Goal: Contribute content: Contribute content

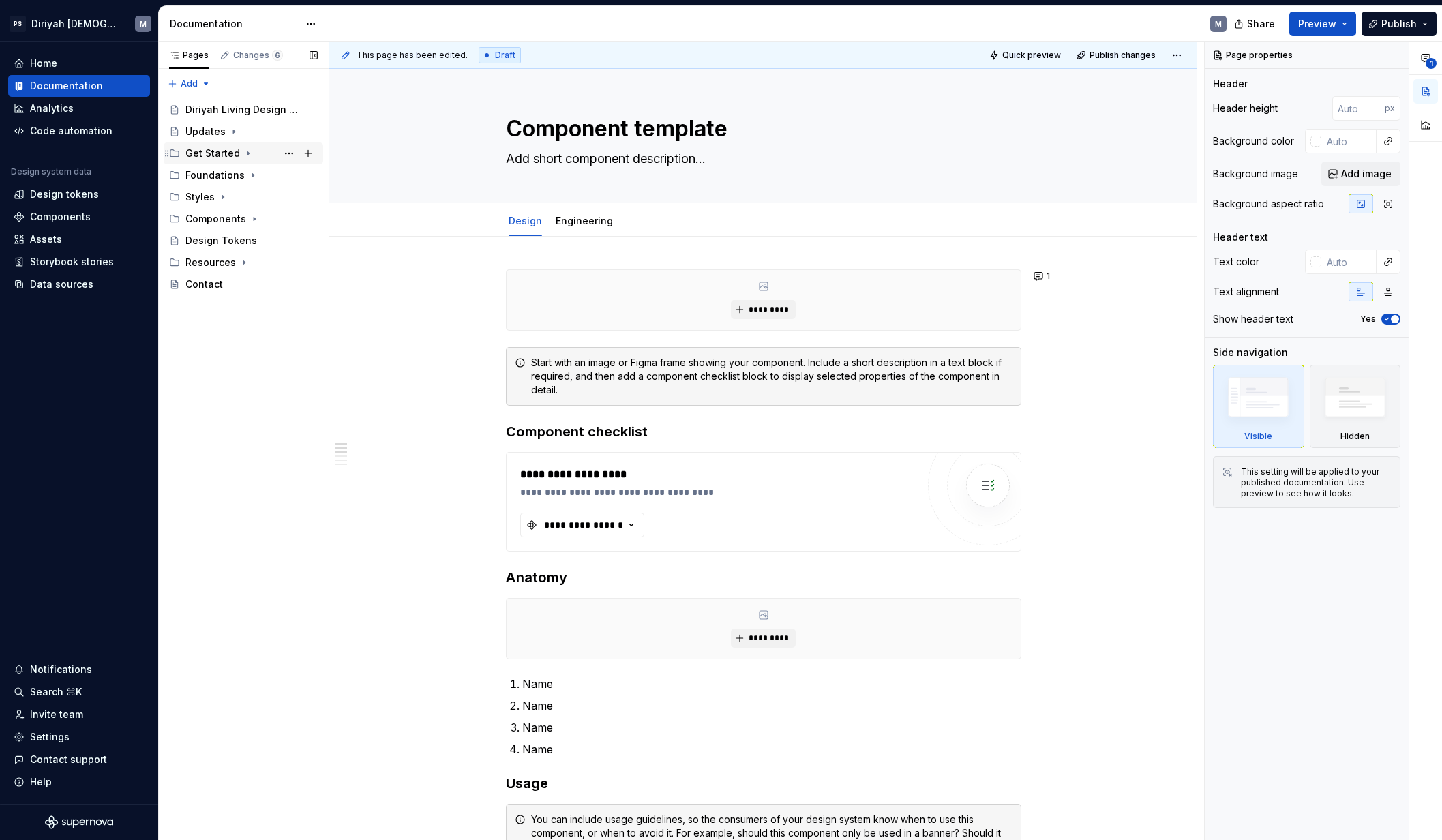
click at [243, 154] on icon "Page tree" at bounding box center [248, 153] width 11 height 11
click at [230, 133] on icon "Page tree" at bounding box center [233, 131] width 11 height 11
click at [243, 156] on div "Roadmap N" at bounding box center [258, 154] width 120 height 19
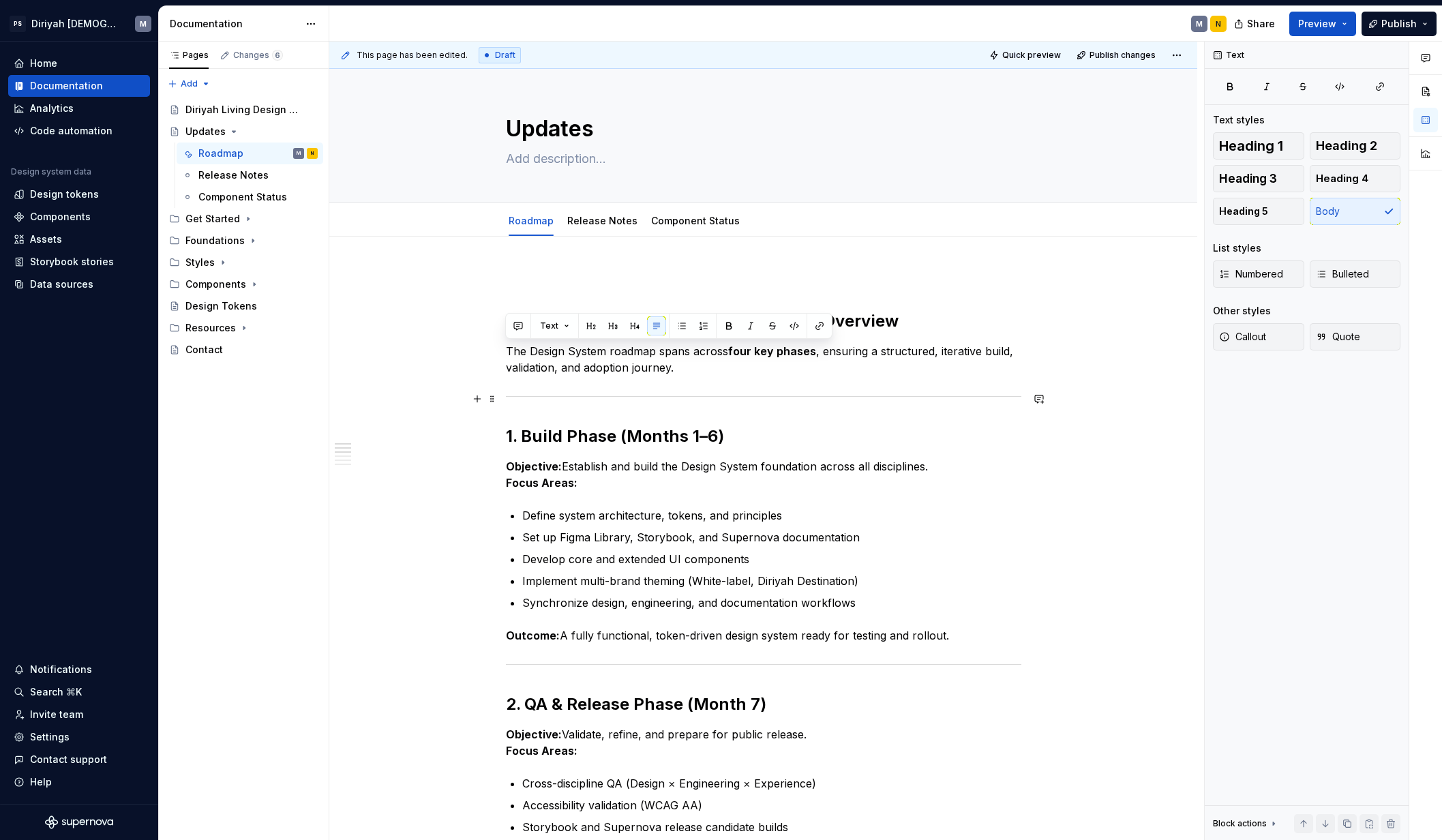
click at [524, 281] on p at bounding box center [763, 277] width 516 height 17
click at [519, 445] on strong "1. Build Phase (Months 1–6)" at bounding box center [614, 435] width 218 height 20
click at [529, 440] on strong "1. Build Phase (Months 1–6)" at bounding box center [614, 435] width 218 height 20
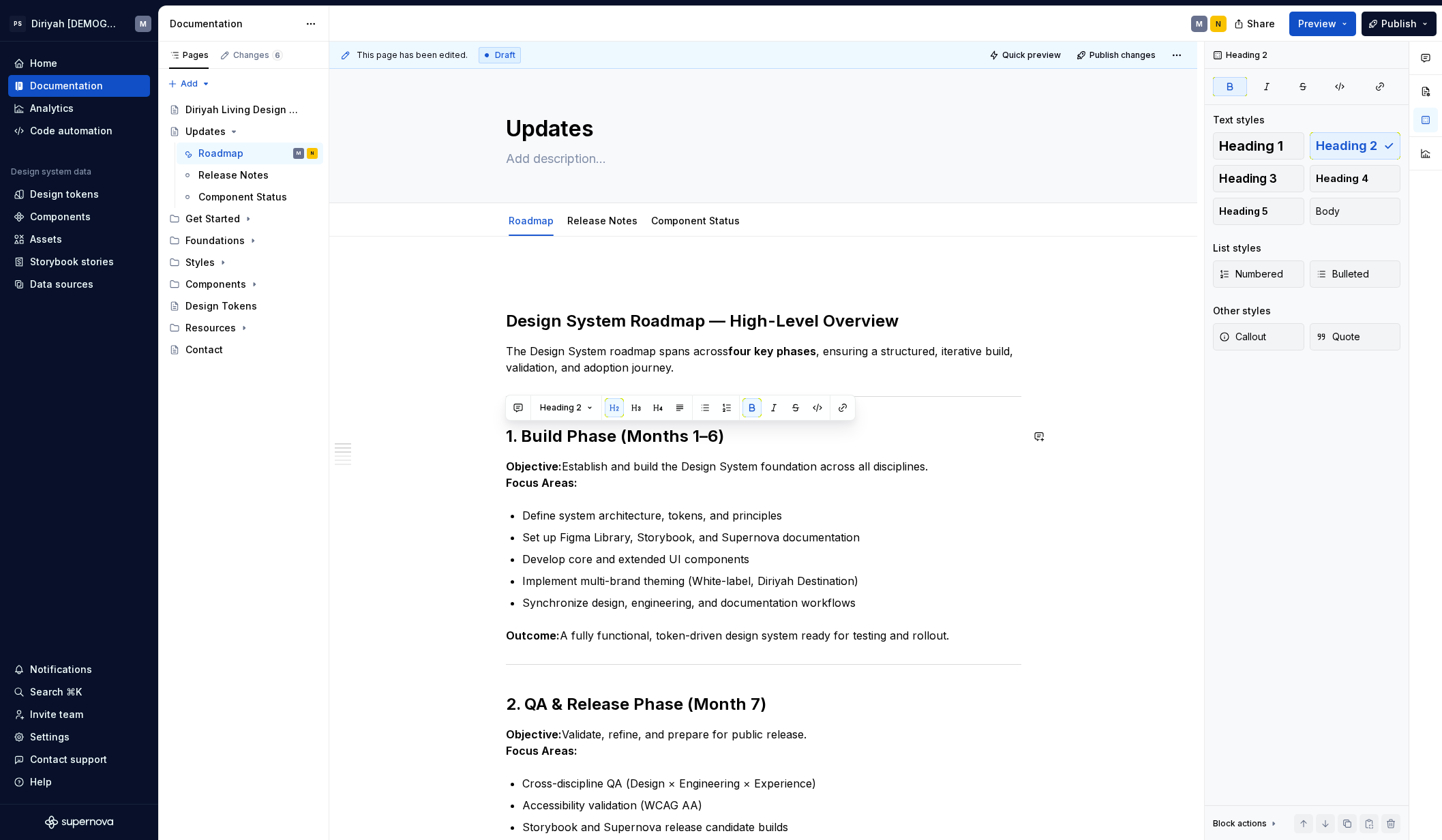
click at [593, 483] on p "Objective: Establish and build the Design System foundation across all discipli…" at bounding box center [763, 474] width 516 height 33
click at [492, 434] on span at bounding box center [492, 436] width 11 height 19
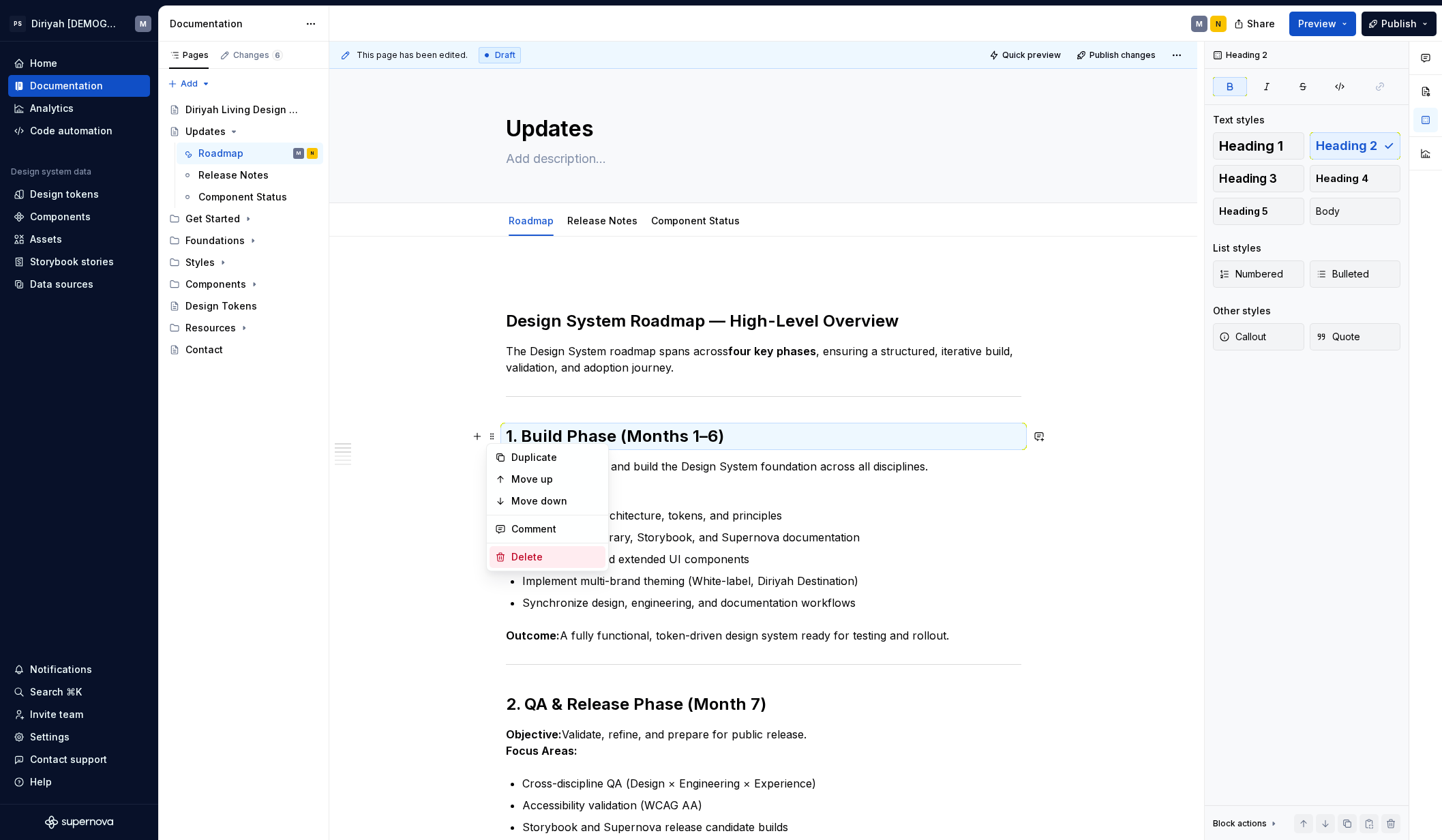
click at [542, 554] on div "Delete" at bounding box center [556, 557] width 88 height 14
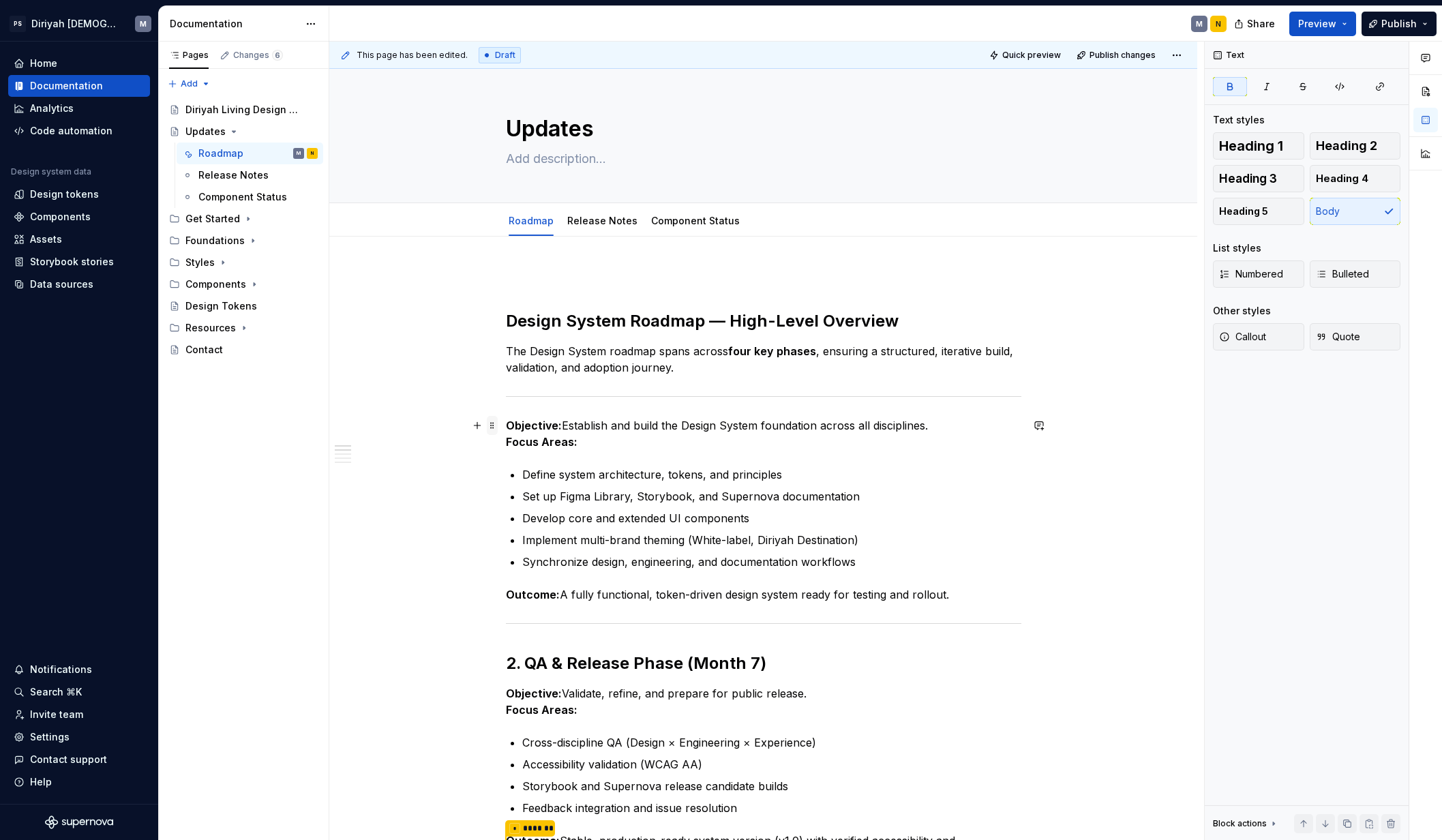
click at [492, 424] on span at bounding box center [492, 425] width 11 height 19
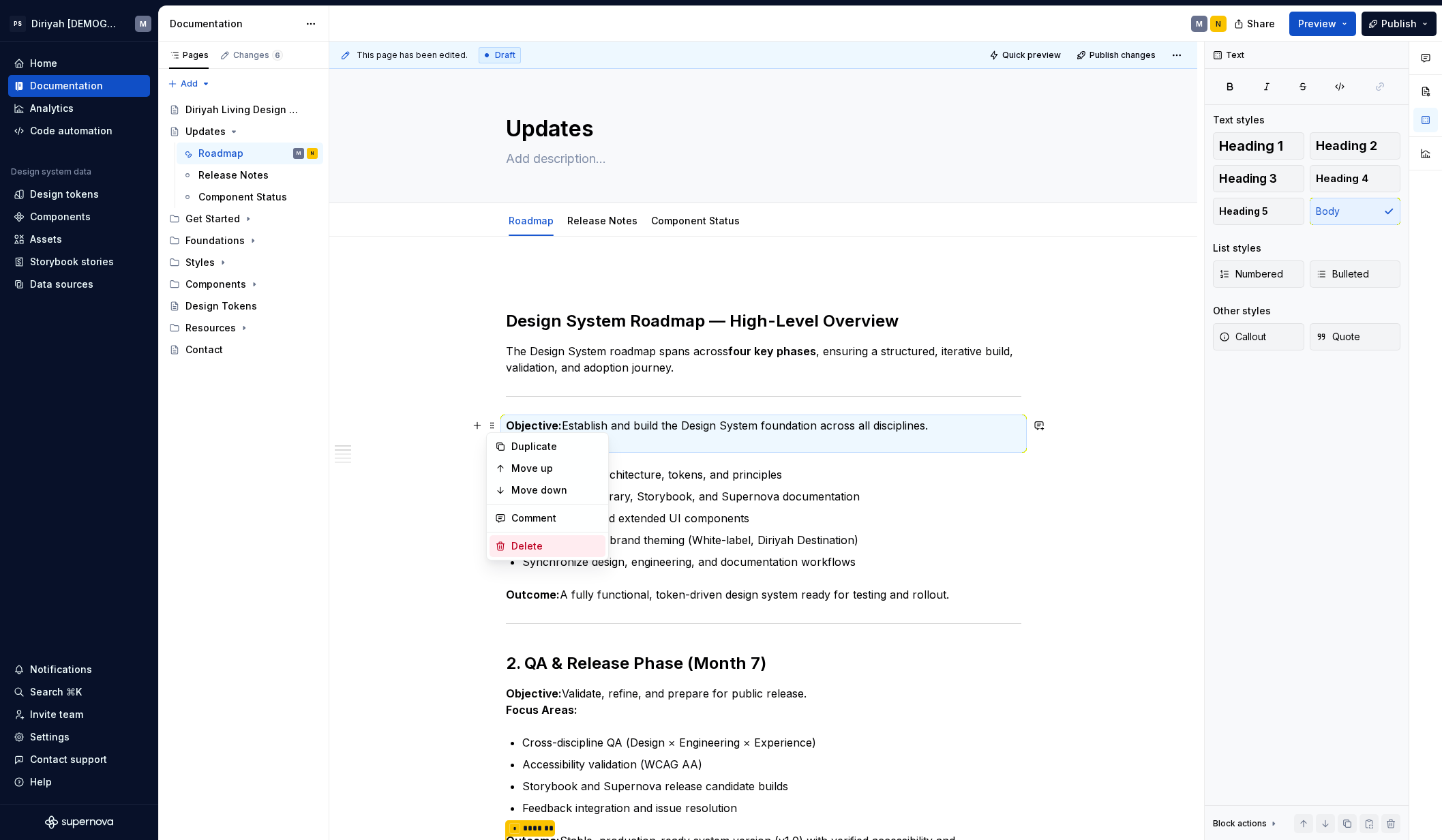
click at [536, 550] on div "Delete" at bounding box center [556, 545] width 88 height 14
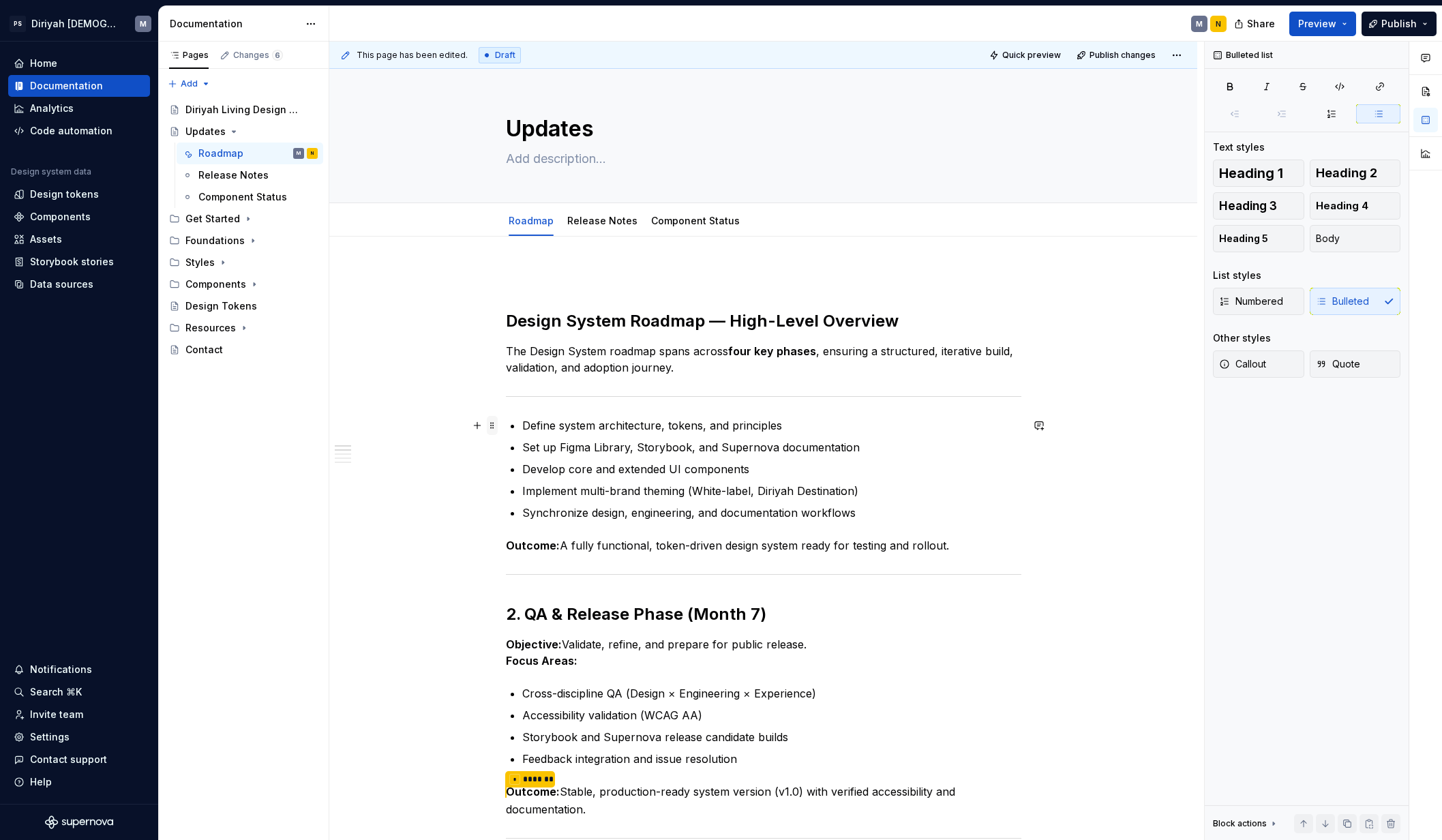
click at [492, 425] on span at bounding box center [492, 425] width 11 height 19
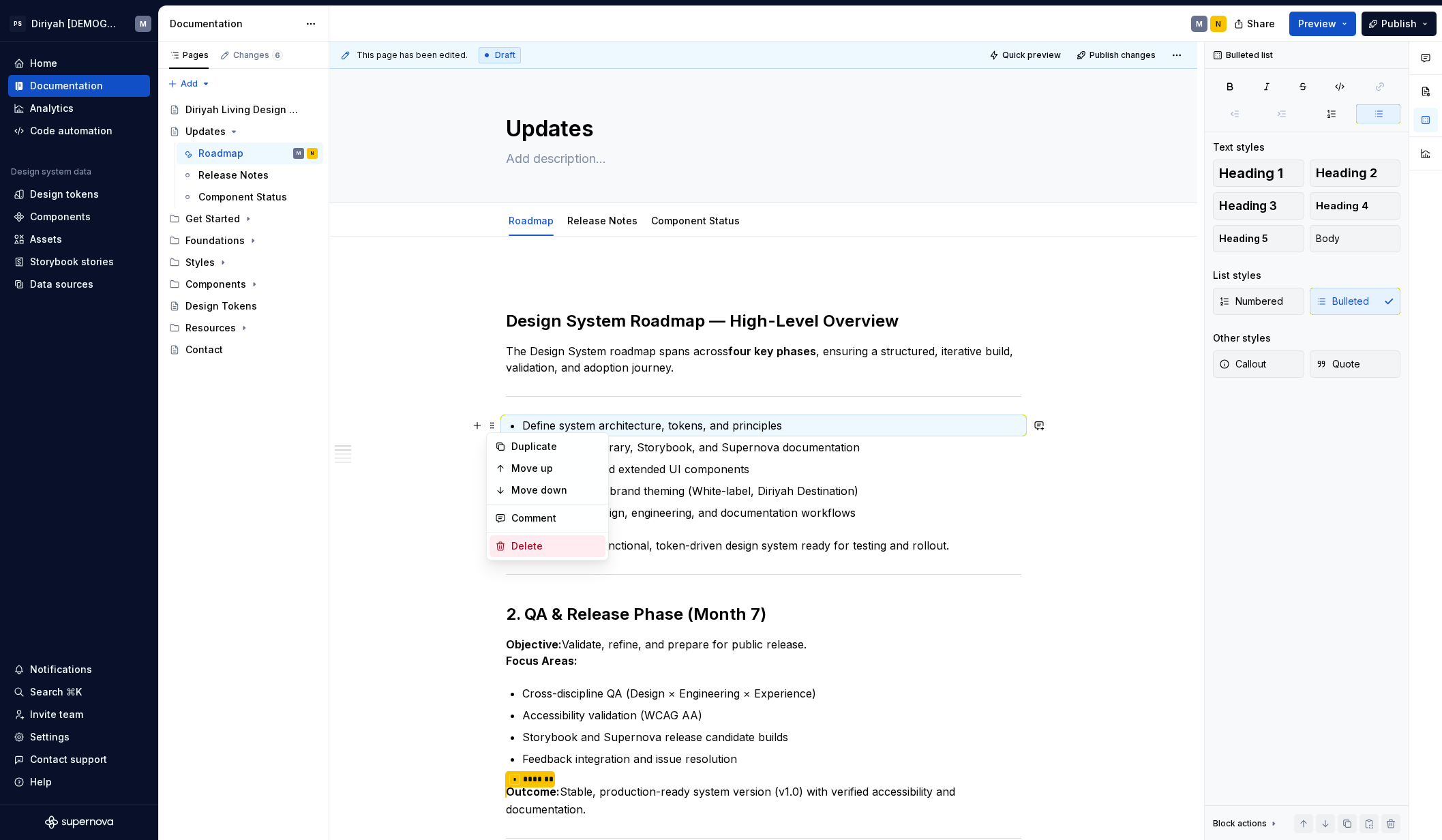
click at [536, 544] on div "Delete" at bounding box center [556, 545] width 88 height 14
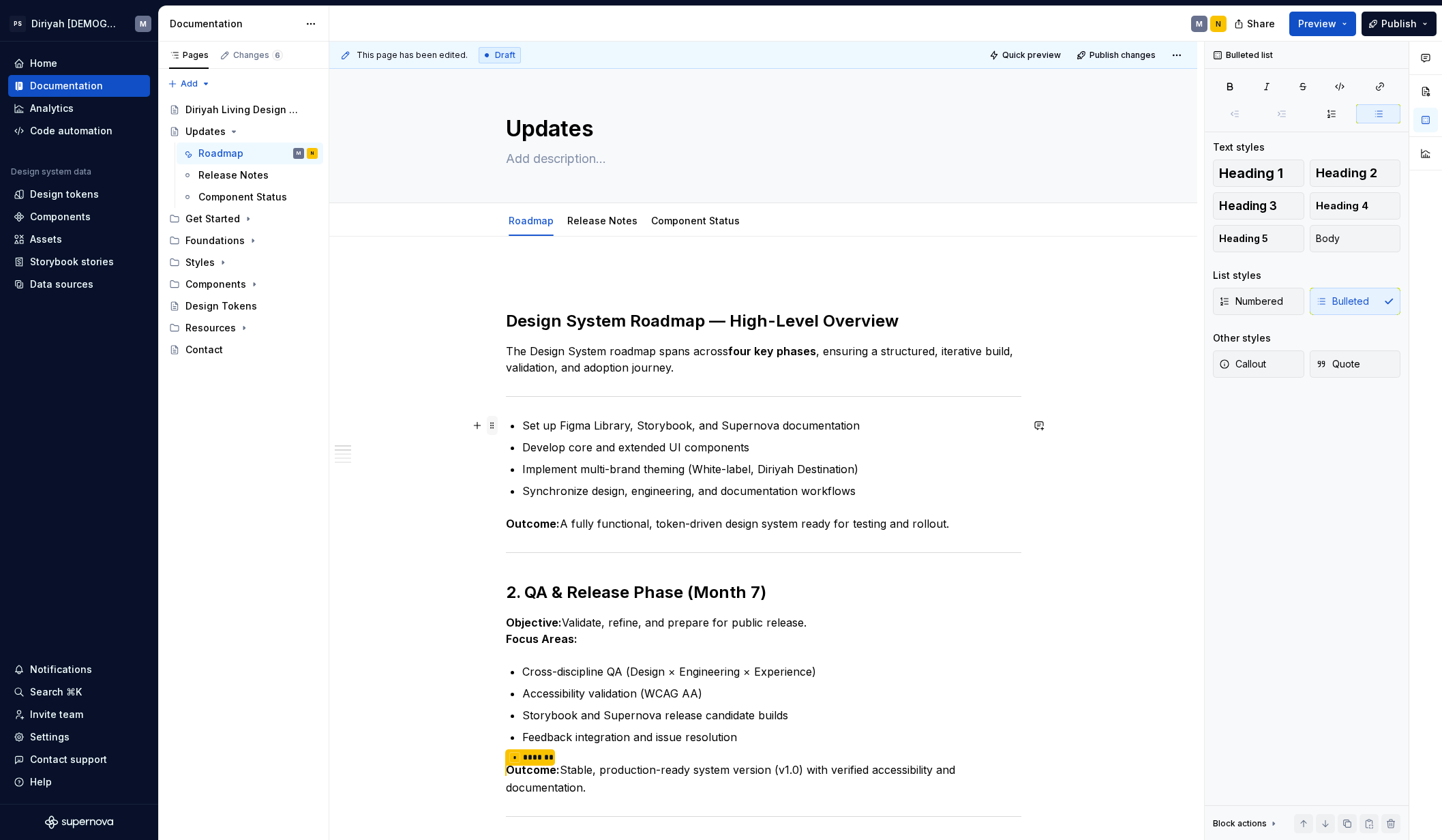
click at [493, 427] on span at bounding box center [492, 425] width 11 height 19
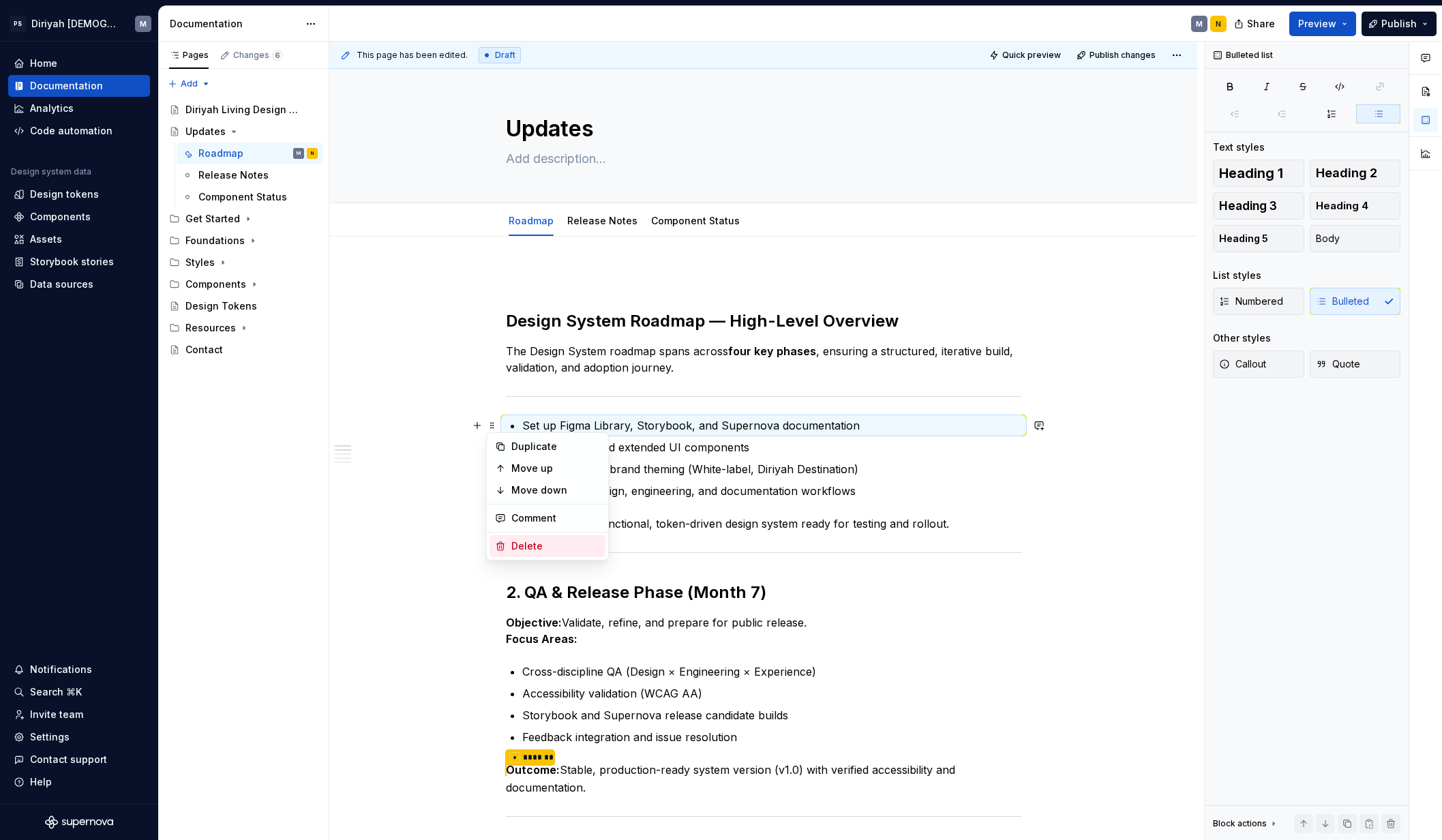
click at [537, 542] on div "Delete" at bounding box center [556, 545] width 88 height 14
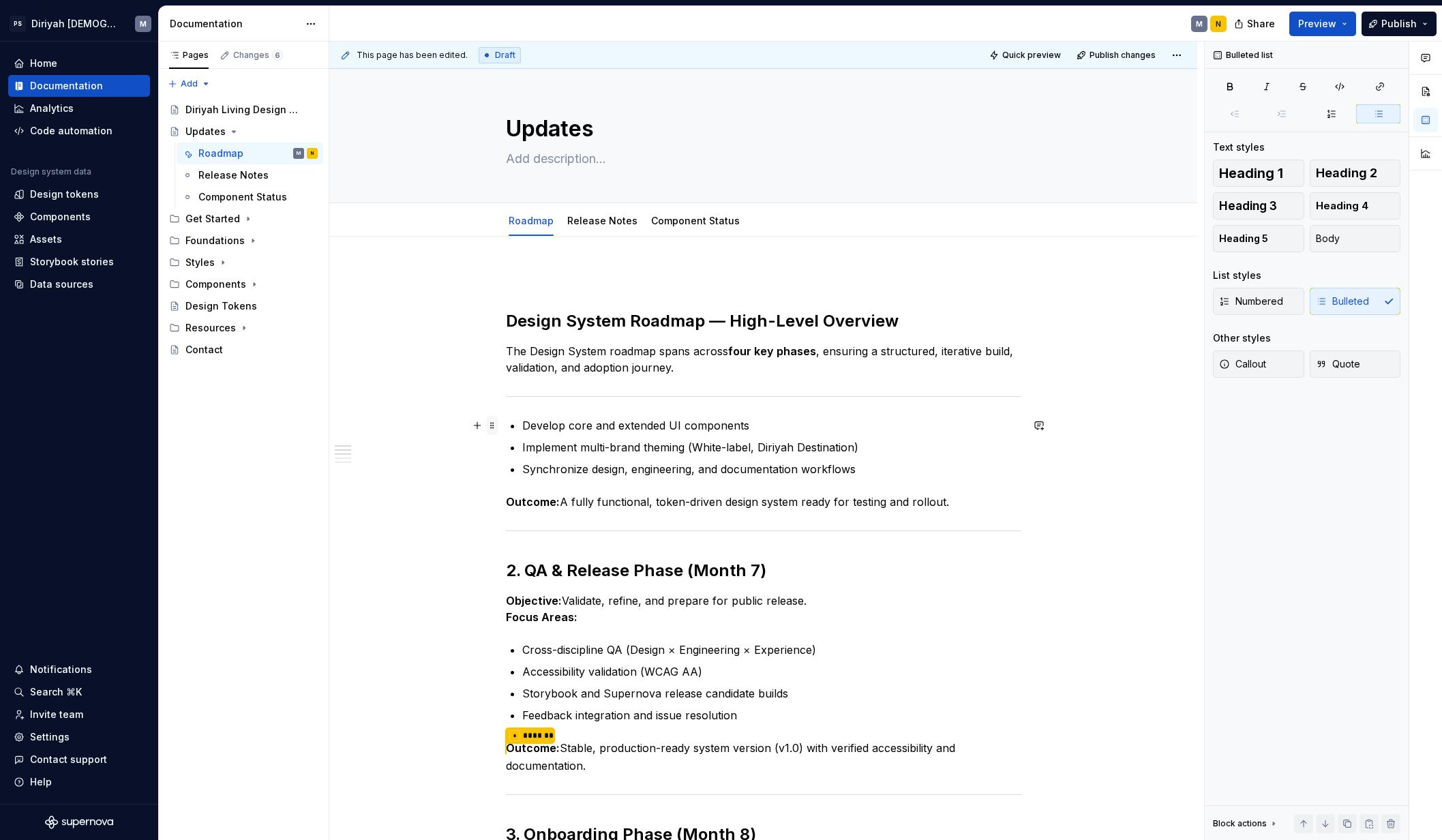
click at [491, 423] on span at bounding box center [492, 425] width 11 height 19
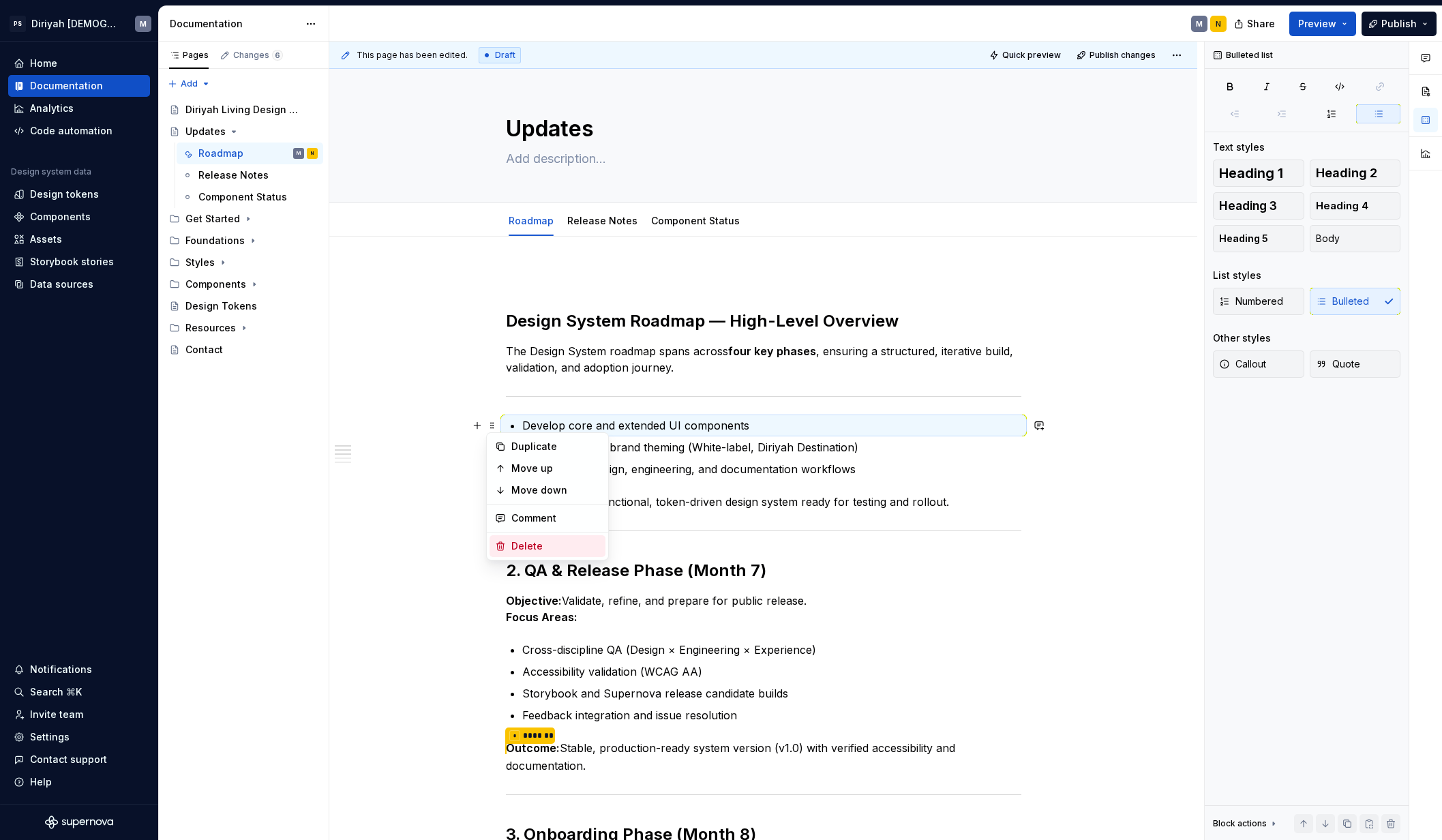
click at [530, 537] on div "Delete" at bounding box center [548, 546] width 116 height 22
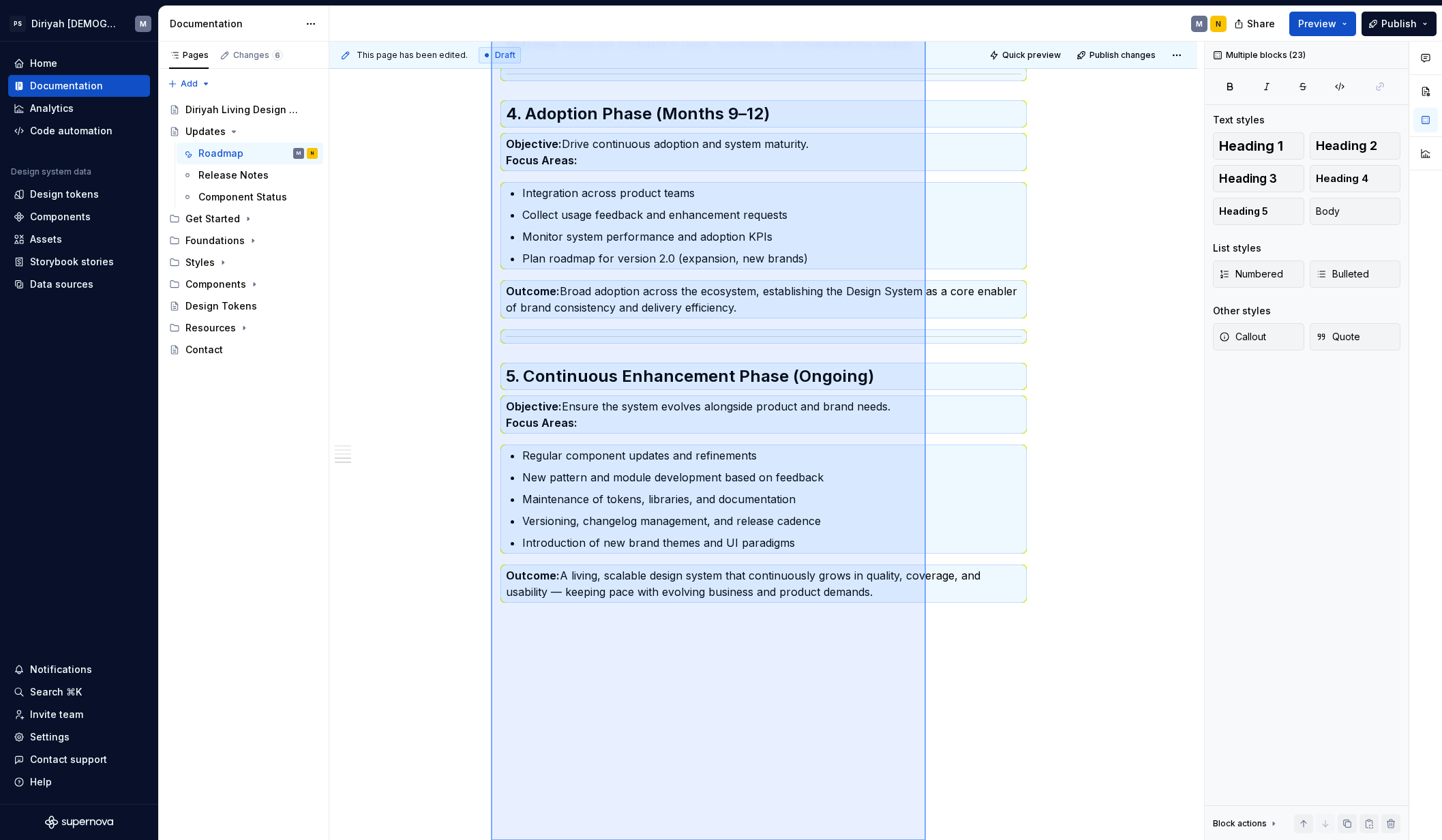
scroll to position [945, 0]
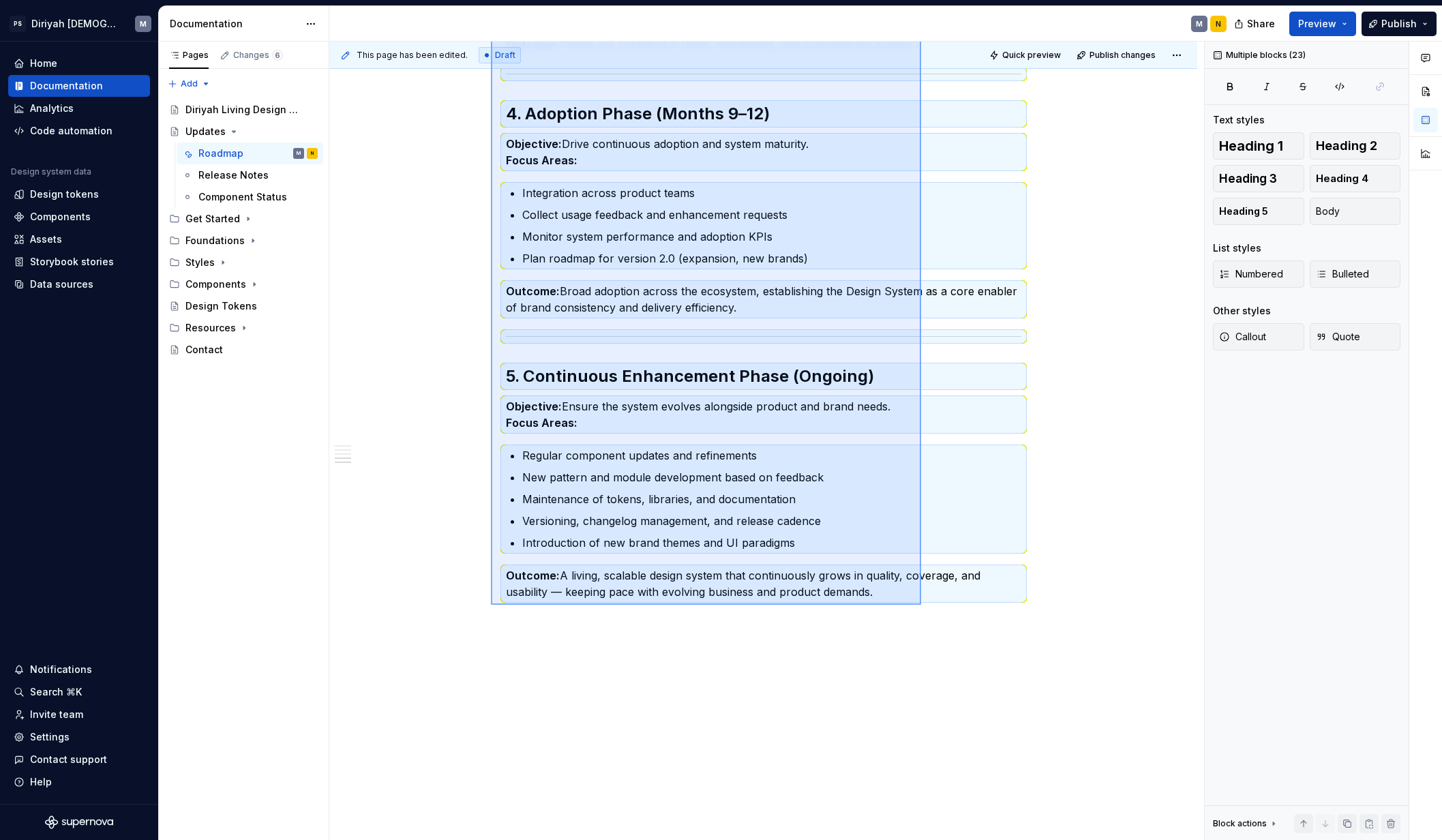
drag, startPoint x: 492, startPoint y: 379, endPoint x: 923, endPoint y: 622, distance: 494.8
click at [923, 622] on div "This page has been edited. Draft Quick preview Publish changes Updates Edit hea…" at bounding box center [767, 440] width 875 height 799
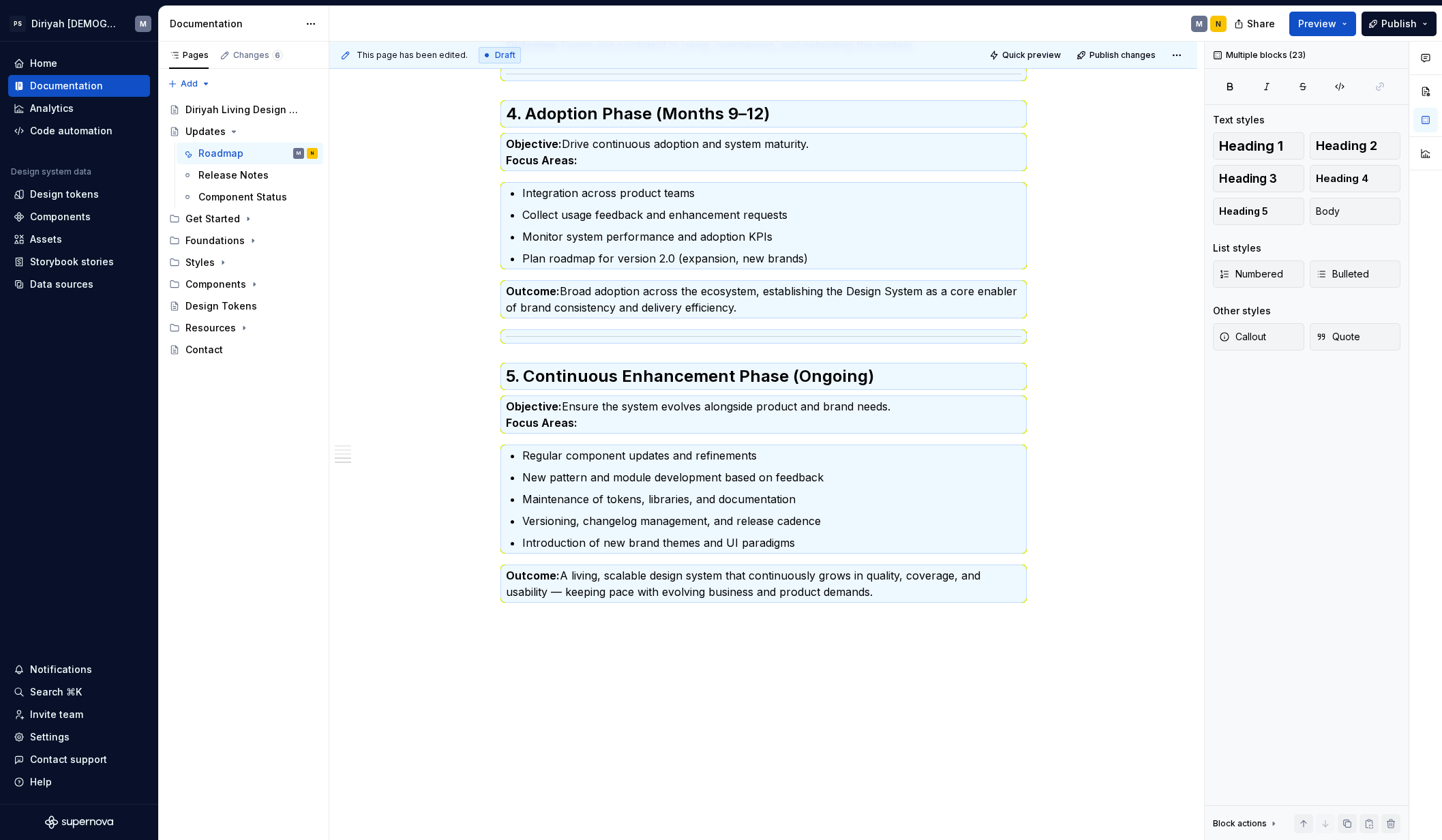
scroll to position [0, 0]
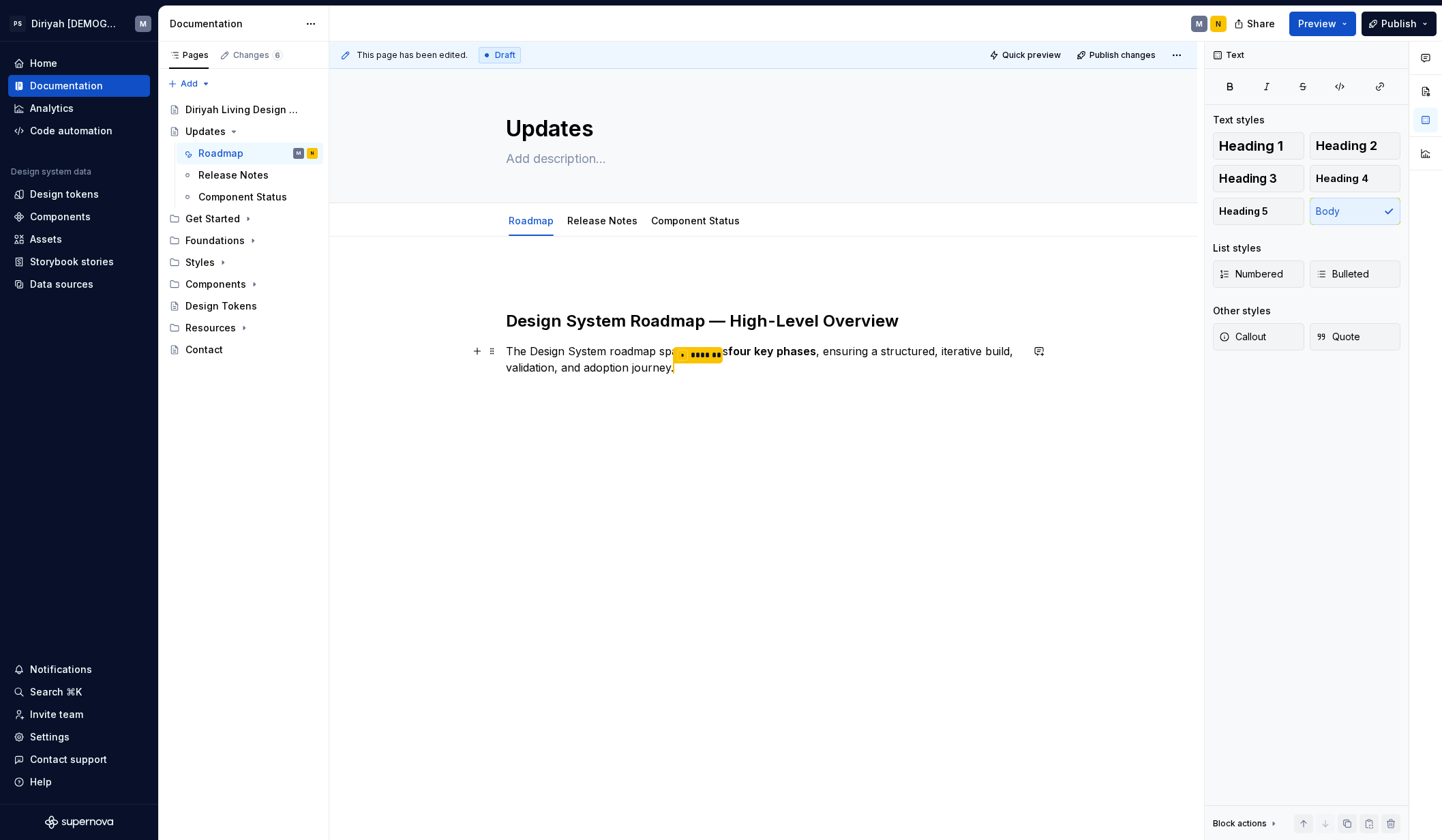
click at [694, 371] on p "The Design System roadmap spans across four key phases , ensuring a structured,…" at bounding box center [763, 359] width 516 height 34
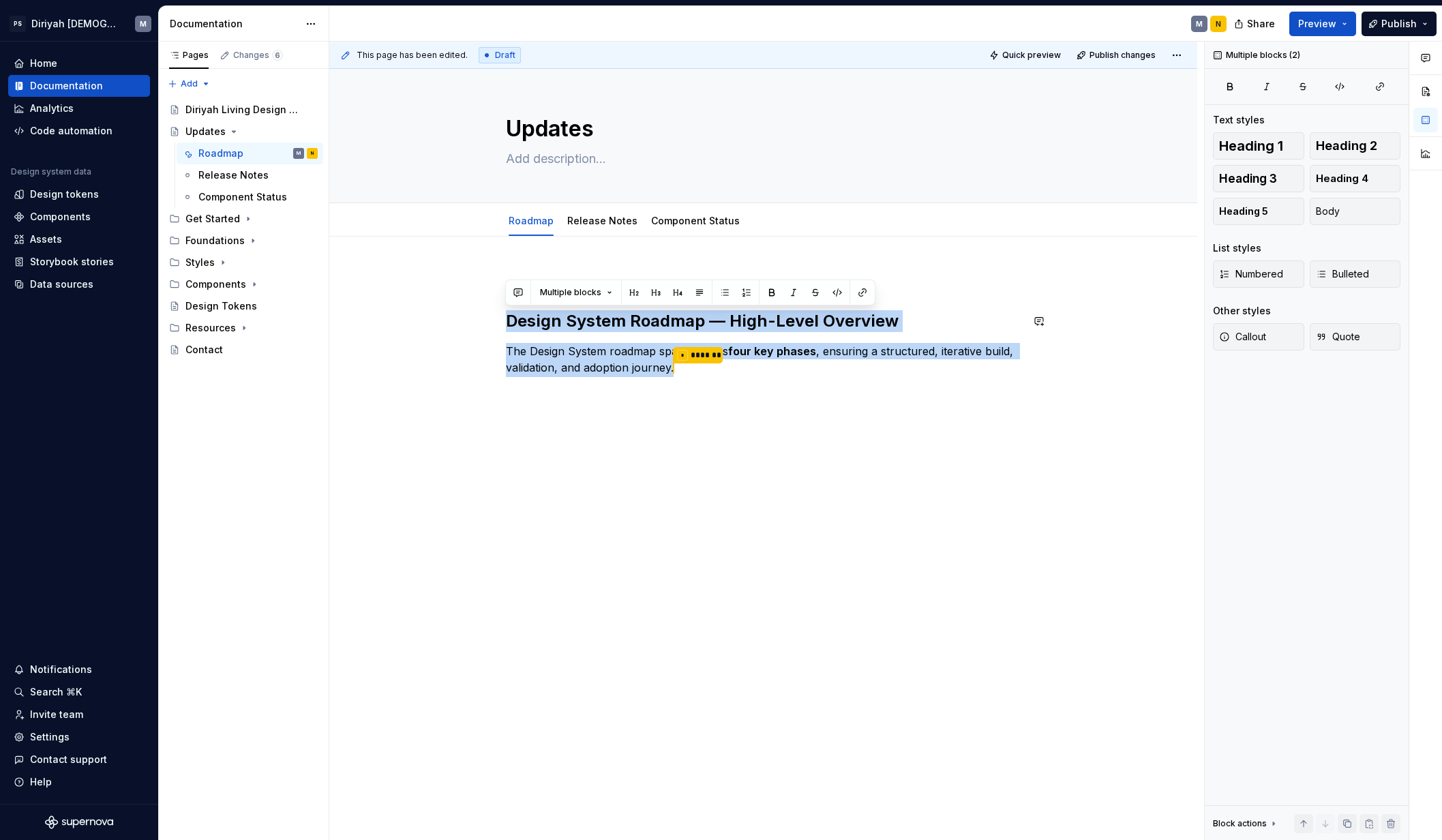
drag, startPoint x: 687, startPoint y: 372, endPoint x: 435, endPoint y: 308, distance: 260.0
click at [435, 308] on div "Design System Roadmap — High-Level Overview The Design System roadmap spans acr…" at bounding box center [763, 441] width 868 height 409
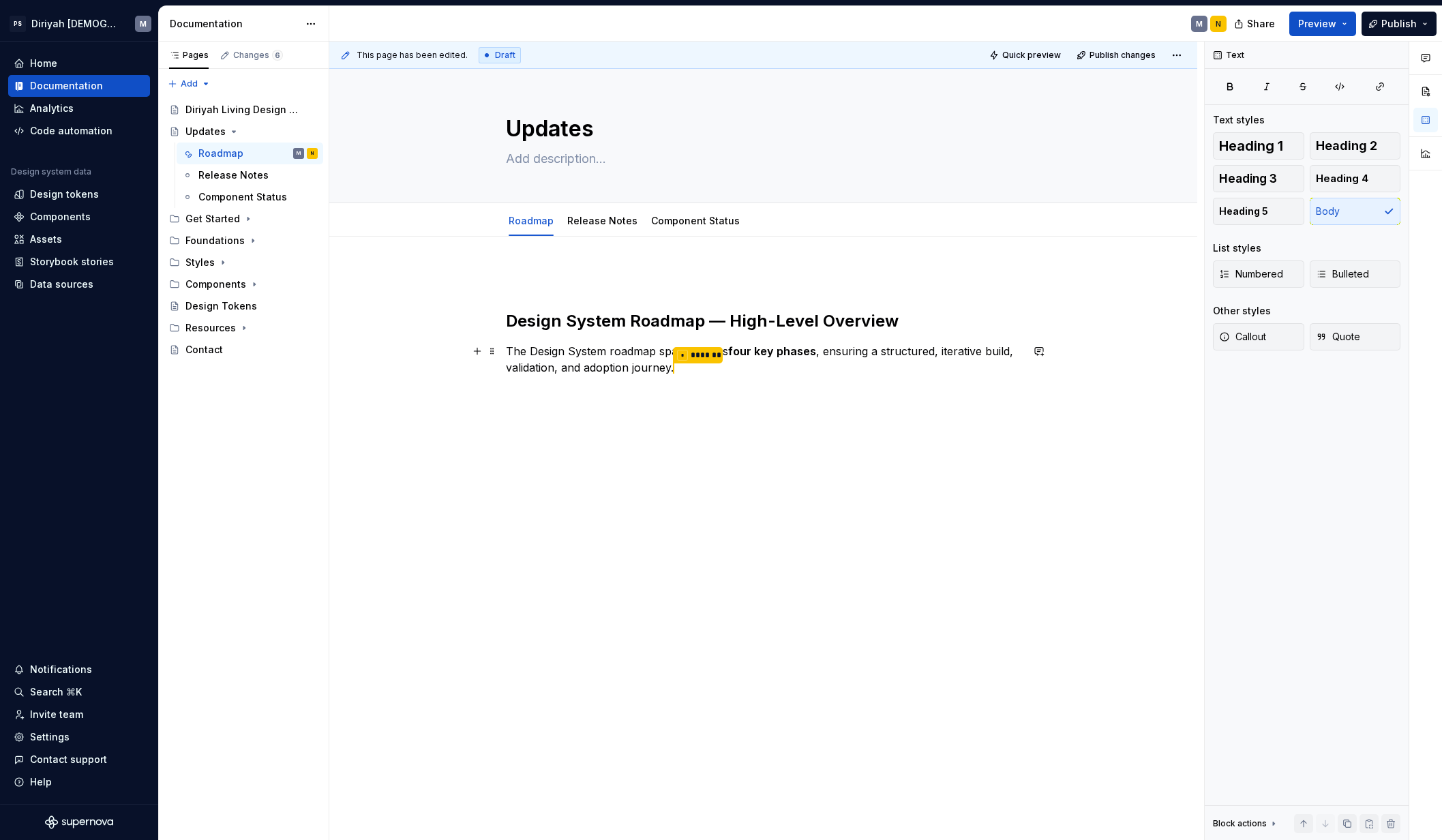
click at [776, 373] on p "The Design System roadmap spans across four key phases , ensuring a structured,…" at bounding box center [763, 359] width 516 height 34
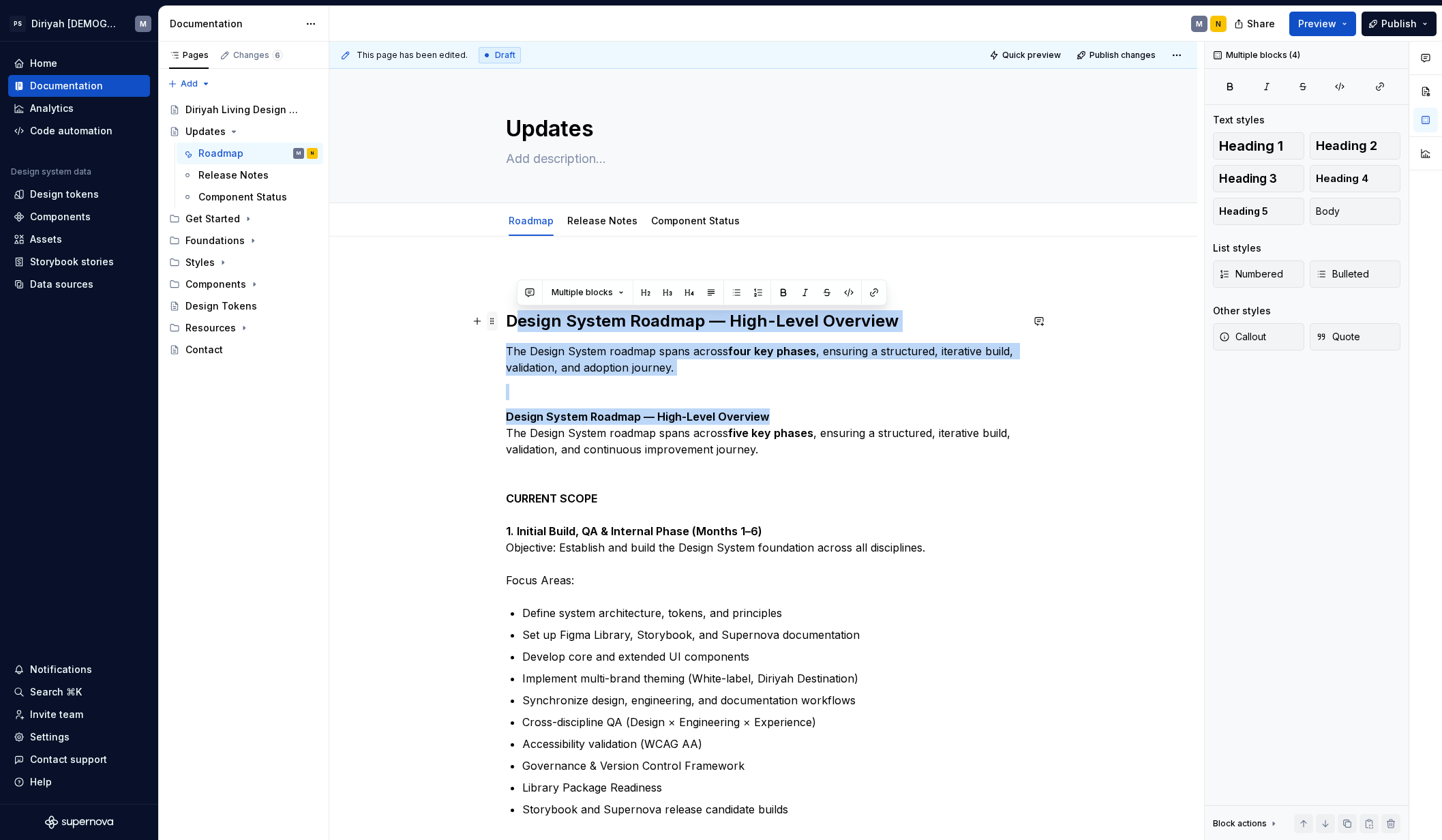
drag, startPoint x: 771, startPoint y: 414, endPoint x: 490, endPoint y: 326, distance: 294.5
click at [506, 326] on div "Design System Roadmap — High-Level Overview The Design System roadmap spans acr…" at bounding box center [763, 821] width 516 height 1104
click at [734, 359] on p "The Design System roadmap spans across four key phases , ensuring a structured,…" at bounding box center [763, 358] width 516 height 33
drag, startPoint x: 506, startPoint y: 412, endPoint x: 495, endPoint y: 305, distance: 107.6
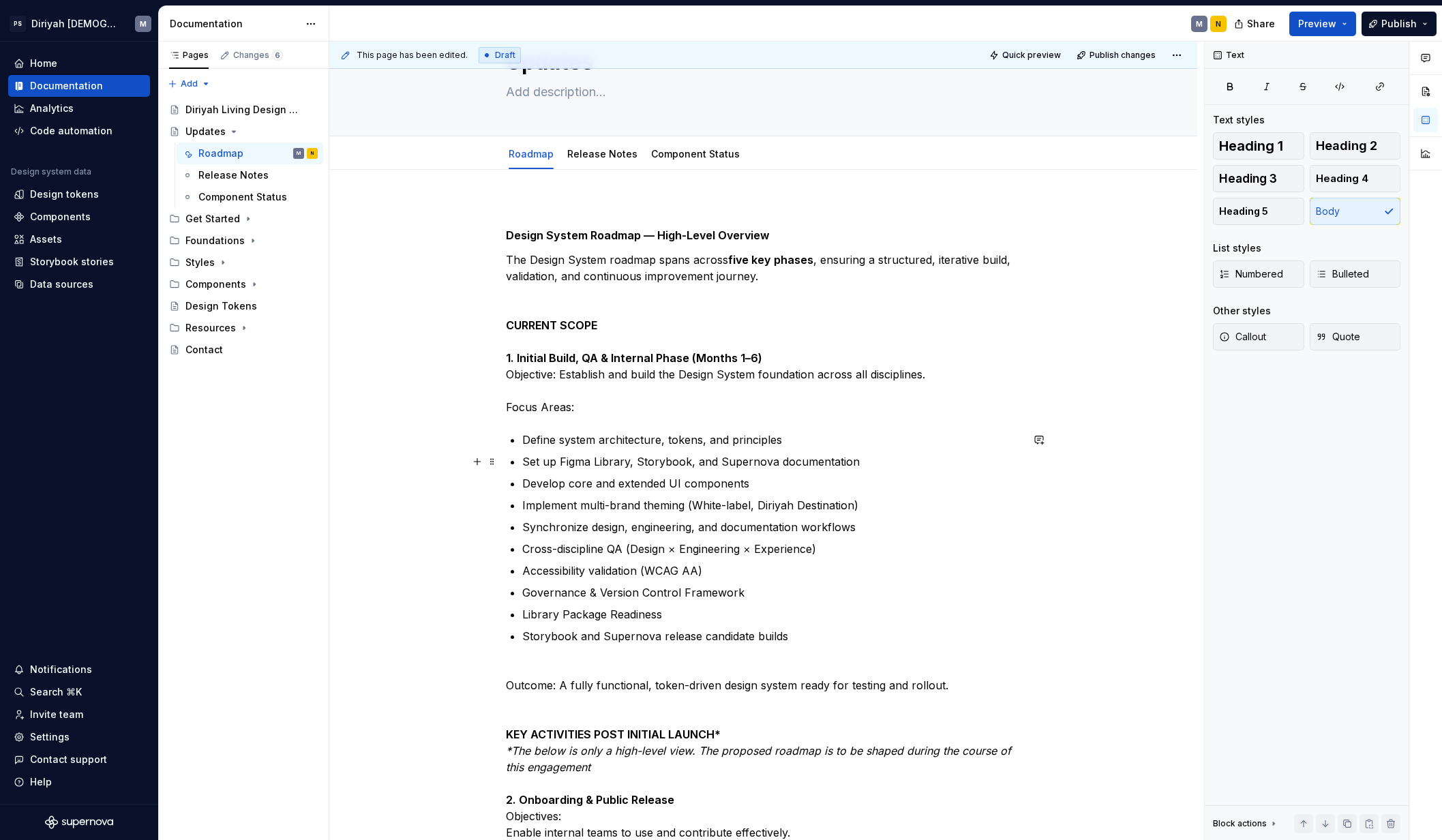
scroll to position [67, 0]
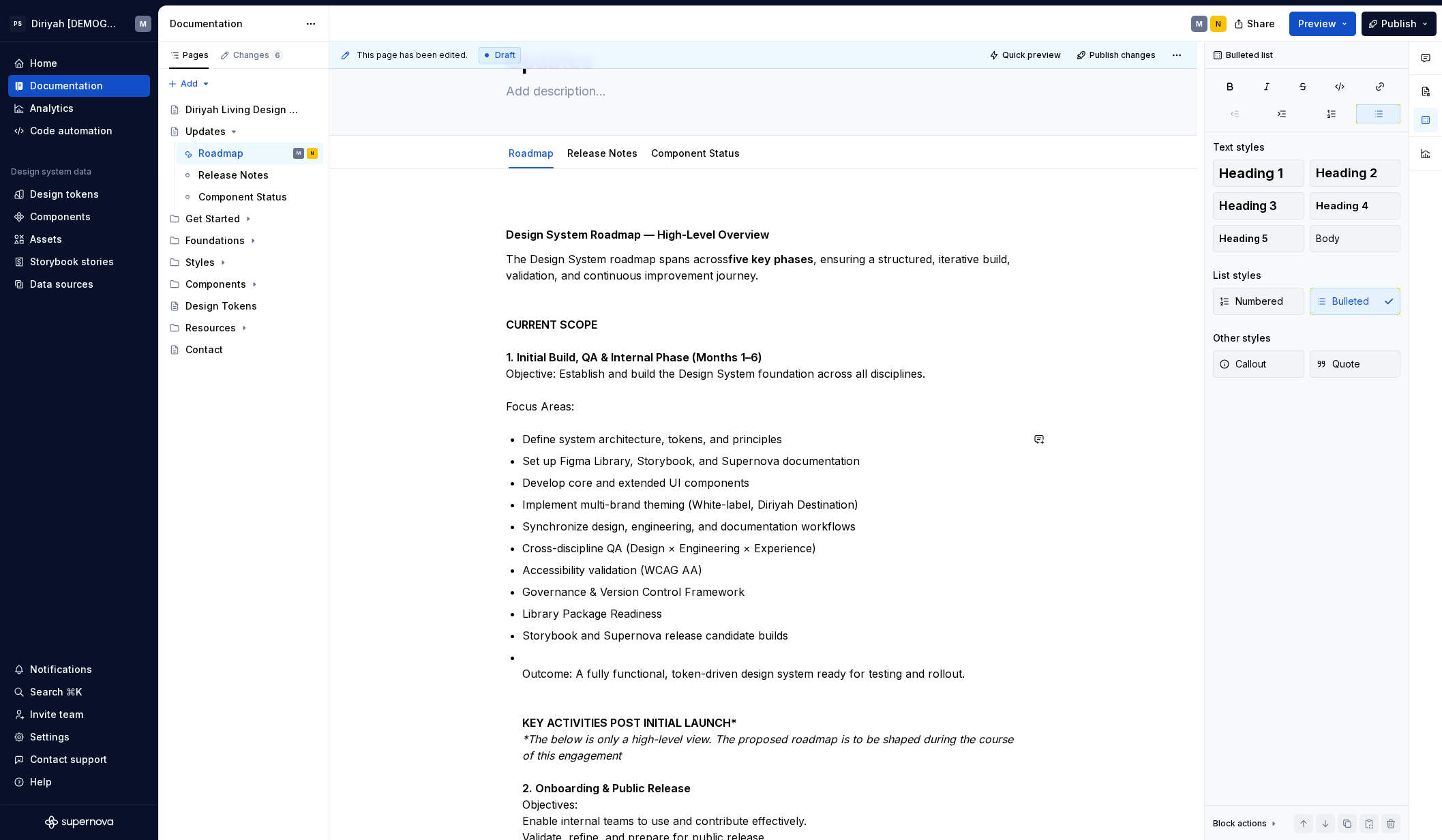
type textarea "*"
click at [519, 655] on div "Design System Roadmap — High-Level Overview The Design System roadmap spans acr…" at bounding box center [763, 695] width 516 height 987
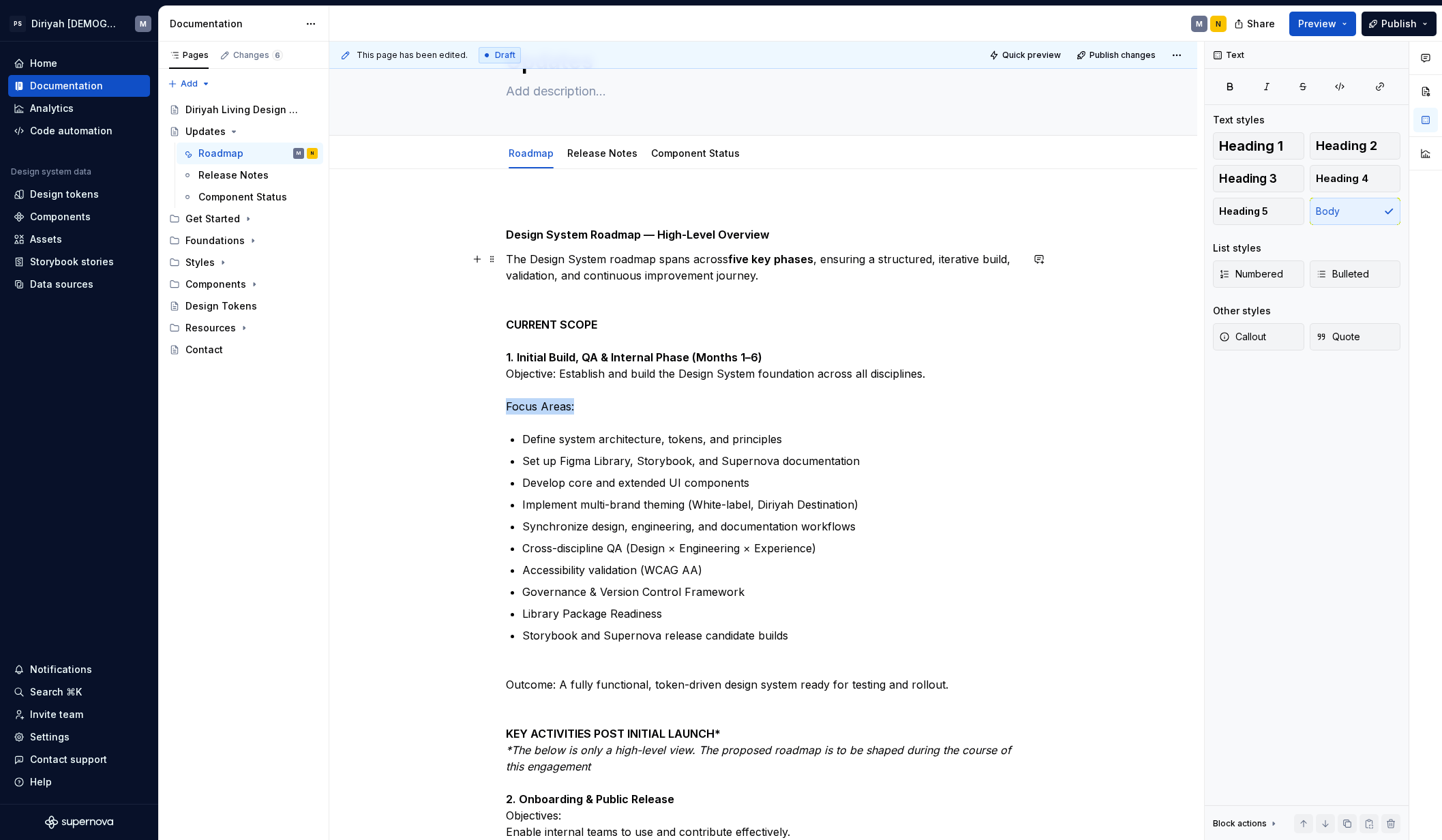
drag, startPoint x: 534, startPoint y: 406, endPoint x: 432, endPoint y: 400, distance: 102.2
click at [431, 400] on div "Design System Roadmap — High-Level Overview The Design System roadmap spans acr…" at bounding box center [763, 810] width 868 height 1284
click at [627, 419] on div "Design System Roadmap — High-Level Overview The Design System roadmap spans acr…" at bounding box center [763, 693] width 516 height 983
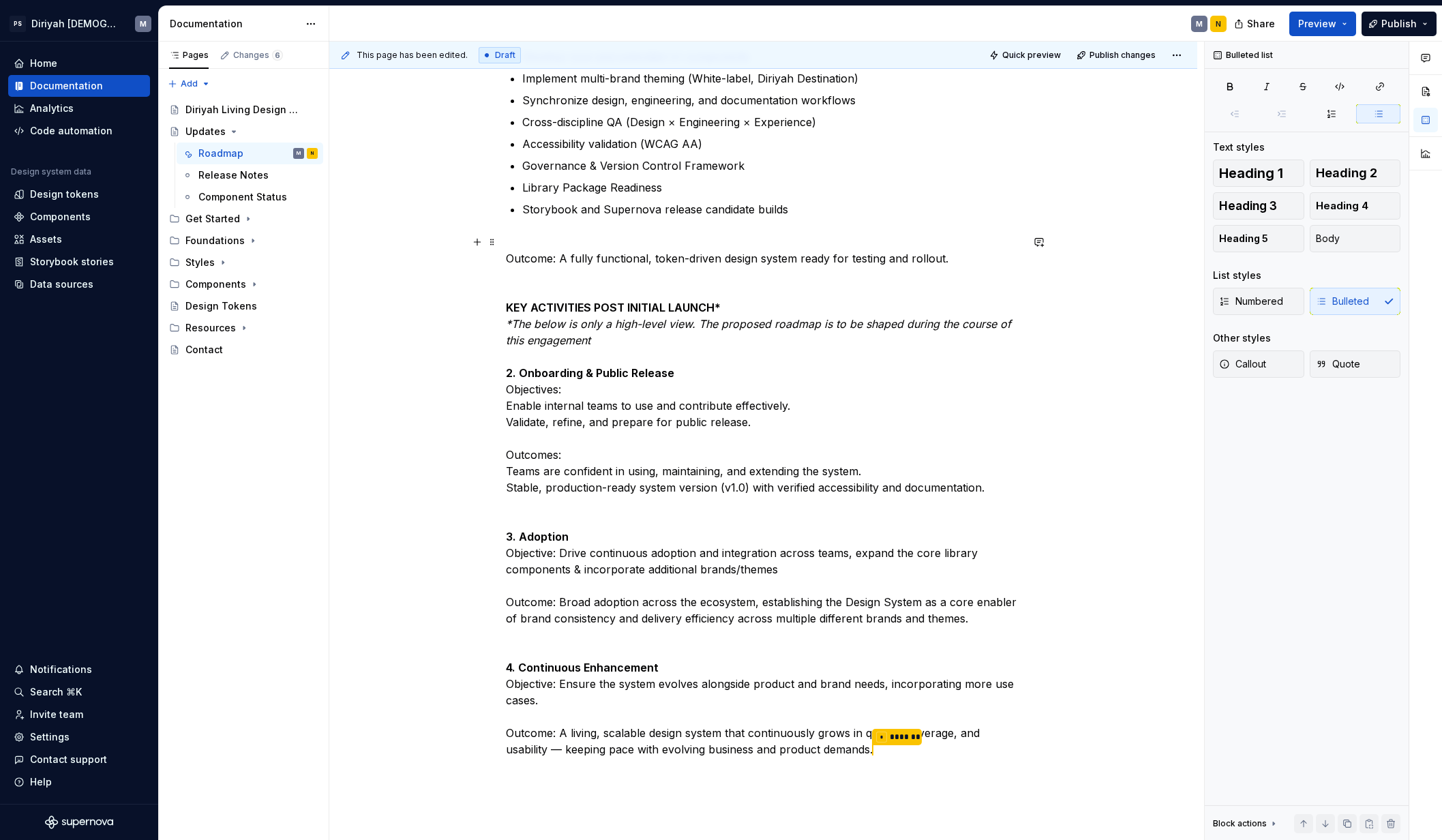
scroll to position [442, 0]
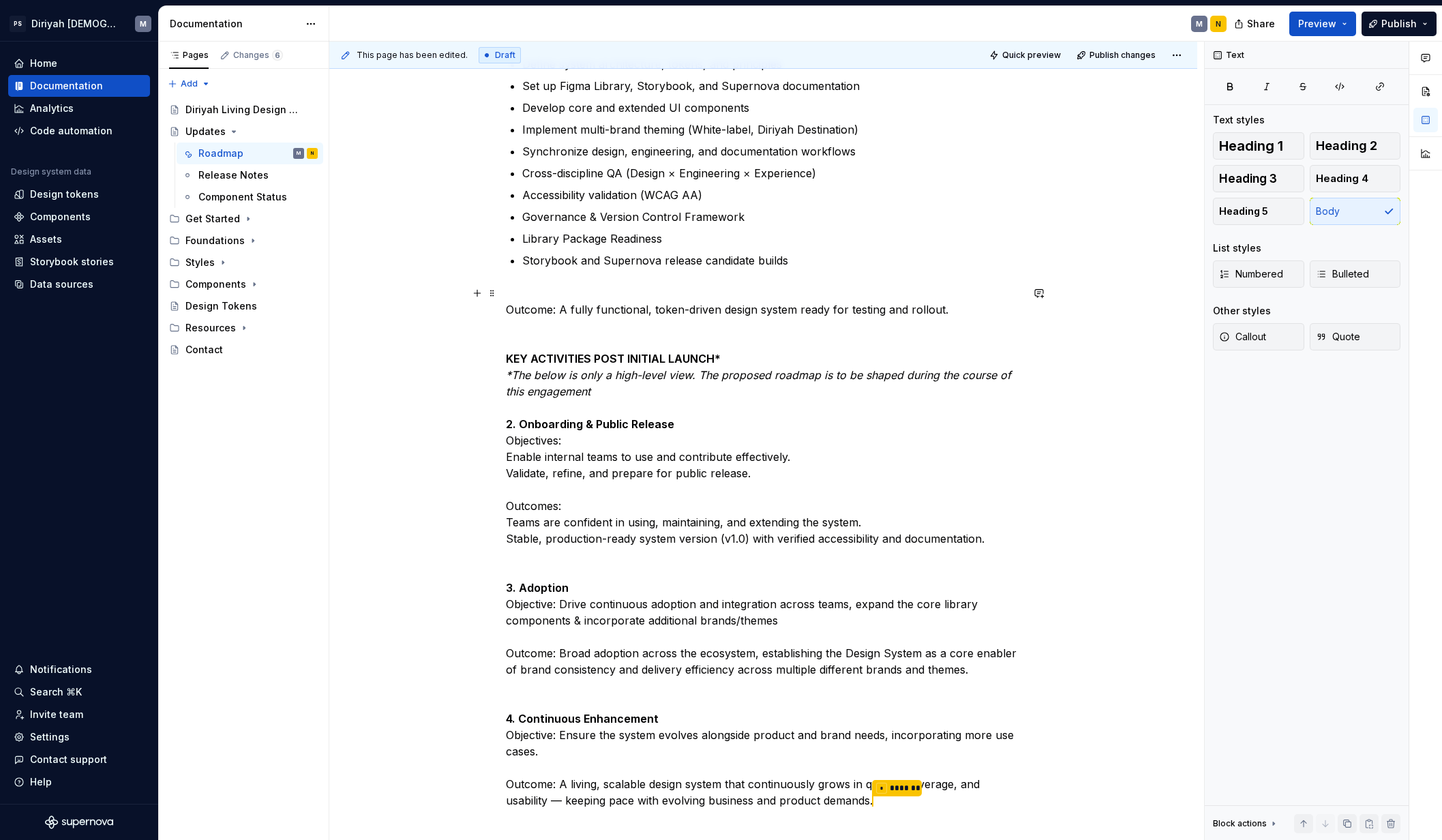
click at [506, 458] on p "Outcome: A fully functional, token-driven design system ready for testing and r…" at bounding box center [763, 547] width 516 height 525
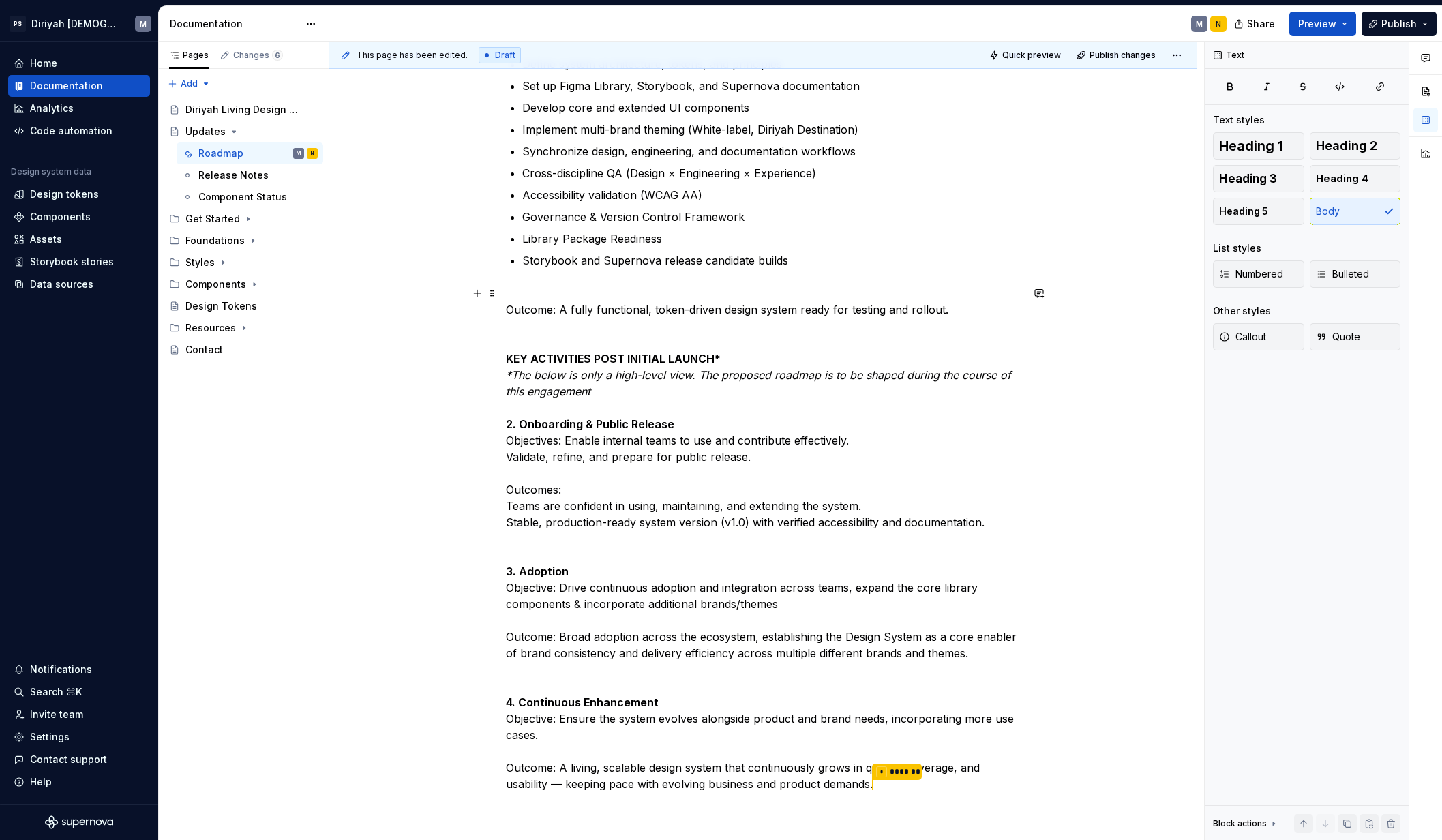
click at [504, 453] on div "Design System Roadmap — High-Level Overview The Design System roadmap spans acr…" at bounding box center [763, 428] width 868 height 1268
click at [506, 505] on p "Outcome: A fully functional, token-driven design system ready for testing and r…" at bounding box center [763, 539] width 516 height 508
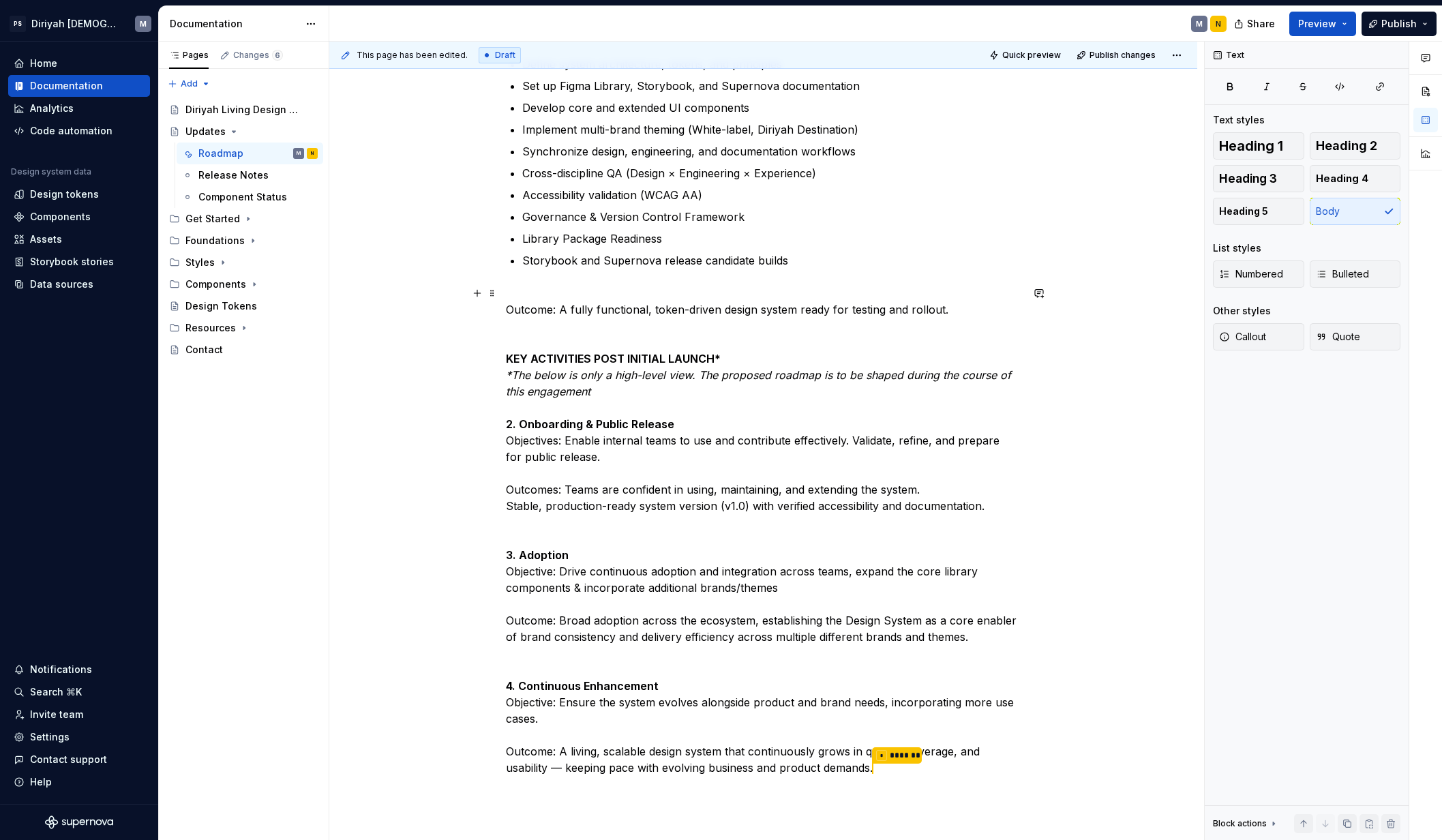
click at [565, 440] on p "Outcome: A fully functional, token-driven design system ready for testing and r…" at bounding box center [763, 531] width 516 height 492
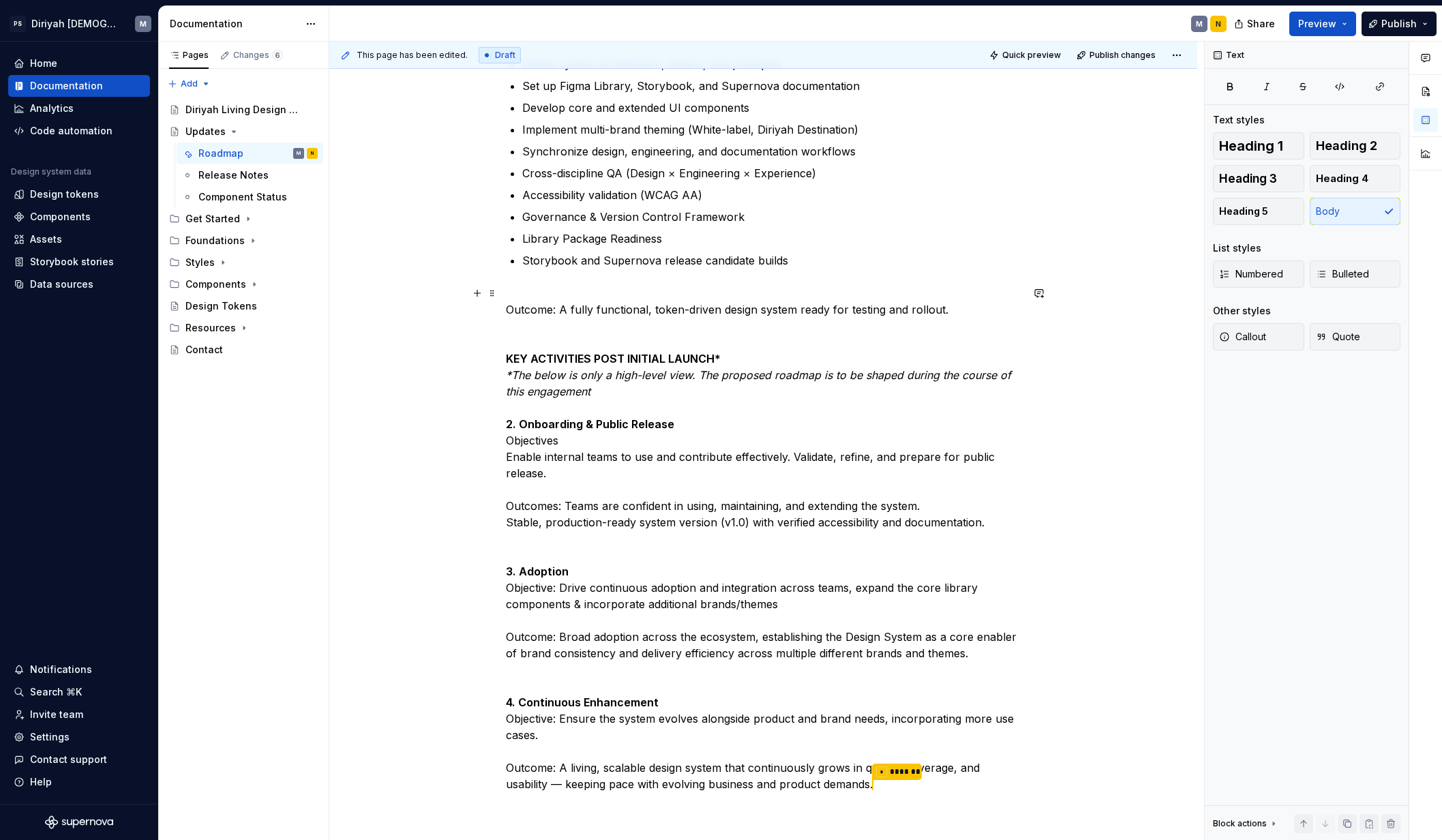
click at [566, 504] on p "Outcome: A fully functional, token-driven design system ready for testing and r…" at bounding box center [763, 539] width 516 height 508
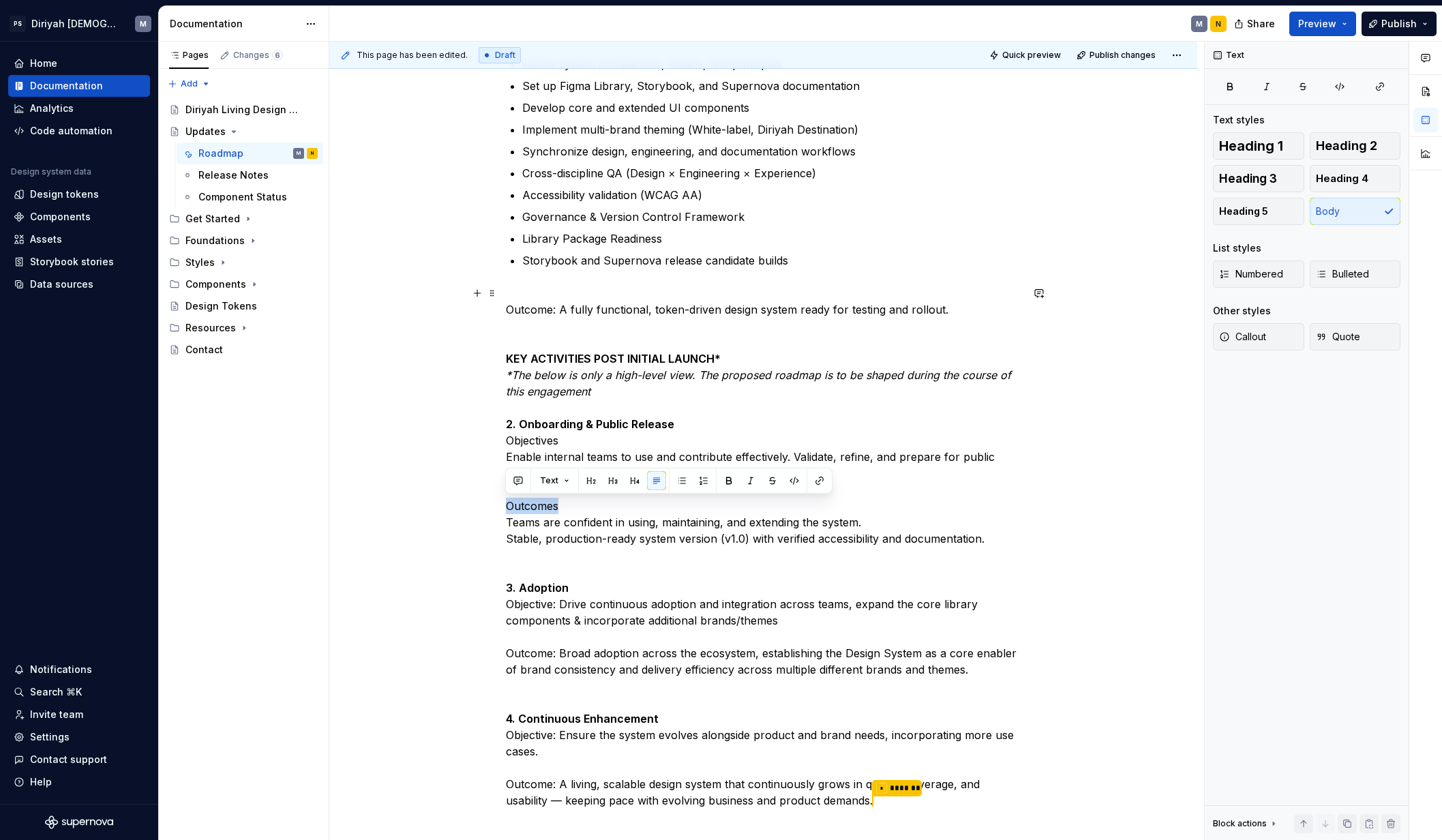
drag, startPoint x: 558, startPoint y: 508, endPoint x: 501, endPoint y: 507, distance: 57.0
click at [501, 507] on div "Design System Roadmap — High-Level Overview The Design System roadmap spans acr…" at bounding box center [763, 436] width 868 height 1284
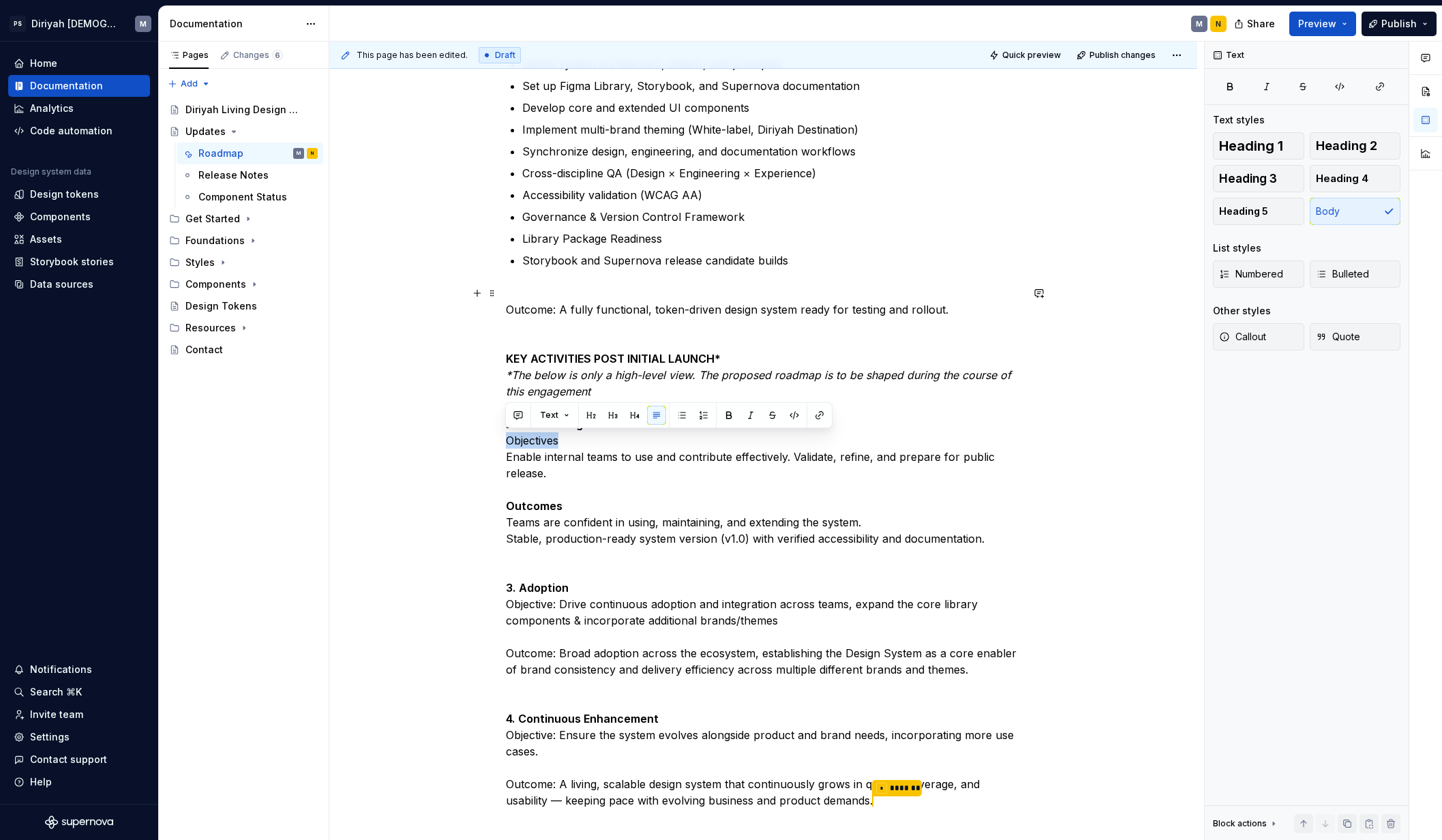
drag, startPoint x: 561, startPoint y: 440, endPoint x: 477, endPoint y: 441, distance: 84.0
click at [477, 441] on div "Design System Roadmap — High-Level Overview The Design System roadmap spans acr…" at bounding box center [763, 436] width 868 height 1284
drag, startPoint x: 585, startPoint y: 542, endPoint x: 587, endPoint y: 535, distance: 7.3
click at [585, 543] on p "Outcome: A fully functional, token-driven design system ready for testing and r…" at bounding box center [763, 547] width 516 height 525
drag, startPoint x: 672, startPoint y: 422, endPoint x: 479, endPoint y: 432, distance: 193.3
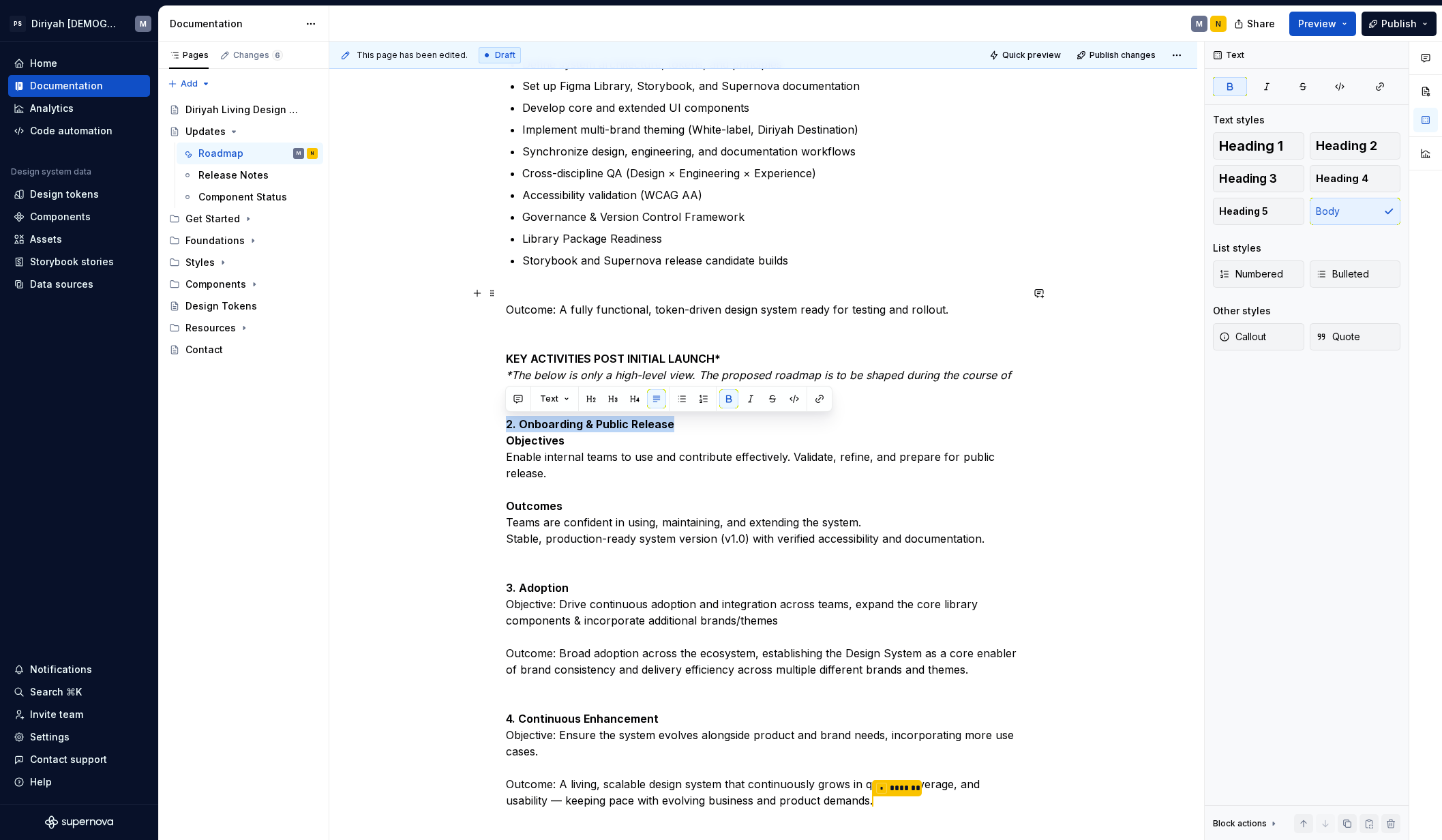
click at [479, 432] on div "Design System Roadmap — High-Level Overview The Design System roadmap spans acr…" at bounding box center [763, 436] width 868 height 1284
click at [561, 399] on button "Text" at bounding box center [554, 398] width 41 height 19
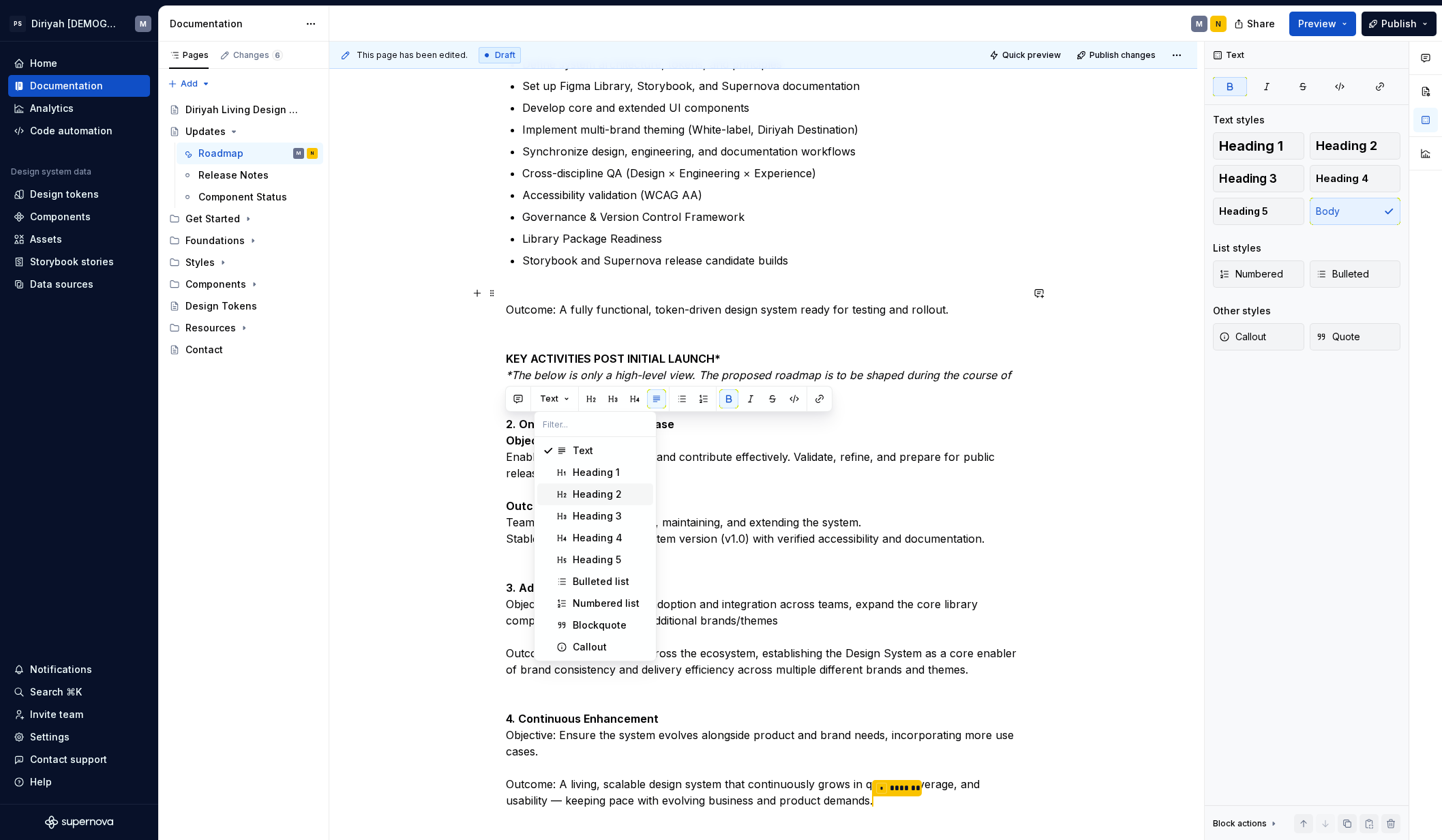
click at [590, 492] on div "Heading 2" at bounding box center [598, 494] width 49 height 14
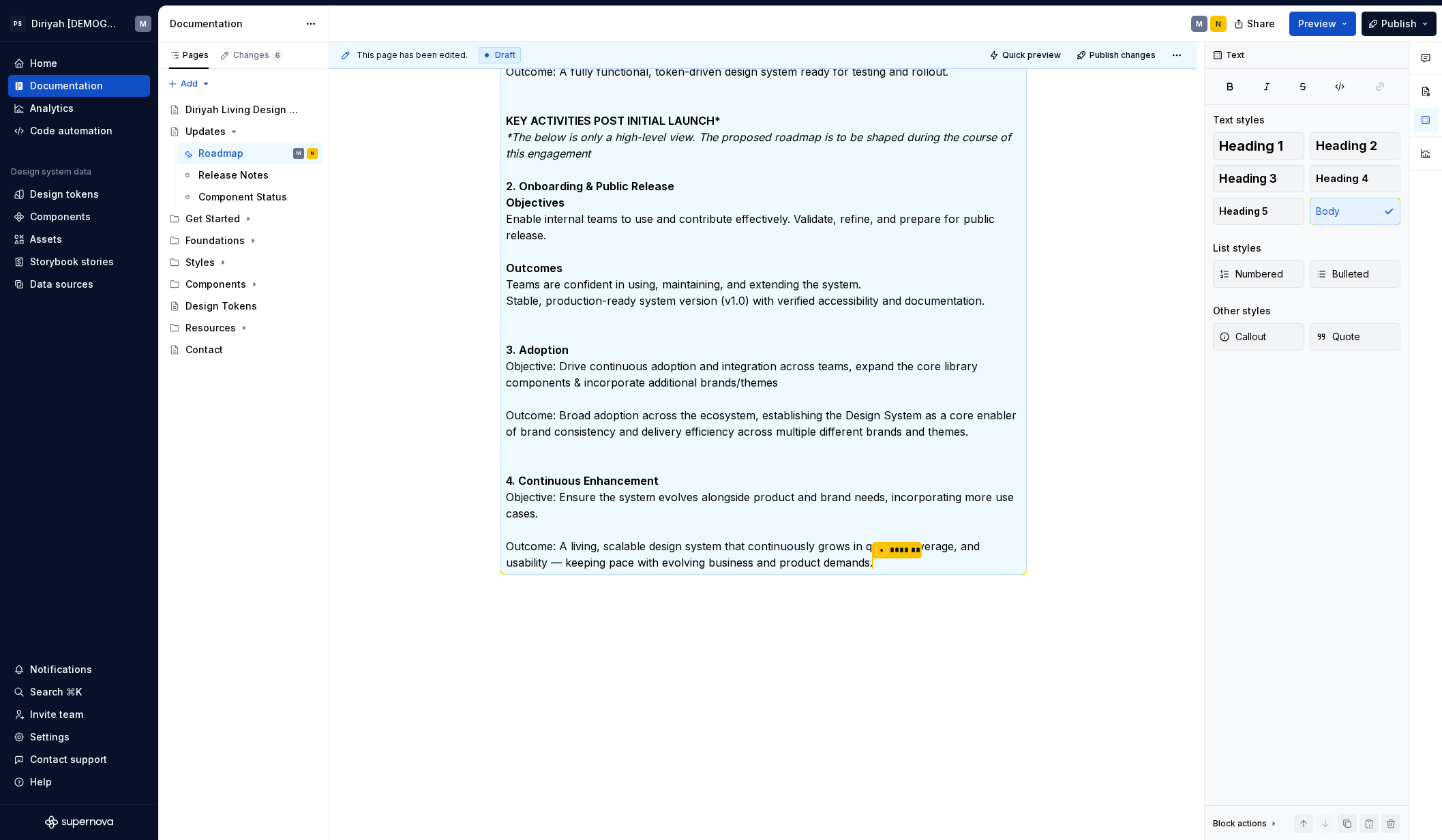
scroll to position [679, 0]
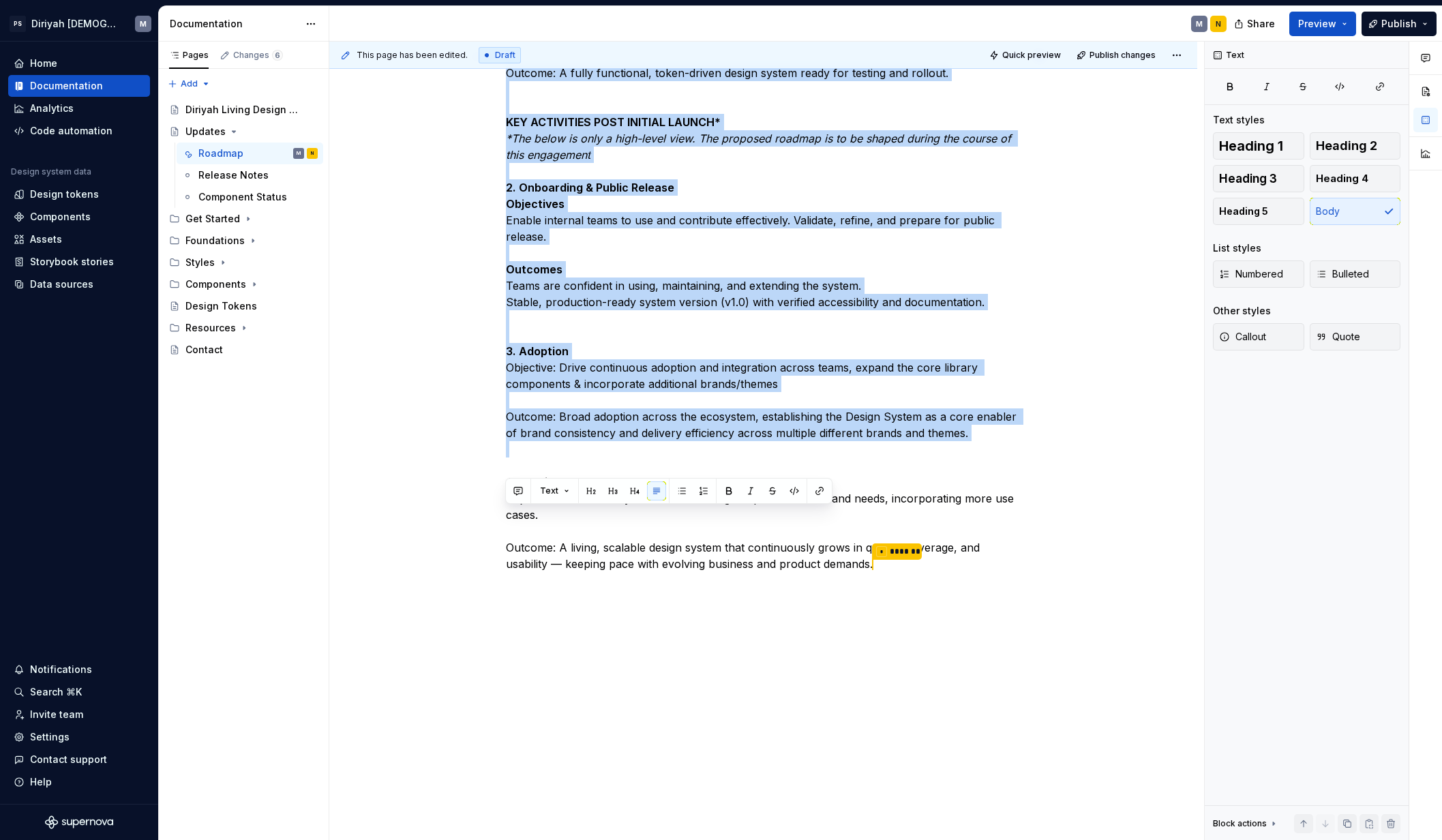
click at [547, 471] on p "Outcome: A fully functional, token-driven design system ready for testing and r…" at bounding box center [763, 311] width 516 height 525
click at [550, 379] on p "Outcome: A fully functional, token-driven design system ready for testing and r…" at bounding box center [763, 311] width 516 height 525
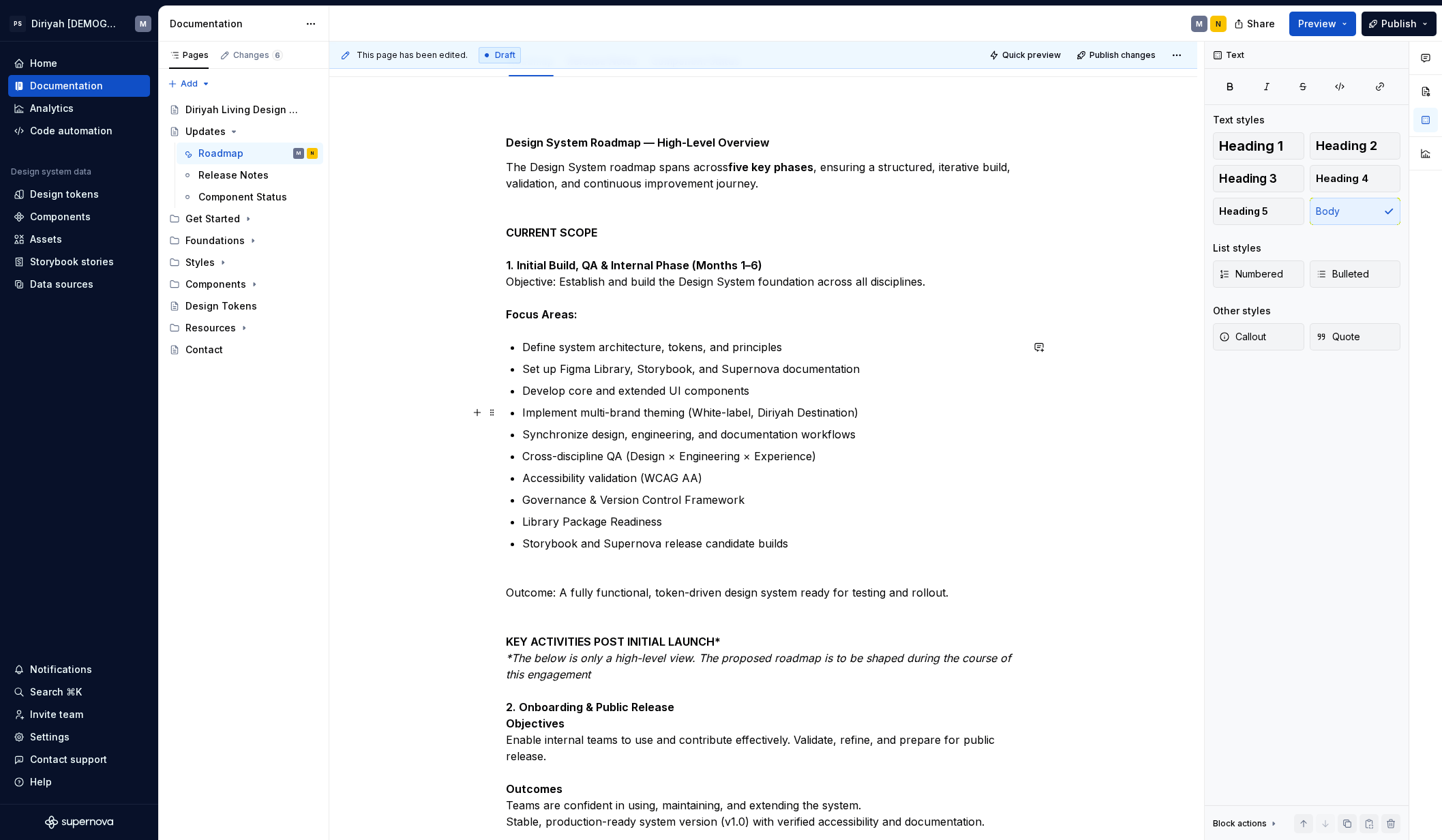
scroll to position [159, 0]
click at [624, 231] on p "The Design System roadmap spans across five key phases , ensuring a structured,…" at bounding box center [763, 241] width 516 height 164
click at [510, 230] on strong "CURRENT SCOPE" at bounding box center [551, 232] width 91 height 14
click at [506, 230] on strong "CURRENT SCOPE" at bounding box center [551, 232] width 91 height 14
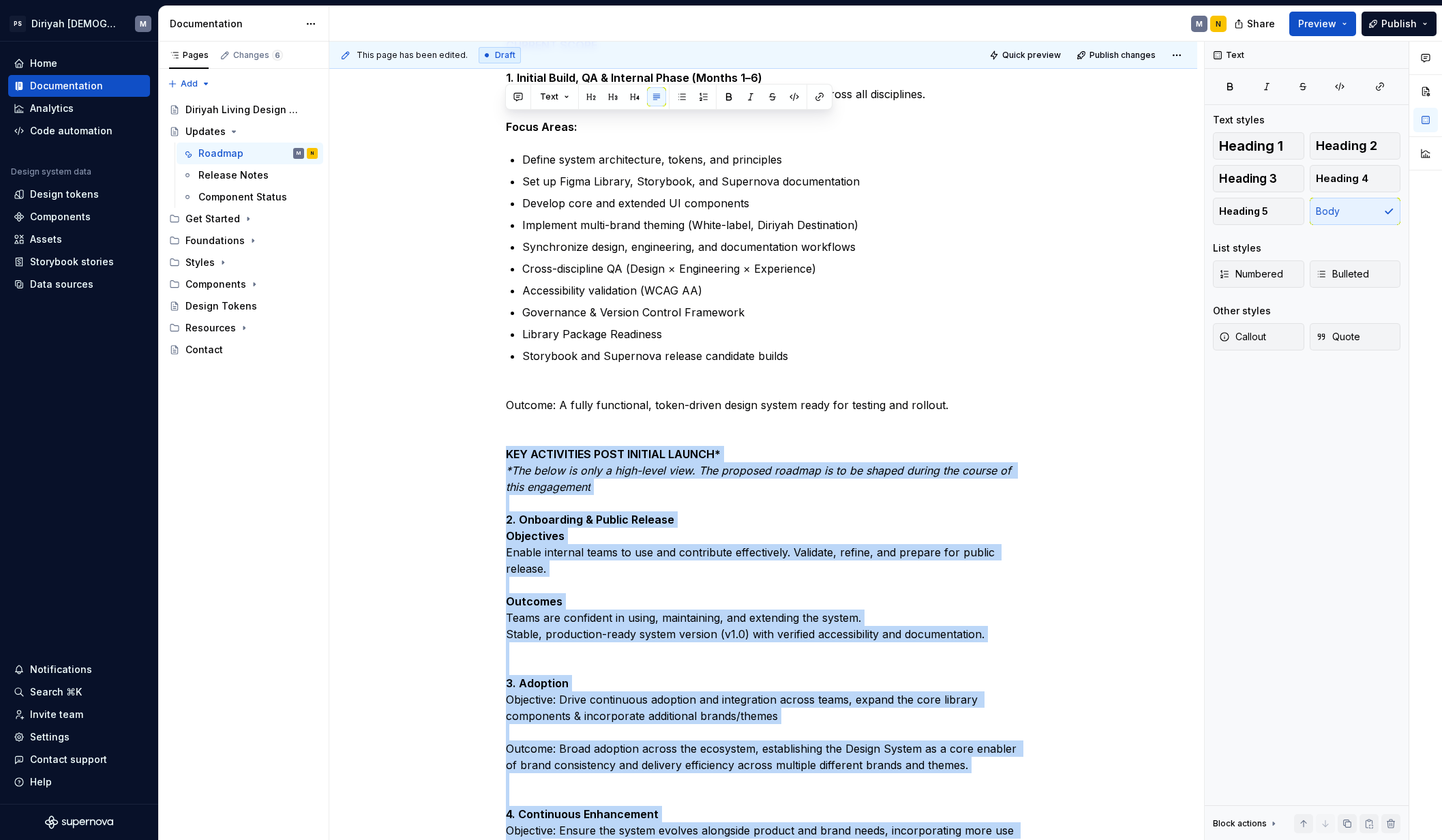
scroll to position [679, 0]
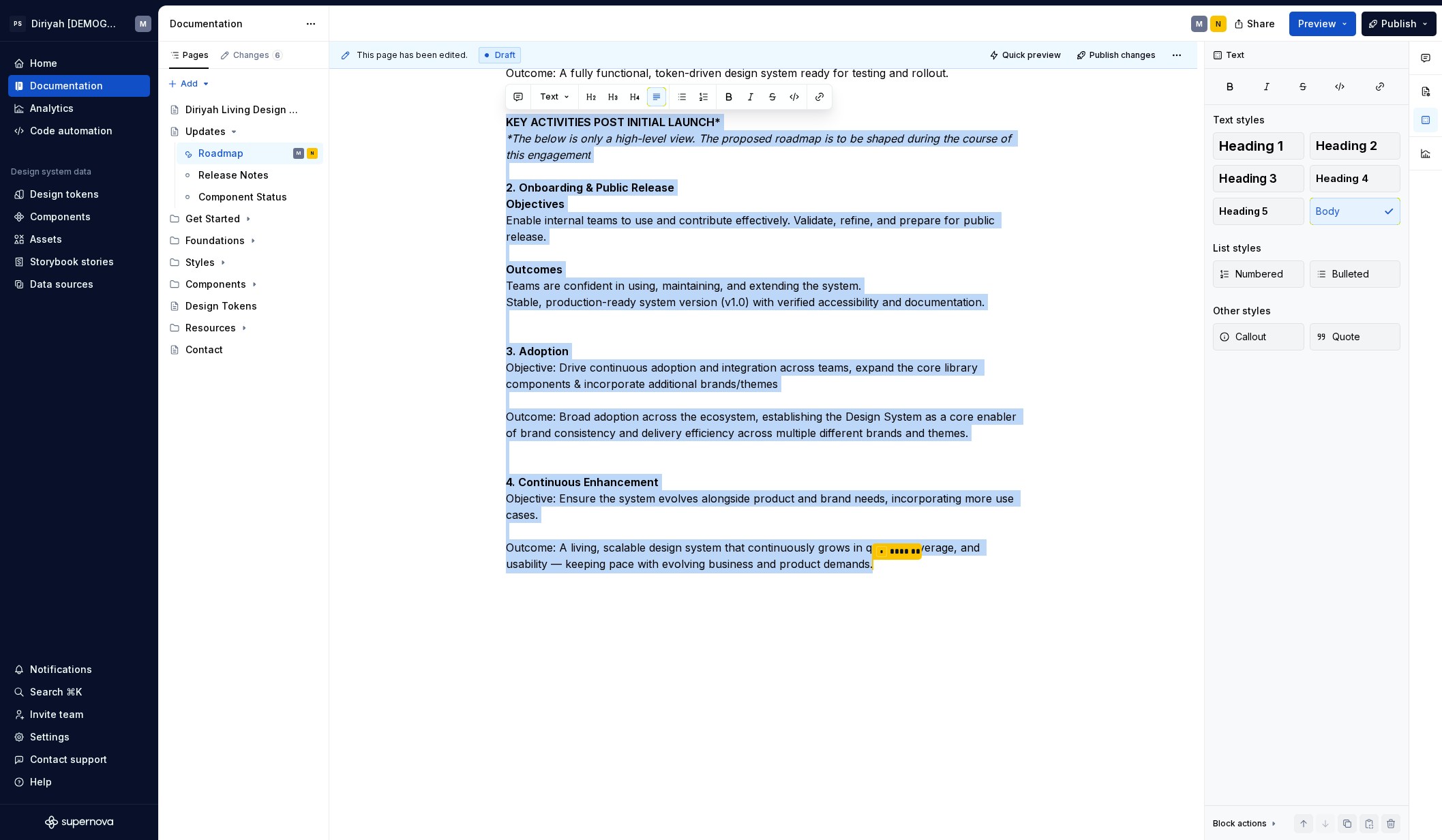
drag, startPoint x: 506, startPoint y: 640, endPoint x: 893, endPoint y: 704, distance: 392.3
click at [893, 704] on div "Design System Roadmap — High-Level Overview The Design System roadmap spans acr…" at bounding box center [763, 199] width 868 height 1284
copy p "KEY ACTIVITIES POST INITIAL LAUNCH* *The below is only a high-level view. The p…"
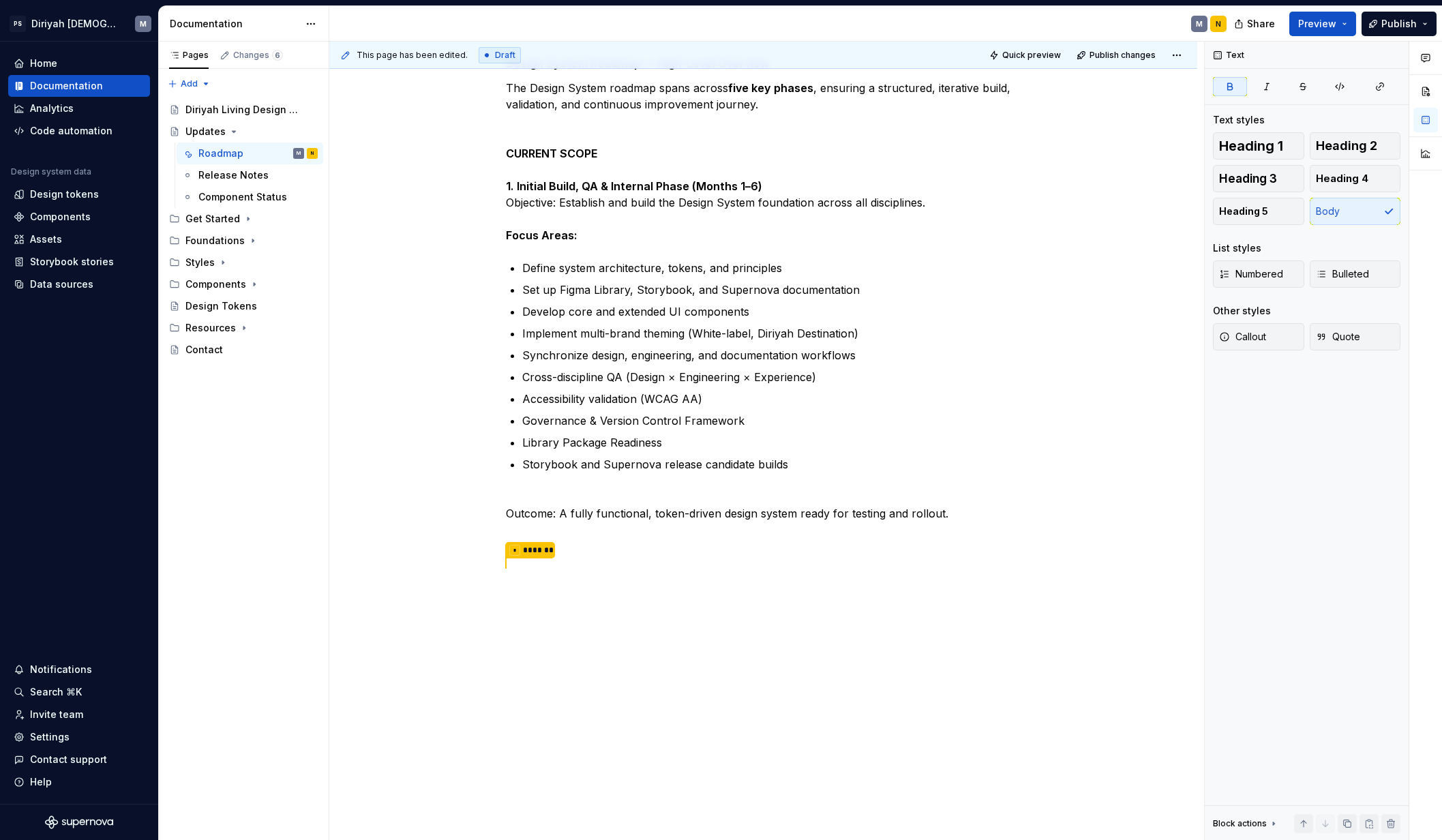
scroll to position [238, 0]
click at [592, 551] on p "Outcome: A fully functional, token-driven design system ready for testing and r…" at bounding box center [763, 532] width 516 height 83
click at [582, 534] on p "Outcome: A fully functional, token-driven design system ready for testing and r…" at bounding box center [763, 532] width 516 height 83
click at [576, 553] on p "Outcome: A fully functional, token-driven design system ready for testing and r…" at bounding box center [763, 532] width 516 height 83
click at [975, 521] on p "Outcome: A fully functional, token-driven design system ready for testing and r…" at bounding box center [763, 532] width 516 height 83
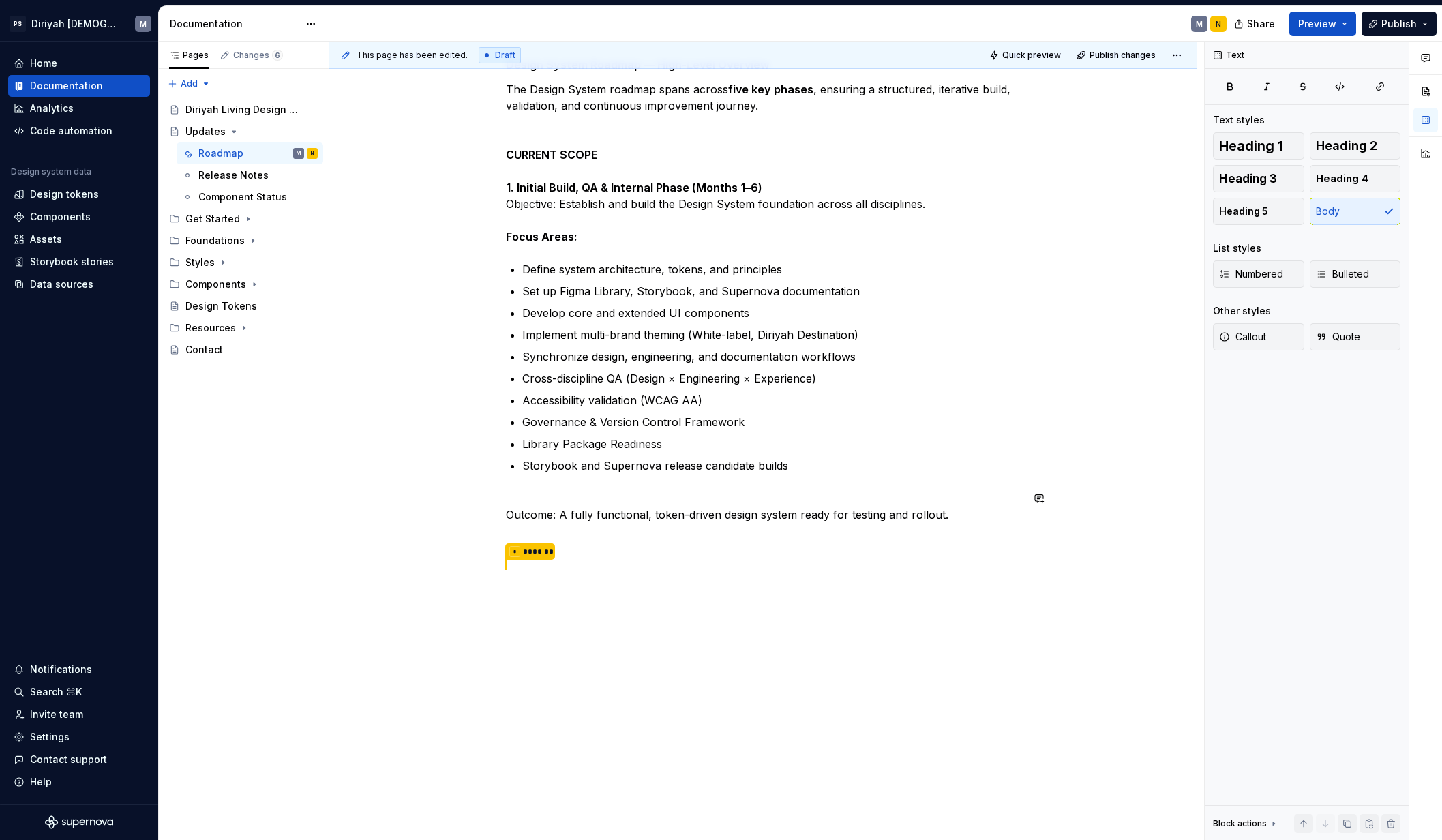
click at [490, 572] on div "Design System Roadmap — High-Level Overview The Design System roadmap spans acr…" at bounding box center [763, 420] width 868 height 842
drag, startPoint x: 493, startPoint y: 547, endPoint x: 490, endPoint y: 525, distance: 22.2
click at [493, 547] on div "This page has been edited. Draft Quick preview Publish changes Updates Edit hea…" at bounding box center [767, 440] width 875 height 799
click at [476, 500] on button "button" at bounding box center [477, 498] width 19 height 19
click at [473, 608] on div "Design System Roadmap — High-Level Overview The Design System roadmap spans acr…" at bounding box center [763, 432] width 868 height 867
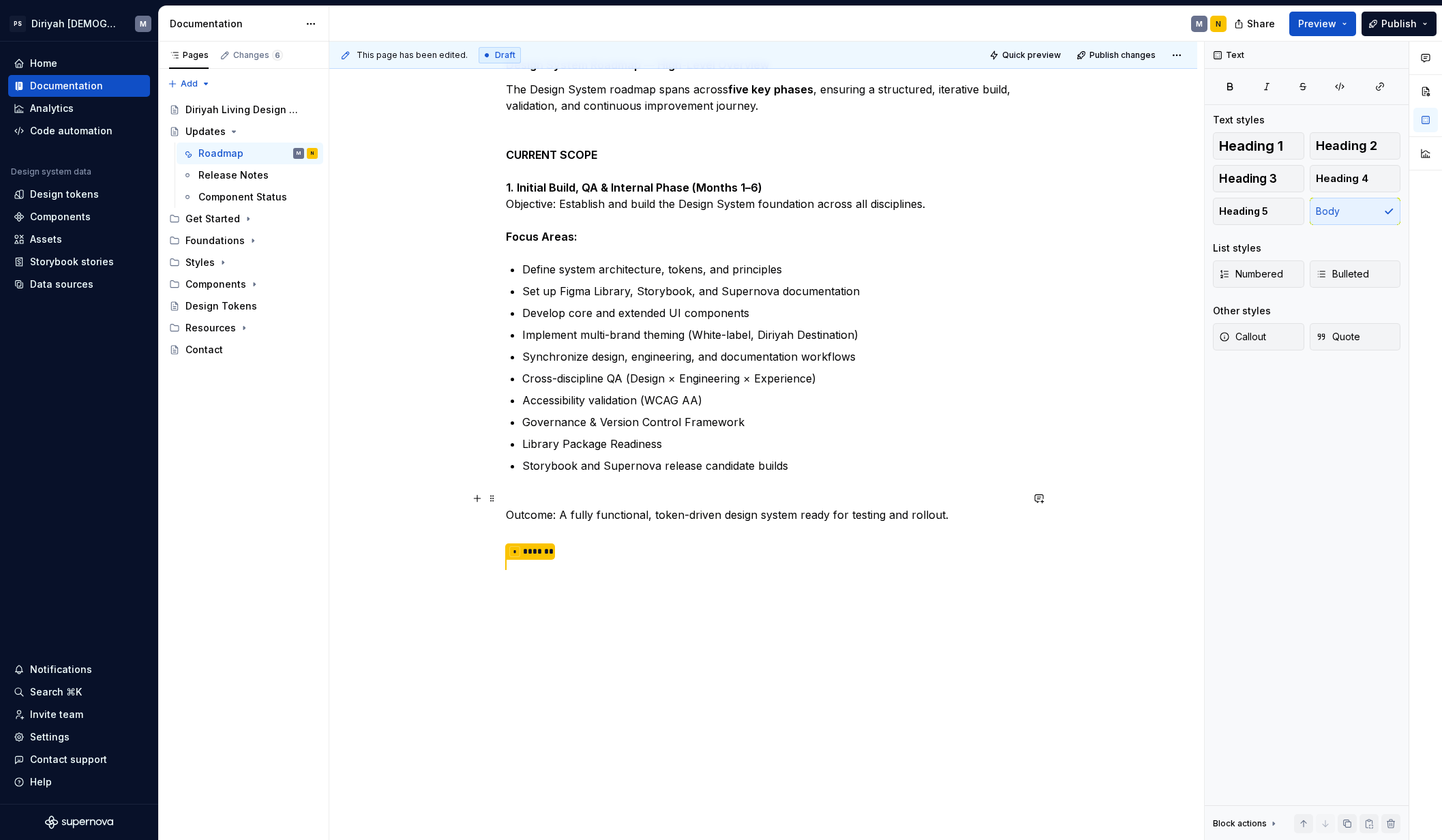
click at [495, 519] on div "Design System Roadmap — High-Level Overview The Design System roadmap spans acr…" at bounding box center [763, 432] width 868 height 867
click at [545, 524] on p "Outcome: A fully functional, token-driven design system ready for testing and r…" at bounding box center [763, 532] width 516 height 83
click at [542, 546] on p "Outcome: A fully functional, token-driven design system ready for testing and r…" at bounding box center [763, 532] width 516 height 83
click at [627, 489] on div "Design System Roadmap — High-Level Overview The Design System roadmap spans acr…" at bounding box center [763, 314] width 516 height 566
click at [552, 488] on div "Design System Roadmap — High-Level Overview The Design System roadmap spans acr…" at bounding box center [763, 314] width 516 height 566
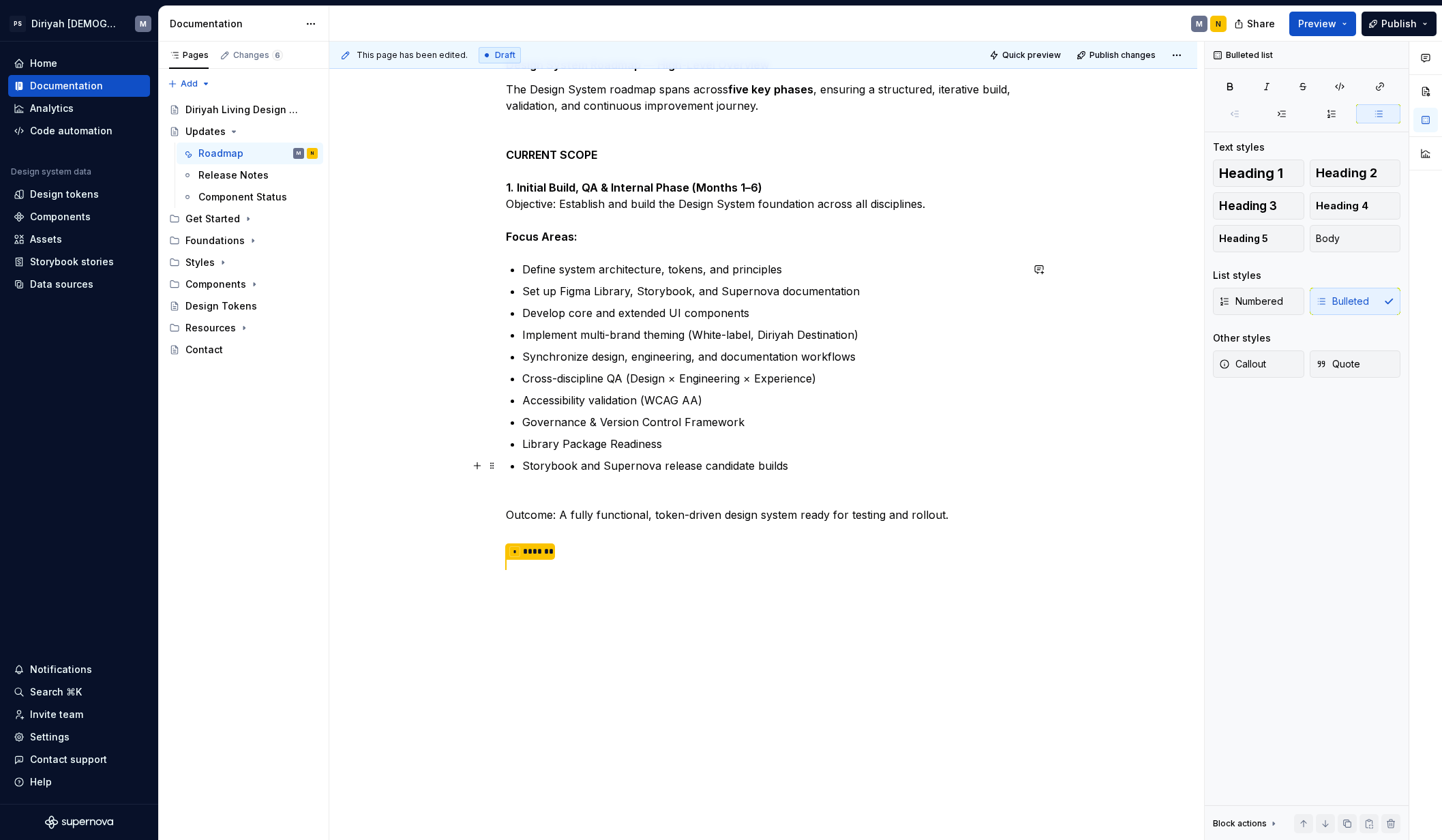
click at [524, 466] on p "Storybook and Supernova release candidate builds" at bounding box center [771, 466] width 499 height 17
click at [519, 482] on div "Design System Roadmap — High-Level Overview The Design System roadmap spans acr…" at bounding box center [763, 314] width 516 height 566
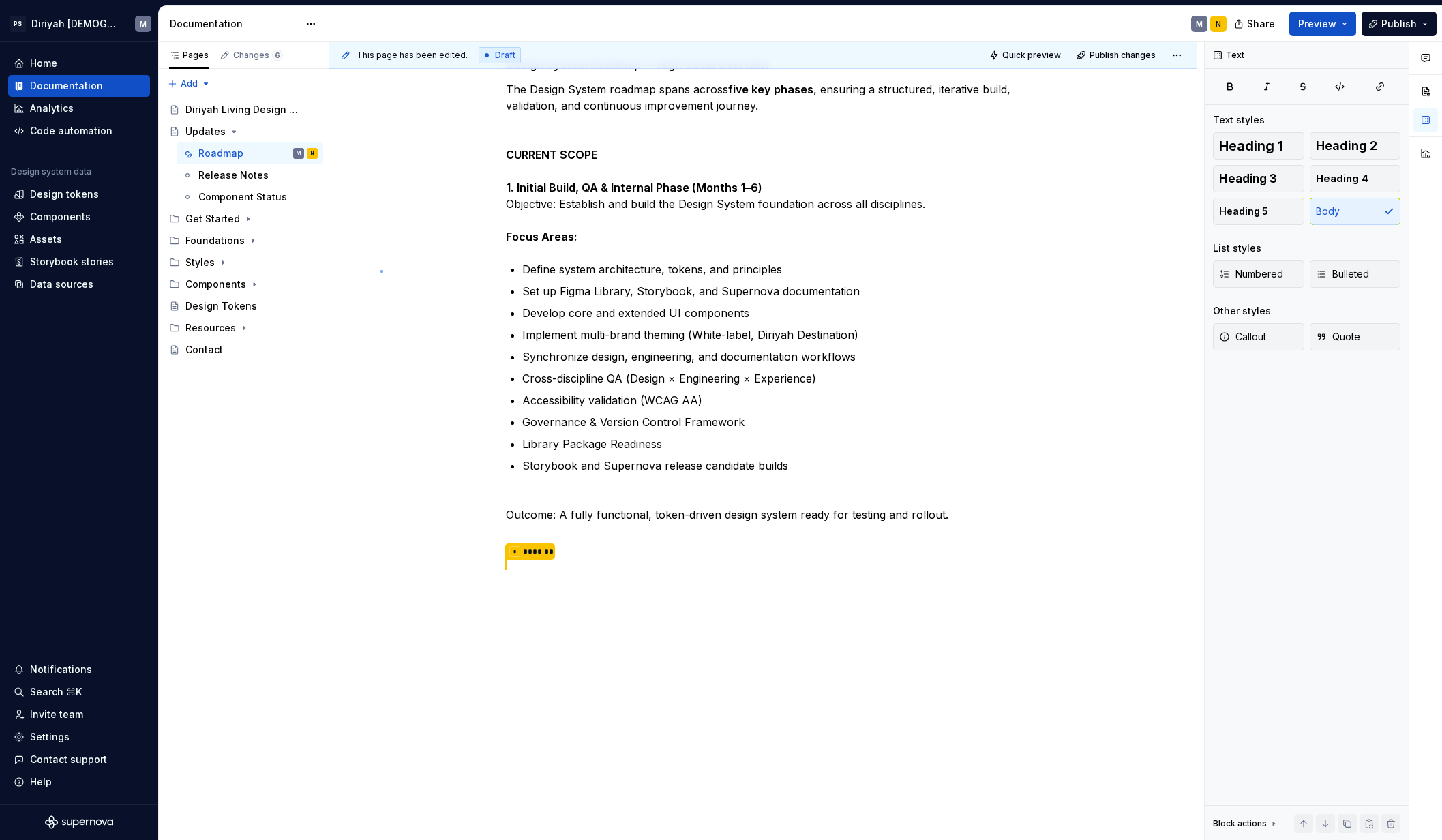
click at [380, 270] on div "This page has been edited. Draft Quick preview Publish changes Updates Edit hea…" at bounding box center [767, 440] width 875 height 799
click at [541, 566] on p "Outcome: A fully functional, token-driven design system ready for testing and r…" at bounding box center [763, 532] width 516 height 83
click at [498, 560] on div "Design System Roadmap — High-Level Overview The Design System roadmap spans acr…" at bounding box center [763, 432] width 868 height 867
click at [483, 563] on div "Design System Roadmap — High-Level Overview The Design System roadmap spans acr…" at bounding box center [763, 432] width 868 height 867
click at [487, 552] on div "This page has been edited. Draft Quick preview Publish changes Updates Edit hea…" at bounding box center [767, 440] width 875 height 799
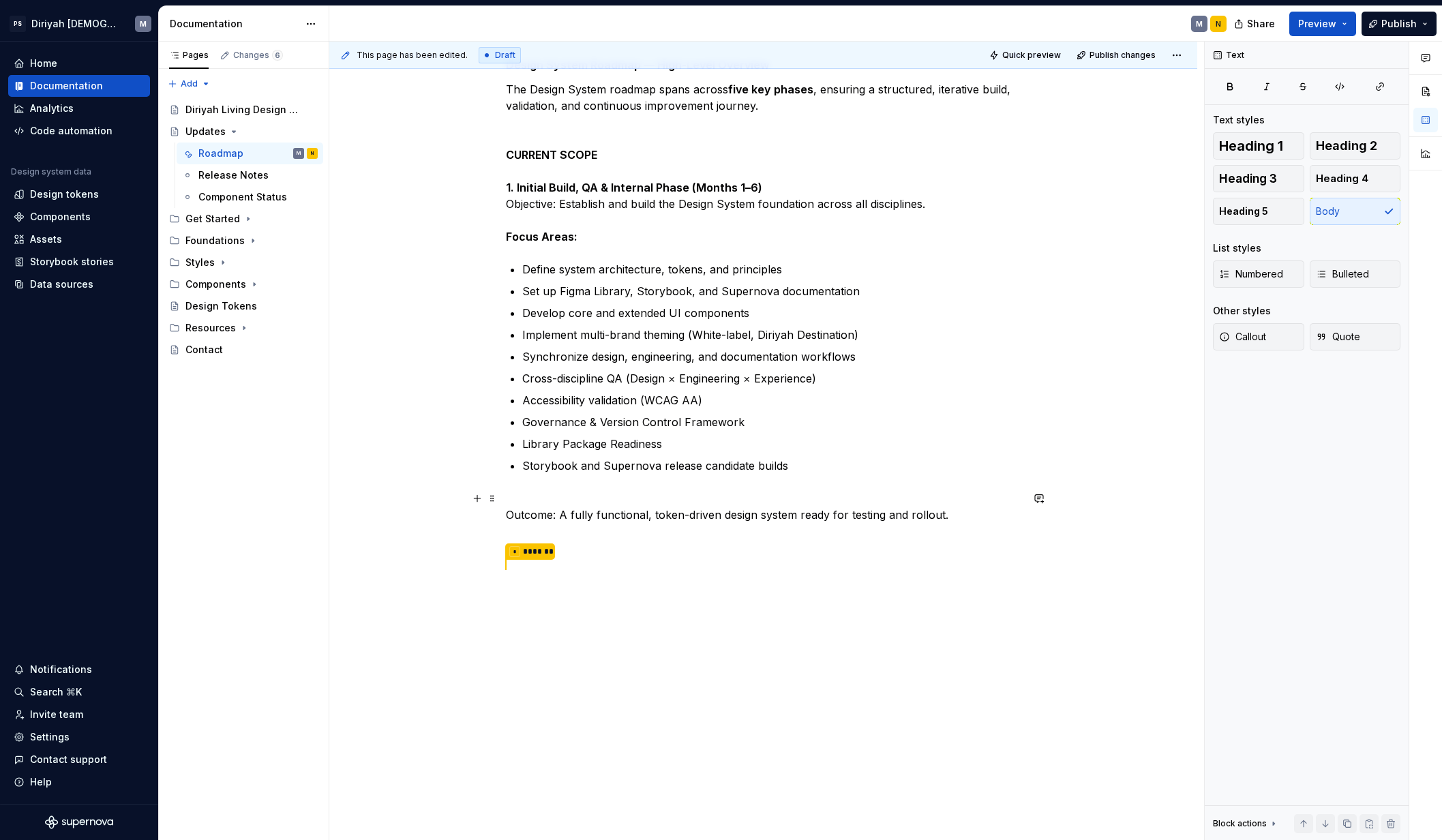
click at [588, 559] on p "Outcome: A fully functional, token-driven design system ready for testing and r…" at bounding box center [763, 532] width 516 height 83
click at [627, 538] on p "Outcome: A fully functional, token-driven design system ready for testing and r…" at bounding box center [763, 532] width 516 height 83
click at [685, 574] on p at bounding box center [763, 573] width 516 height 17
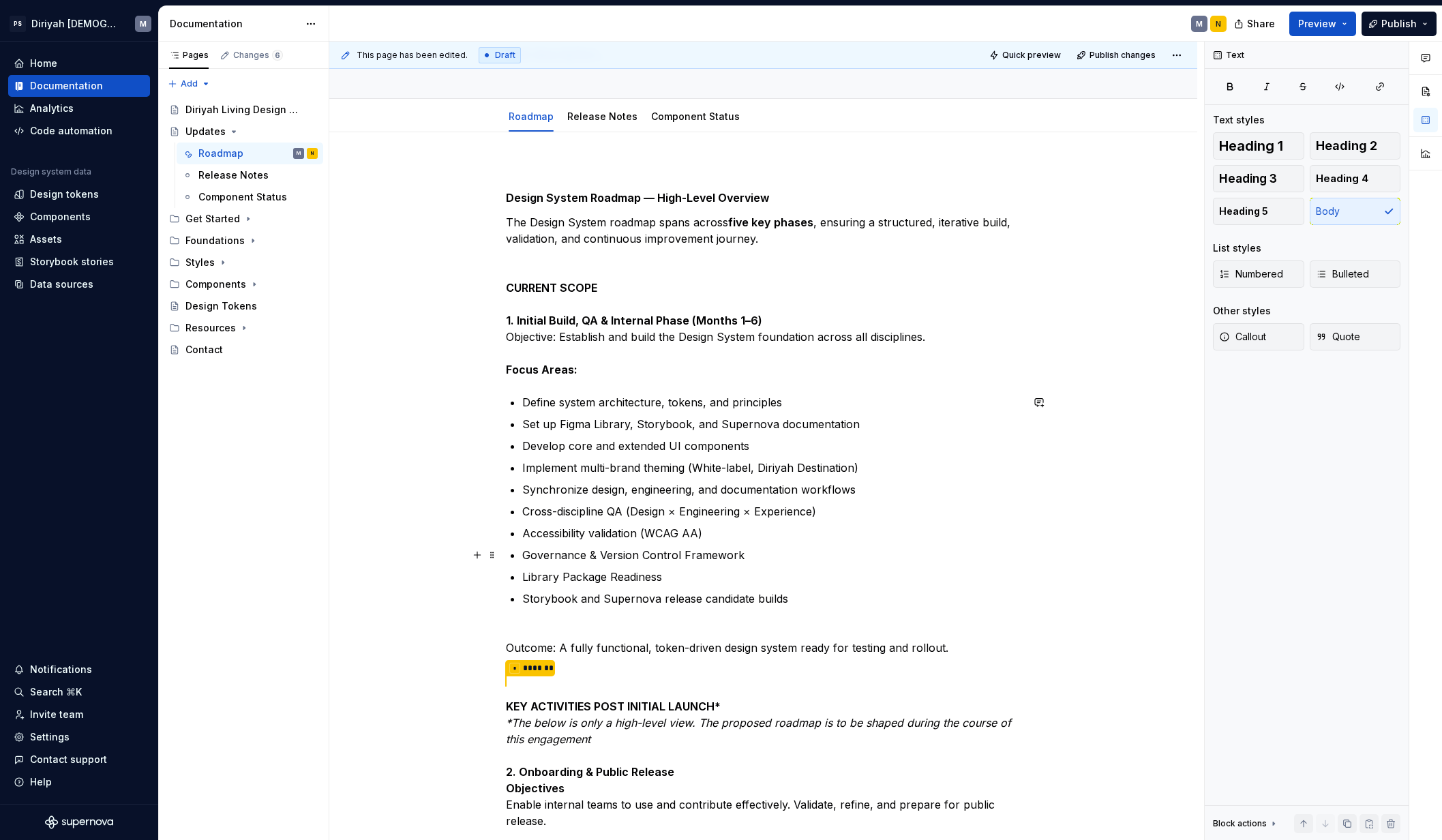
scroll to position [101, 0]
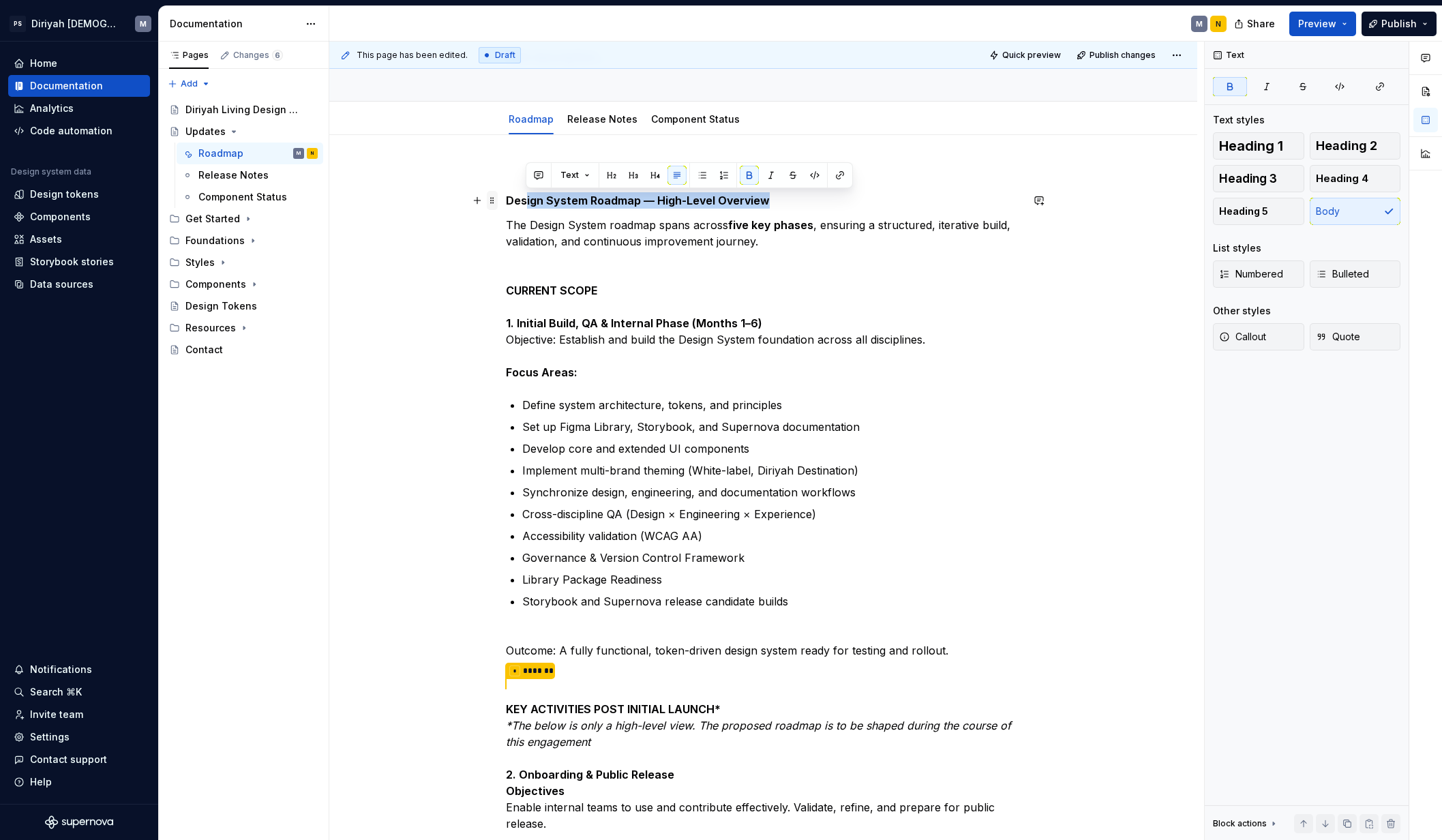
drag, startPoint x: 763, startPoint y: 201, endPoint x: 493, endPoint y: 205, distance: 270.0
click at [506, 205] on div "Design System Roadmap — High-Level Overview The Design System roadmap spans acr…" at bounding box center [763, 671] width 516 height 1007
click at [516, 200] on strong "Design System Roadmap — High-Level Overview" at bounding box center [637, 200] width 264 height 14
click at [516, 199] on strong "Design System Roadmap — High-Level Overview" at bounding box center [637, 200] width 264 height 14
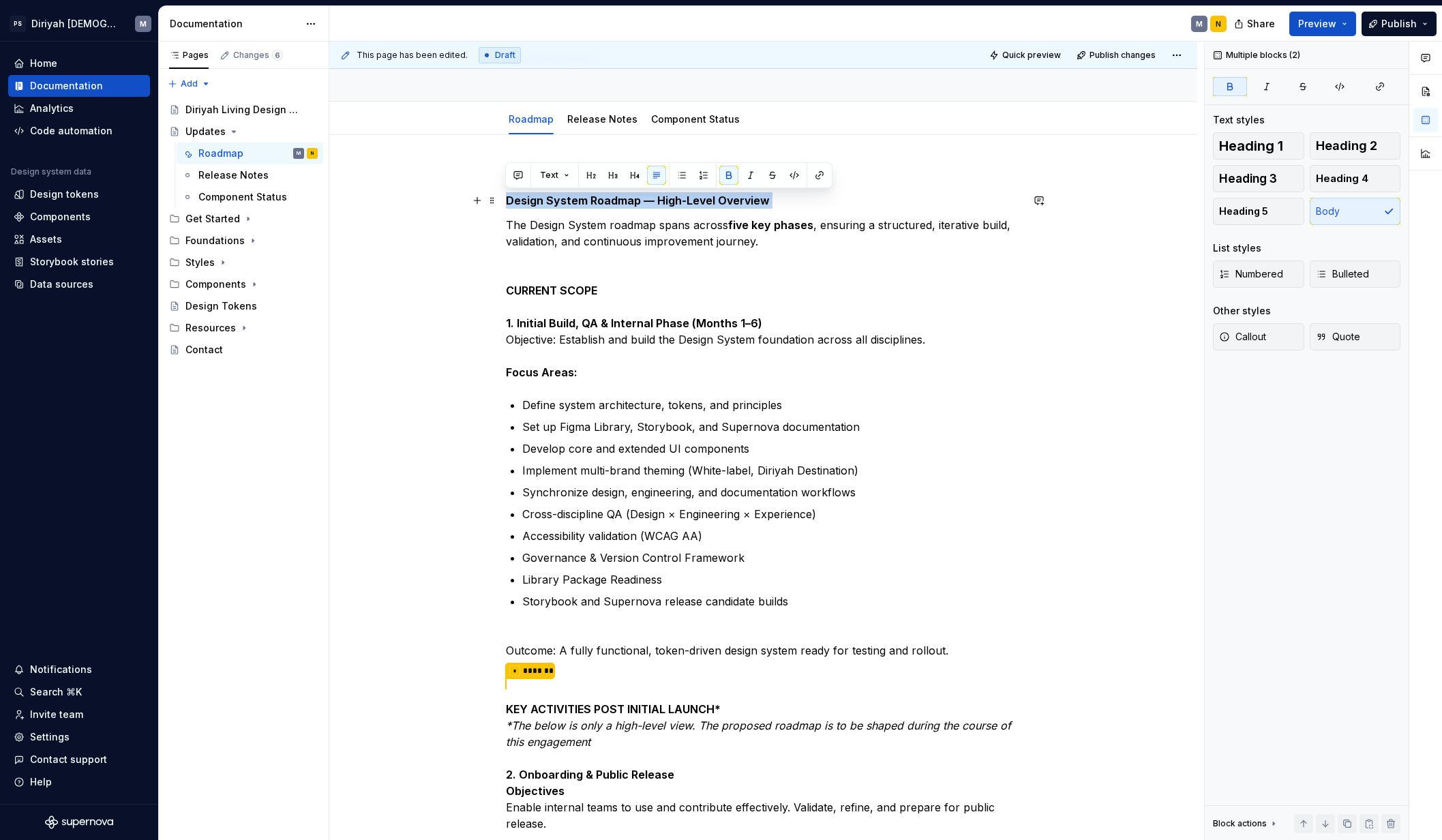
click at [516, 199] on strong "Design System Roadmap — High-Level Overview" at bounding box center [637, 200] width 264 height 14
click at [537, 174] on button "Text" at bounding box center [554, 175] width 41 height 19
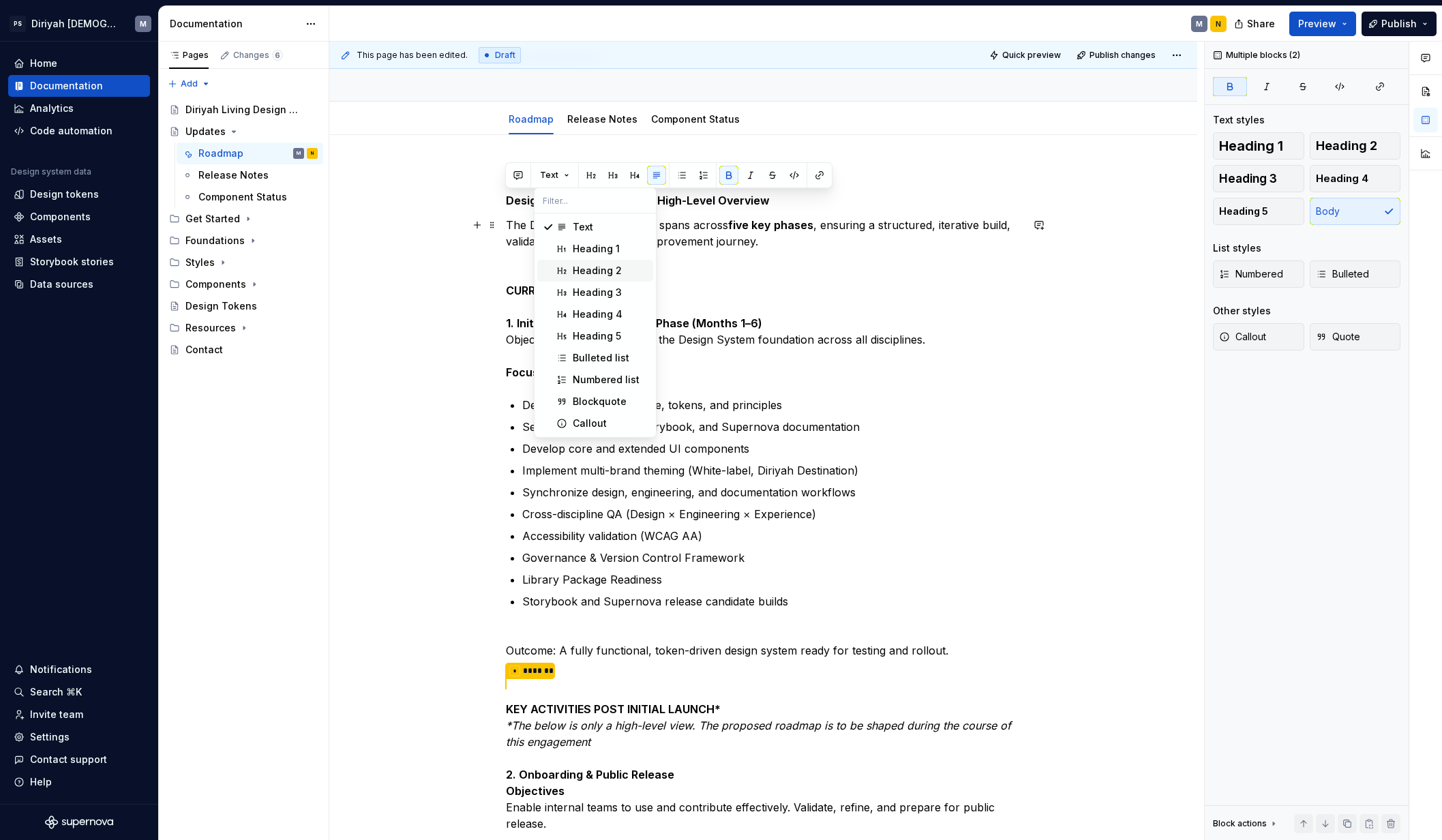
click at [590, 266] on div "Heading 2" at bounding box center [598, 270] width 49 height 14
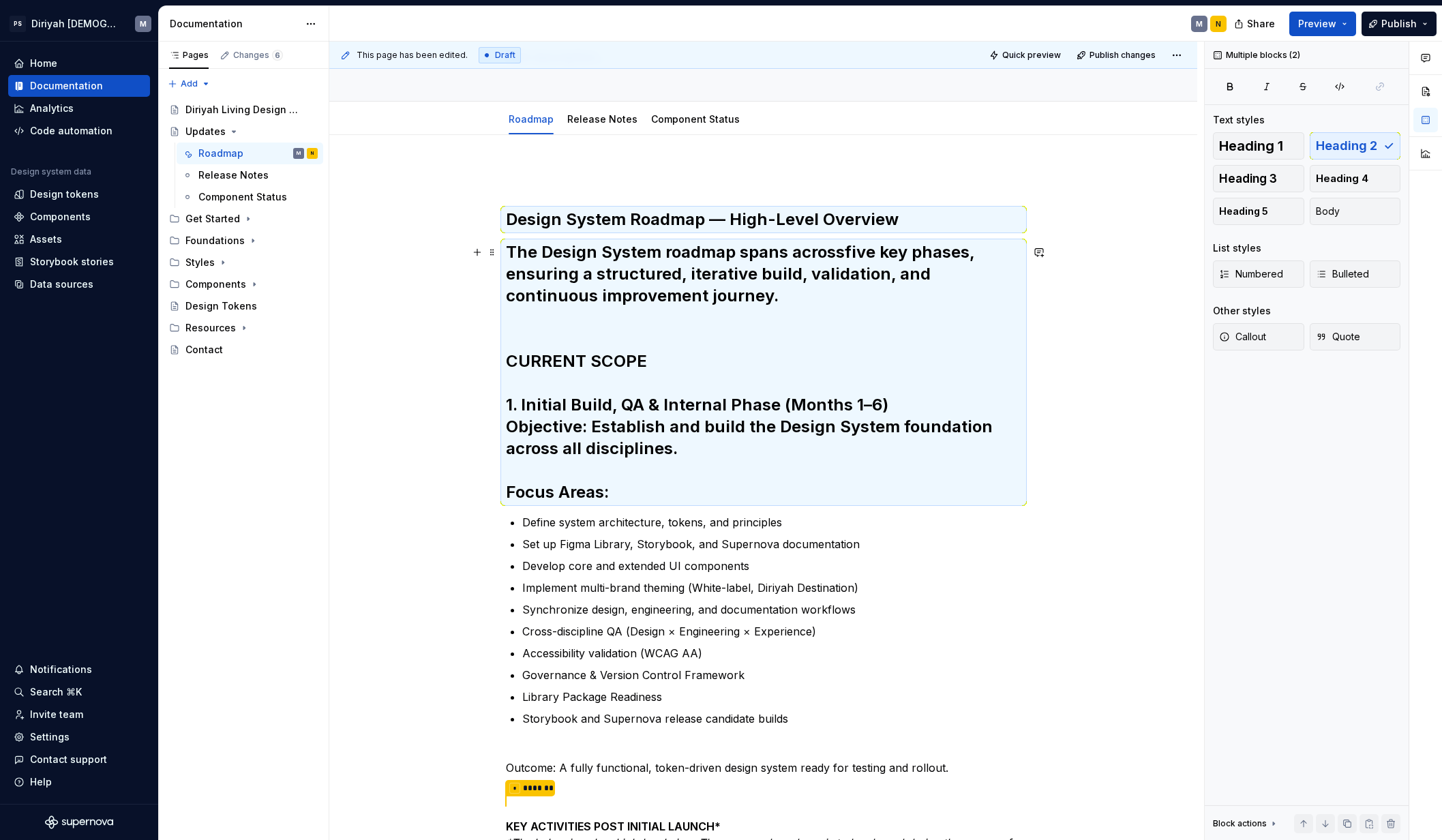
click at [541, 259] on h2 "The Design System roadmap spans across five key phases , ensuring a structured,…" at bounding box center [763, 371] width 516 height 261
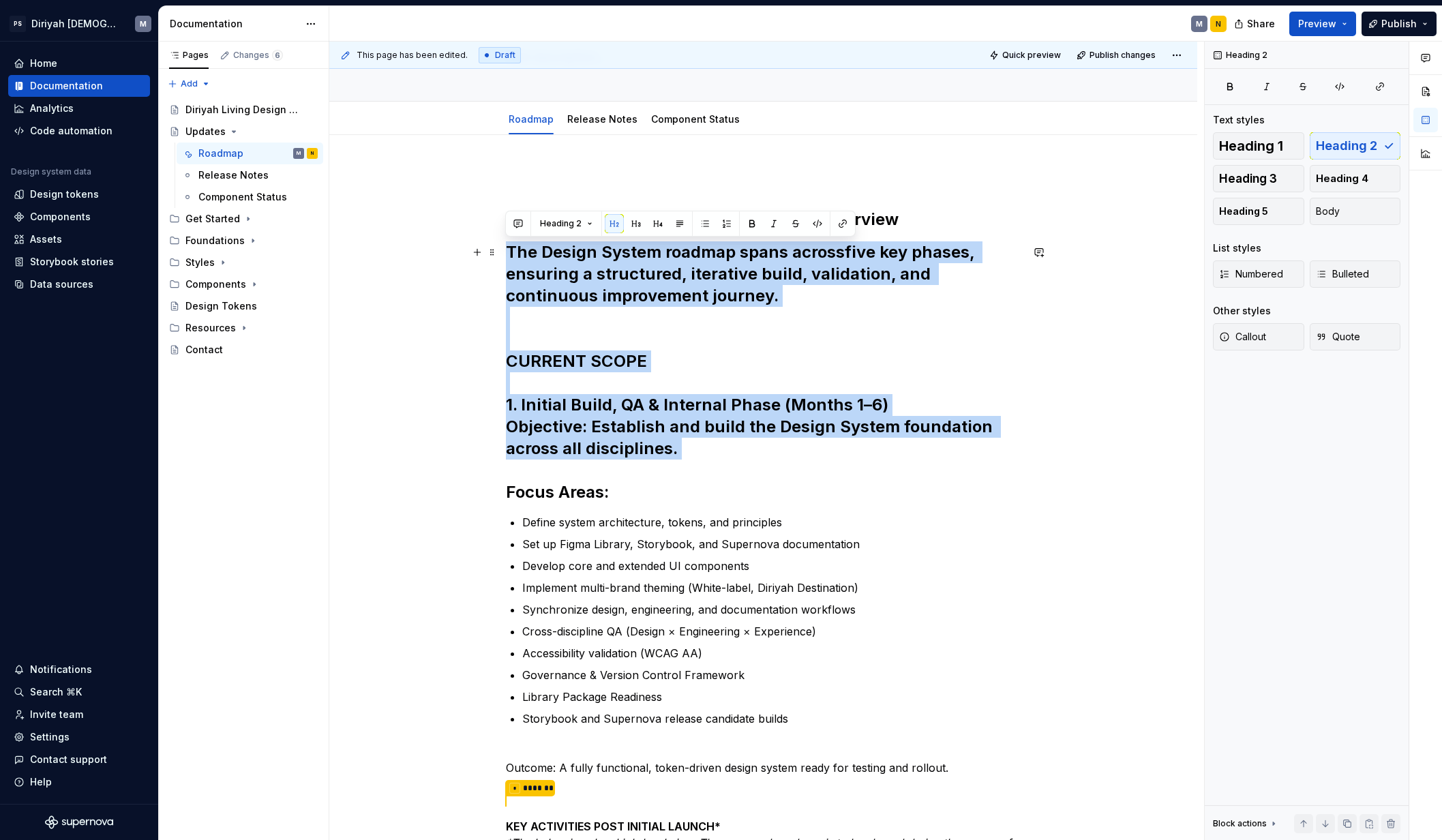
drag, startPoint x: 505, startPoint y: 251, endPoint x: 924, endPoint y: 475, distance: 475.1
click at [924, 475] on h2 "The Design System roadmap spans across five key phases , ensuring a structured,…" at bounding box center [763, 371] width 516 height 261
click at [567, 222] on span "Heading 2" at bounding box center [560, 223] width 41 height 11
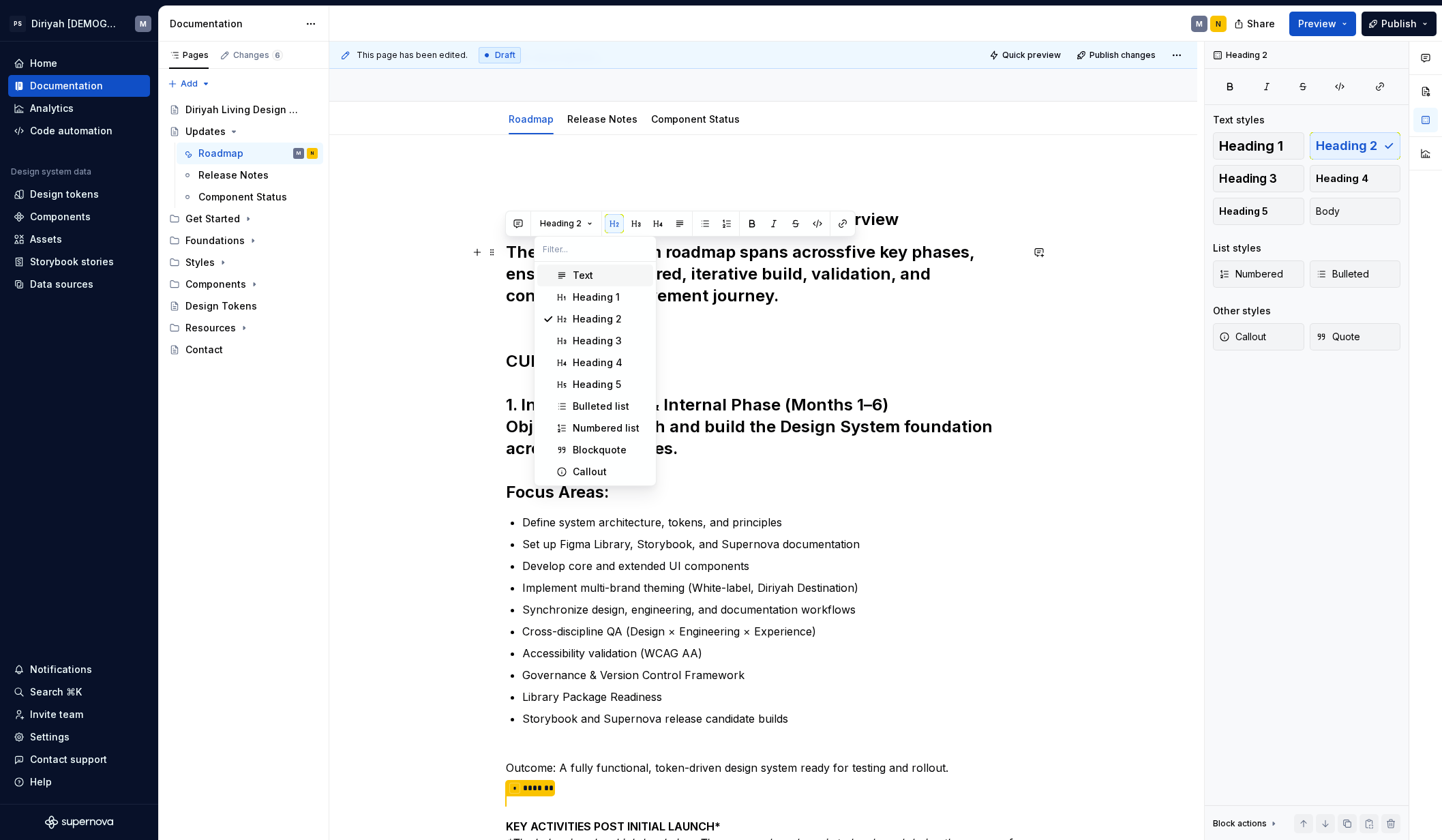
click at [592, 267] on span "Text" at bounding box center [595, 275] width 116 height 22
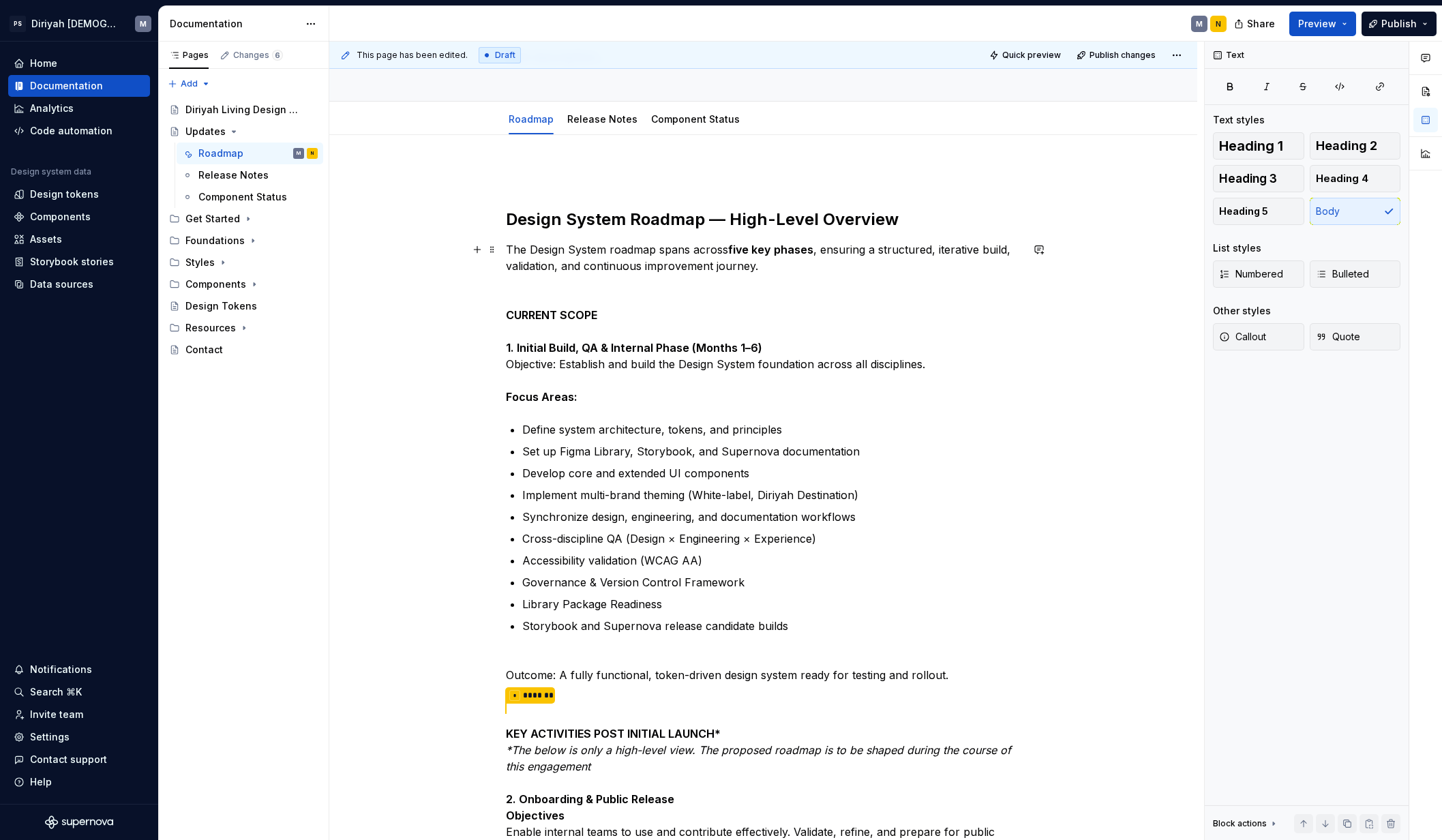
click at [676, 255] on p "The Design System roadmap spans across five key phases , ensuring a structured,…" at bounding box center [763, 323] width 516 height 164
click at [802, 253] on strong "five key phases" at bounding box center [771, 249] width 85 height 14
click at [779, 230] on h2 "Design System Roadmap — High-Level Overview" at bounding box center [763, 219] width 516 height 22
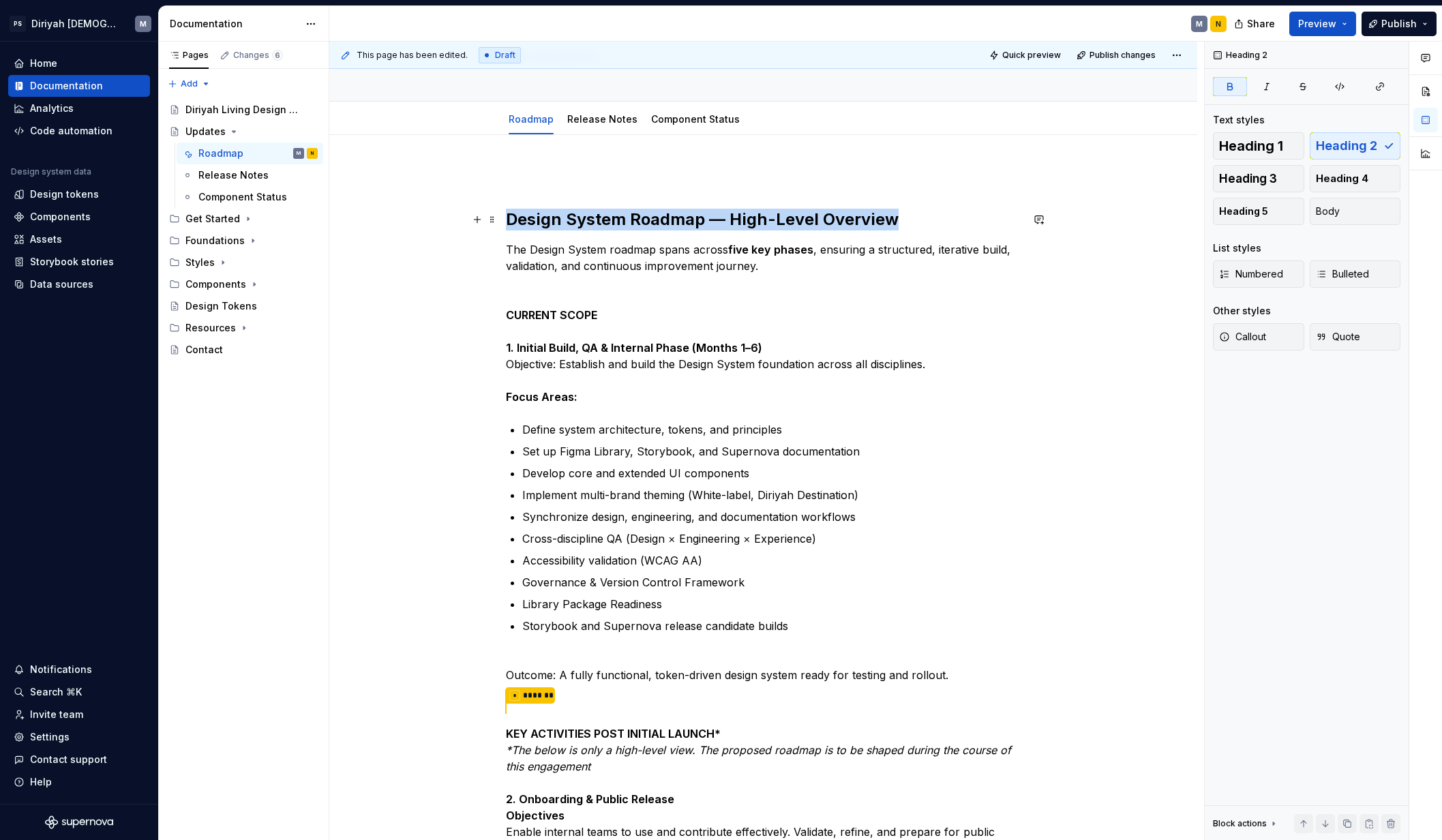
click at [779, 230] on h2 "Design System Roadmap — High-Level Overview" at bounding box center [763, 219] width 516 height 22
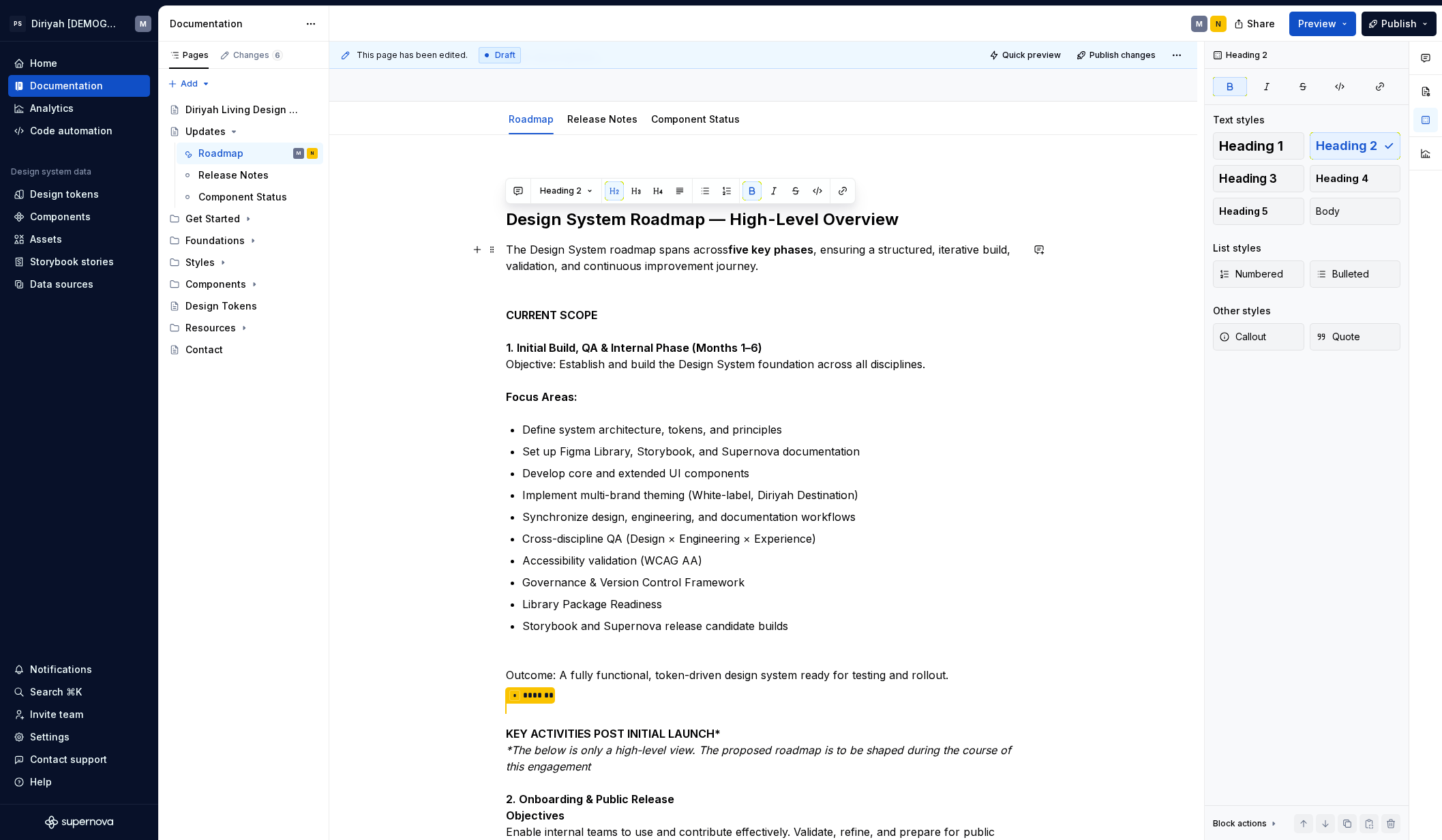
click at [594, 283] on p "The Design System roadmap spans across five key phases , ensuring a structured,…" at bounding box center [763, 323] width 516 height 164
click at [564, 314] on strong "CURRENT SCOPE" at bounding box center [551, 314] width 91 height 14
click at [565, 314] on strong "CURRENT SCOPE" at bounding box center [551, 314] width 91 height 14
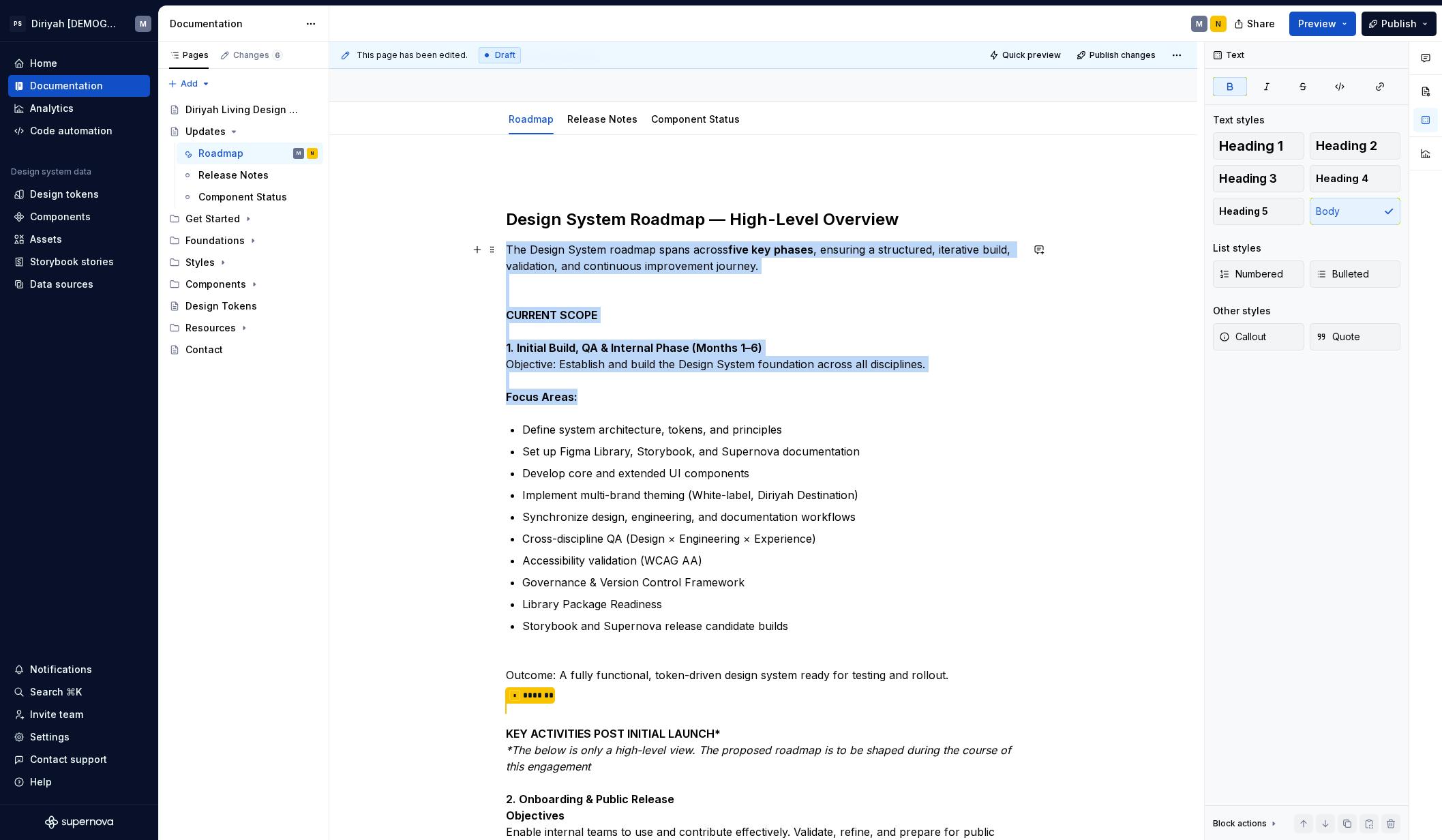
click at [565, 314] on strong "CURRENT SCOPE" at bounding box center [551, 314] width 91 height 14
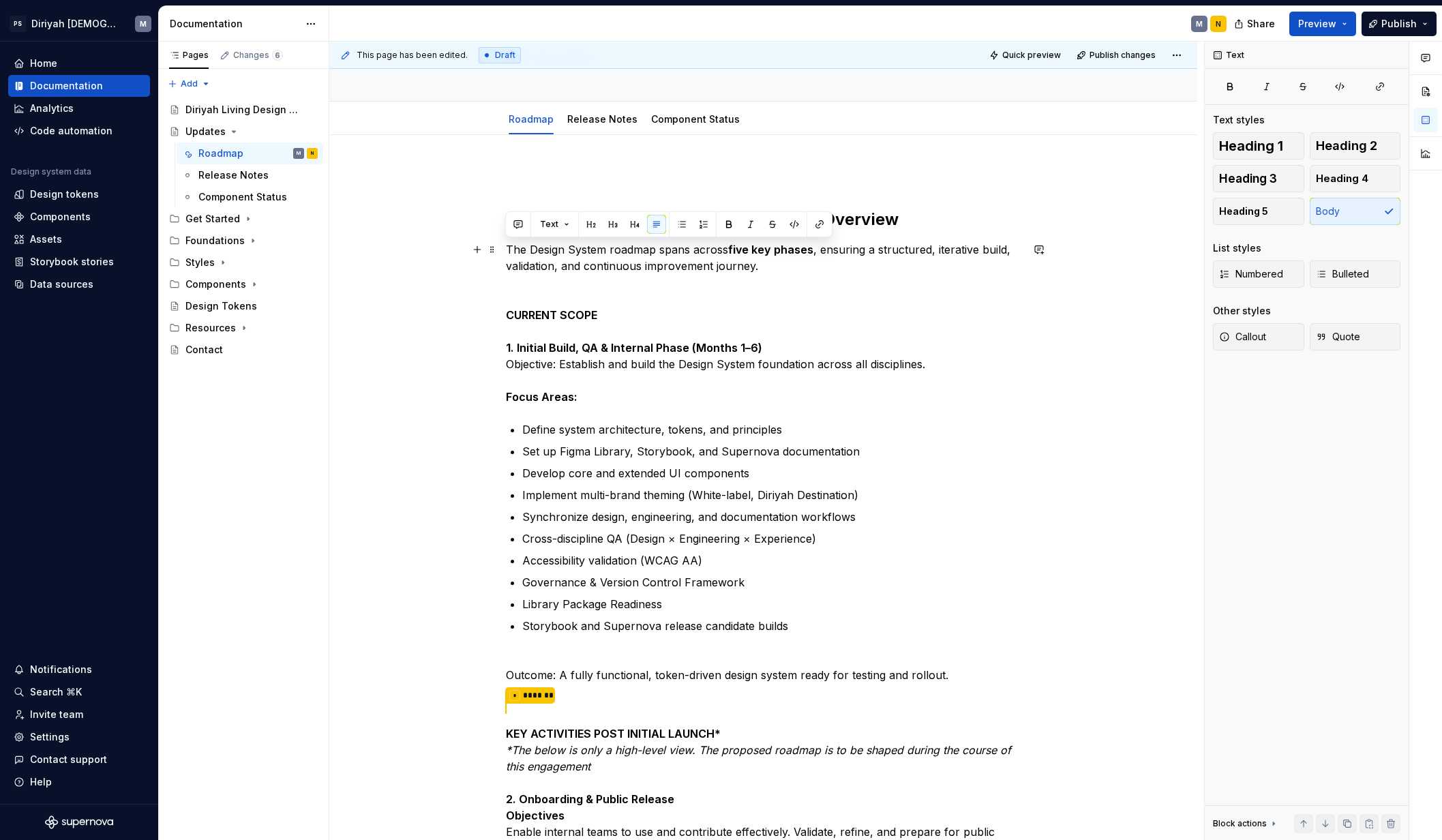
click at [576, 365] on p "The Design System roadmap spans across five key phases , ensuring a structured,…" at bounding box center [763, 323] width 516 height 164
drag, startPoint x: 762, startPoint y: 347, endPoint x: 685, endPoint y: 348, distance: 77.0
click at [685, 348] on p "The Design System roadmap spans across five key phases , ensuring a structured,…" at bounding box center [763, 323] width 516 height 164
click at [839, 354] on p "The Design System roadmap spans across five key phases , ensuring a structured,…" at bounding box center [763, 323] width 516 height 164
drag, startPoint x: 771, startPoint y: 345, endPoint x: 714, endPoint y: 342, distance: 57.1
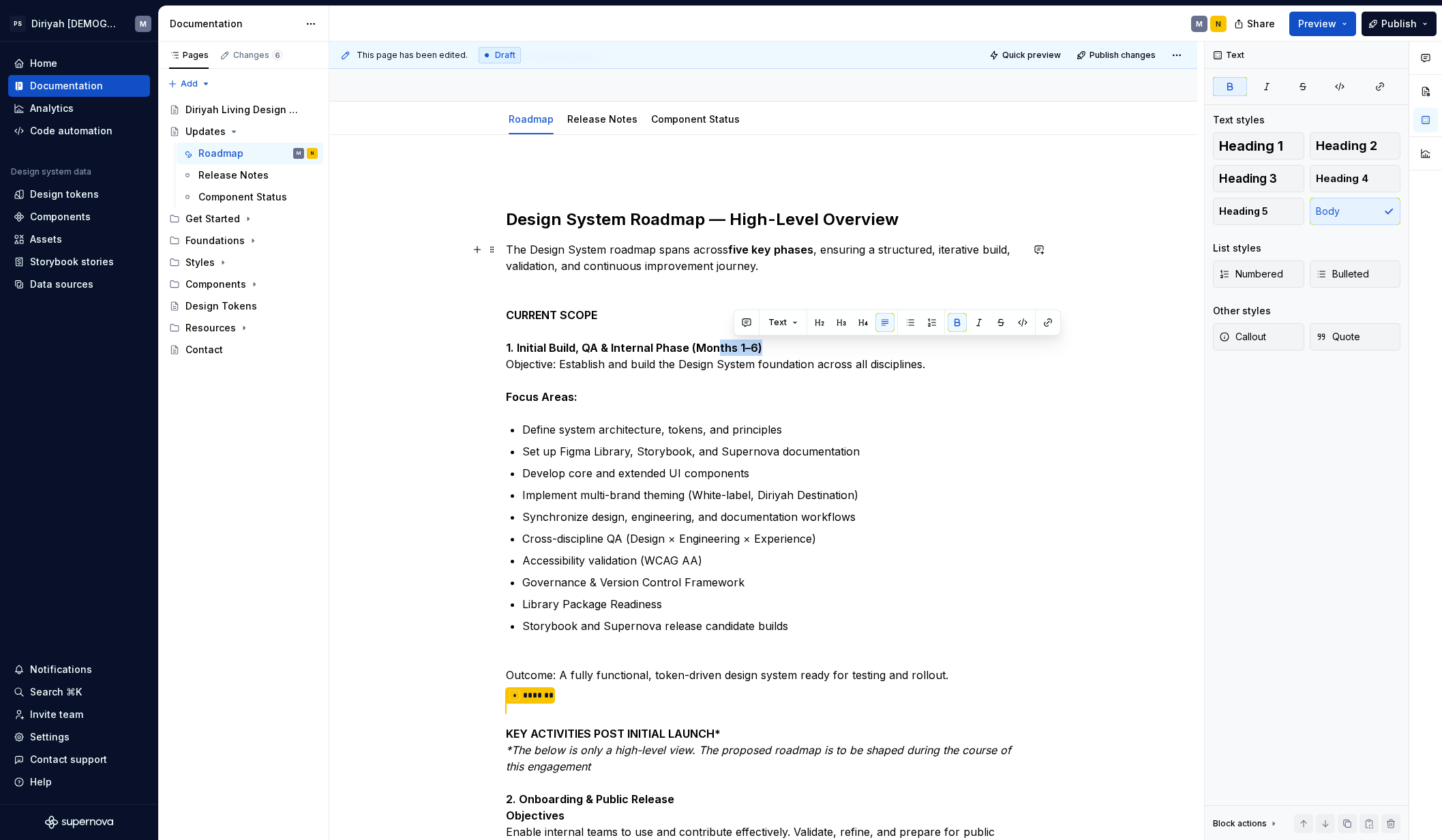
click at [714, 342] on p "The Design System roadmap spans across five key phases , ensuring a structured,…" at bounding box center [763, 323] width 516 height 164
click at [621, 366] on p "The Design System roadmap spans across five key phases , ensuring a structured,…" at bounding box center [763, 323] width 516 height 164
click at [608, 392] on p "The Design System roadmap spans across five key phases , ensuring a structured,…" at bounding box center [763, 323] width 516 height 164
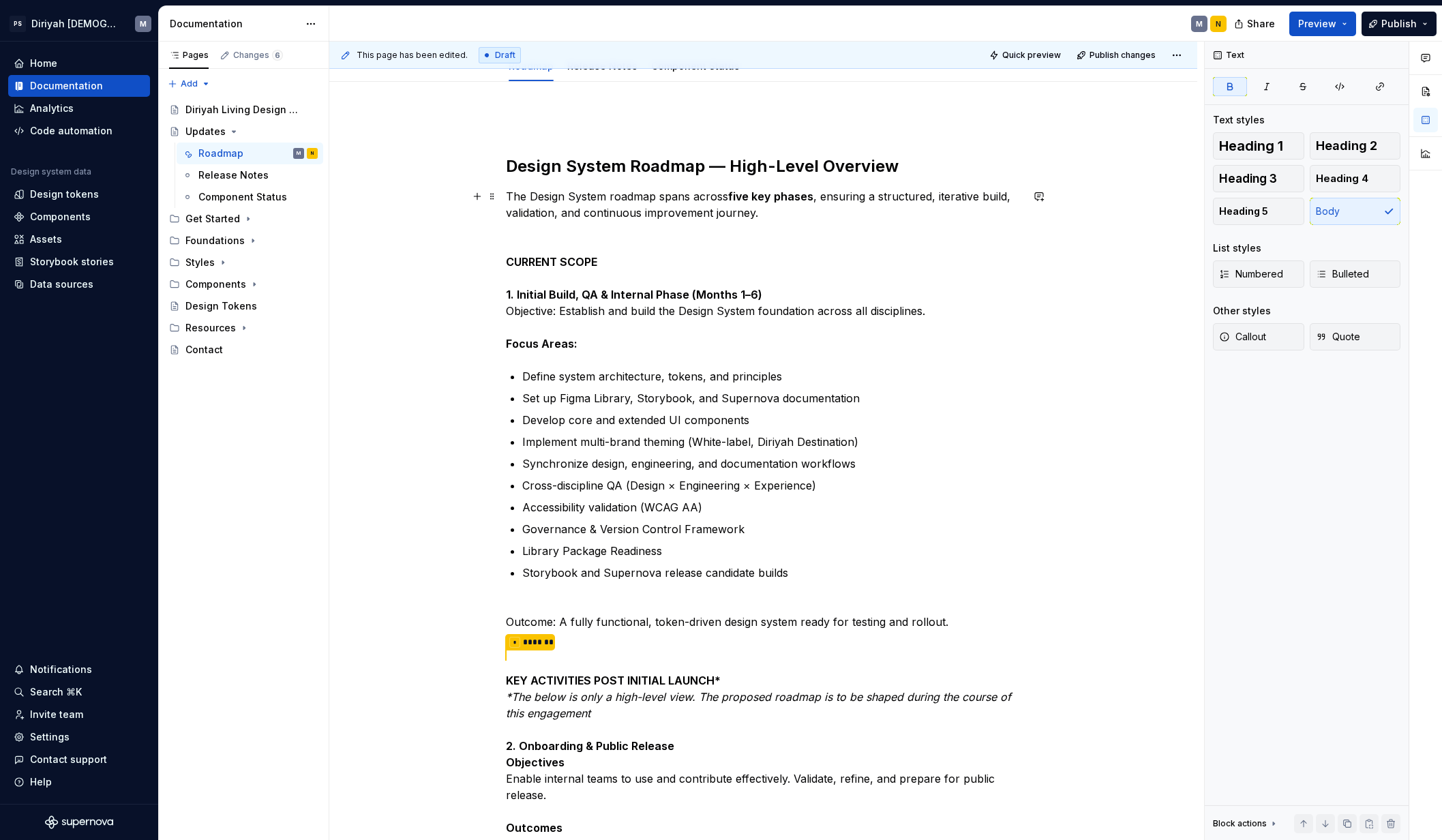
scroll to position [158, 0]
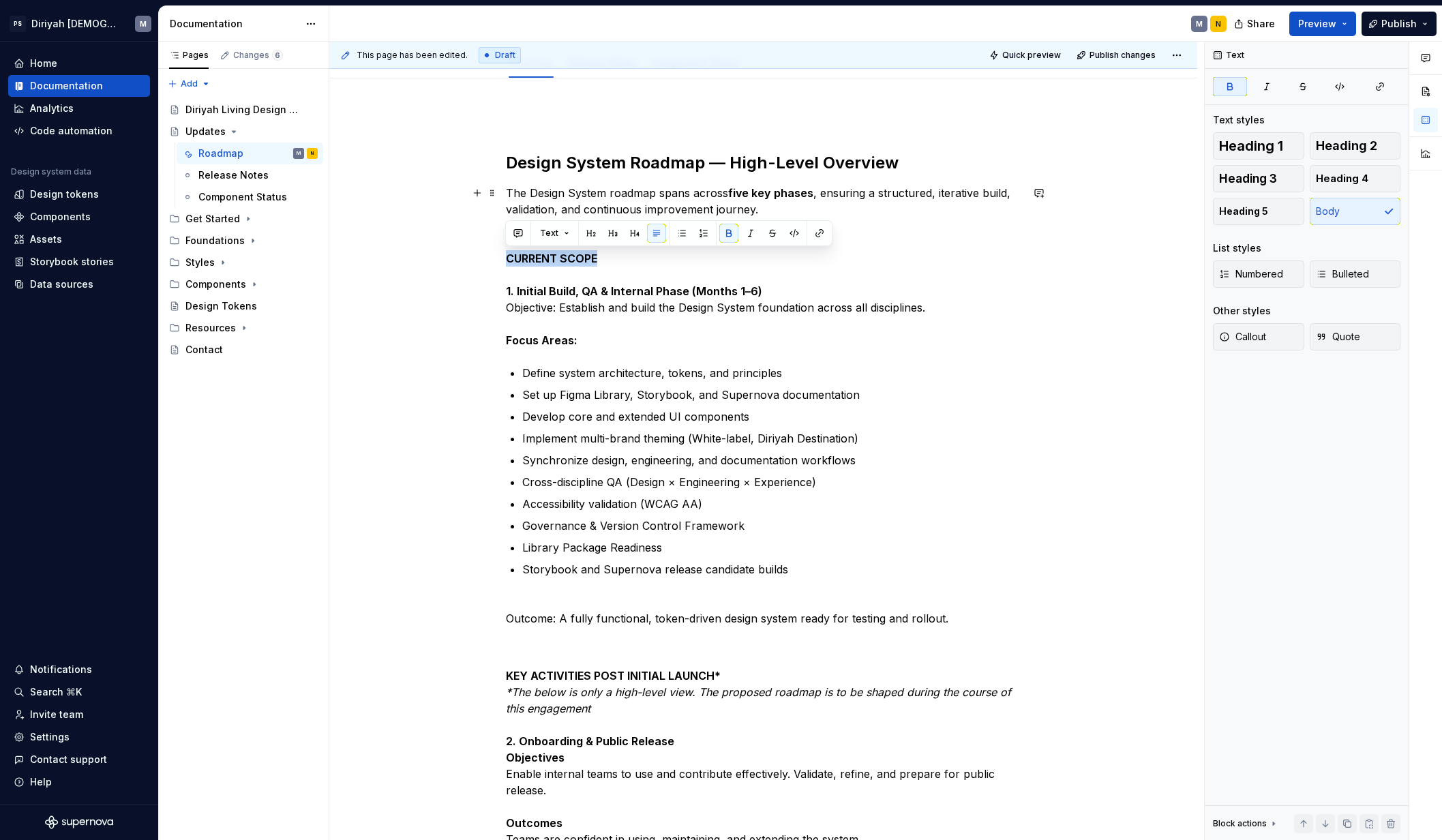
drag, startPoint x: 602, startPoint y: 261, endPoint x: 474, endPoint y: 260, distance: 128.0
click at [474, 260] on div "Design System Roadmap — High-Level Overview The Design System roadmap spans acr…" at bounding box center [763, 736] width 868 height 1316
click at [558, 239] on button "Text" at bounding box center [554, 233] width 41 height 19
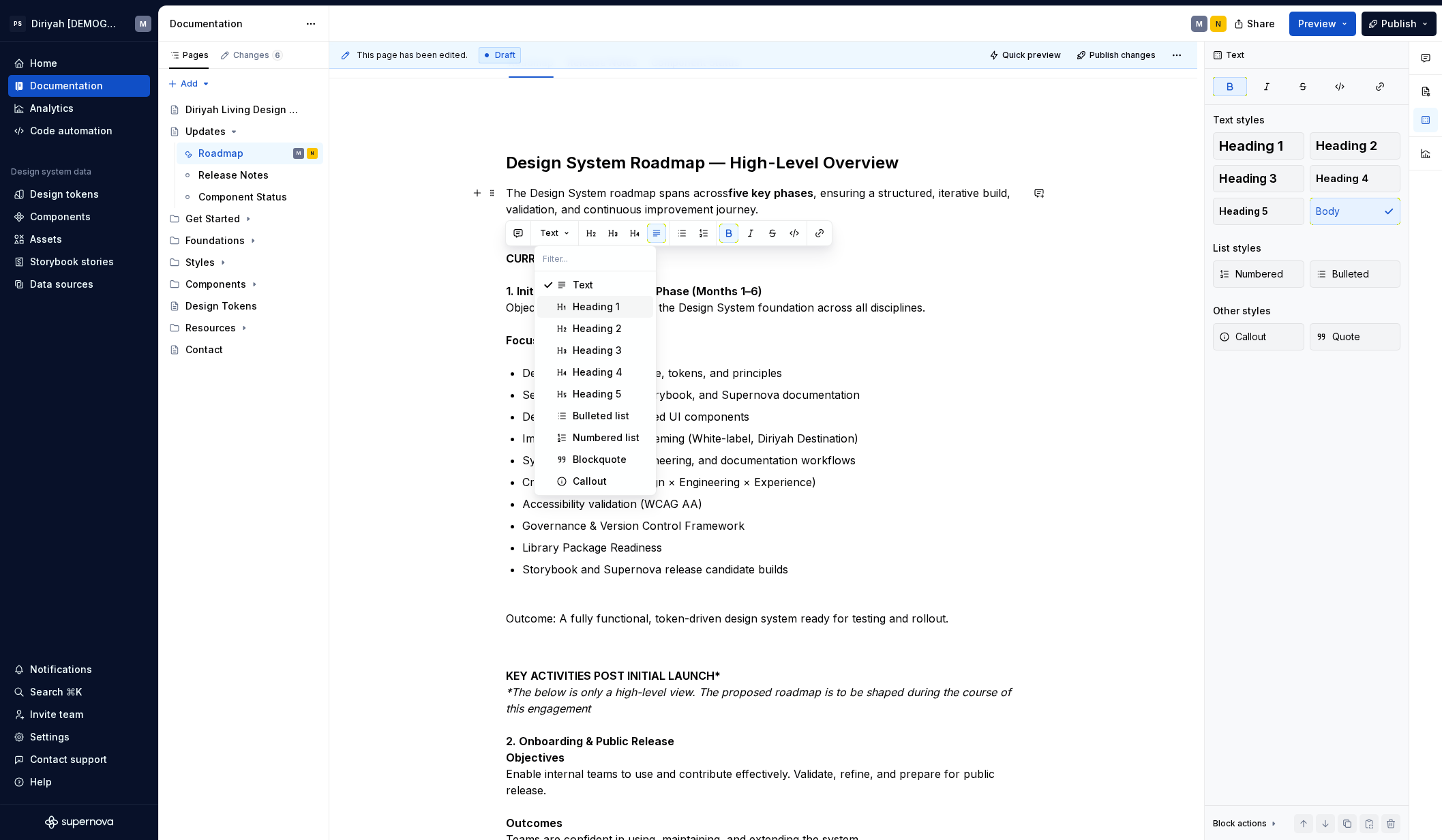
click at [585, 309] on div "Heading 1" at bounding box center [596, 306] width 47 height 14
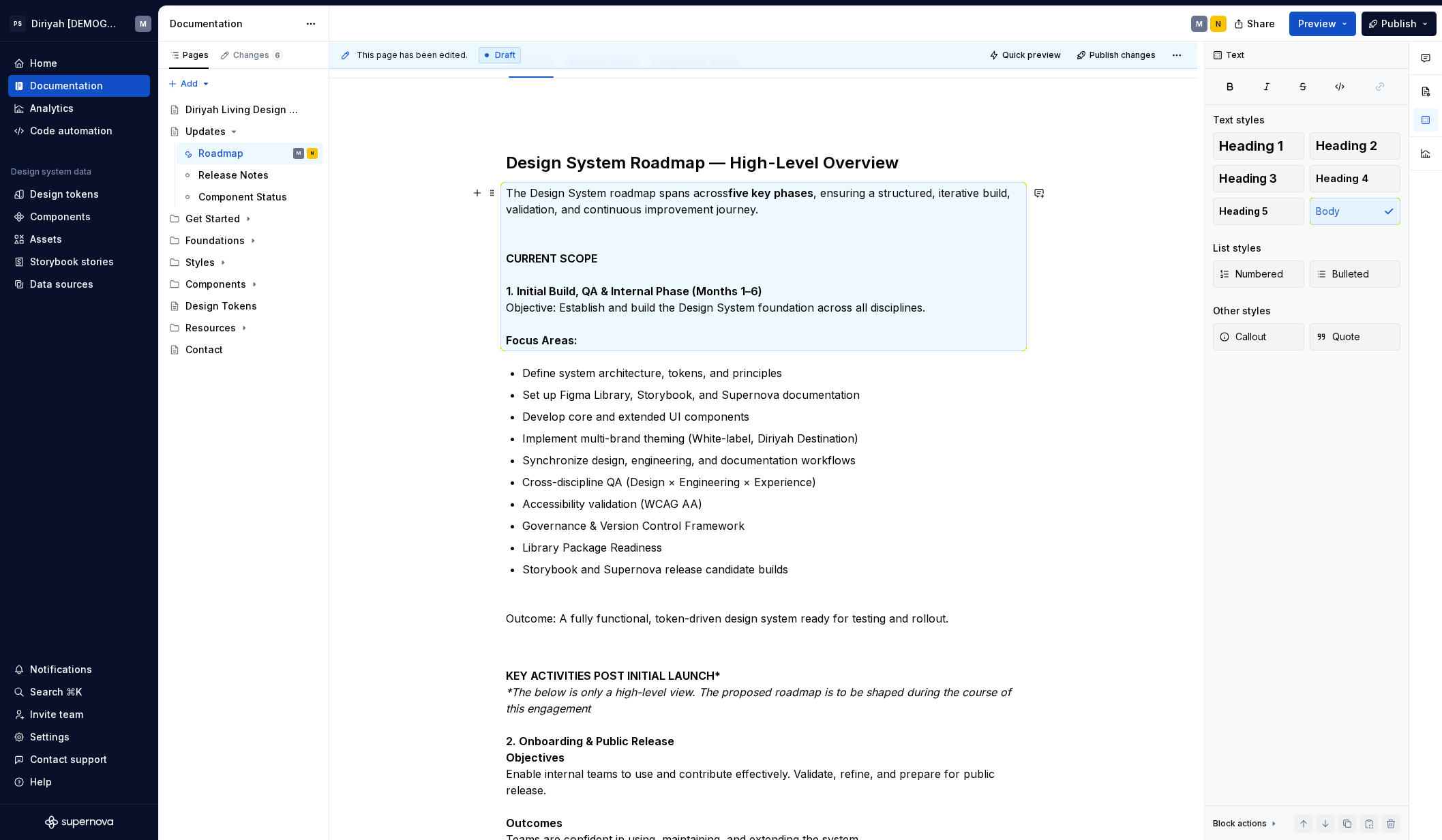
click at [584, 242] on p "The Design System roadmap spans across five key phases , ensuring a structured,…" at bounding box center [763, 266] width 516 height 164
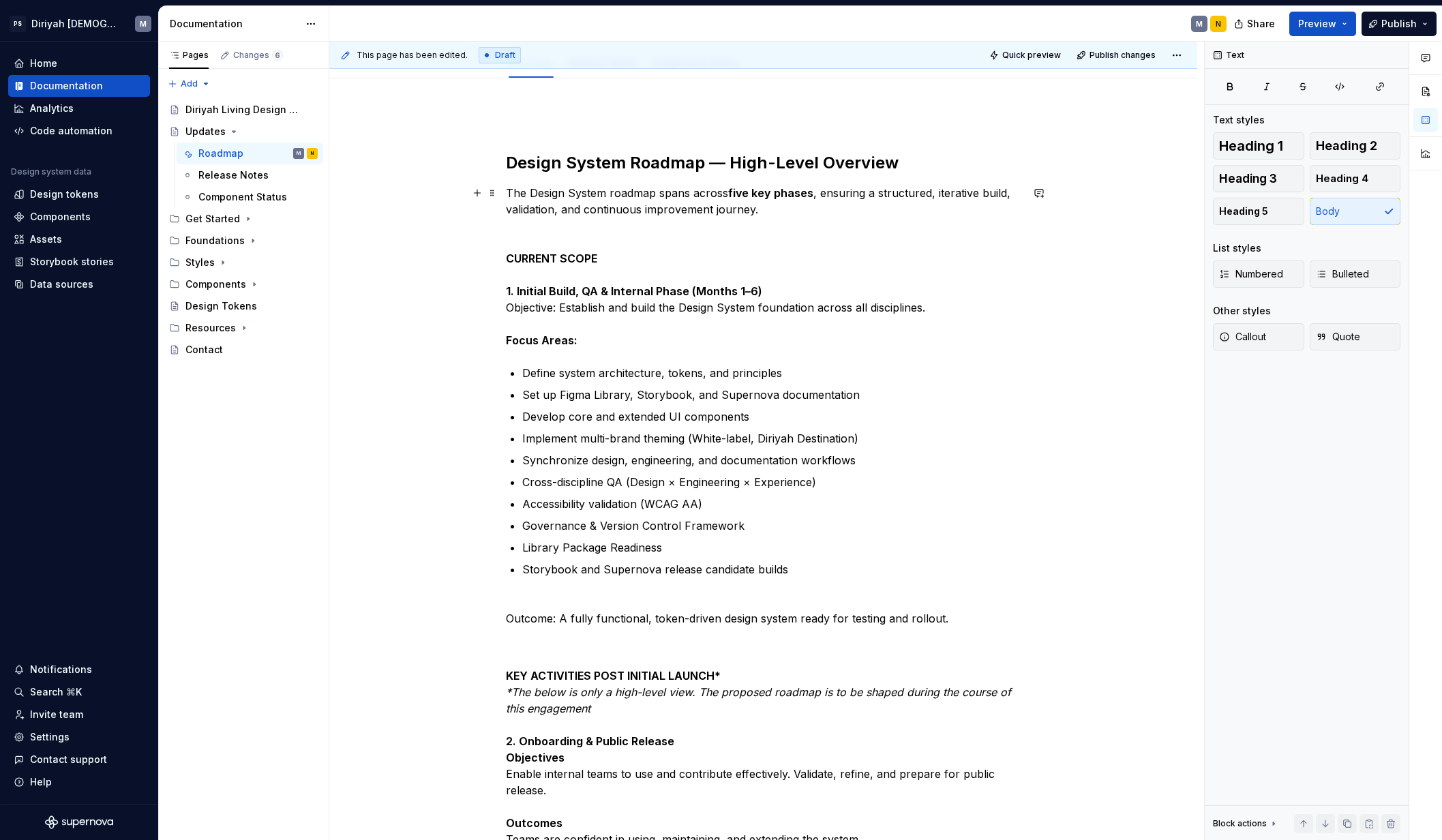
click at [503, 253] on div "Design System Roadmap — High-Level Overview The Design System roadmap spans acr…" at bounding box center [763, 736] width 868 height 1316
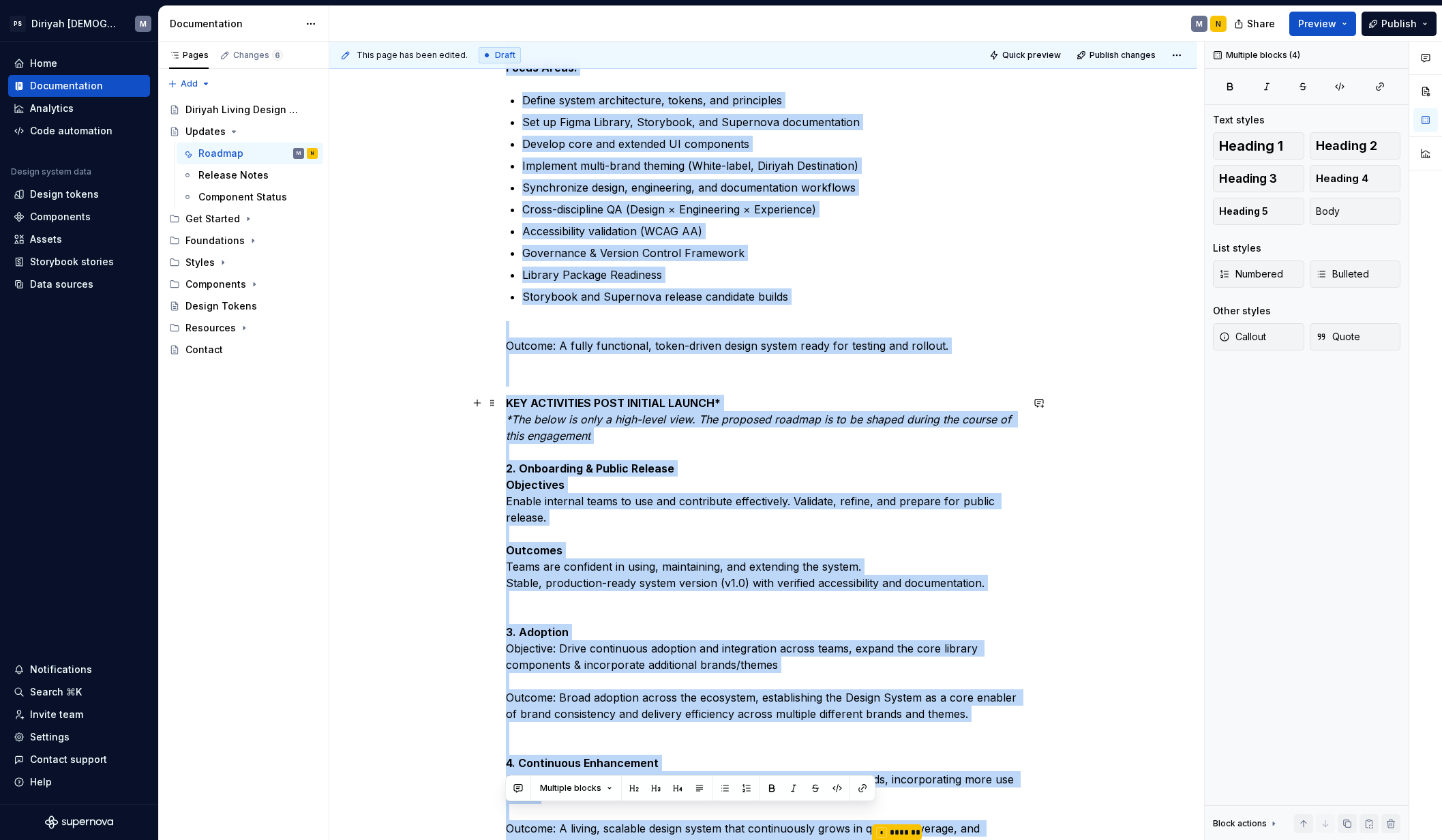
scroll to position [712, 0]
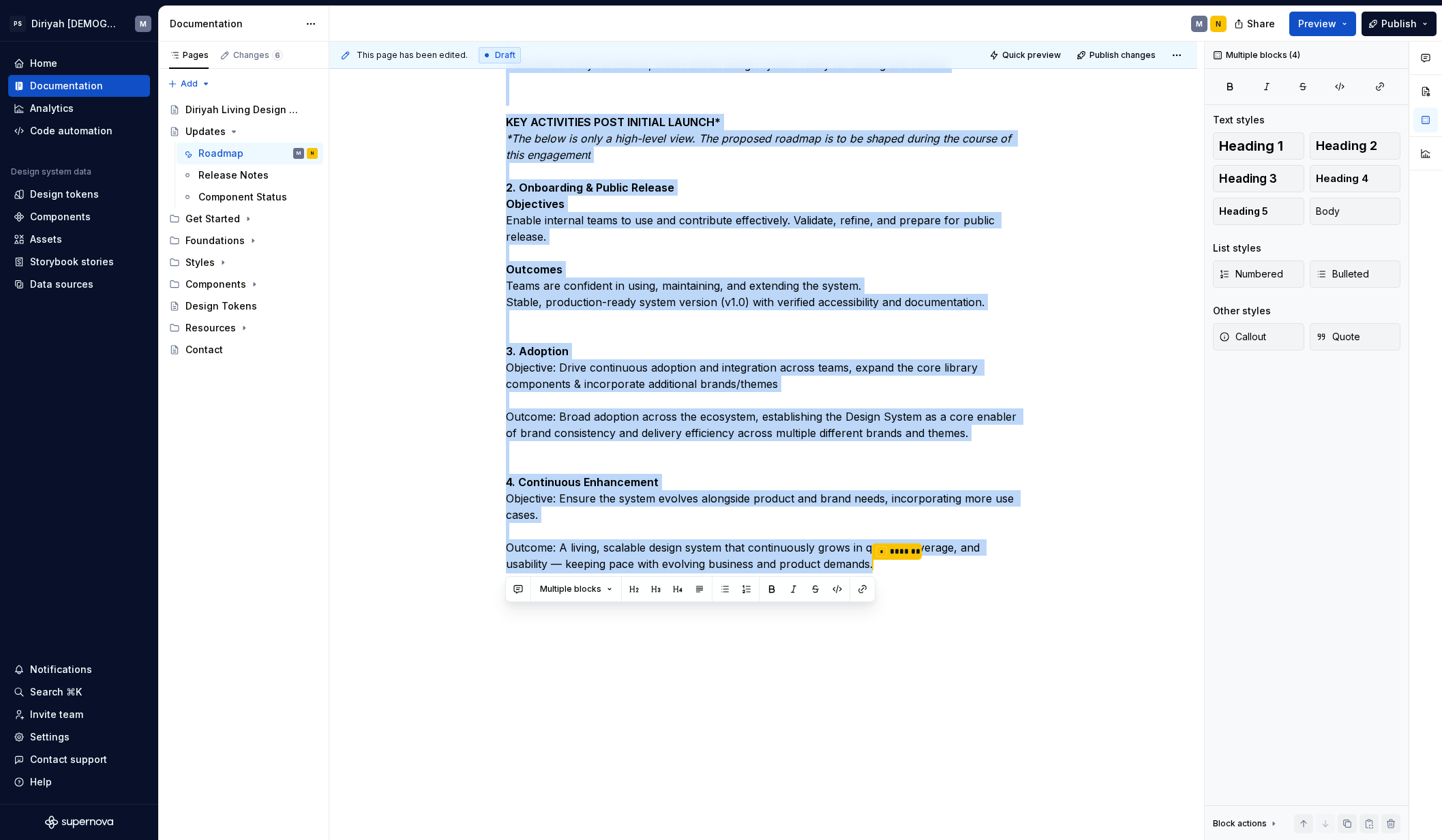
drag, startPoint x: 507, startPoint y: 254, endPoint x: 754, endPoint y: 710, distance: 518.6
click at [754, 710] on div "Design System Roadmap — High-Level Overview The Design System roadmap spans acr…" at bounding box center [763, 183] width 868 height 1316
copy div "LOREMIP DOLOR 8. Sitamet Conse, AD & Elitsedd Eiusm (Tempor 4–4) Incididun: Utl…"
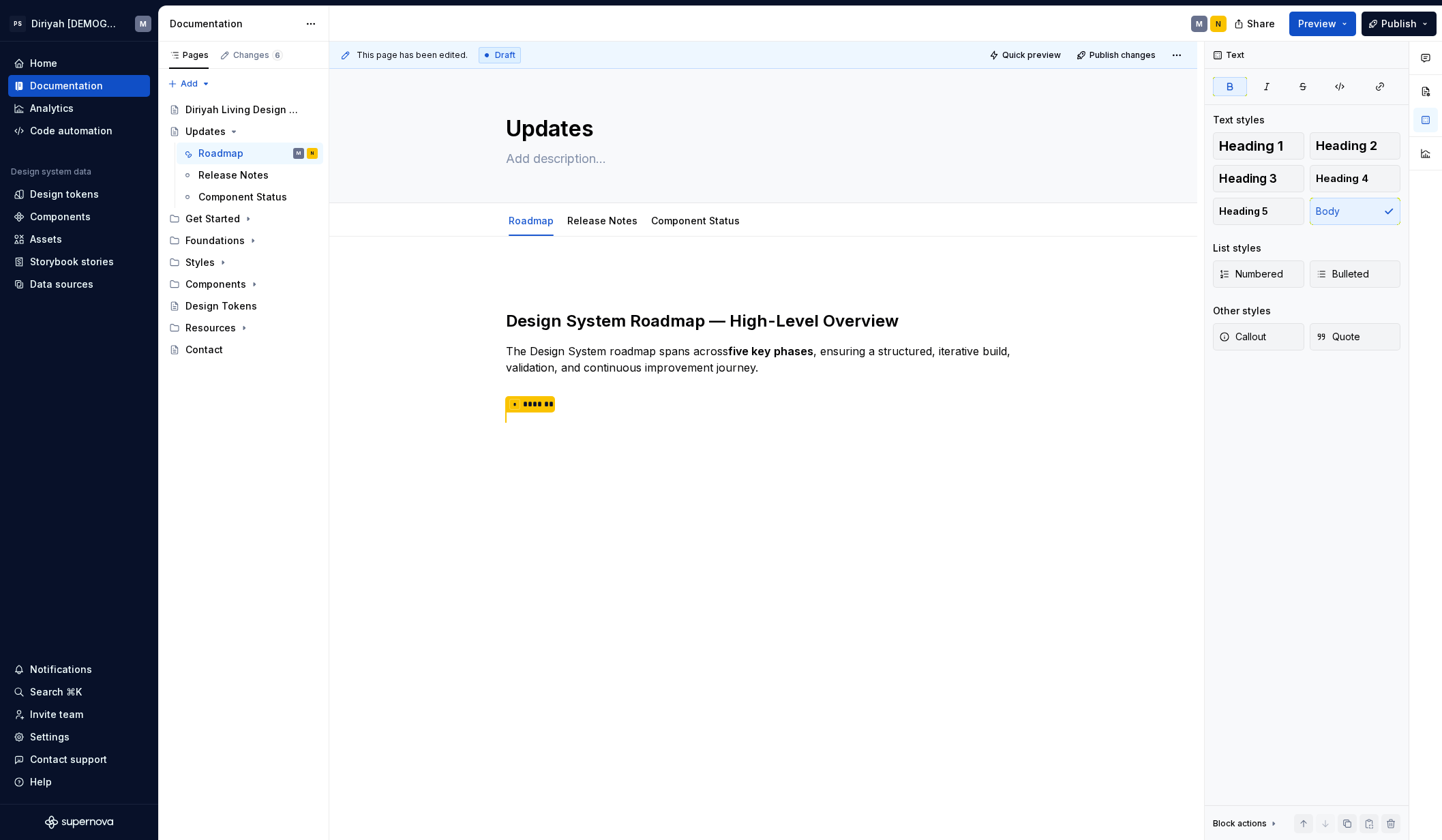
scroll to position [0, 0]
click at [506, 411] on p "The Design System roadmap spans across five key phases , ensuring a structured,…" at bounding box center [763, 384] width 516 height 83
click at [497, 411] on div "This page has been edited. Draft Quick preview Publish changes Updates Edit hea…" at bounding box center [767, 440] width 875 height 799
click at [800, 376] on p "The Design System roadmap spans across five key phases , ensuring a structured,…" at bounding box center [763, 384] width 516 height 83
click at [634, 411] on p "The Design System roadmap spans across five key phases , ensuring a structured,…" at bounding box center [763, 384] width 516 height 83
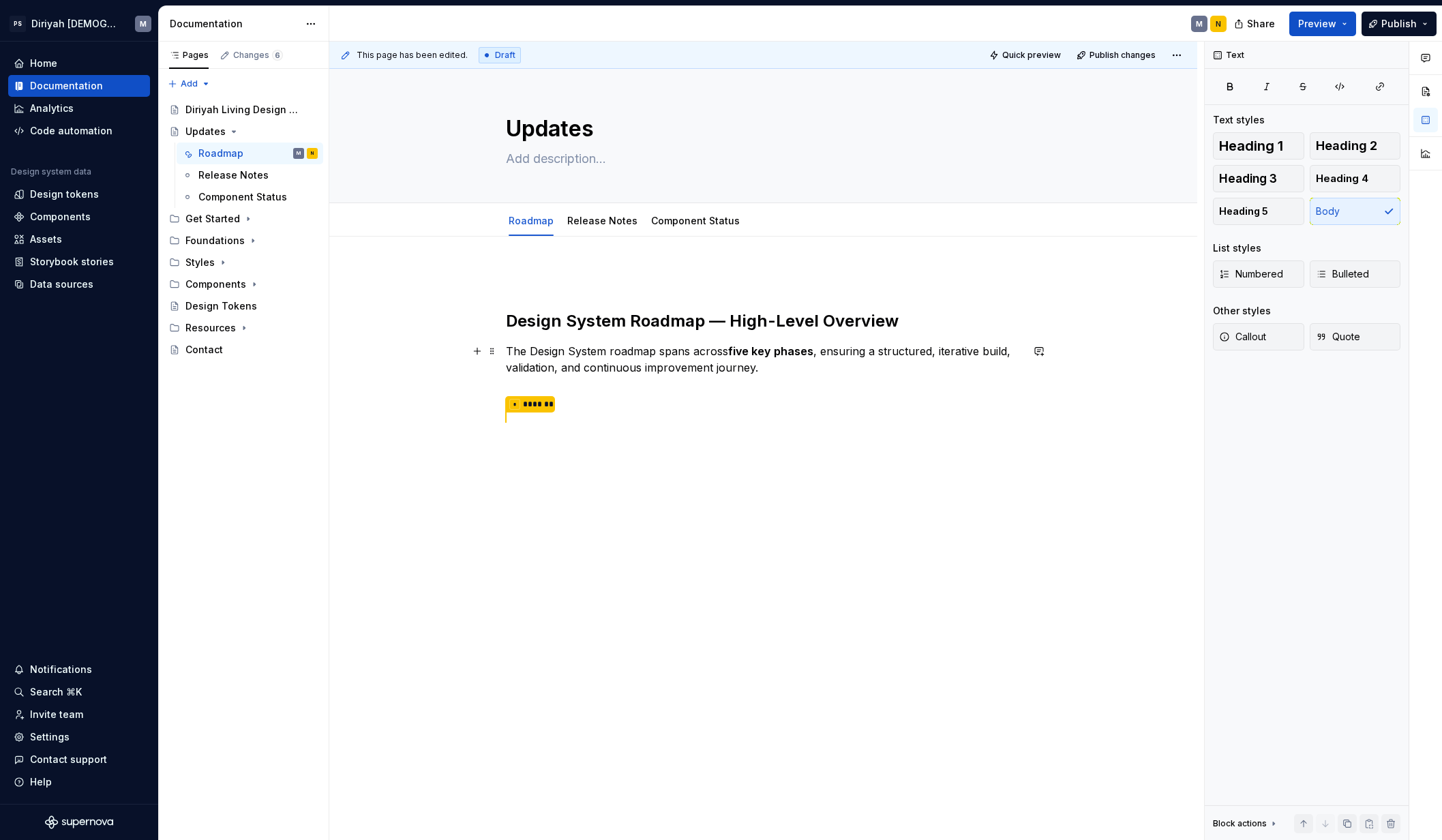
click at [508, 406] on p "The Design System roadmap spans across five key phases , ensuring a structured,…" at bounding box center [763, 384] width 516 height 83
click at [460, 415] on div "Design System Roadmap — High-Level Overview The Design System roadmap spans acr…" at bounding box center [763, 466] width 868 height 458
click at [492, 395] on div "Design System Roadmap — High-Level Overview The Design System roadmap spans acr…" at bounding box center [763, 466] width 868 height 458
click at [478, 354] on button "button" at bounding box center [477, 351] width 19 height 19
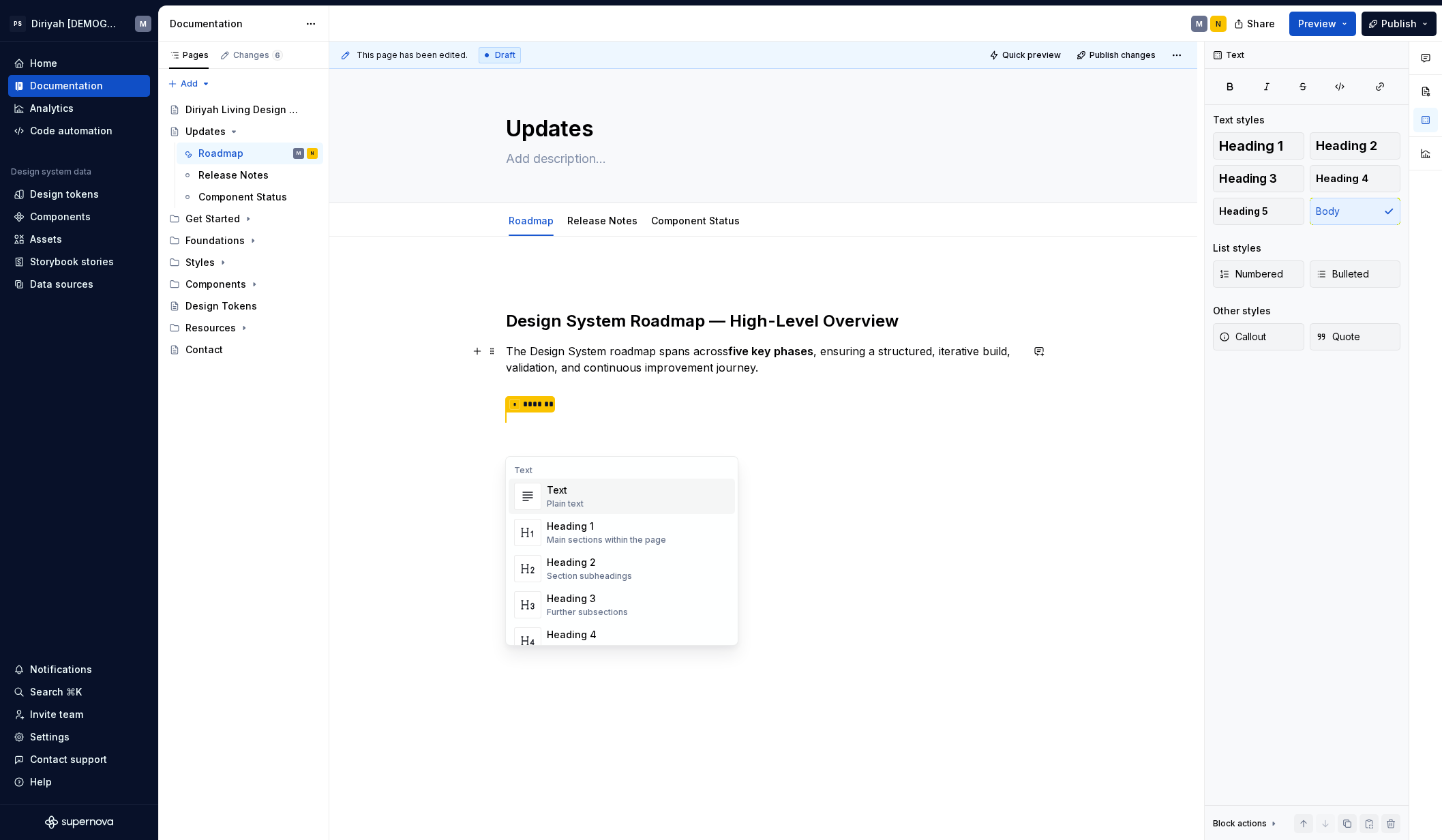
click at [616, 495] on div "Text Plain text" at bounding box center [638, 496] width 183 height 28
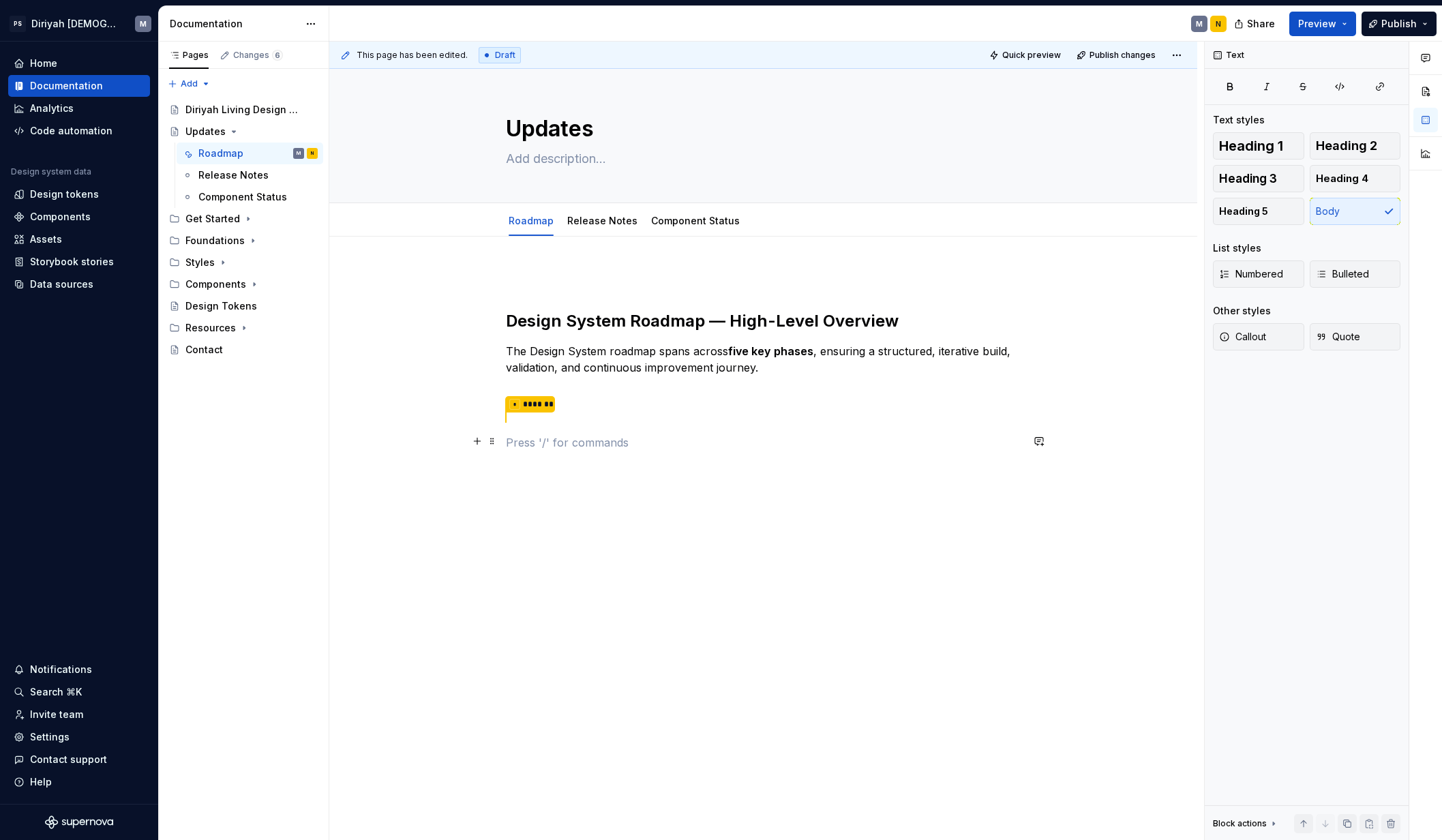
click at [584, 445] on p at bounding box center [763, 442] width 516 height 17
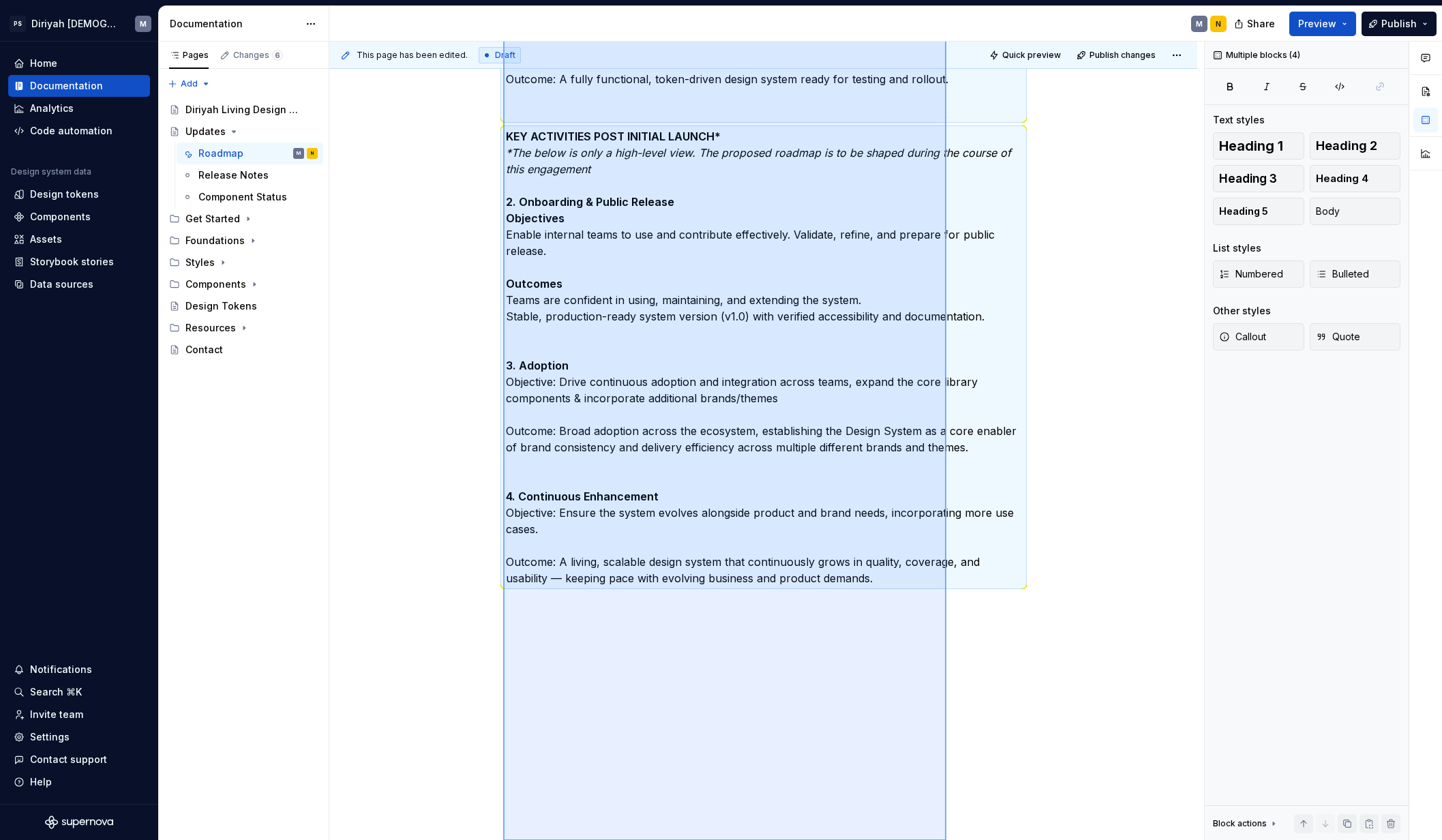
scroll to position [731, 0]
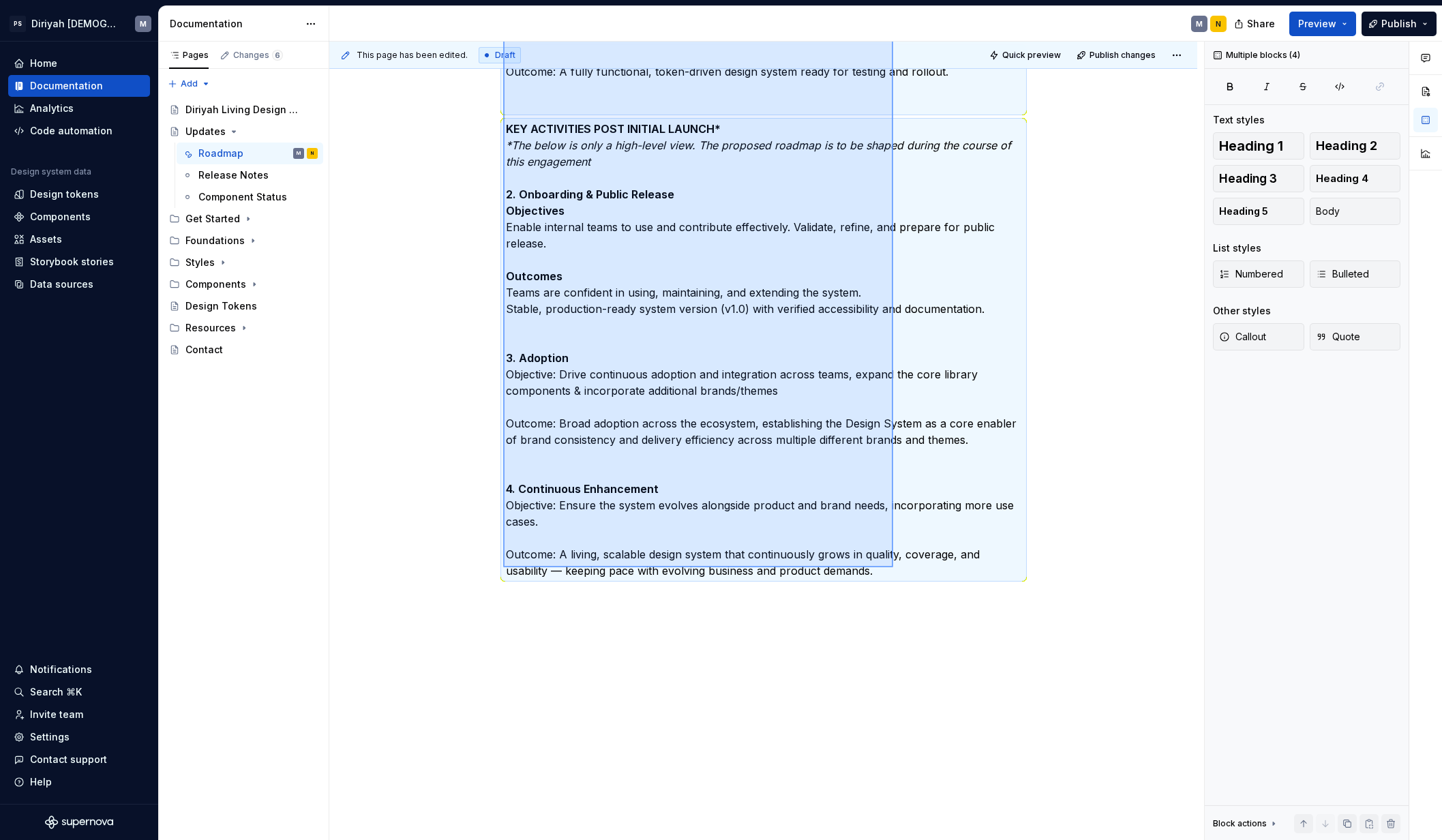
drag, startPoint x: 503, startPoint y: 470, endPoint x: 902, endPoint y: 616, distance: 424.9
click at [902, 616] on div "This page has been edited. Draft Quick preview Publish changes Updates Edit hea…" at bounding box center [767, 440] width 875 height 799
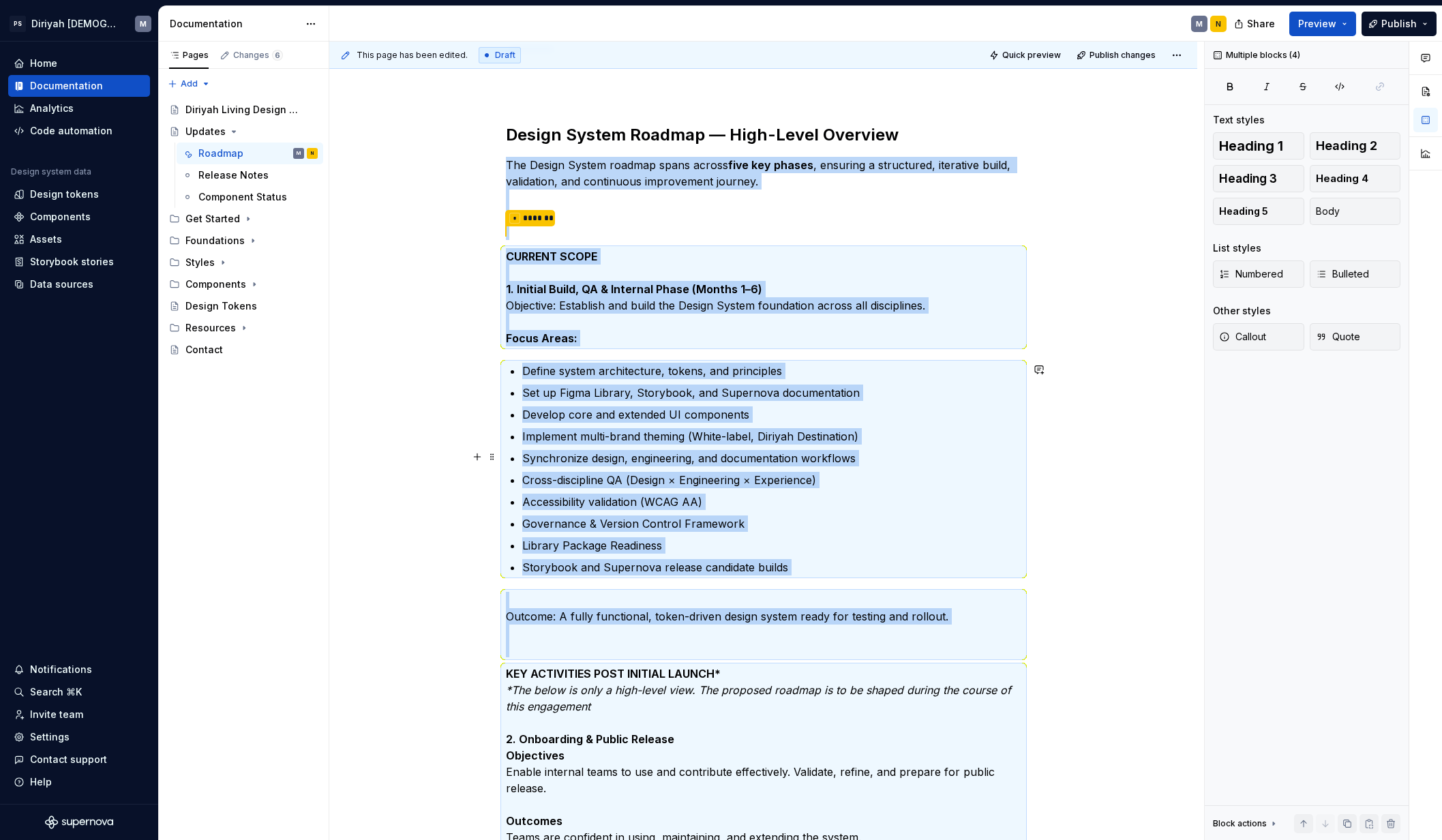
scroll to position [185, 0]
click at [566, 327] on p "CURRENT SCOPE 1. Initial Build, QA & Internal Phase (Months 1–6) Objective: Est…" at bounding box center [763, 298] width 516 height 98
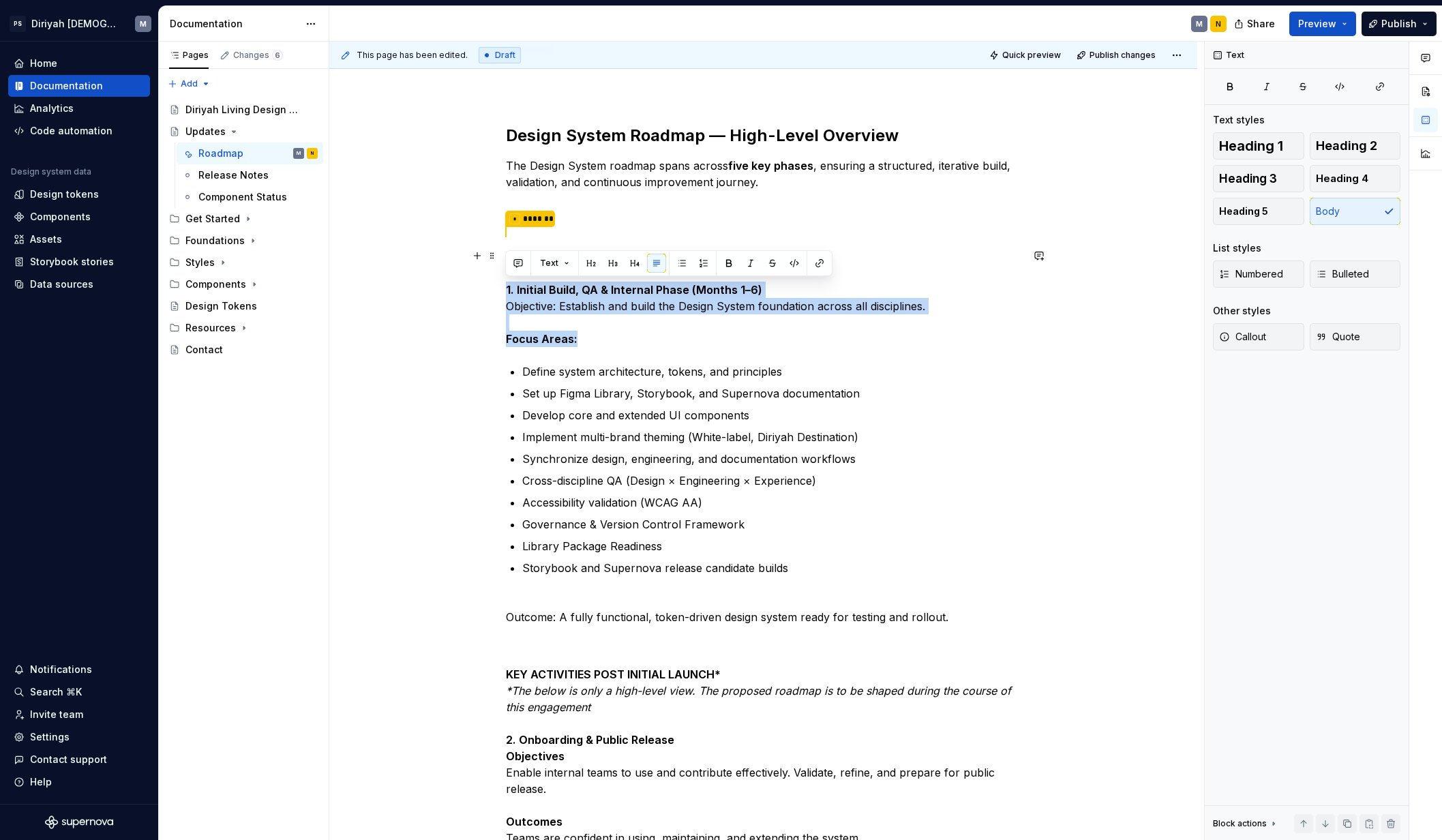
drag, startPoint x: 592, startPoint y: 337, endPoint x: 492, endPoint y: 286, distance: 112.3
click at [492, 286] on div "Design System Roadmap — High-Level Overview The Design System roadmap spans acr…" at bounding box center [763, 722] width 868 height 1341
copy p "1. Initial Build, QA & Internal Phase (Months 1–6) Objective: Establish and bui…"
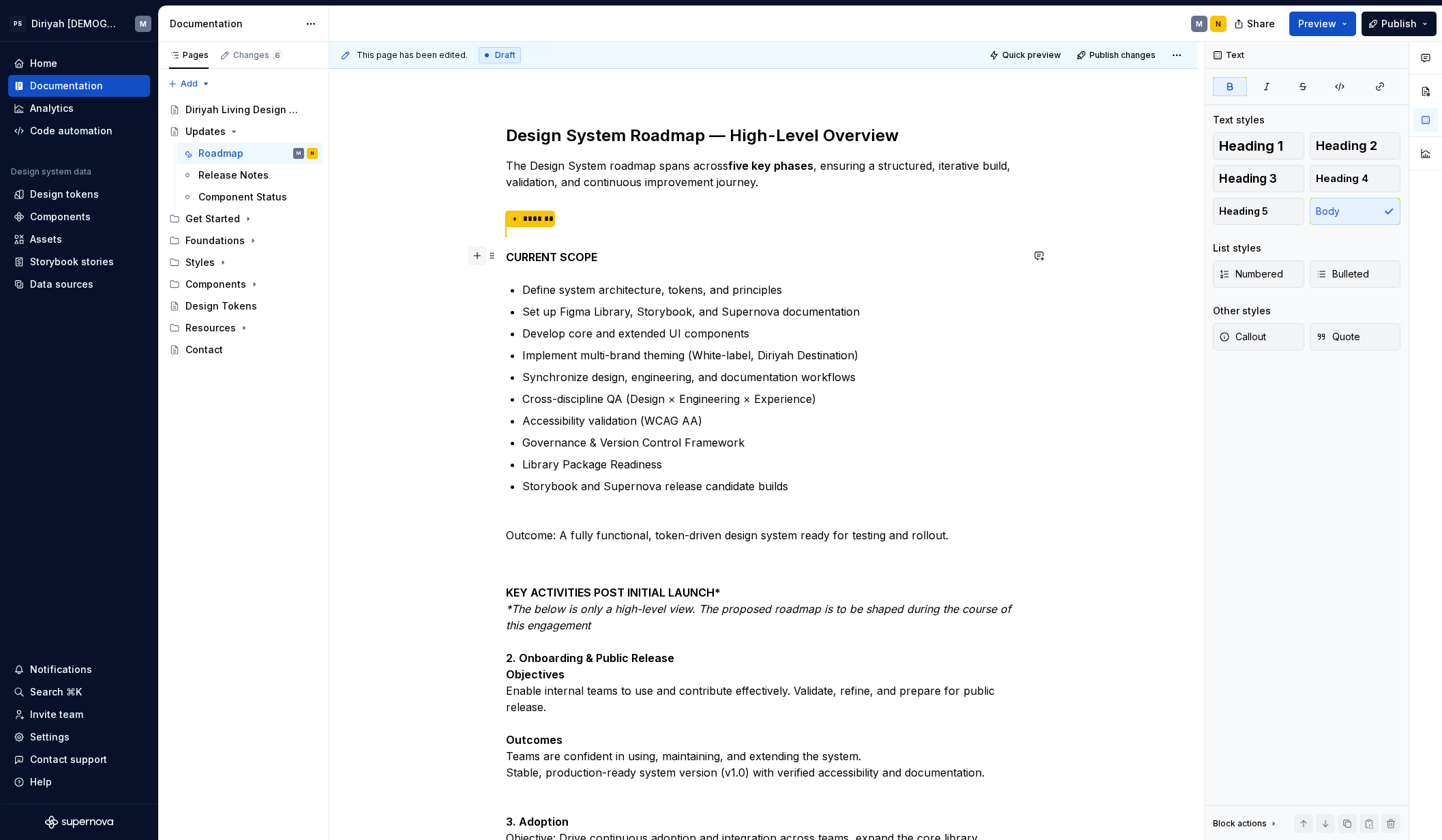
click at [478, 256] on button "button" at bounding box center [477, 256] width 19 height 19
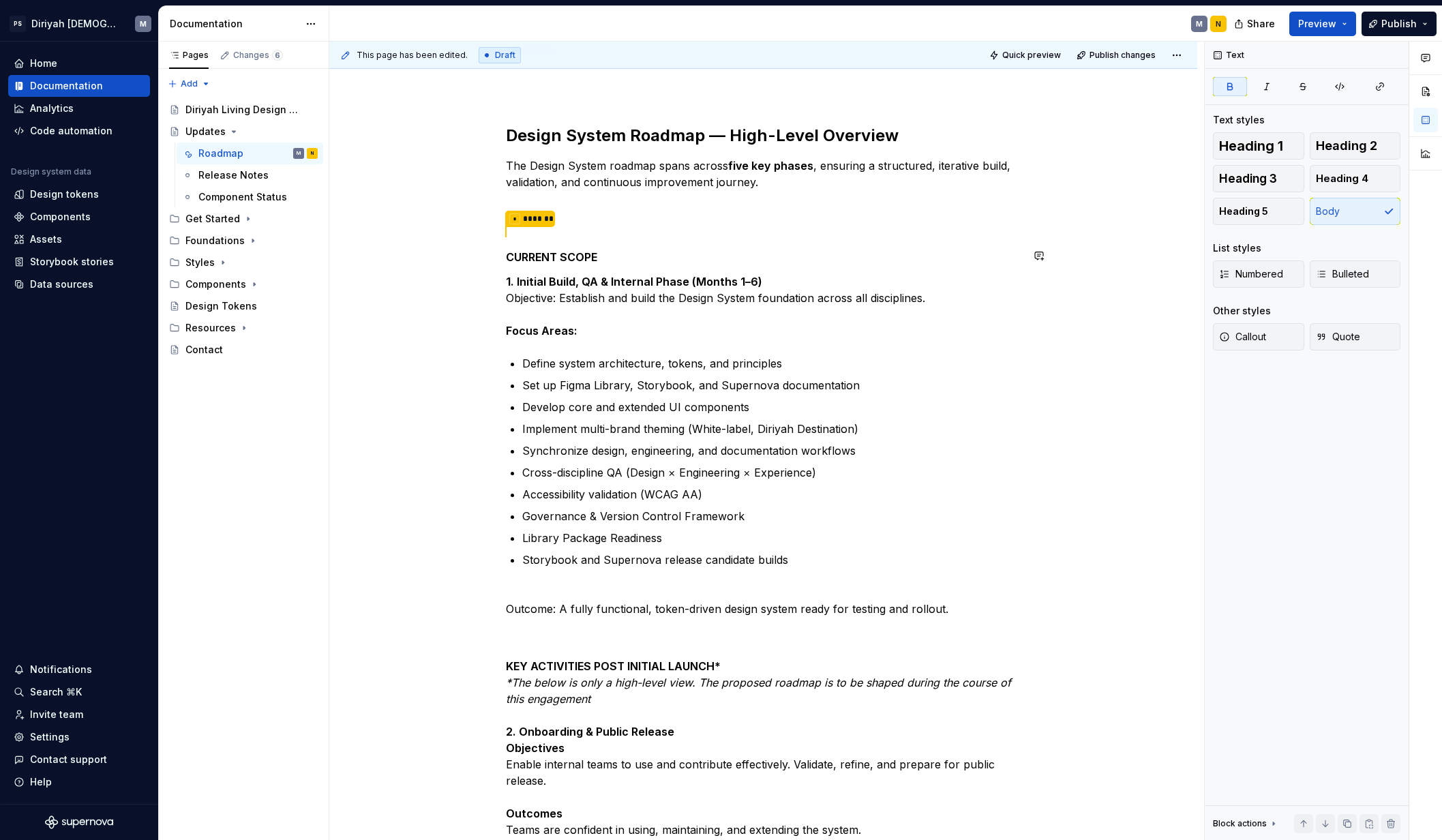
click at [414, 360] on div "Design System Roadmap — High-Level Overview The Design System roadmap spans acr…" at bounding box center [763, 718] width 868 height 1333
click at [567, 251] on strong "CURRENT SCOPE" at bounding box center [551, 256] width 91 height 14
click at [566, 250] on strong "CURRENT SCOPE" at bounding box center [551, 256] width 91 height 14
click at [566, 228] on button "Text" at bounding box center [554, 230] width 41 height 19
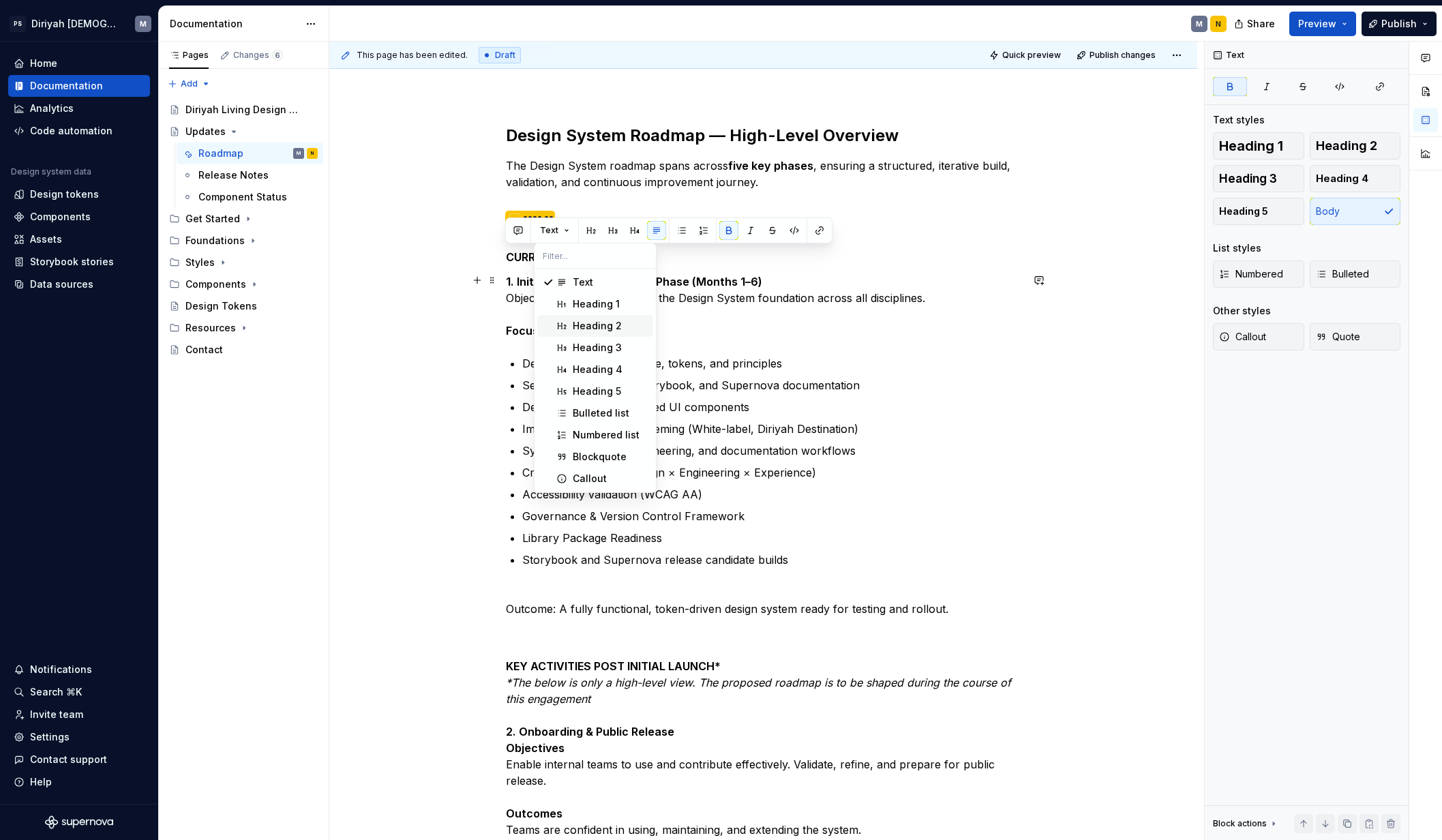
click at [590, 324] on div "Heading 2" at bounding box center [598, 325] width 49 height 14
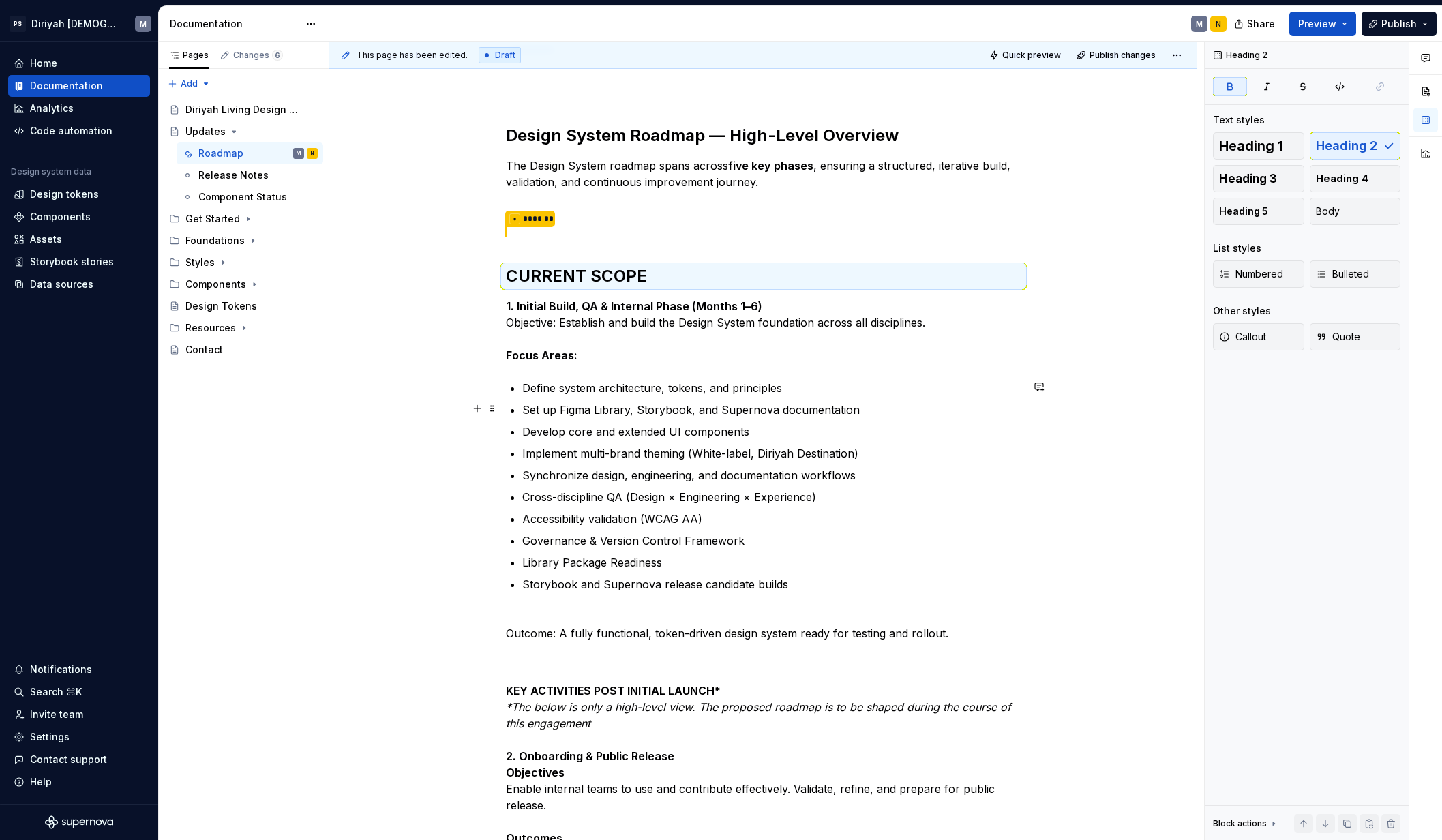
click at [400, 413] on div "Design System Roadmap — High-Level Overview The Design System roadmap spans acr…" at bounding box center [763, 730] width 868 height 1358
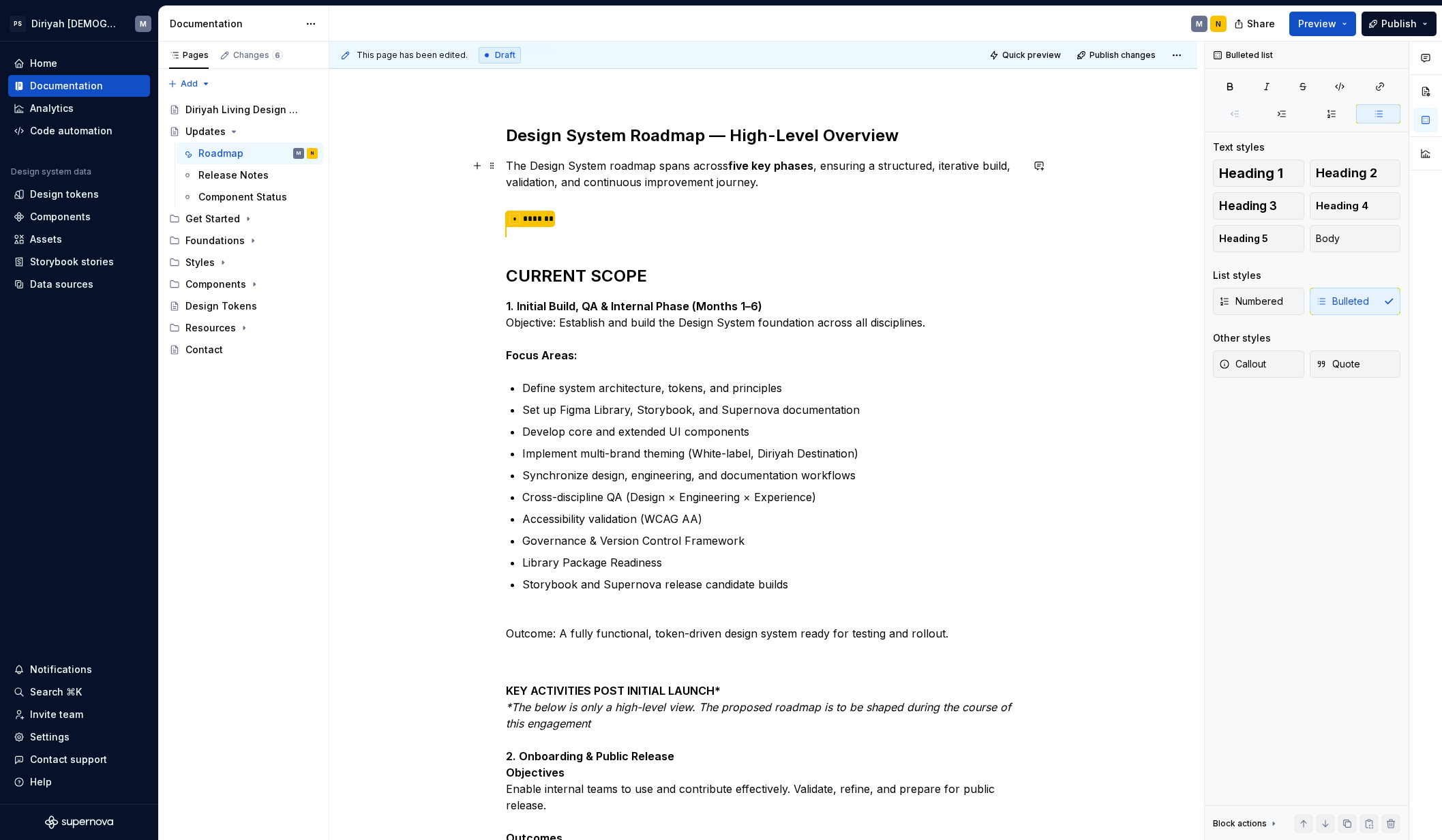
click at [586, 203] on p "The Design System roadmap spans across five key phases , ensuring a structured,…" at bounding box center [763, 198] width 516 height 83
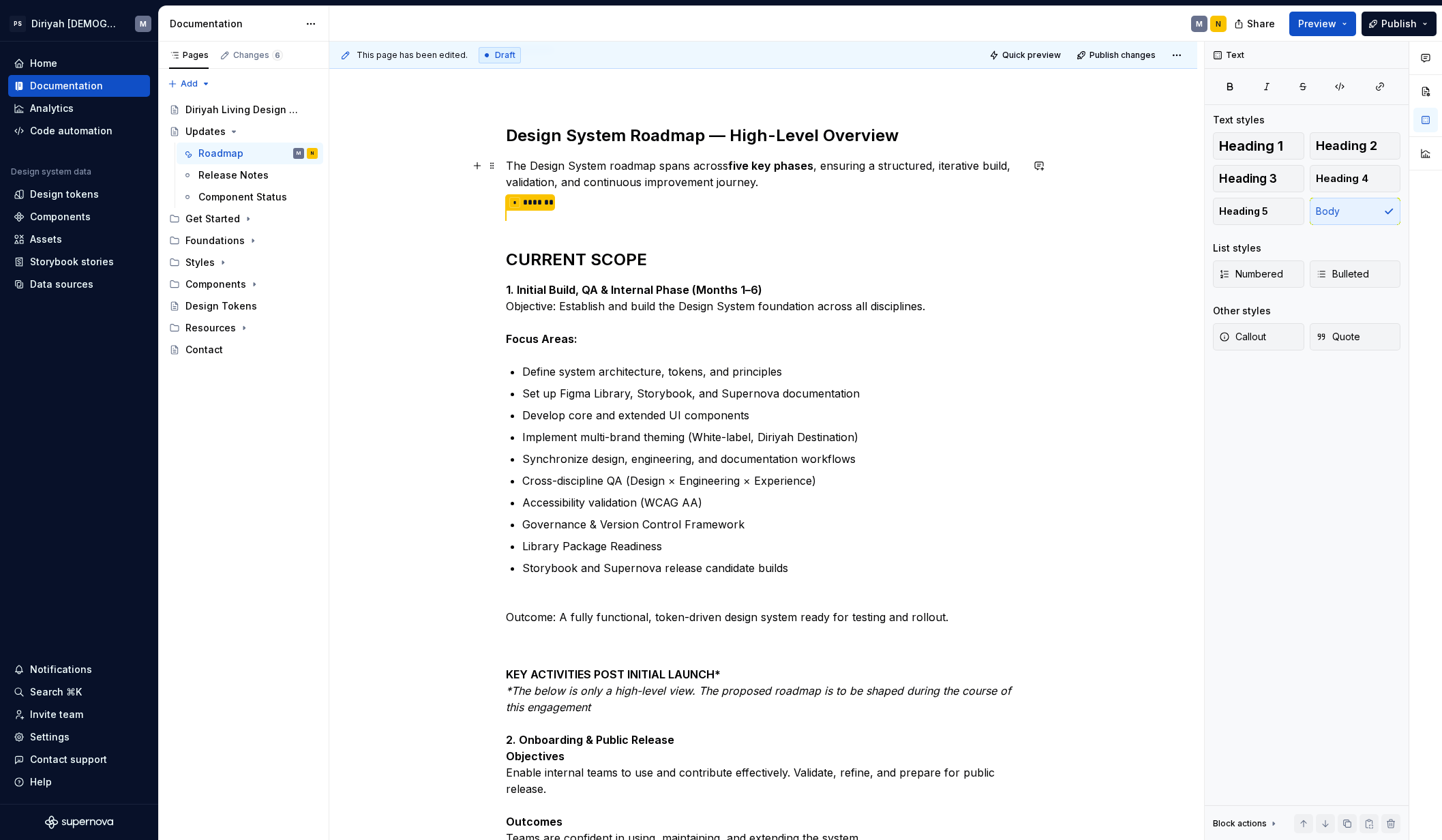
click at [598, 209] on p "The Design System roadmap spans across five key phases , ensuring a structured,…" at bounding box center [763, 190] width 516 height 67
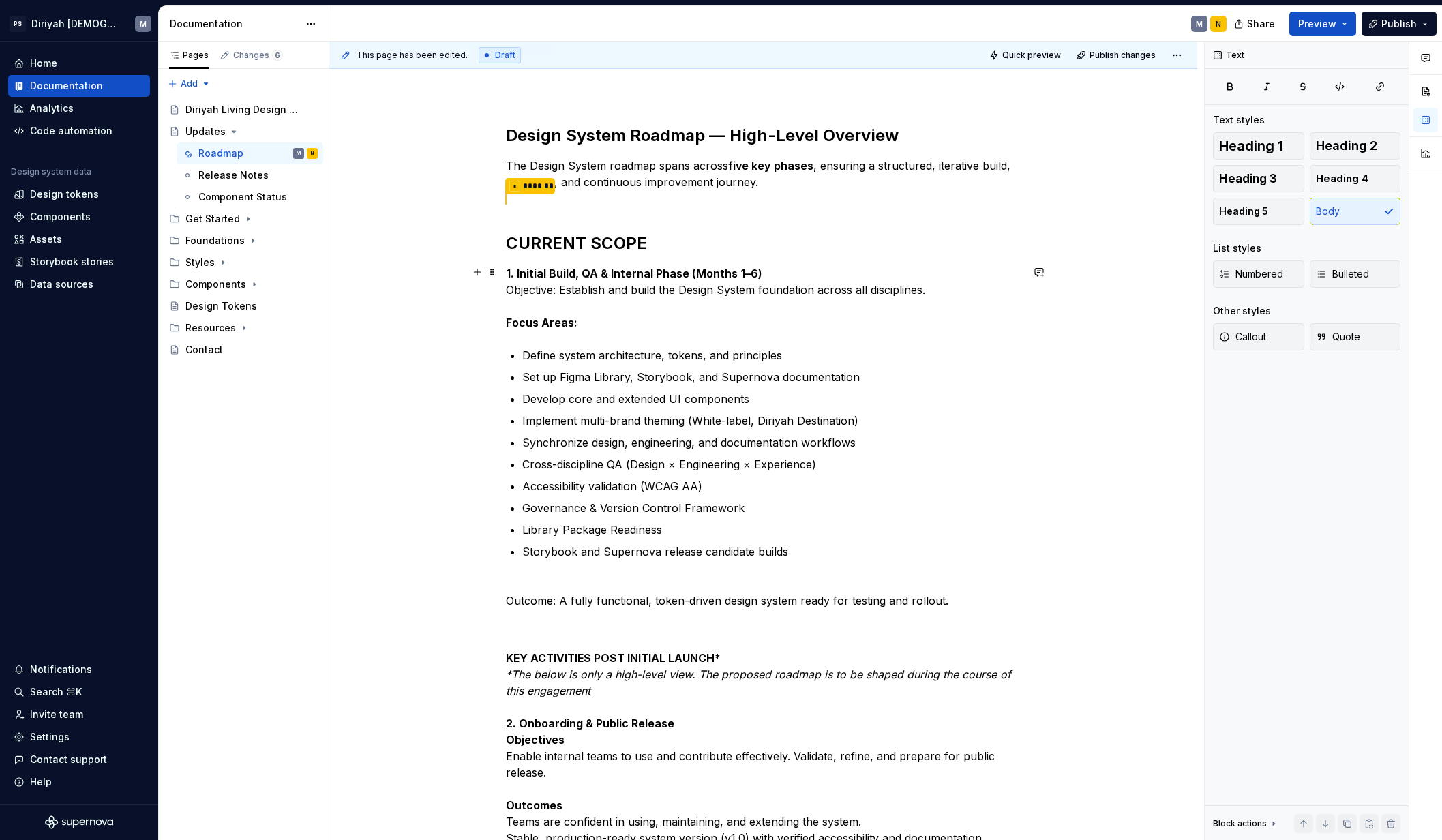
click at [472, 320] on div "Design System Roadmap — High-Level Overview The Design System roadmap spans acr…" at bounding box center [763, 714] width 868 height 1325
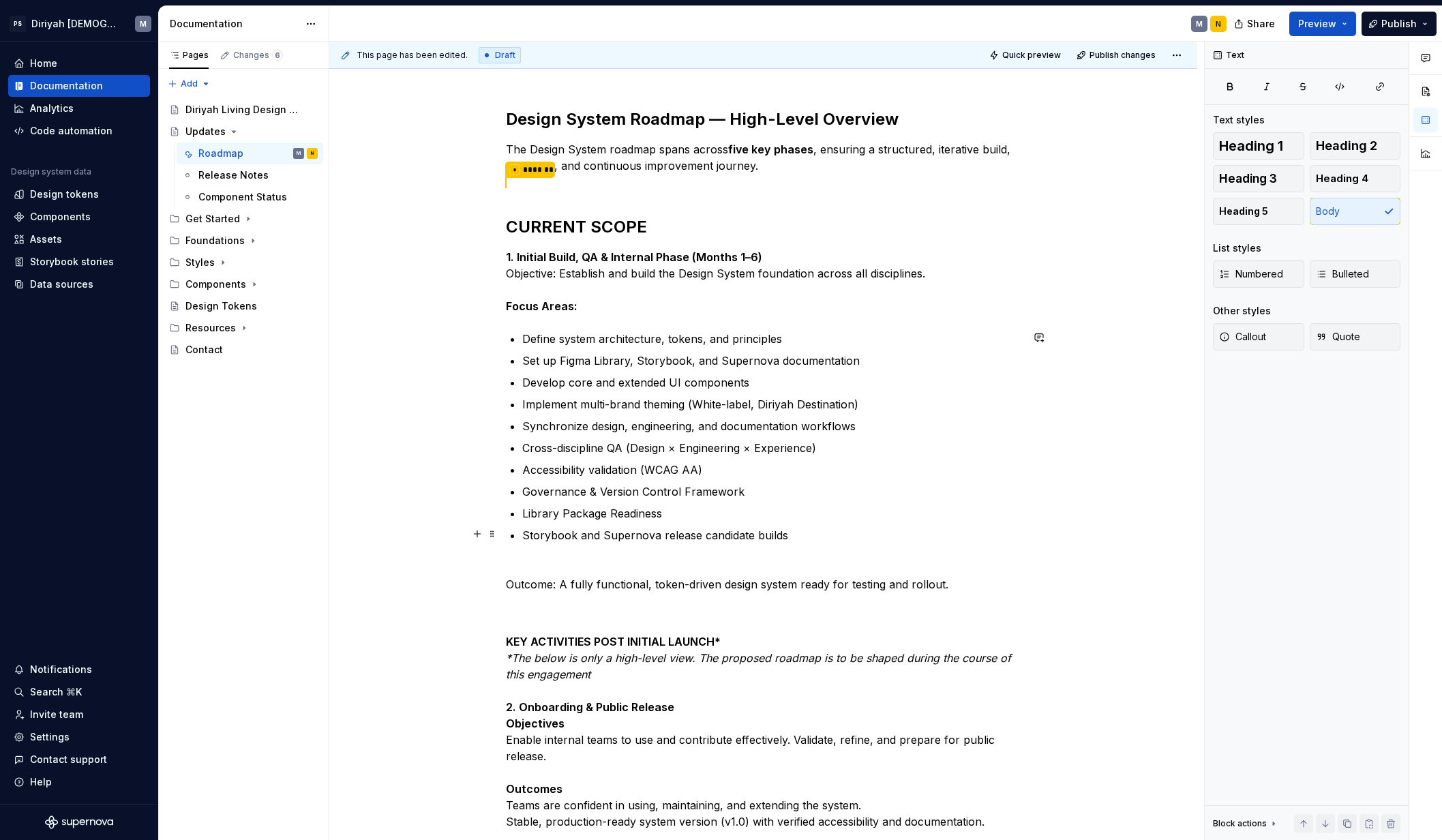
scroll to position [222, 0]
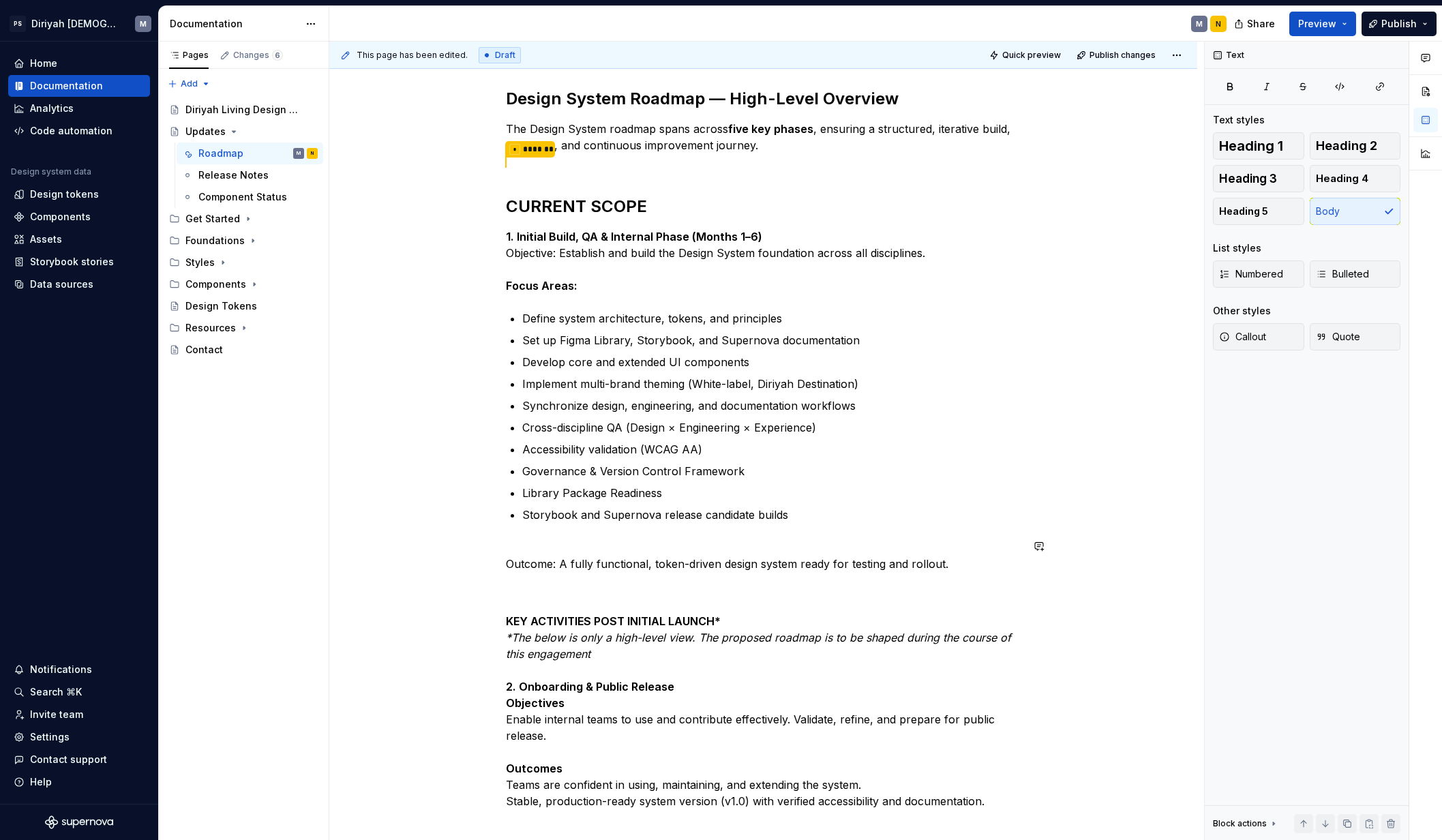
click at [565, 534] on div "Design System Roadmap — High-Level Overview The Design System roadmap spans acr…" at bounding box center [763, 559] width 516 height 1024
click at [506, 562] on p "Outcome: A fully functional, token-driven design system ready for testing and r…" at bounding box center [763, 571] width 516 height 65
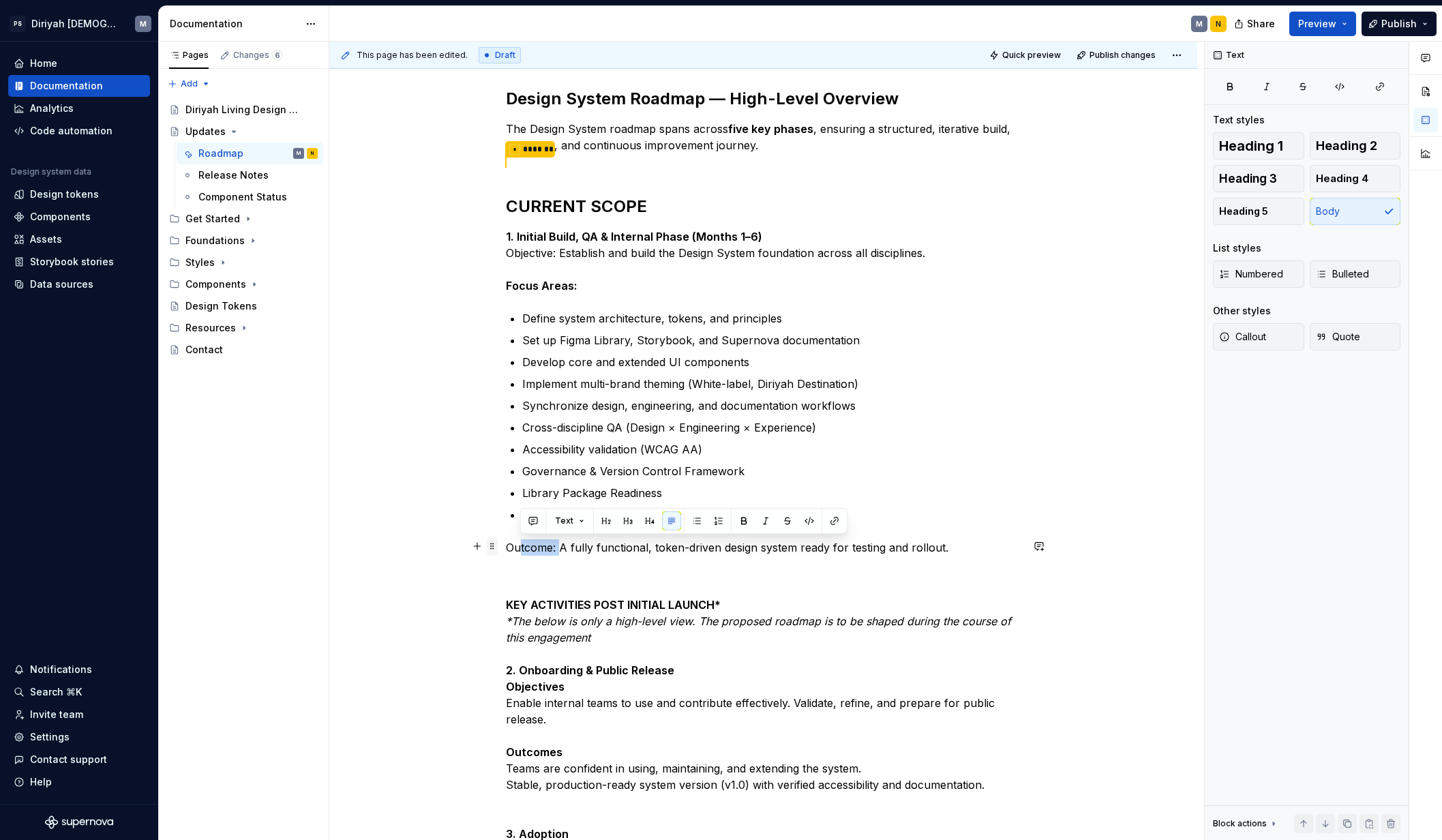
drag, startPoint x: 561, startPoint y: 546, endPoint x: 487, endPoint y: 547, distance: 74.0
click at [506, 547] on div "Design System Roadmap — High-Level Overview The Design System roadmap spans acr…" at bounding box center [763, 559] width 516 height 1024
click at [558, 547] on p "Outcome: A fully functional, token-driven design system ready for testing and r…" at bounding box center [763, 563] width 516 height 49
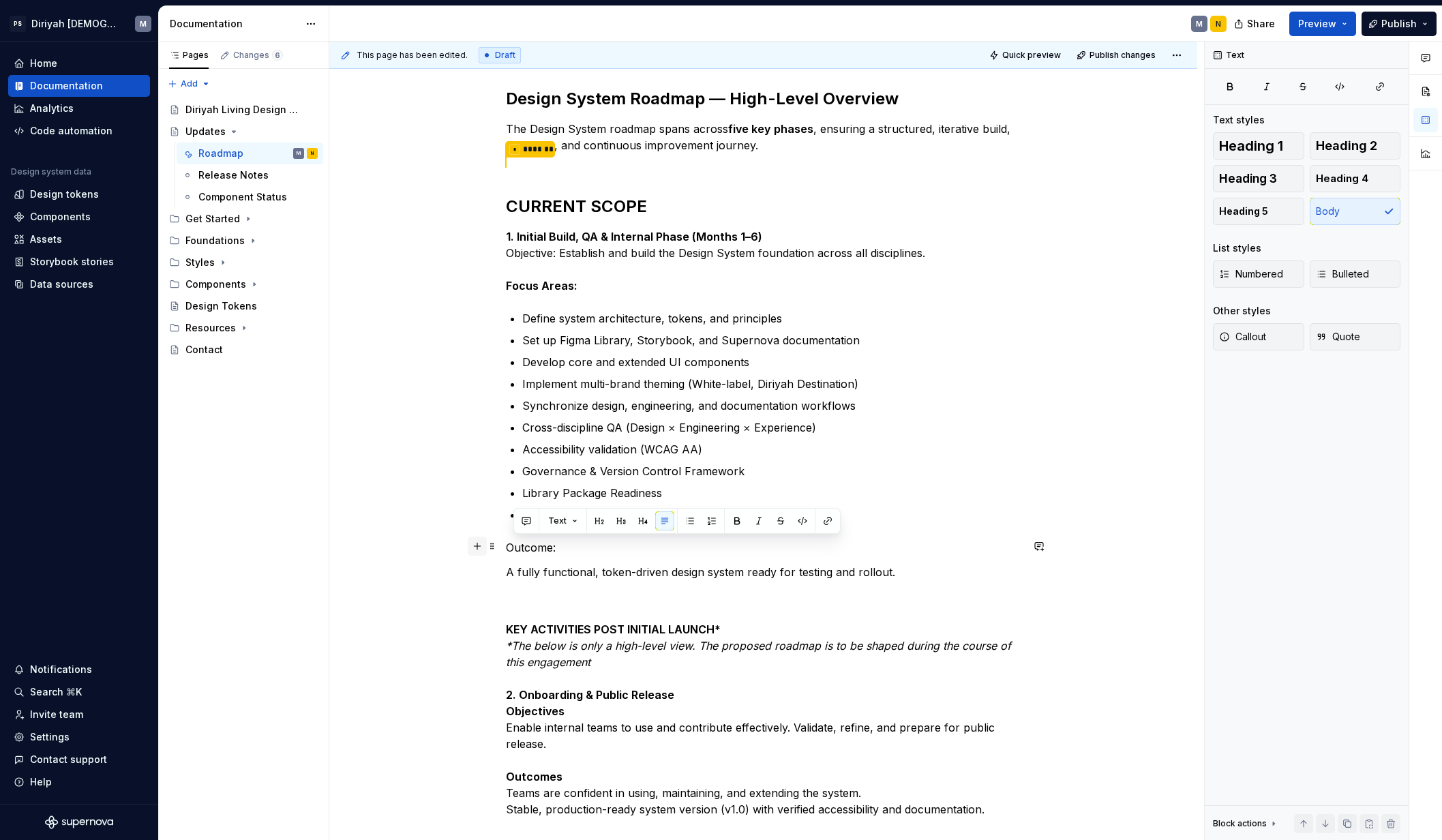
drag, startPoint x: 554, startPoint y: 546, endPoint x: 484, endPoint y: 545, distance: 70.0
click at [506, 545] on div "Design System Roadmap — High-Level Overview The Design System roadmap spans acr…" at bounding box center [763, 571] width 516 height 1049
click at [529, 548] on p "Outcome:" at bounding box center [763, 547] width 516 height 17
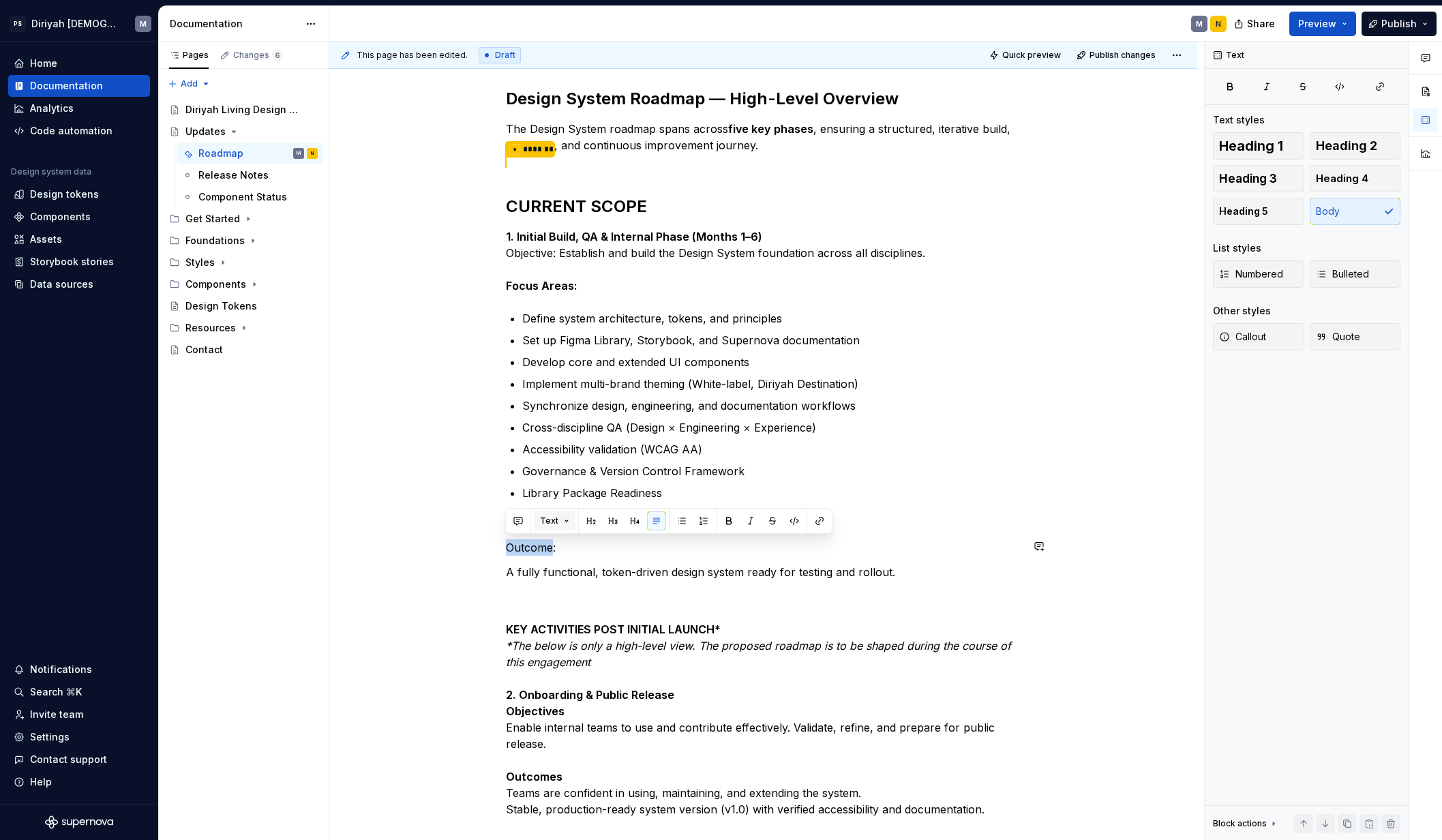
click at [565, 522] on button "Text" at bounding box center [554, 521] width 41 height 19
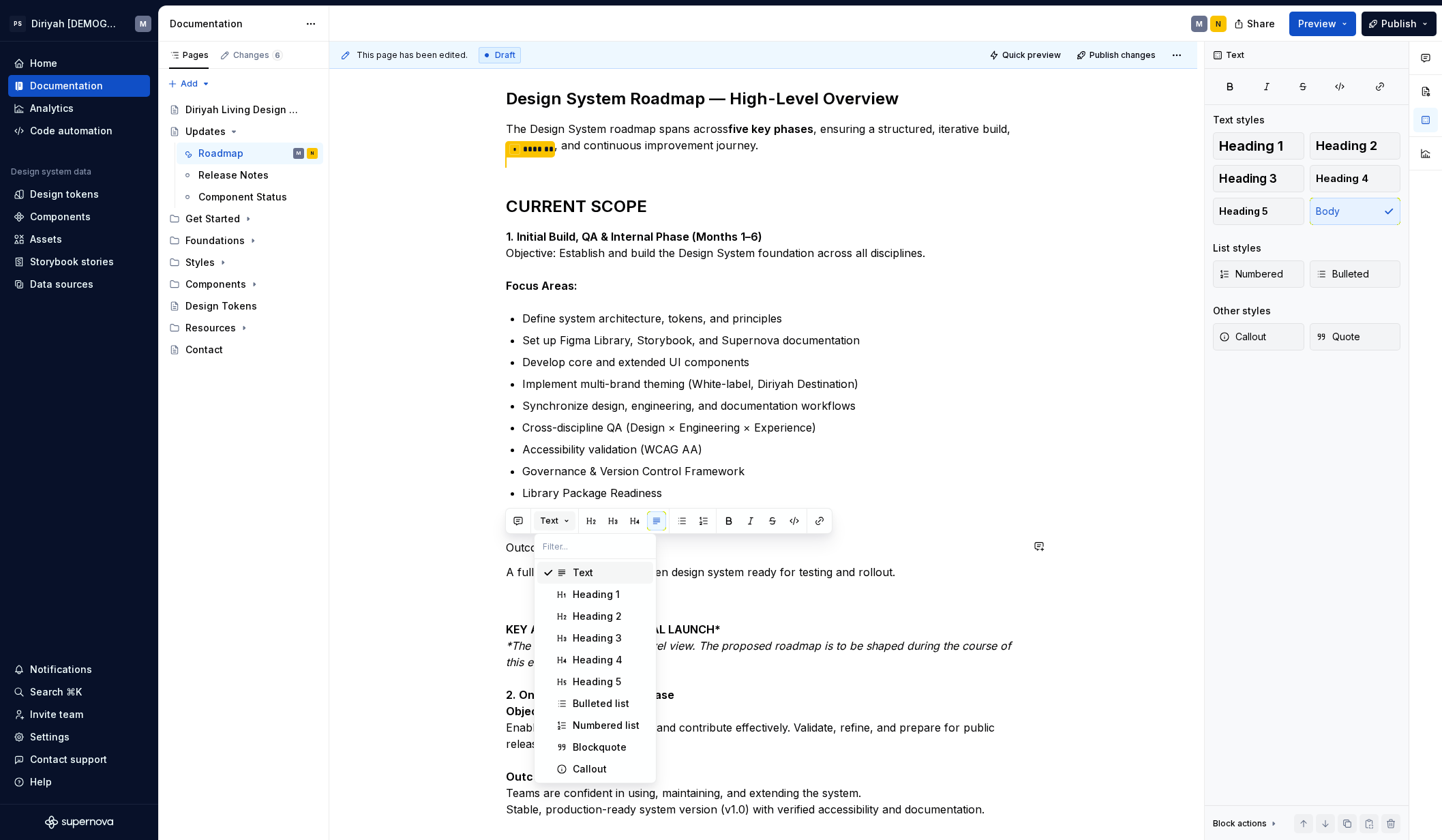
click at [561, 524] on button "Text" at bounding box center [554, 521] width 41 height 19
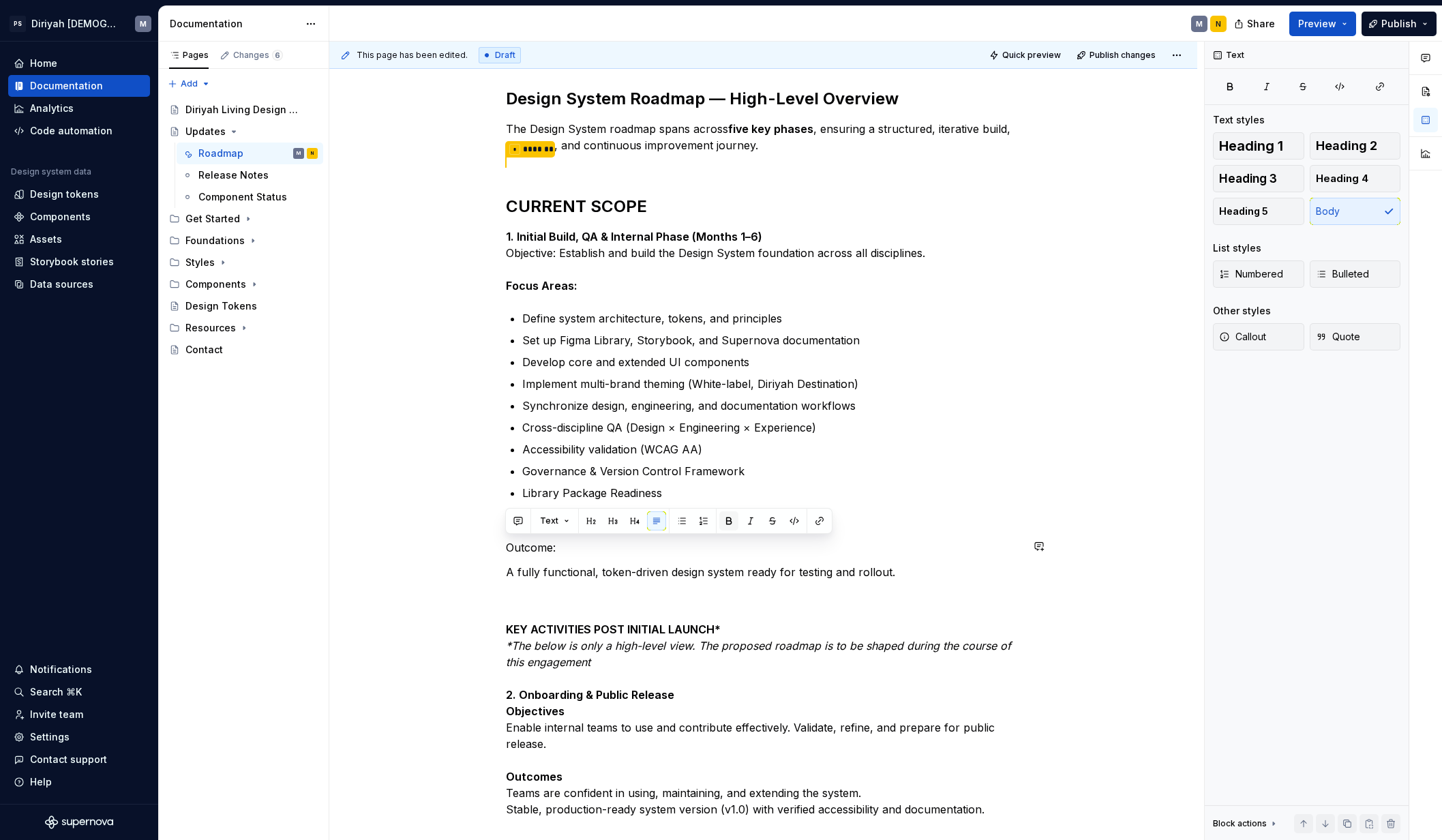
click at [724, 521] on button "button" at bounding box center [729, 521] width 19 height 19
click at [428, 681] on div "Design System Roadmap — High-Level Overview The Design System roadmap spans acr…" at bounding box center [763, 681] width 868 height 1333
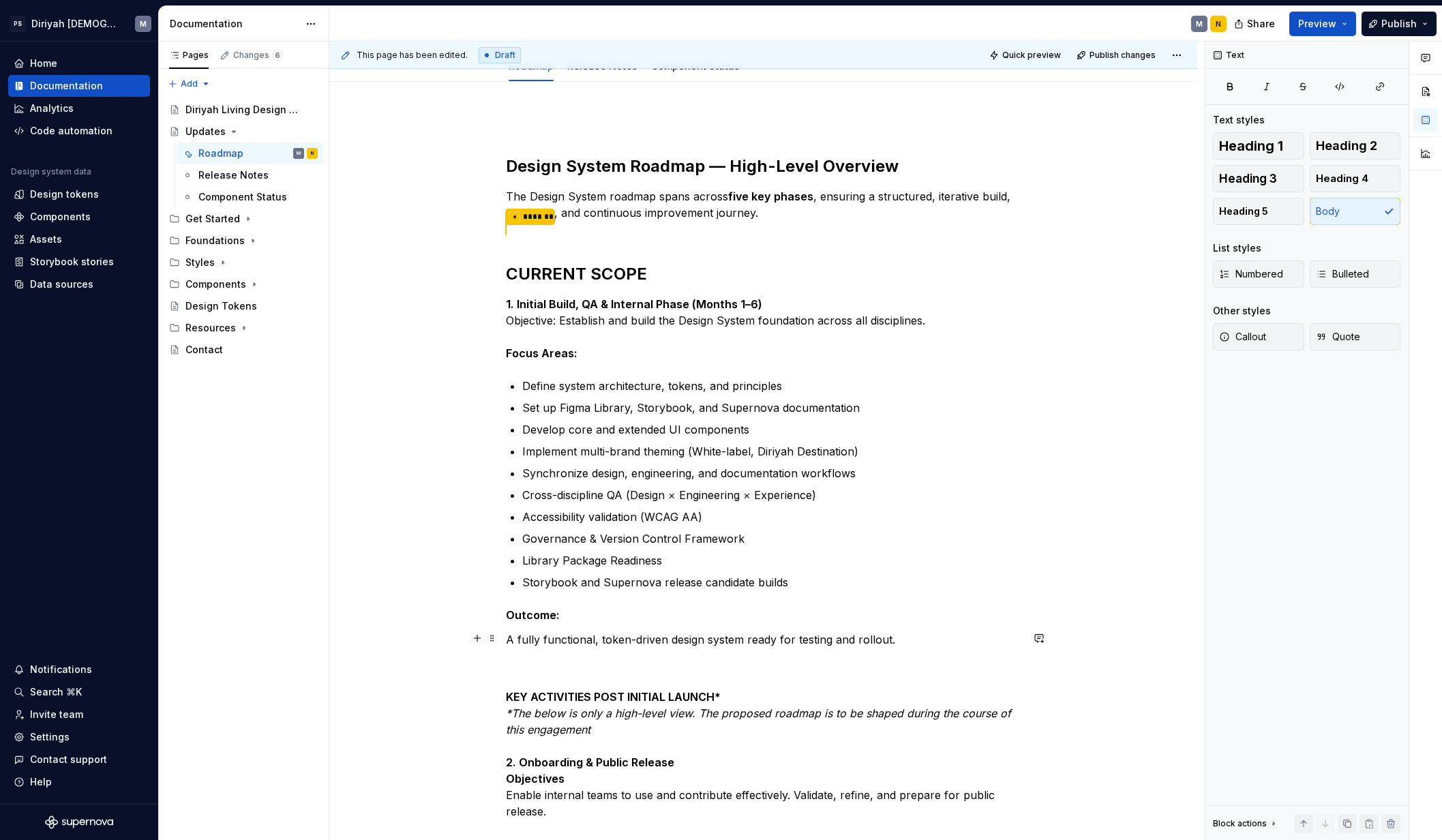
scroll to position [156, 0]
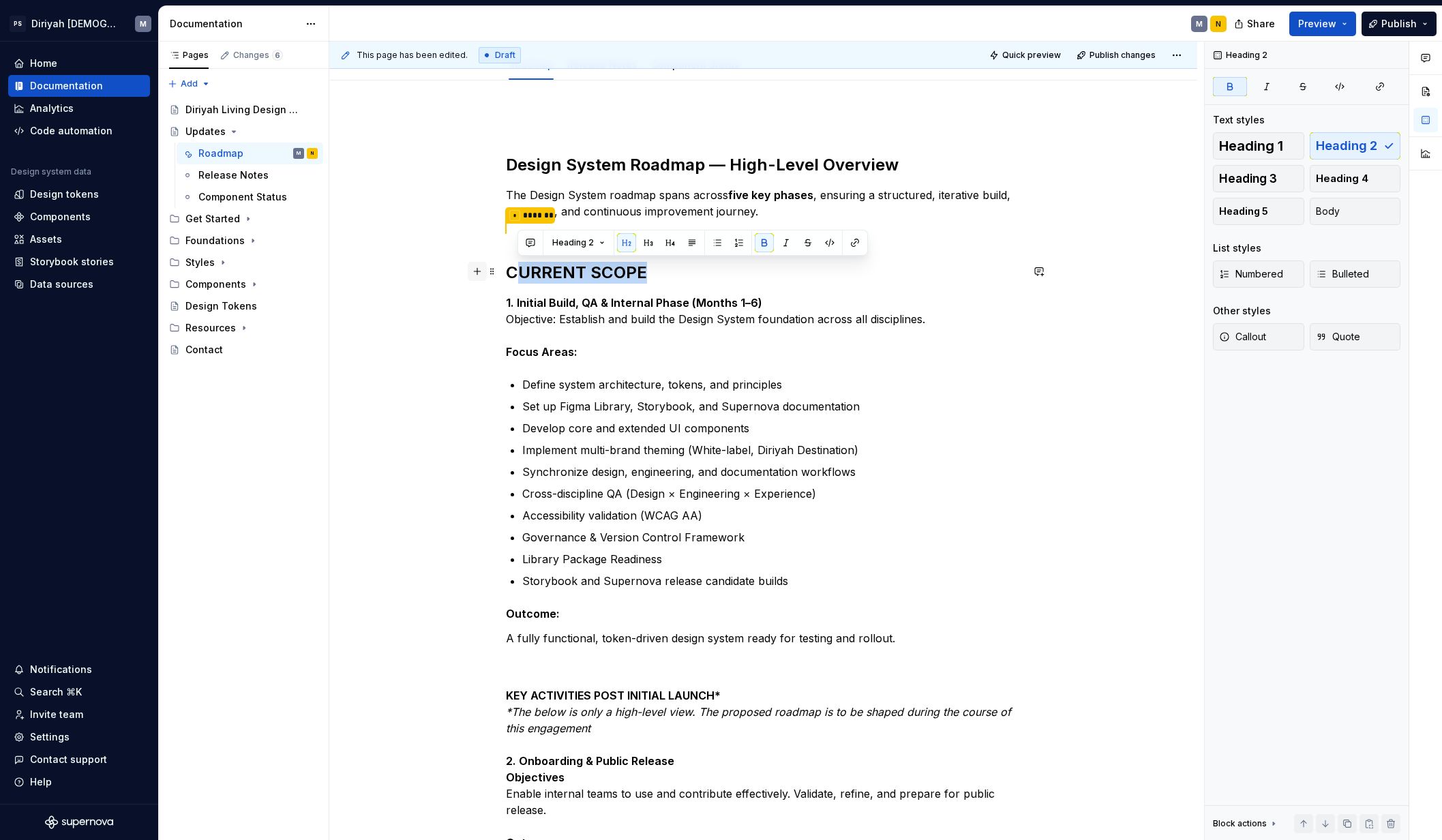
drag, startPoint x: 679, startPoint y: 268, endPoint x: 485, endPoint y: 265, distance: 194.0
click at [506, 265] on div "Design System Roadmap — High-Level Overview The Design System roadmap spans acr…" at bounding box center [763, 637] width 516 height 1049
click at [540, 274] on strong "CURRENT SCOPE" at bounding box center [576, 272] width 141 height 20
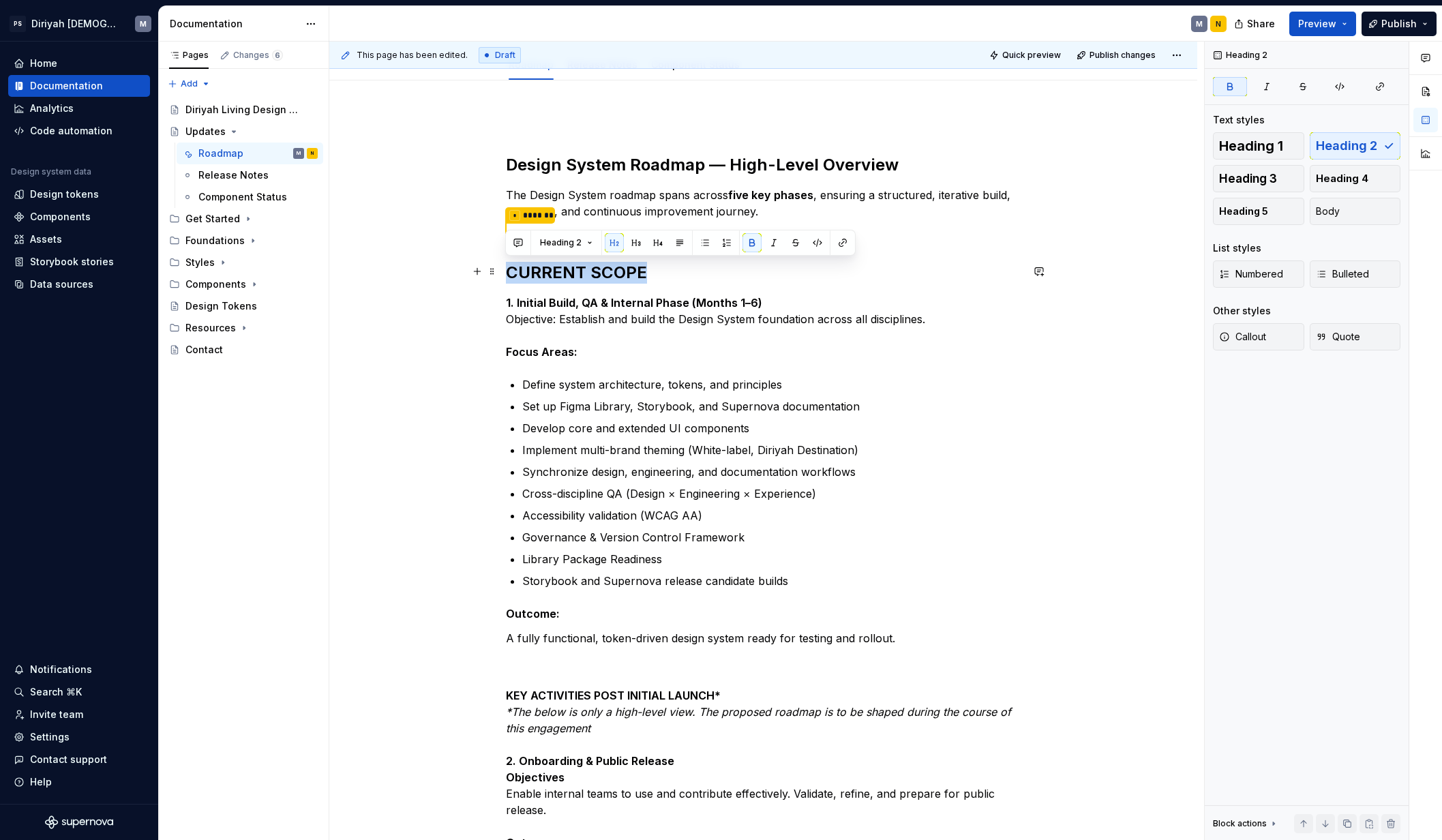
click at [666, 271] on h2 "CURRENT SCOPE" at bounding box center [763, 272] width 516 height 22
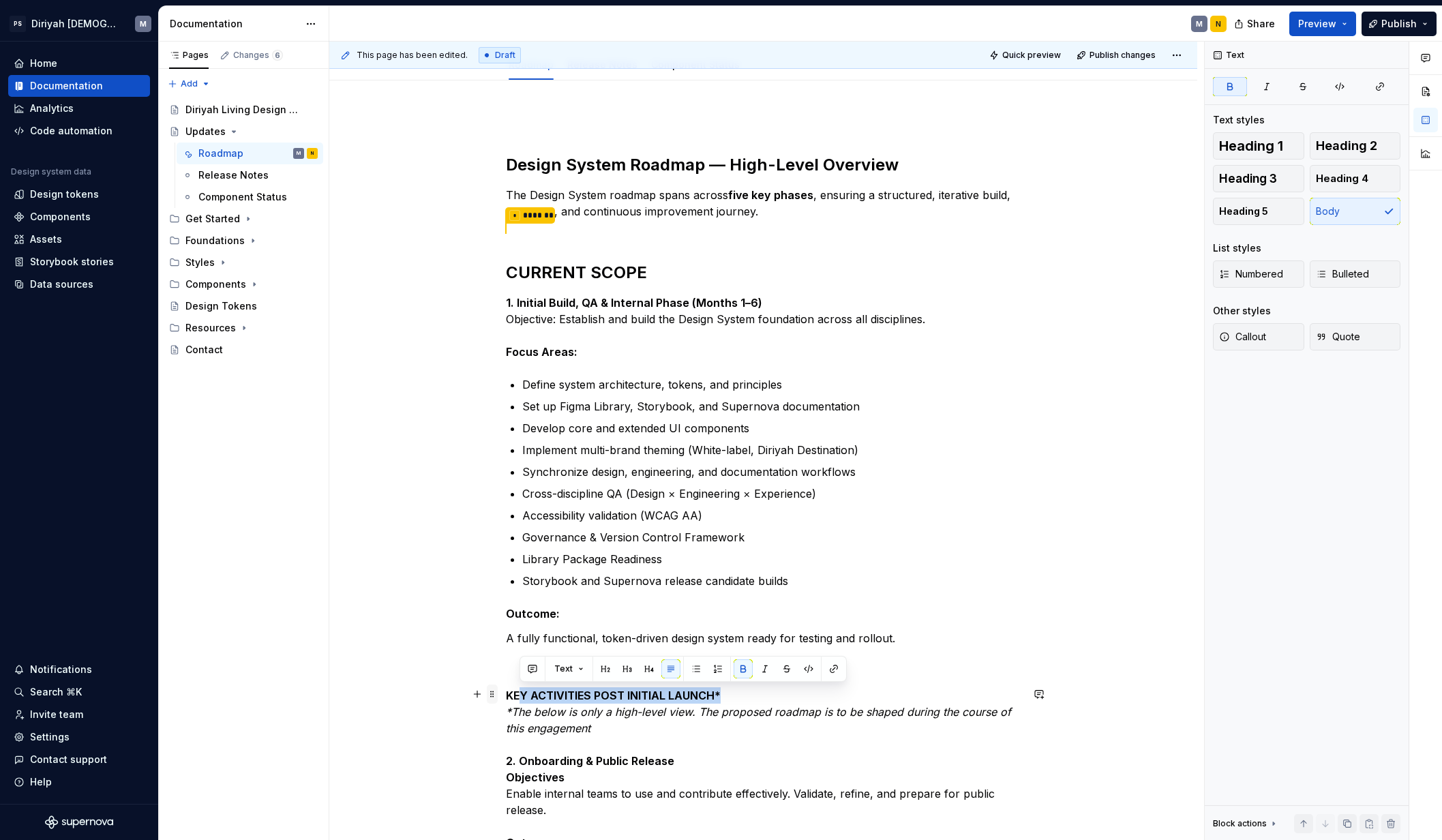
drag, startPoint x: 720, startPoint y: 691, endPoint x: 489, endPoint y: 689, distance: 231.0
click at [506, 689] on div "Design System Roadmap — High-Level Overview The Design System roadmap spans acr…" at bounding box center [763, 637] width 516 height 1049
click at [520, 692] on strong "KEY ACTIVITIES POST INITIAL LAUNCH*" at bounding box center [613, 695] width 214 height 14
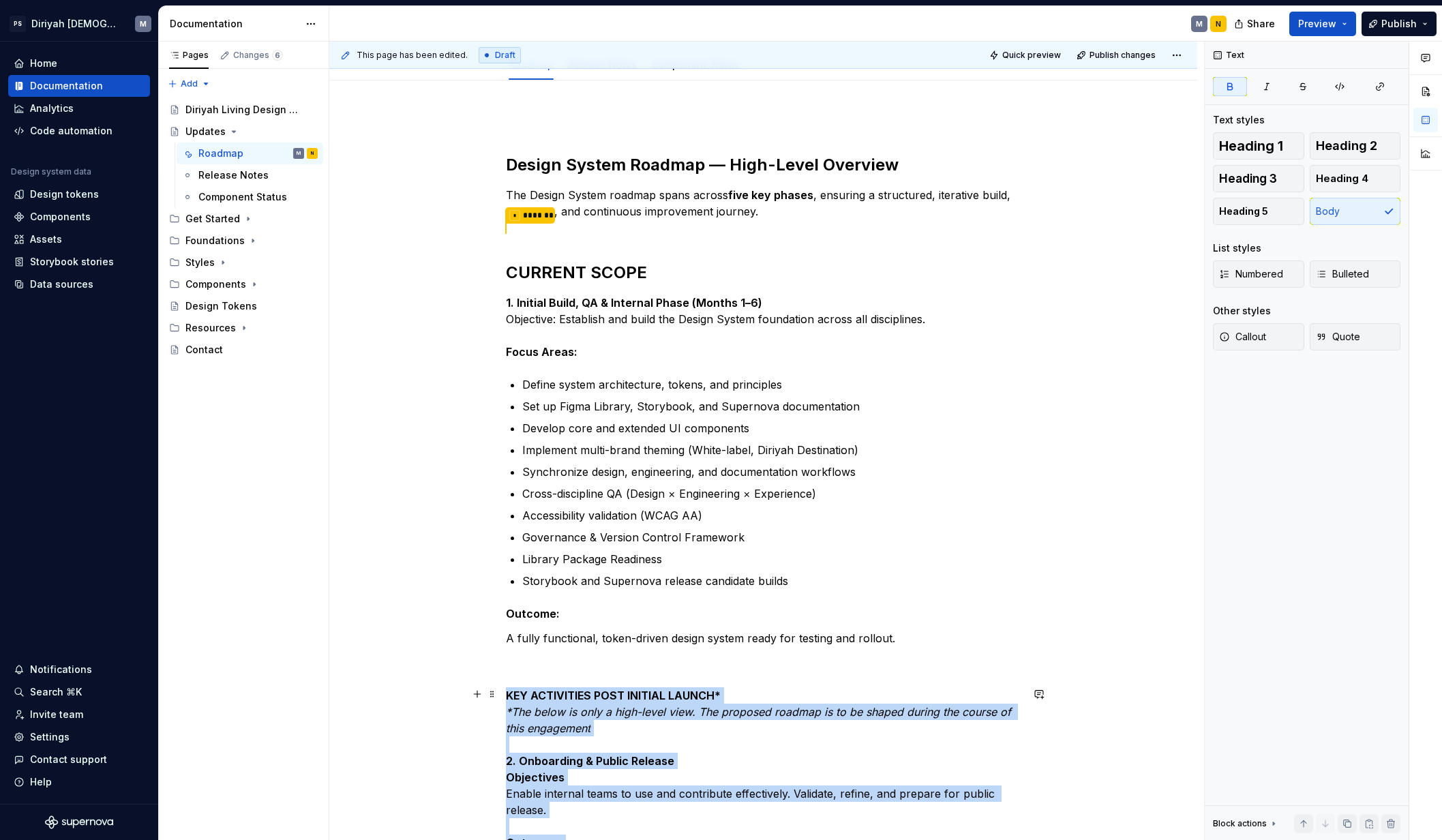
click at [520, 692] on strong "KEY ACTIVITIES POST INITIAL LAUNCH*" at bounding box center [613, 695] width 214 height 14
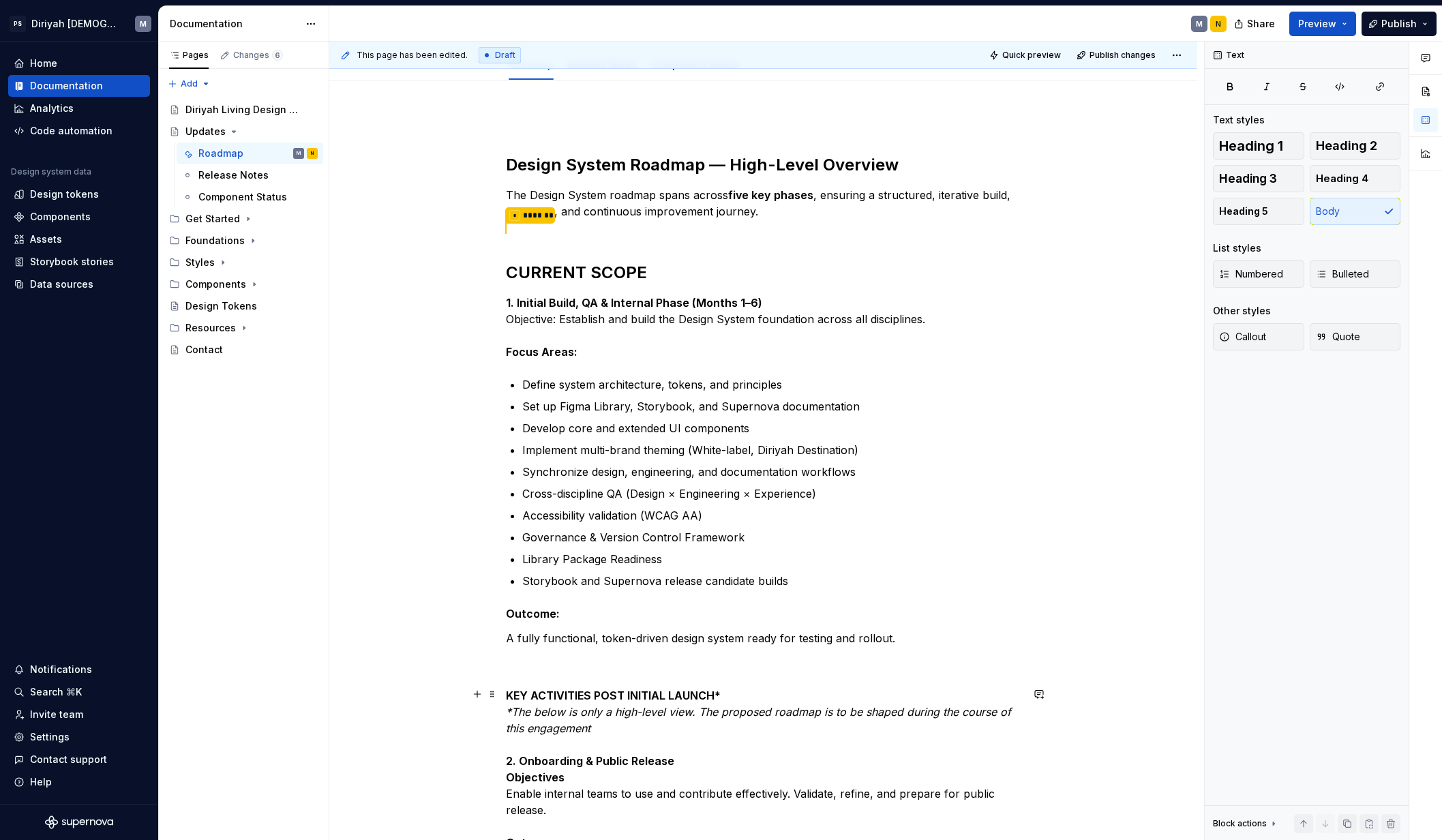
click at [507, 707] on em "*The below is only a high-level view. The proposed roadmap is to be shaped duri…" at bounding box center [760, 719] width 508 height 30
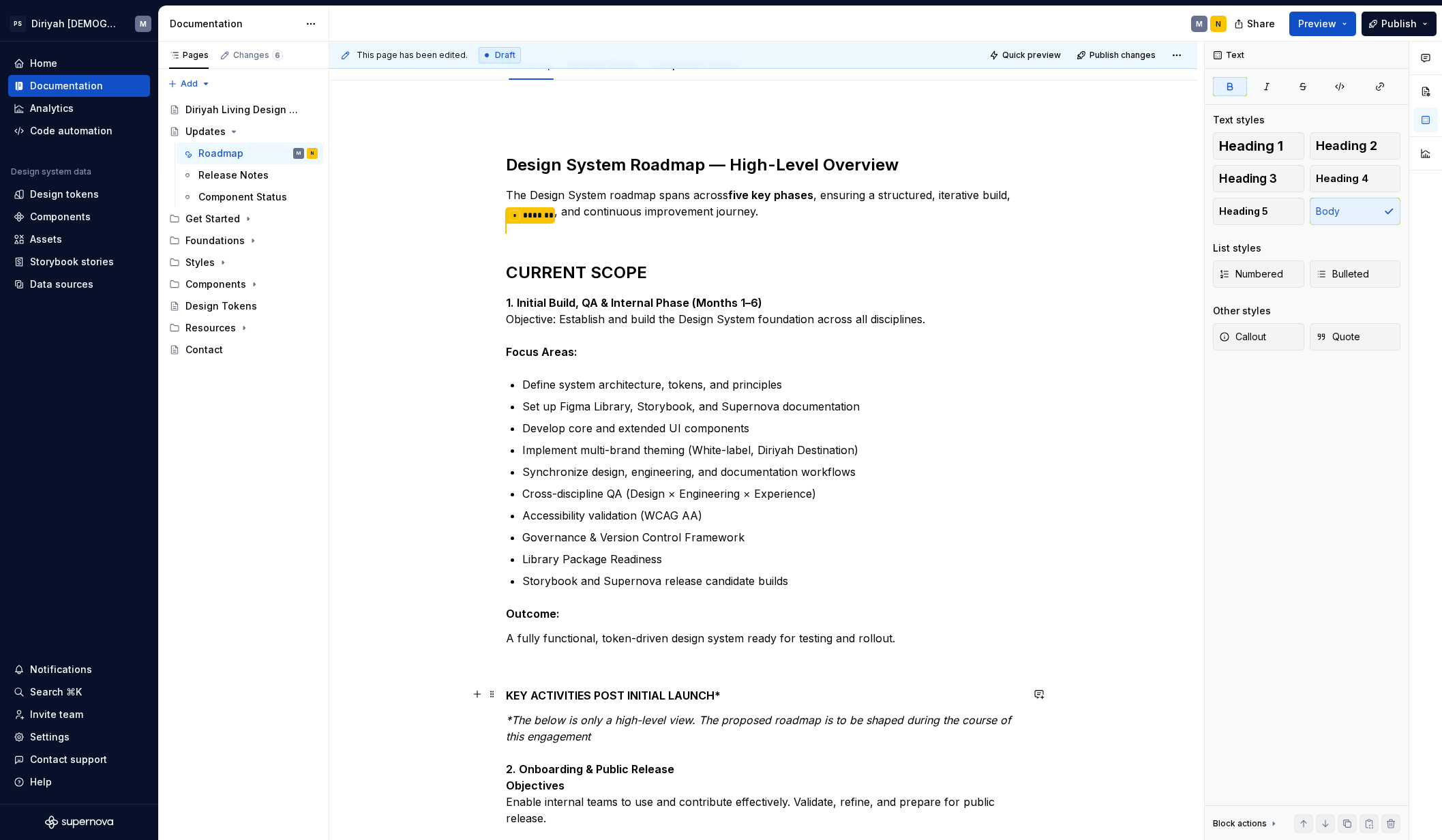
click at [577, 687] on p "KEY ACTIVITIES POST INITIAL LAUNCH*" at bounding box center [763, 695] width 516 height 17
click at [546, 671] on span "Text" at bounding box center [548, 668] width 18 height 11
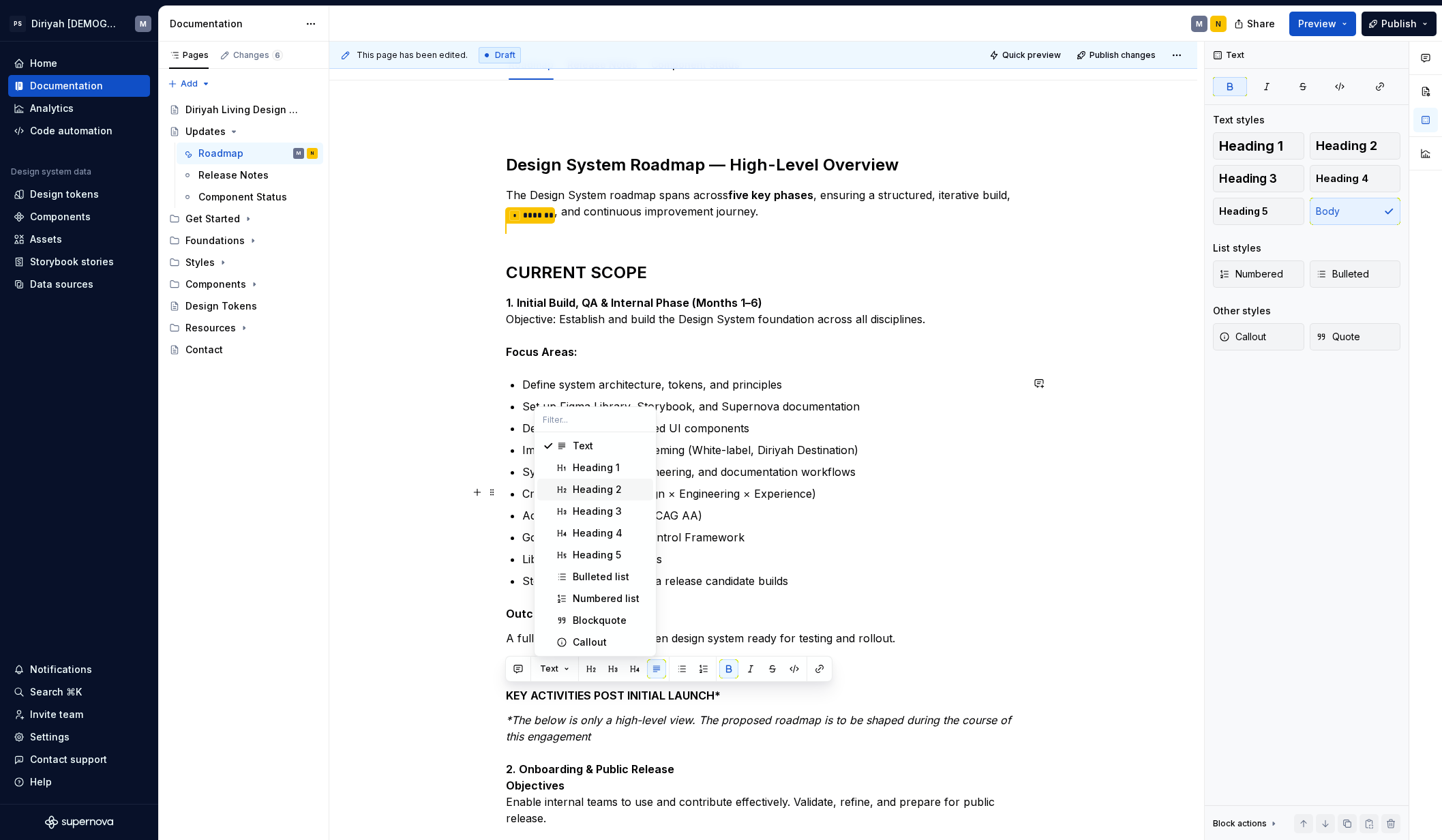
click at [618, 484] on div "Heading 2" at bounding box center [598, 489] width 49 height 14
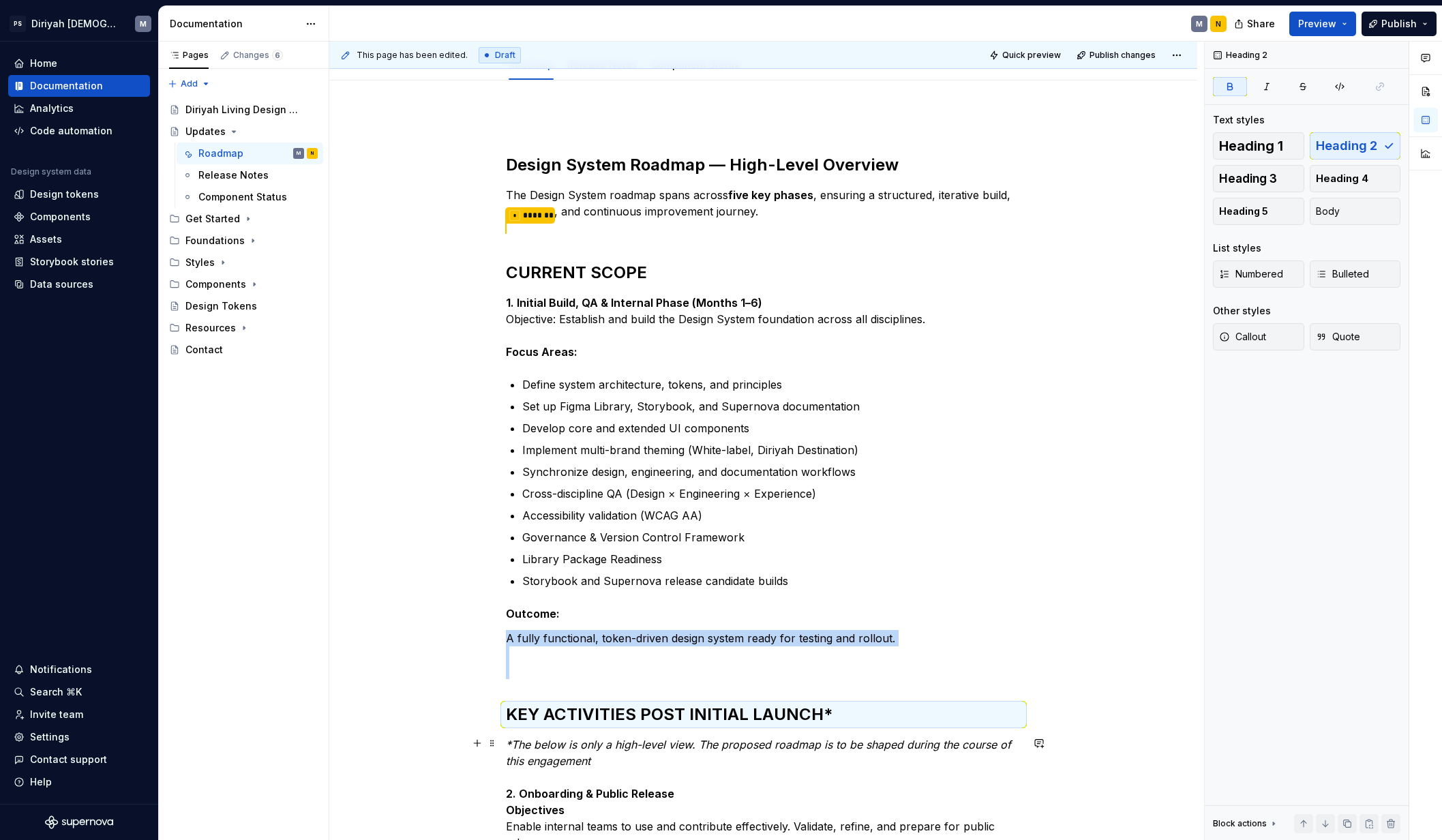
click at [400, 746] on div "This page has been edited. Draft Quick preview Publish changes Updates Edit hea…" at bounding box center [767, 440] width 875 height 799
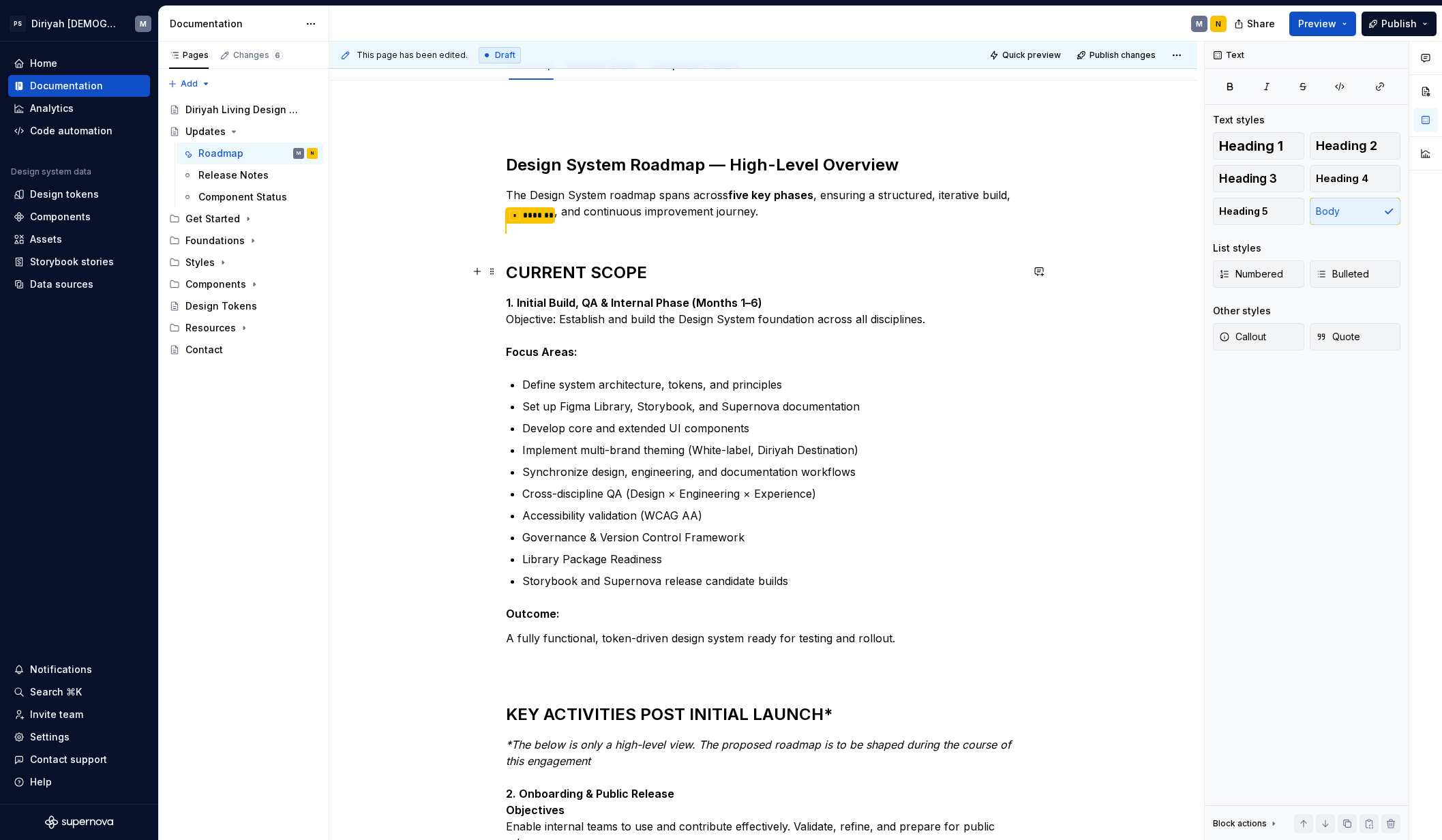
click at [609, 269] on strong "CURRENT SCOPE" at bounding box center [576, 272] width 141 height 20
click at [606, 264] on strong "CURRENT SCOPE" at bounding box center [576, 272] width 141 height 20
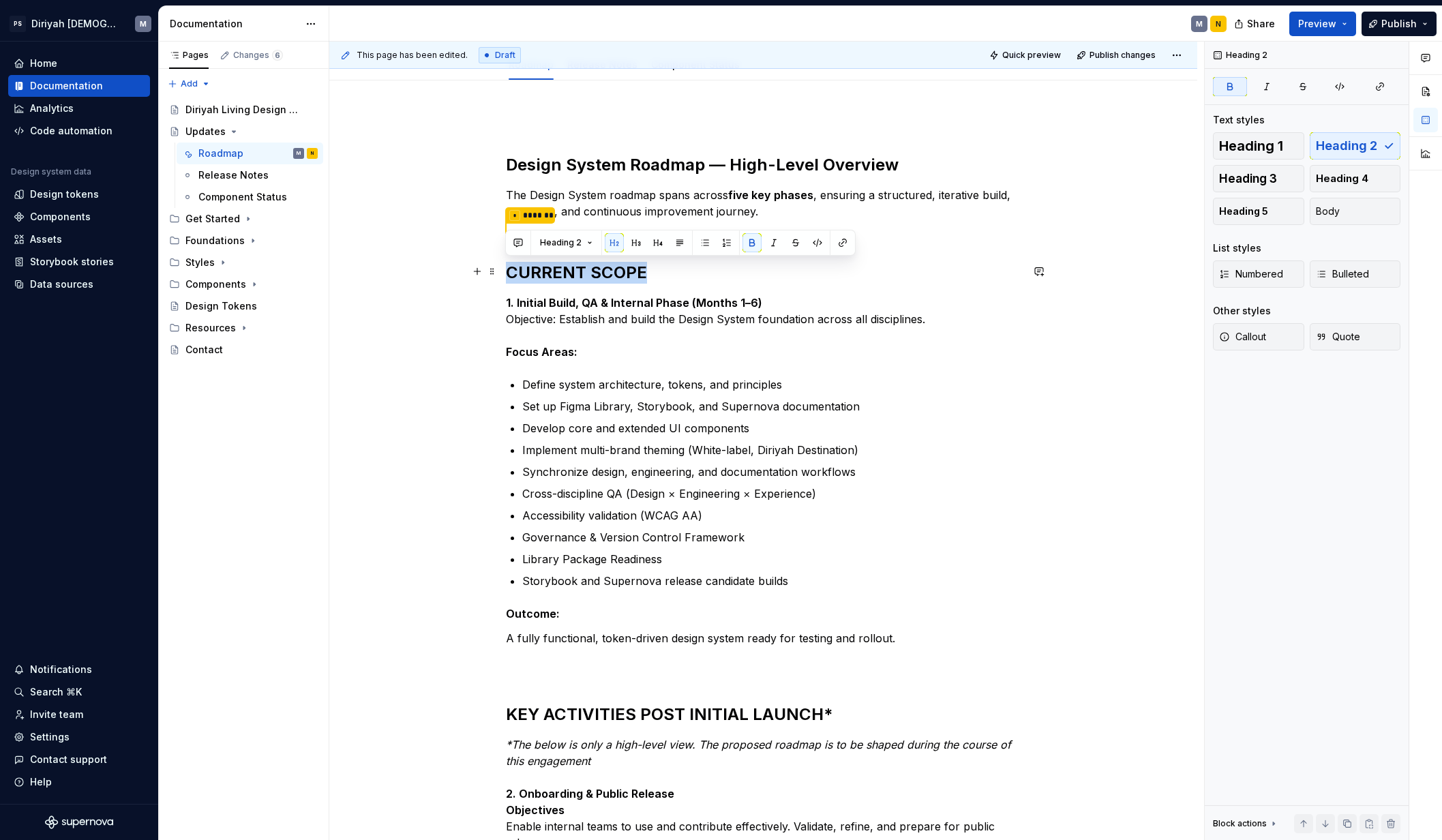
click at [606, 264] on strong "CURRENT SCOPE" at bounding box center [576, 272] width 141 height 20
click at [384, 576] on div "Design System Roadmap — High-Level Overview The Design System roadmap spans acr…" at bounding box center [763, 763] width 868 height 1366
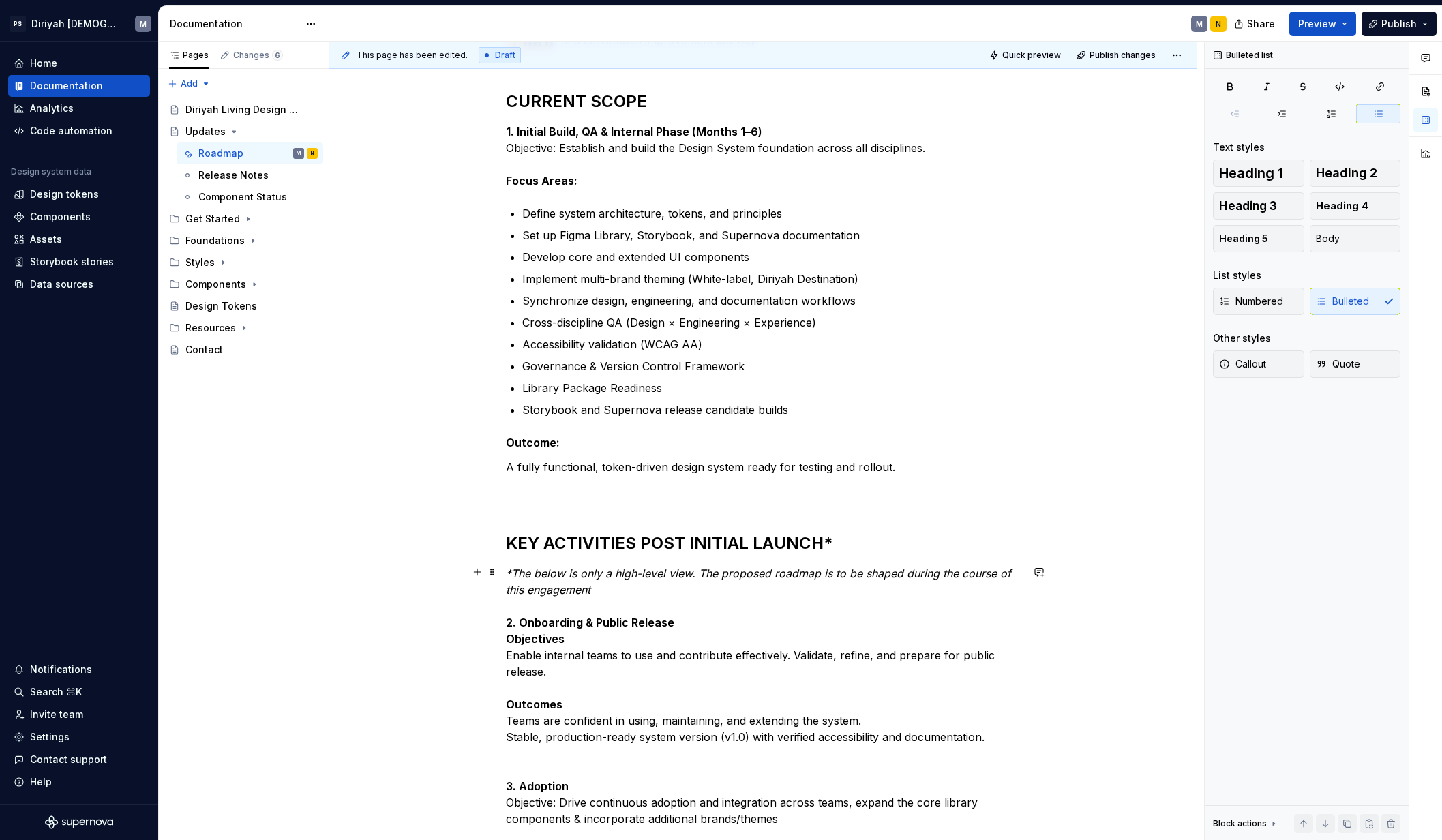
scroll to position [510, 0]
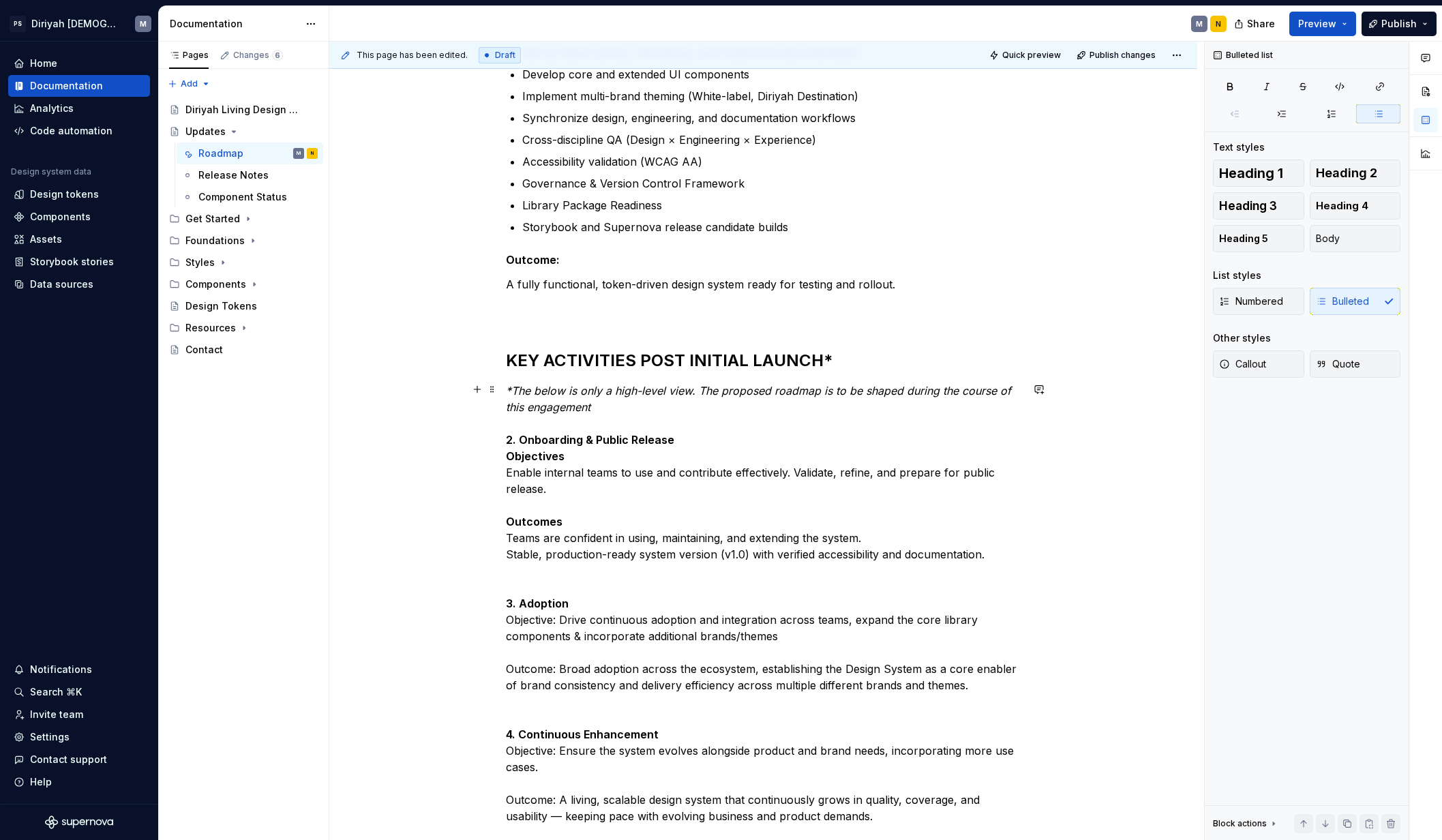
click at [506, 455] on strong "Objectives" at bounding box center [535, 455] width 59 height 14
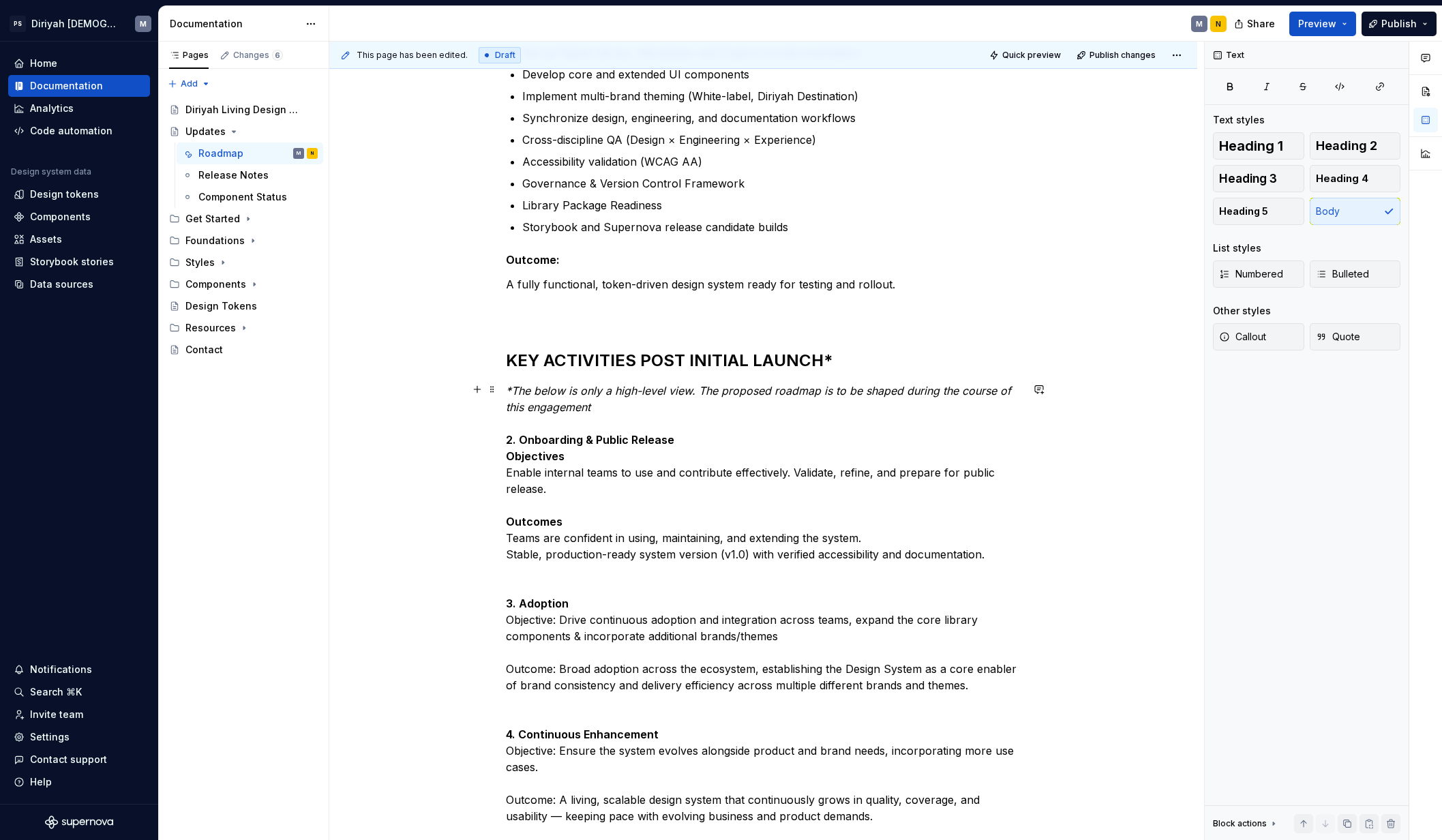
click at [506, 516] on strong "Outcomes" at bounding box center [534, 521] width 56 height 14
drag, startPoint x: 561, startPoint y: 458, endPoint x: 487, endPoint y: 454, distance: 74.1
click at [487, 454] on div "Design System Roadmap — High-Level Overview The Design System roadmap spans acr…" at bounding box center [763, 410] width 868 height 1366
click at [432, 533] on div "Design System Roadmap — High-Level Overview The Design System roadmap spans acr…" at bounding box center [763, 410] width 868 height 1366
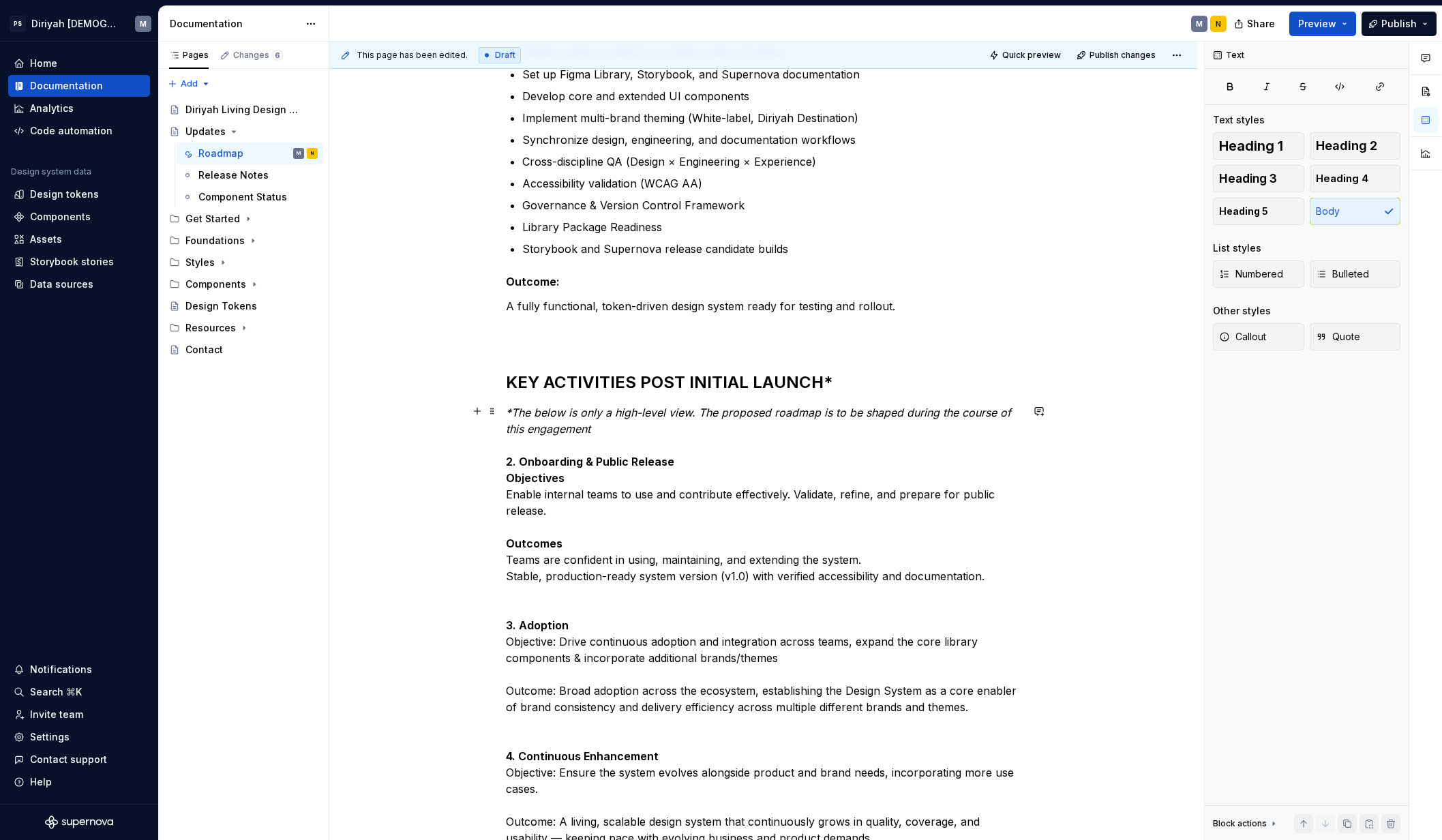
scroll to position [486, 0]
click at [508, 482] on strong "Objectives" at bounding box center [535, 479] width 59 height 14
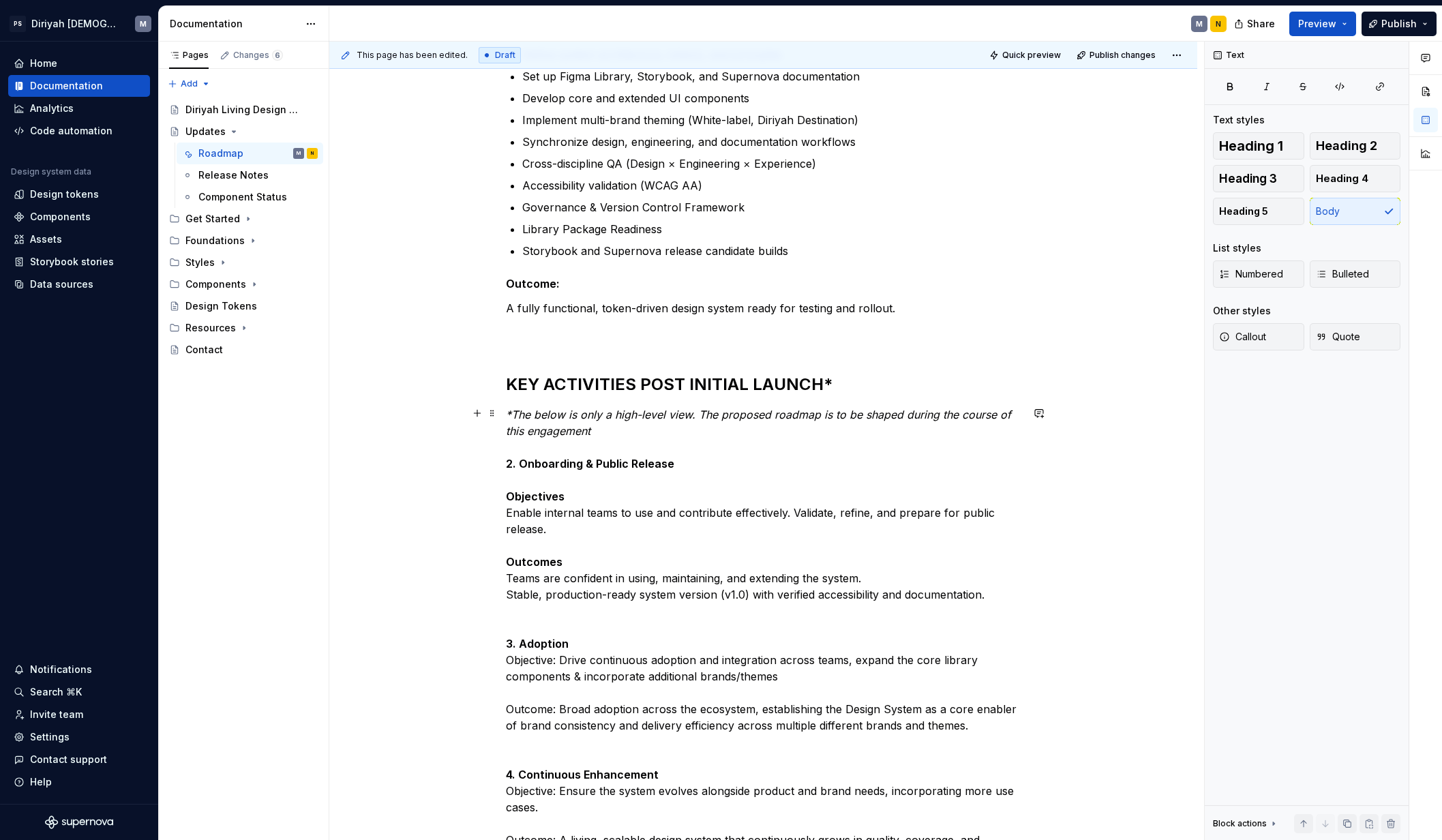
click at [503, 560] on div "Design System Roadmap — High-Level Overview The Design System roadmap spans acr…" at bounding box center [763, 442] width 868 height 1382
drag, startPoint x: 671, startPoint y: 463, endPoint x: 492, endPoint y: 469, distance: 179.1
click at [492, 469] on div "Design System Roadmap — High-Level Overview The Design System roadmap spans acr…" at bounding box center [763, 442] width 868 height 1382
click at [434, 618] on div "Design System Roadmap — High-Level Overview The Design System roadmap spans acr…" at bounding box center [763, 442] width 868 height 1382
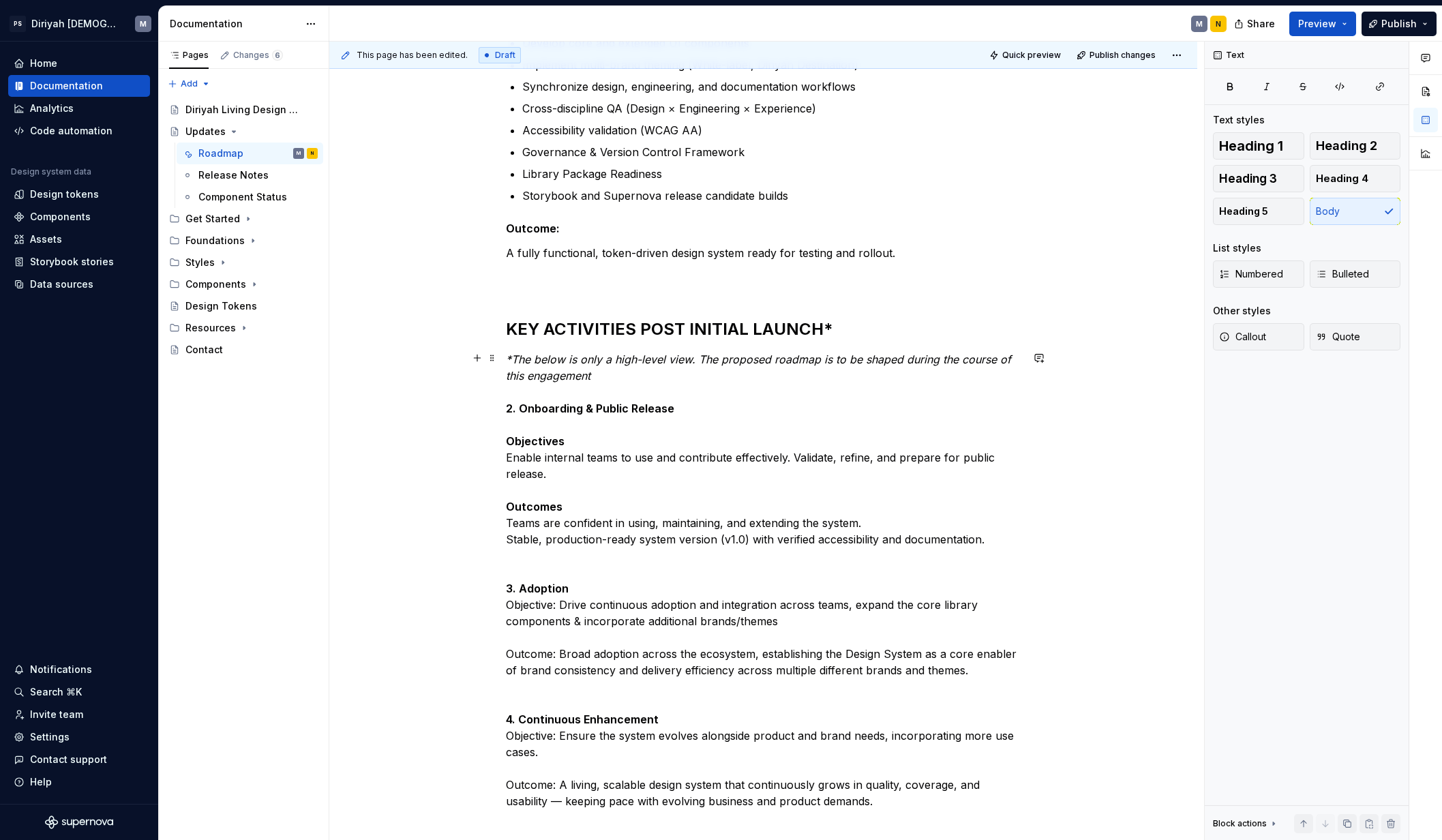
scroll to position [549, 0]
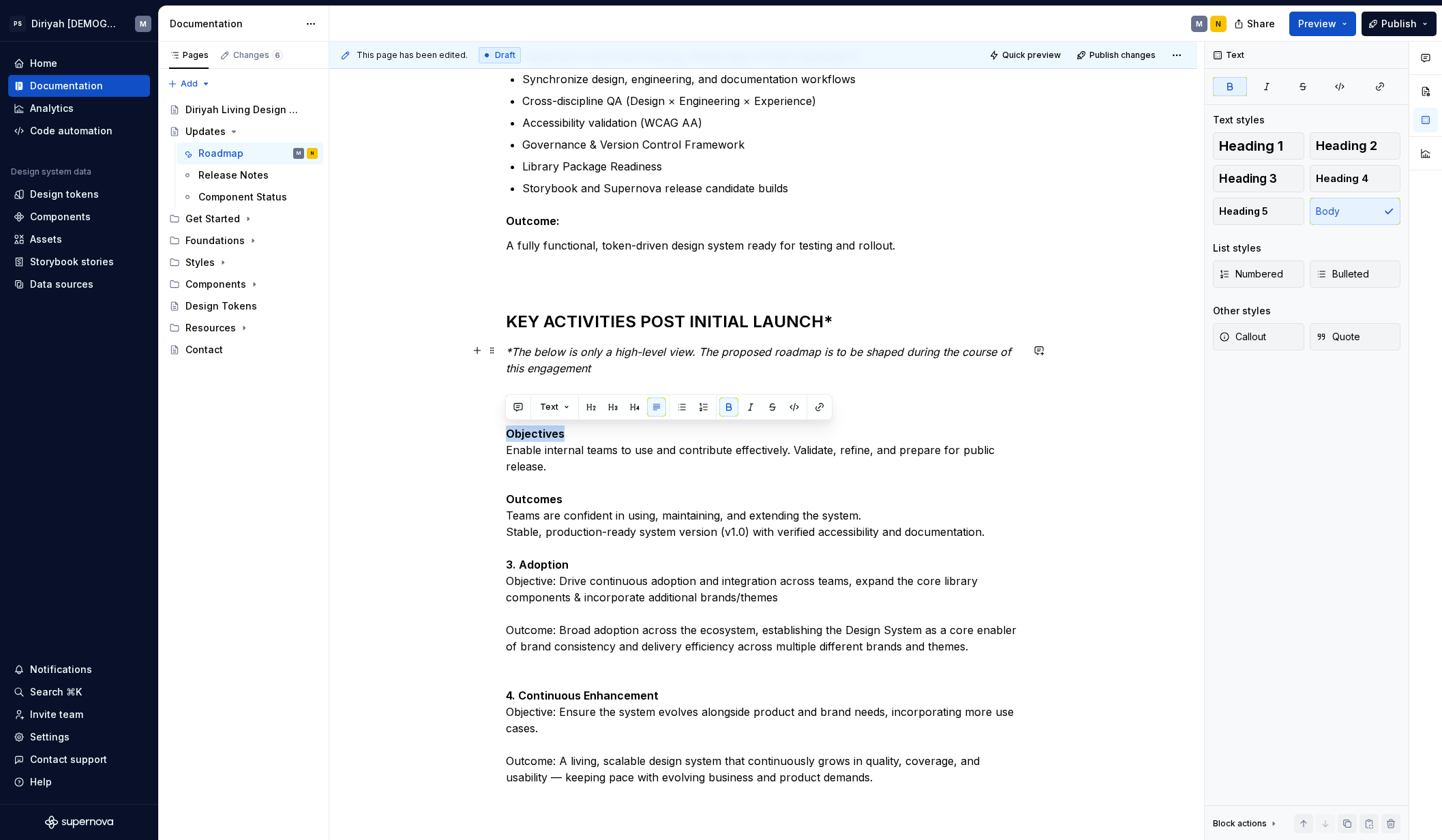
drag, startPoint x: 564, startPoint y: 432, endPoint x: 474, endPoint y: 434, distance: 90.0
click at [474, 434] on div "Design System Roadmap — High-Level Overview The Design System roadmap spans acr…" at bounding box center [763, 371] width 868 height 1366
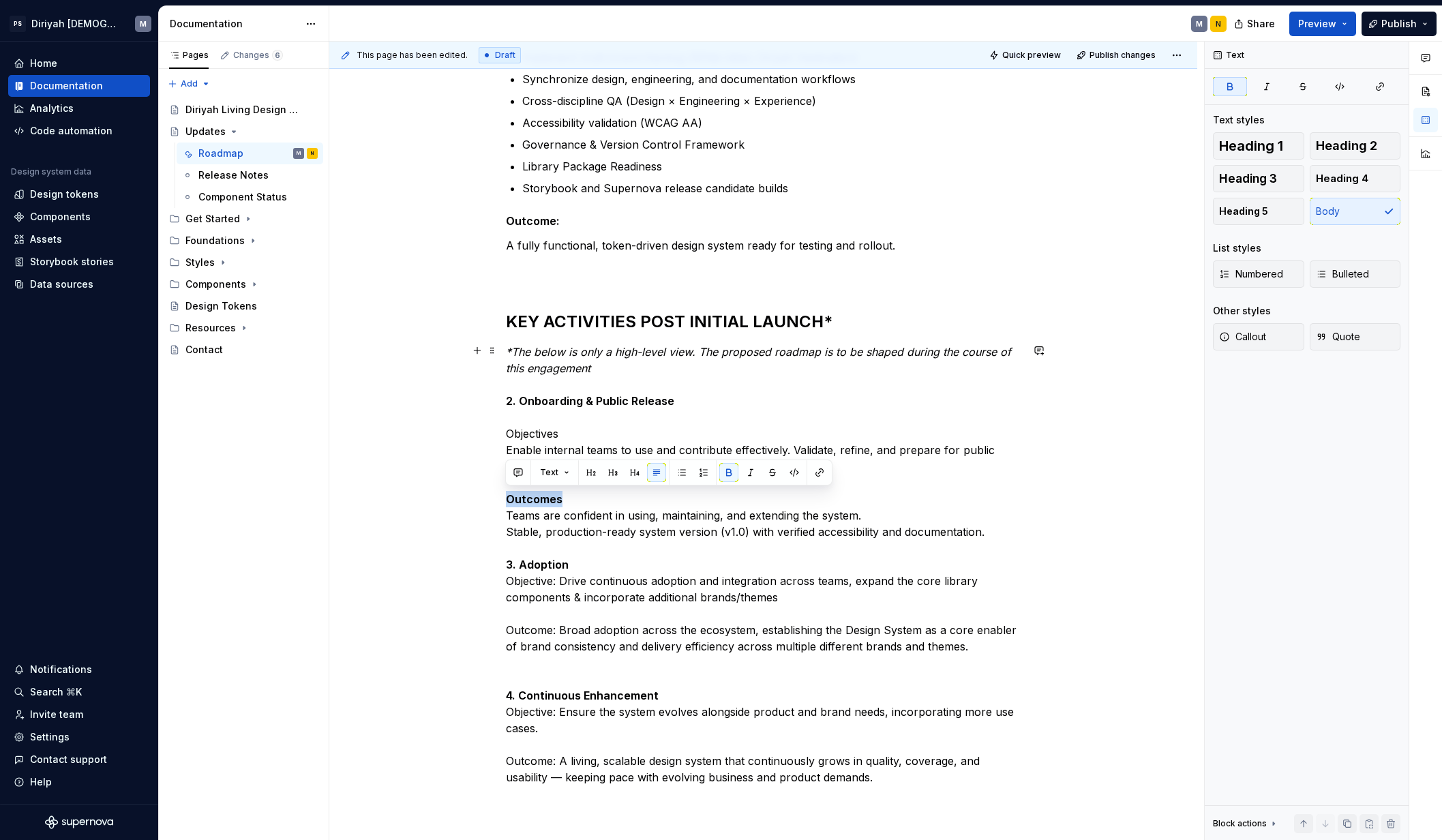
drag, startPoint x: 562, startPoint y: 498, endPoint x: 508, endPoint y: 492, distance: 54.3
click at [487, 498] on div "Design System Roadmap — High-Level Overview The Design System roadmap spans acr…" at bounding box center [763, 371] width 868 height 1366
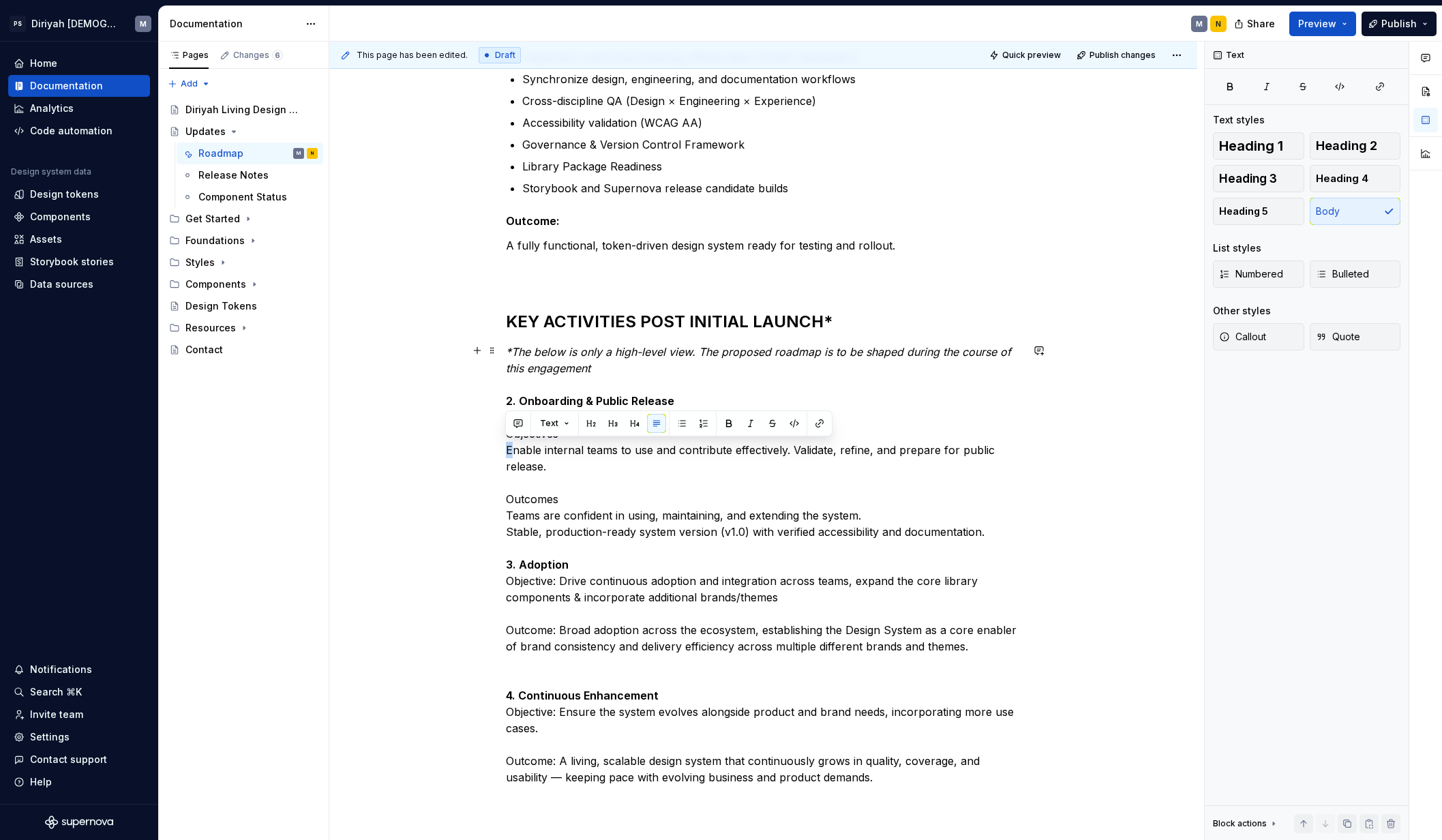
click at [508, 446] on p "*The below is only a high-level view. The proposed roadmap is to be shaped duri…" at bounding box center [763, 564] width 516 height 442
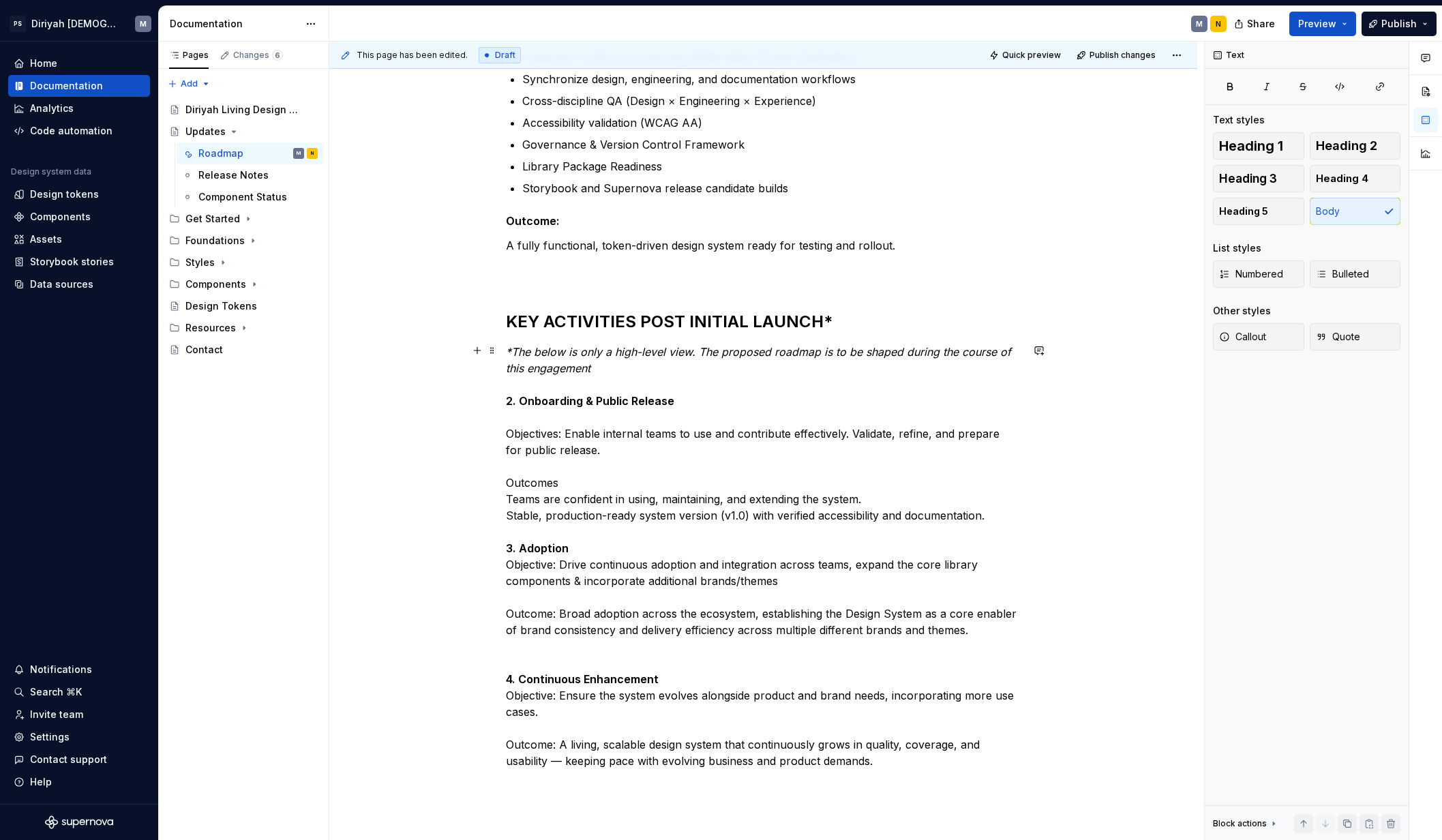
click at [506, 498] on p "*The below is only a high-level view. The proposed roadmap is to be shaped duri…" at bounding box center [763, 555] width 516 height 425
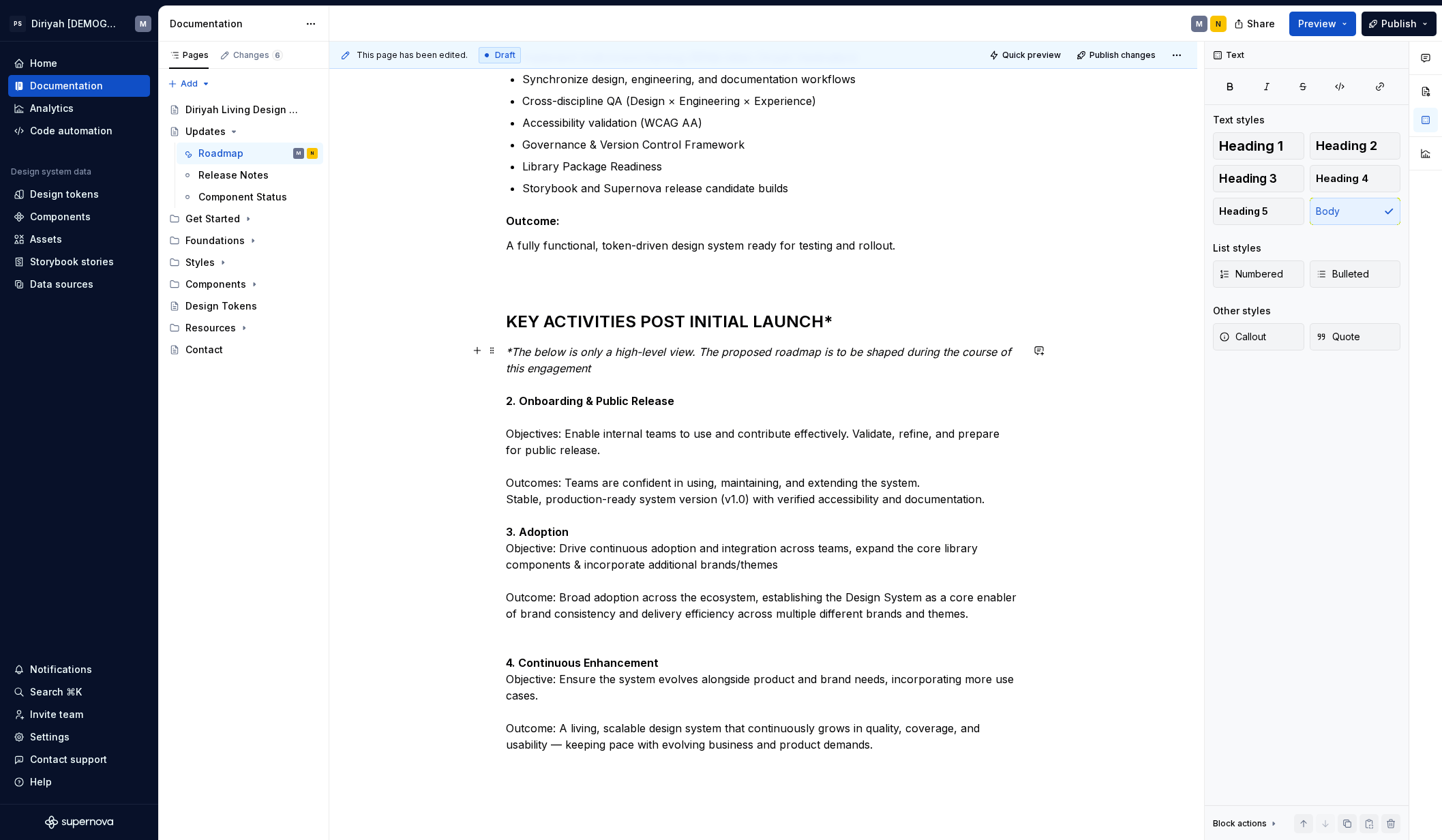
click at [504, 592] on div "Design System Roadmap — High-Level Overview The Design System roadmap spans acr…" at bounding box center [763, 354] width 868 height 1333
click at [506, 481] on p "*The below is only a high-level view. The proposed roadmap is to be shaped duri…" at bounding box center [763, 547] width 516 height 409
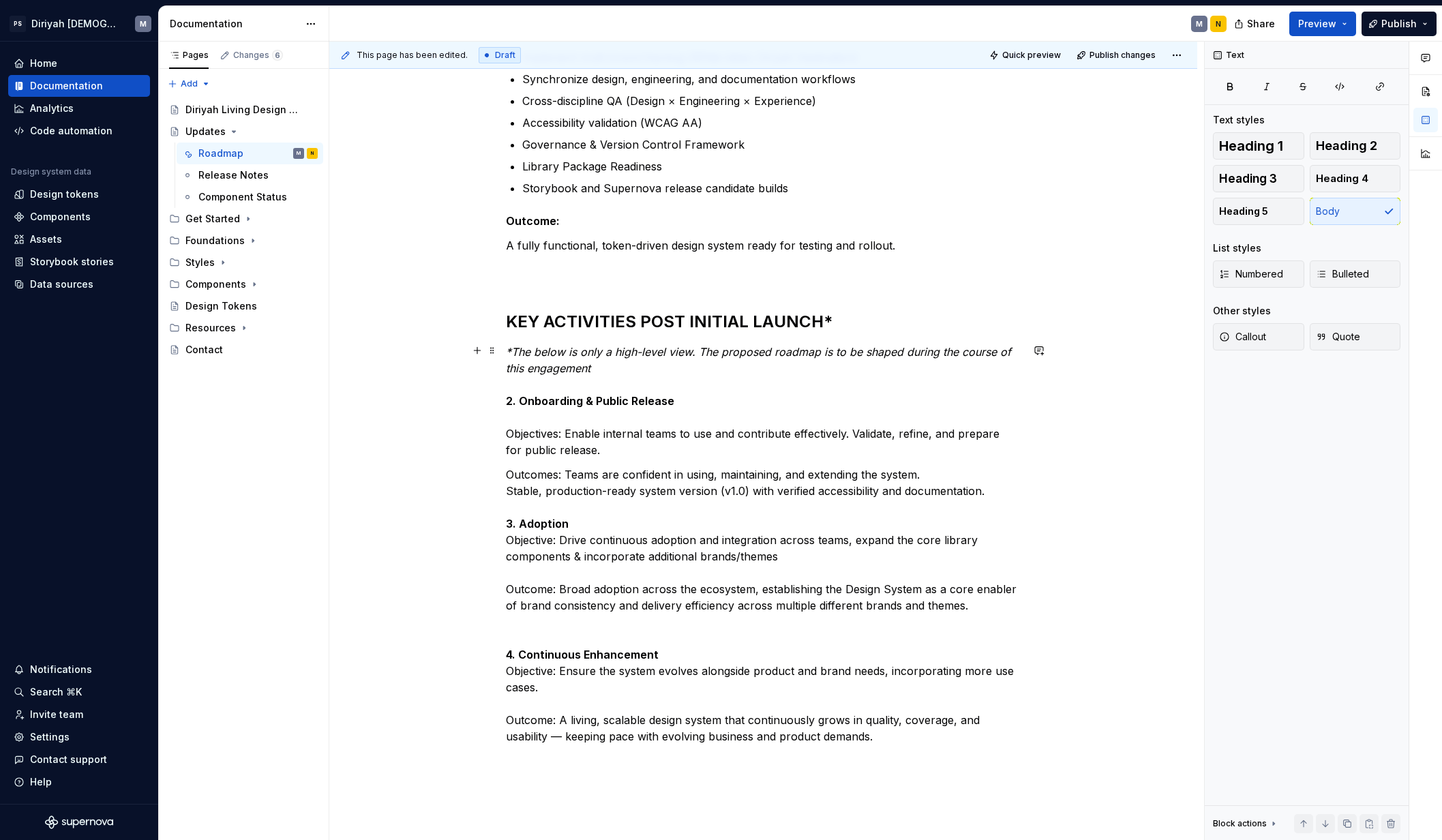
click at [506, 432] on p "*The below is only a high-level view. The proposed roadmap is to be shaped duri…" at bounding box center [763, 400] width 516 height 114
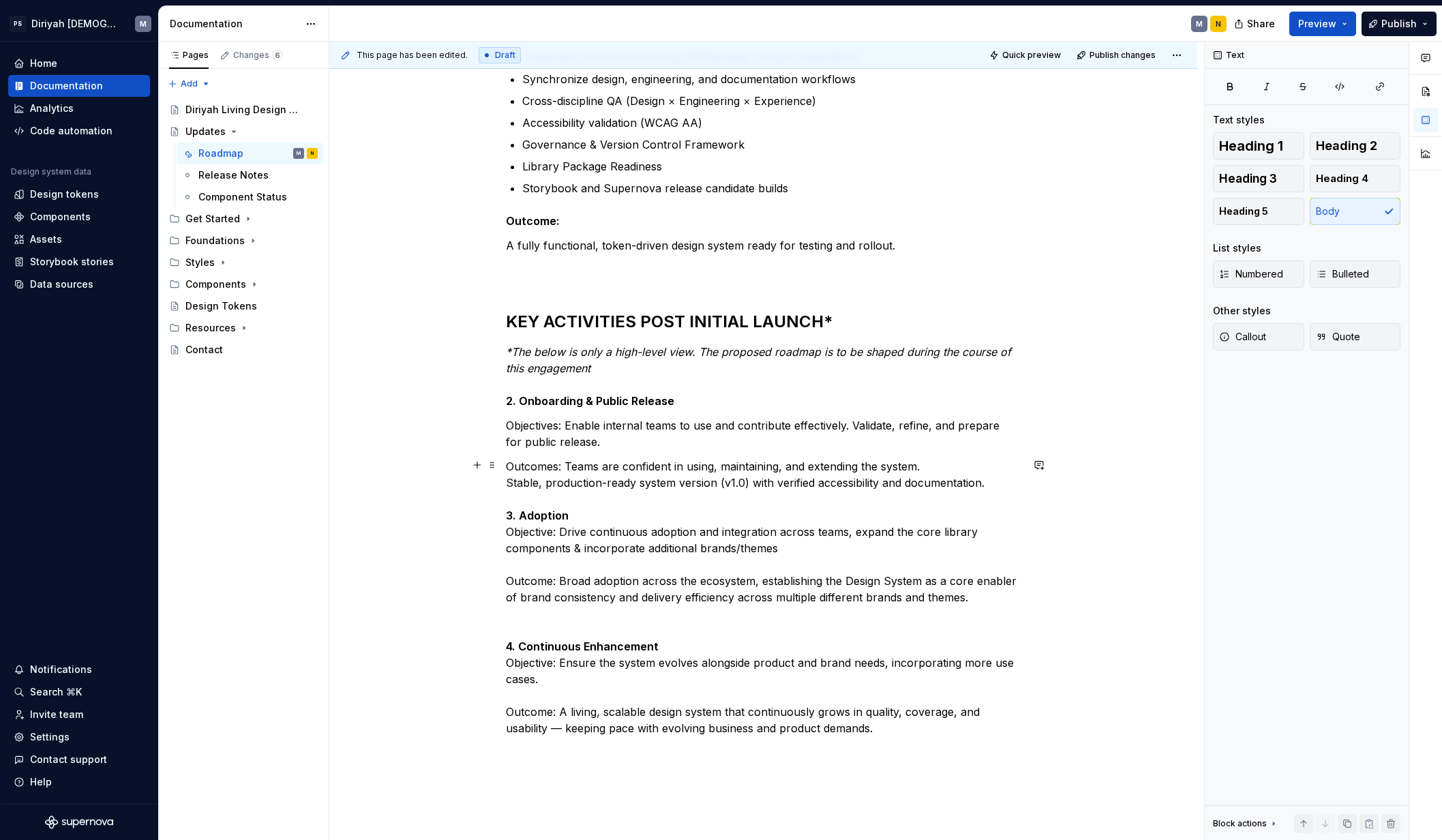
click at [506, 527] on p "Outcomes: Teams are confident in using, maintaining, and extending the system. …" at bounding box center [763, 597] width 516 height 278
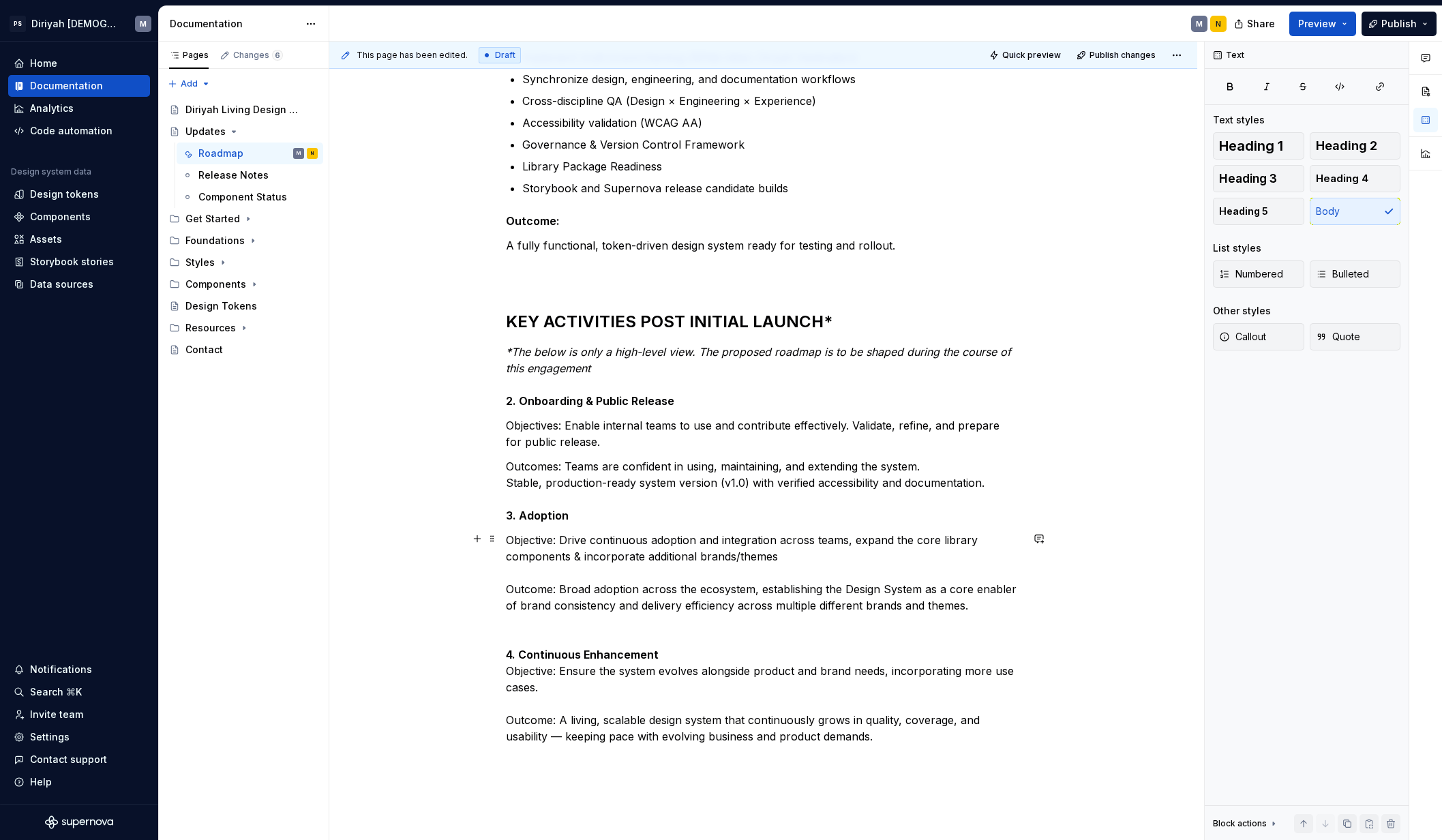
click at [506, 582] on p "Objective: Drive continuous adoption and integration across teams, expand the c…" at bounding box center [763, 638] width 516 height 213
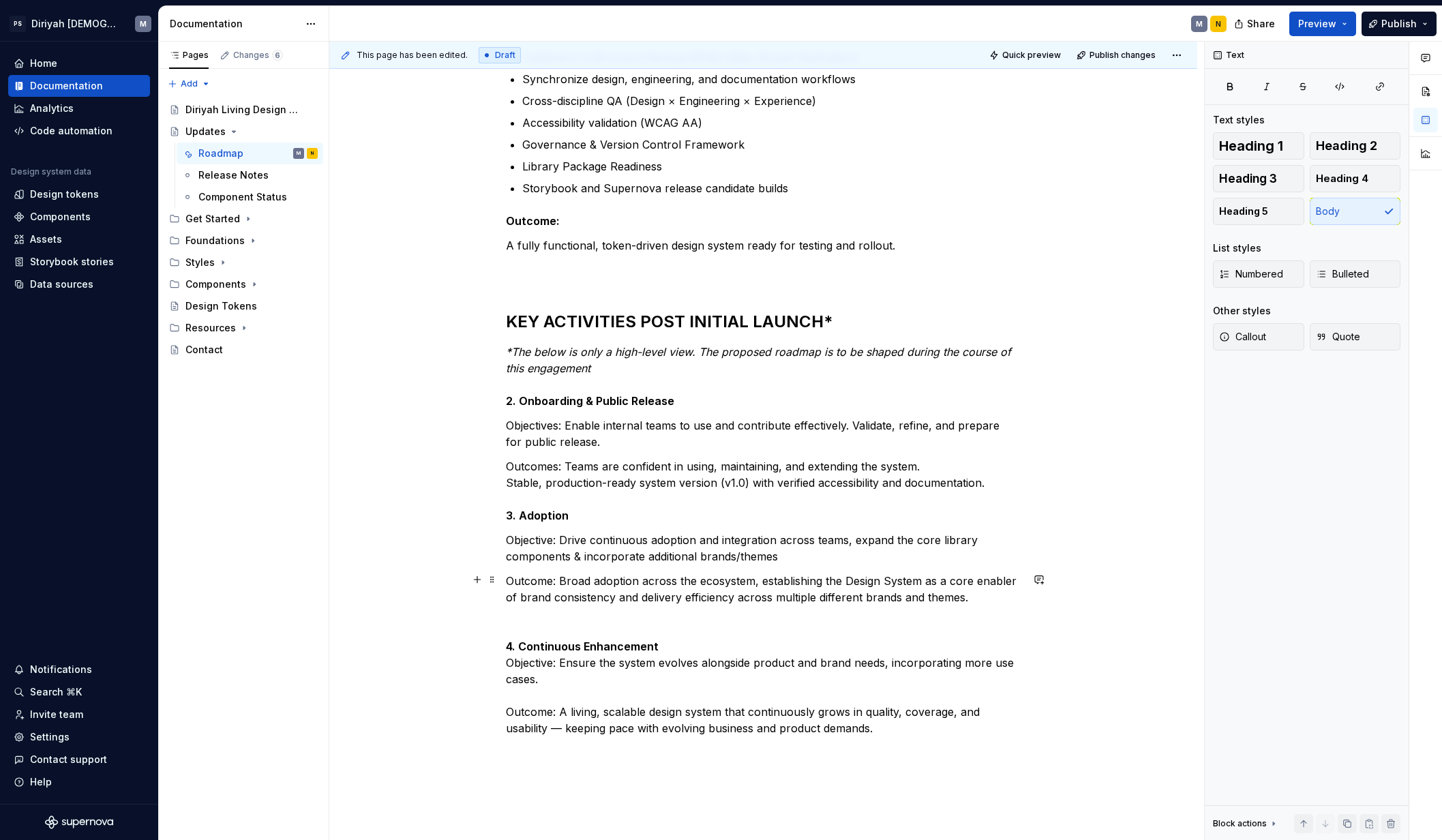
click at [506, 660] on p "Outcome: Broad adoption across the ecosystem, establishing the Design System as…" at bounding box center [763, 655] width 516 height 164
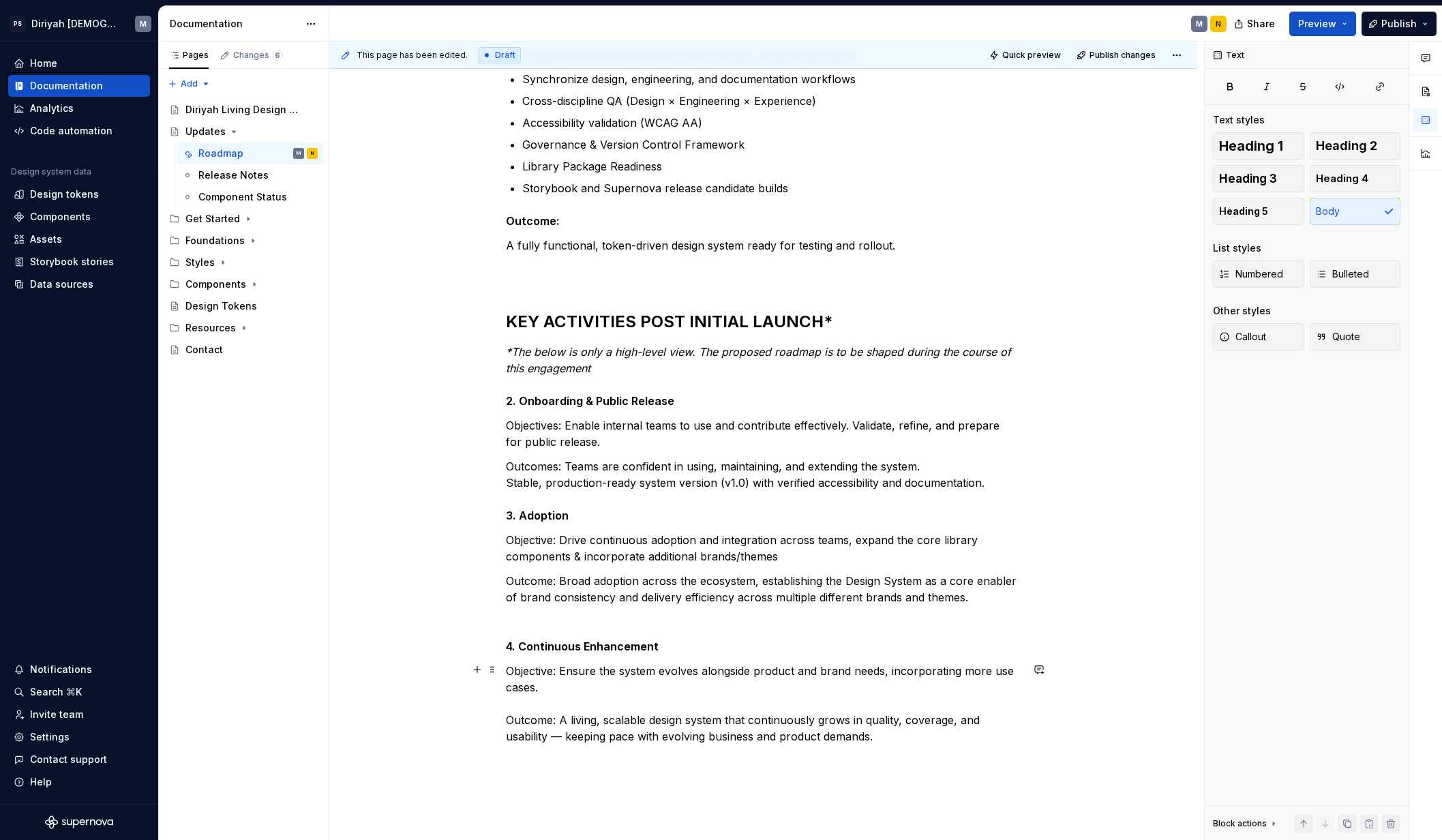
click at [506, 713] on p "Objective: Ensure the system evolves alongside product and brand needs, incorpo…" at bounding box center [763, 703] width 516 height 82
click at [566, 617] on p "Outcome: Broad adoption across the ecosystem, establishing the Design System as…" at bounding box center [763, 613] width 516 height 82
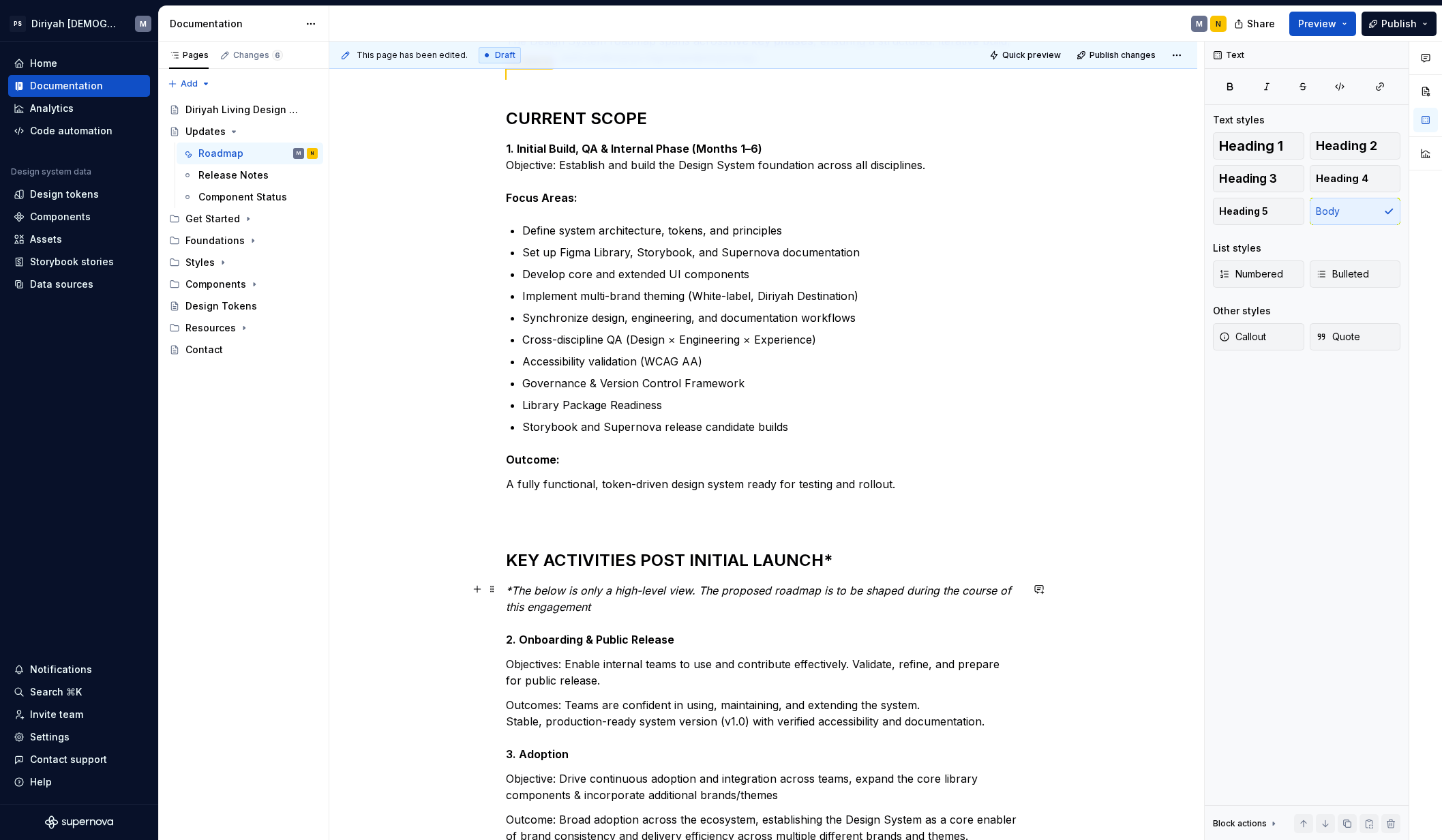
scroll to position [274, 0]
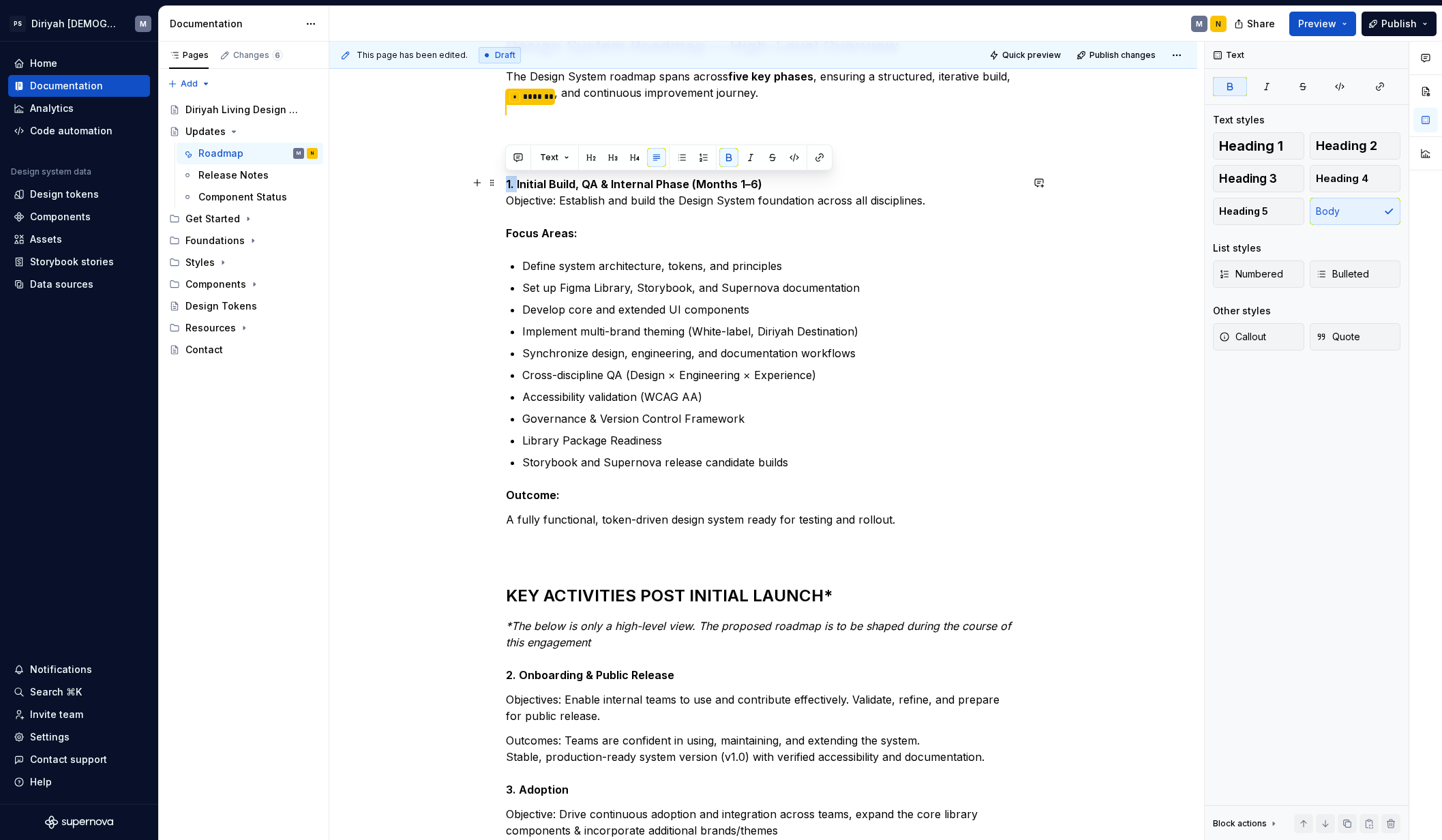
drag, startPoint x: 516, startPoint y: 181, endPoint x: 504, endPoint y: 182, distance: 12.0
click at [506, 181] on strong "1. Initial Build, QA & Internal Phase (Months 1–6)" at bounding box center [634, 184] width 256 height 14
click at [754, 185] on strong "1. Initial Build, QA & Internal Phase (Months 1–6)" at bounding box center [634, 184] width 256 height 14
drag, startPoint x: 758, startPoint y: 182, endPoint x: 492, endPoint y: 175, distance: 266.1
click at [506, 175] on div "Design System Roadmap — High-Level Overview The Design System roadmap spans acr…" at bounding box center [763, 502] width 516 height 1015
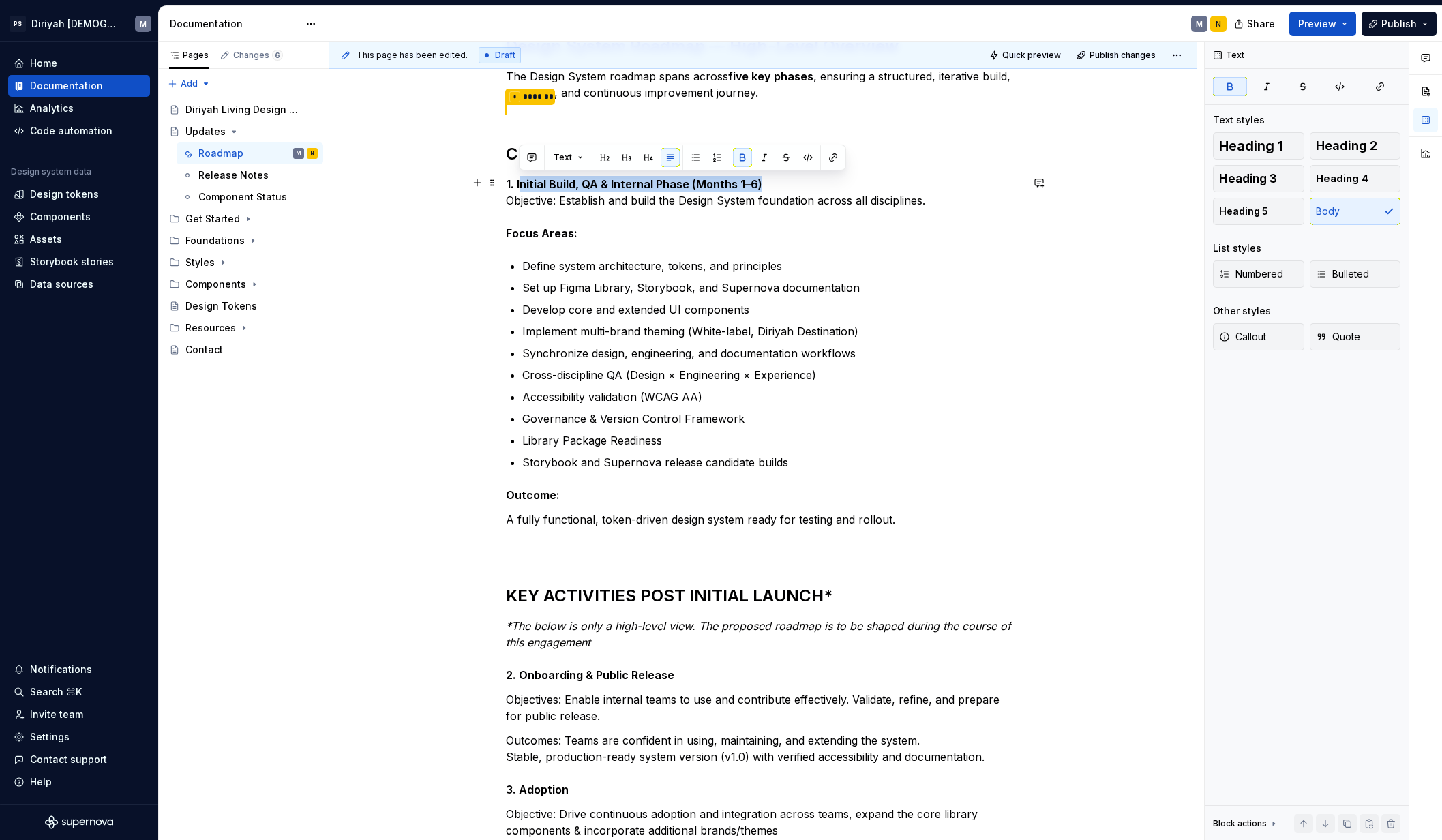
click at [574, 186] on strong "1. Initial Build, QA & Internal Phase (Months 1–6)" at bounding box center [634, 184] width 256 height 14
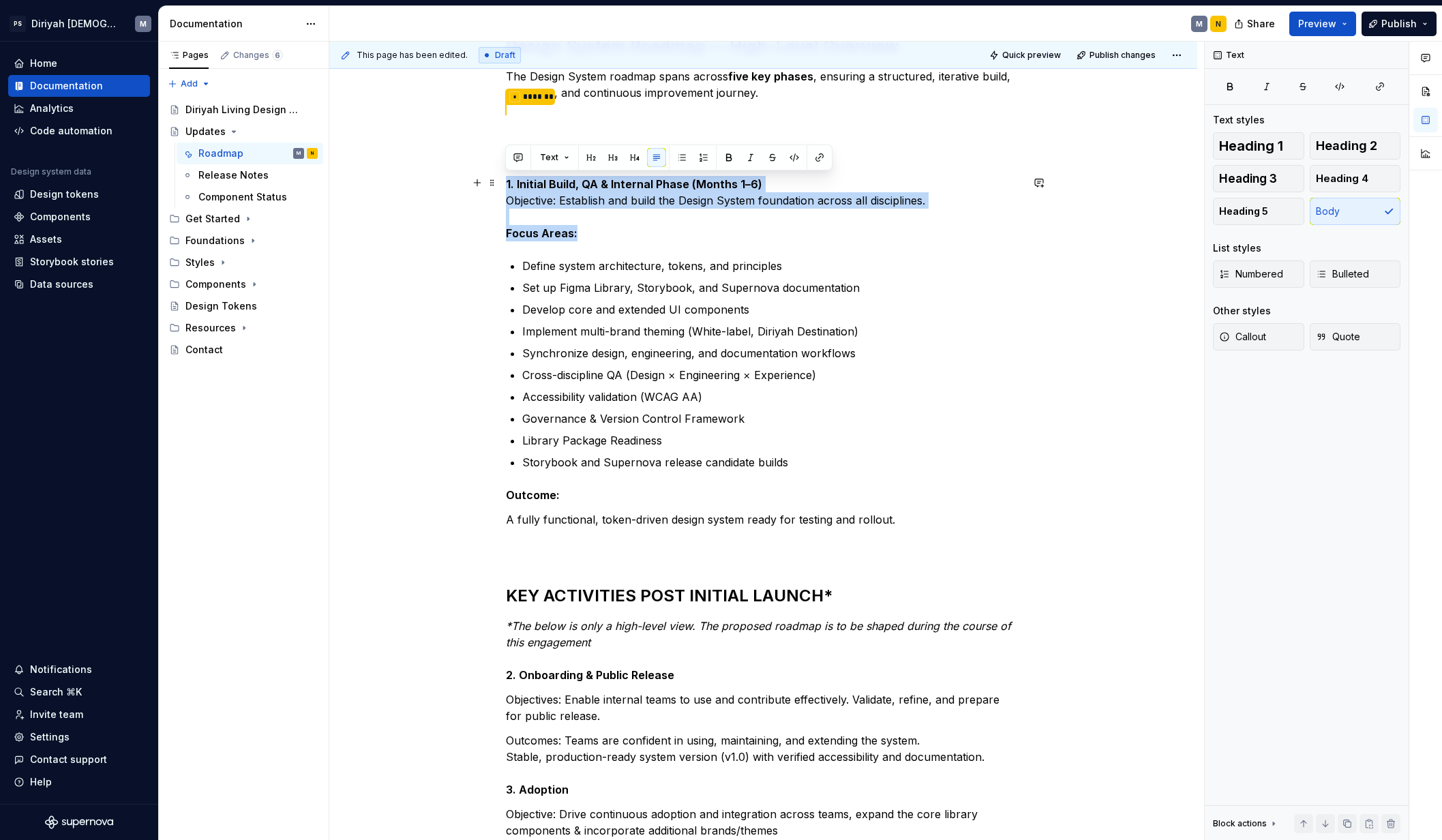
click at [598, 207] on p "1. Initial Build, QA & Internal Phase (Months 1–6) Objective: Establish and bui…" at bounding box center [763, 209] width 516 height 65
drag, startPoint x: 504, startPoint y: 181, endPoint x: 761, endPoint y: 180, distance: 257.0
click at [761, 180] on p "1. Initial Build, QA & Internal Phase (Months 1–6) Objective: Establish and bui…" at bounding box center [763, 209] width 516 height 65
click at [570, 157] on button "Text" at bounding box center [554, 157] width 41 height 19
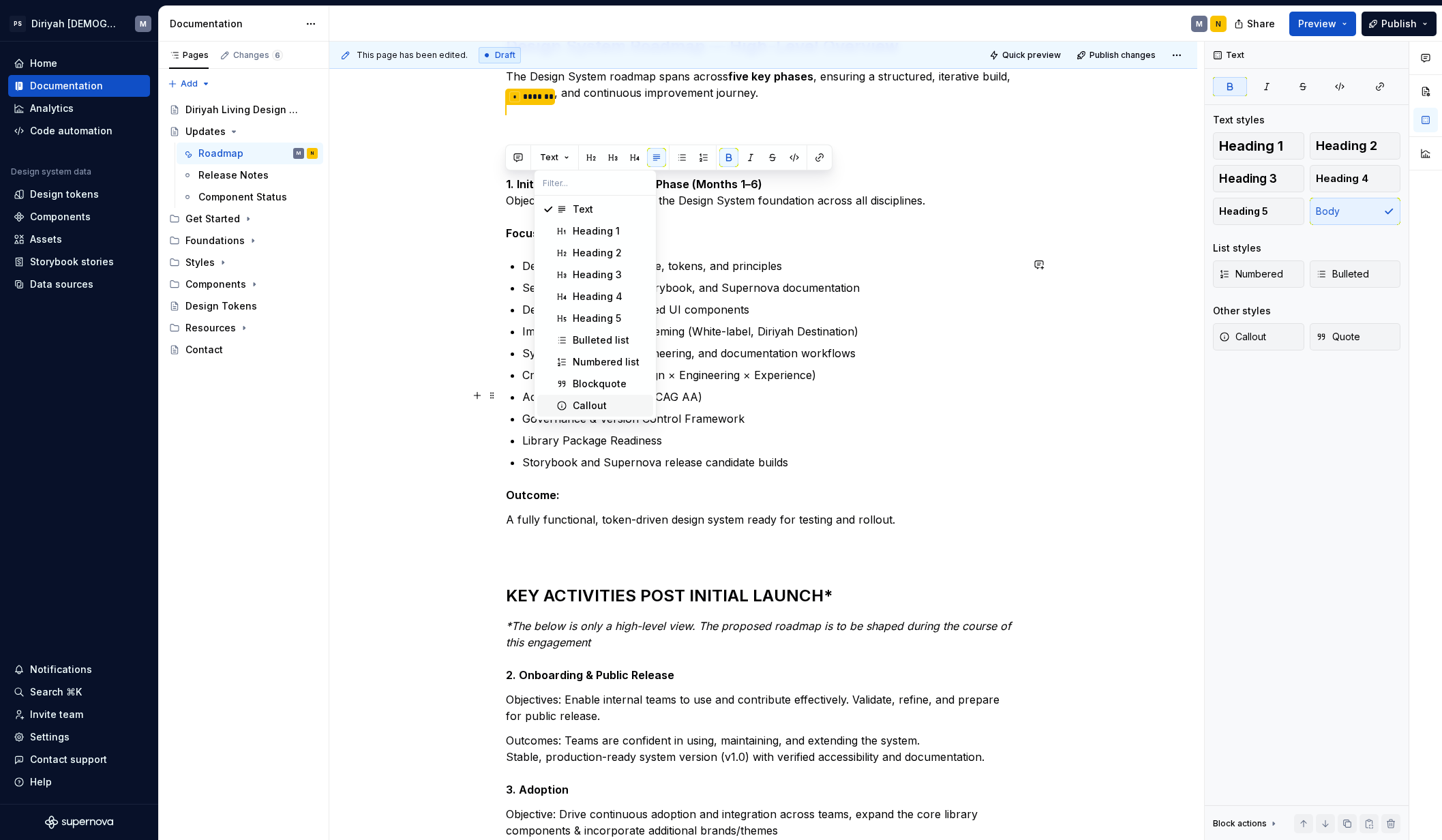
click at [608, 402] on div "Callout" at bounding box center [611, 406] width 75 height 14
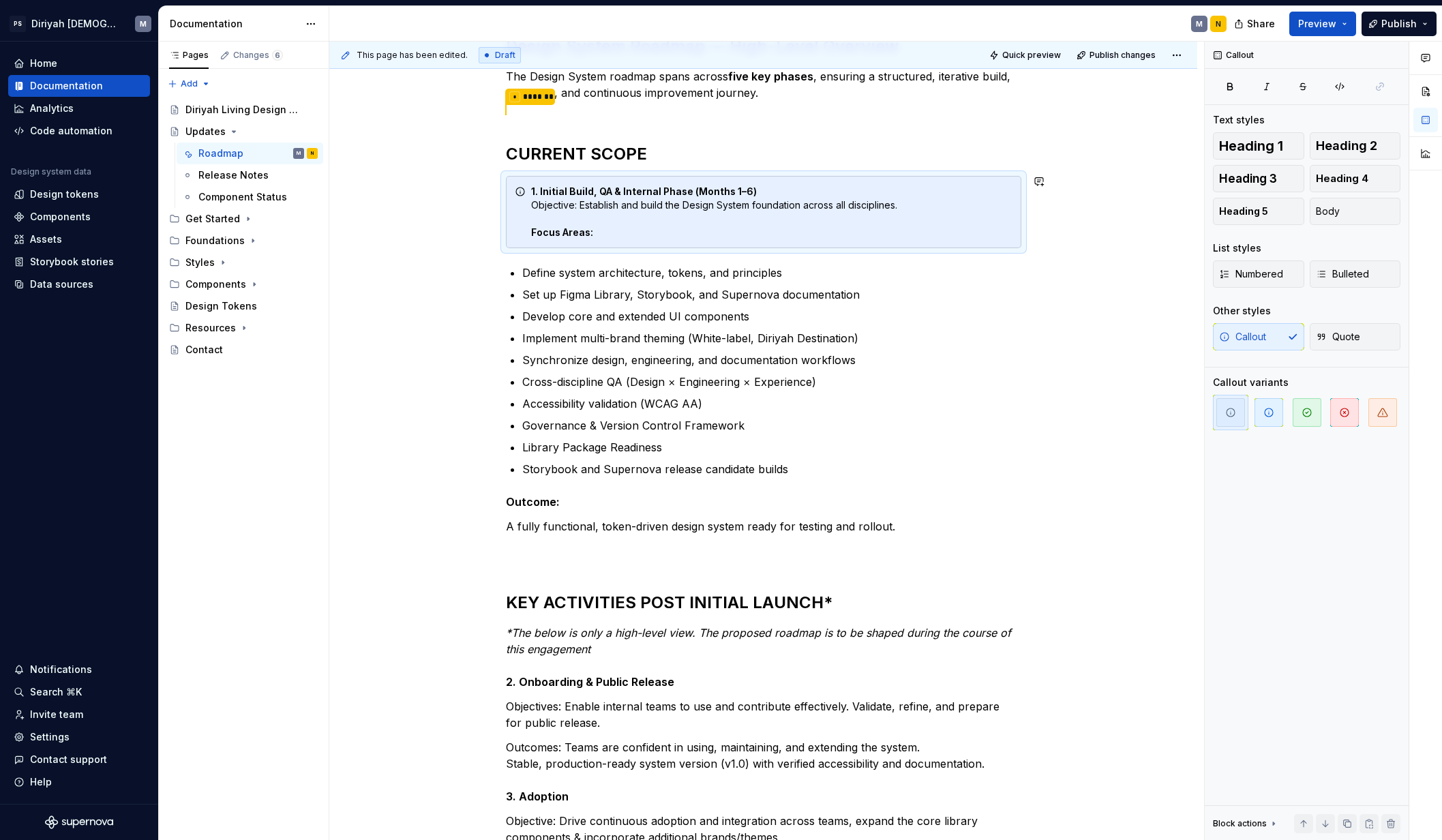
click at [628, 235] on div "1. Initial Build, QA & Internal Phase (Months 1–6) Objective: Establish and bui…" at bounding box center [771, 211] width 481 height 54
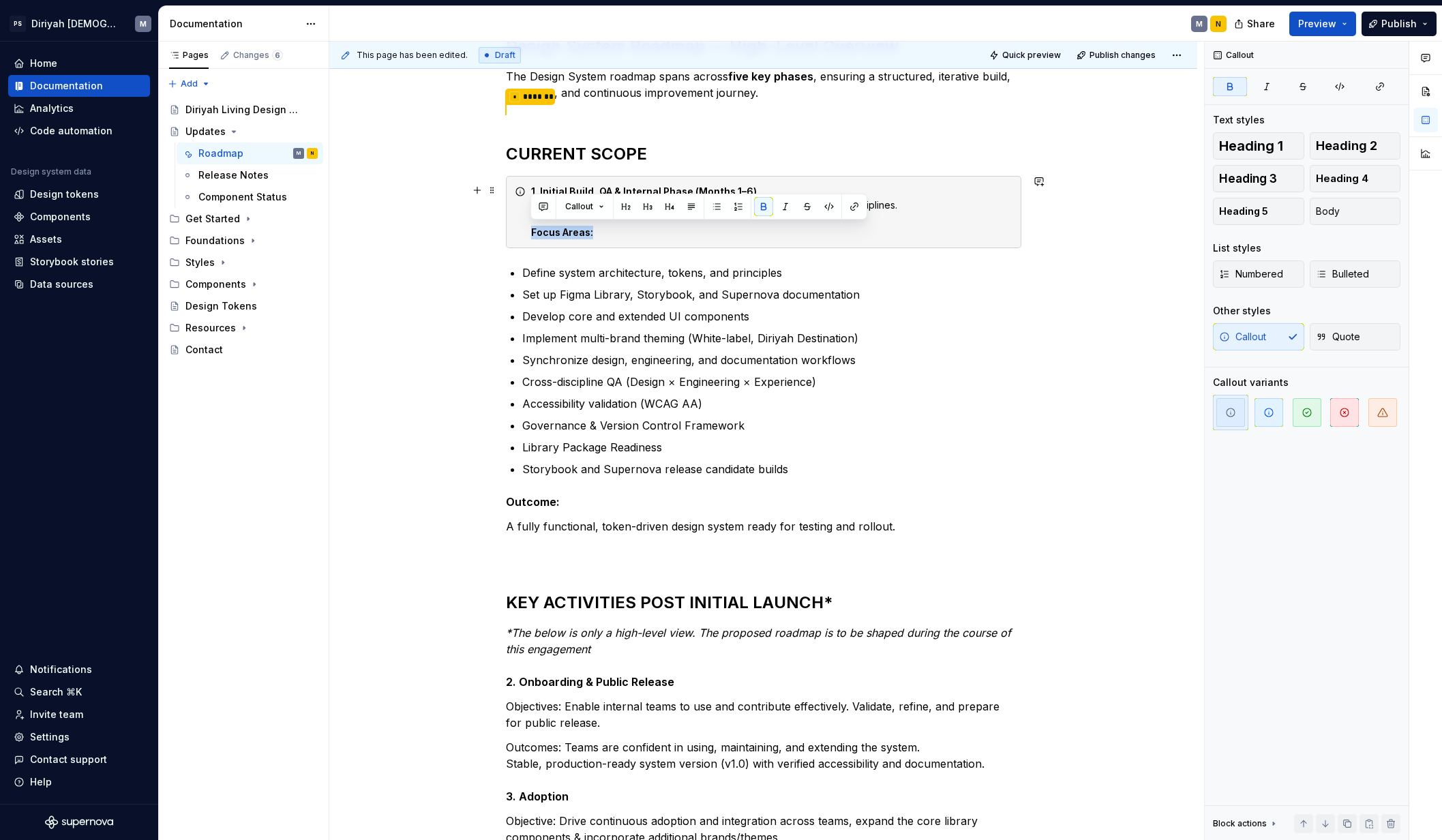
drag, startPoint x: 620, startPoint y: 233, endPoint x: 527, endPoint y: 233, distance: 93.0
click at [527, 233] on div "1. Initial Build, QA & Internal Phase (Months 1–6) Objective: Establish and bui…" at bounding box center [763, 212] width 516 height 72
copy strong "Focus Areas:"
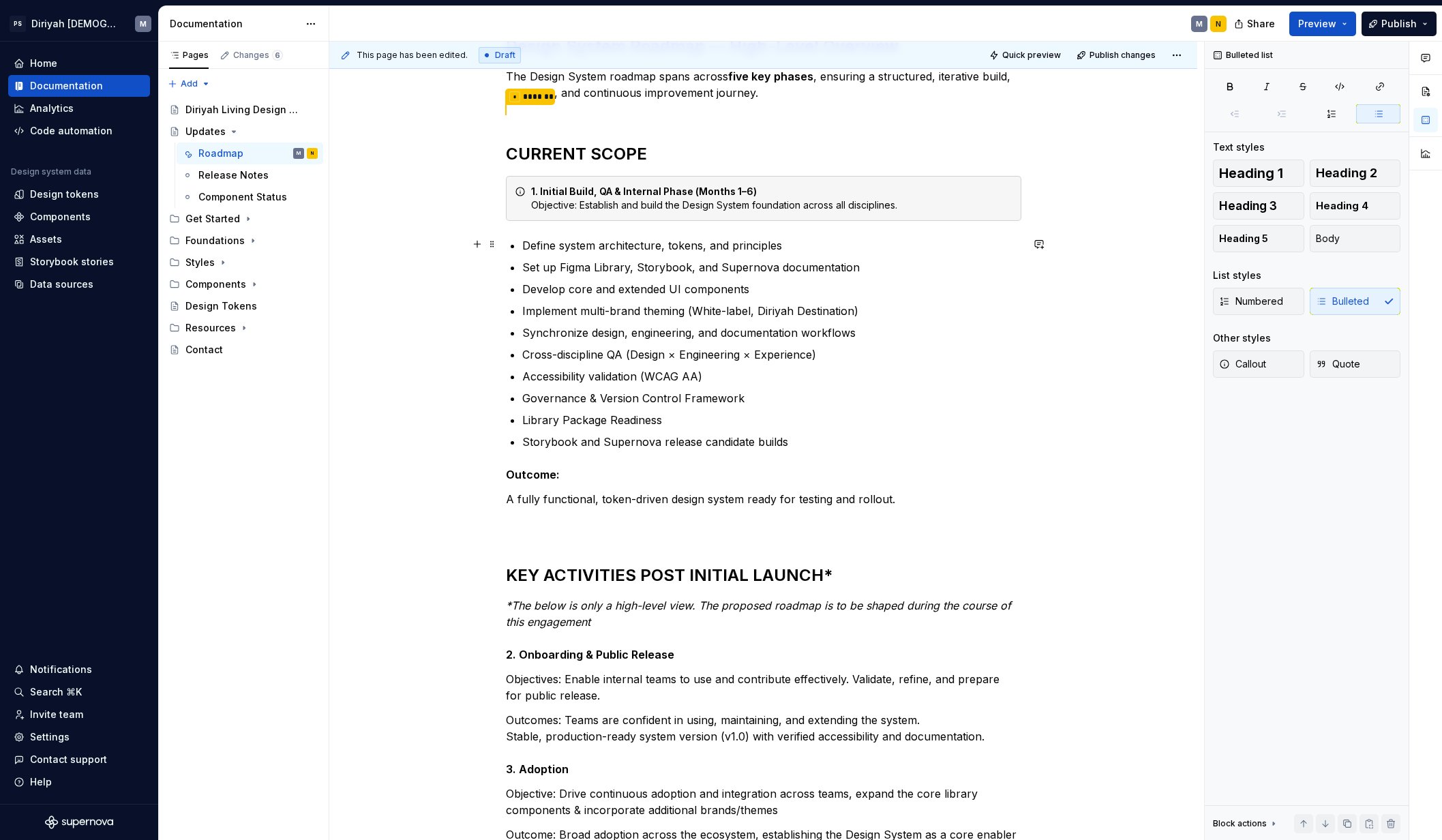
click at [529, 238] on p "Define system architecture, tokens, and principles" at bounding box center [771, 245] width 499 height 17
click at [519, 237] on div "Design System Roadmap — High-Level Overview The Design System roadmap spans acr…" at bounding box center [763, 483] width 516 height 978
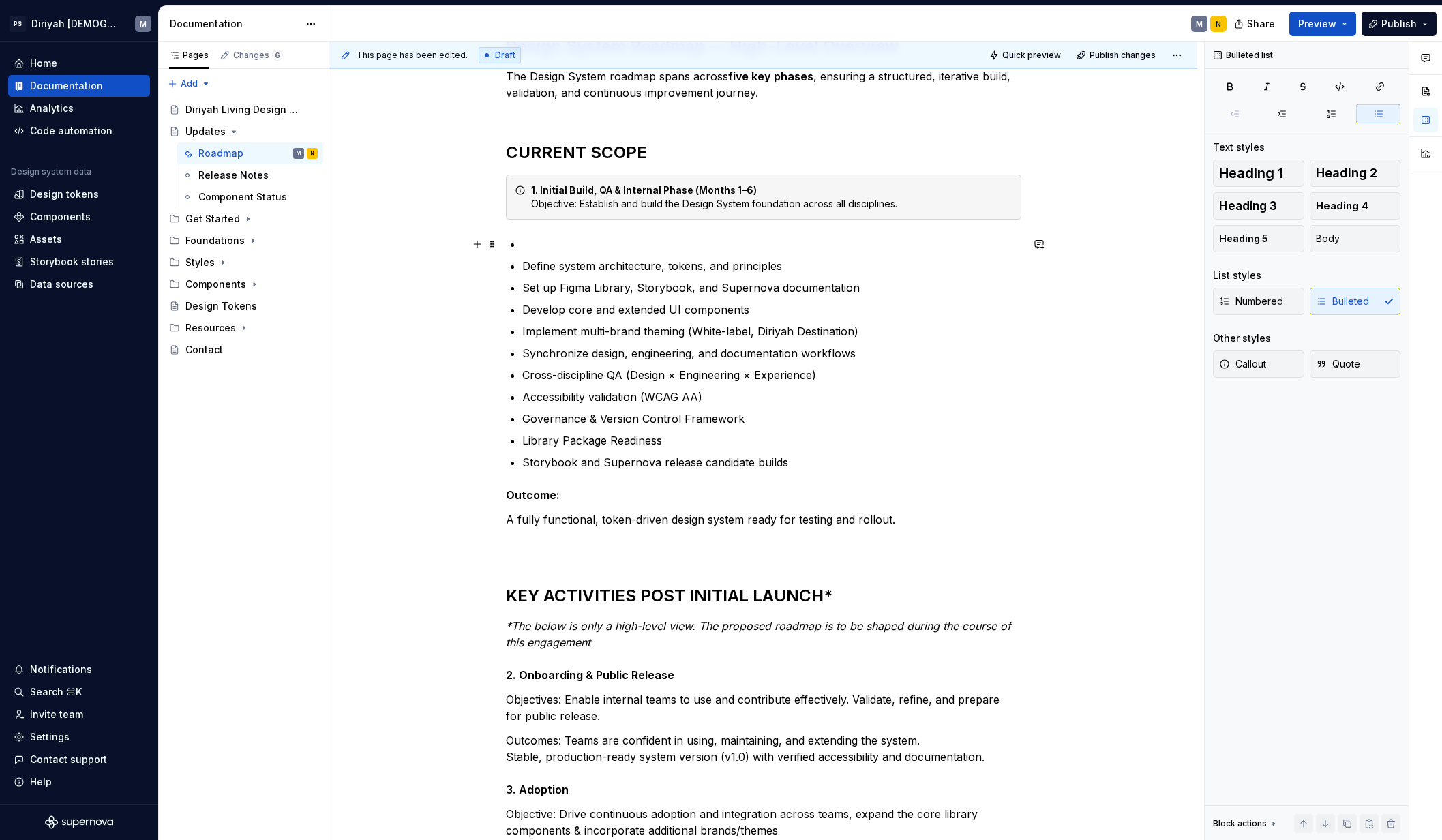
click at [531, 238] on p at bounding box center [771, 244] width 499 height 17
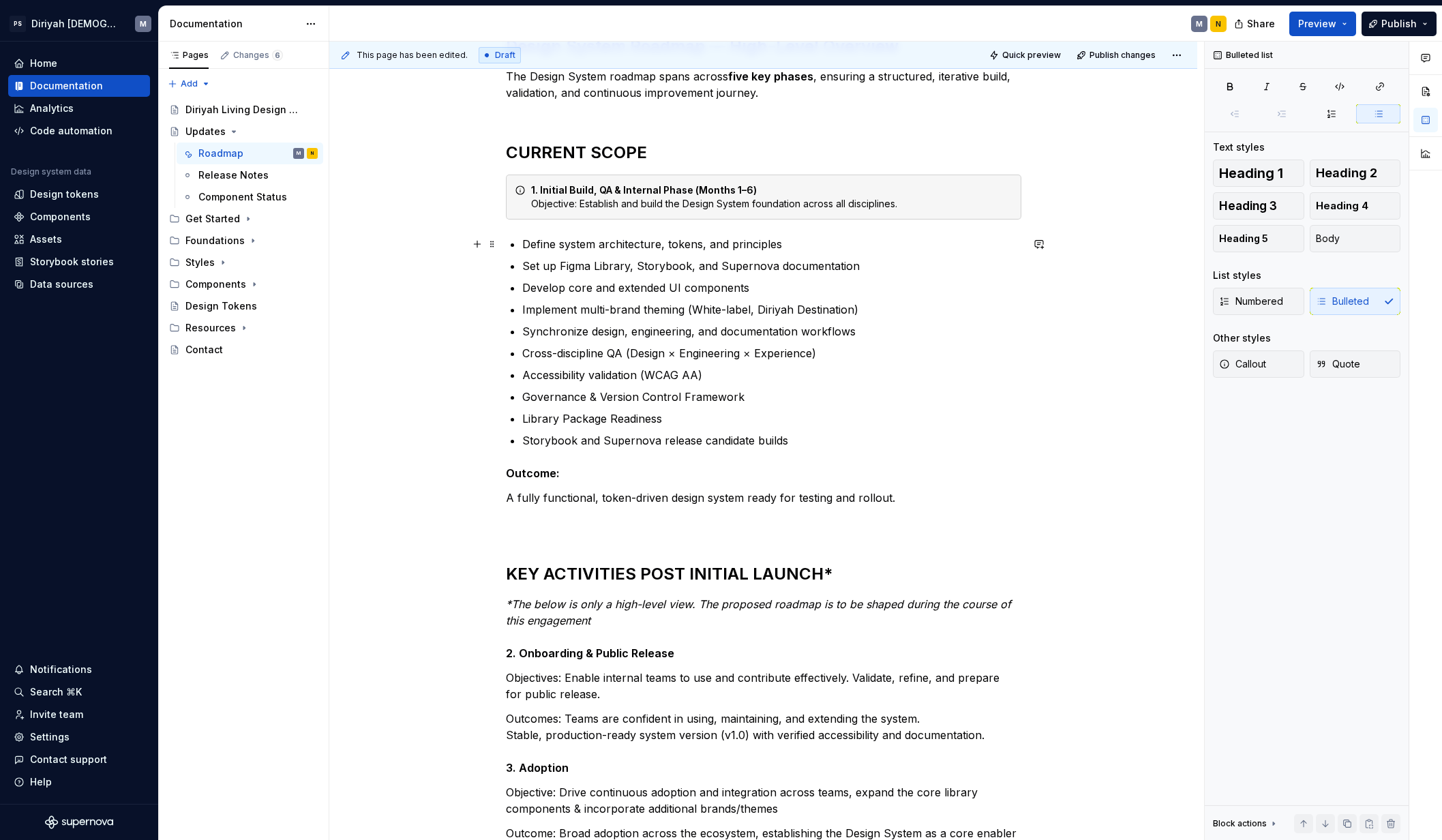
click at [522, 240] on p "Define system architecture, tokens, and principles" at bounding box center [771, 244] width 499 height 17
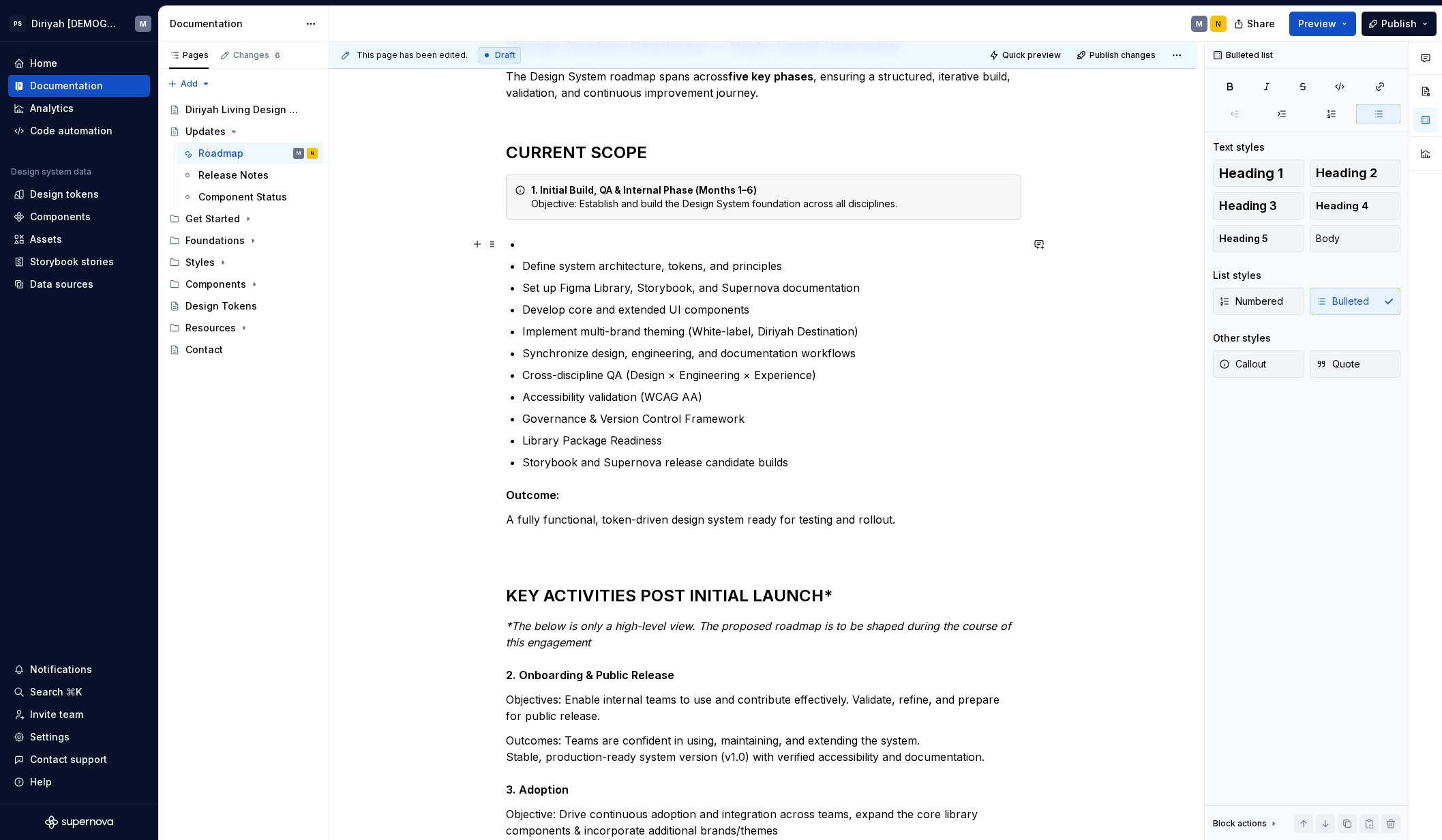
click at [543, 240] on p at bounding box center [771, 244] width 499 height 17
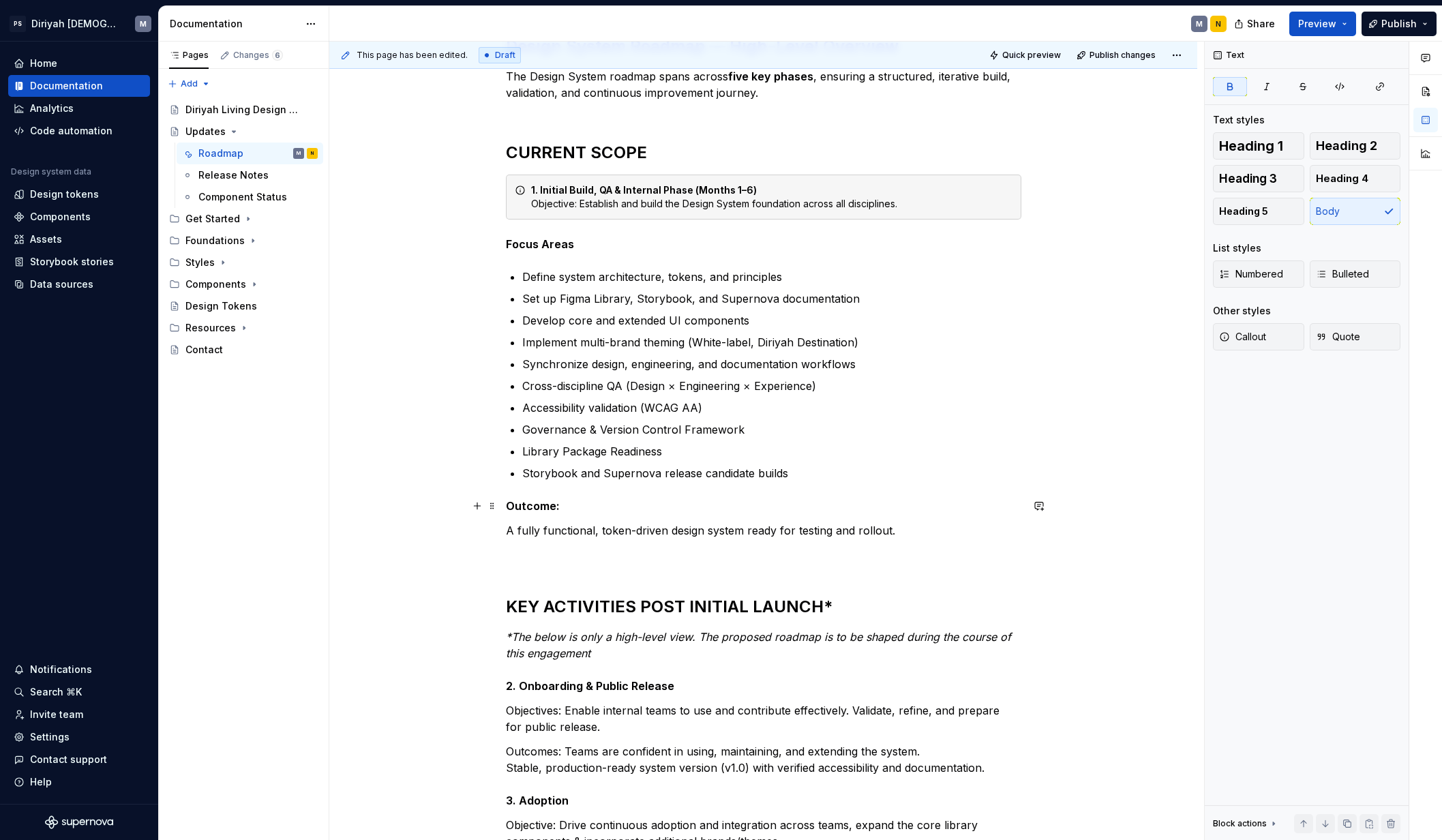
click at [571, 504] on p "Outcome:" at bounding box center [763, 505] width 516 height 17
click at [397, 550] on div "Design System Roadmap — High-Level Overview The Design System roadmap spans acr…" at bounding box center [763, 618] width 868 height 1313
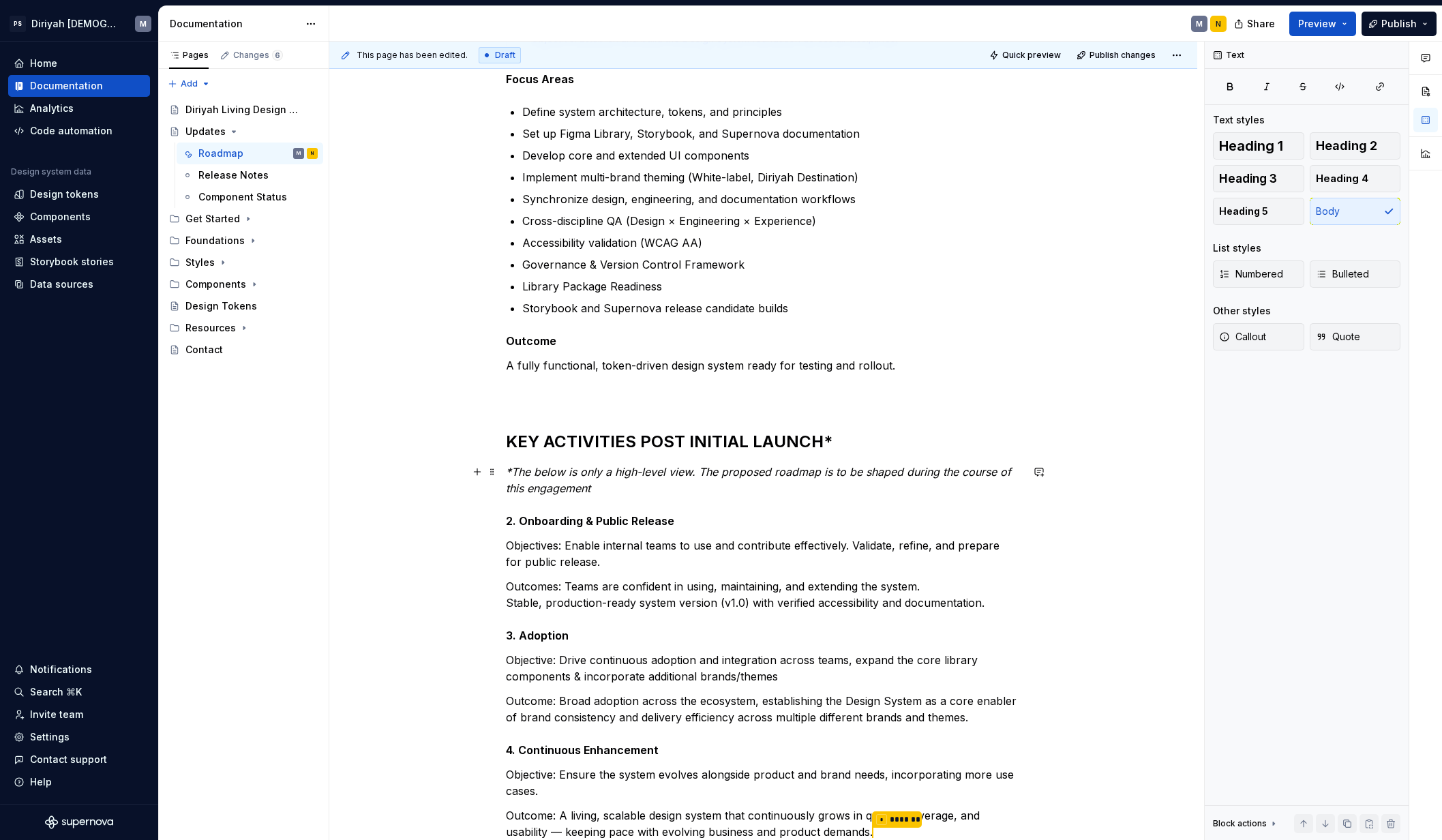
scroll to position [440, 0]
drag, startPoint x: 505, startPoint y: 520, endPoint x: 739, endPoint y: 516, distance: 234.0
click at [739, 516] on p "*The below is only a high-level view. The proposed roadmap is to be shaped duri…" at bounding box center [763, 495] width 516 height 65
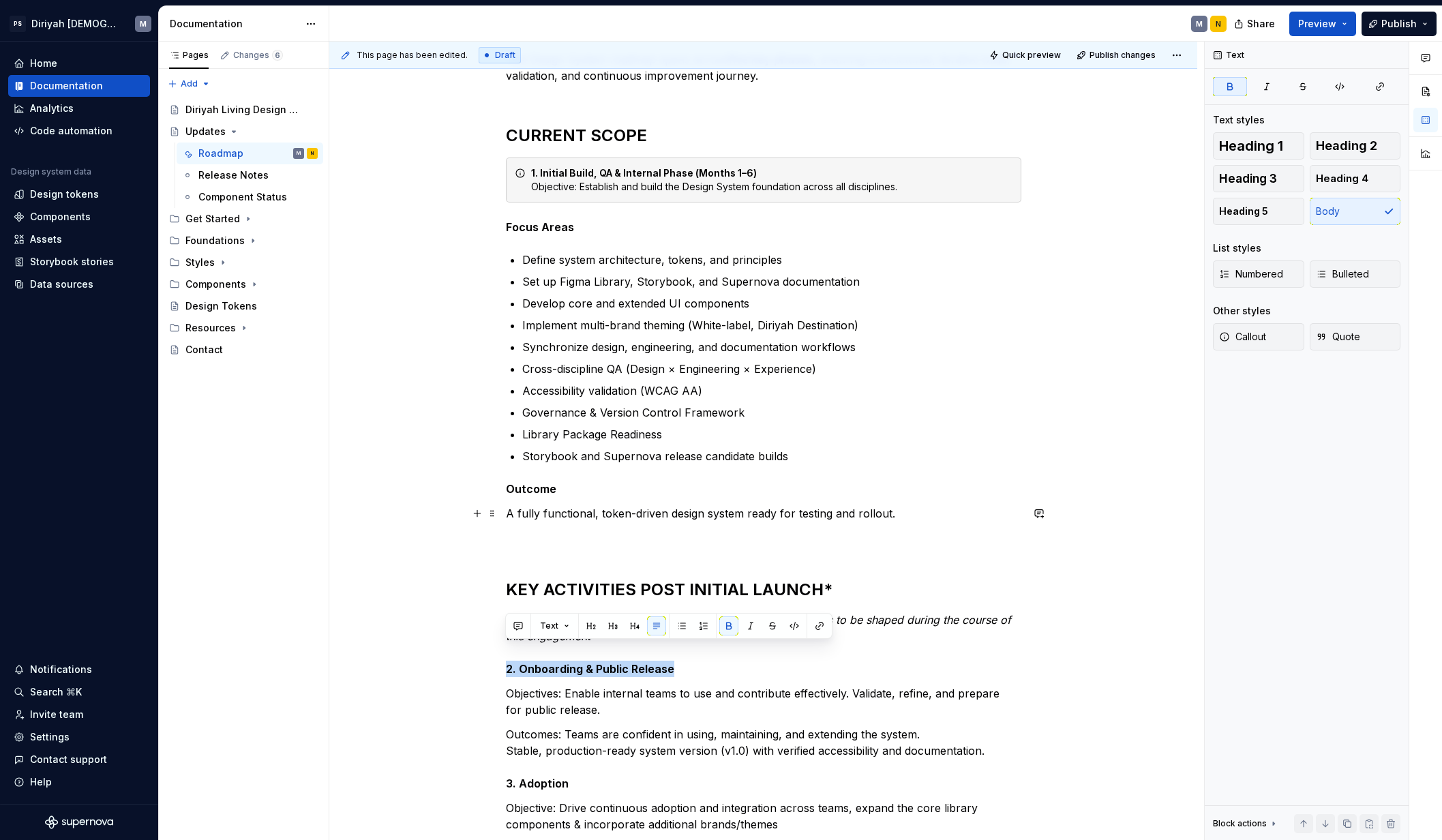
scroll to position [287, 0]
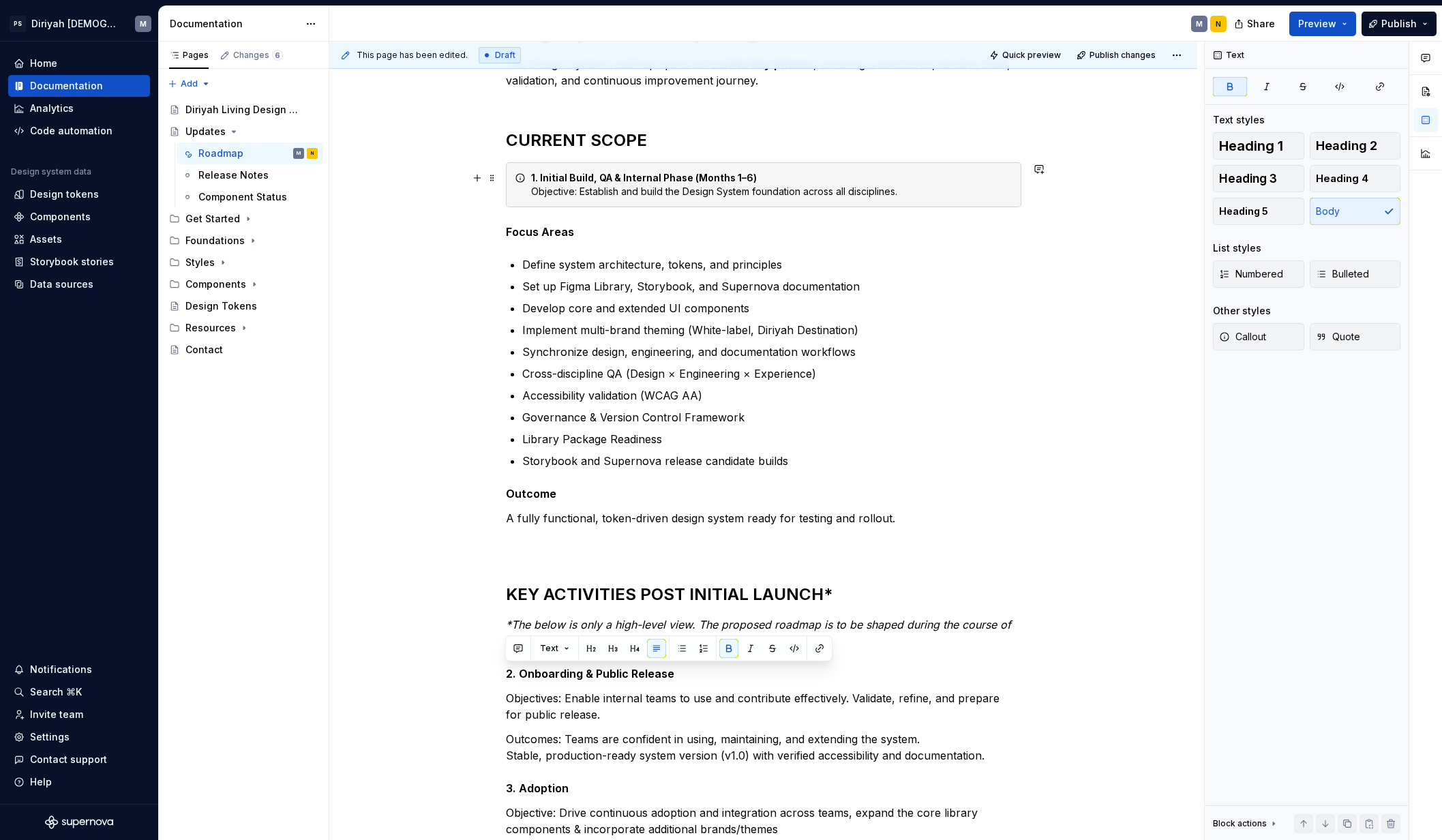
click at [624, 193] on div "1. Initial Build, QA & Internal Phase (Months 1–6) Objective: Establish and bui…" at bounding box center [771, 185] width 481 height 28
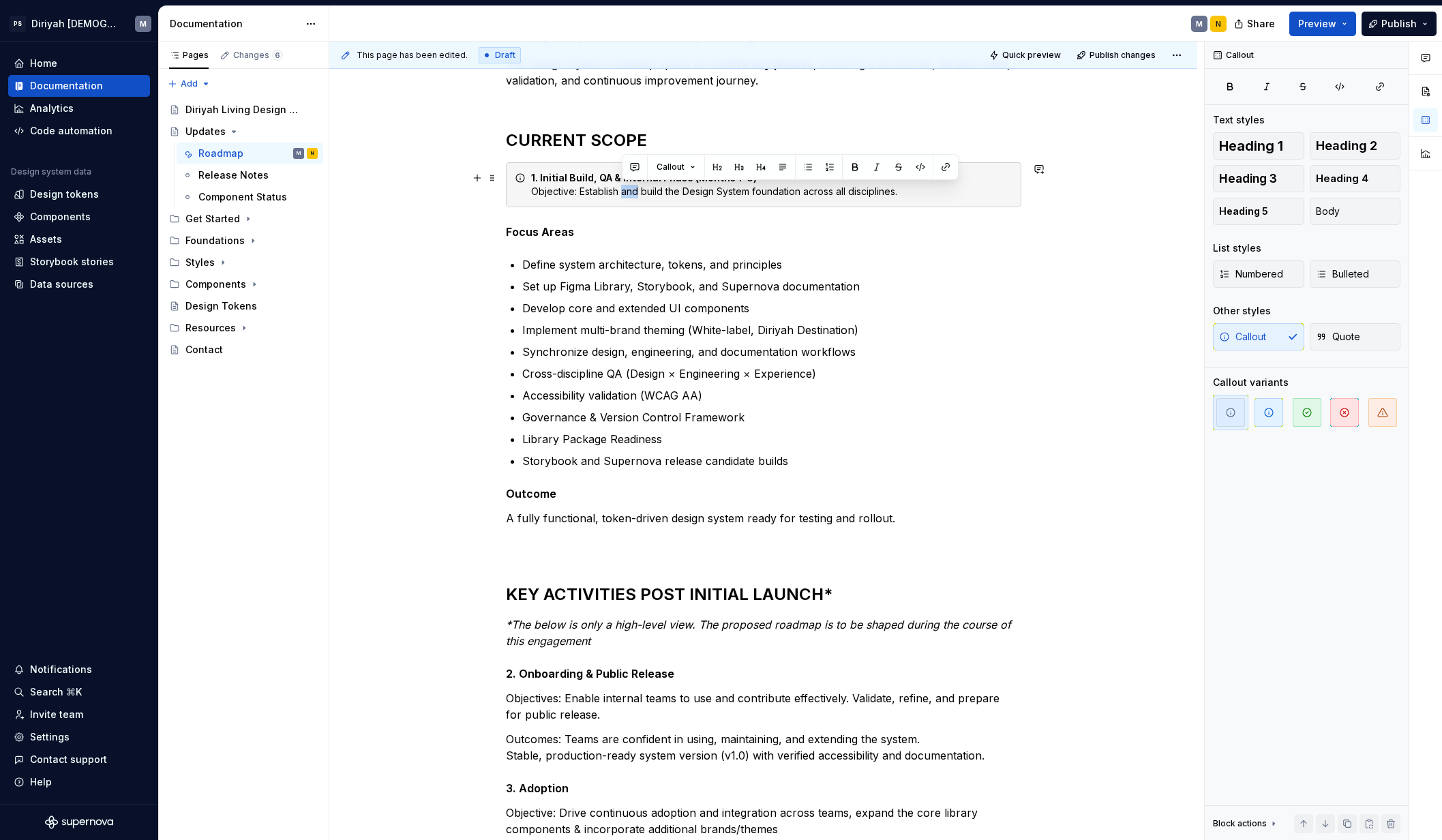
click at [624, 193] on div "1. Initial Build, QA & Internal Phase (Months 1–6) Objective: Establish and bui…" at bounding box center [771, 185] width 481 height 28
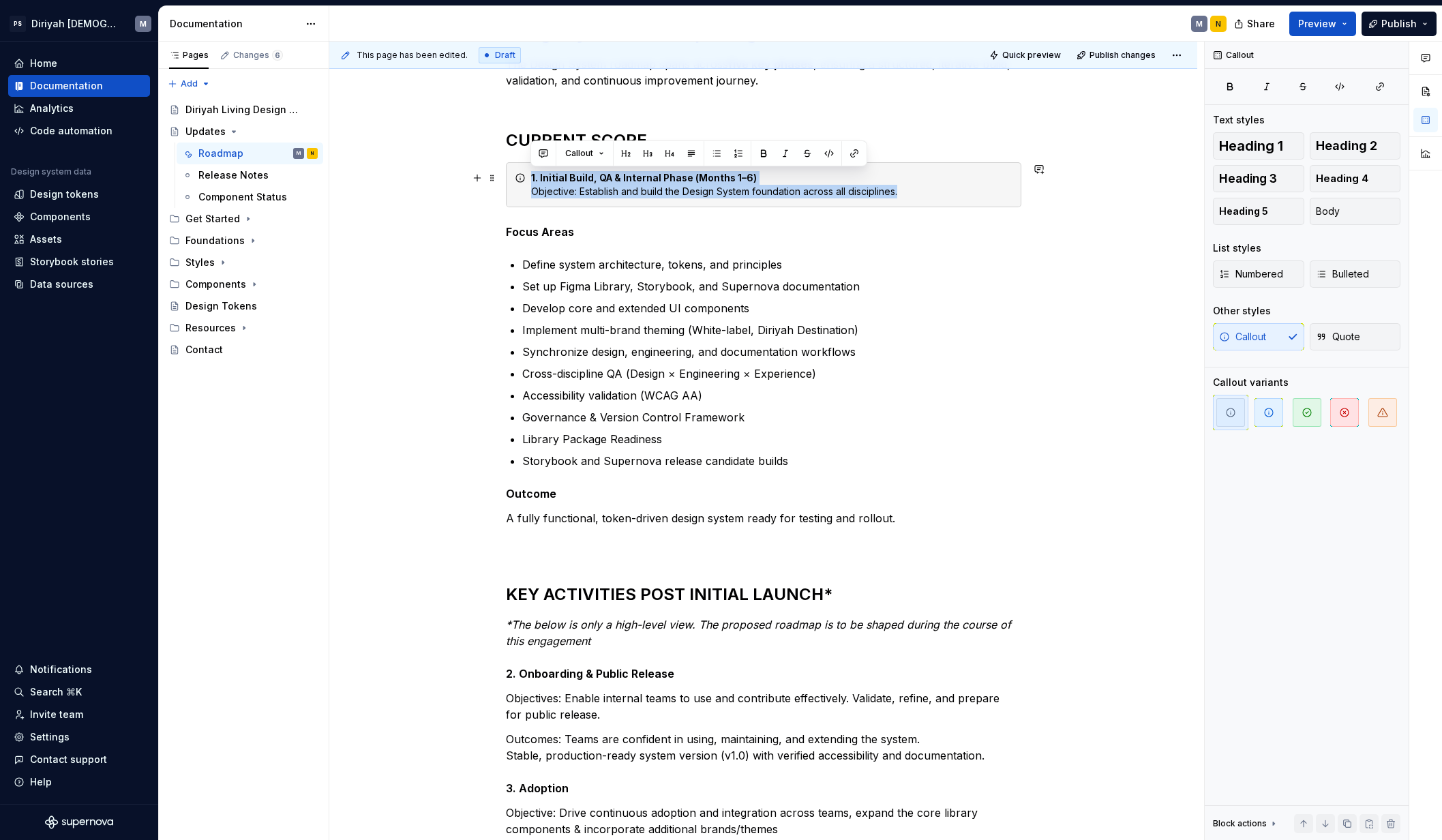
click at [624, 193] on div "1. Initial Build, QA & Internal Phase (Months 1–6) Objective: Establish and bui…" at bounding box center [771, 185] width 481 height 28
click at [775, 196] on div "1. Initial Build, QA & Internal Phase (Months 1–6) Objective: Establish and bui…" at bounding box center [771, 185] width 481 height 28
drag, startPoint x: 882, startPoint y: 191, endPoint x: 529, endPoint y: 195, distance: 353.0
click at [531, 191] on div "1. Initial Build, QA & Internal Phase (Months 1–6) Objective: Establish and bui…" at bounding box center [771, 185] width 481 height 28
copy div "Objective: Establish and build the Design System foundation across all discipli…"
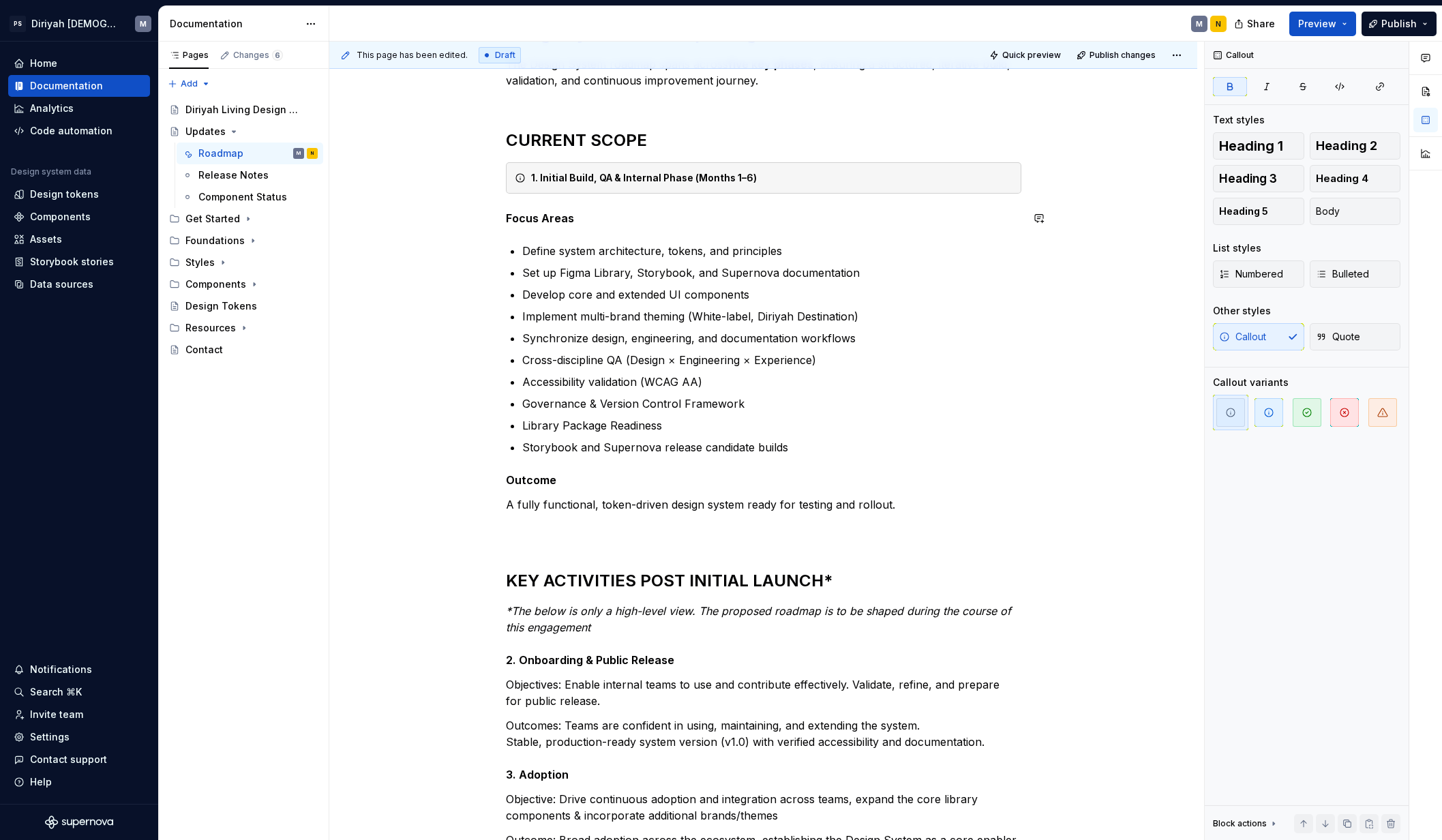
click at [862, 206] on div "Design System Roadmap — High-Level Overview The Design System roadmap spans acr…" at bounding box center [763, 482] width 516 height 998
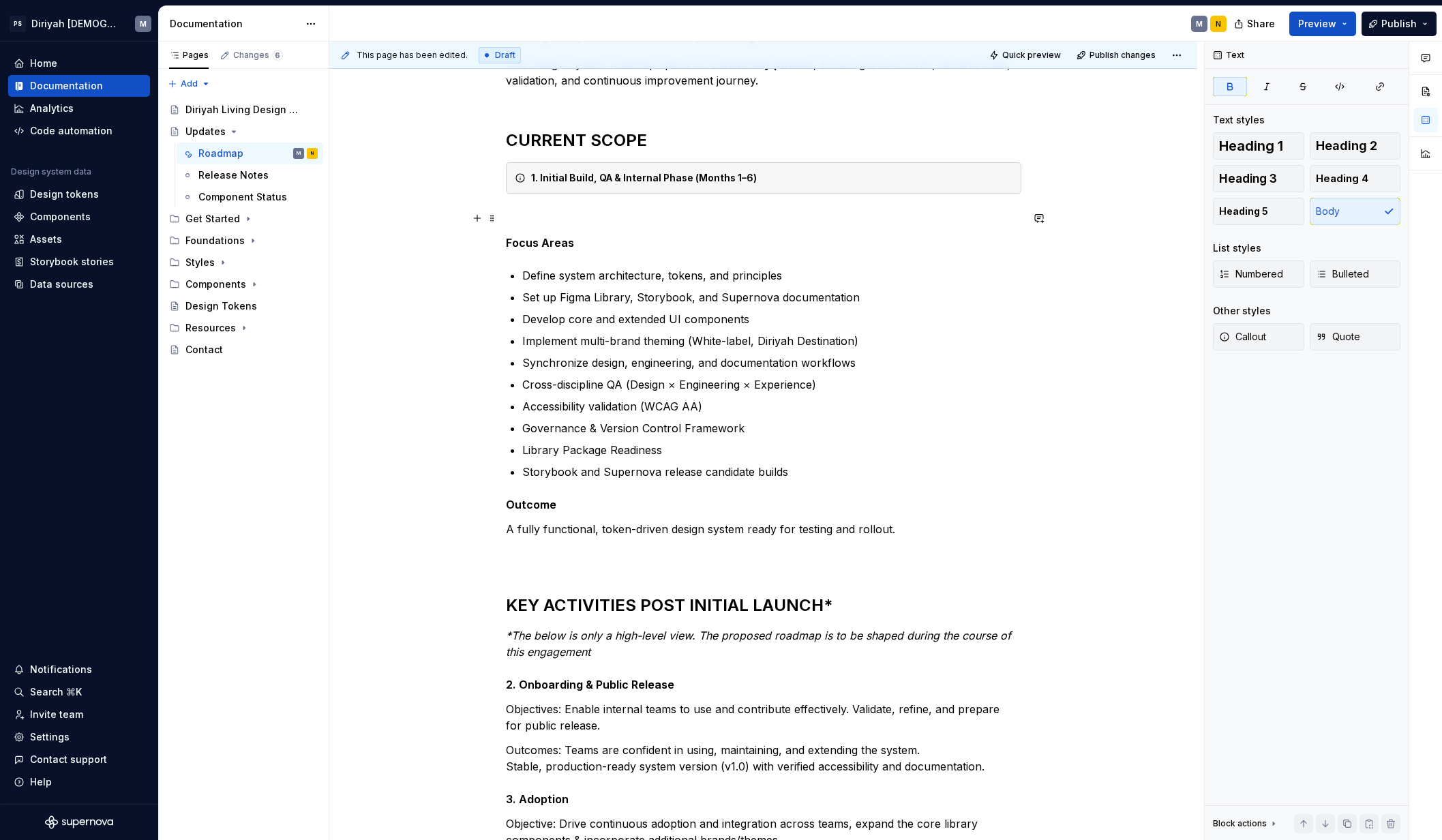
click at [532, 219] on p at bounding box center [763, 218] width 516 height 17
drag, startPoint x: 561, startPoint y: 217, endPoint x: 500, endPoint y: 216, distance: 61.0
click at [500, 216] on div "Design System Roadmap — High-Level Overview The Design System roadmap spans acr…" at bounding box center [763, 611] width 868 height 1324
drag, startPoint x: 563, startPoint y: 217, endPoint x: 581, endPoint y: 224, distance: 19.3
click at [565, 217] on p "Objective: Establish and build the Design System foundation across all discipli…" at bounding box center [763, 218] width 516 height 17
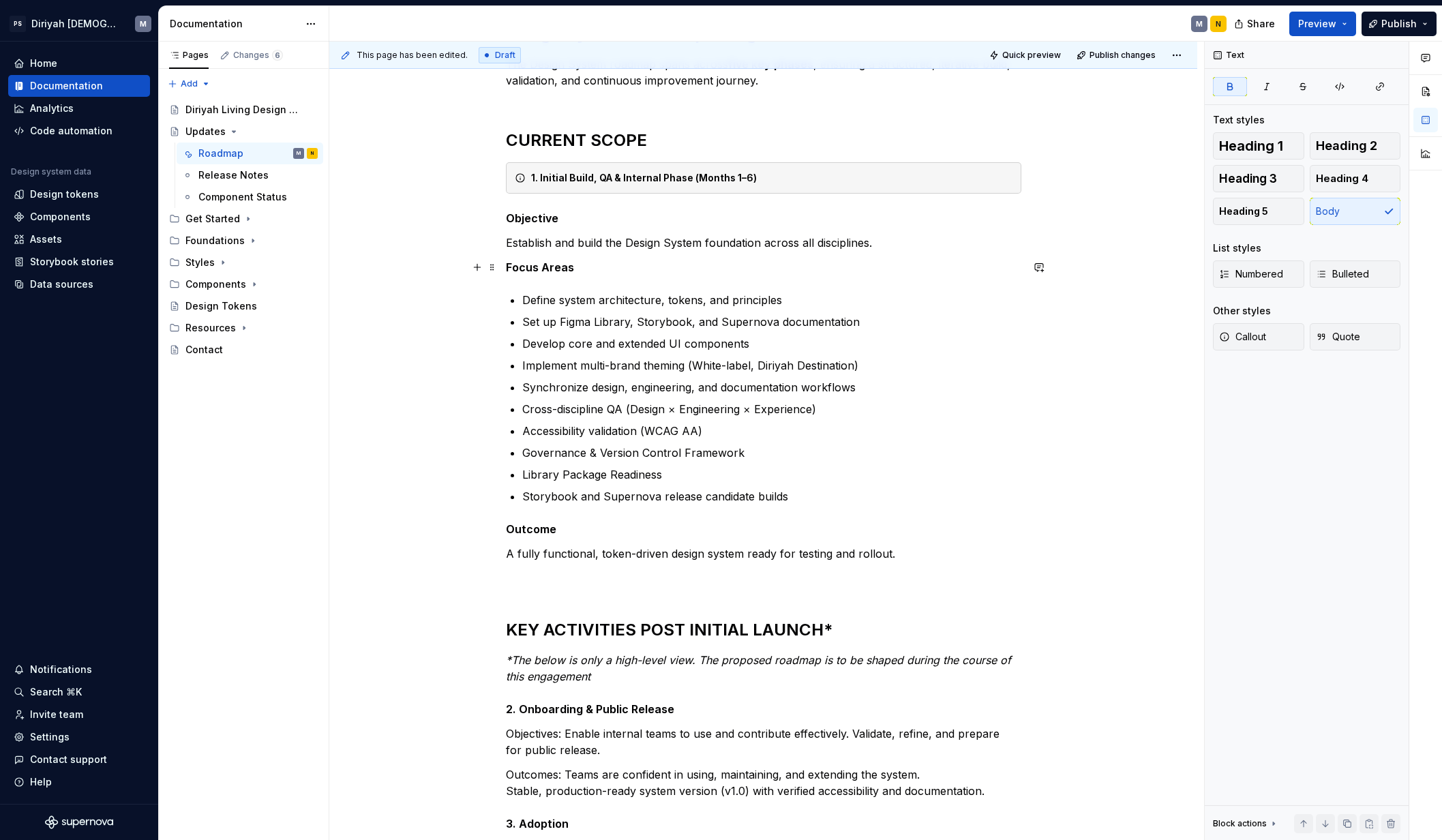
click at [507, 269] on strong "Focus Areas" at bounding box center [540, 267] width 68 height 14
click at [518, 516] on div "Design System Roadmap — High-Level Overview The Design System roadmap spans acr…" at bounding box center [763, 506] width 516 height 1047
click at [424, 646] on div "This page has been edited. Draft Quick preview Publish changes Updates Edit hea…" at bounding box center [767, 440] width 875 height 799
click at [810, 174] on div "1. Initial Build, QA & Internal Phase (Months 1–6)" at bounding box center [771, 177] width 481 height 14
click at [1137, 419] on span "button" at bounding box center [1307, 413] width 29 height 29
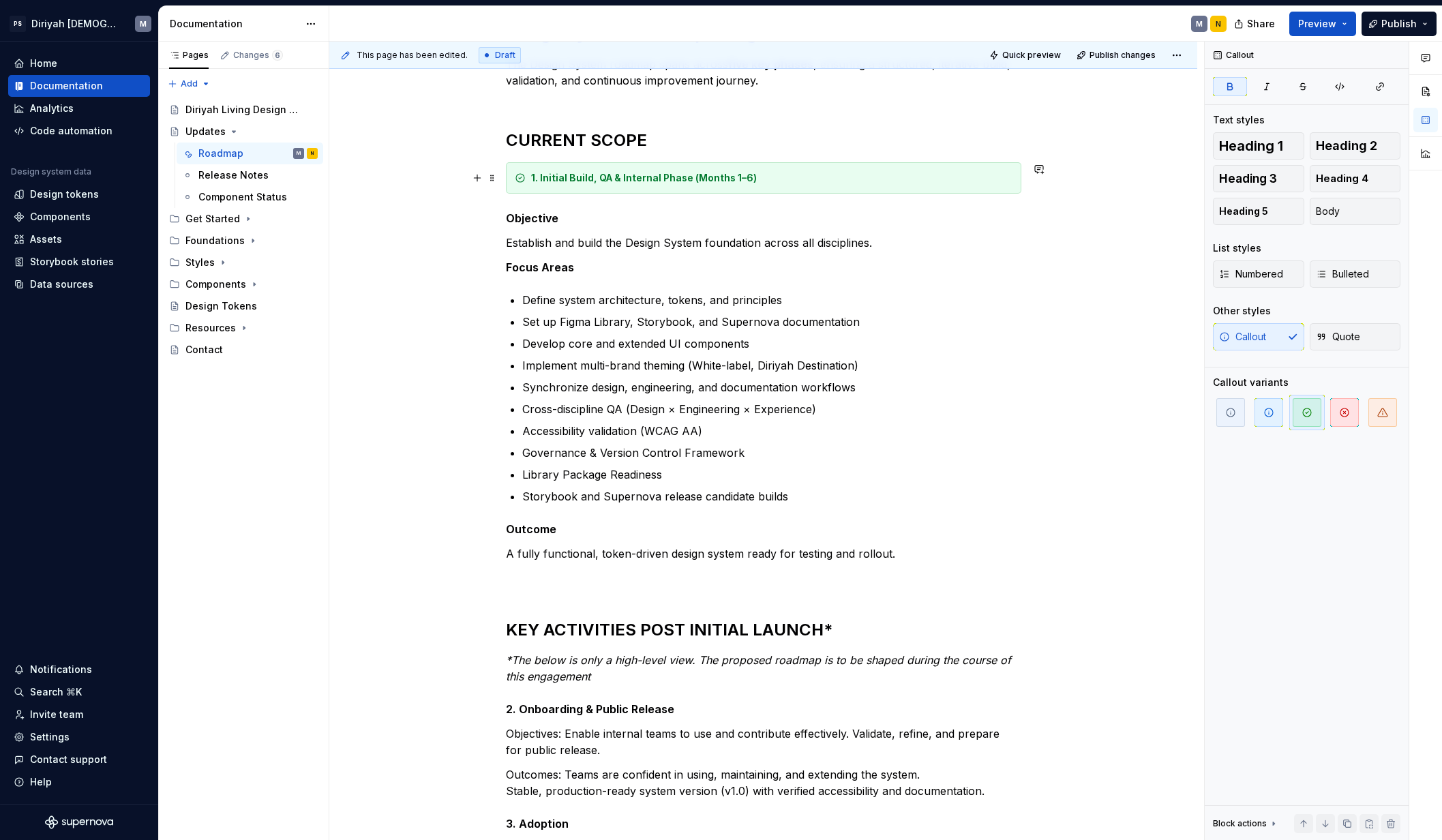
click at [696, 181] on strong "1. Initial Build, QA & Internal Phase (Months 1–6)" at bounding box center [644, 177] width 226 height 12
click at [605, 152] on button "Callout" at bounding box center [584, 154] width 51 height 19
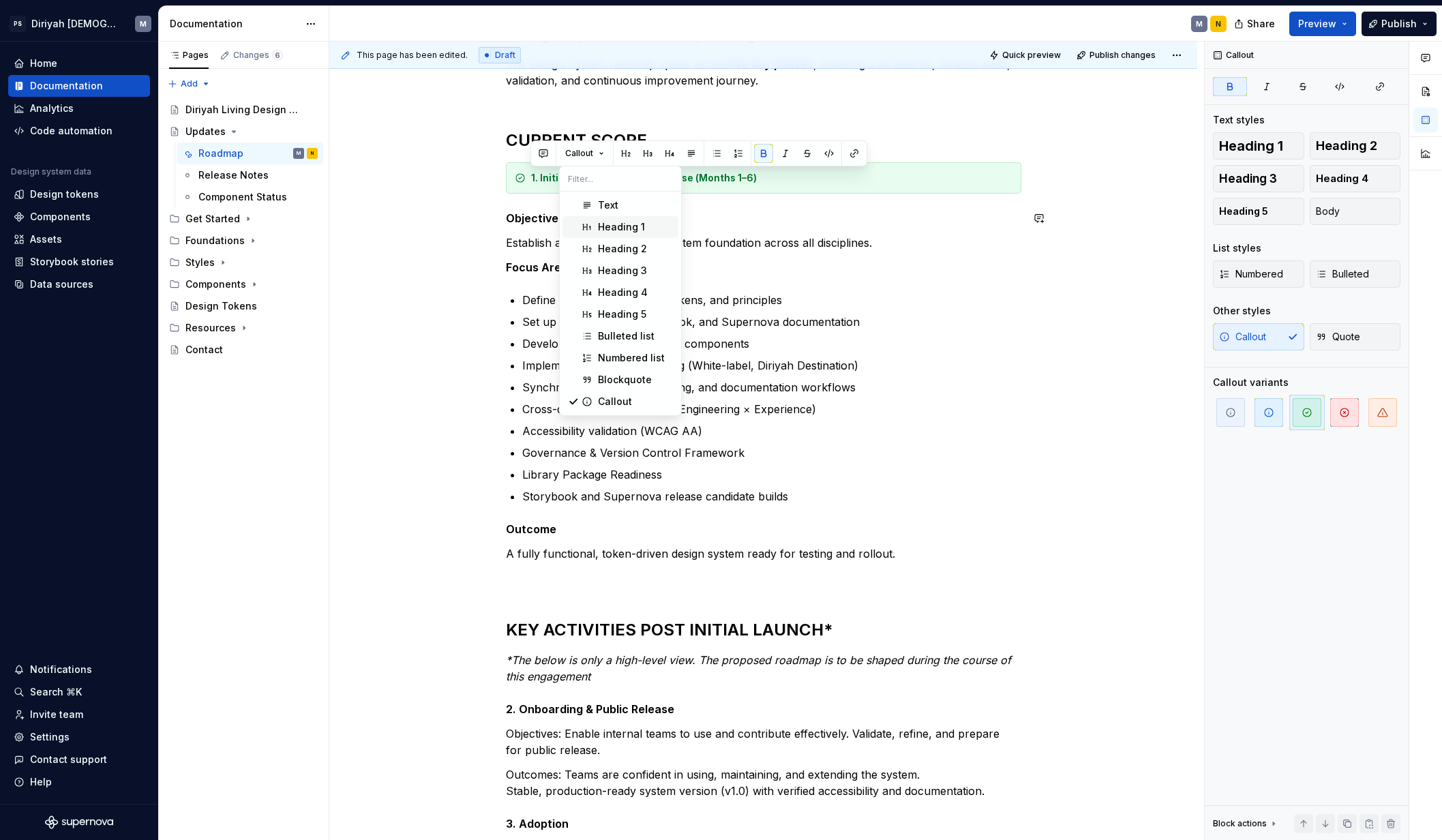
click at [636, 230] on div "Heading 1" at bounding box center [621, 227] width 47 height 14
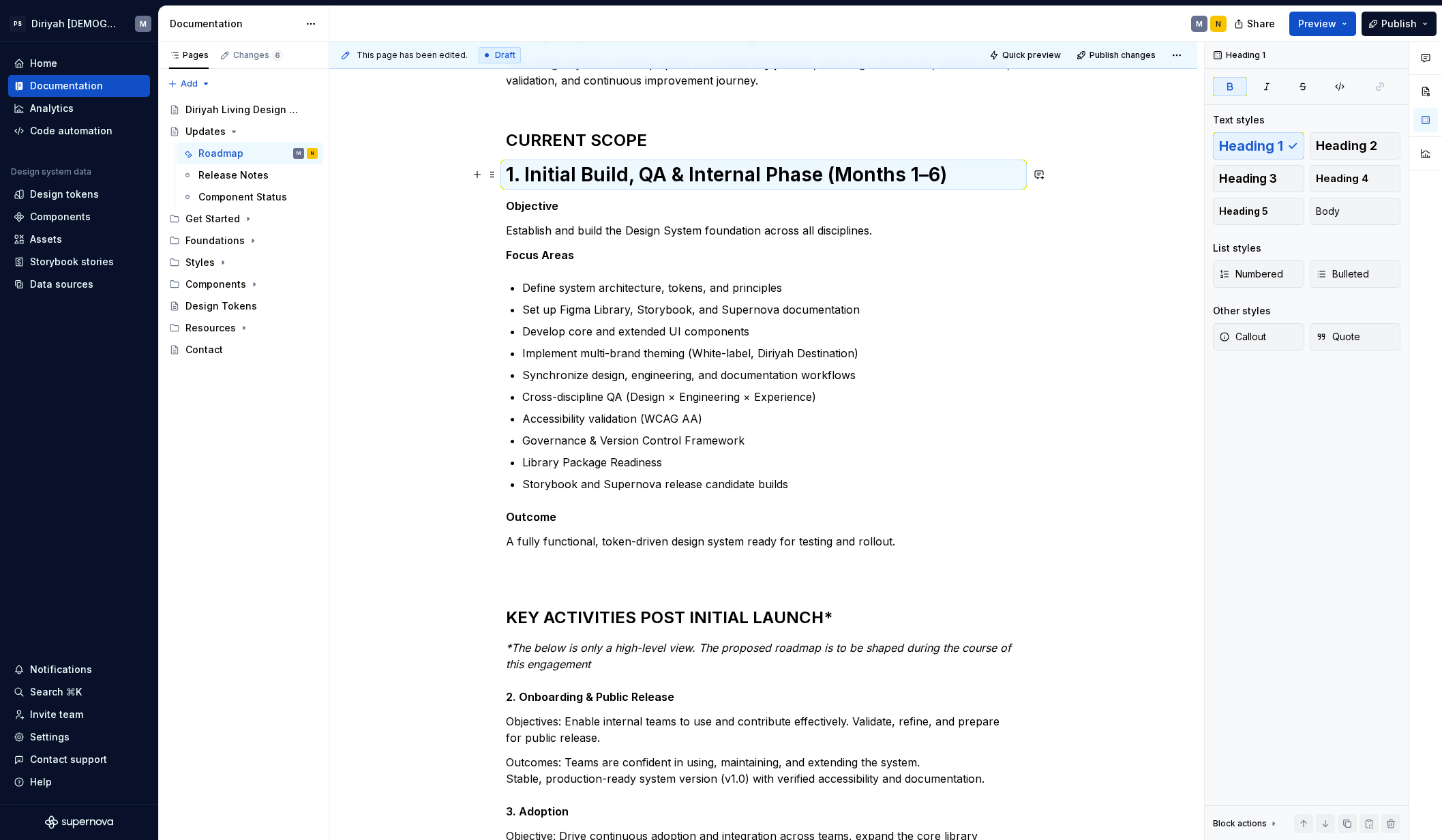
click at [603, 174] on strong "1. Initial Build, QA & Internal Phase (Months 1–6)" at bounding box center [726, 175] width 441 height 23
click at [603, 172] on strong "1. Initial Build, QA & Internal Phase (Months 1–6)" at bounding box center [726, 175] width 441 height 23
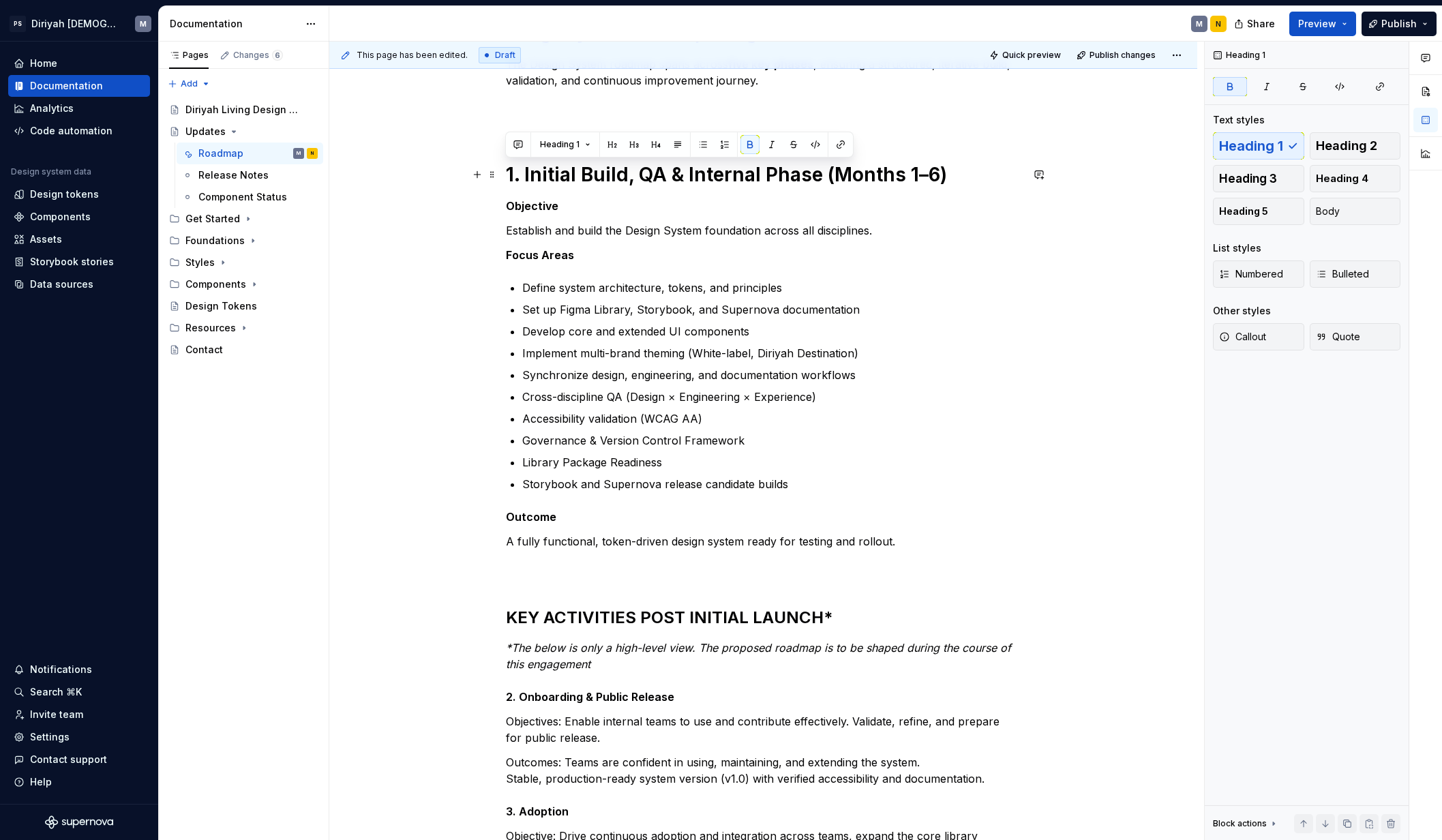
click at [603, 172] on strong "1. Initial Build, QA & Internal Phase (Months 1–6)" at bounding box center [726, 175] width 441 height 23
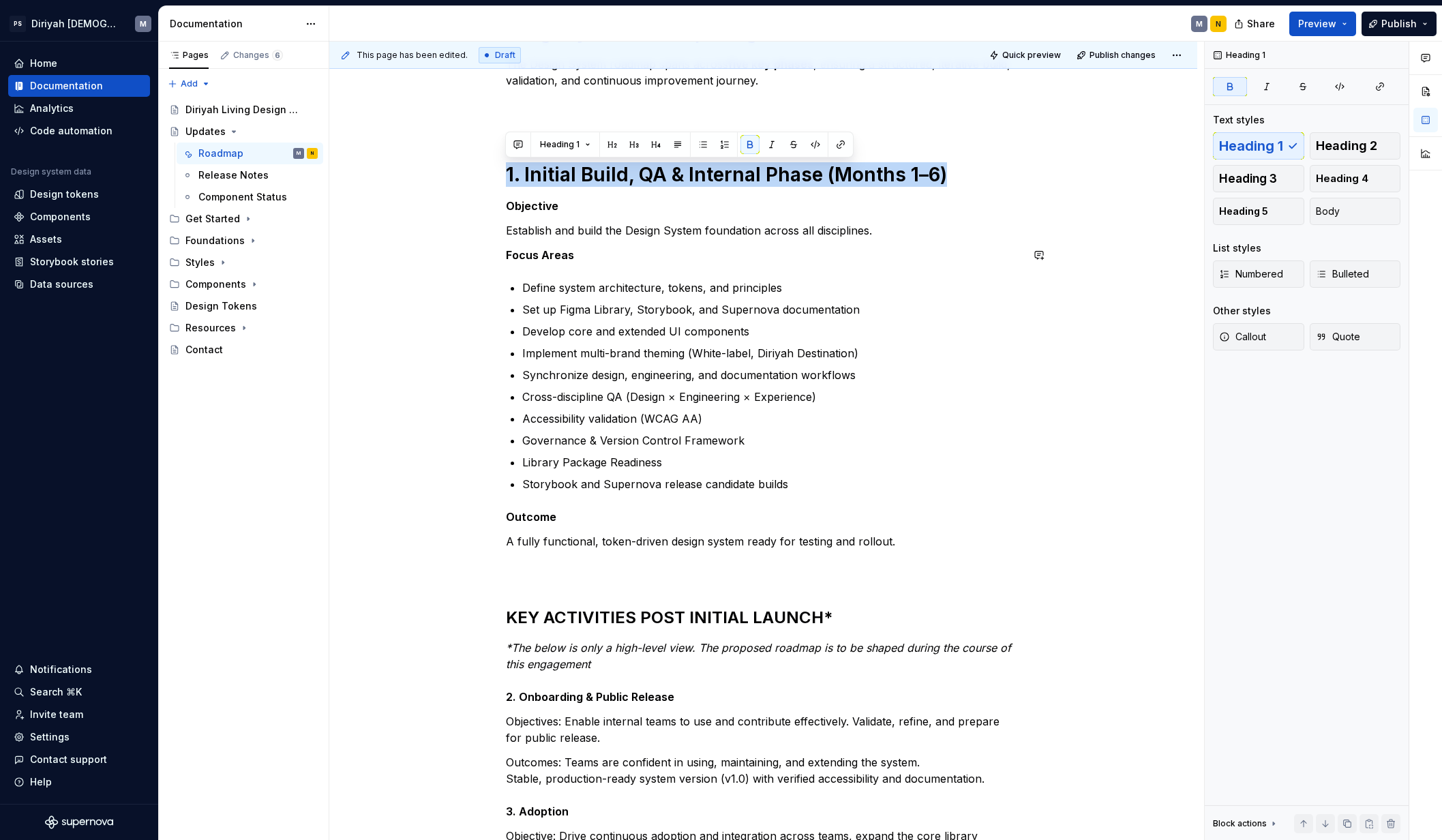
click at [432, 305] on div "Design System Roadmap — High-Level Overview The Design System roadmap spans acr…" at bounding box center [763, 617] width 868 height 1336
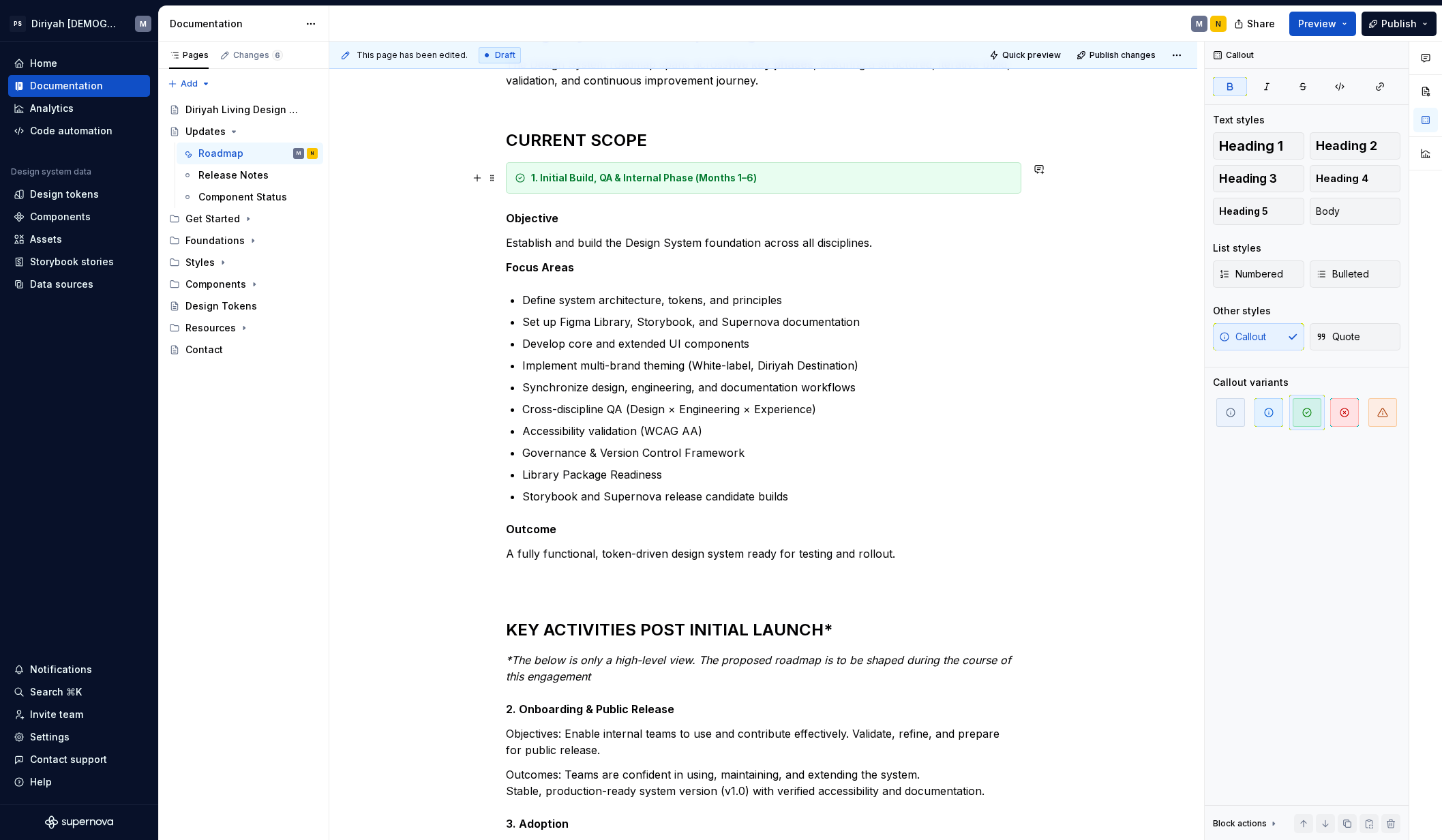
click at [790, 175] on div "1. Initial Build, QA & Internal Phase (Months 1–6)" at bounding box center [771, 177] width 481 height 14
click at [527, 177] on div "1. Initial Build, QA & Internal Phase (Months 1–6)" at bounding box center [763, 177] width 516 height 31
click at [527, 177] on div "1. Initial Build, QA & Internal Phase (Months 1–6)" at bounding box center [763, 177] width 516 height 31
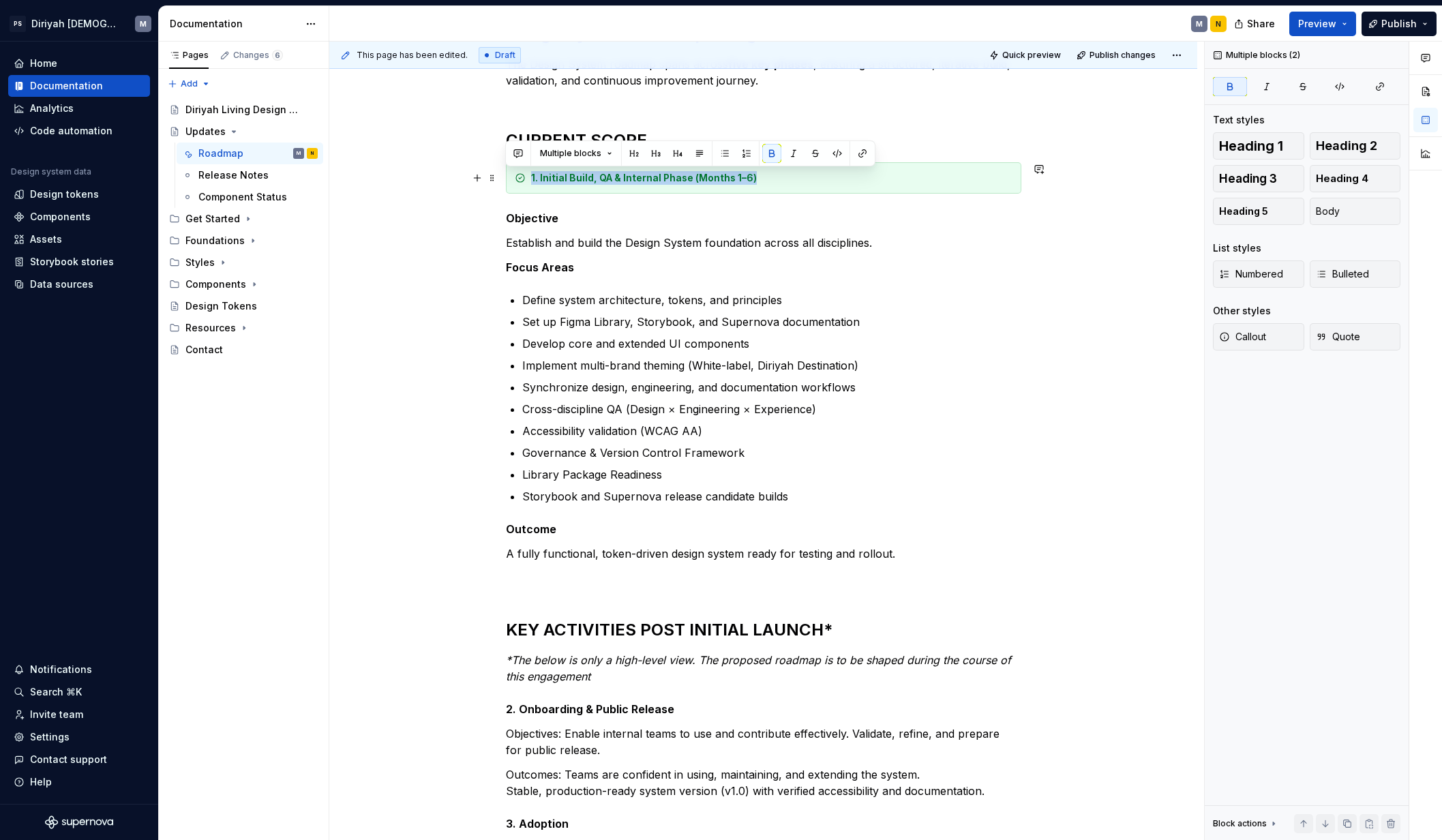
click at [527, 177] on div "1. Initial Build, QA & Internal Phase (Months 1–6)" at bounding box center [763, 177] width 516 height 31
click at [798, 179] on div "1. Initial Build, QA & Internal Phase (Months 1–6)" at bounding box center [771, 177] width 481 height 14
click at [1137, 92] on button "button" at bounding box center [1266, 86] width 34 height 19
click at [1137, 88] on icon "button" at bounding box center [1266, 86] width 11 height 11
click at [802, 180] on div "1. Initial Build, QA & Internal Phase (Months 1–6)" at bounding box center [771, 177] width 481 height 14
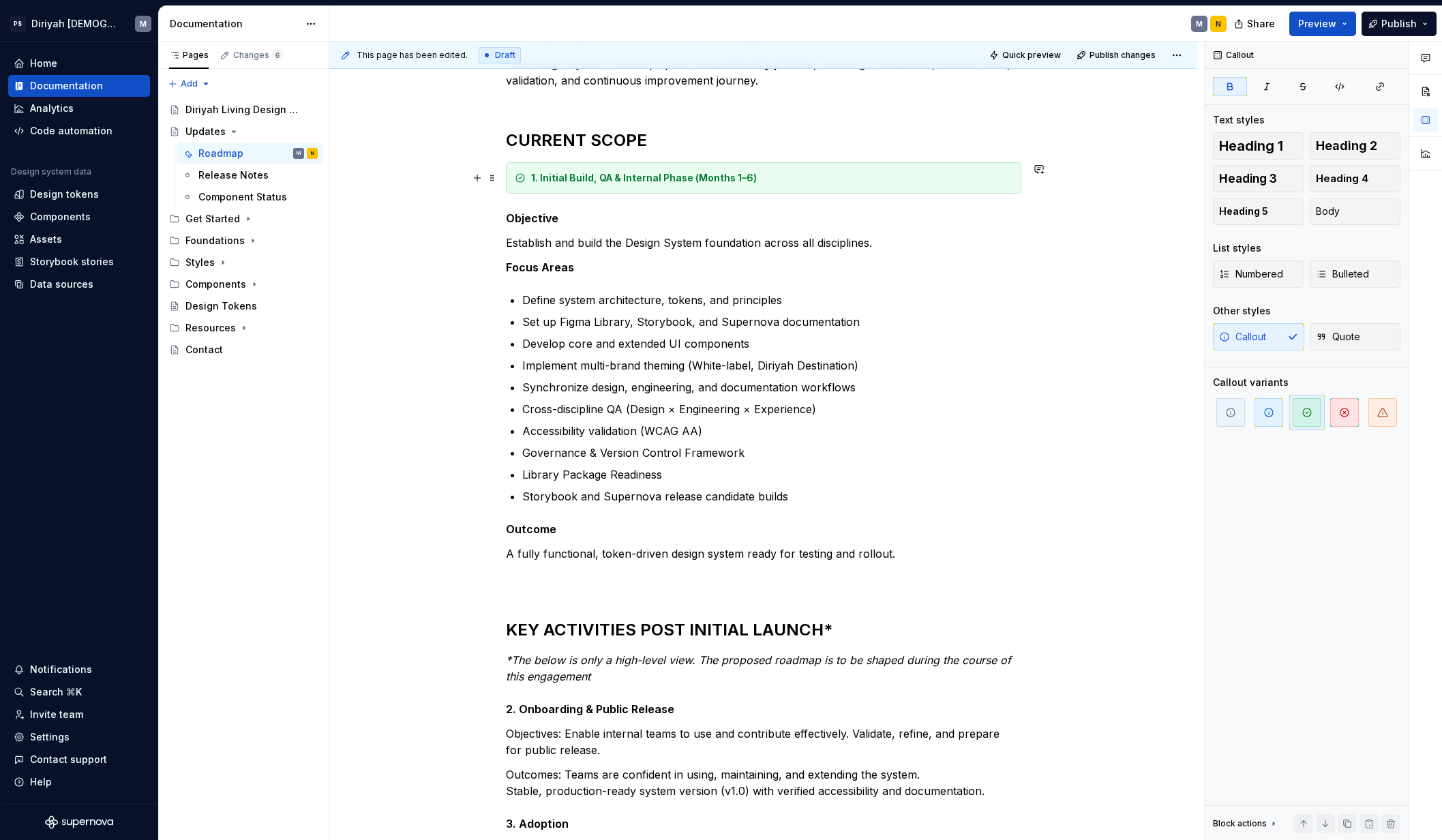
click at [802, 180] on div "1. Initial Build, QA & Internal Phase (Months 1–6)" at bounding box center [771, 177] width 481 height 14
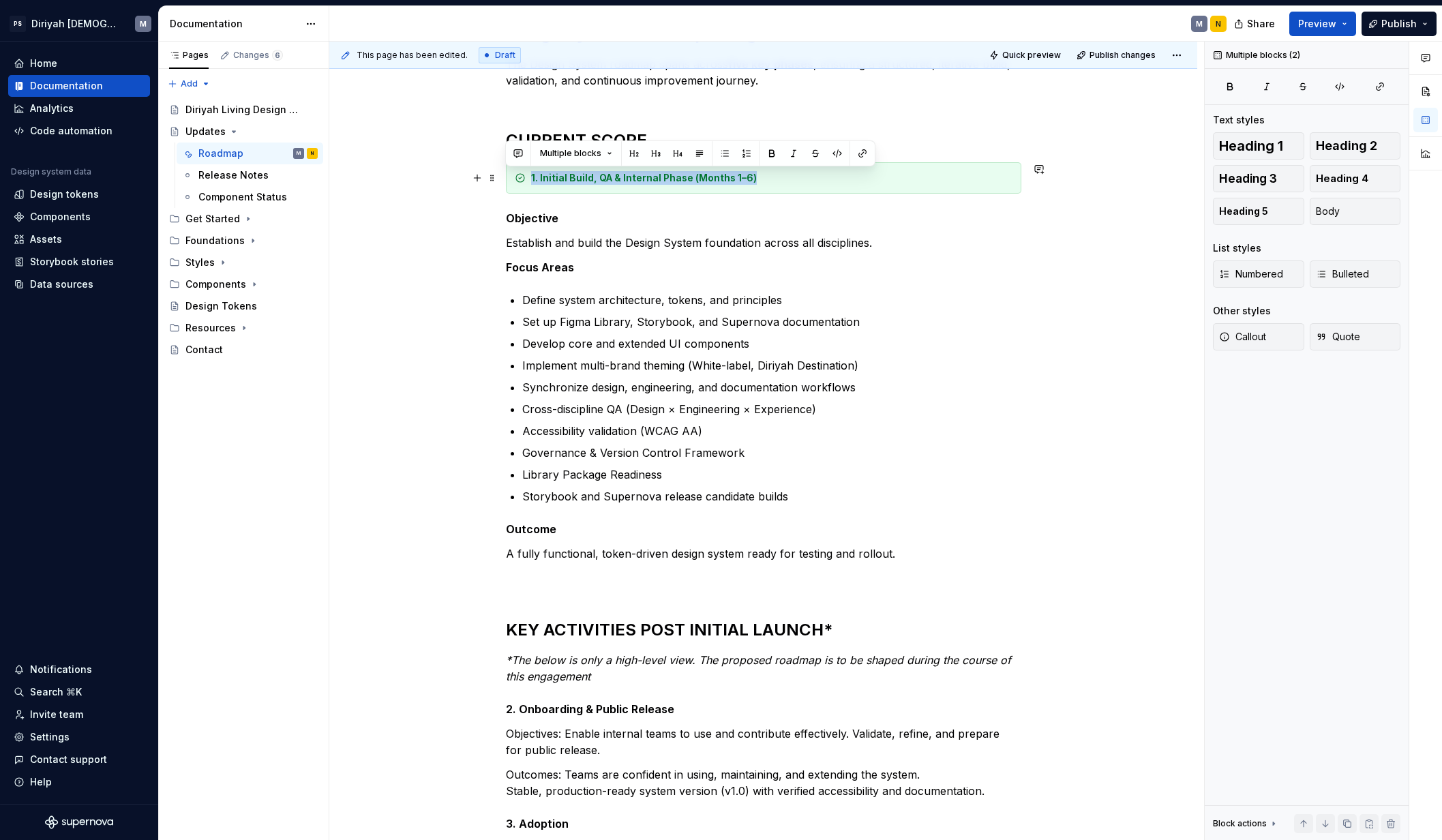
click at [802, 180] on div "1. Initial Build, QA & Internal Phase (Months 1–6)" at bounding box center [771, 177] width 481 height 14
click at [950, 175] on div "1. Initial Build, QA & Internal Phase (Months 1–6)" at bounding box center [771, 177] width 481 height 14
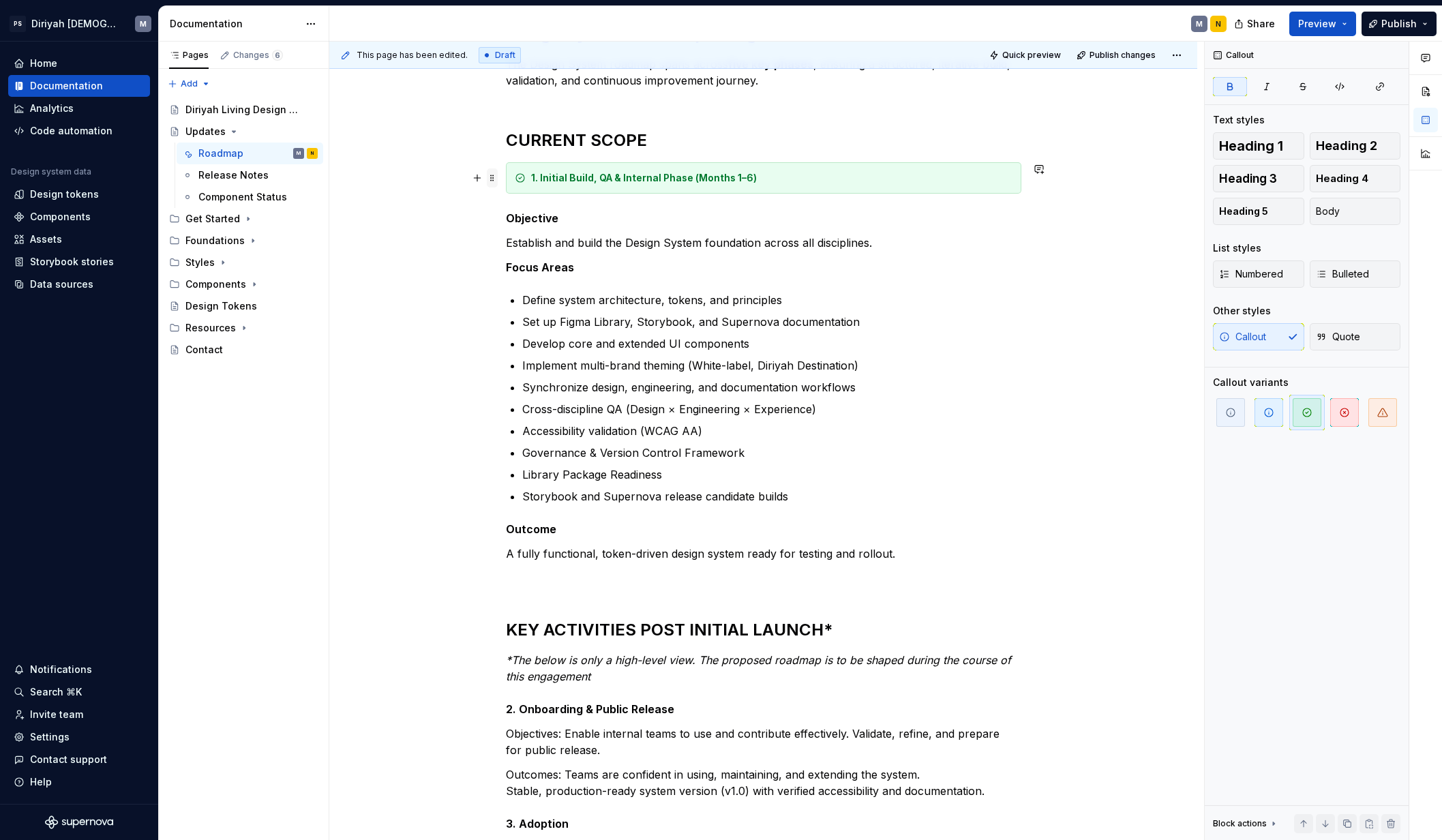
click at [490, 179] on span at bounding box center [492, 177] width 11 height 19
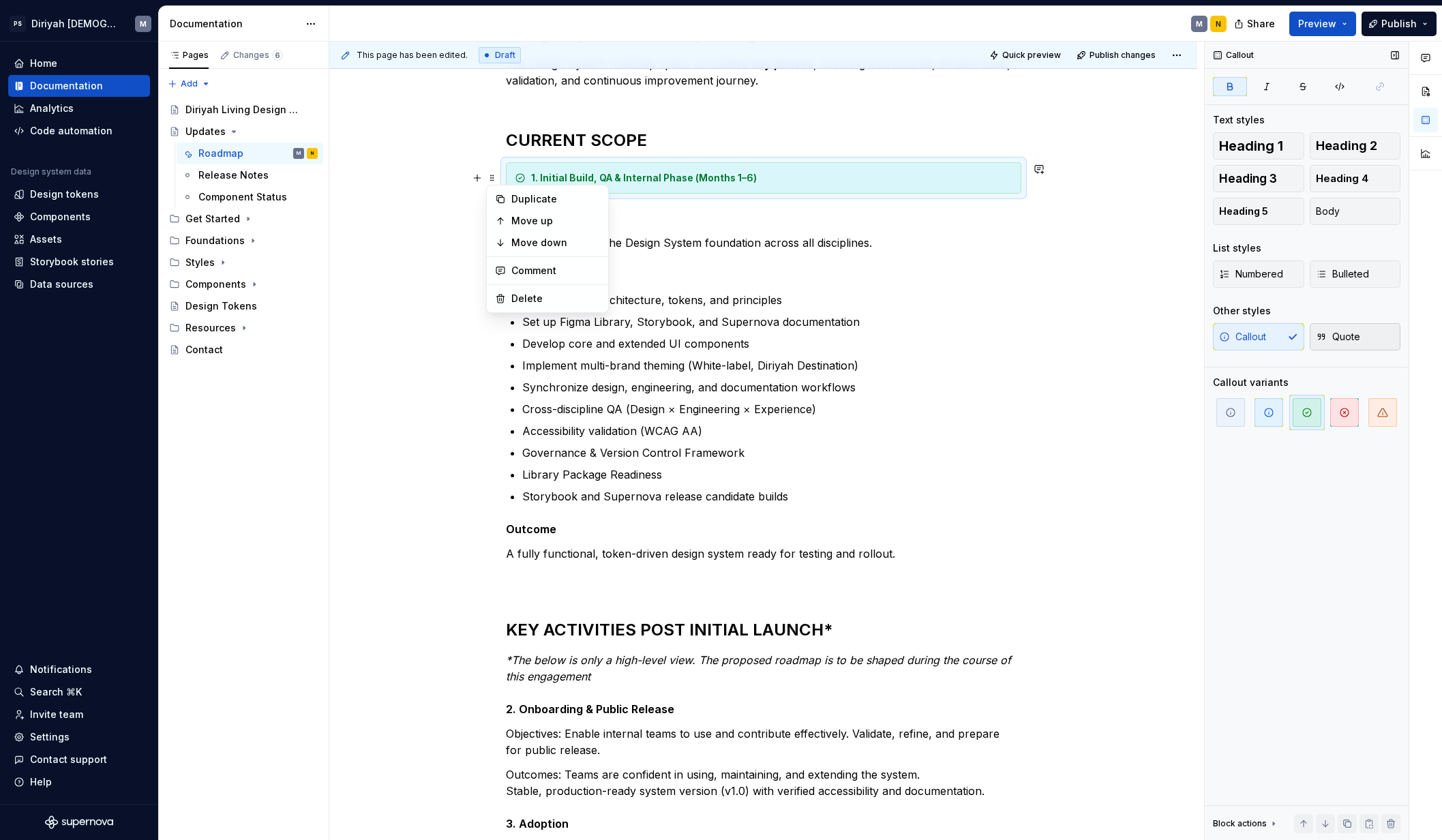
click at [1137, 332] on button "Quote" at bounding box center [1355, 337] width 91 height 28
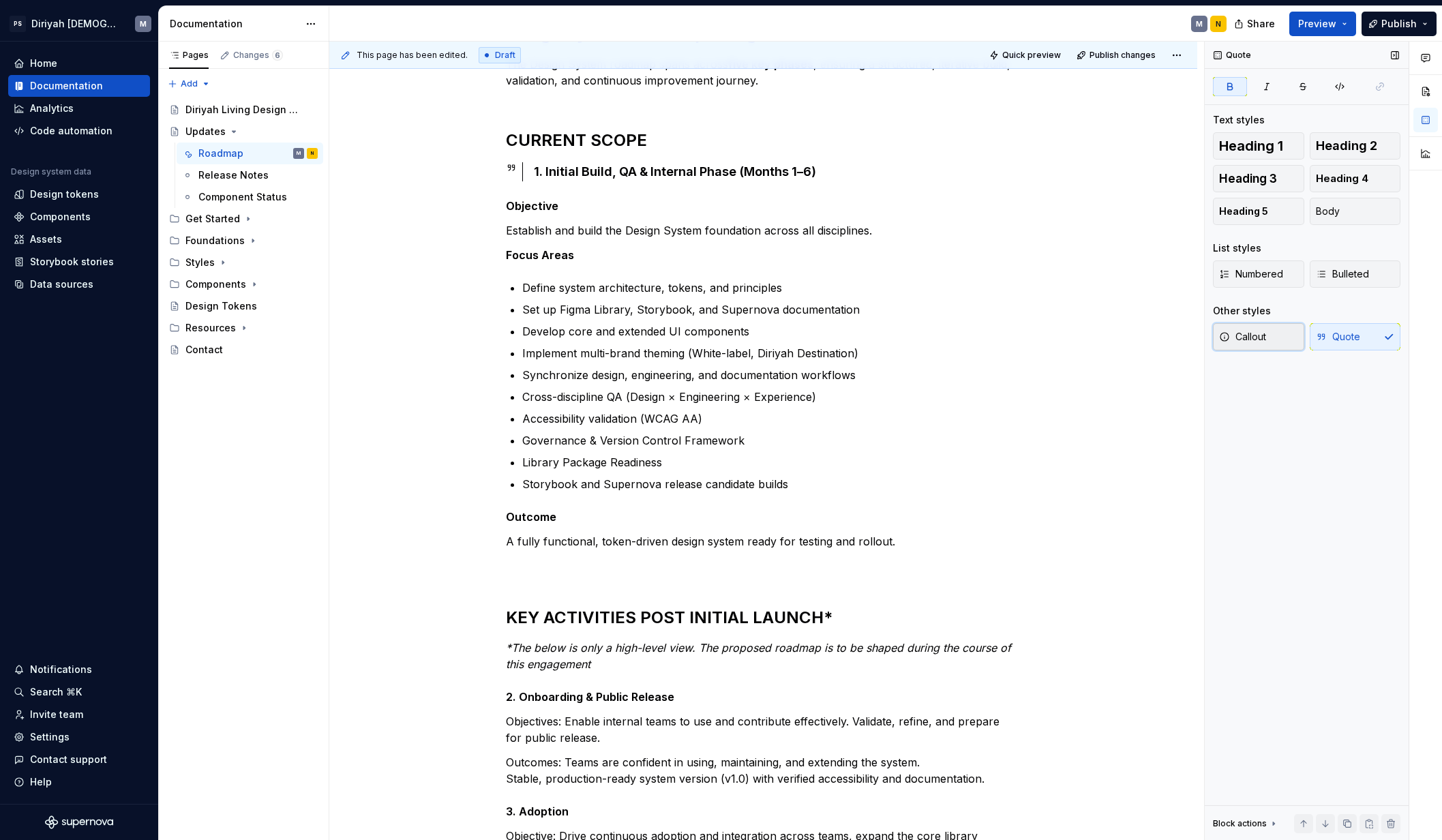
click at [1137, 328] on button "Callout" at bounding box center [1258, 337] width 91 height 28
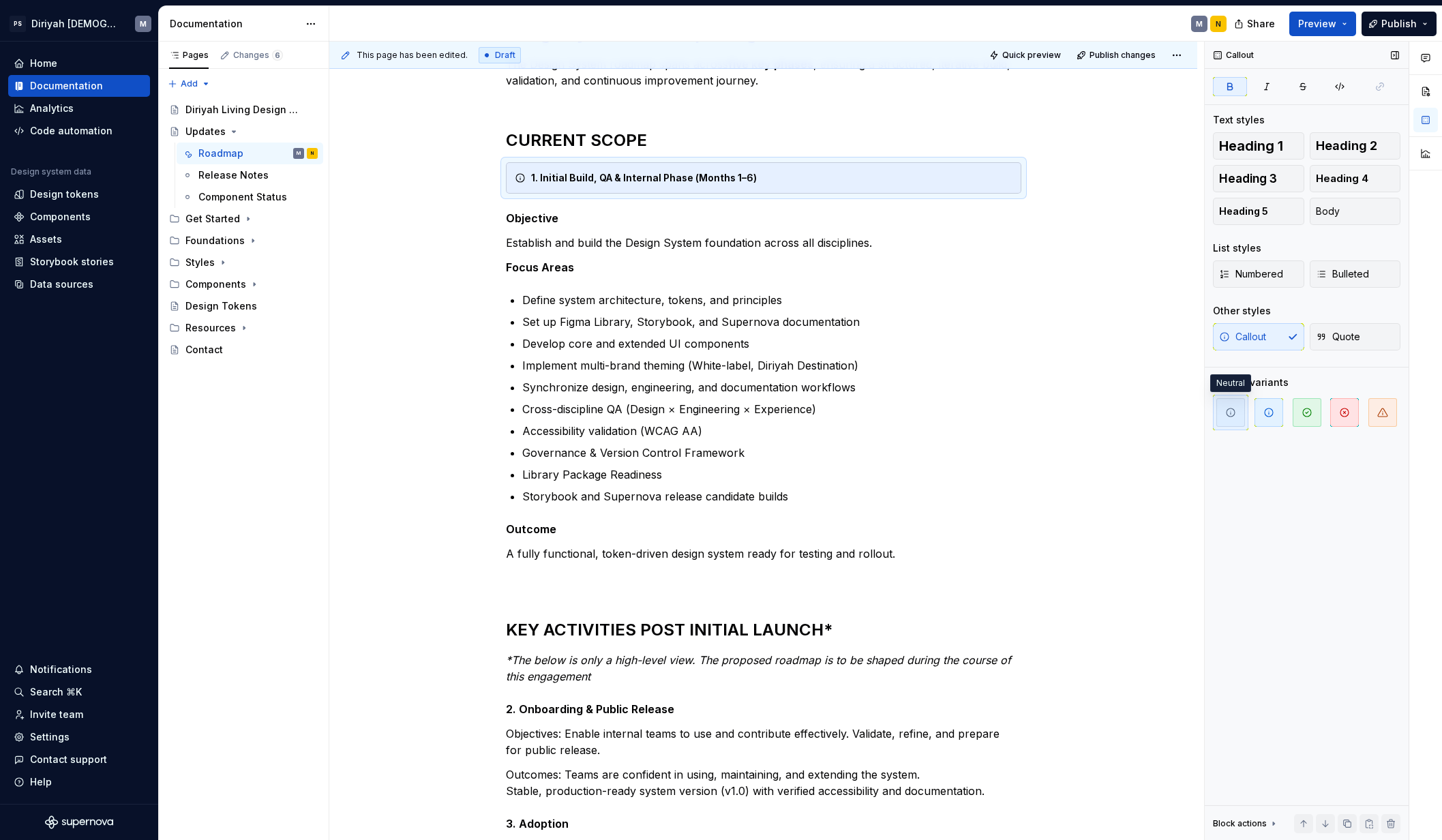
click at [1137, 421] on span "button" at bounding box center [1231, 413] width 29 height 29
click at [1137, 416] on icon "button" at bounding box center [1268, 412] width 8 height 8
click at [393, 476] on div "This page has been edited. Draft Quick preview Publish changes Updates Edit hea…" at bounding box center [767, 440] width 875 height 799
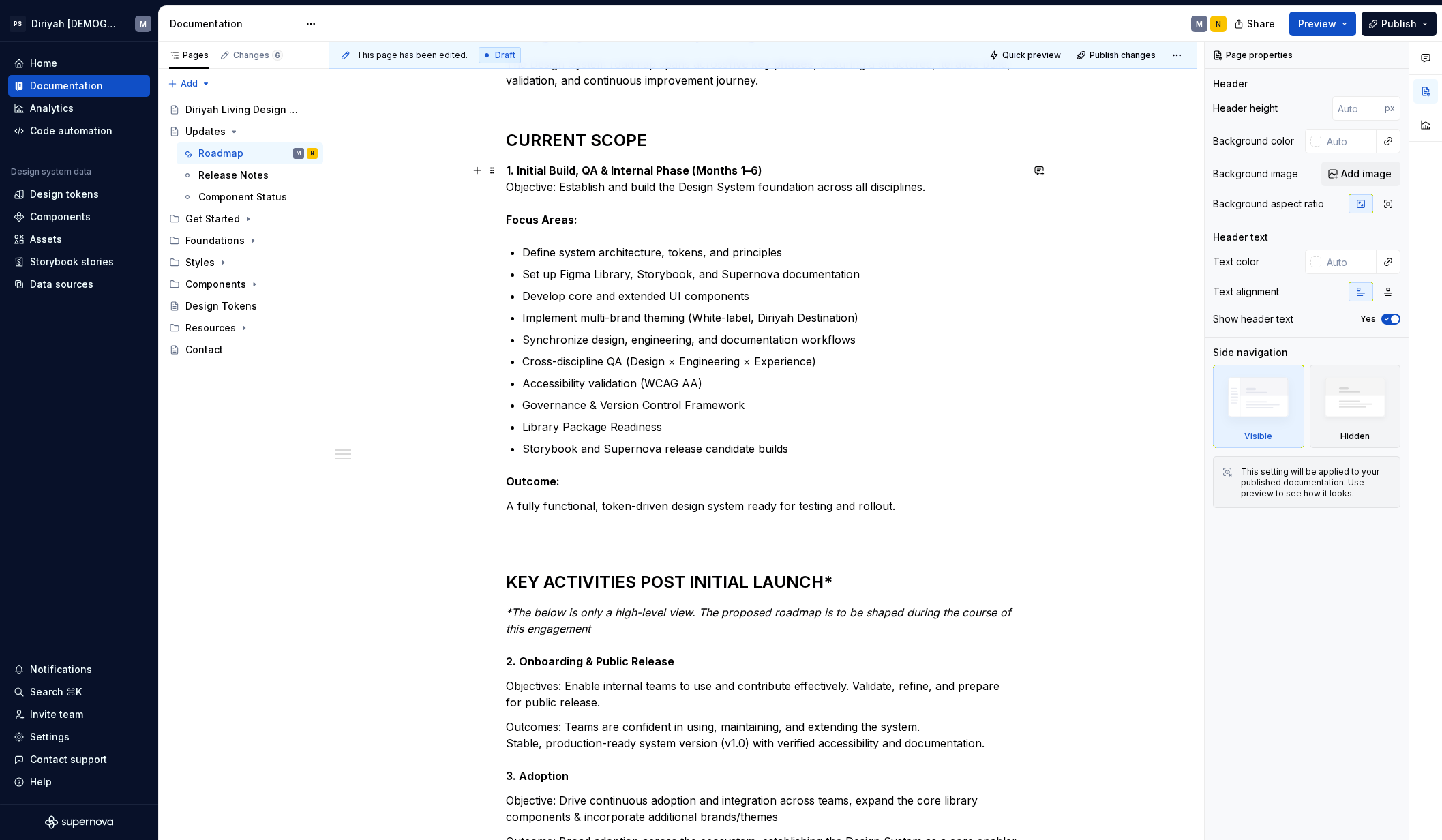
click at [683, 177] on strong "1. Initial Build, QA & Internal Phase (Months 1–6)" at bounding box center [634, 170] width 256 height 14
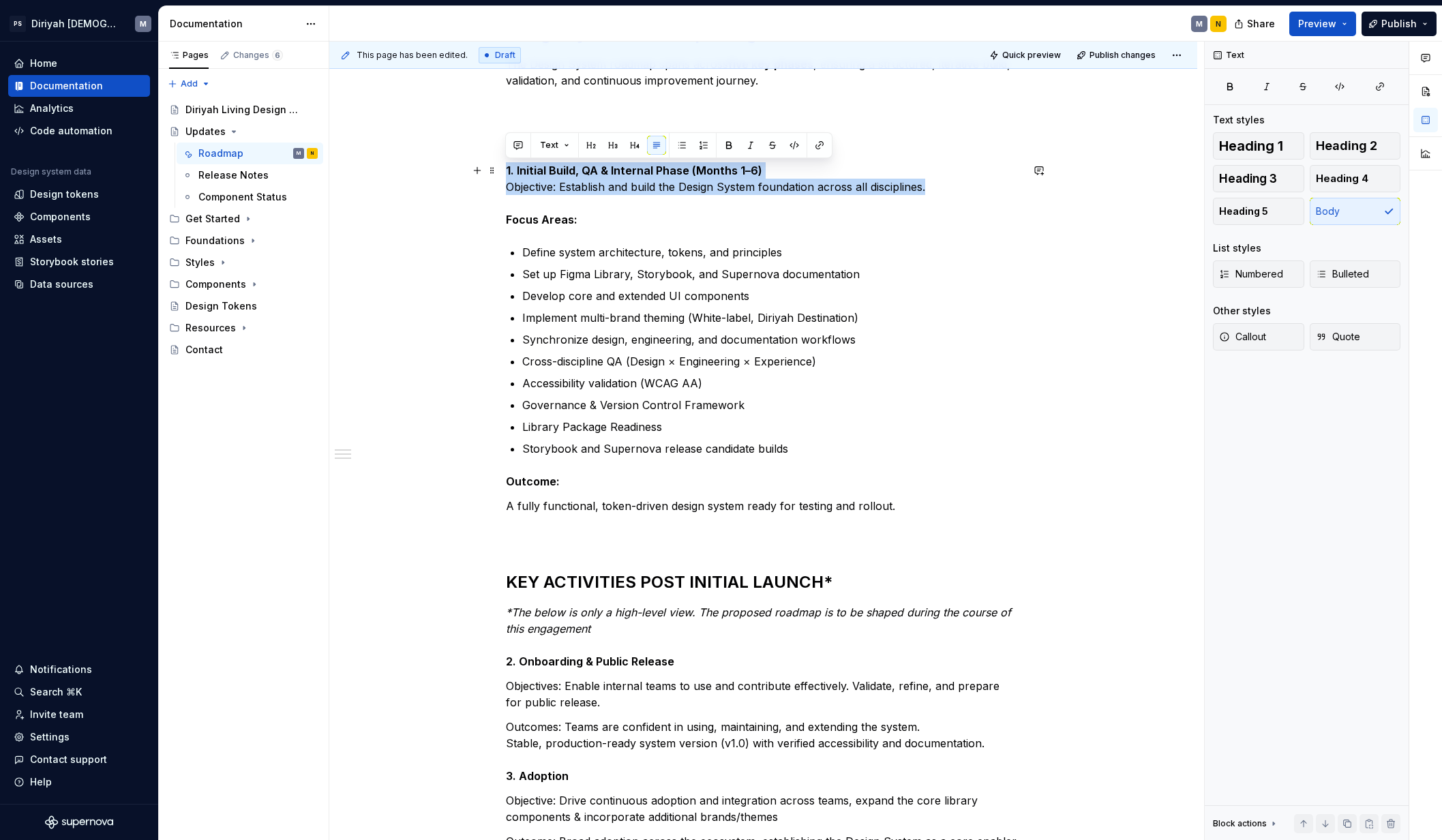
drag, startPoint x: 934, startPoint y: 191, endPoint x: 456, endPoint y: 168, distance: 478.6
click at [456, 168] on div "Design System Roadmap — High-Level Overview The Design System roadmap spans acr…" at bounding box center [763, 612] width 868 height 1325
click at [674, 180] on p "1. Initial Build, QA & Internal Phase (Months 1–6) Objective: Establish and bui…" at bounding box center [763, 195] width 516 height 65
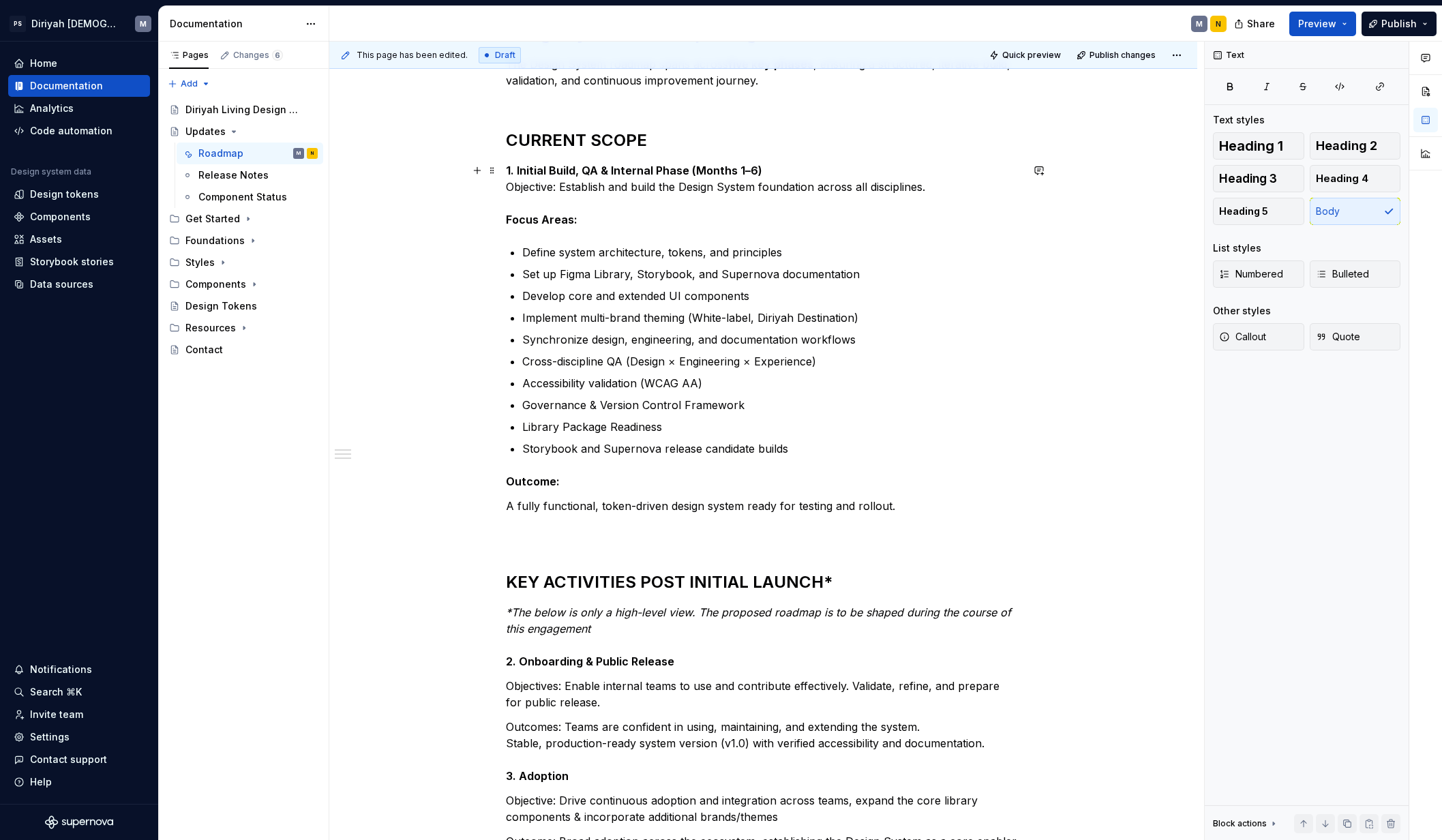
click at [509, 188] on p "1. Initial Build, QA & Internal Phase (Months 1–6) Objective: Establish and bui…" at bounding box center [763, 195] width 516 height 65
click at [506, 186] on p "1. Initial Build, QA & Internal Phase (Months 1–6) Objective: Establish and bui…" at bounding box center [763, 195] width 516 height 65
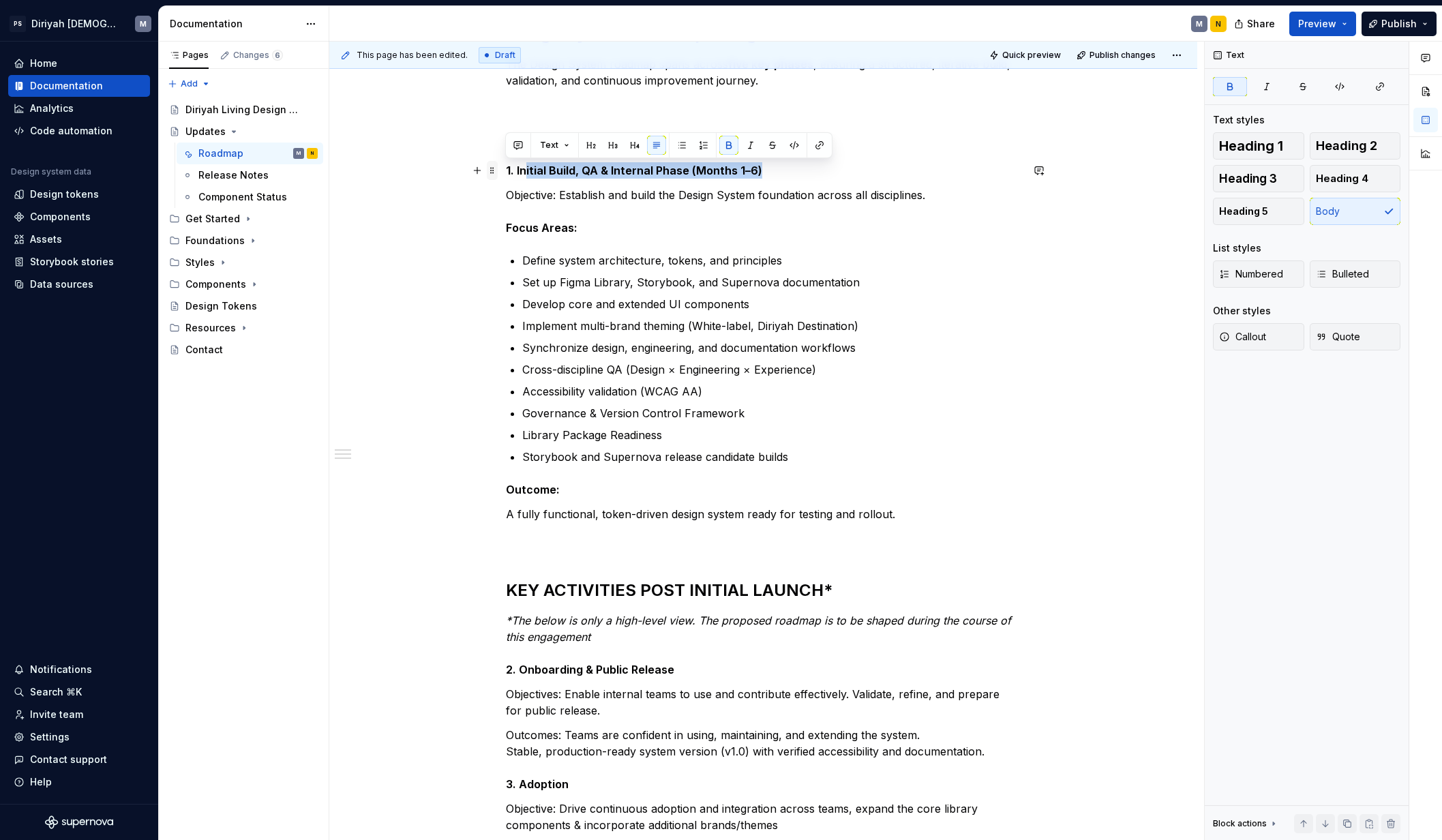
drag, startPoint x: 760, startPoint y: 169, endPoint x: 492, endPoint y: 168, distance: 268.0
click at [506, 168] on div "Design System Roadmap — High-Level Overview The Design System roadmap spans acr…" at bounding box center [763, 507] width 516 height 1049
click at [575, 172] on strong "1. Initial Build, QA & Internal Phase (Months 1–6)" at bounding box center [634, 170] width 256 height 14
click at [575, 172] on strong "1. Initial Build, QA & Internal Phase (Months 1–6)" at bounding box center [634, 170] width 256 height 14
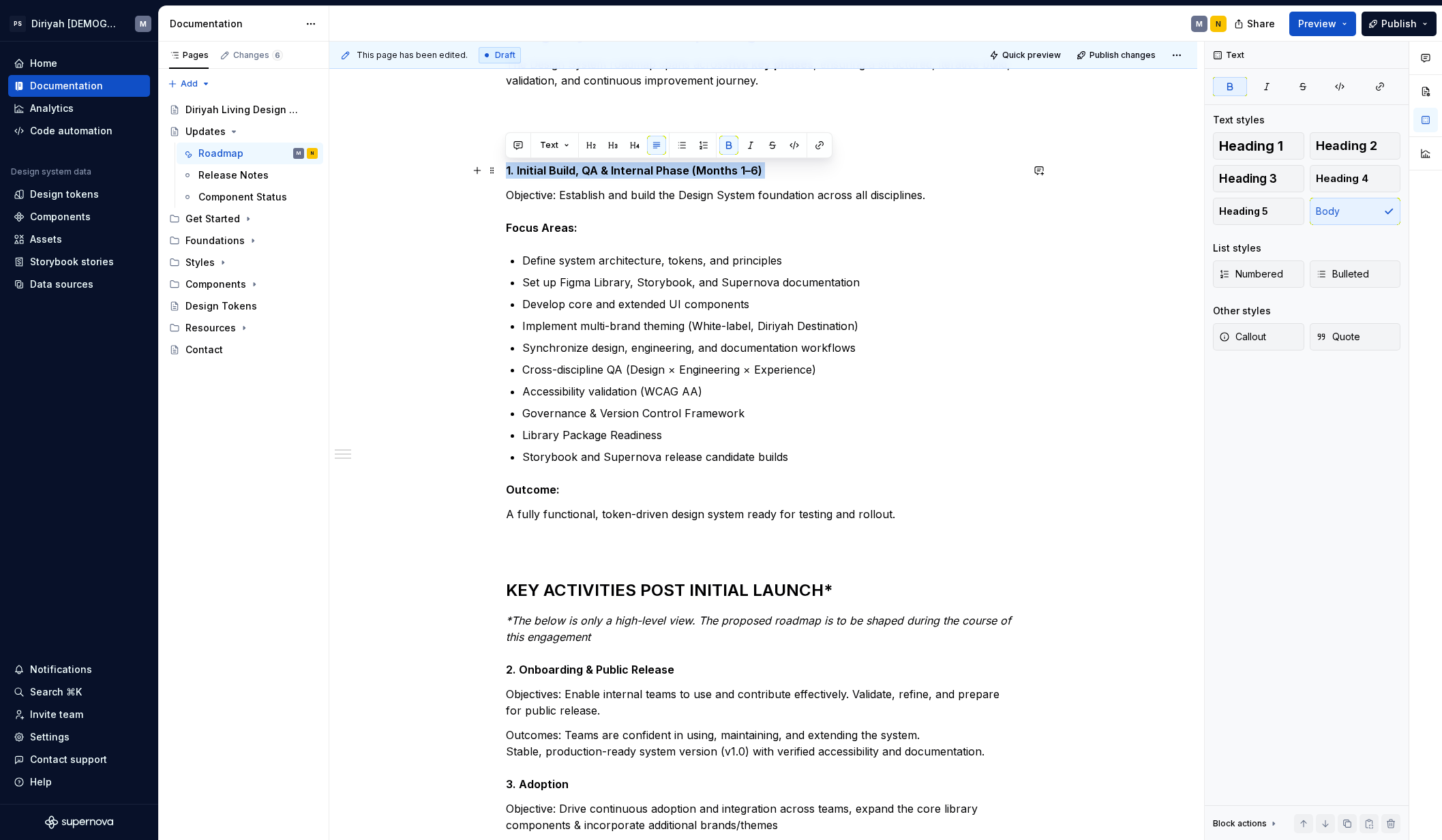
click at [575, 172] on strong "1. Initial Build, QA & Internal Phase (Months 1–6)" at bounding box center [634, 170] width 256 height 14
click at [527, 146] on button "button" at bounding box center [518, 145] width 19 height 19
click at [524, 146] on button "button" at bounding box center [518, 145] width 19 height 19
click at [515, 171] on strong "1. Initial Build, QA & Internal Phase (Months 1–6)" at bounding box center [634, 170] width 256 height 14
drag, startPoint x: 515, startPoint y: 171, endPoint x: 498, endPoint y: 171, distance: 17.0
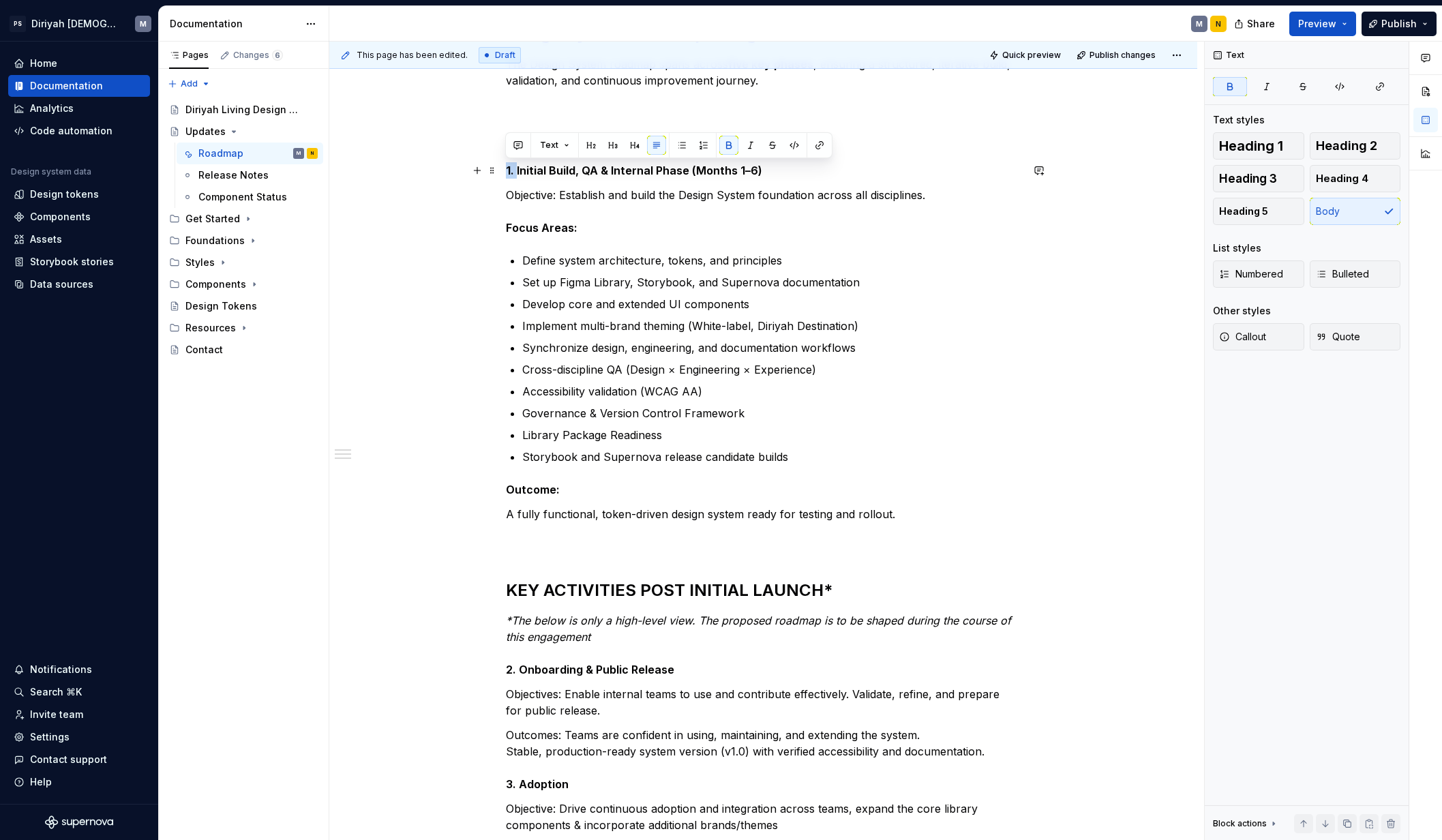
click at [498, 171] on div "Design System Roadmap — High-Level Overview The Design System roadmap spans acr…" at bounding box center [763, 616] width 868 height 1333
click at [540, 173] on strong "1. Initial Build, QA & Internal Phase (Months 1–6)" at bounding box center [634, 170] width 256 height 14
click at [540, 173] on strong "1. Initial Build, QA & Internal Phase (Months 1–6)" at bounding box center [634, 170] width 256 height 14
click at [1137, 340] on button "Callout" at bounding box center [1258, 337] width 91 height 28
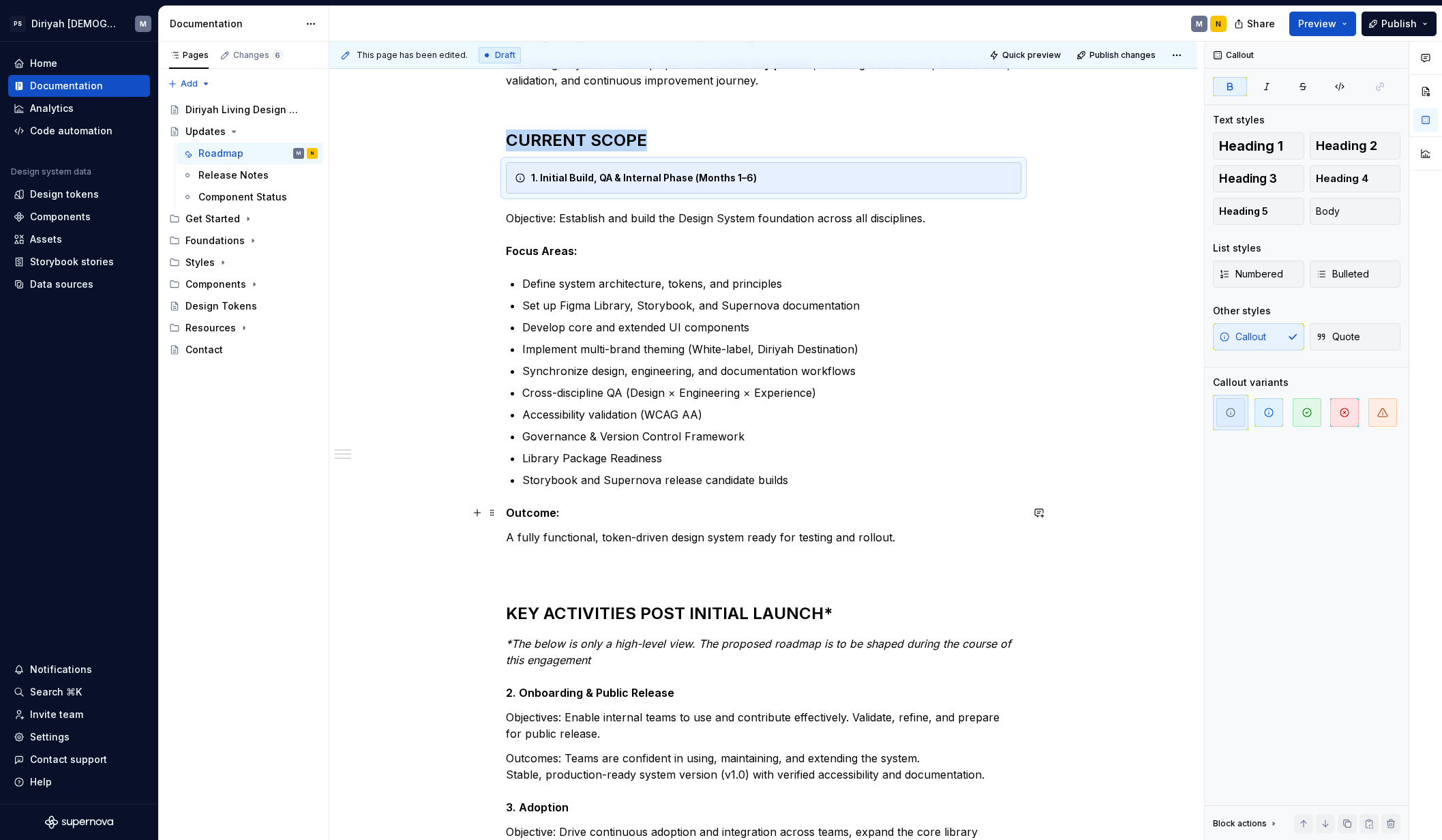
click at [398, 513] on div "Design System Roadmap — High-Level Overview The Design System roadmap spans acr…" at bounding box center [763, 626] width 868 height 1355
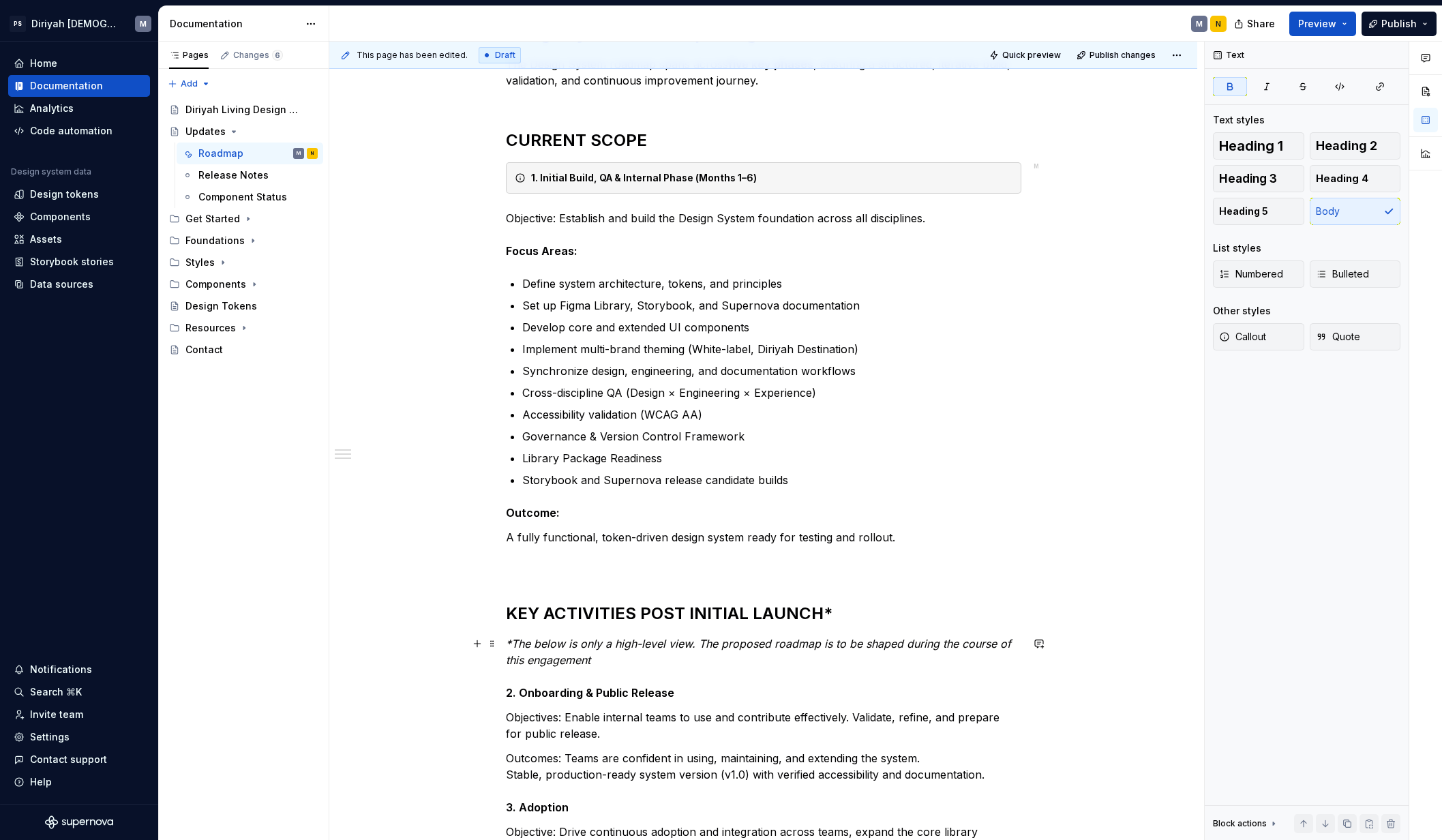
click at [569, 686] on strong "2. Onboarding & Public Release" at bounding box center [590, 692] width 168 height 14
click at [633, 677] on p "*The below is only a high-level view. The proposed roadmap is to be shaped duri…" at bounding box center [763, 668] width 516 height 65
drag, startPoint x: 684, startPoint y: 691, endPoint x: 482, endPoint y: 687, distance: 202.0
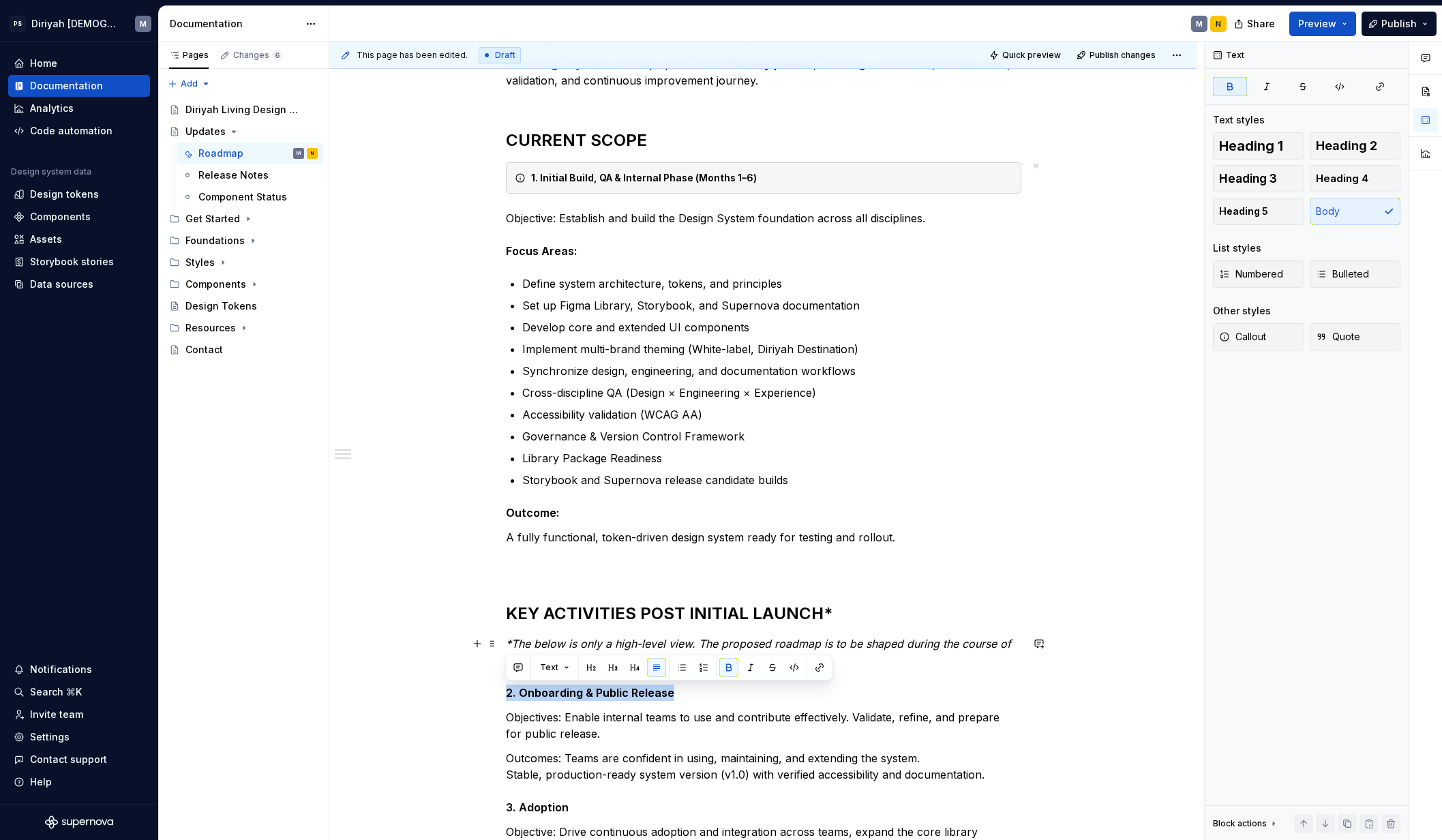
click at [482, 687] on div "Design System Roadmap — High-Level Overview The Design System roadmap spans acr…" at bounding box center [763, 627] width 868 height 1356
click at [1137, 337] on span "Callout" at bounding box center [1242, 337] width 47 height 14
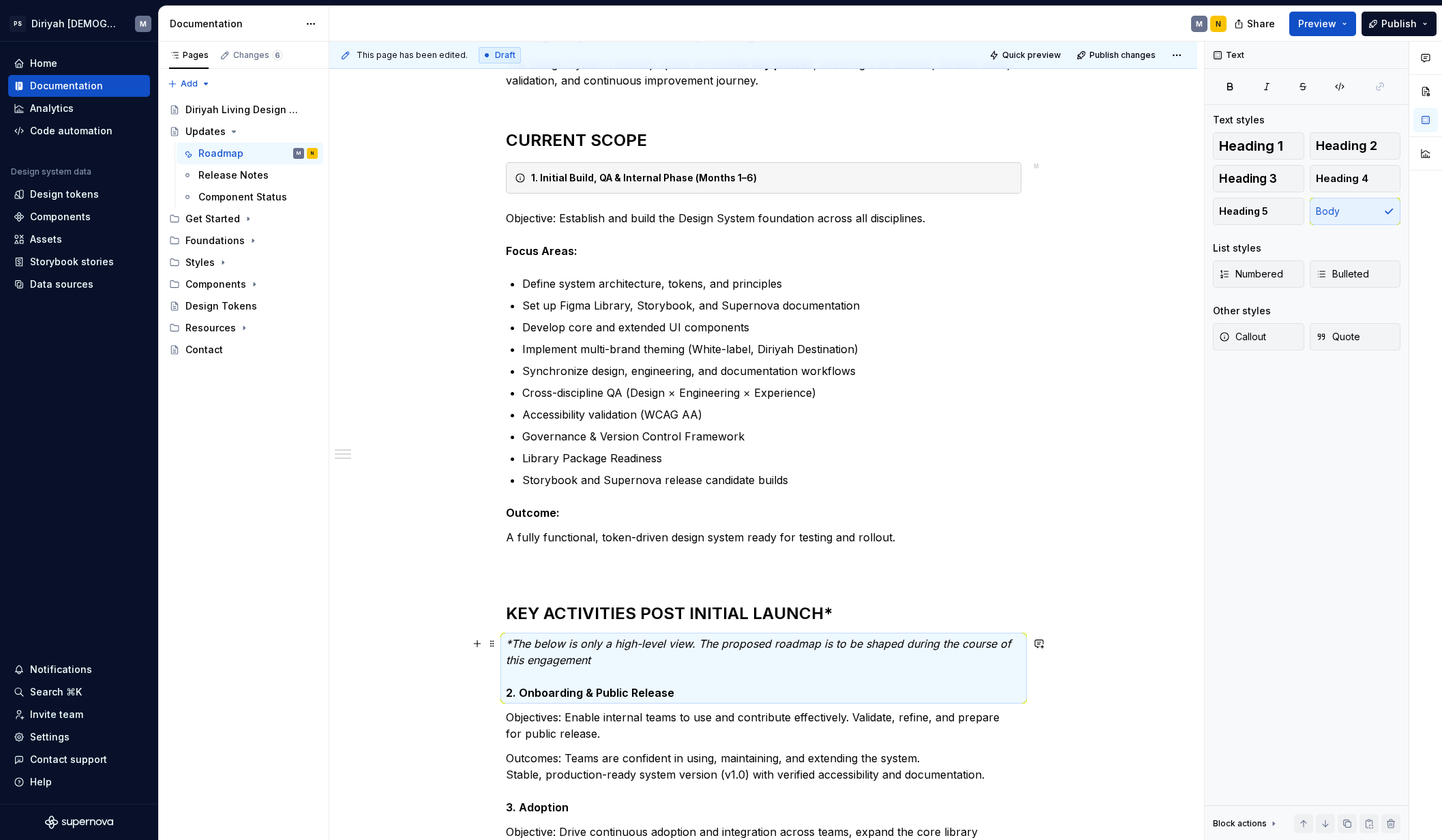
click at [506, 692] on strong "2. Onboarding & Public Release" at bounding box center [590, 692] width 168 height 14
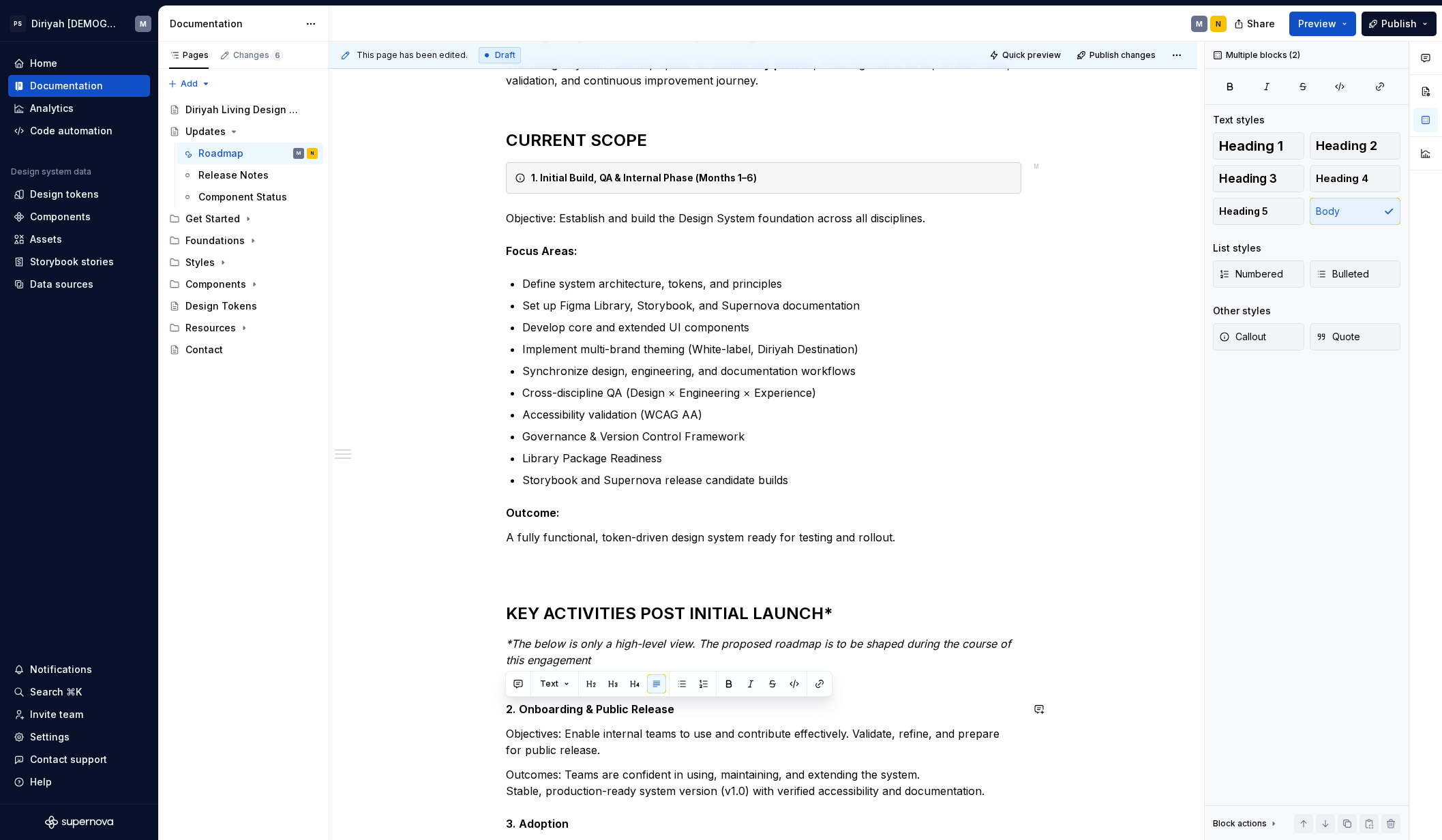
drag, startPoint x: 677, startPoint y: 711, endPoint x: 506, endPoint y: 715, distance: 171.0
click at [506, 717] on div "Design System Roadmap — High-Level Overview The Design System roadmap spans acr…" at bounding box center [763, 518] width 516 height 1072
click at [525, 712] on strong "2. Onboarding & Public Release" at bounding box center [590, 708] width 168 height 14
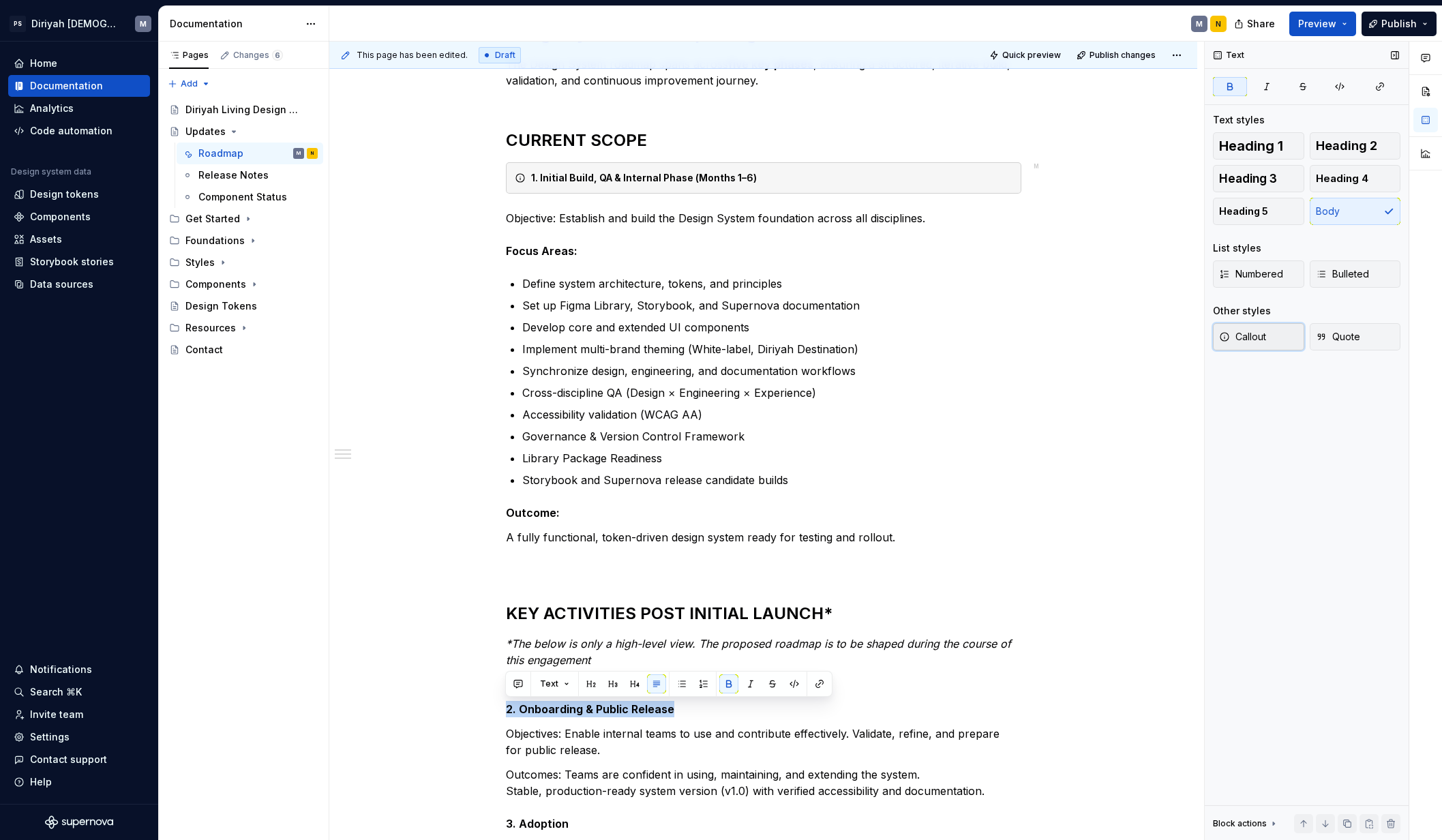
click at [1137, 335] on button "Callout" at bounding box center [1258, 337] width 91 height 28
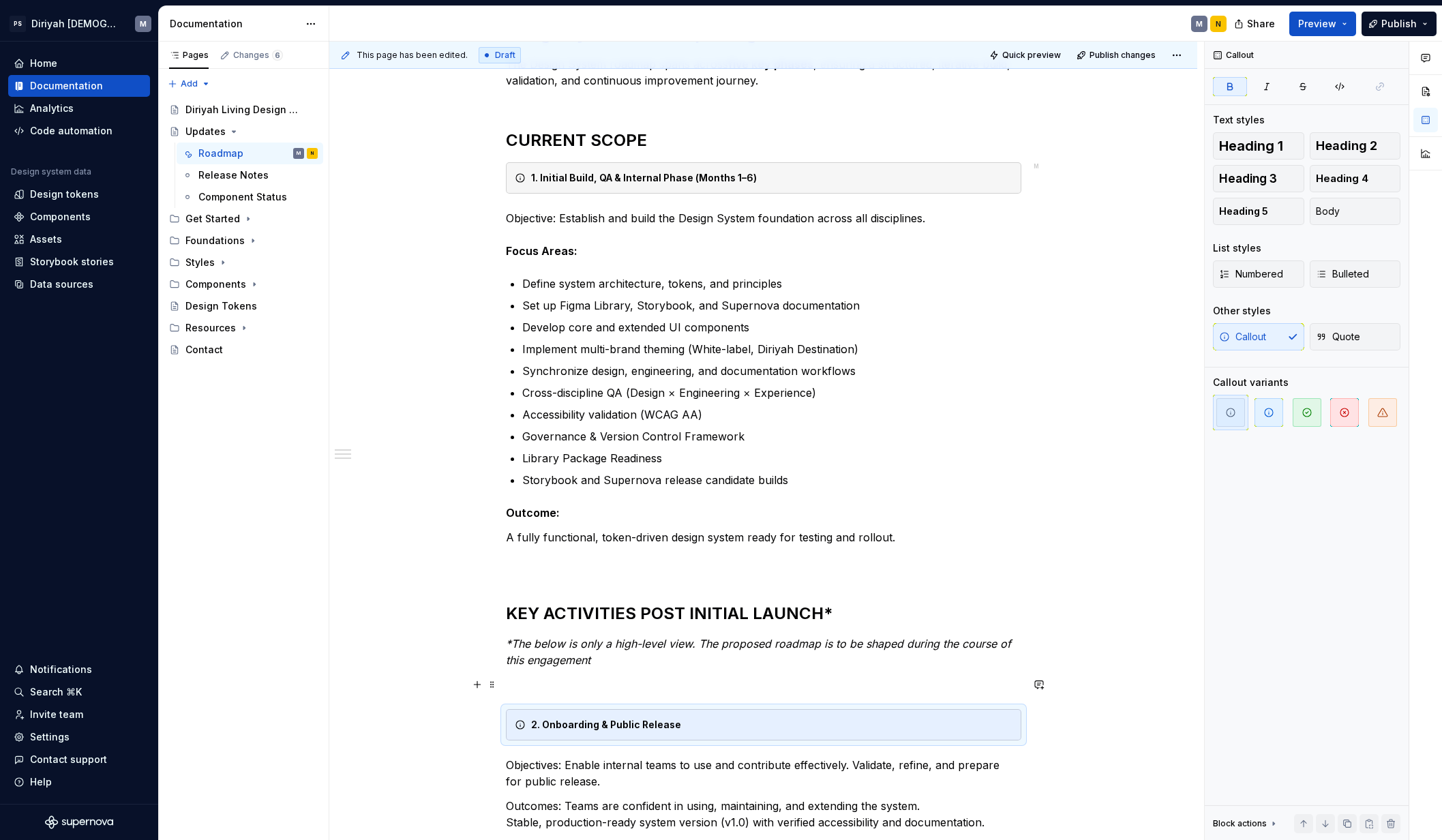
click at [552, 684] on p at bounding box center [763, 684] width 516 height 17
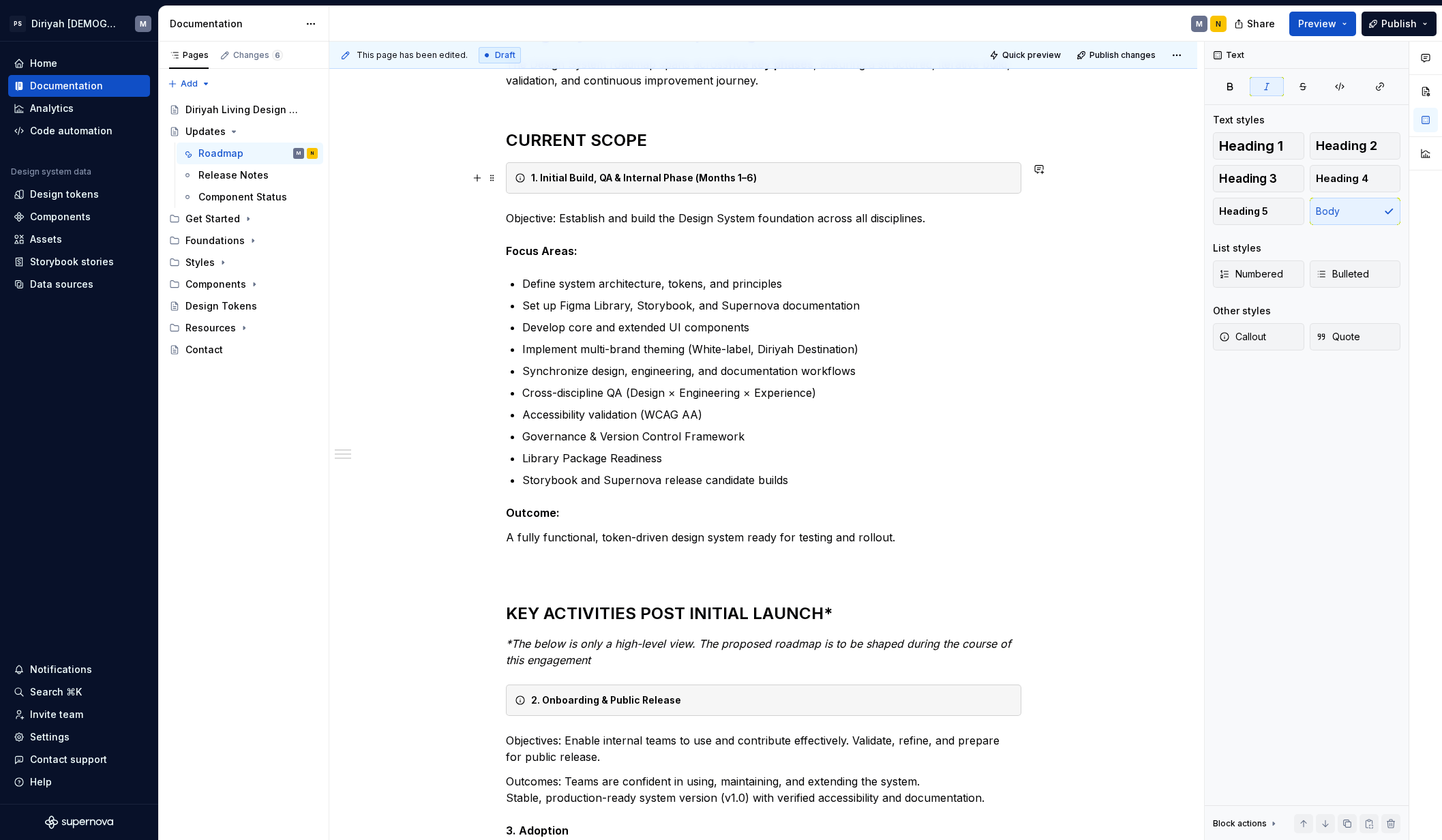
click at [539, 177] on strong "1. Initial Build, QA & Internal Phase (Months 1–6)" at bounding box center [644, 177] width 226 height 12
click at [542, 700] on strong "2. Onboarding & Public Release" at bounding box center [605, 700] width 150 height 12
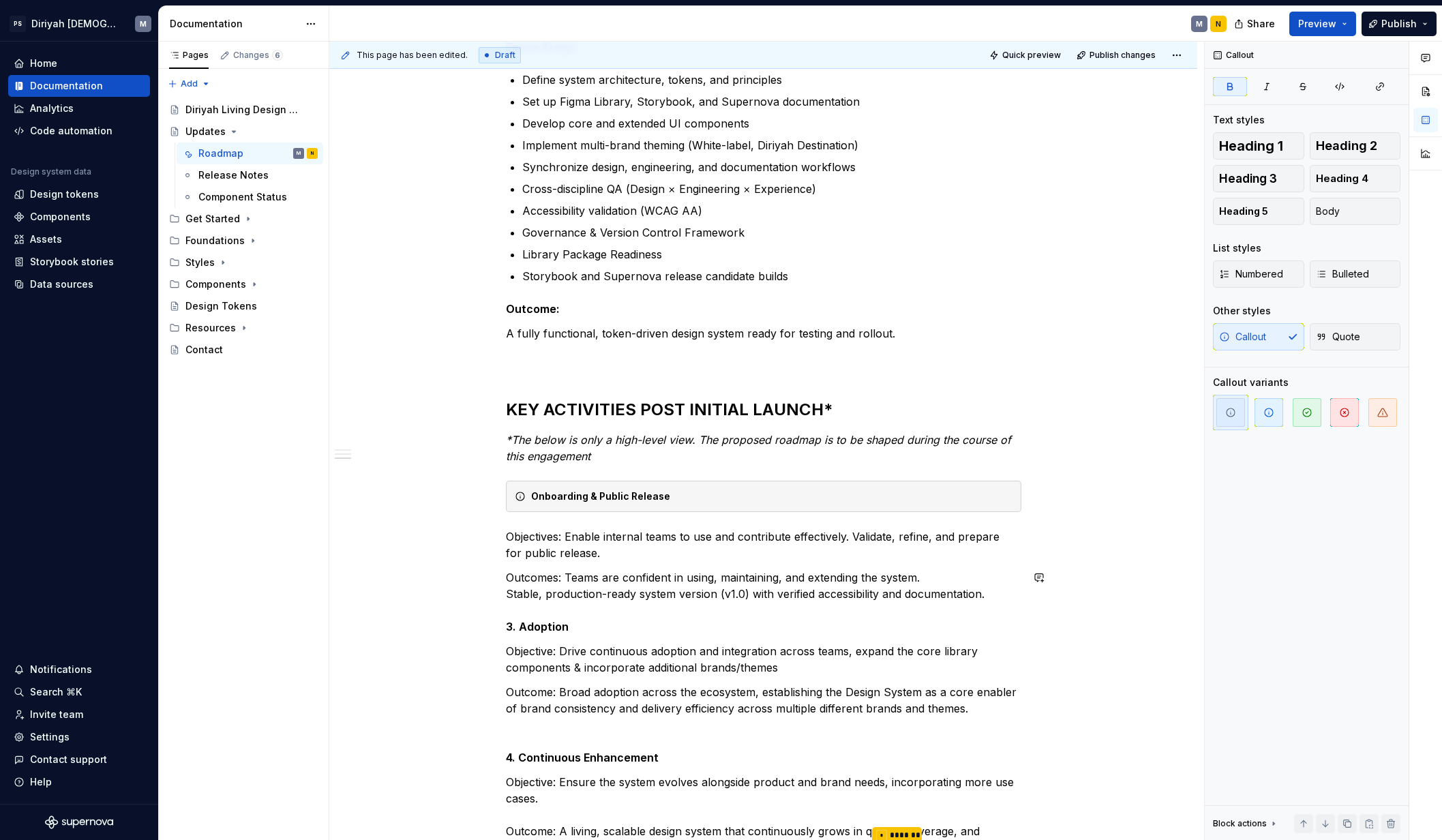
scroll to position [520, 0]
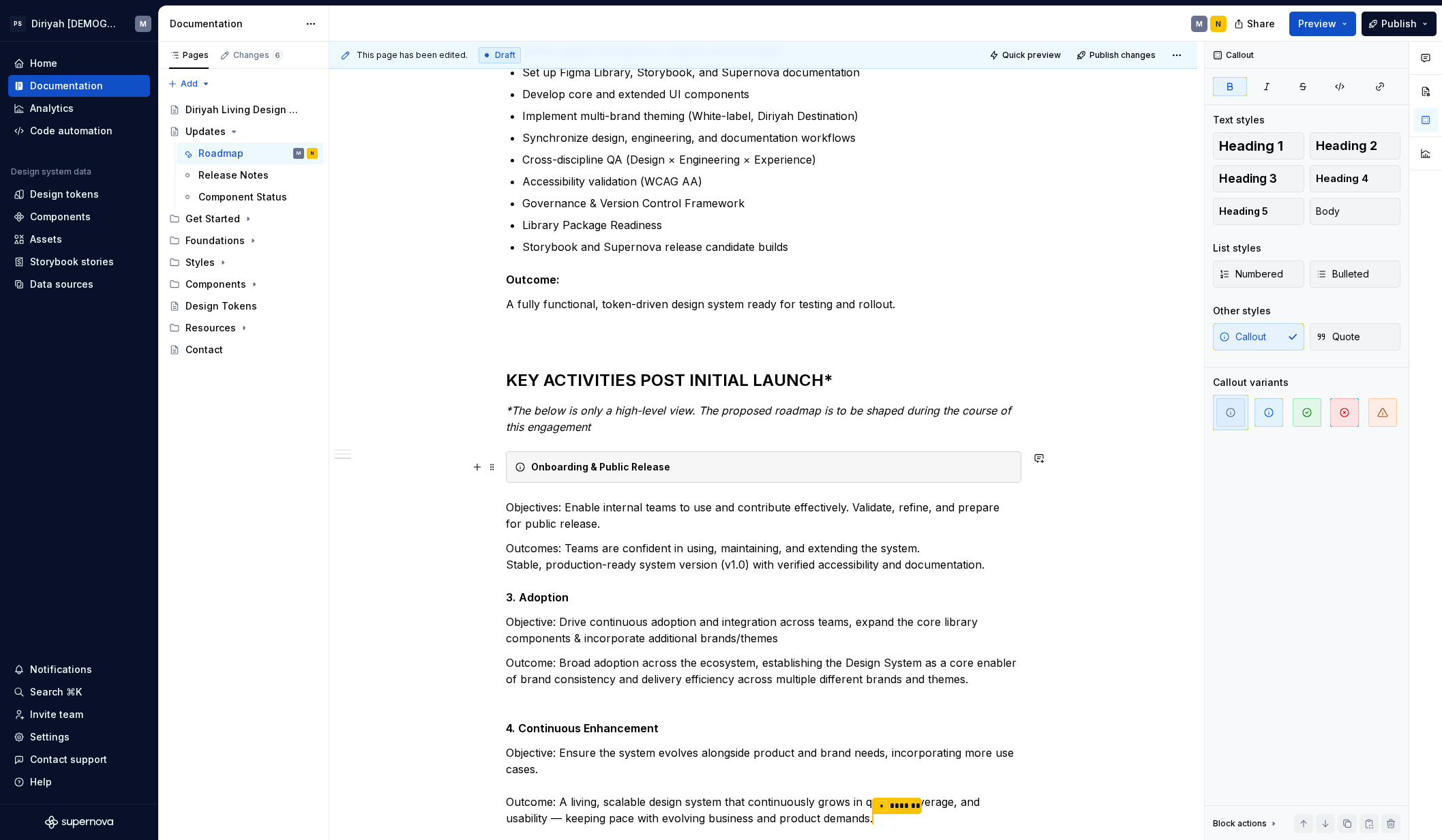
click at [692, 471] on div "Onboarding & Public Release" at bounding box center [771, 466] width 481 height 14
click at [753, 461] on div "Onboarding & Public Release" at bounding box center [771, 466] width 481 height 14
click at [1137, 410] on icon "button" at bounding box center [1344, 412] width 11 height 11
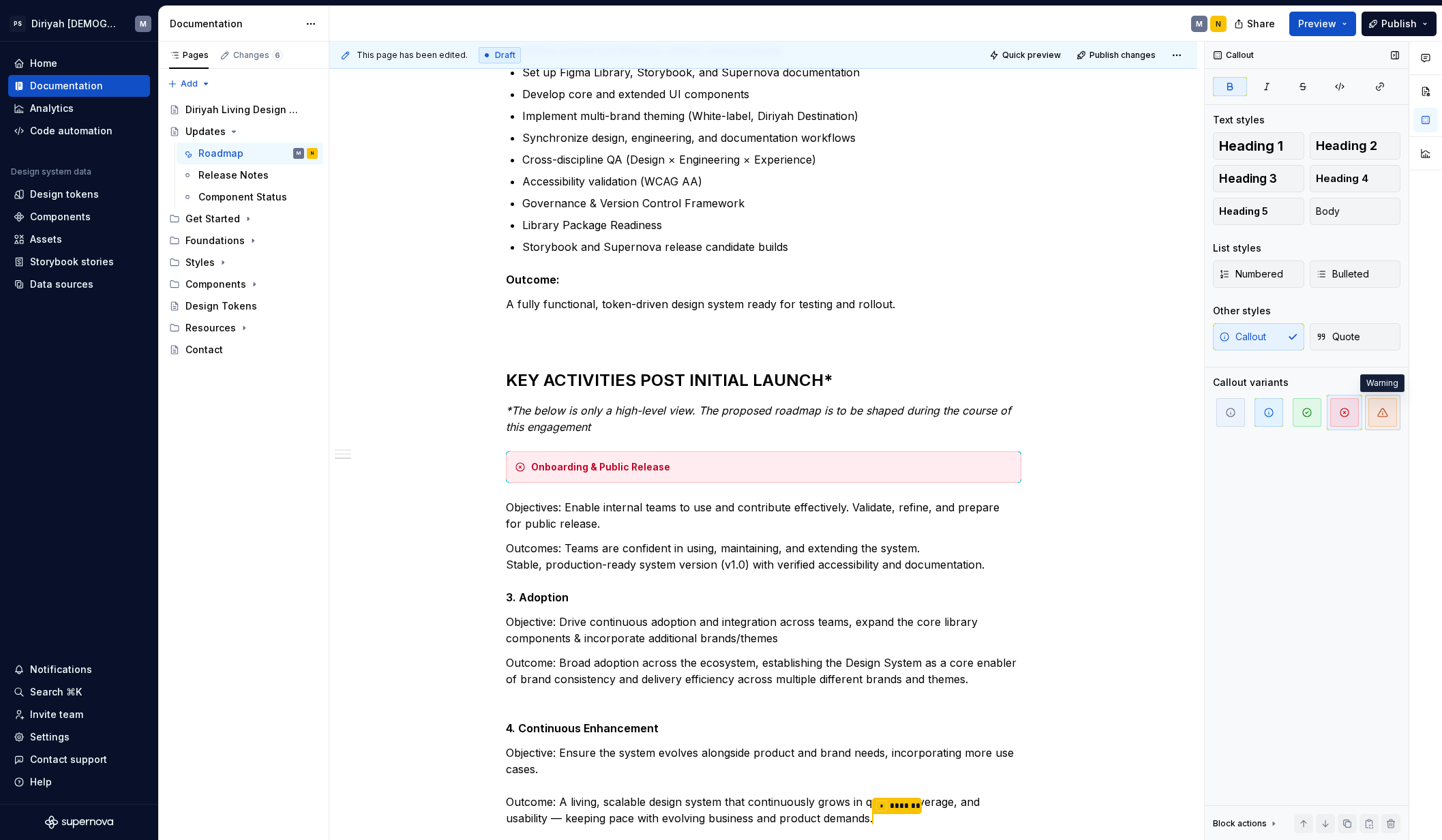
click at [1137, 415] on icon "button" at bounding box center [1382, 412] width 11 height 11
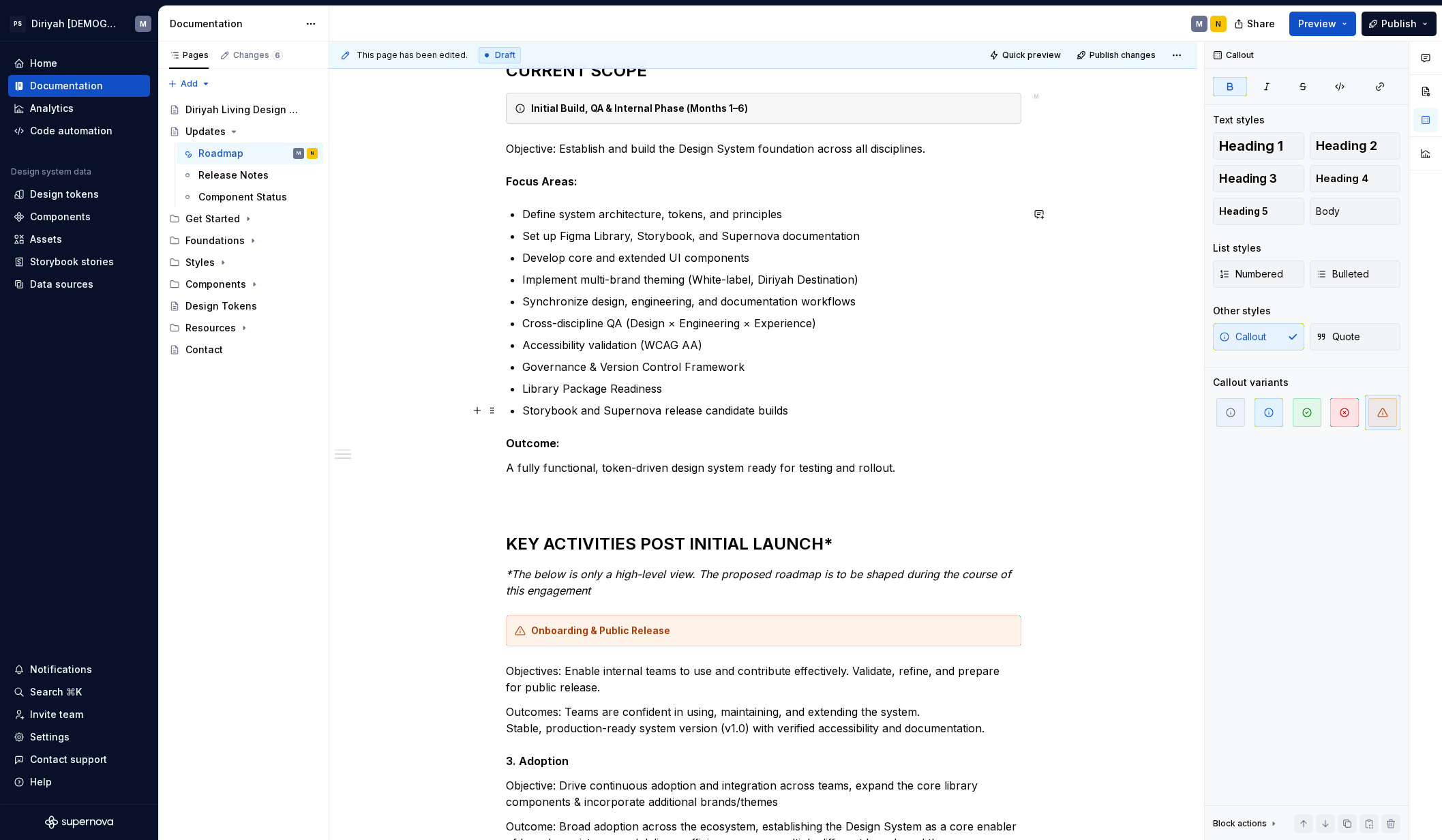
scroll to position [342, 0]
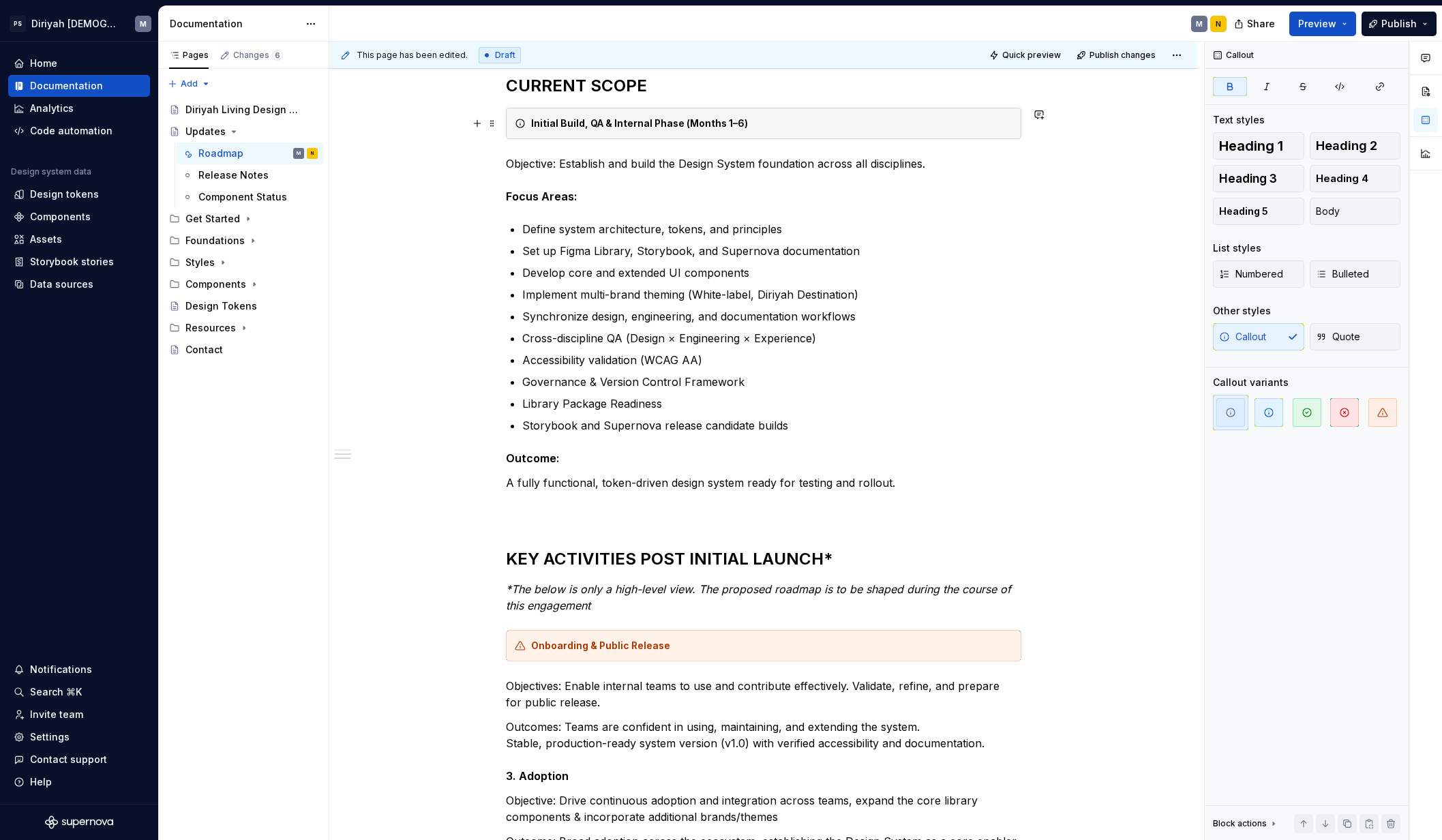
click at [913, 135] on div "Initial Build, QA & Internal Phase (Months 1–6)" at bounding box center [763, 123] width 516 height 31
click at [1137, 413] on icon "button" at bounding box center [1307, 412] width 11 height 11
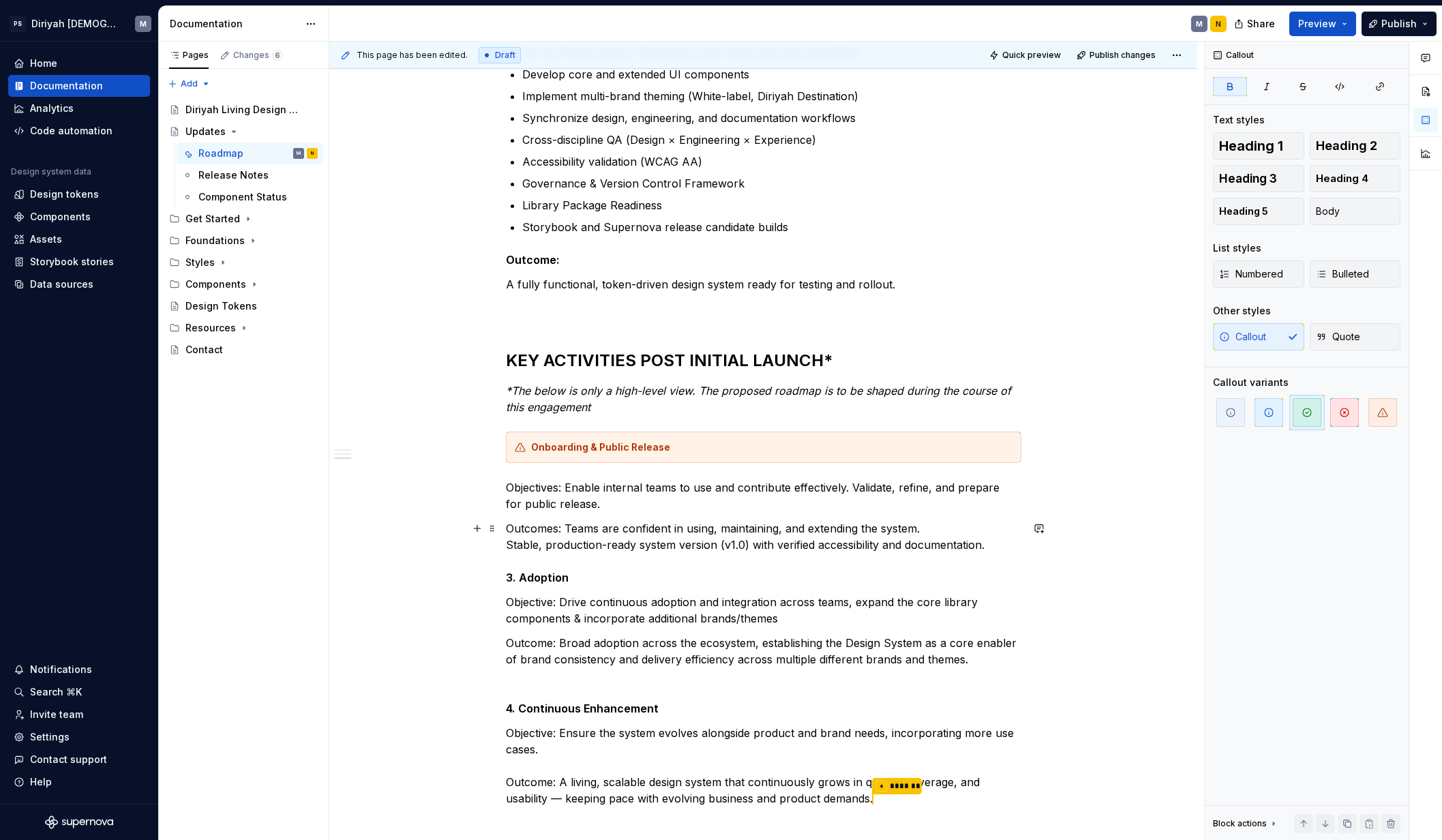
scroll to position [547, 0]
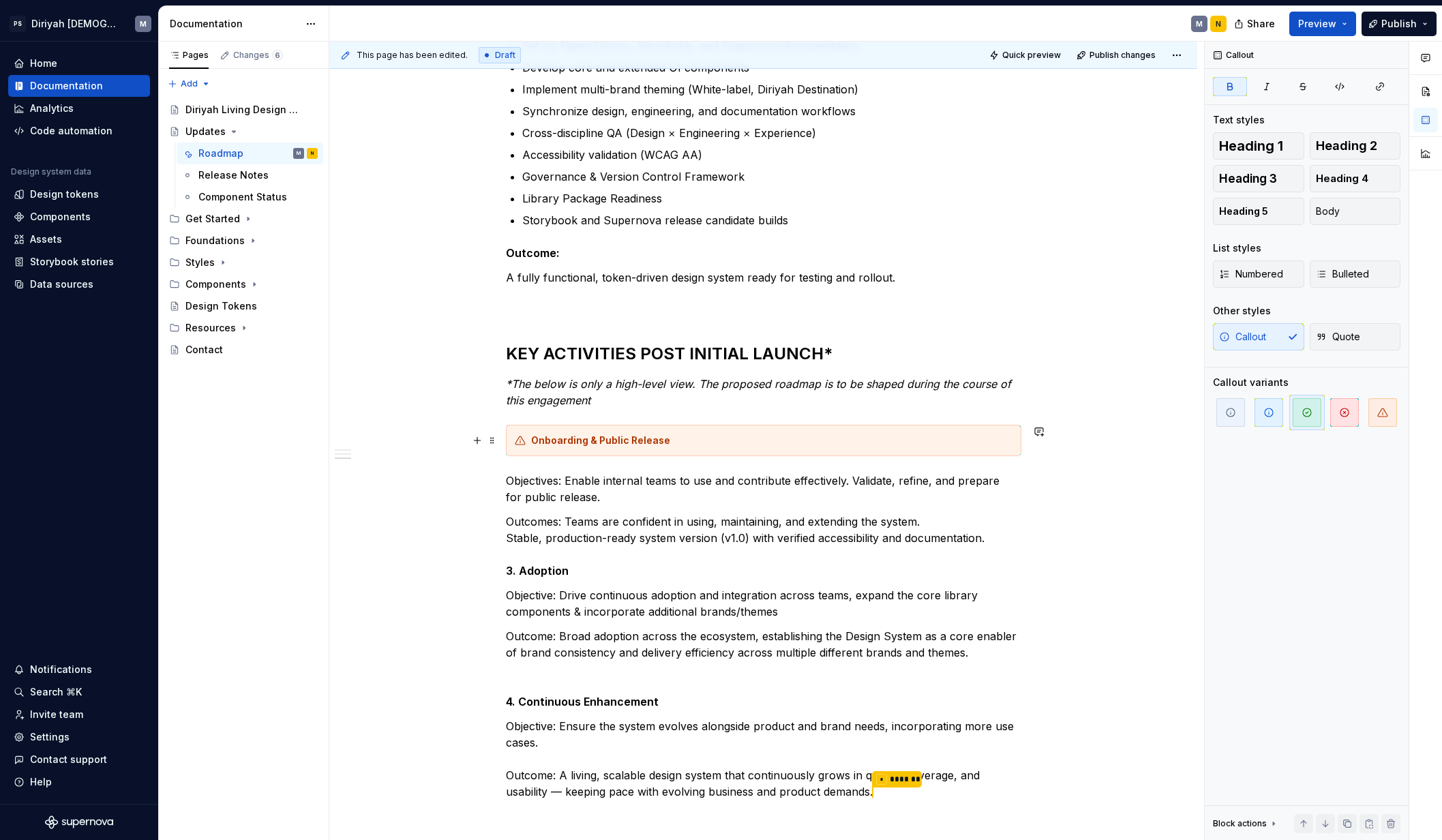
click at [753, 445] on div "Onboarding & Public Release" at bounding box center [771, 440] width 481 height 14
click at [1137, 417] on icon "button" at bounding box center [1268, 412] width 11 height 11
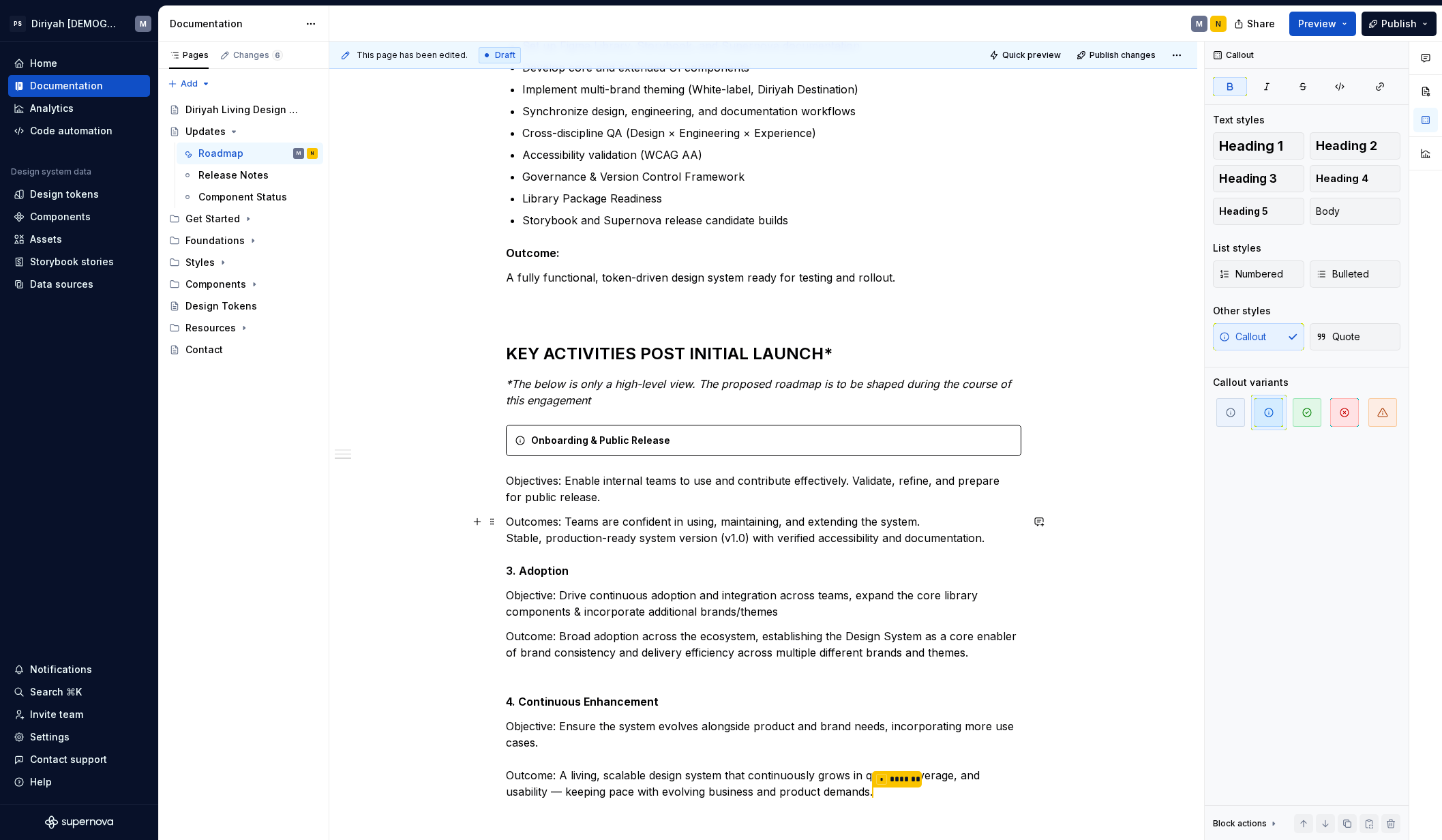
click at [409, 527] on div "Design System Roadmap — High-Level Overview The Design System roadmap spans acr…" at bounding box center [763, 379] width 868 height 1379
click at [727, 440] on div "Onboarding & Public Release" at bounding box center [771, 440] width 481 height 14
click at [729, 439] on div "Onboarding & Public Release" at bounding box center [771, 440] width 481 height 14
click at [1137, 411] on span "button" at bounding box center [1231, 413] width 29 height 29
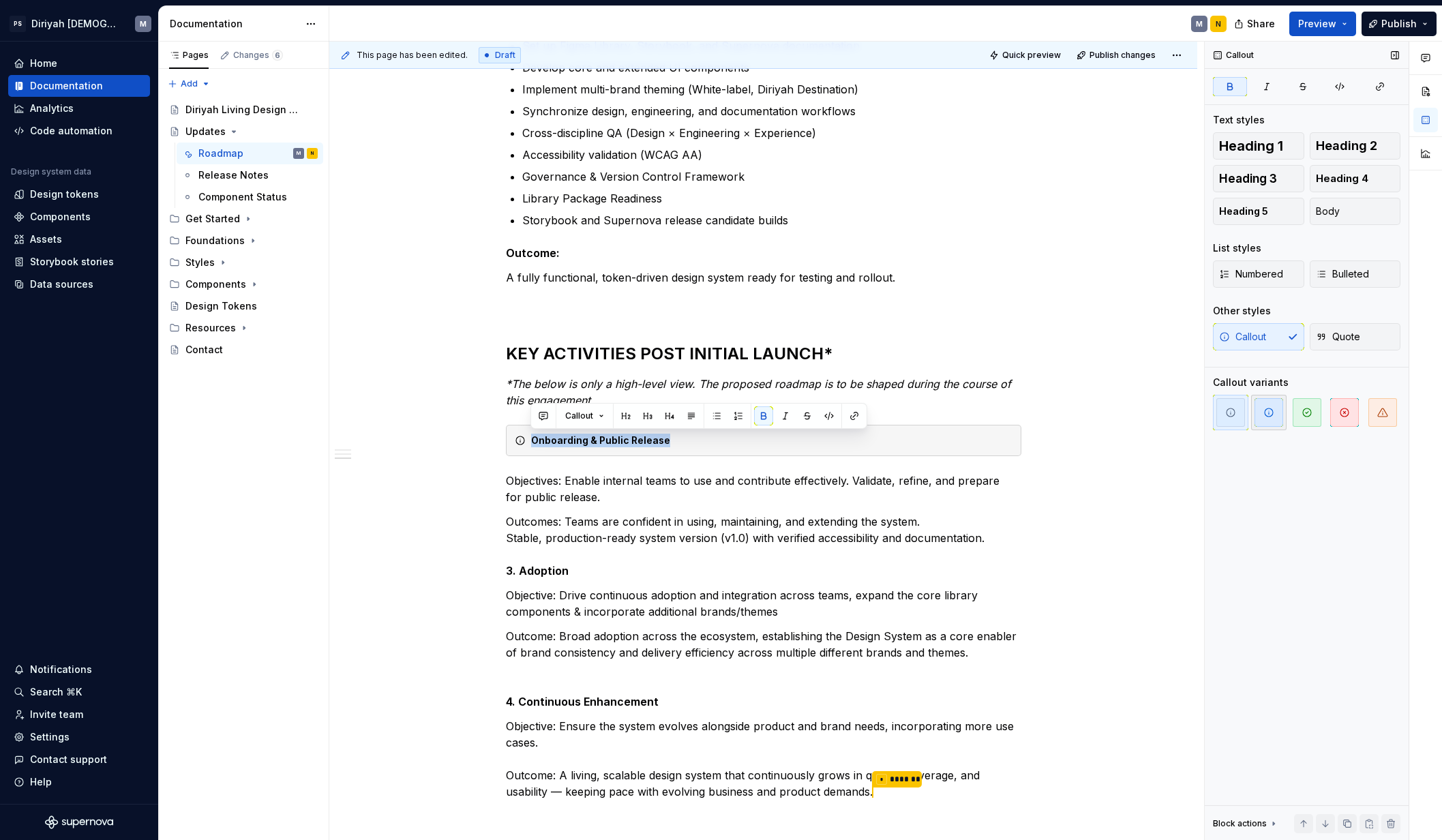
click at [1137, 409] on icon "button" at bounding box center [1268, 412] width 8 height 8
click at [377, 533] on div "Design System Roadmap — High-Level Overview The Design System roadmap spans acr…" at bounding box center [763, 379] width 868 height 1379
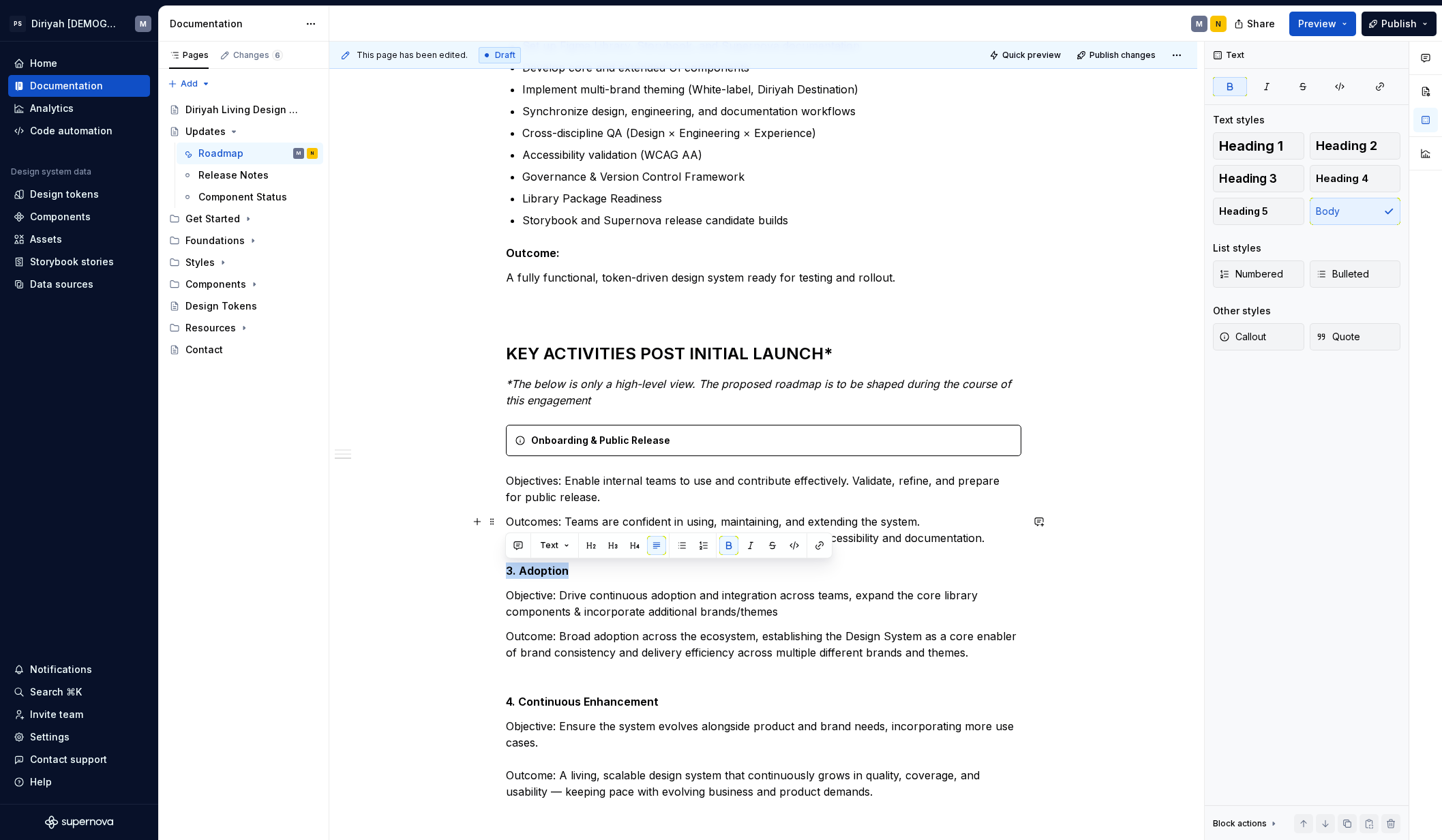
drag, startPoint x: 504, startPoint y: 571, endPoint x: 469, endPoint y: 571, distance: 35.0
click at [469, 571] on div "Design System Roadmap — High-Level Overview The Design System roadmap spans acr…" at bounding box center [763, 379] width 868 height 1378
click at [1137, 330] on span "Callout" at bounding box center [1242, 337] width 47 height 14
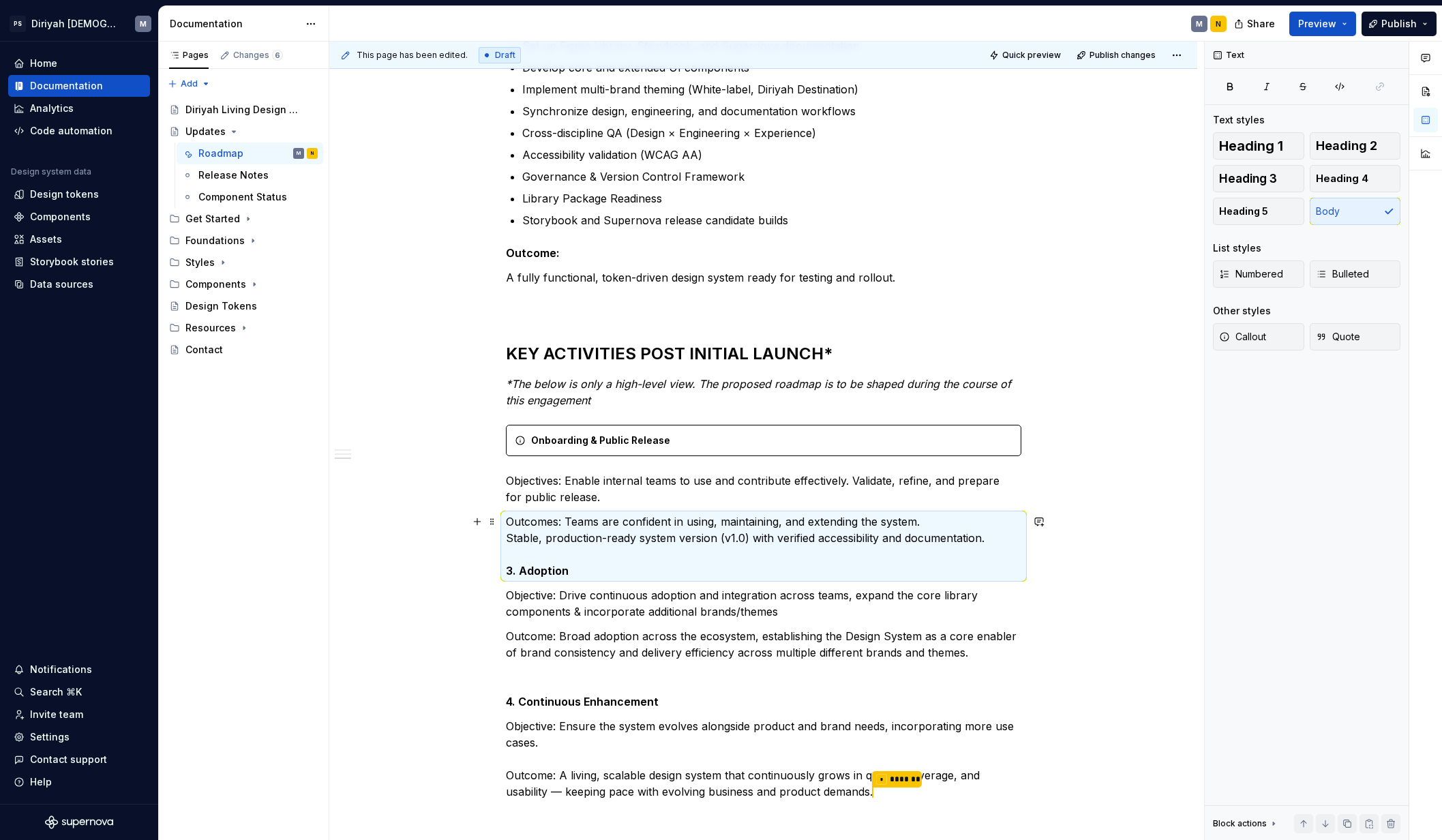
click at [508, 568] on strong "3. Adoption" at bounding box center [537, 570] width 63 height 14
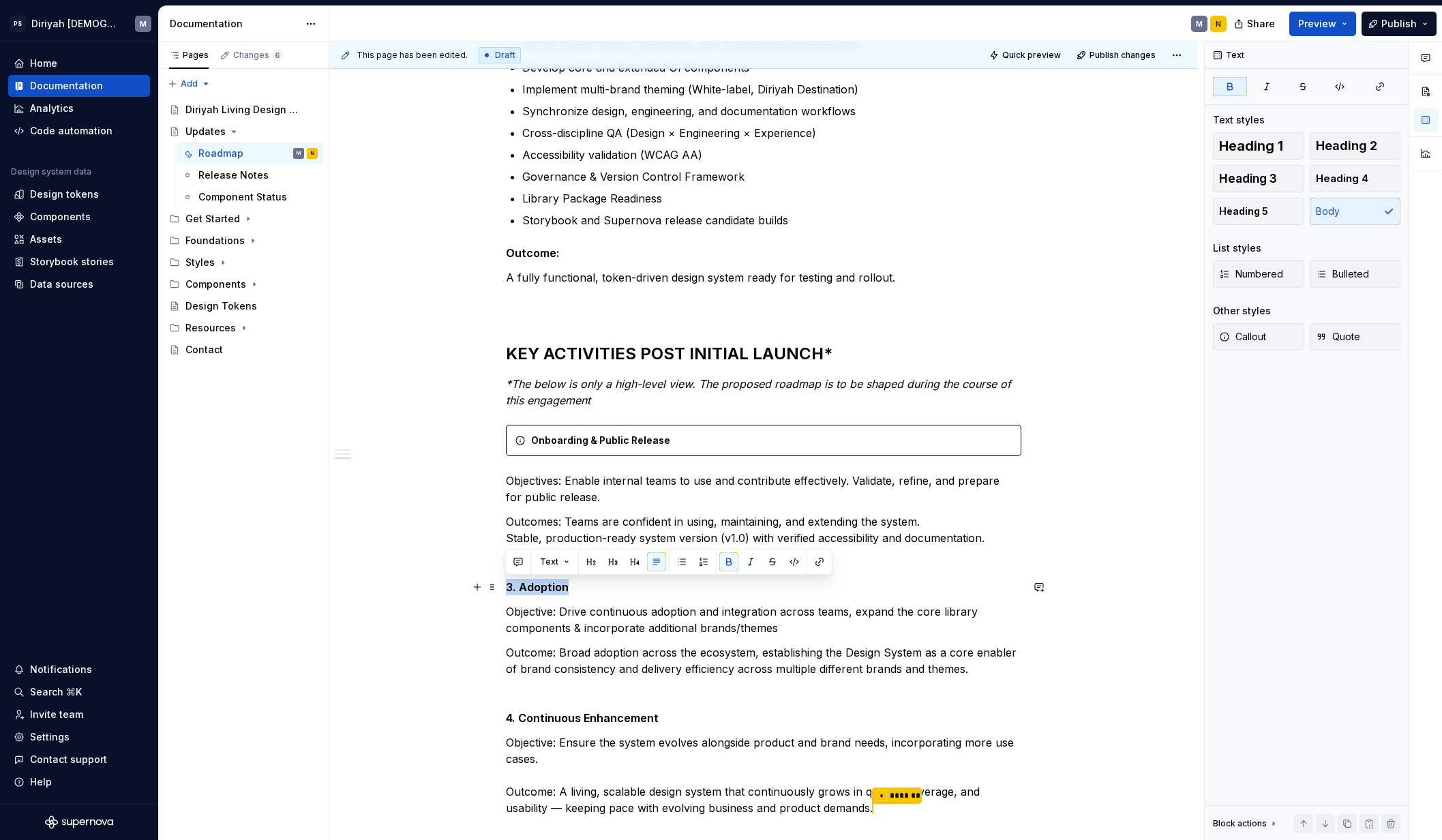
drag, startPoint x: 577, startPoint y: 586, endPoint x: 500, endPoint y: 592, distance: 77.2
click at [500, 592] on div "Design System Roadmap — High-Level Overview The Design System roadmap spans acr…" at bounding box center [763, 388] width 868 height 1396
click at [1137, 346] on button "Callout" at bounding box center [1258, 337] width 91 height 28
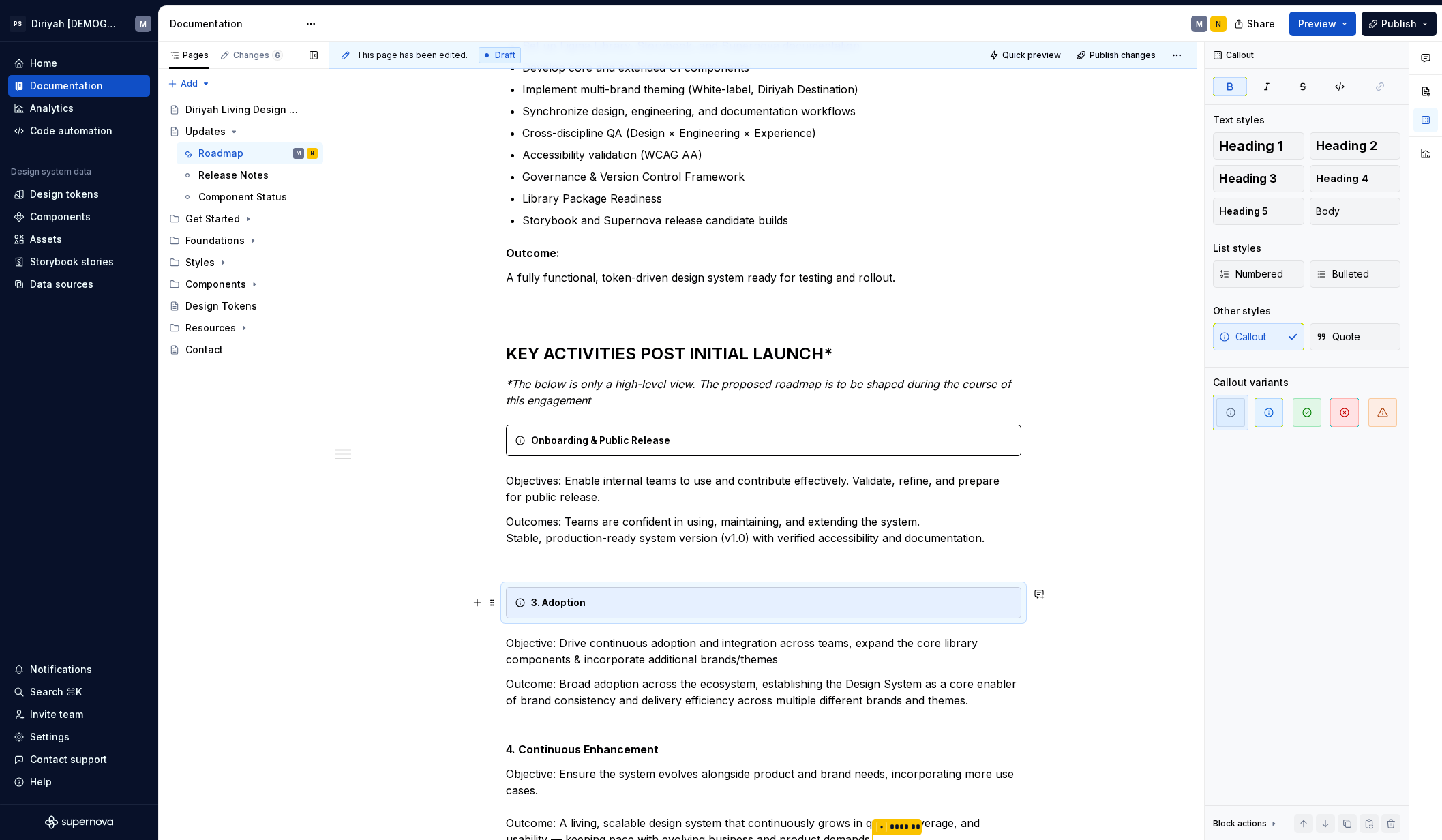
click at [315, 621] on div "Pages Changes 6 Add Accessibility guide for tree Page tree. Navigate the tree w…" at bounding box center [243, 440] width 170 height 799
click at [416, 653] on div "Design System Roadmap — High-Level Overview The Design System roadmap spans acr…" at bounding box center [763, 403] width 868 height 1427
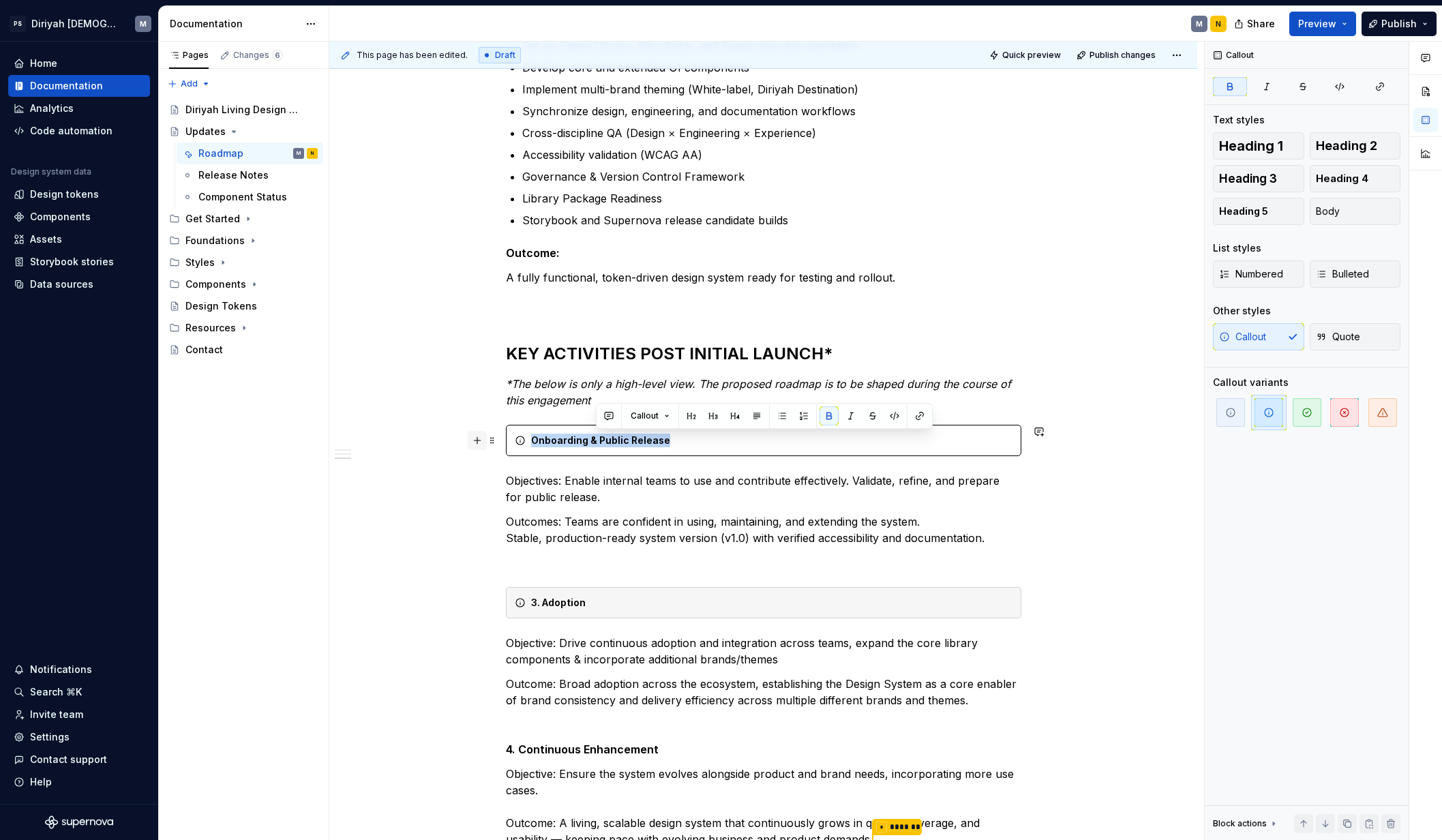
drag, startPoint x: 597, startPoint y: 438, endPoint x: 482, endPoint y: 435, distance: 115.0
click at [506, 435] on div "Design System Roadmap — High-Level Overview The Design System roadmap spans acr…" at bounding box center [763, 293] width 516 height 1142
click at [1137, 415] on span "button" at bounding box center [1231, 413] width 29 height 29
click at [413, 568] on div "This page has been edited. Draft Quick preview Publish changes Updates Edit hea…" at bounding box center [767, 440] width 875 height 799
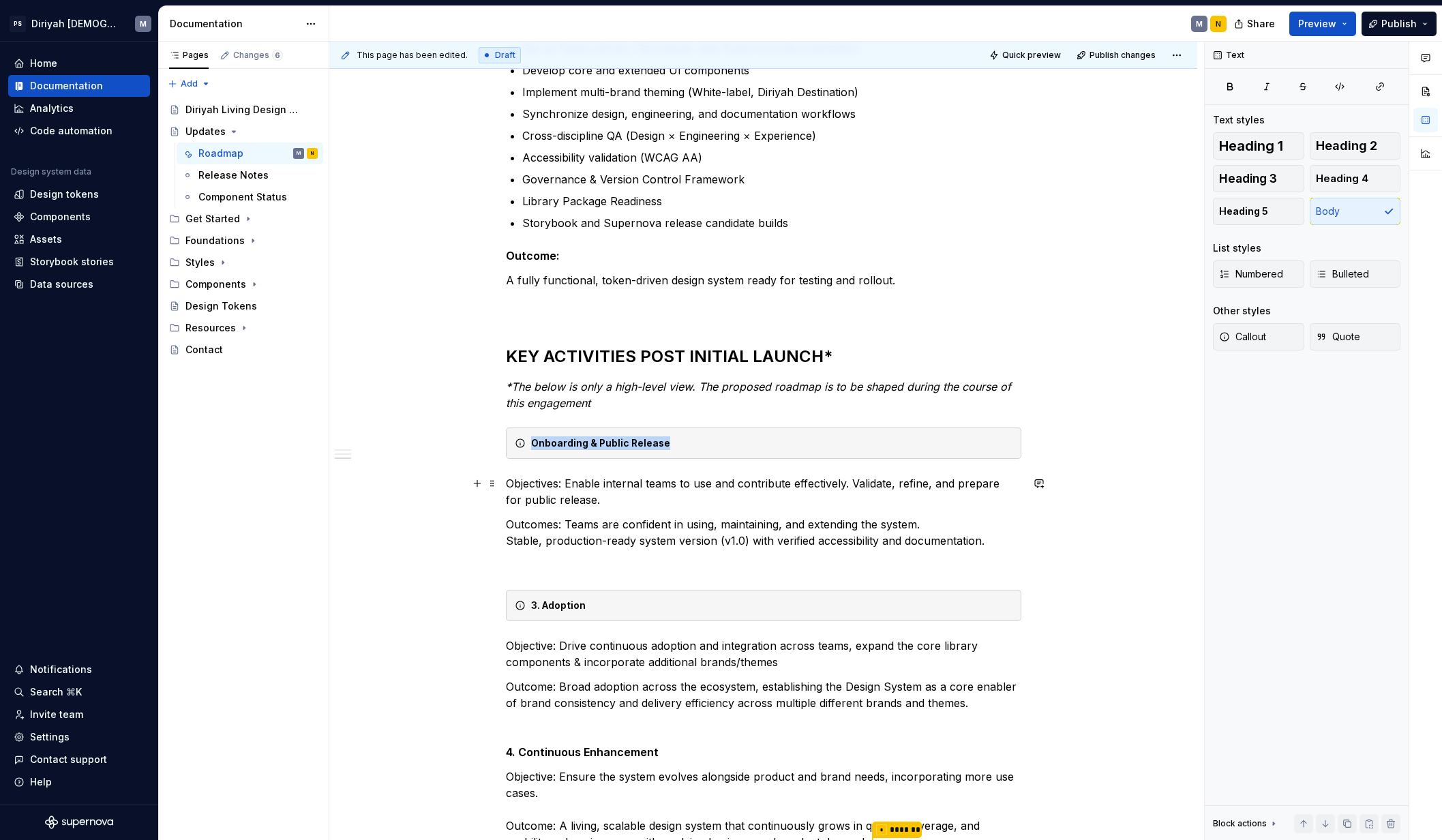
click at [368, 506] on div "Design System Roadmap — High-Level Overview The Design System roadmap spans acr…" at bounding box center [763, 406] width 868 height 1427
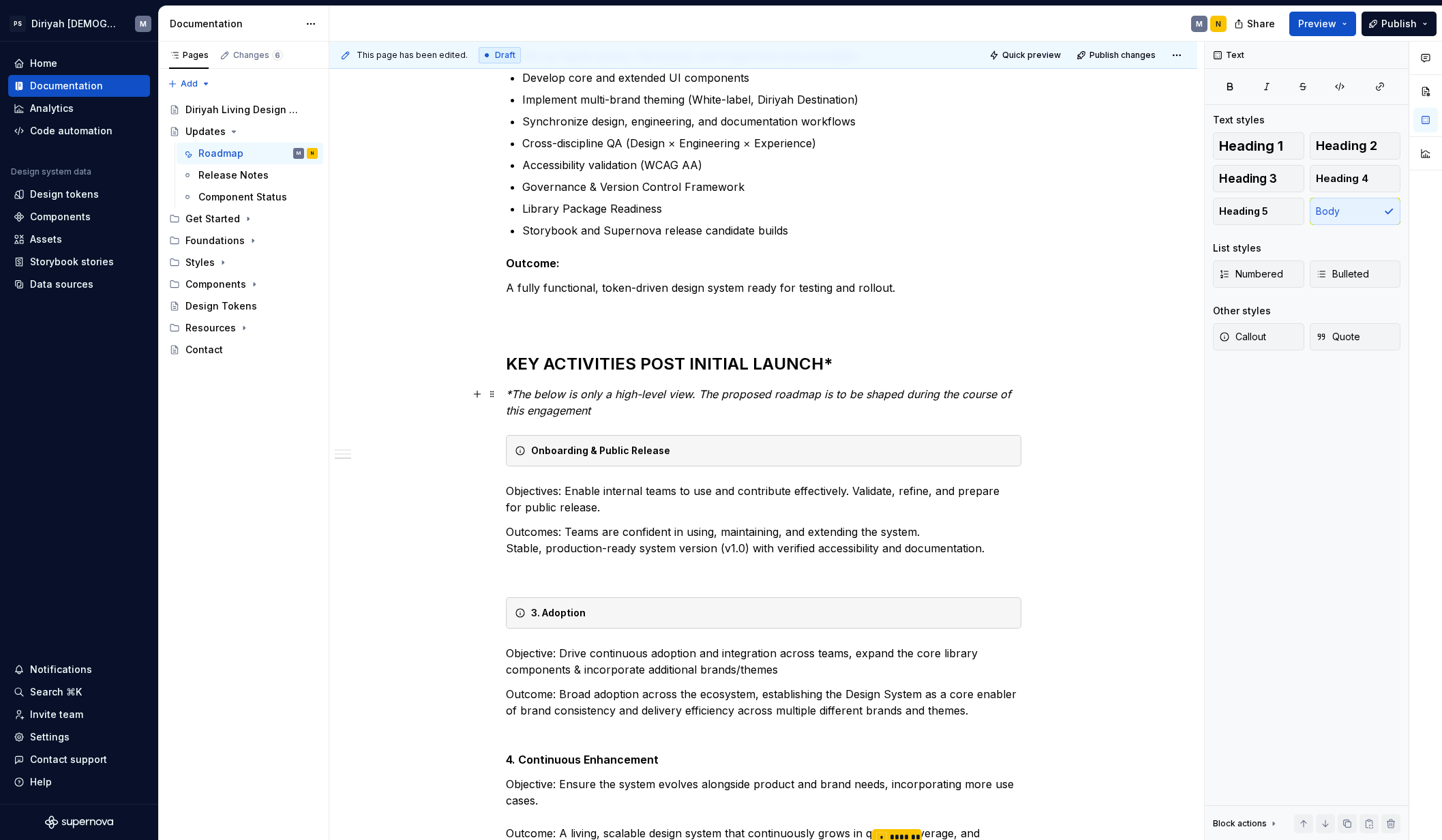
scroll to position [667, 0]
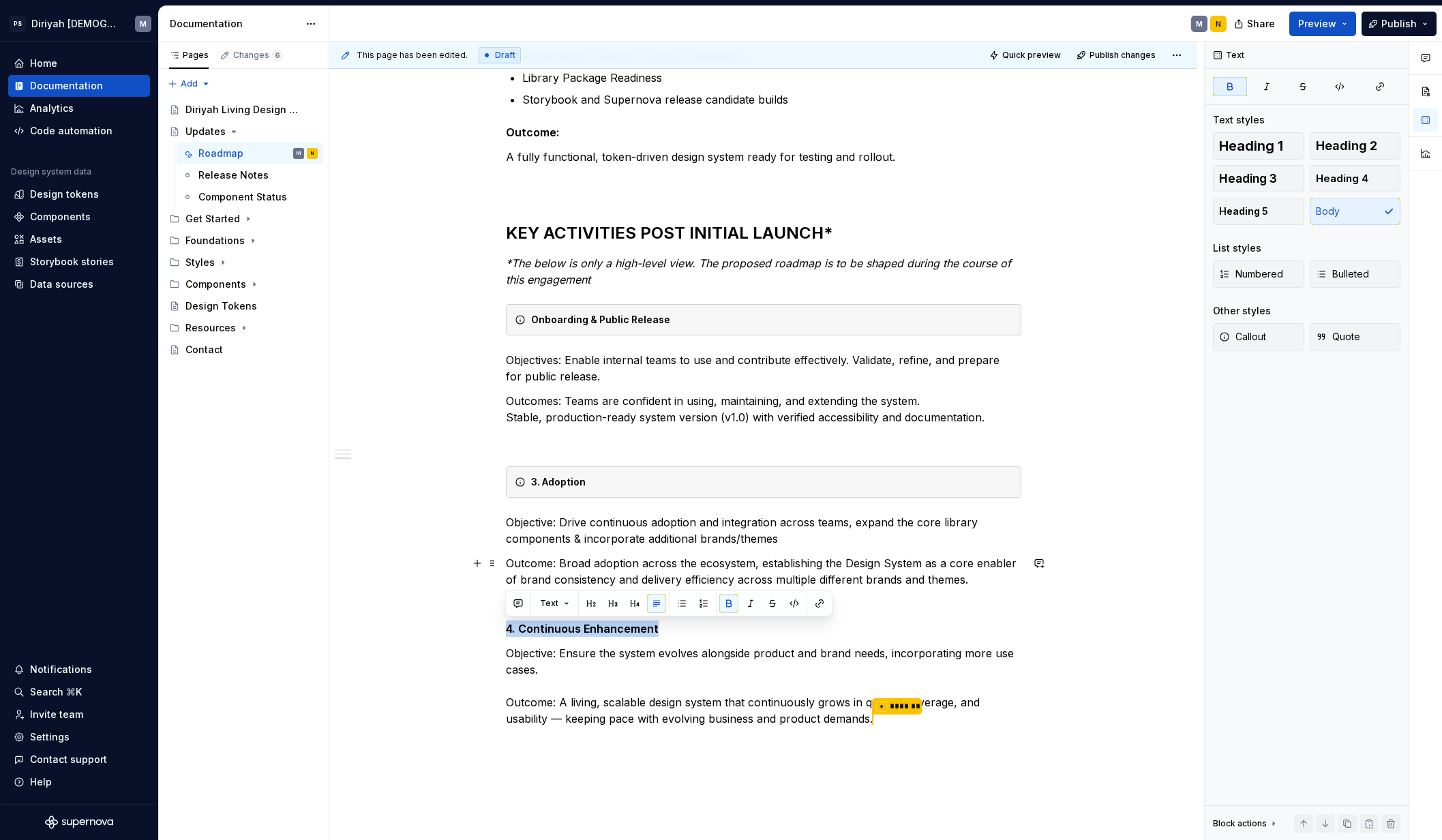
drag, startPoint x: 659, startPoint y: 626, endPoint x: 490, endPoint y: 626, distance: 169.0
click at [471, 626] on div "Design System Roadmap — High-Level Overview The Design System roadmap spans acr…" at bounding box center [763, 282] width 868 height 1427
click at [1137, 338] on button "Callout" at bounding box center [1258, 337] width 91 height 28
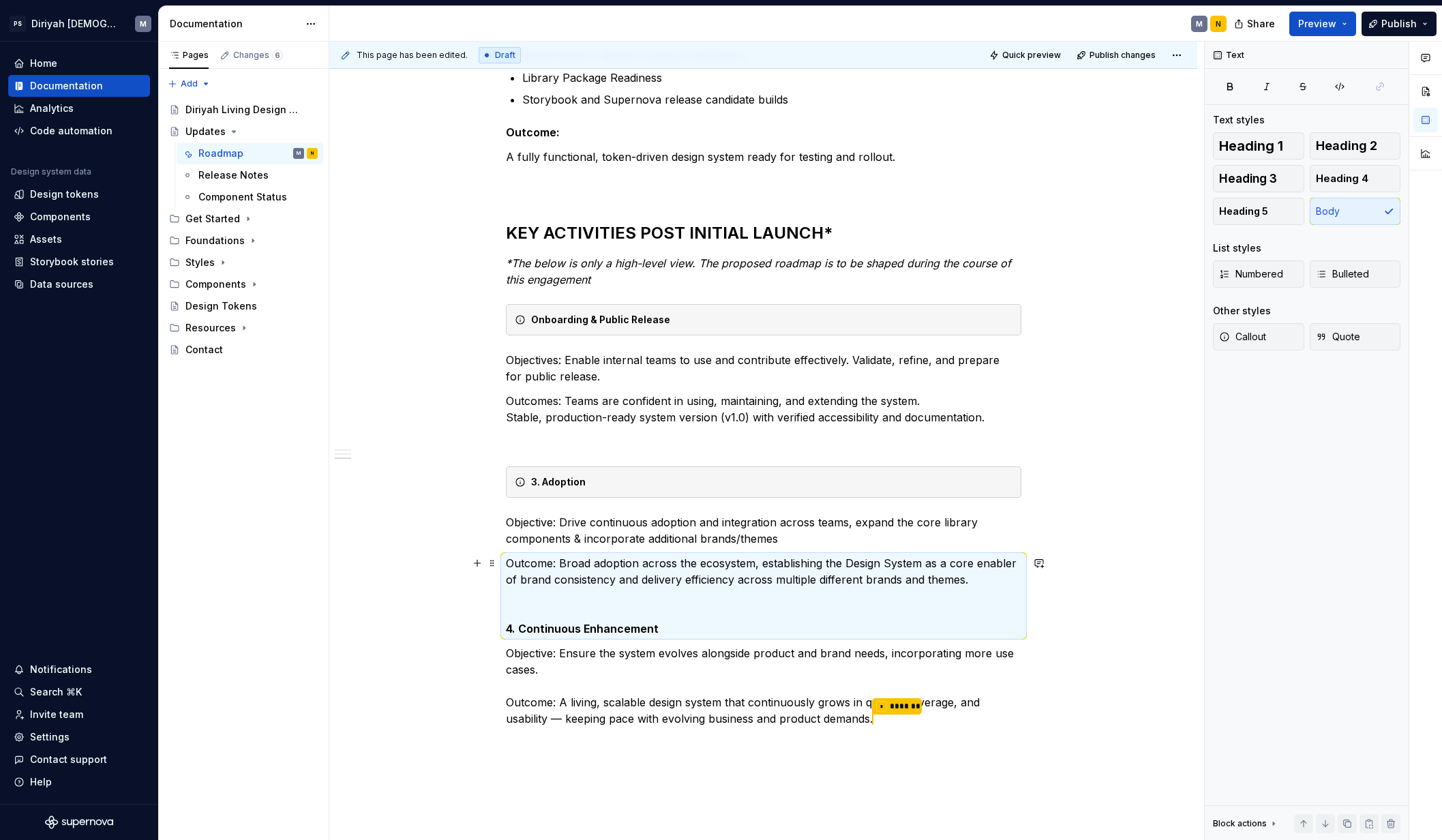
click at [506, 623] on strong "4. Continuous Enhancement" at bounding box center [582, 628] width 153 height 14
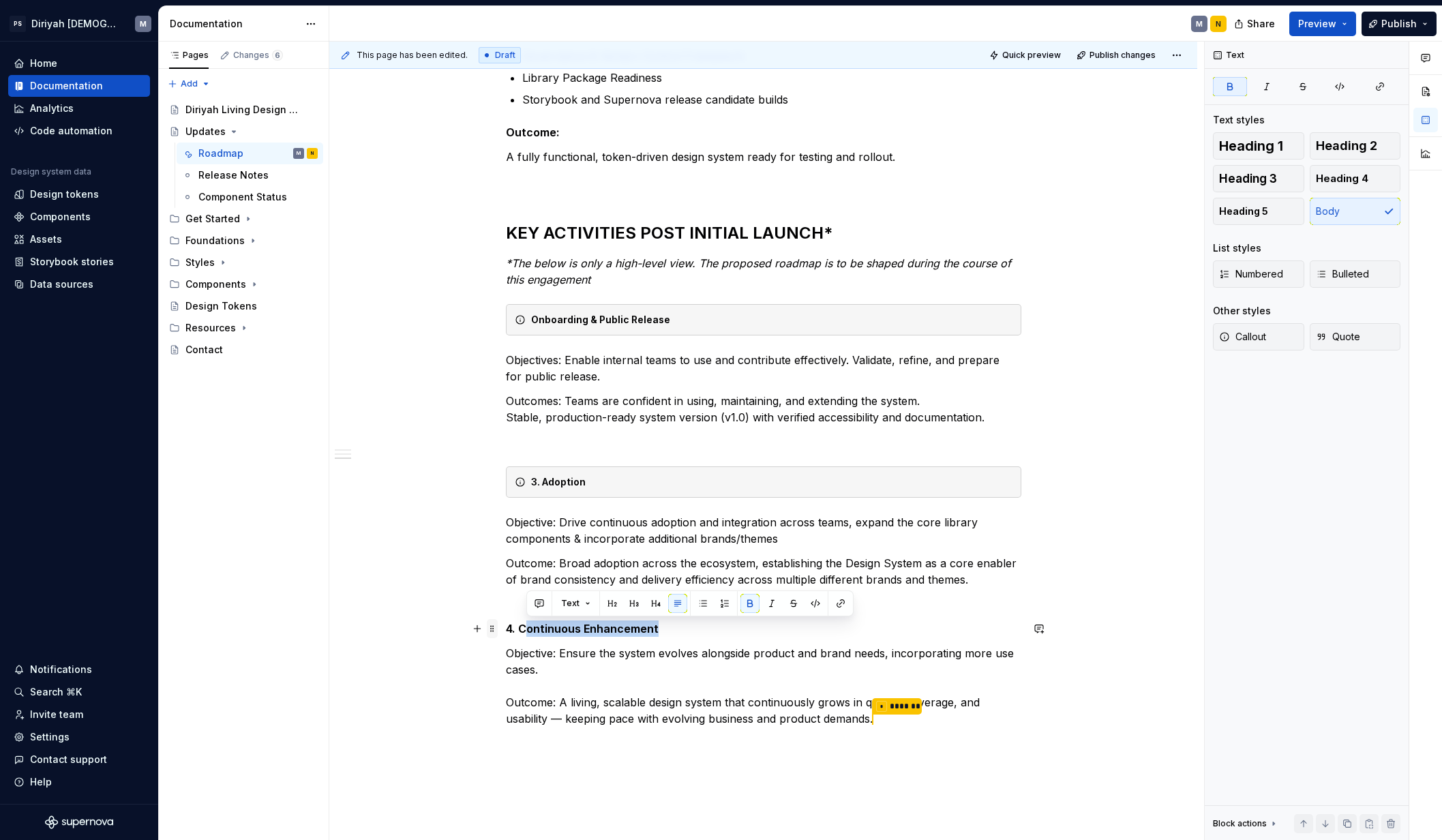
drag, startPoint x: 672, startPoint y: 623, endPoint x: 492, endPoint y: 631, distance: 180.2
click at [506, 631] on div "Design System Roadmap — High-Level Overview The Design System roadmap spans acr…" at bounding box center [763, 172] width 516 height 1142
click at [557, 635] on p "4. Continuous Enhancement" at bounding box center [763, 628] width 516 height 17
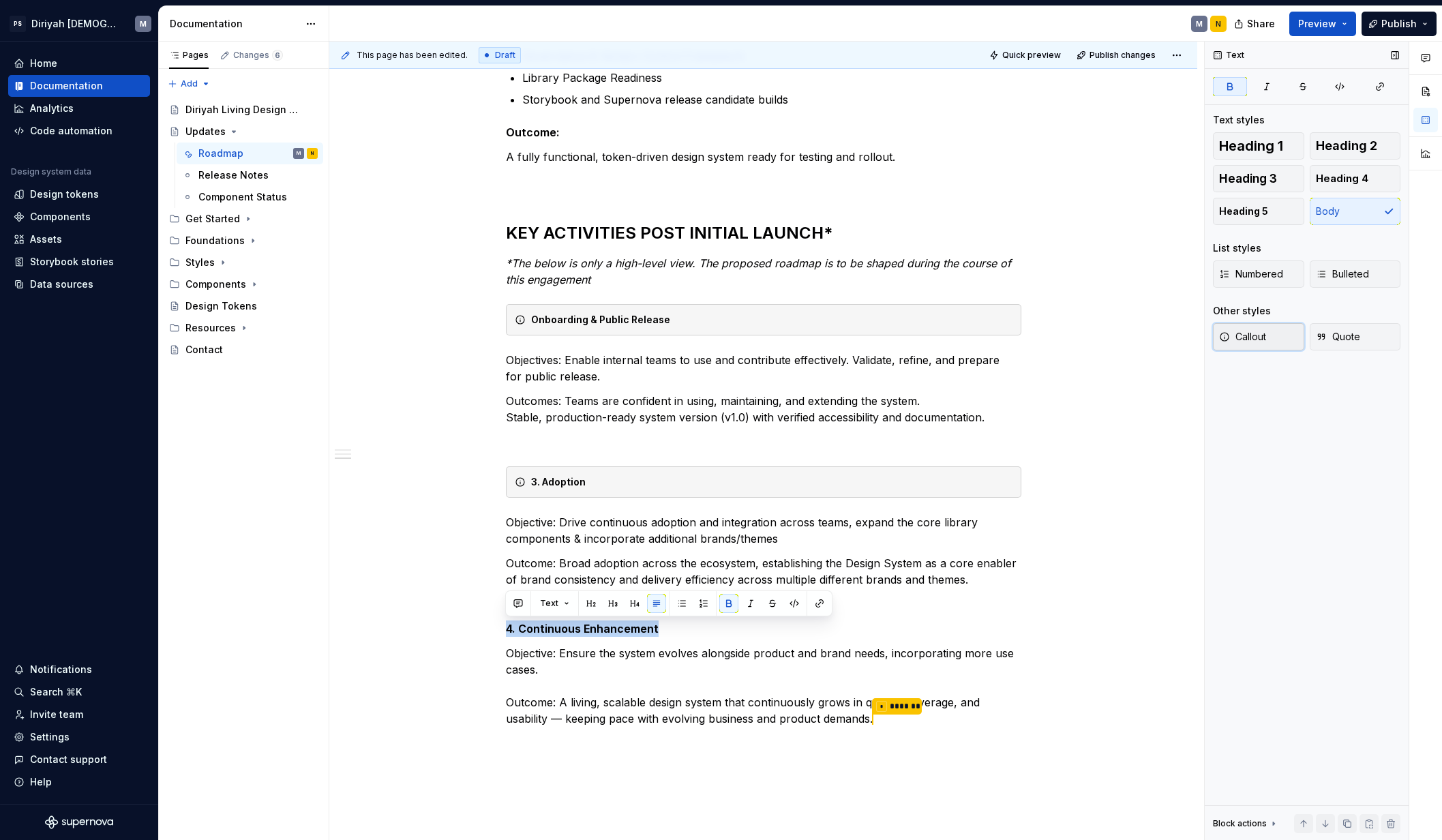
click at [1137, 339] on span "Callout" at bounding box center [1242, 337] width 47 height 14
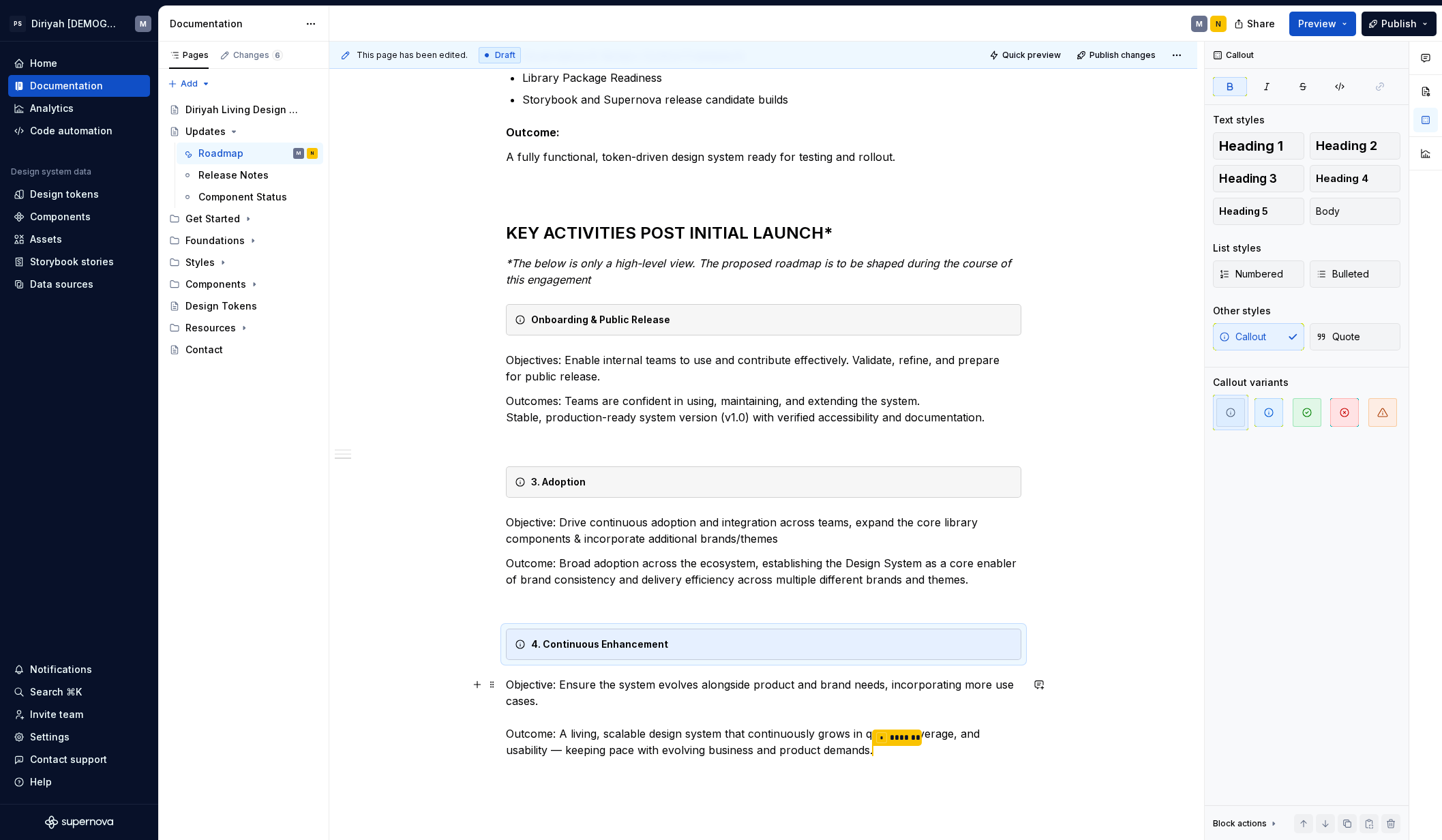
click at [404, 660] on div "This page has been edited. Draft Quick preview Publish changes Updates Edit hea…" at bounding box center [767, 440] width 875 height 799
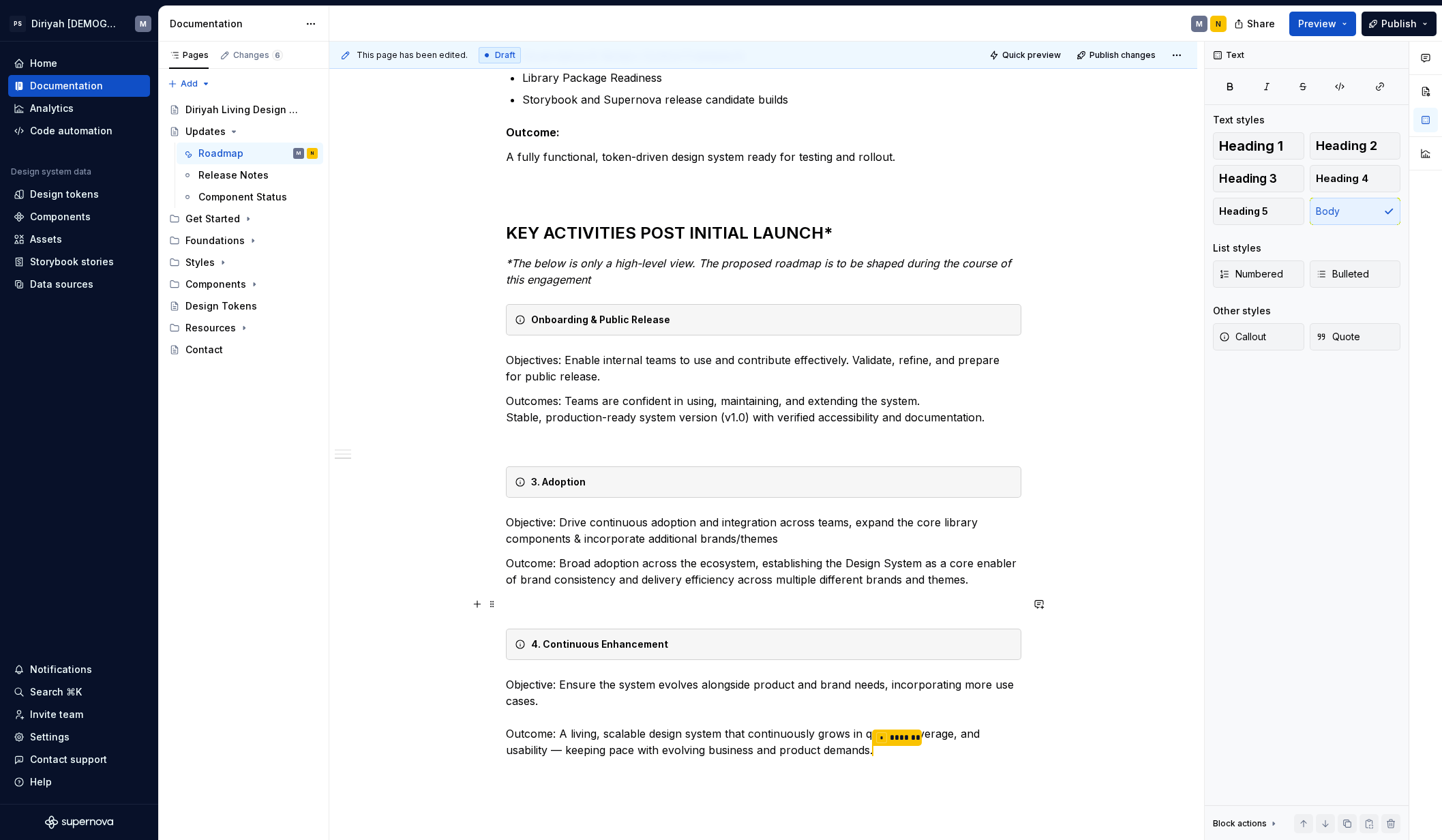
click at [541, 600] on p at bounding box center [763, 604] width 516 height 17
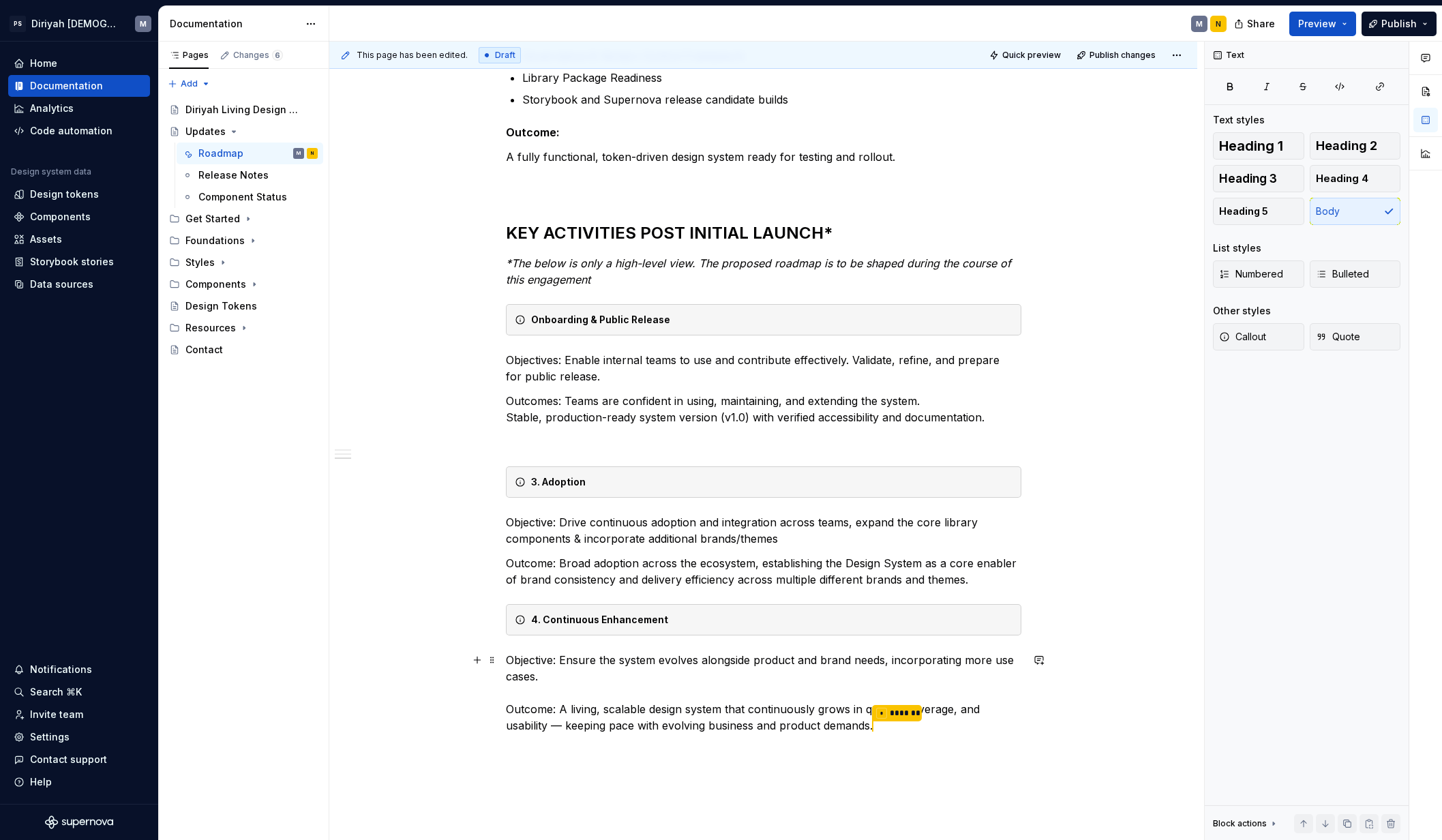
click at [389, 681] on div "This page has been edited. Draft Quick preview Publish changes Updates Edit hea…" at bounding box center [767, 440] width 875 height 799
click at [524, 445] on p at bounding box center [763, 442] width 516 height 17
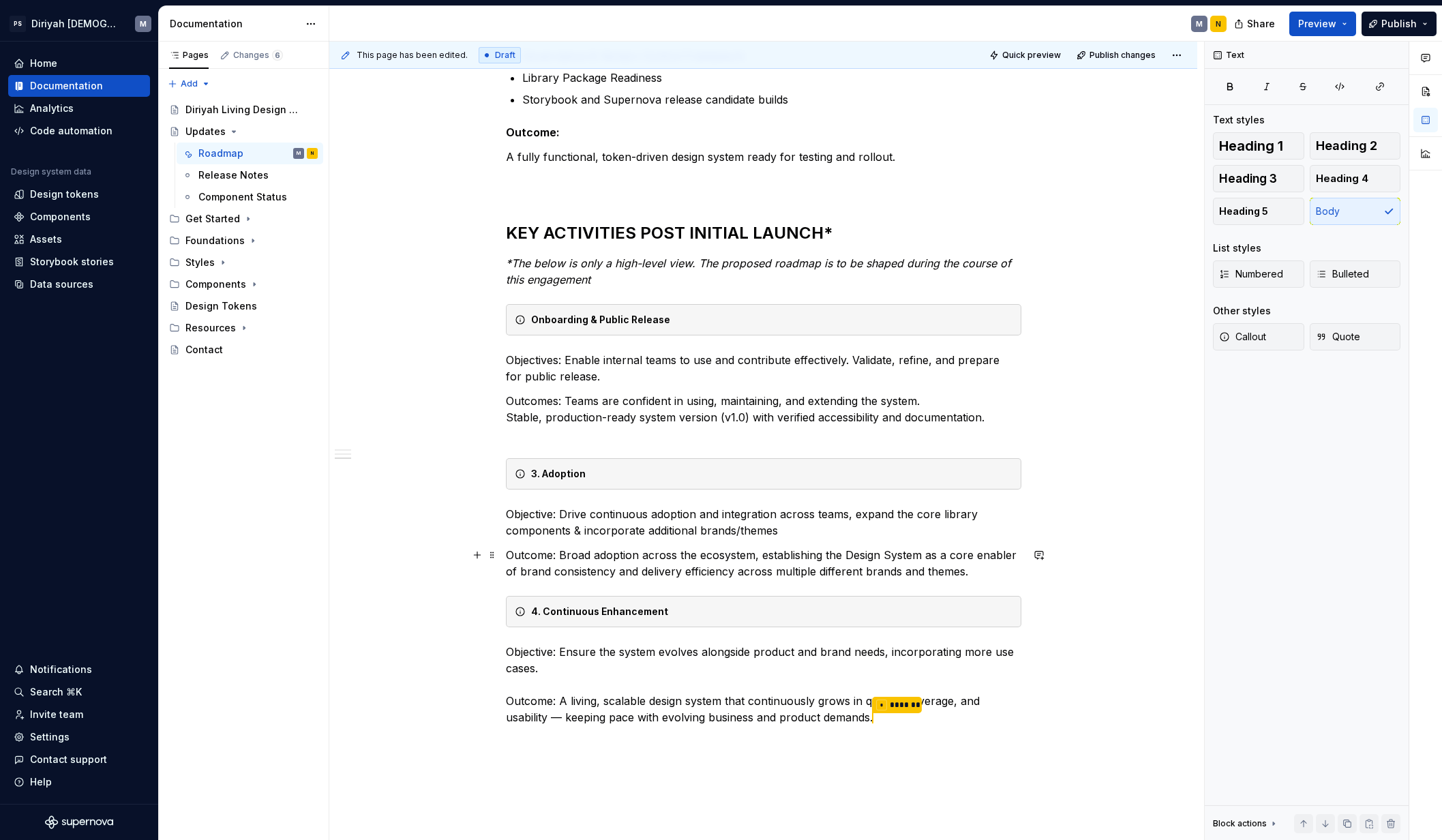
click at [978, 575] on p "Outcome: Broad adoption across the ecosystem, establishing the Design System as…" at bounding box center [763, 563] width 516 height 33
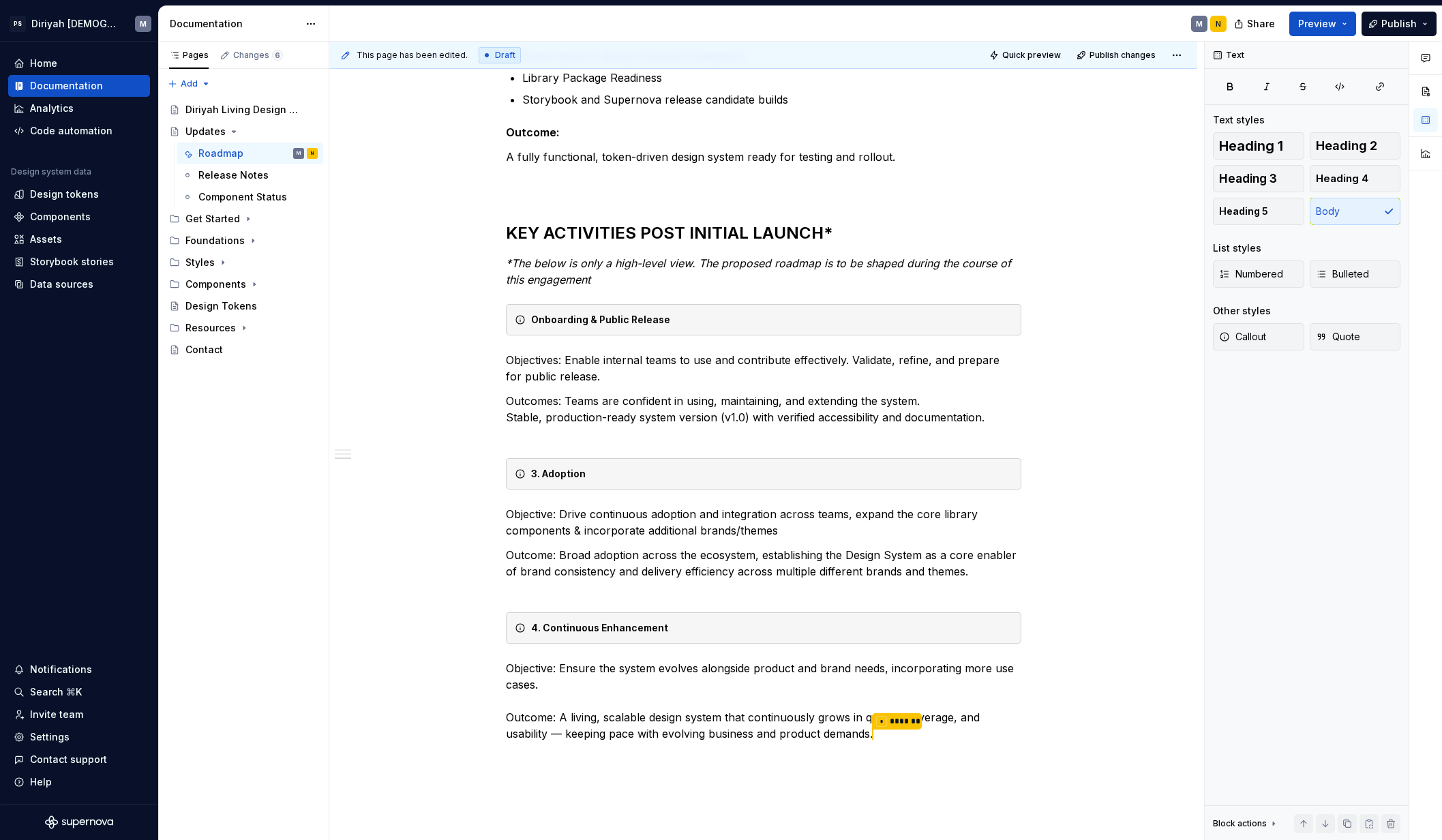
click at [337, 626] on div "Design System Roadmap — High-Level Overview The Design System roadmap spans acr…" at bounding box center [763, 290] width 868 height 1442
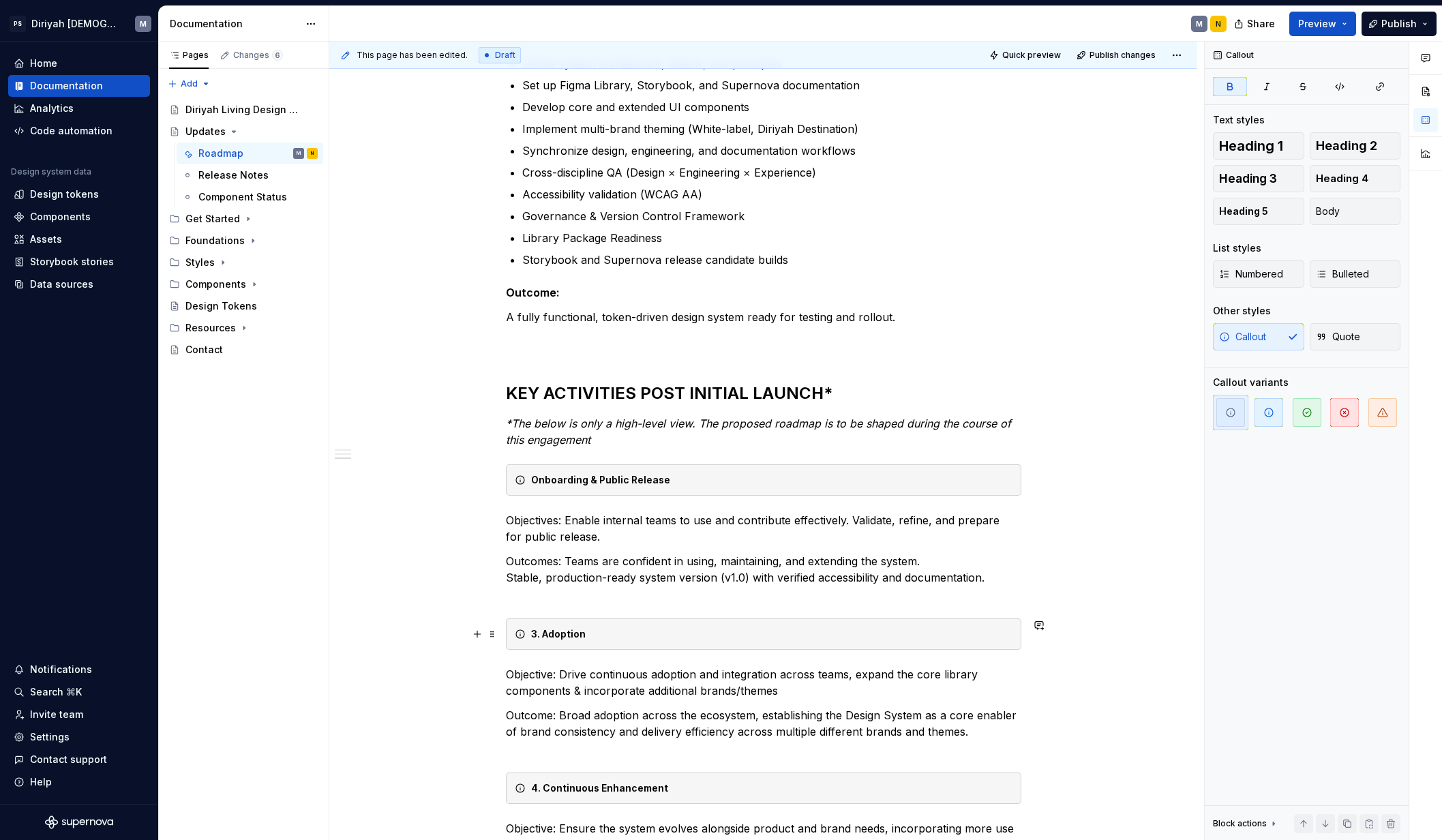
scroll to position [446, 0]
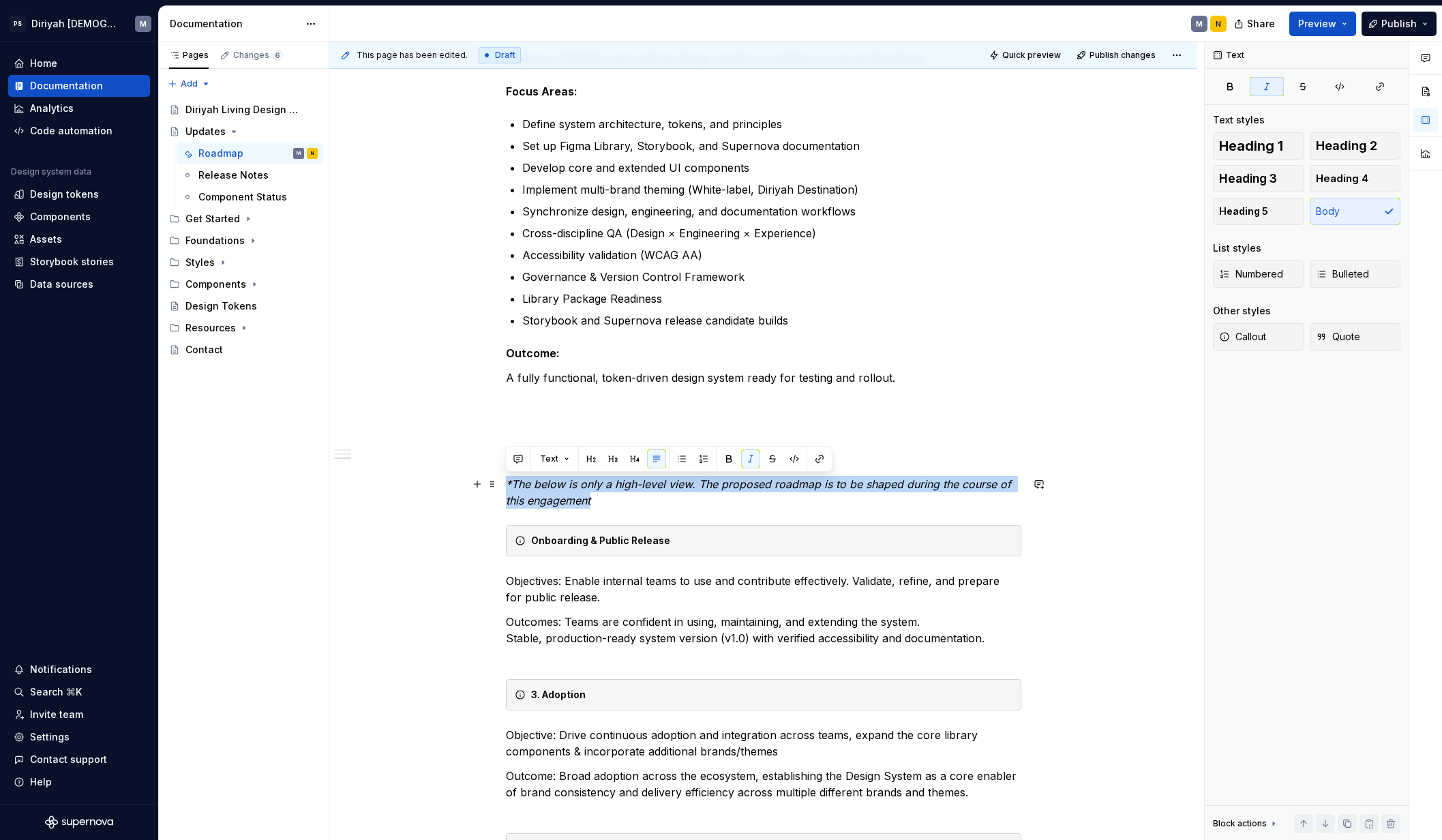
drag, startPoint x: 637, startPoint y: 506, endPoint x: 445, endPoint y: 487, distance: 192.9
click at [445, 487] on div "Design System Roadmap — High-Level Overview The Design System roadmap spans acr…" at bounding box center [763, 511] width 868 height 1442
click at [560, 465] on button "Text" at bounding box center [554, 458] width 41 height 19
click at [324, 560] on div "Pages Changes 6 Add Accessibility guide for tree Page tree. Navigate the tree w…" at bounding box center [243, 440] width 170 height 799
click at [1135, 466] on div "Design System Roadmap — High-Level Overview The Design System roadmap spans acr…" at bounding box center [763, 511] width 868 height 1442
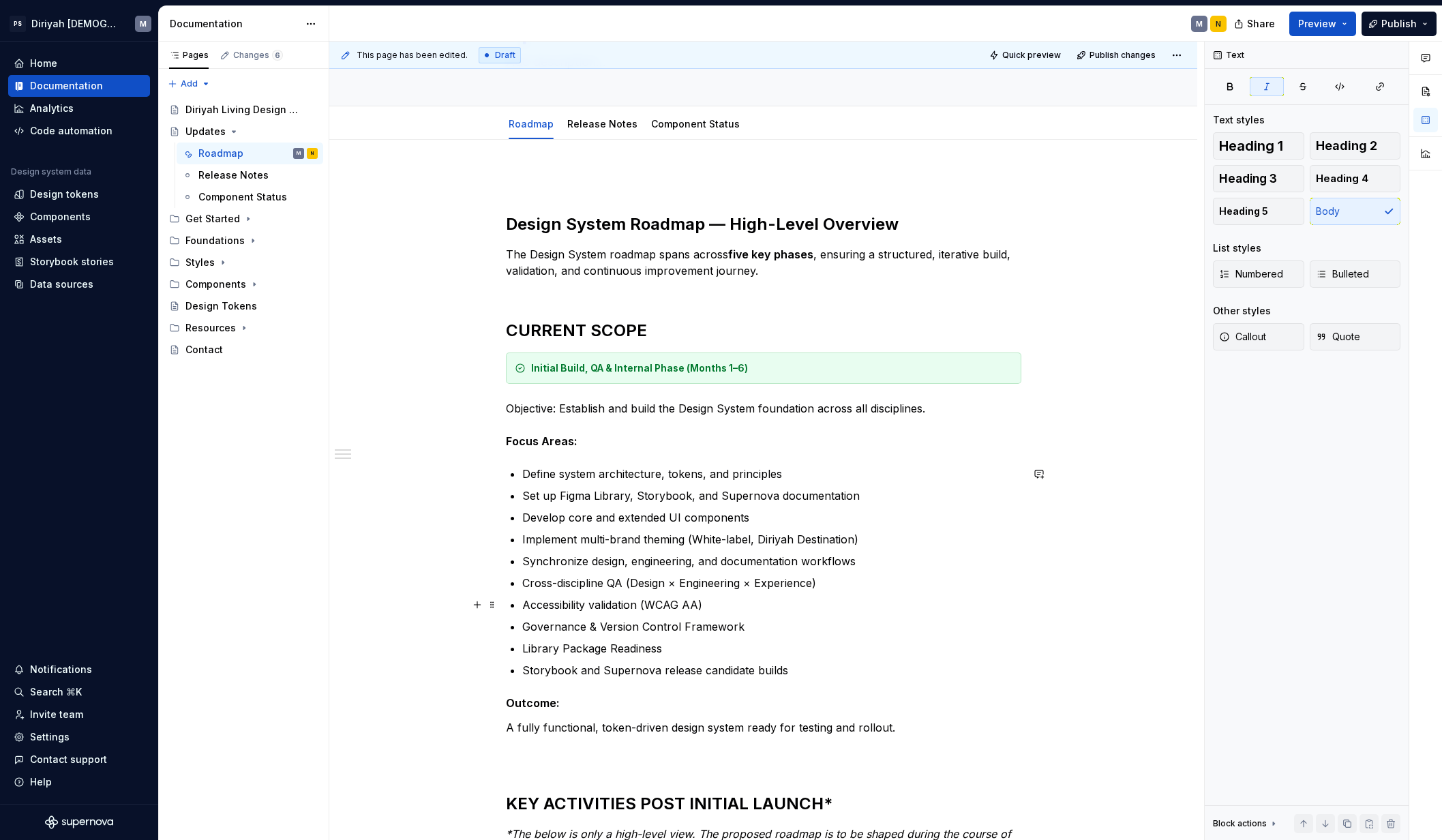
scroll to position [93, 0]
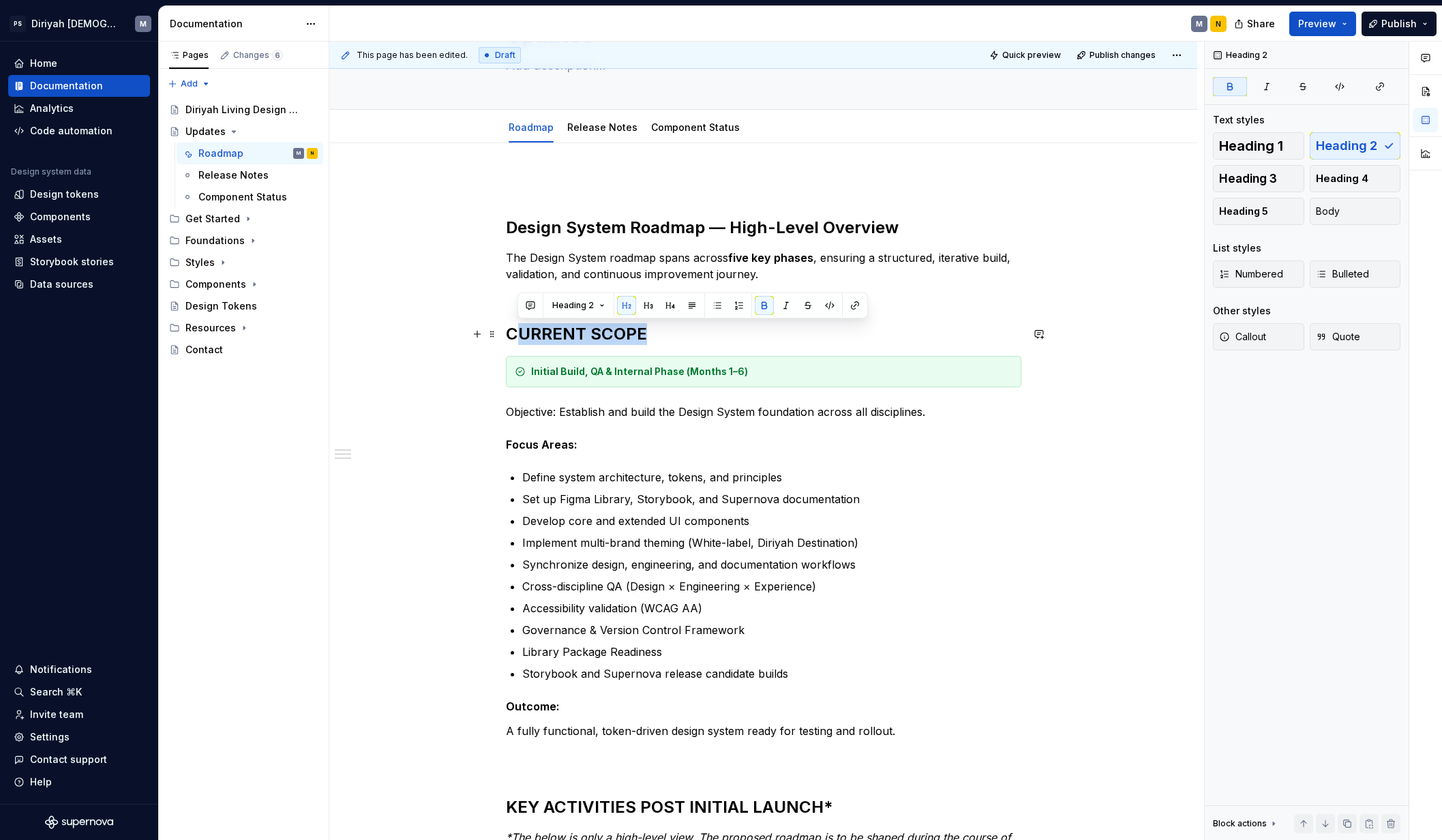
drag, startPoint x: 645, startPoint y: 335, endPoint x: 518, endPoint y: 337, distance: 127.0
click at [518, 337] on h2 "CURRENT SCOPE" at bounding box center [763, 334] width 516 height 22
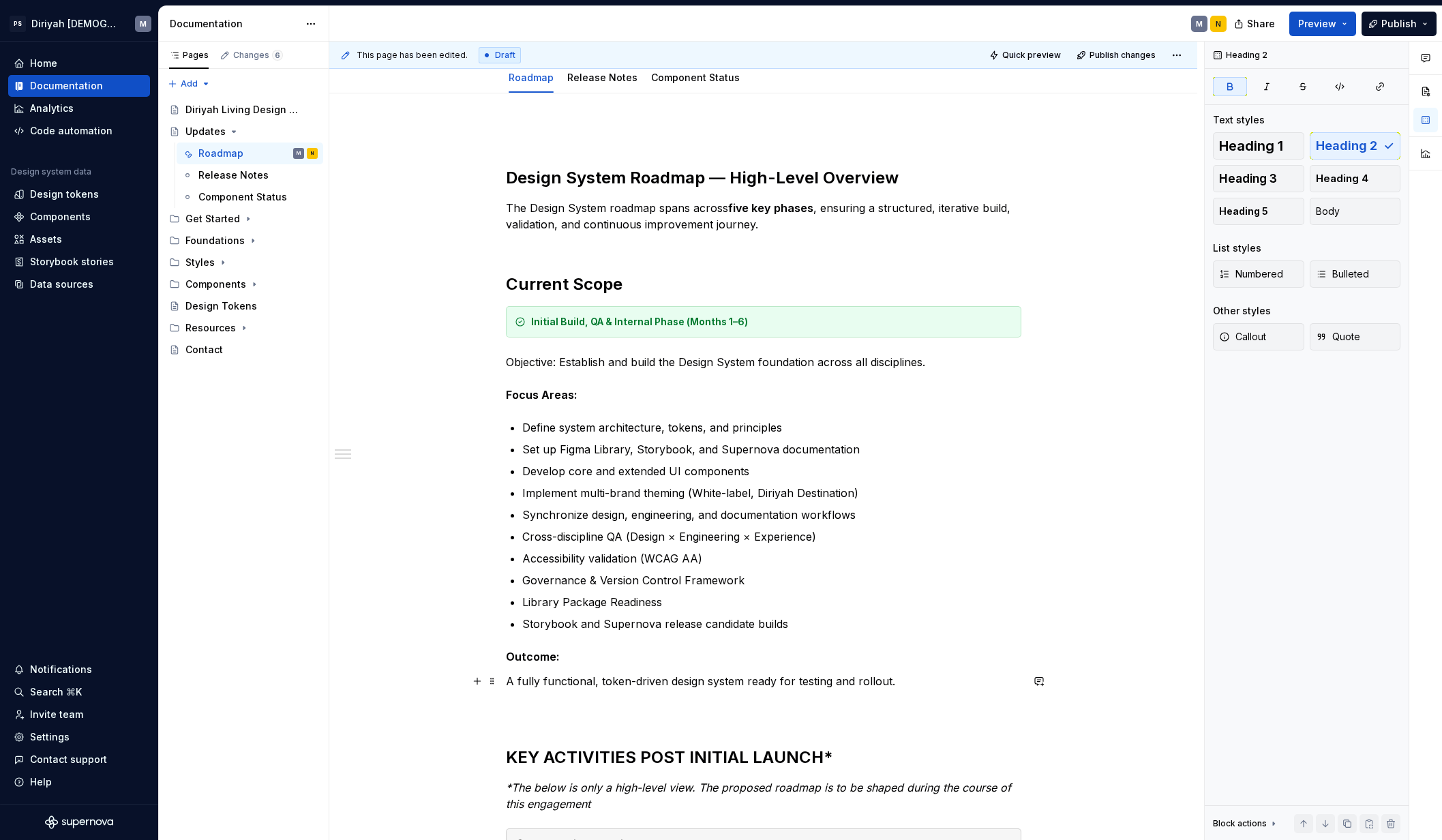
scroll to position [271, 0]
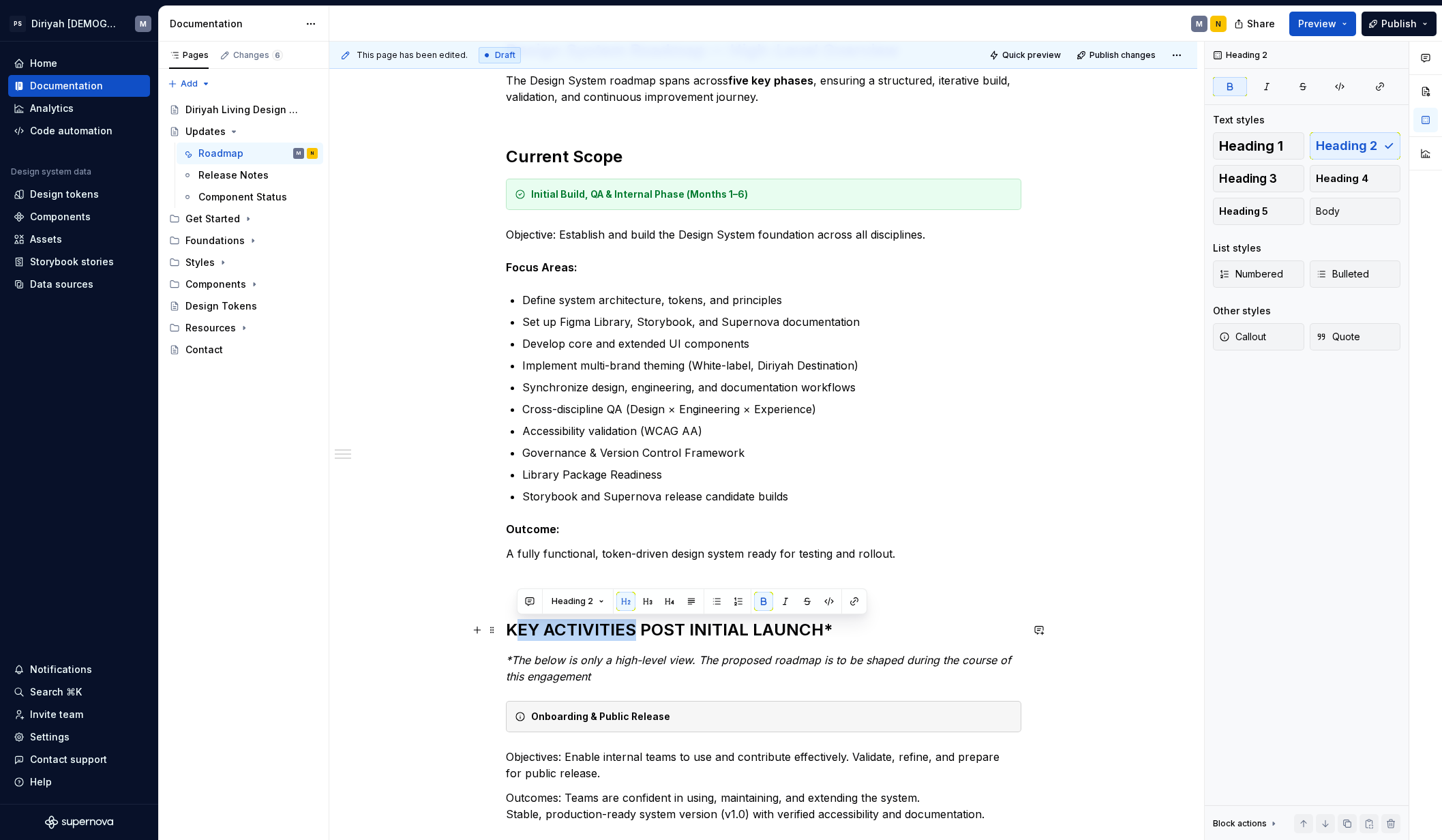
drag, startPoint x: 633, startPoint y: 629, endPoint x: 516, endPoint y: 631, distance: 117.0
click at [516, 631] on strong "KEY ACTIVITIES POST INITIAL LAUNCH*" at bounding box center [669, 629] width 327 height 20
drag, startPoint x: 629, startPoint y: 629, endPoint x: 661, endPoint y: 630, distance: 32.0
click at [661, 630] on strong "Key Activities POST INITIAL LAUNCH*" at bounding box center [659, 629] width 307 height 20
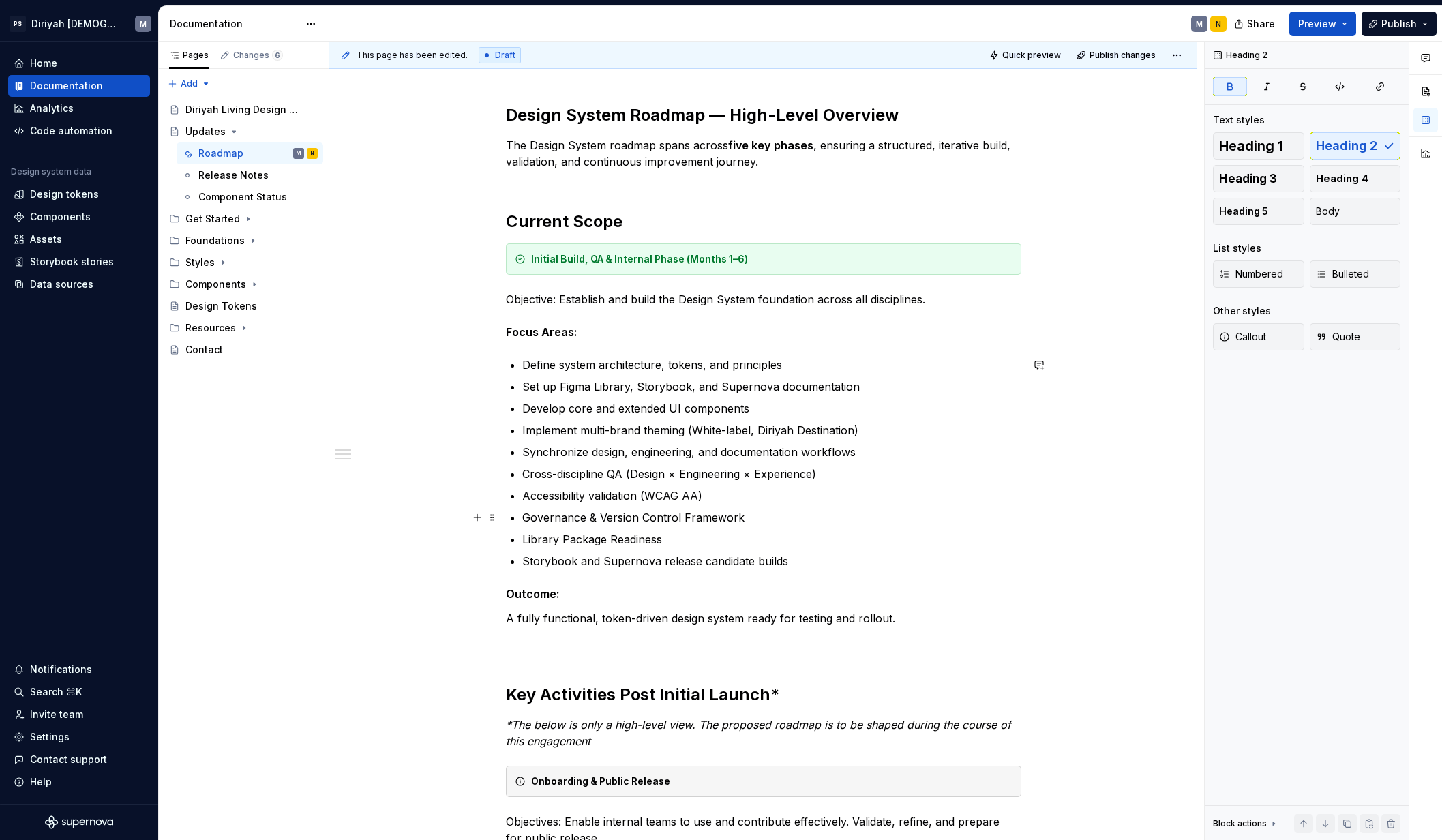
scroll to position [80, 0]
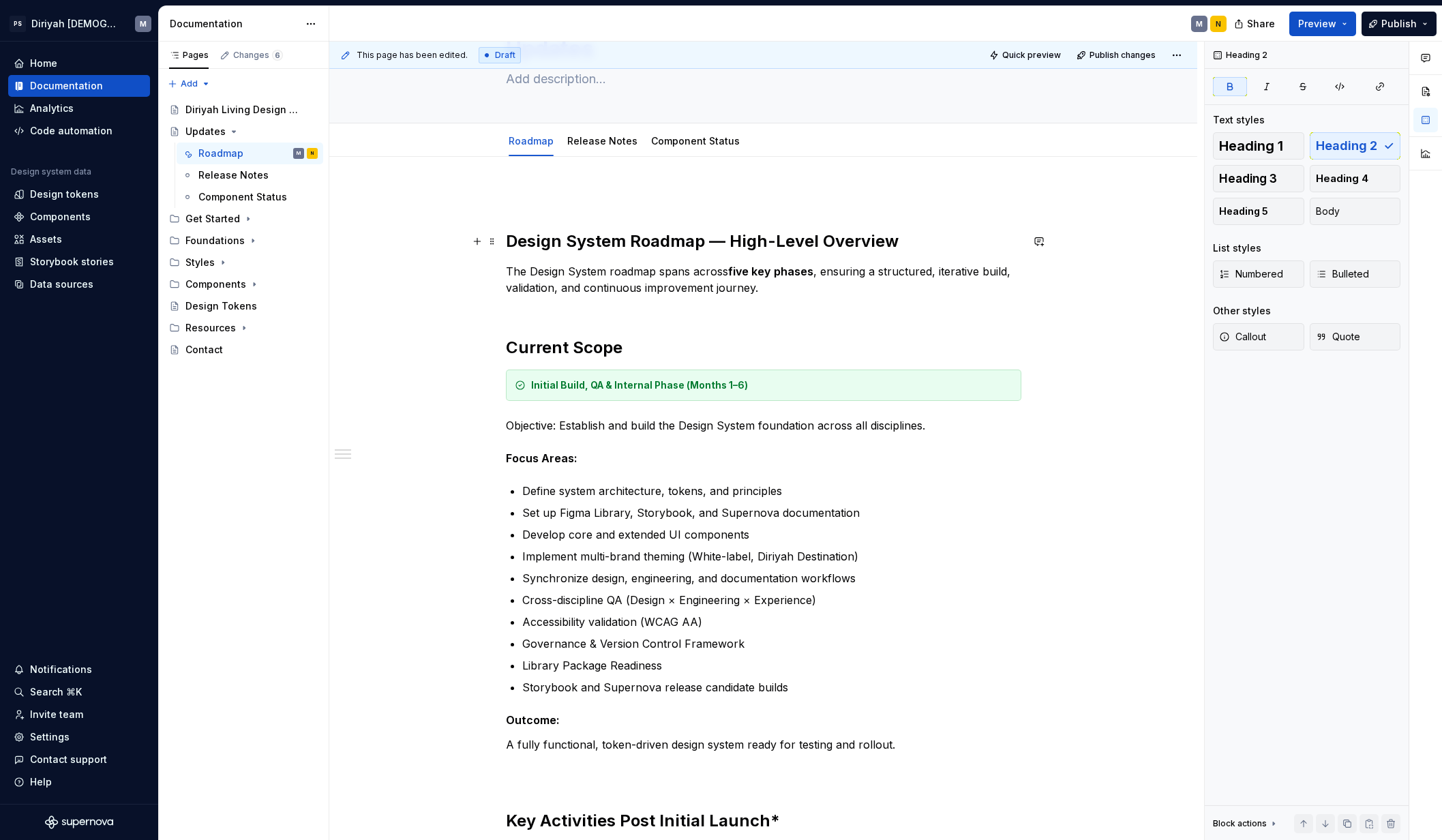
click at [809, 247] on strong "Design System Roadmap — High-Level Overview" at bounding box center [702, 240] width 393 height 20
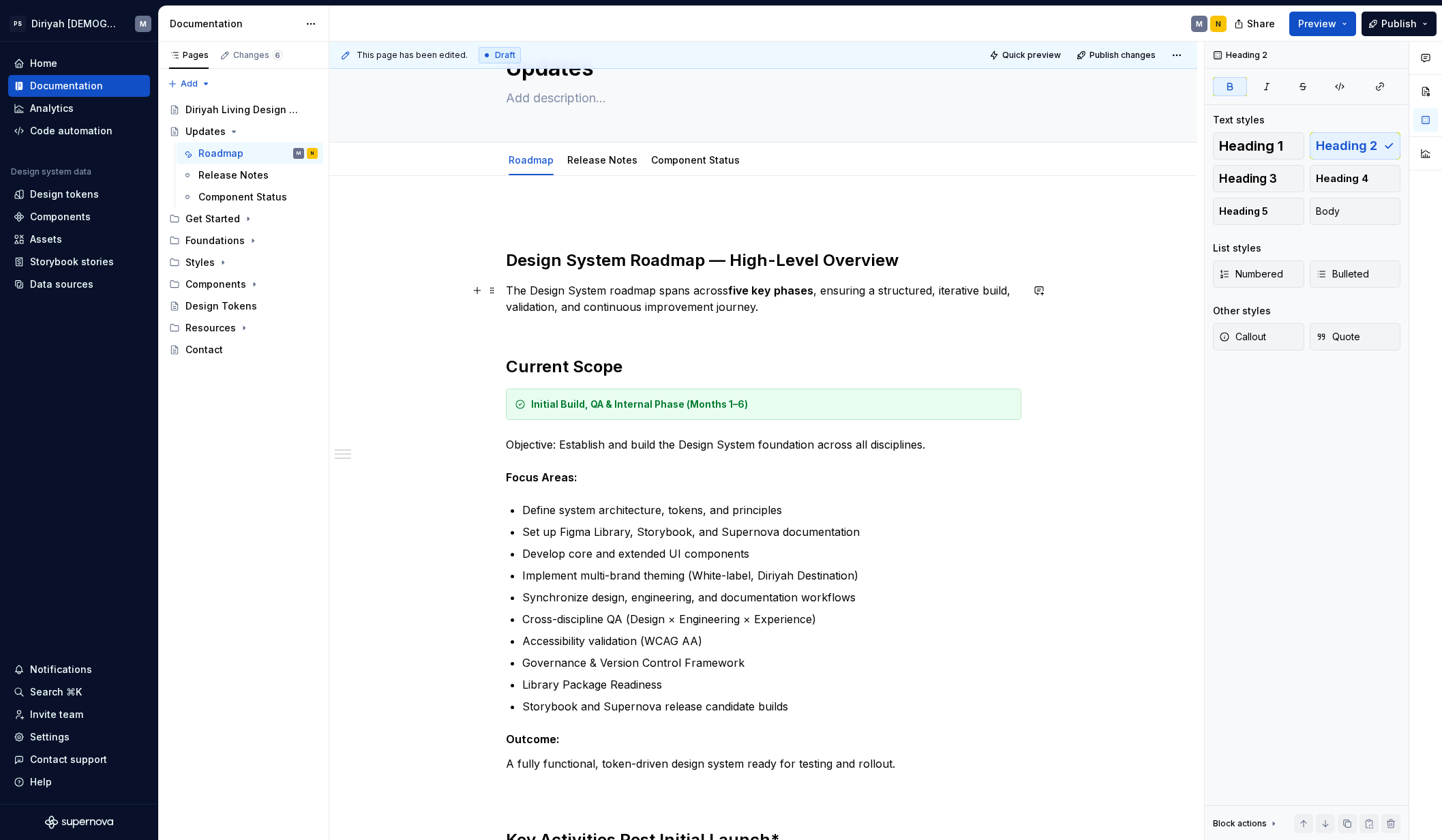
scroll to position [0, 0]
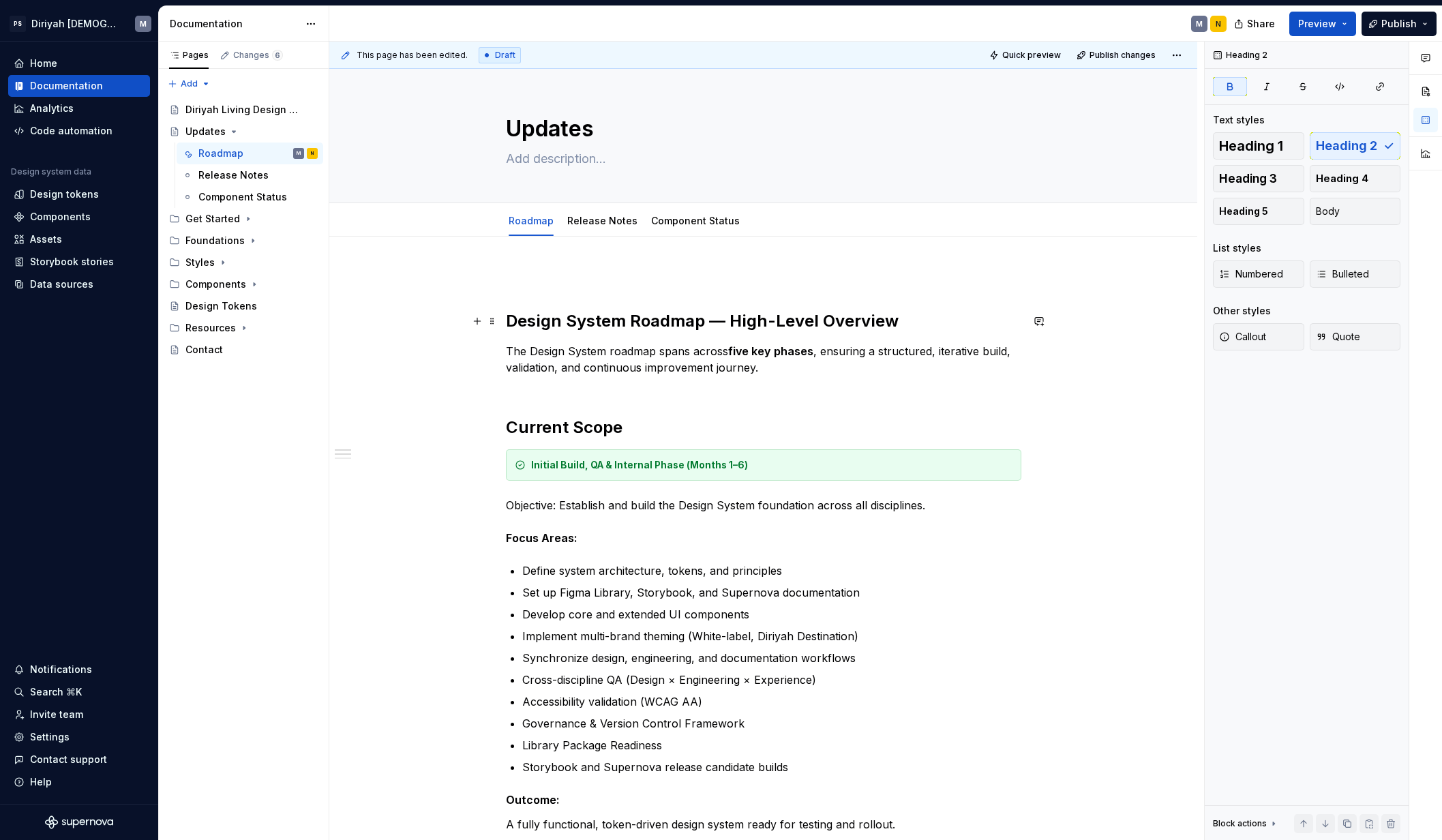
click at [615, 320] on strong "Design System Roadmap — High-Level Overview" at bounding box center [702, 320] width 393 height 20
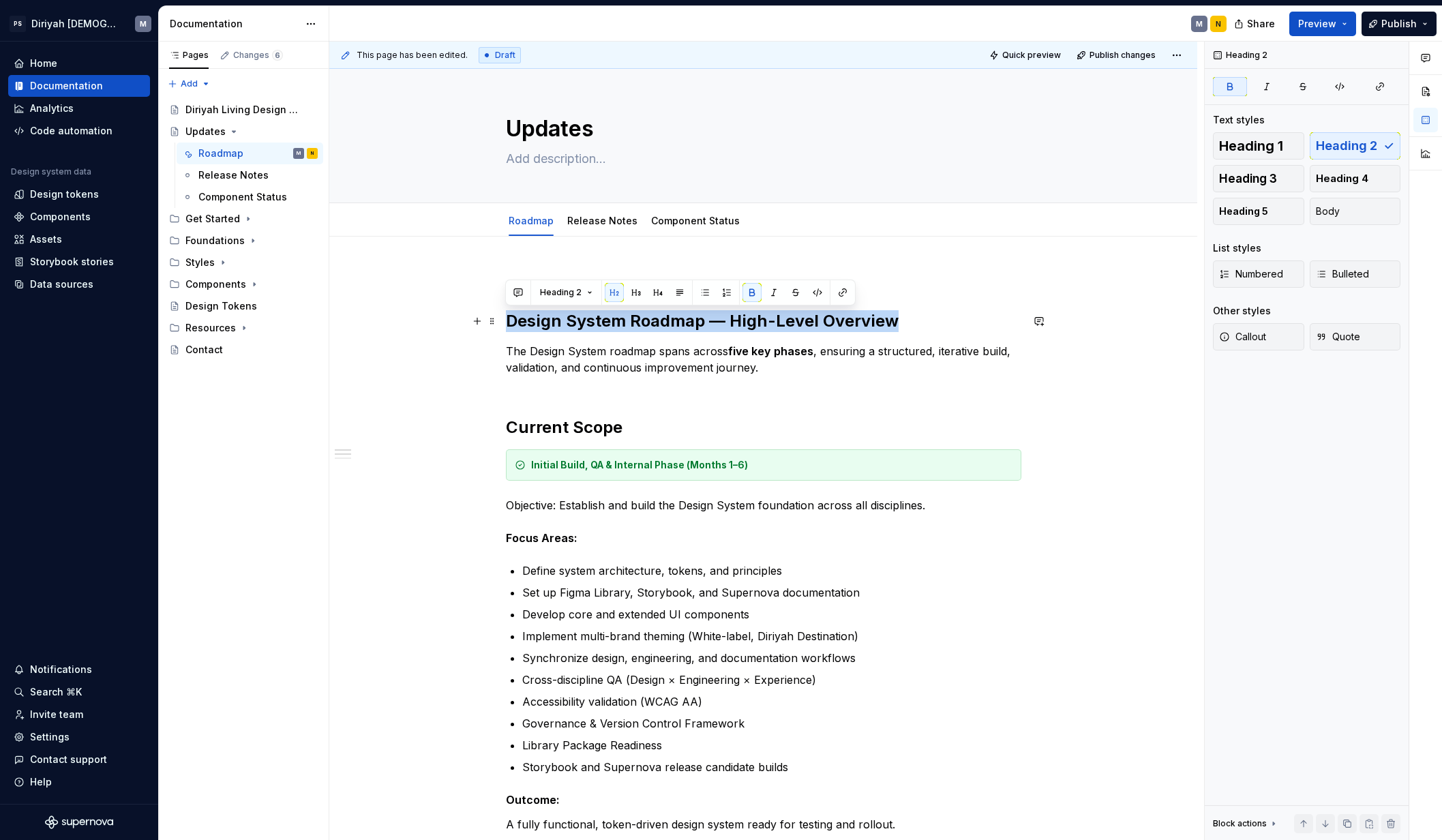
click at [615, 320] on strong "Design System Roadmap — High-Level Overview" at bounding box center [702, 320] width 393 height 20
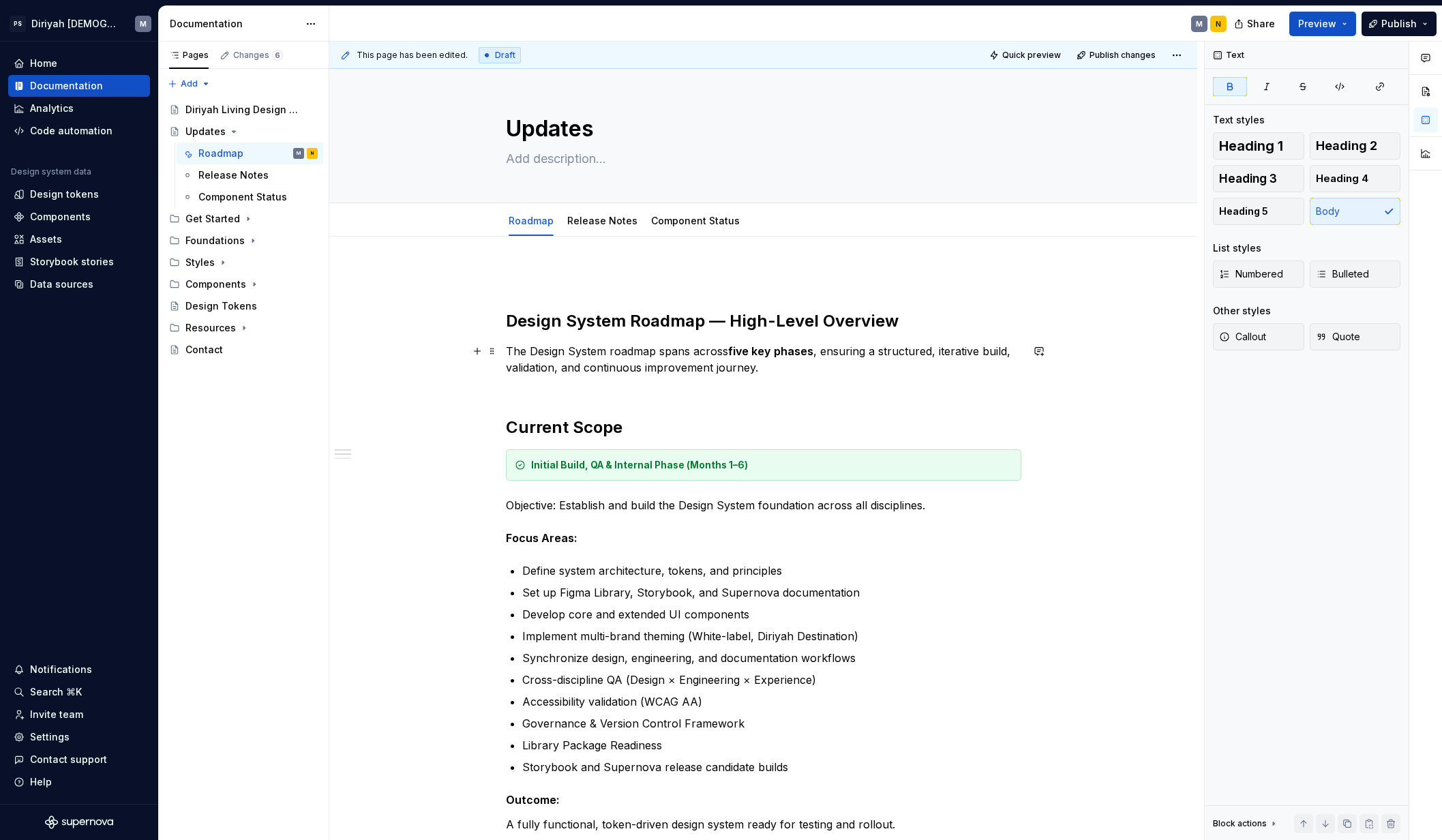
click at [747, 354] on strong "five key phases" at bounding box center [771, 350] width 85 height 14
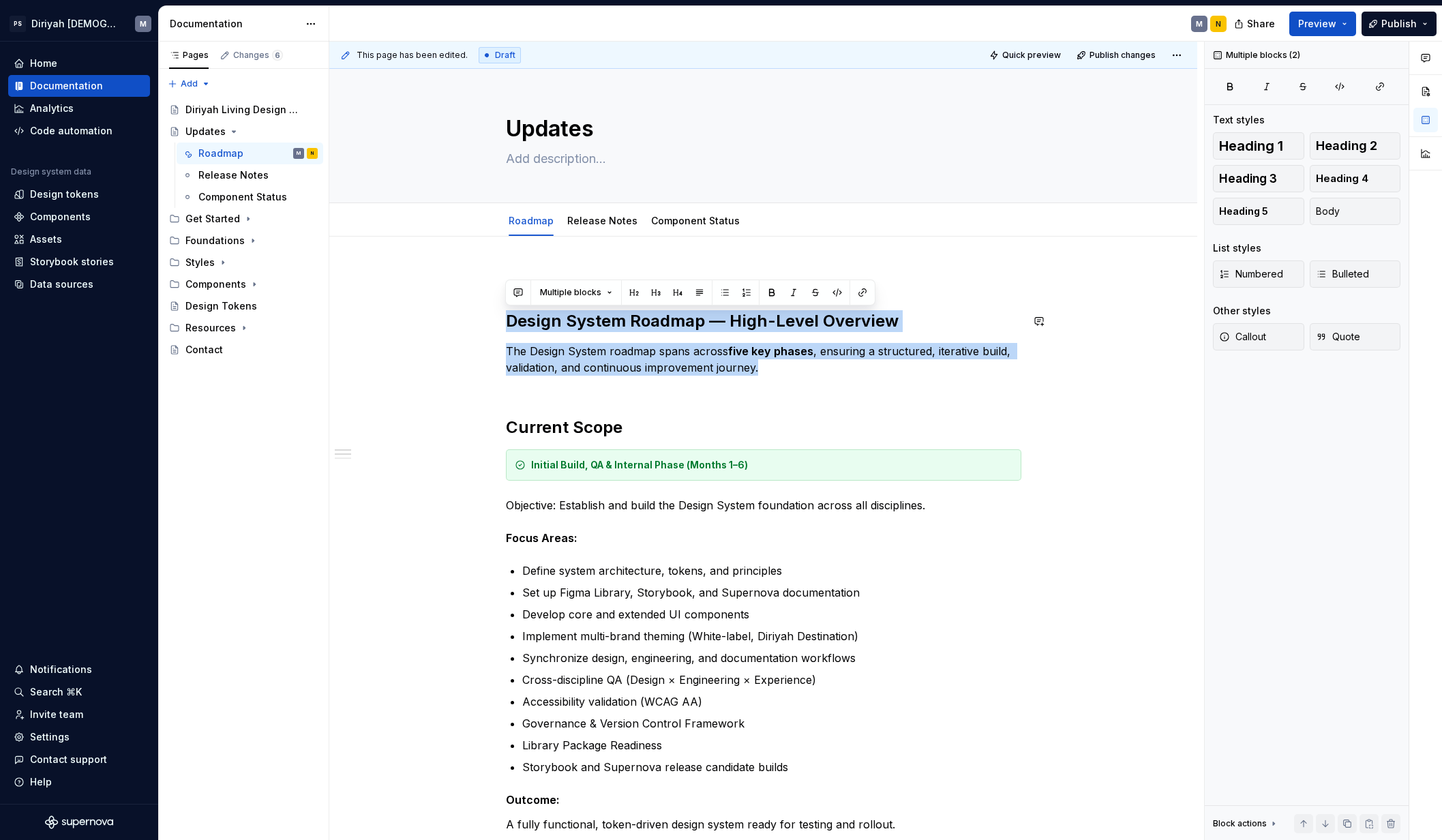
drag, startPoint x: 794, startPoint y: 370, endPoint x: 453, endPoint y: 306, distance: 347.0
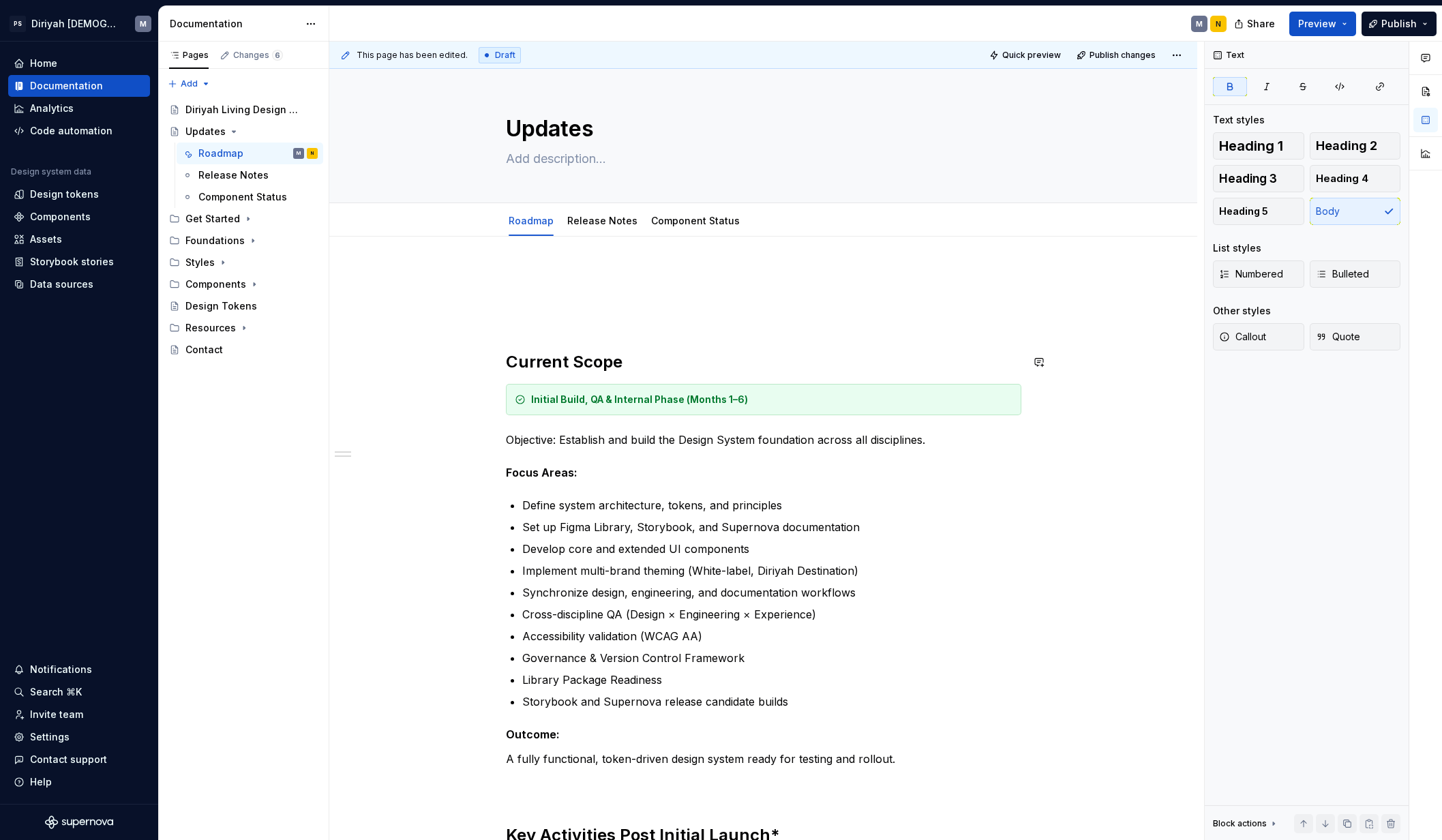
click at [536, 332] on div "Current Scope Initial Build, QA & Internal Phase (Months 1–6) Objective: Establ…" at bounding box center [763, 807] width 516 height 1075
drag, startPoint x: 507, startPoint y: 350, endPoint x: 493, endPoint y: 278, distance: 73.3
click at [506, 276] on div "Current Scope Initial Build, QA & Internal Phase (Months 1–6) Objective: Establ…" at bounding box center [763, 815] width 516 height 1092
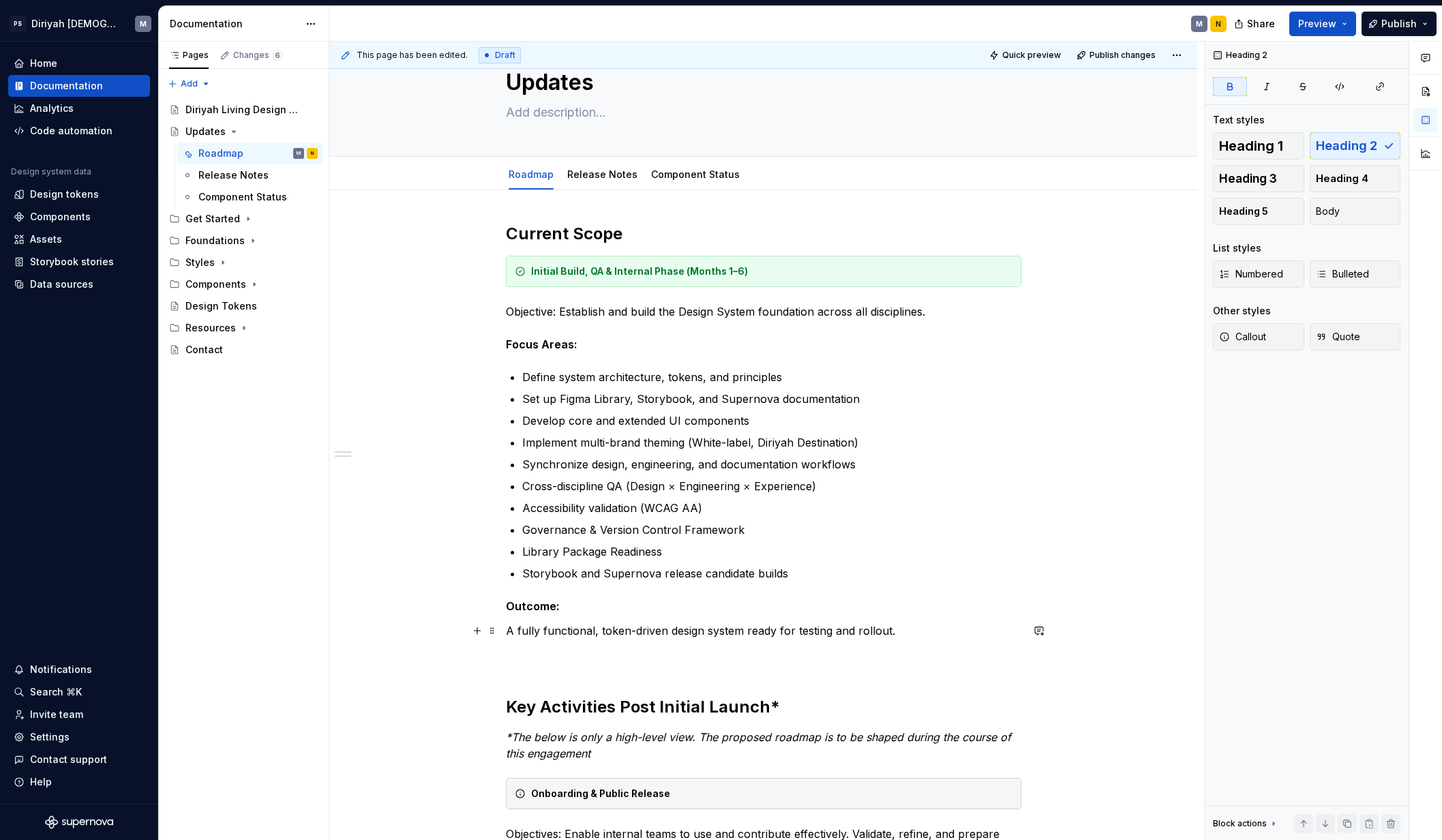
scroll to position [62, 0]
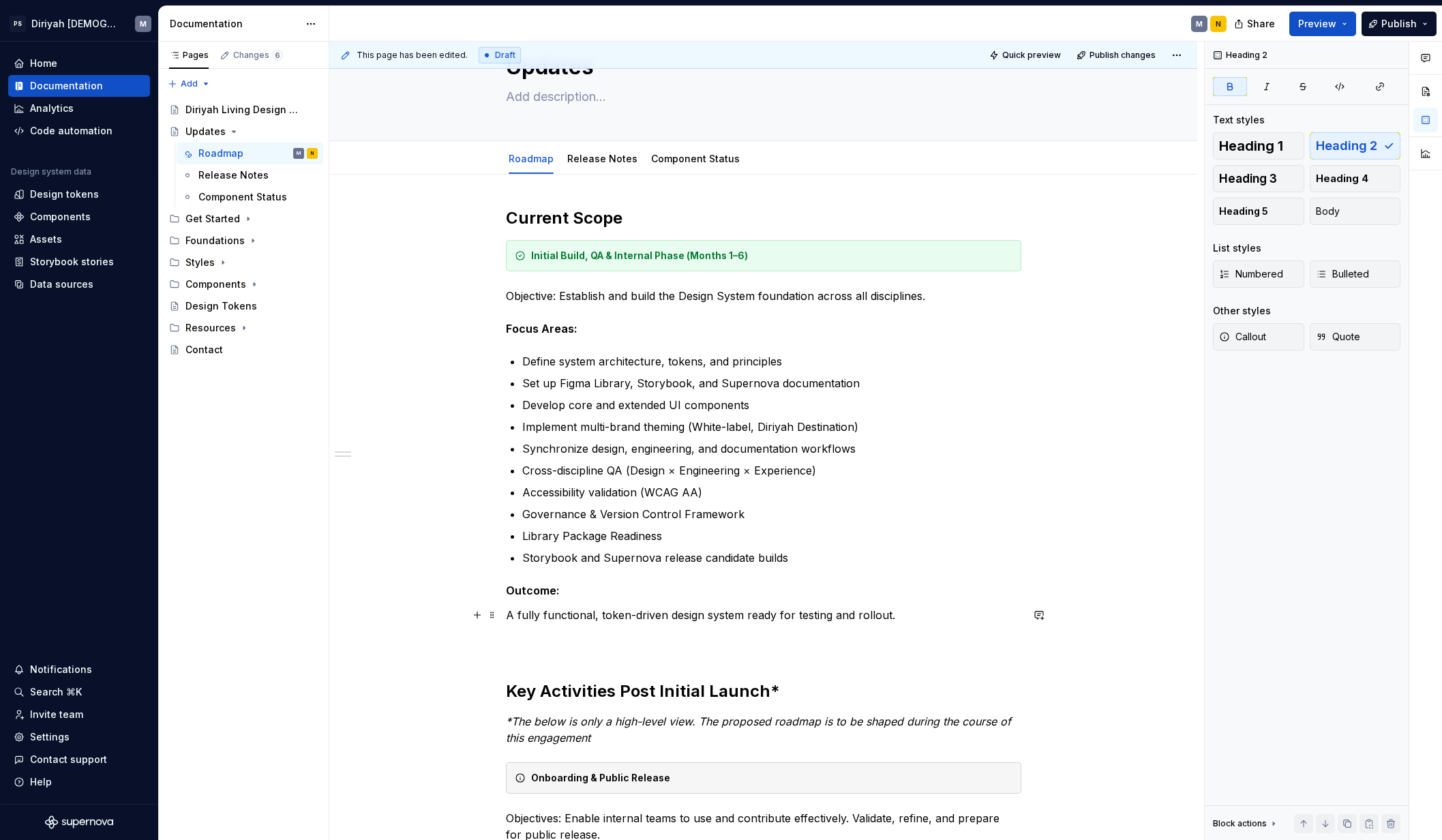
click at [543, 647] on p "A fully functional, token-driven design system ready for testing and rollout." at bounding box center [763, 631] width 516 height 49
click at [492, 652] on div "Current Scope Initial Build, QA & Internal Phase (Months 1–6) Objective: Establ…" at bounding box center [763, 822] width 868 height 1295
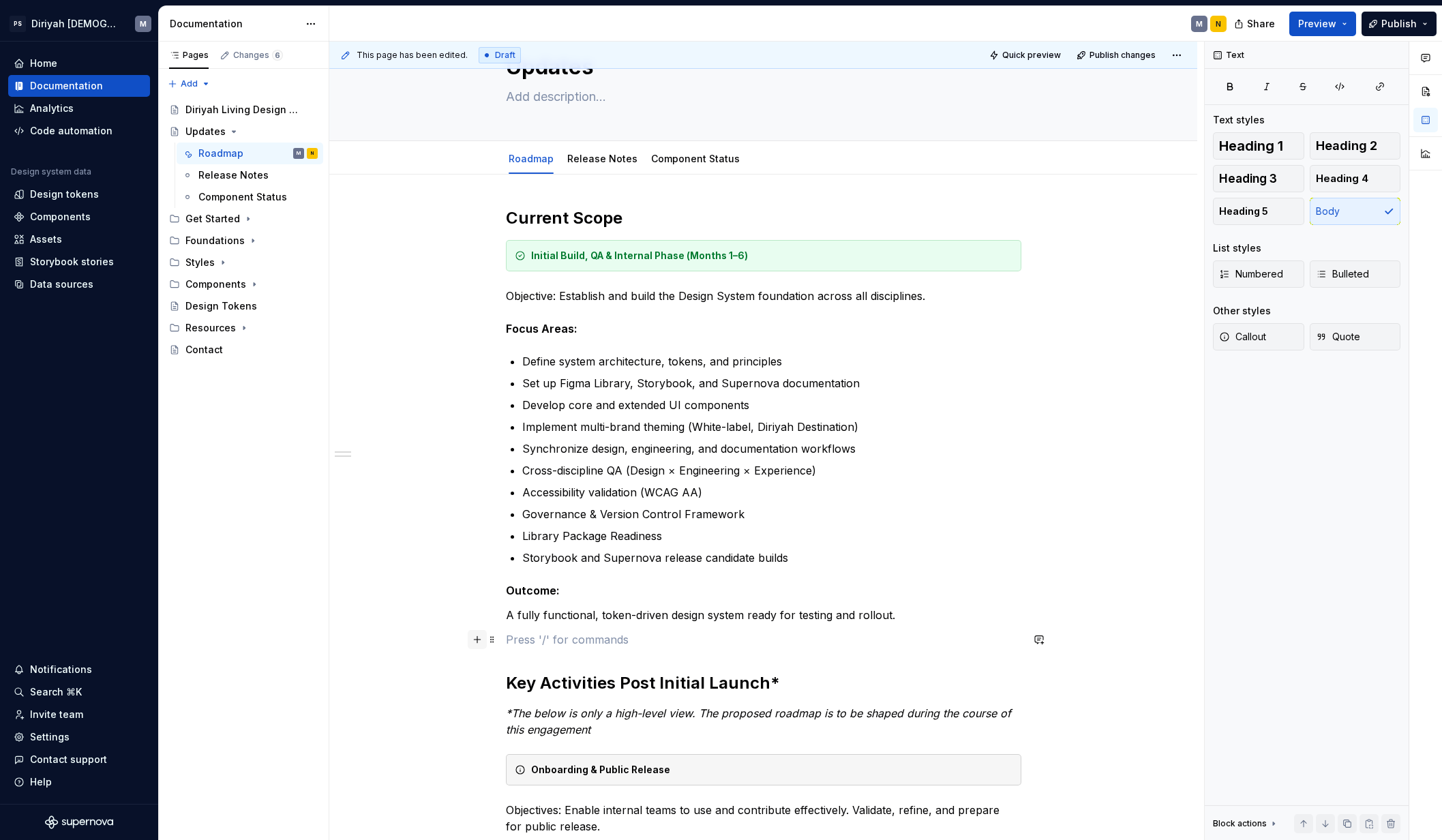
click at [478, 639] on button "button" at bounding box center [477, 639] width 19 height 19
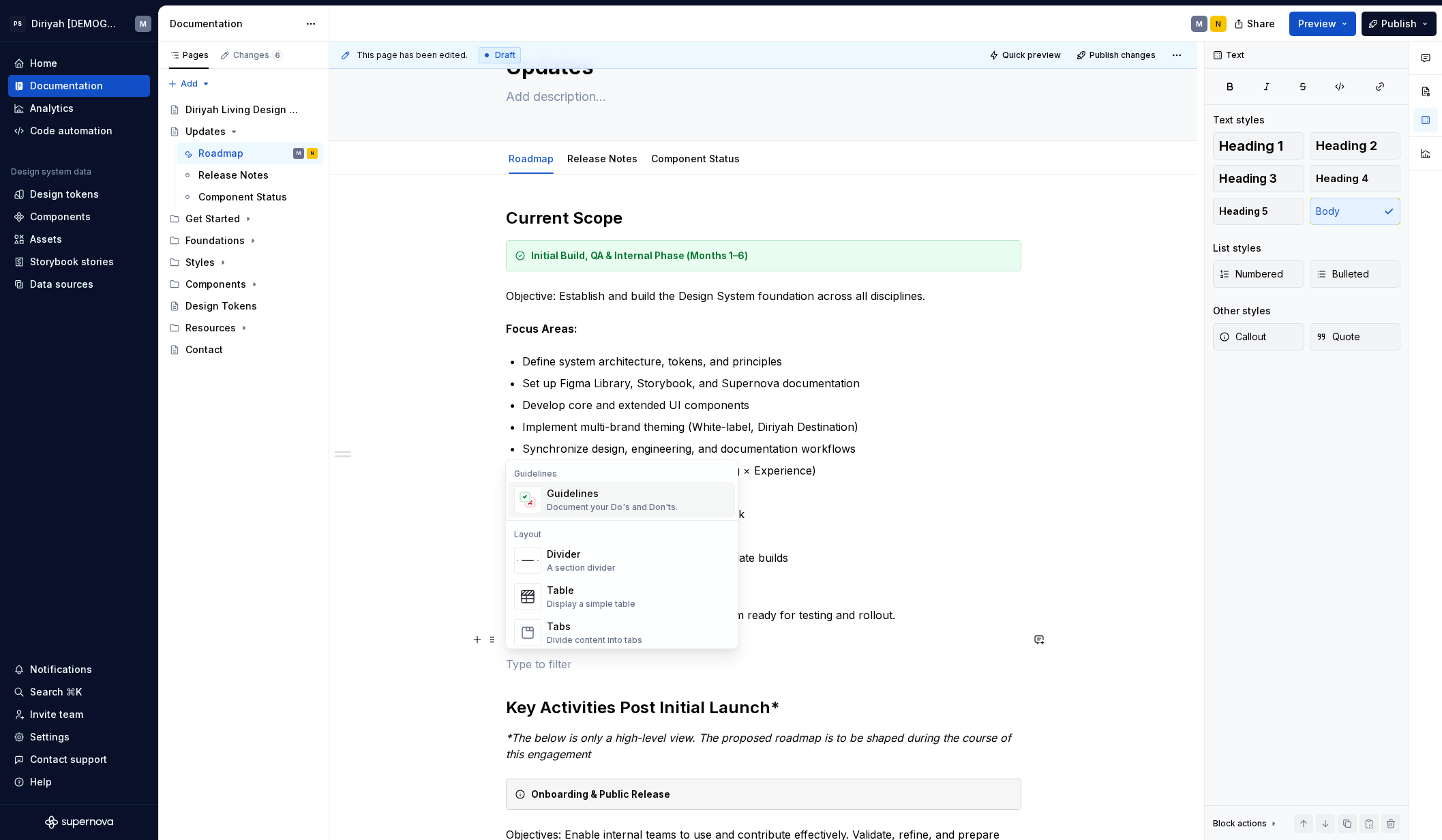
scroll to position [411, 0]
click at [613, 529] on div "Divider A section divider" at bounding box center [638, 535] width 183 height 28
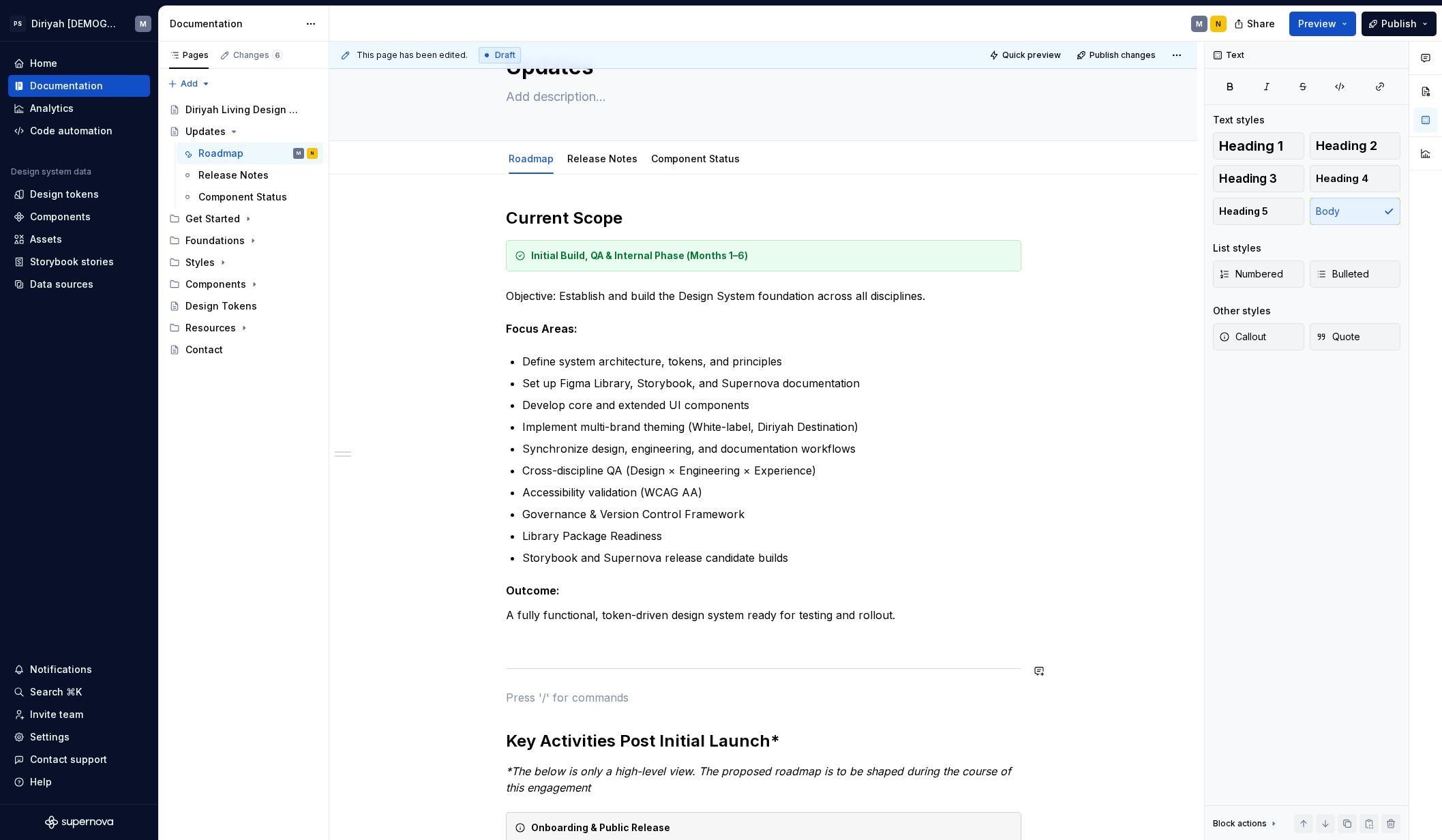
click at [534, 640] on p at bounding box center [763, 639] width 516 height 17
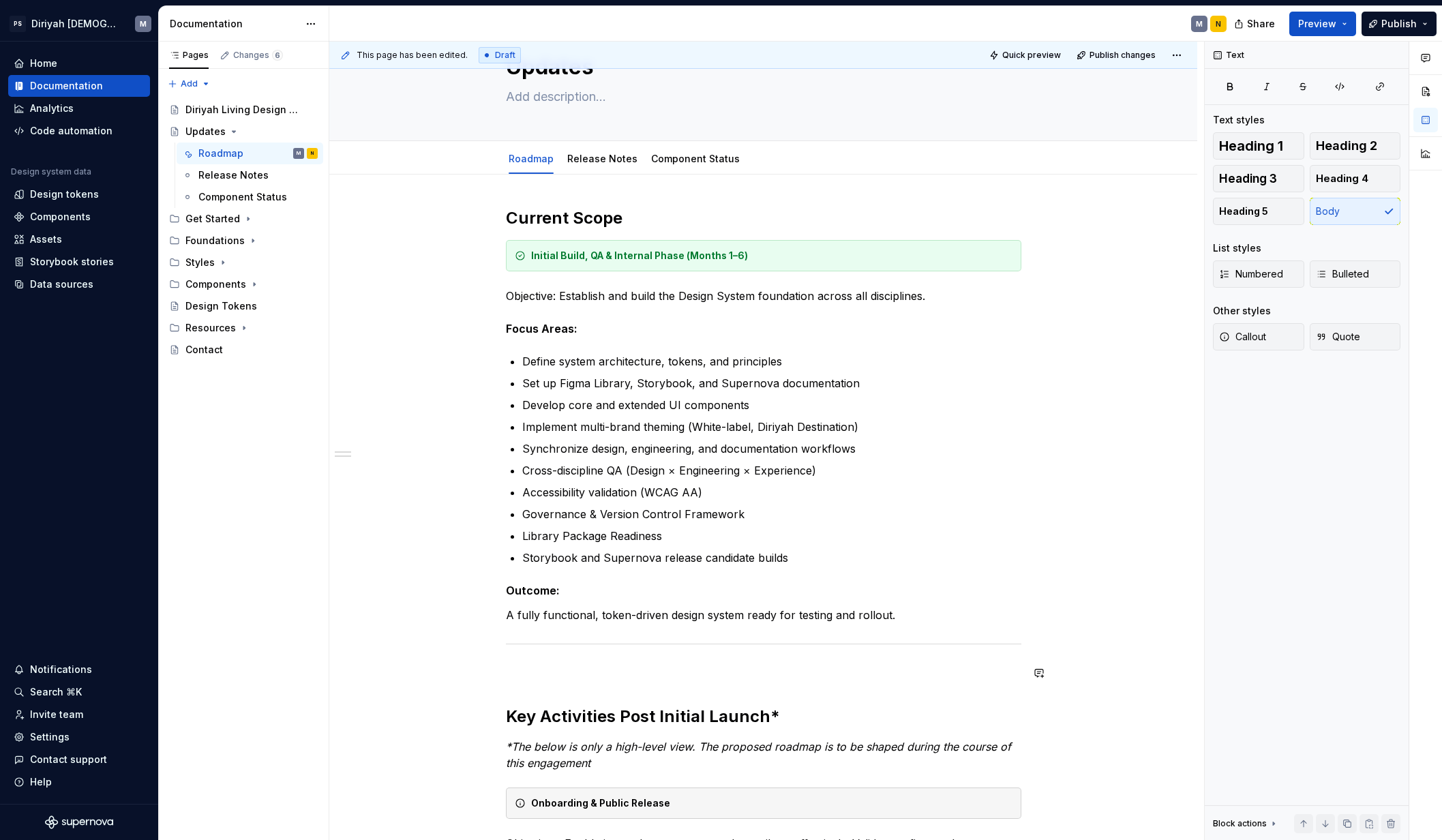
click at [523, 655] on div "Current Scope Initial Build, QA & Internal Phase (Months 1–6) Objective: Establ…" at bounding box center [763, 716] width 516 height 1019
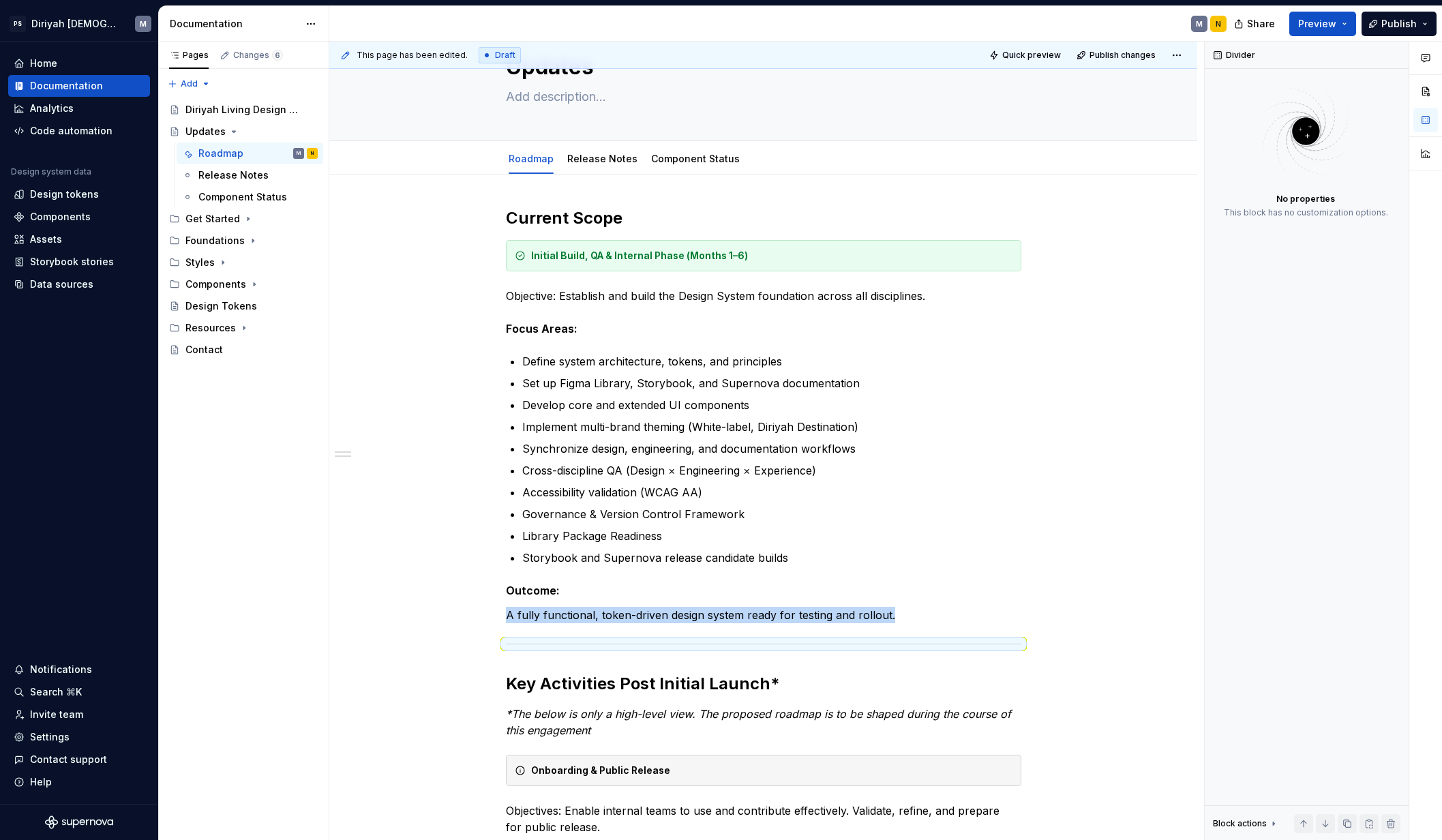
click at [1137, 552] on div "Current Scope Initial Build, QA & Internal Phase (Months 1–6) Objective: Establ…" at bounding box center [763, 818] width 868 height 1288
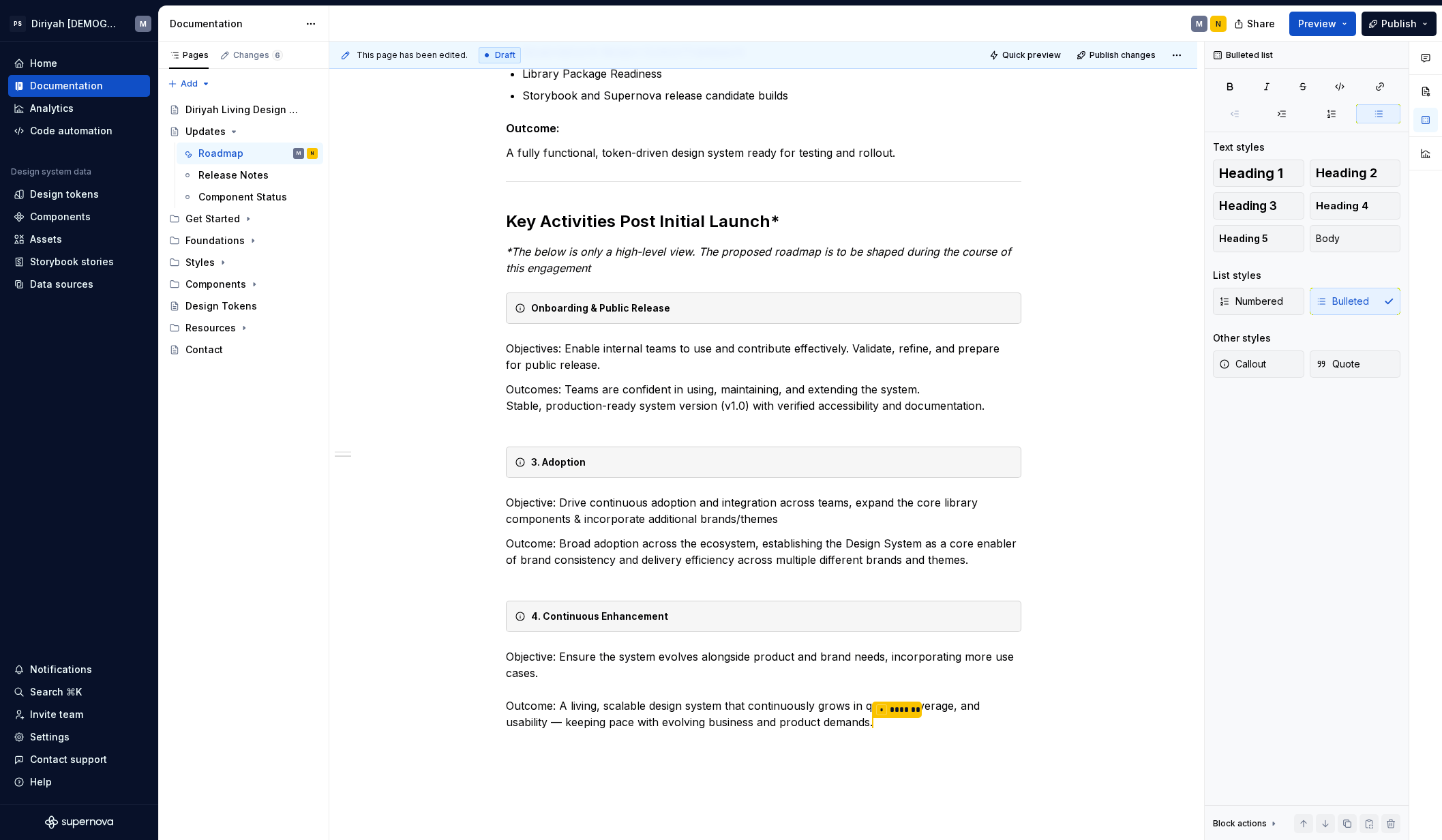
scroll to position [468, 0]
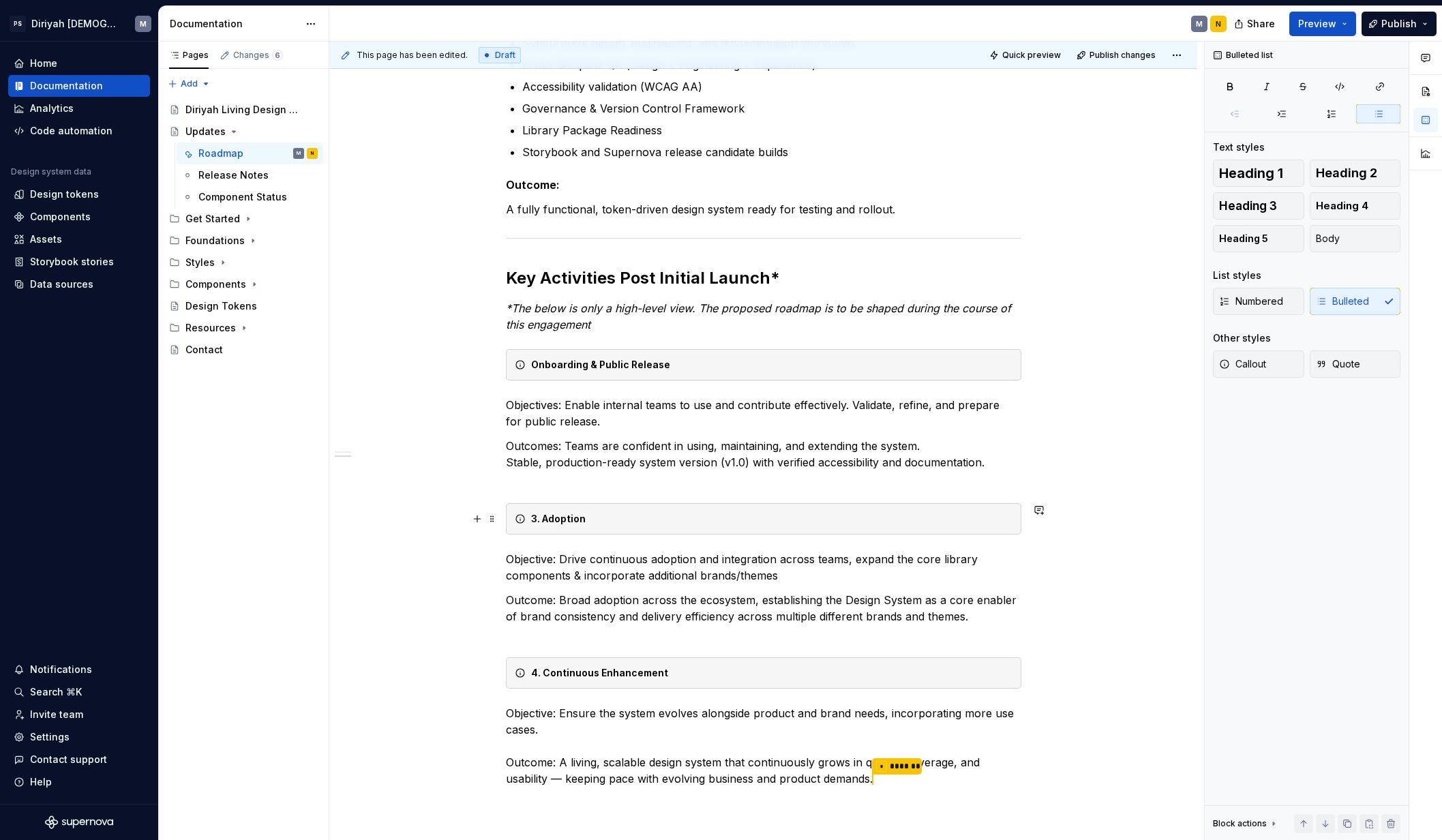
click at [542, 518] on strong "3. Adoption" at bounding box center [558, 518] width 54 height 12
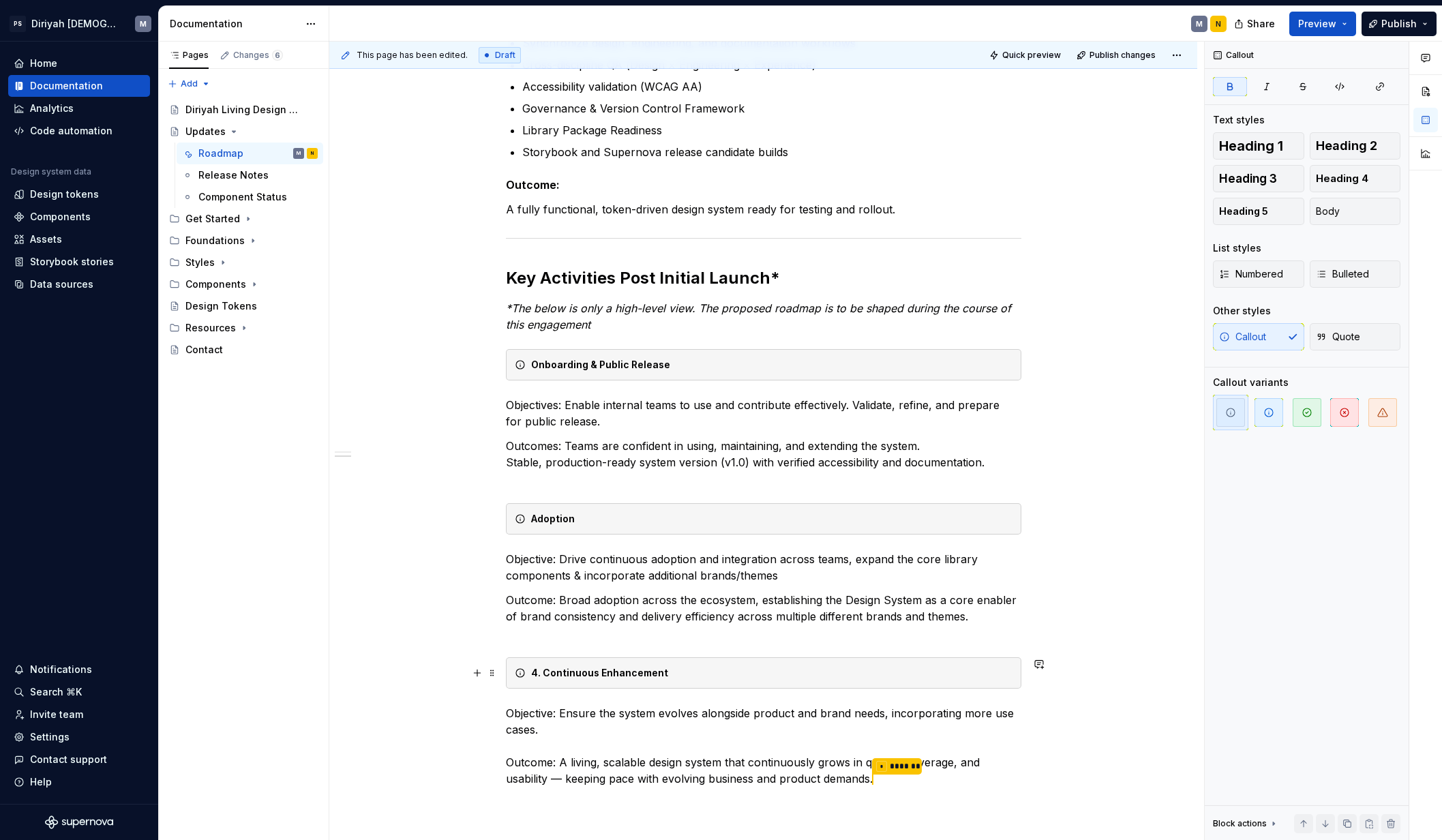
click at [543, 673] on strong "4. Continuous Enhancement" at bounding box center [599, 672] width 137 height 12
click at [342, 731] on div "Current Scope Initial Build, QA & Internal Phase (Months 1–6) Objective: Establ…" at bounding box center [763, 413] width 868 height 1288
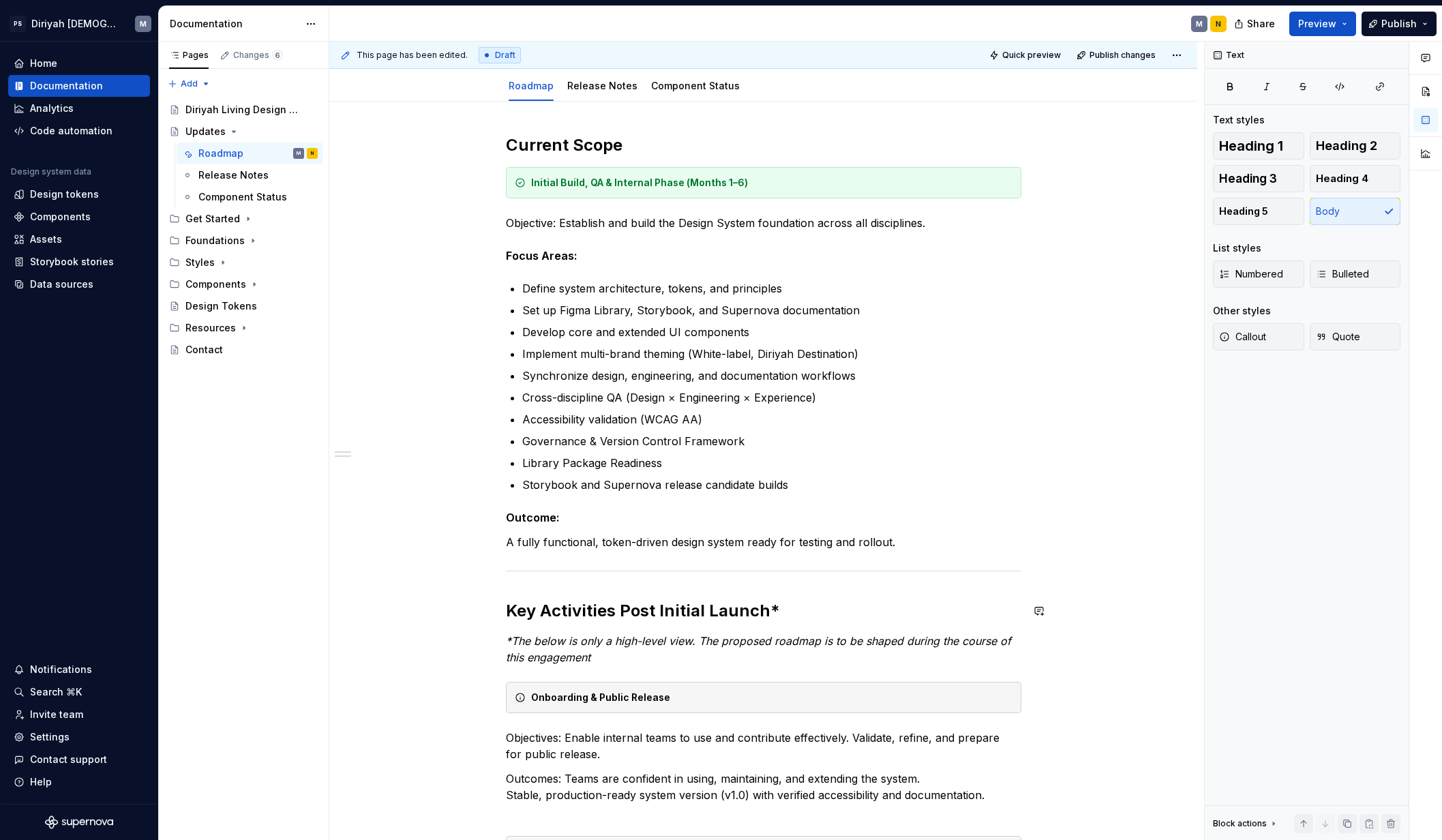
scroll to position [682, 0]
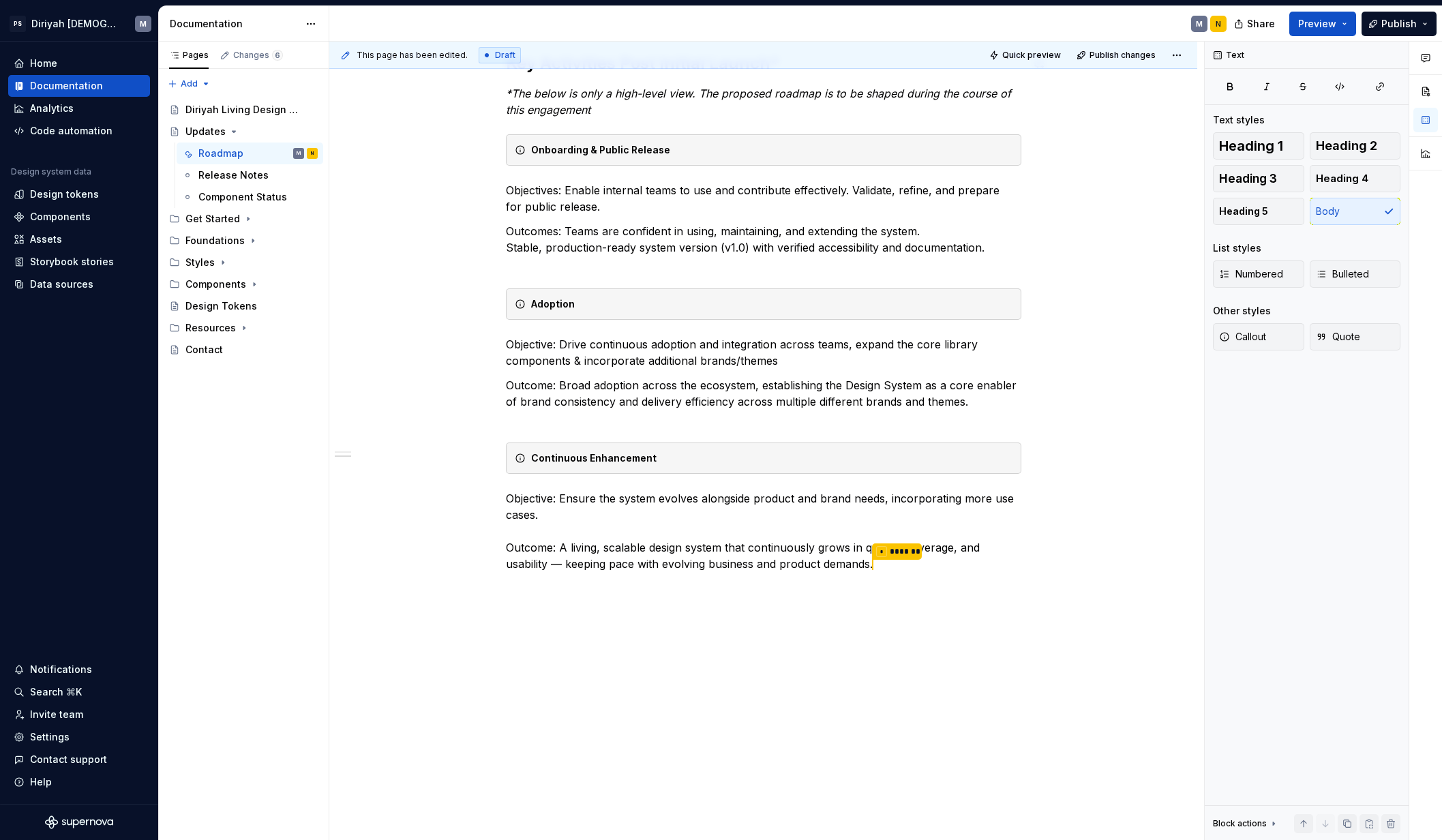
click at [825, 643] on div "Current Scope Initial Build, QA & Internal Phase (Months 1–6) Objective: Establ…" at bounding box center [763, 198] width 868 height 1288
click at [590, 715] on div "Current Scope Initial Build, QA & Internal Phase (Months 1–6) Objective: Establ…" at bounding box center [763, 210] width 868 height 1312
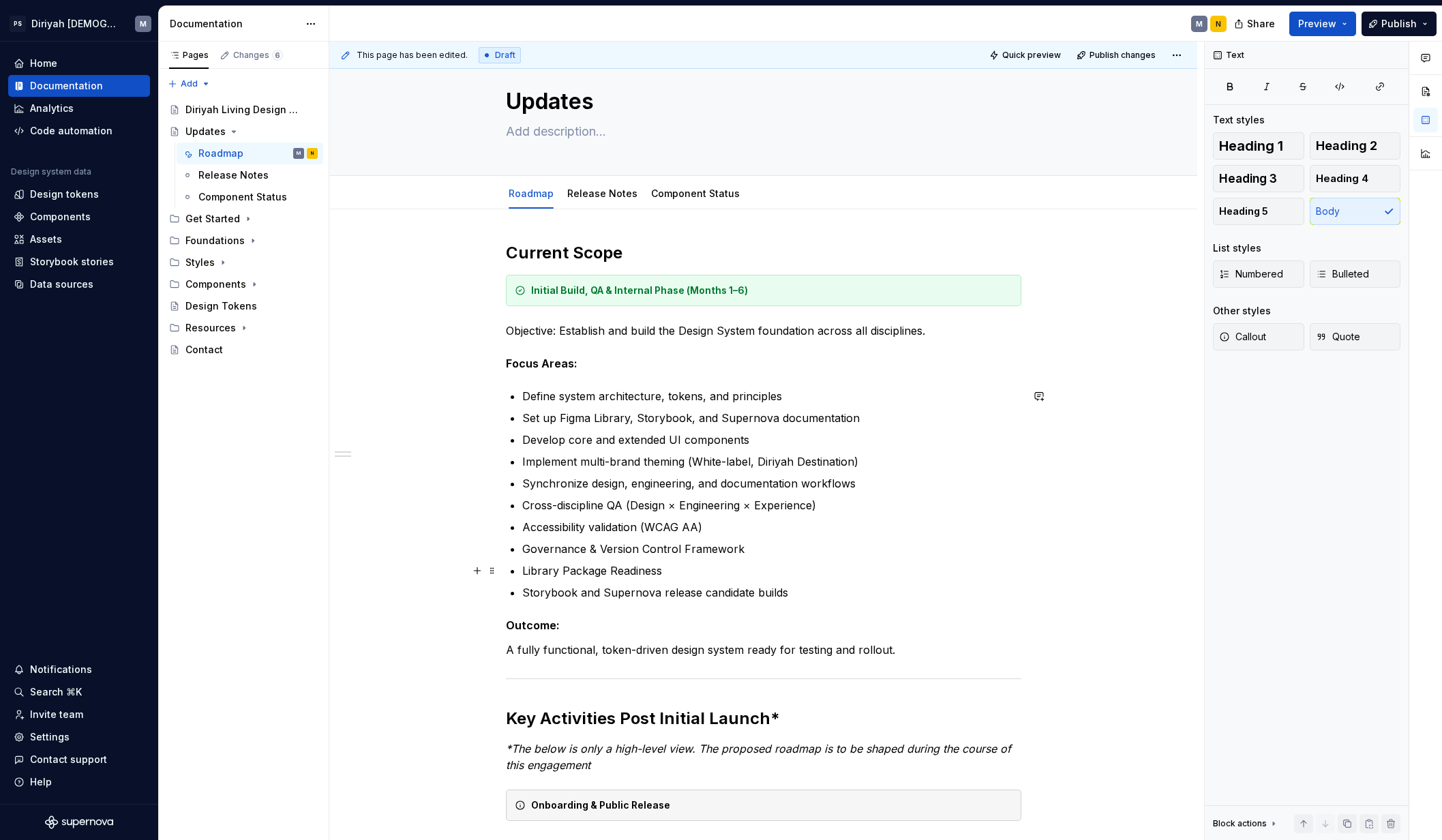
scroll to position [0, 0]
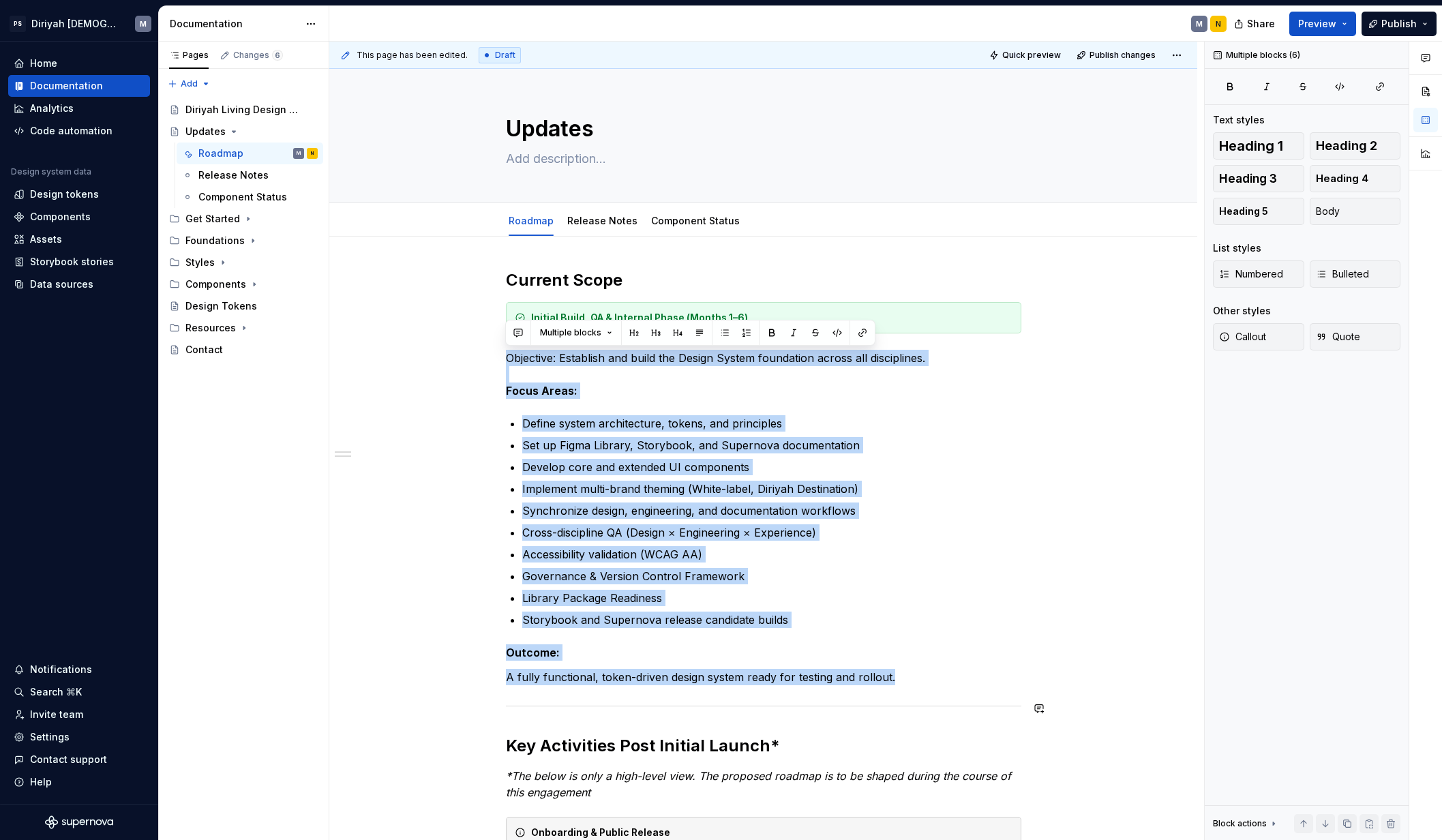
drag, startPoint x: 527, startPoint y: 375, endPoint x: 768, endPoint y: 697, distance: 402.2
click at [768, 697] on div "Current Scope Initial Build, QA & Internal Phase (Months 1–6) Objective: Establ…" at bounding box center [763, 775] width 516 height 1011
click at [599, 333] on button "Multiple blocks" at bounding box center [576, 332] width 85 height 19
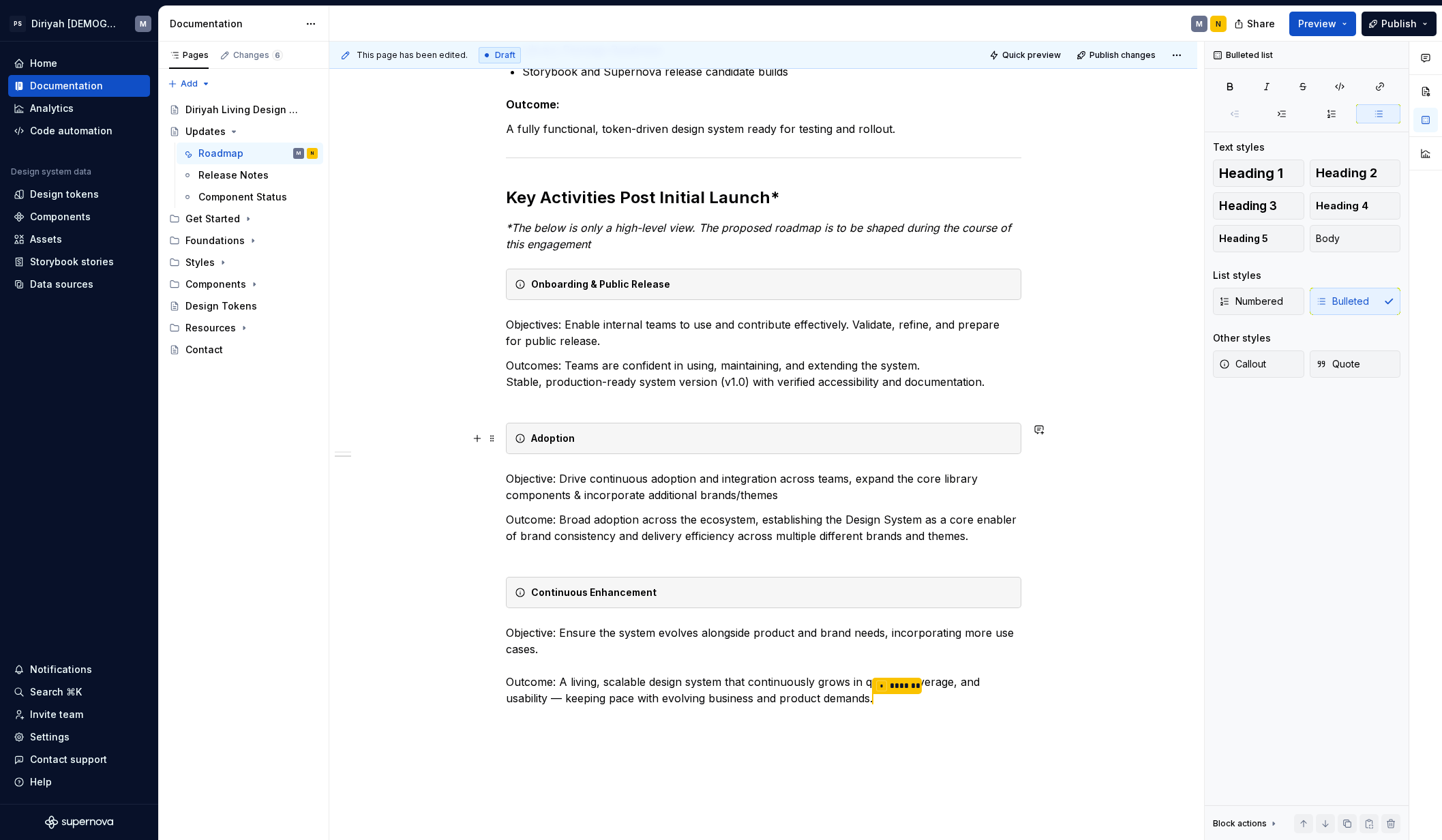
scroll to position [554, 0]
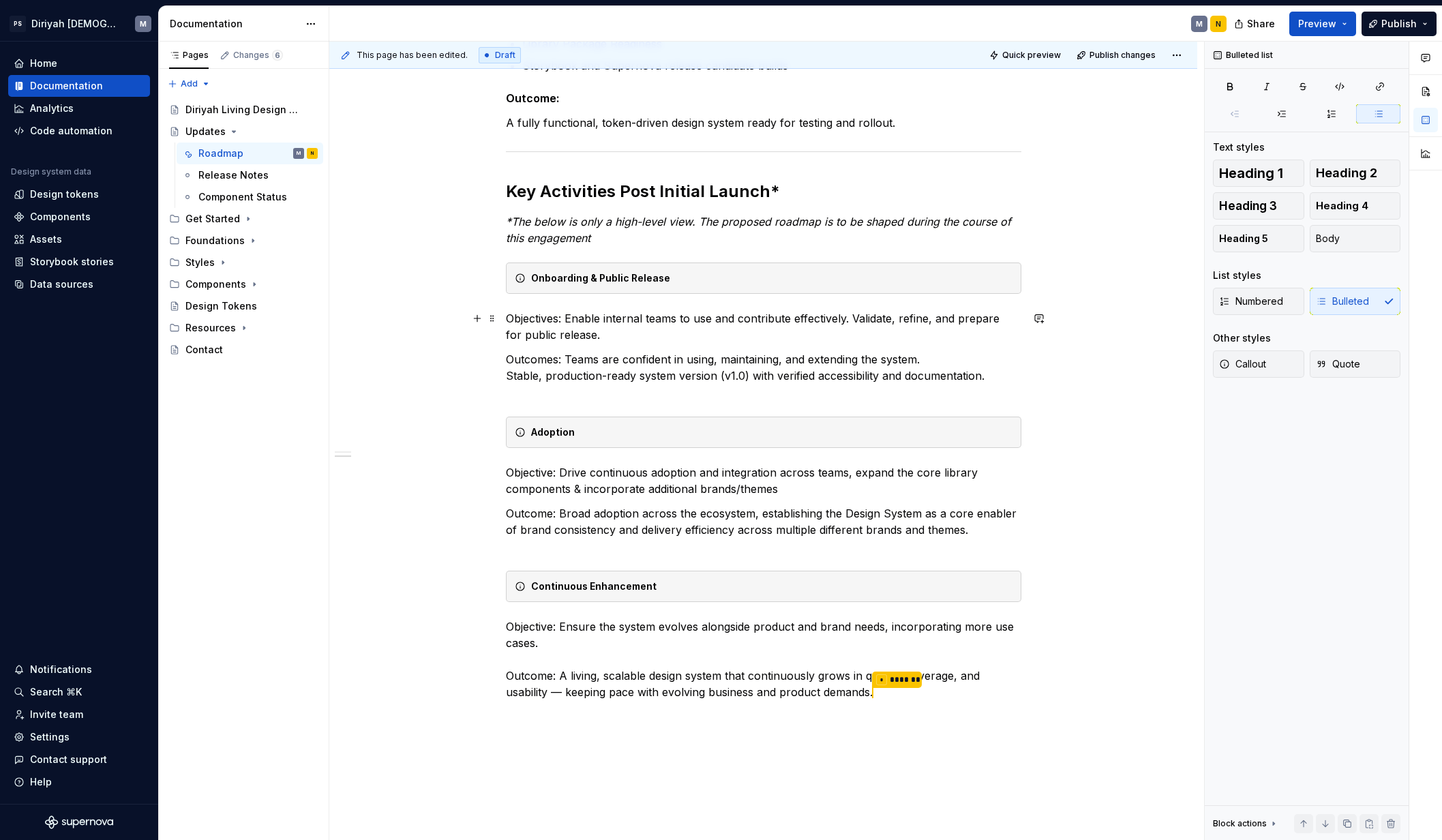
click at [506, 319] on p "Objectives: Enable internal teams to use and contribute effectively. Validate, …" at bounding box center [763, 326] width 516 height 33
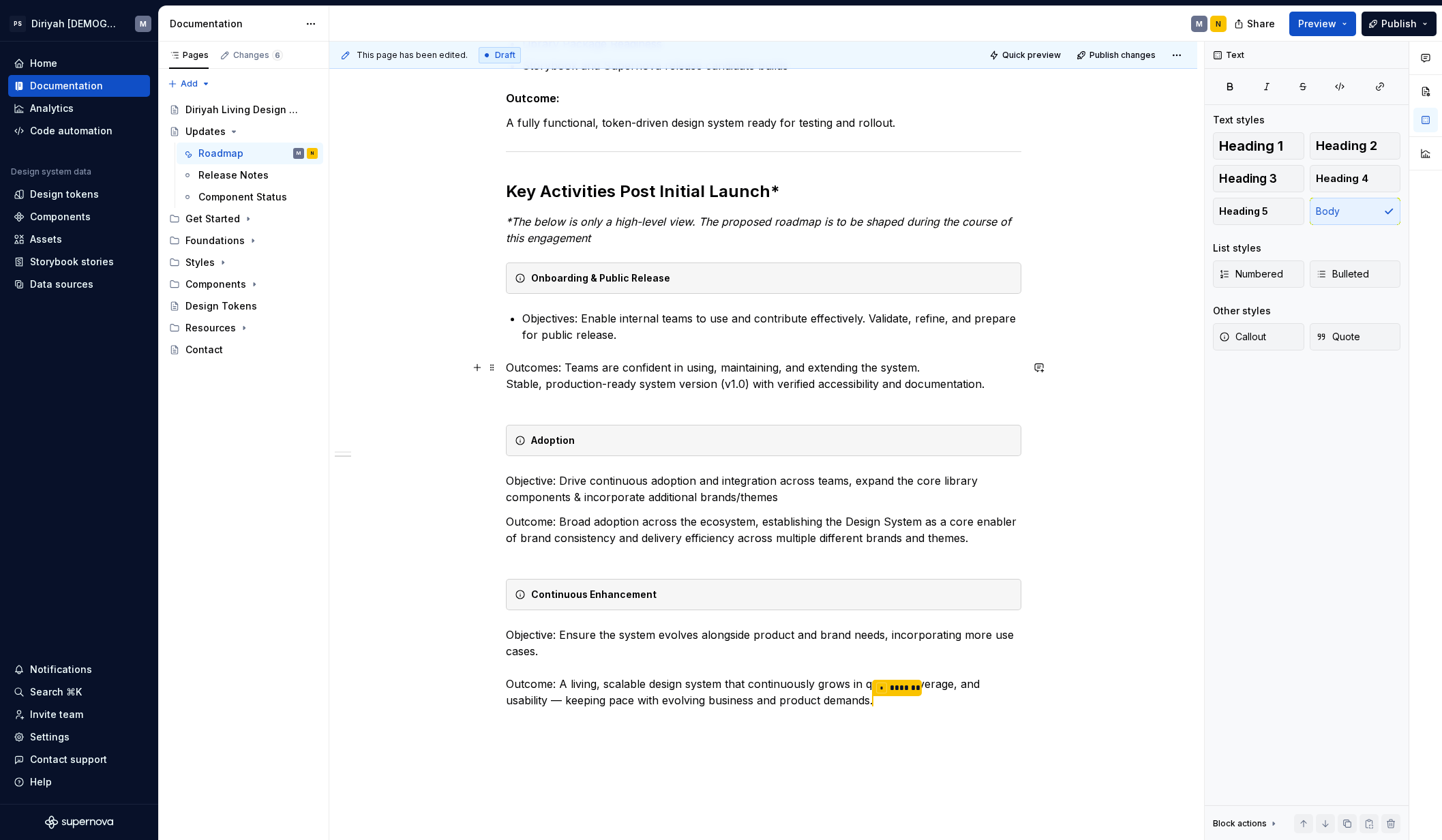
click at [507, 365] on p "Outcomes: Teams are confident in using, maintaining, and extending the system. …" at bounding box center [763, 384] width 516 height 49
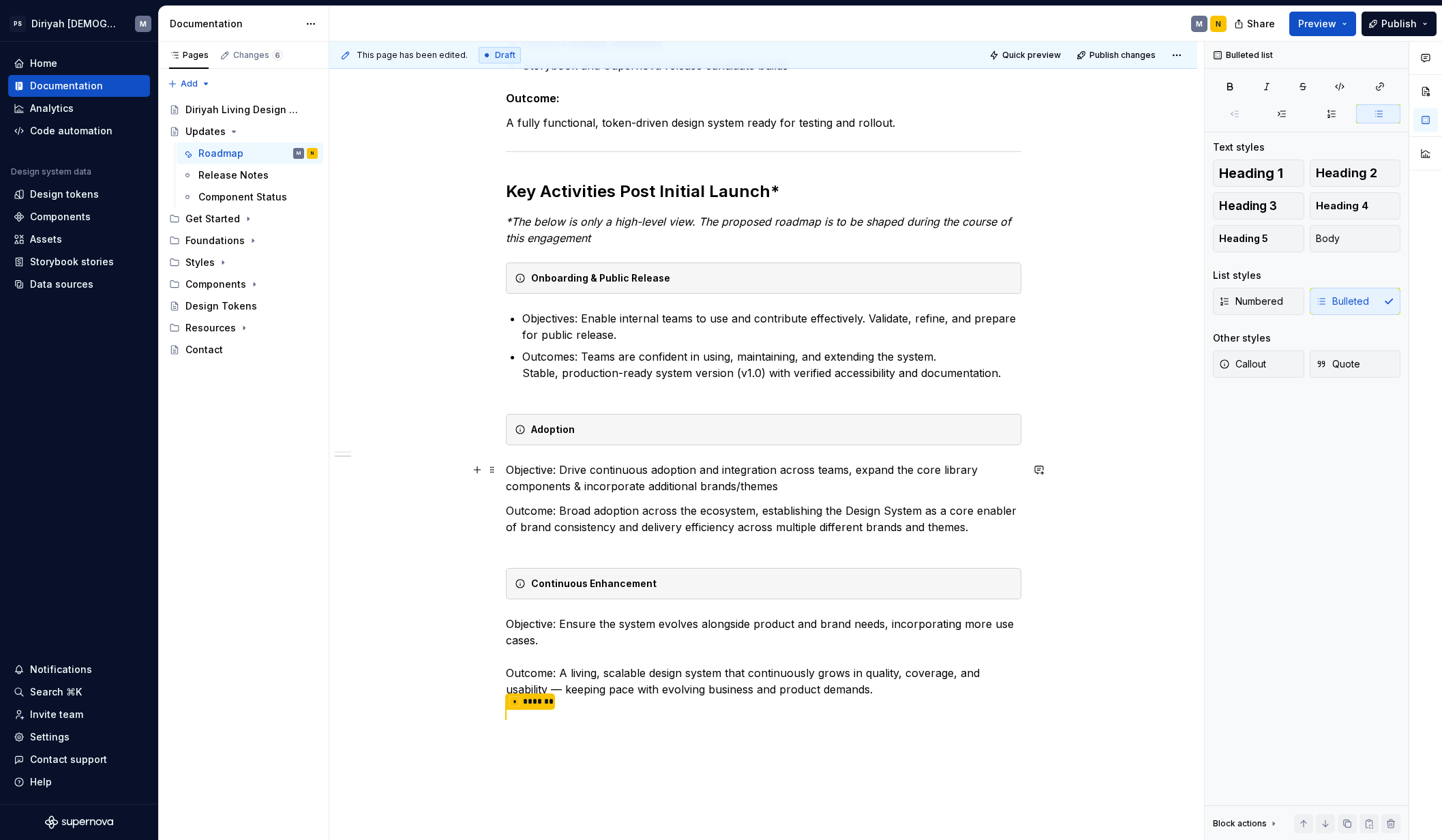
click at [508, 469] on p "Objective: Drive continuous adoption and integration across teams, expand the c…" at bounding box center [763, 477] width 516 height 33
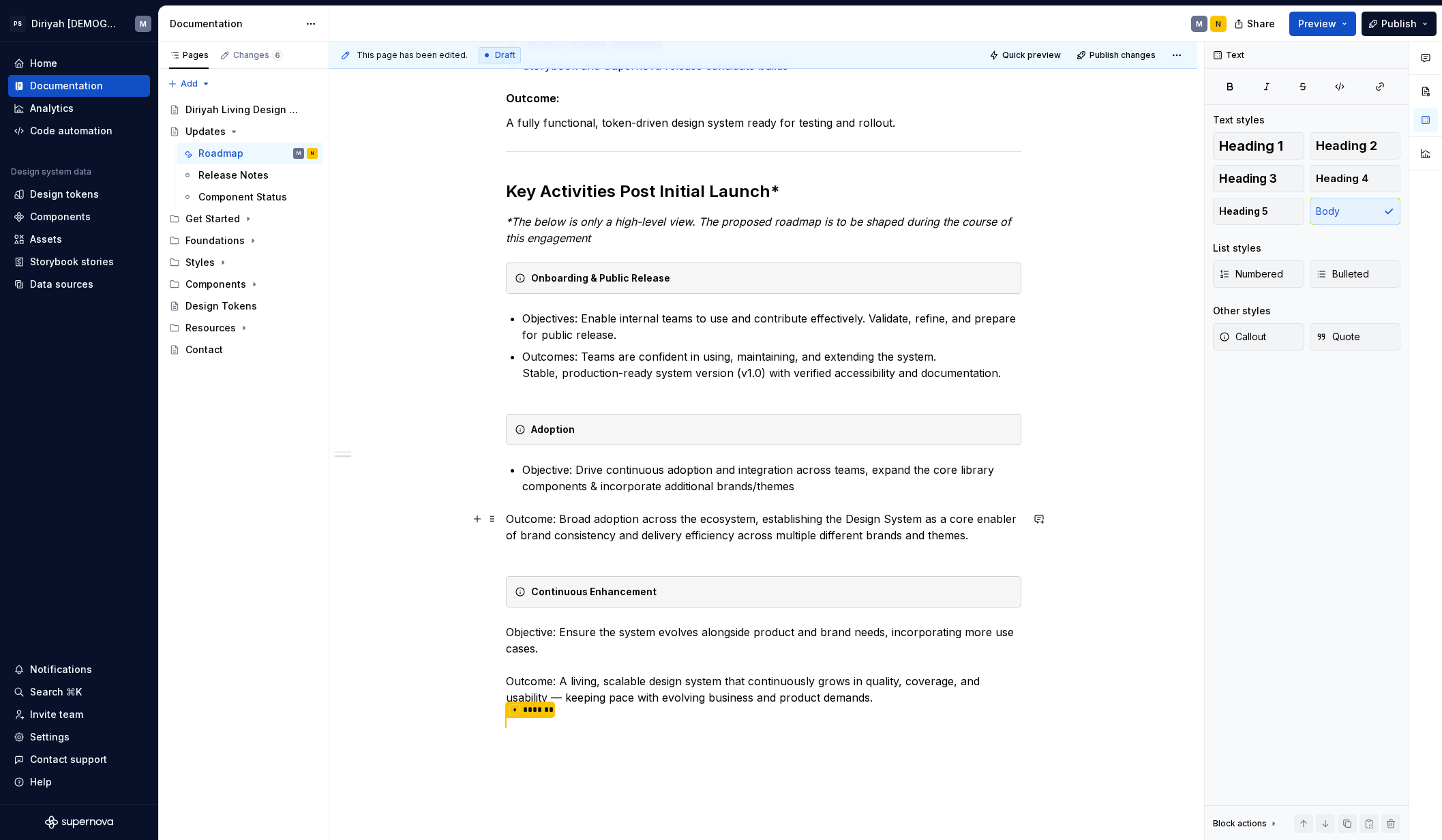
click at [506, 518] on p "Outcome: Broad adoption across the ecosystem, establishing the Design System as…" at bounding box center [763, 535] width 516 height 49
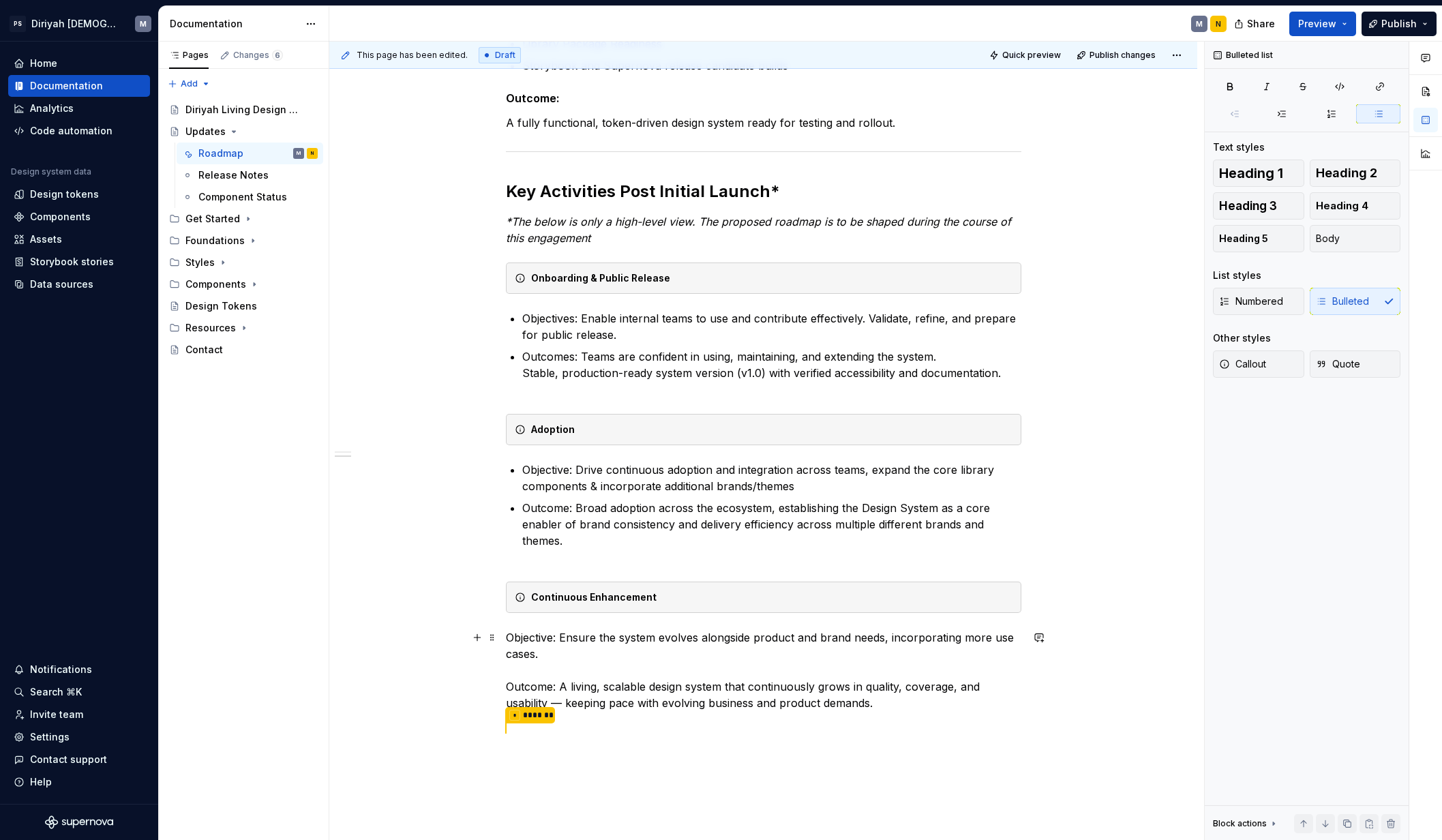
click at [506, 638] on p "Objective: Ensure the system evolves alongside product and brand needs, incorpo…" at bounding box center [763, 670] width 516 height 82
click at [522, 681] on p "Objective: Ensure the system evolves alongside product and brand needs, incorpo…" at bounding box center [771, 670] width 499 height 82
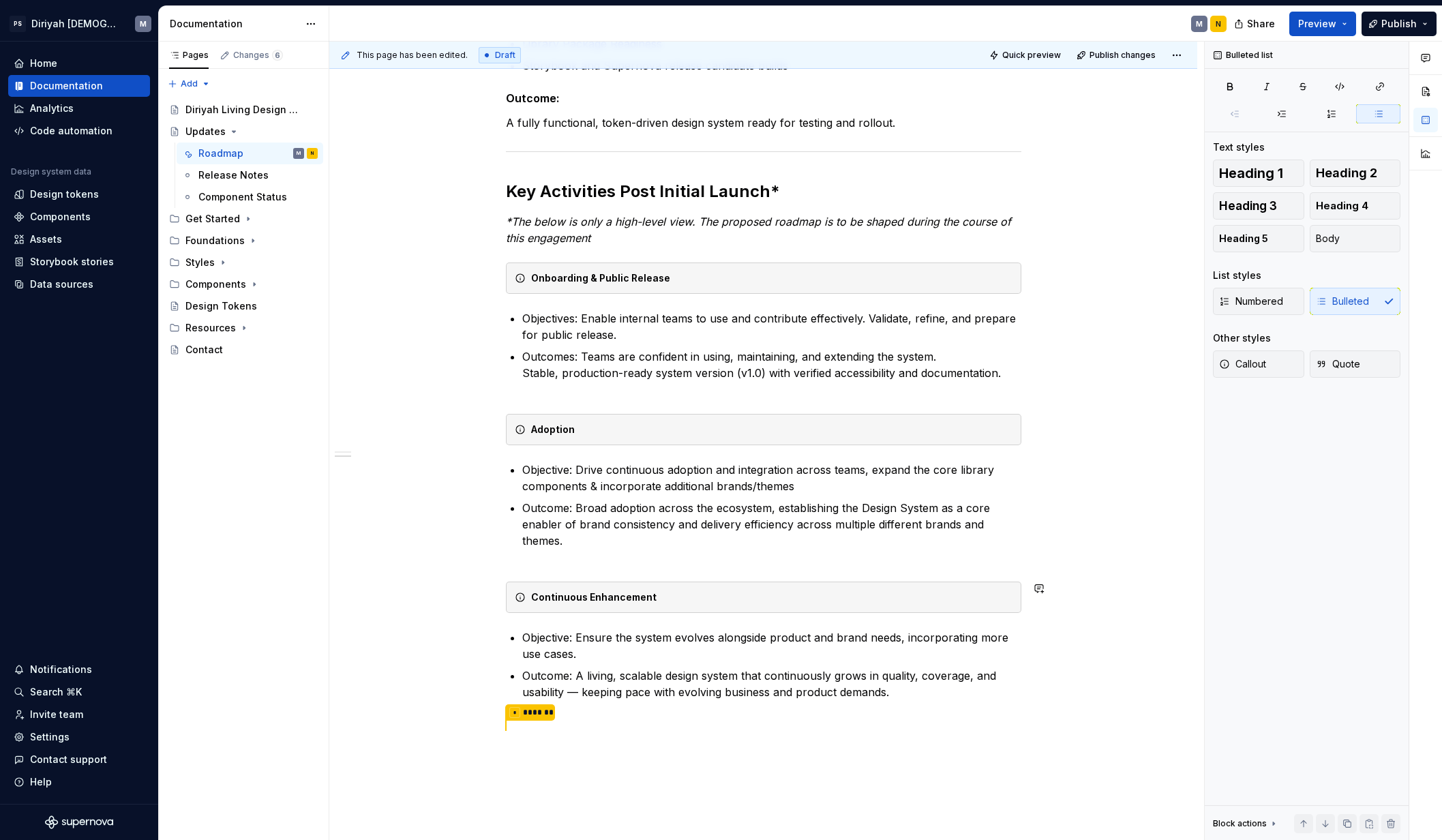
click at [619, 621] on div "Current Scope Initial Build, QA & Internal Phase (Months 1–6) Objective: Establ…" at bounding box center [763, 224] width 516 height 1019
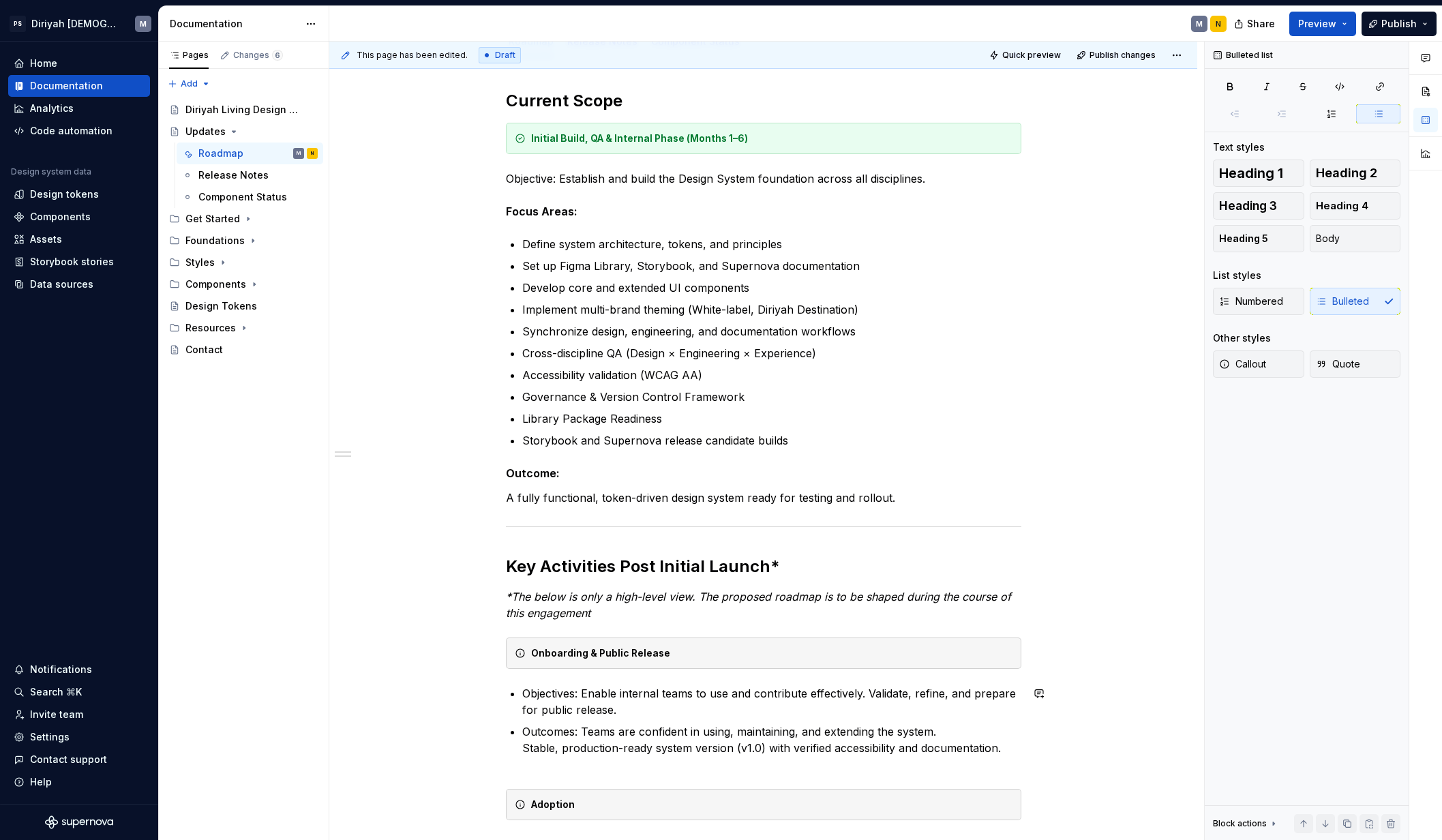
scroll to position [0, 0]
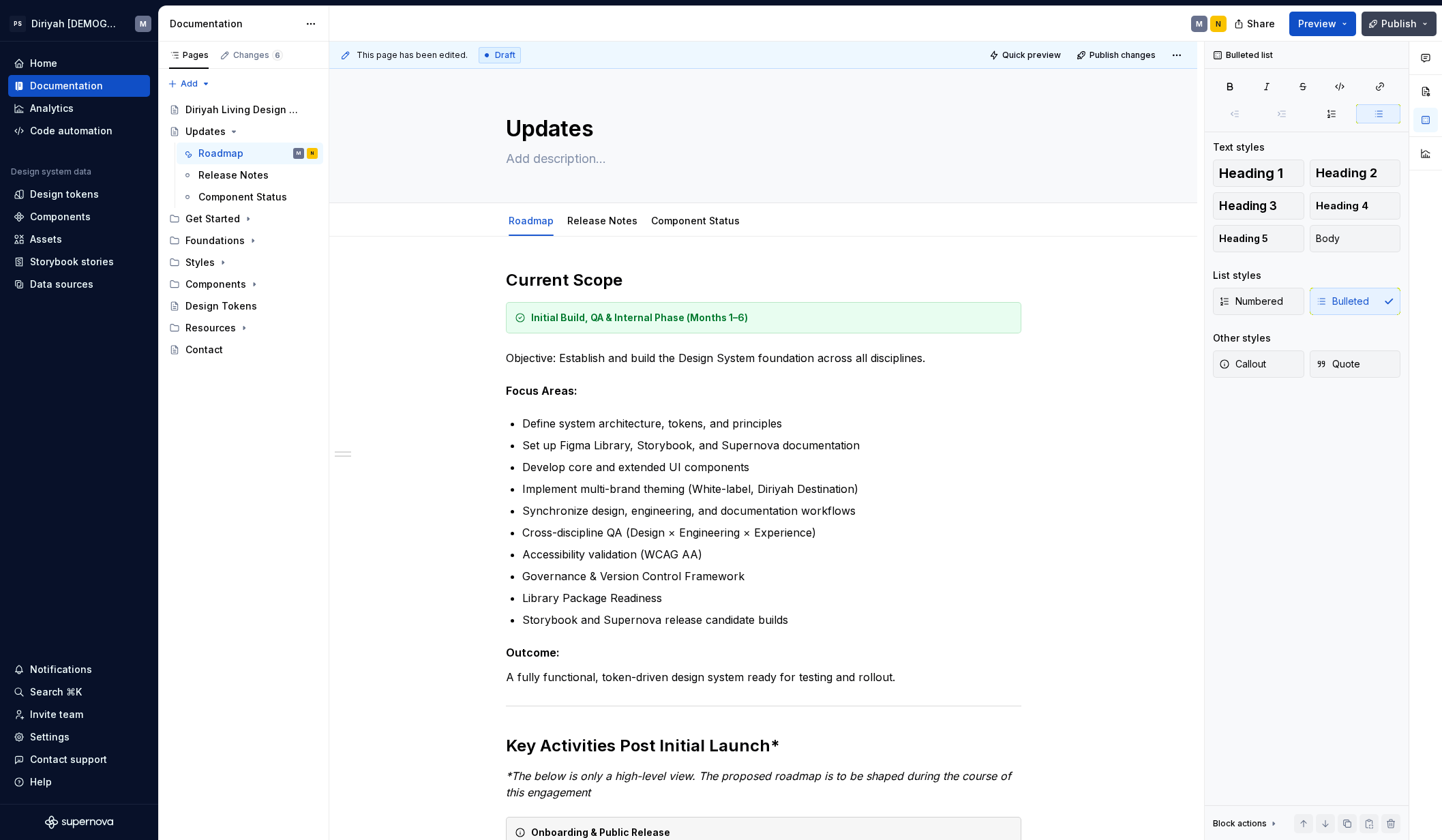
click at [1137, 22] on span "Publish" at bounding box center [1399, 24] width 35 height 14
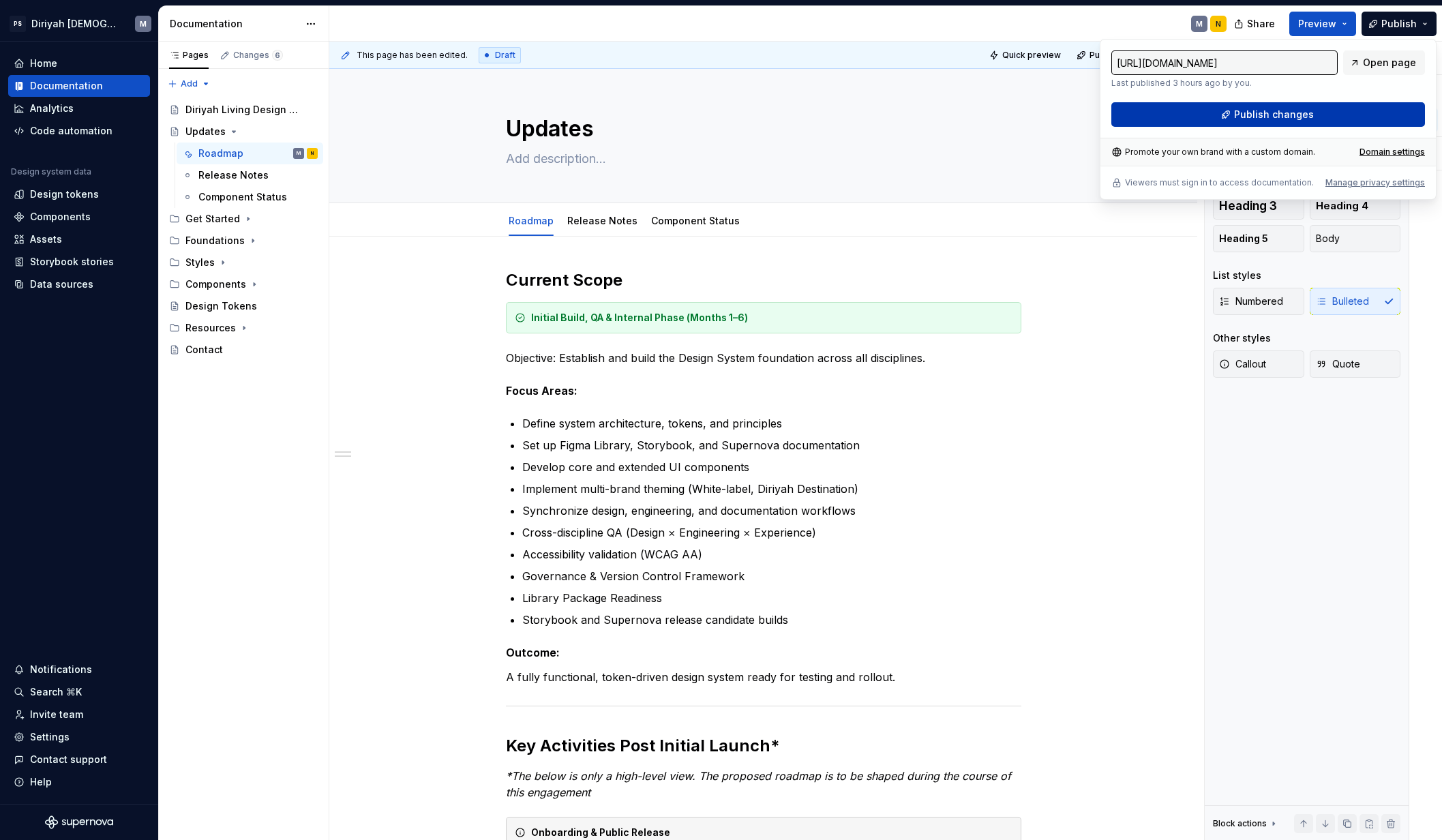
click at [1137, 114] on button "Publish changes" at bounding box center [1267, 114] width 314 height 25
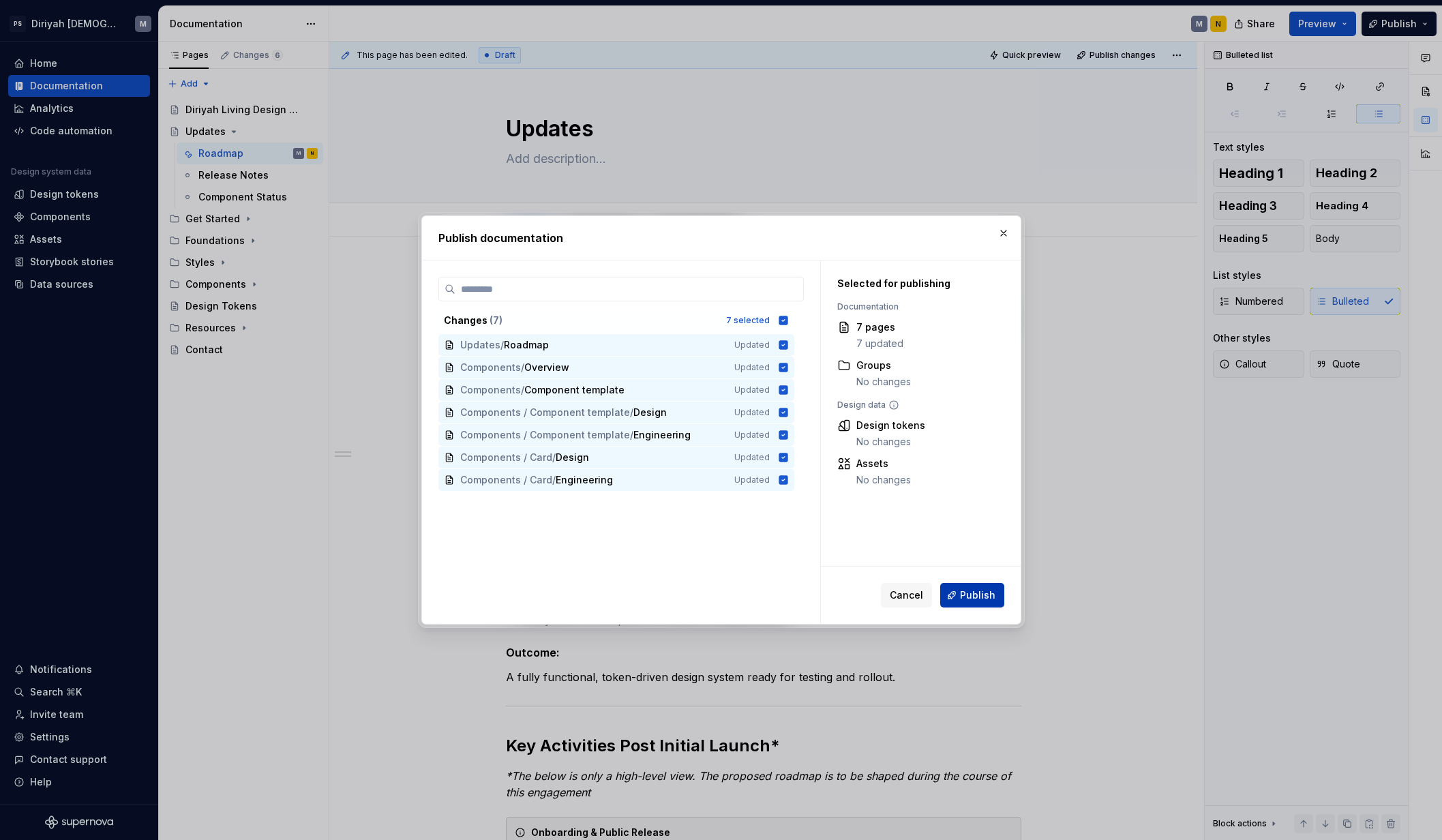
click at [984, 592] on span "Publish" at bounding box center [977, 595] width 35 height 14
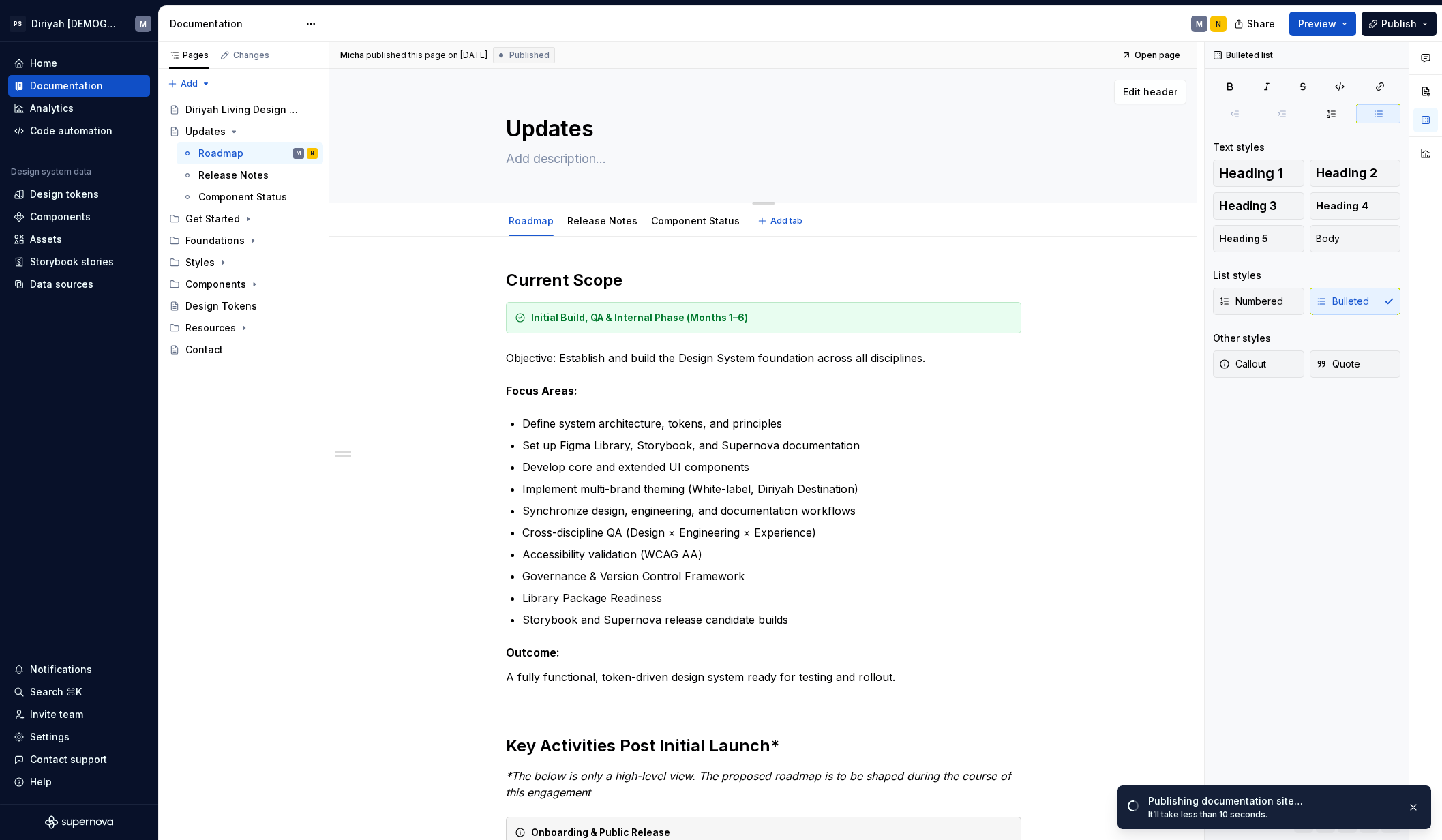
click at [563, 168] on textarea at bounding box center [761, 159] width 516 height 22
type textarea "*"
type textarea "S"
type textarea "*"
type textarea "St"
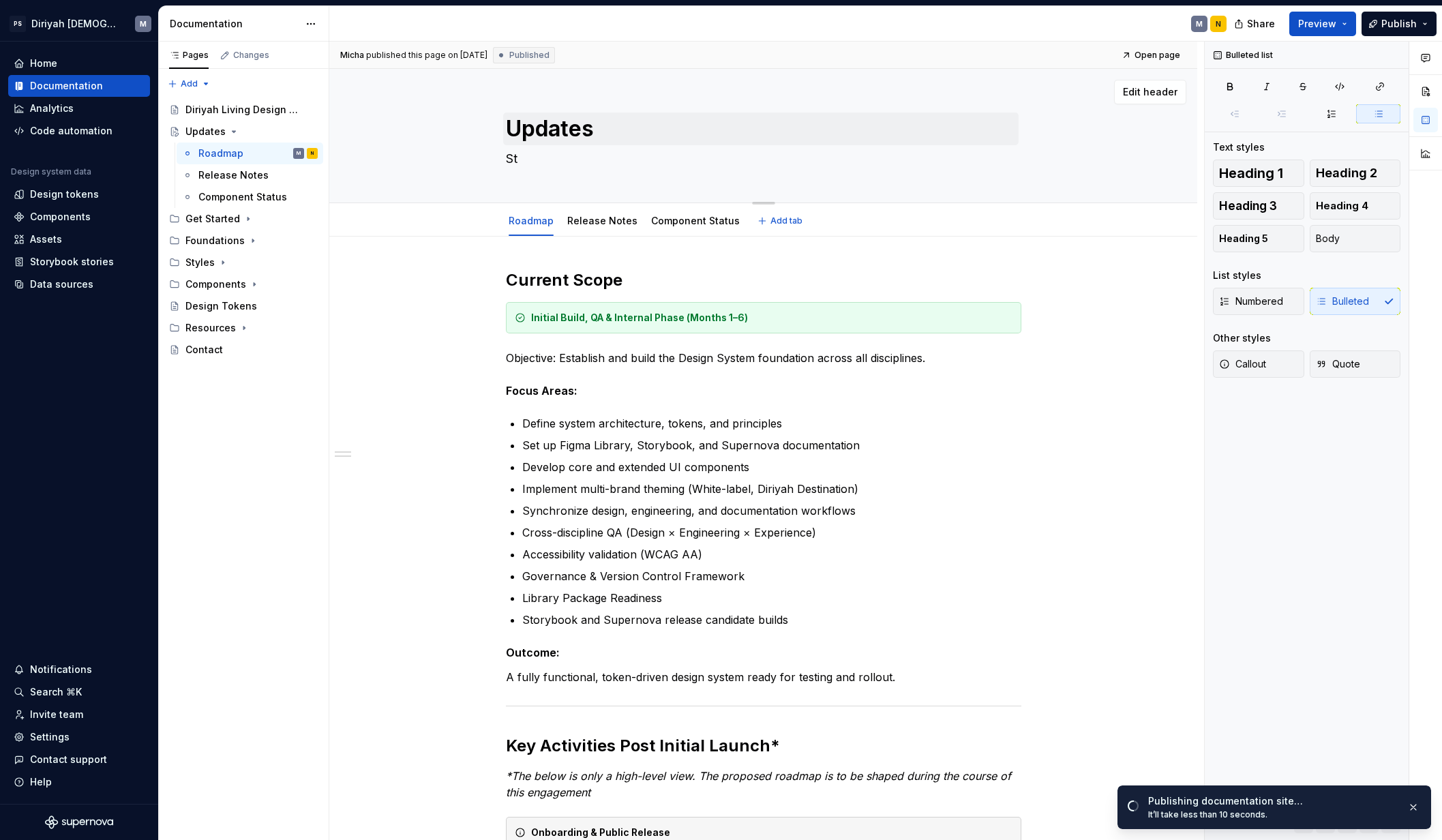
type textarea "*"
type textarea "Sta"
type textarea "*"
type textarea "Stay"
type textarea "*"
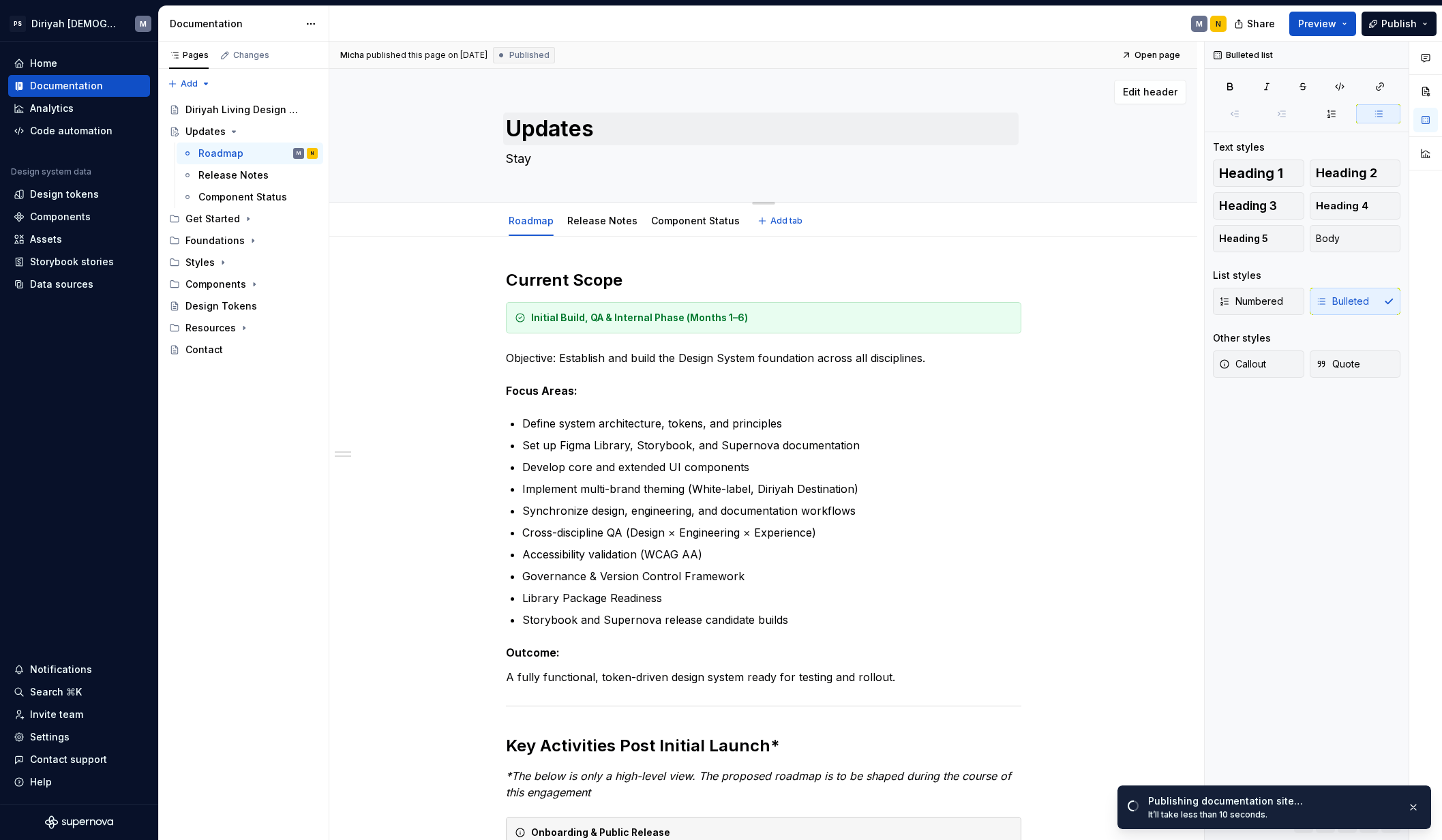
type textarea "Stay"
type textarea "*"
type textarea "Stay i"
type textarea "*"
type textarea "Stay in"
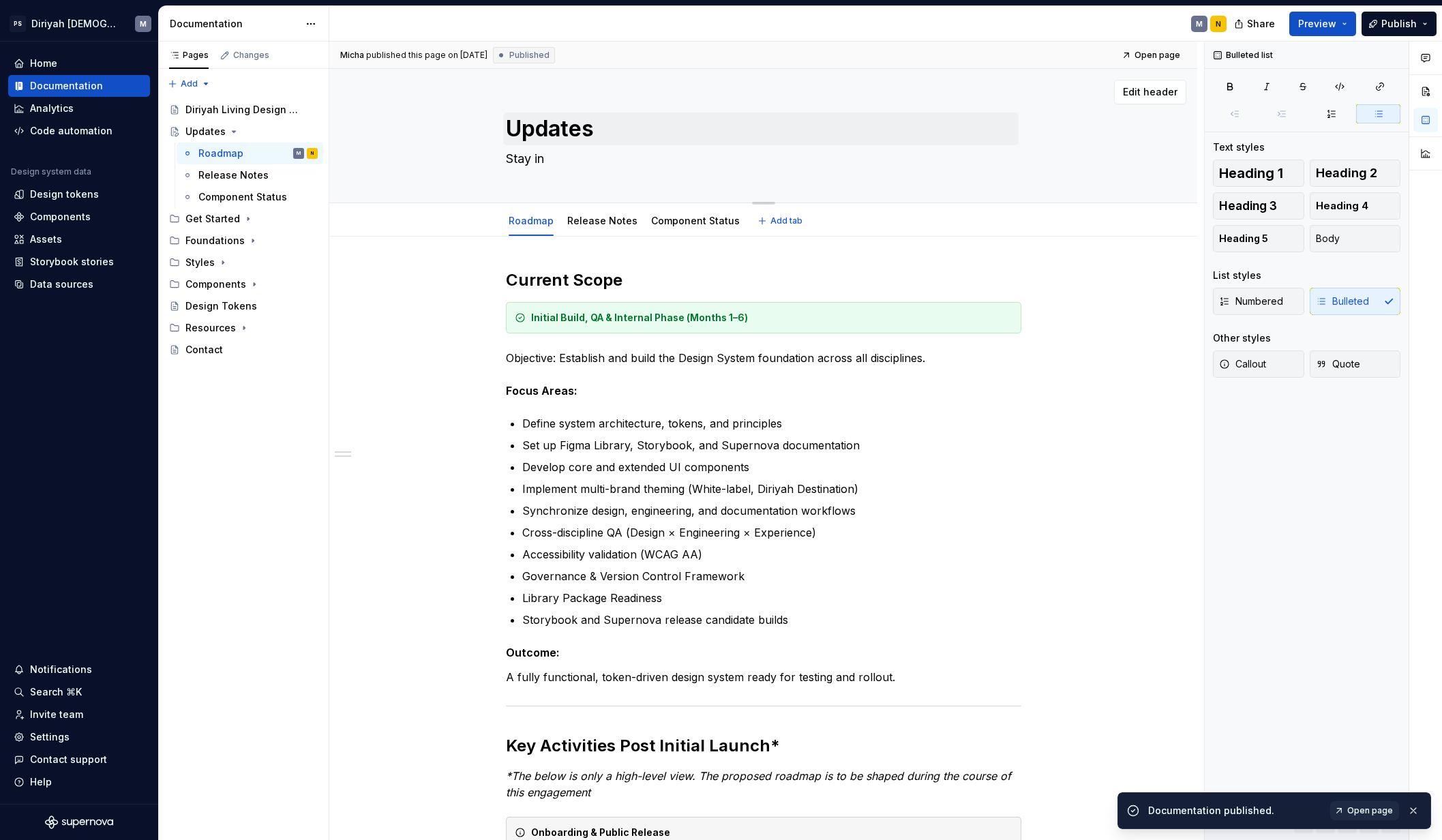
type textarea "*"
type textarea "Stay inf"
type textarea "*"
type textarea "Stay in"
type textarea "*"
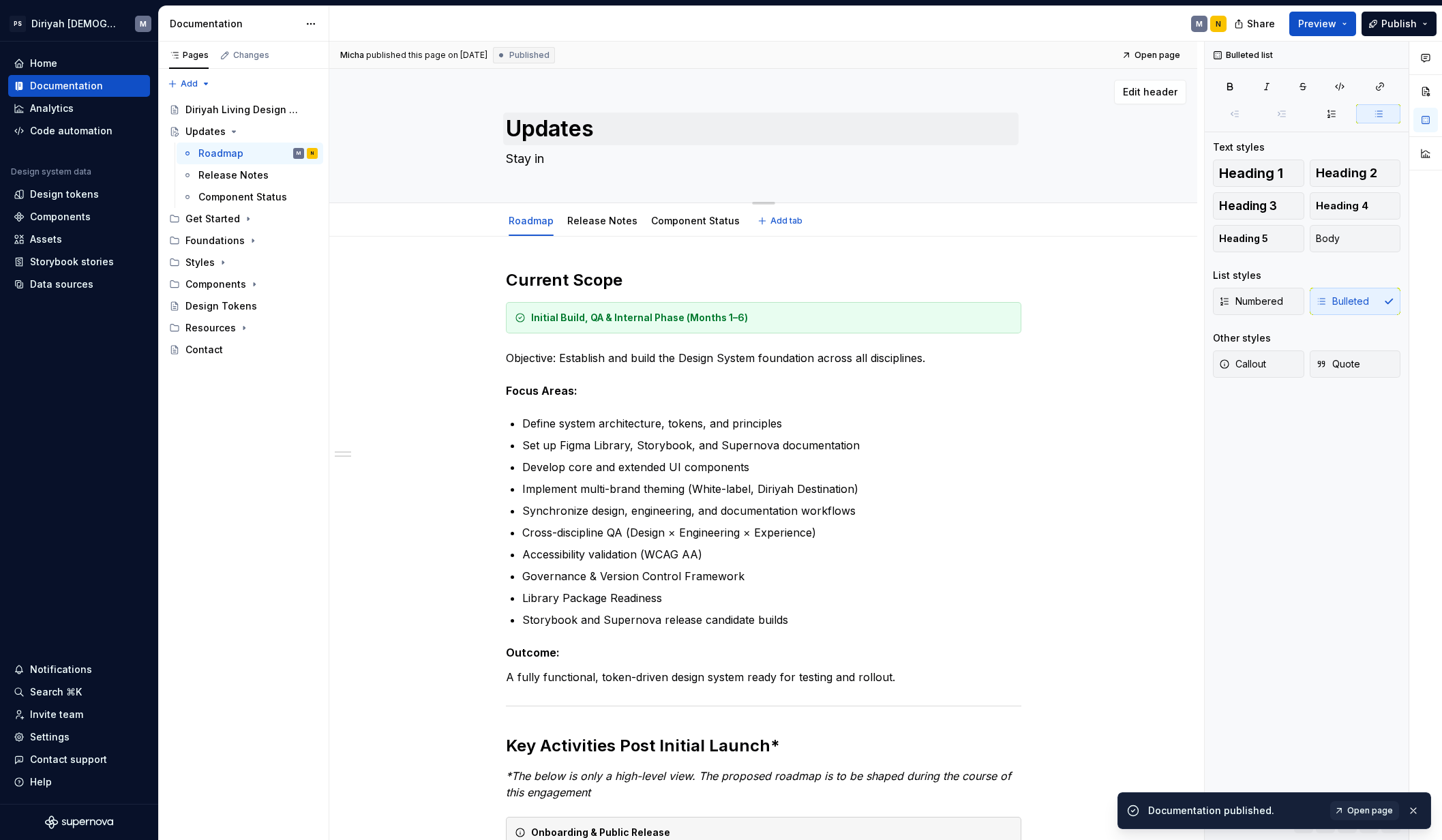
type textarea "Stay i"
type textarea "*"
type textarea "Stay"
type textarea "*"
type textarea "Stay"
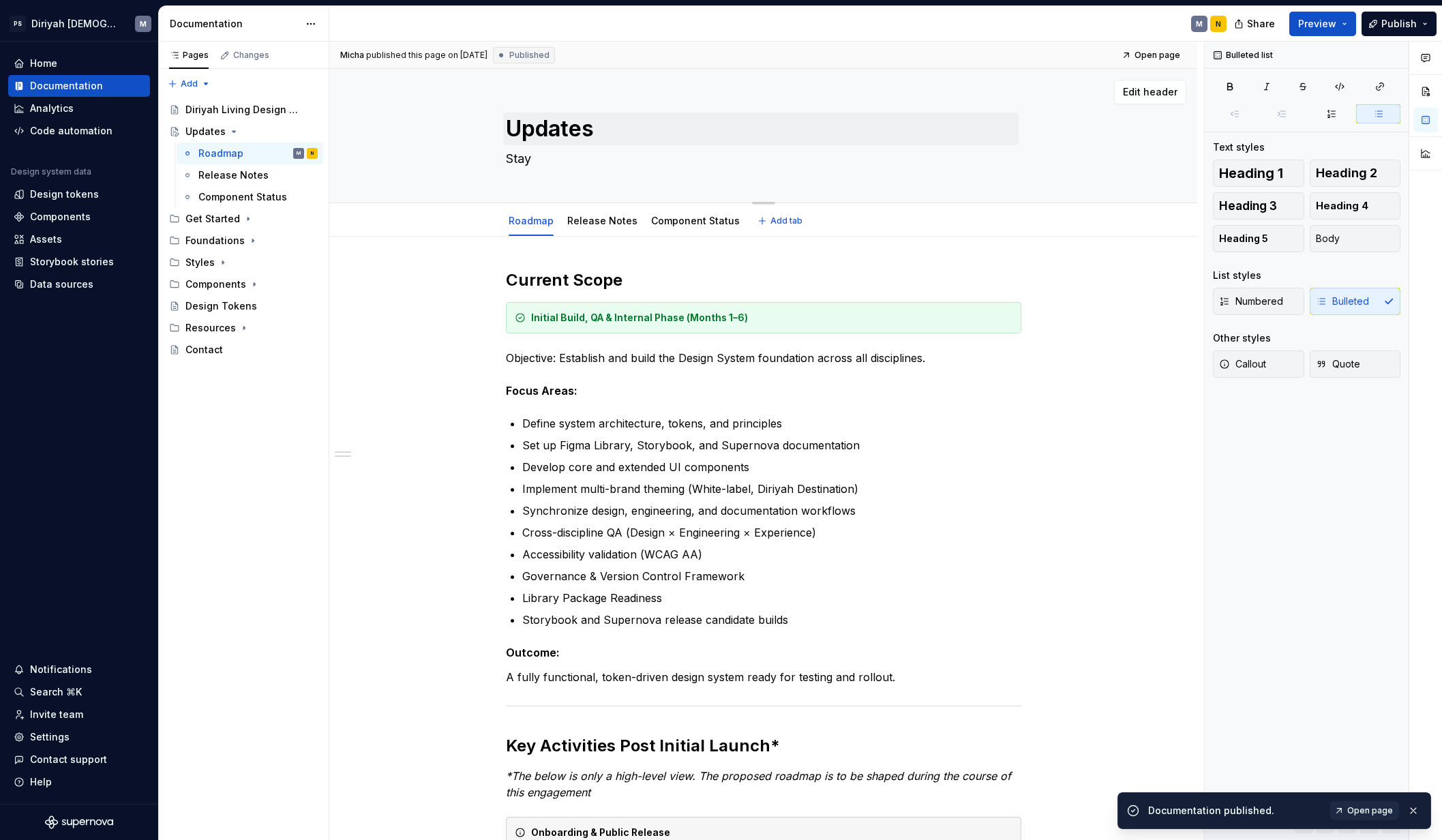
type textarea "*"
type textarea "Sta"
type textarea "*"
type textarea "St"
type textarea "*"
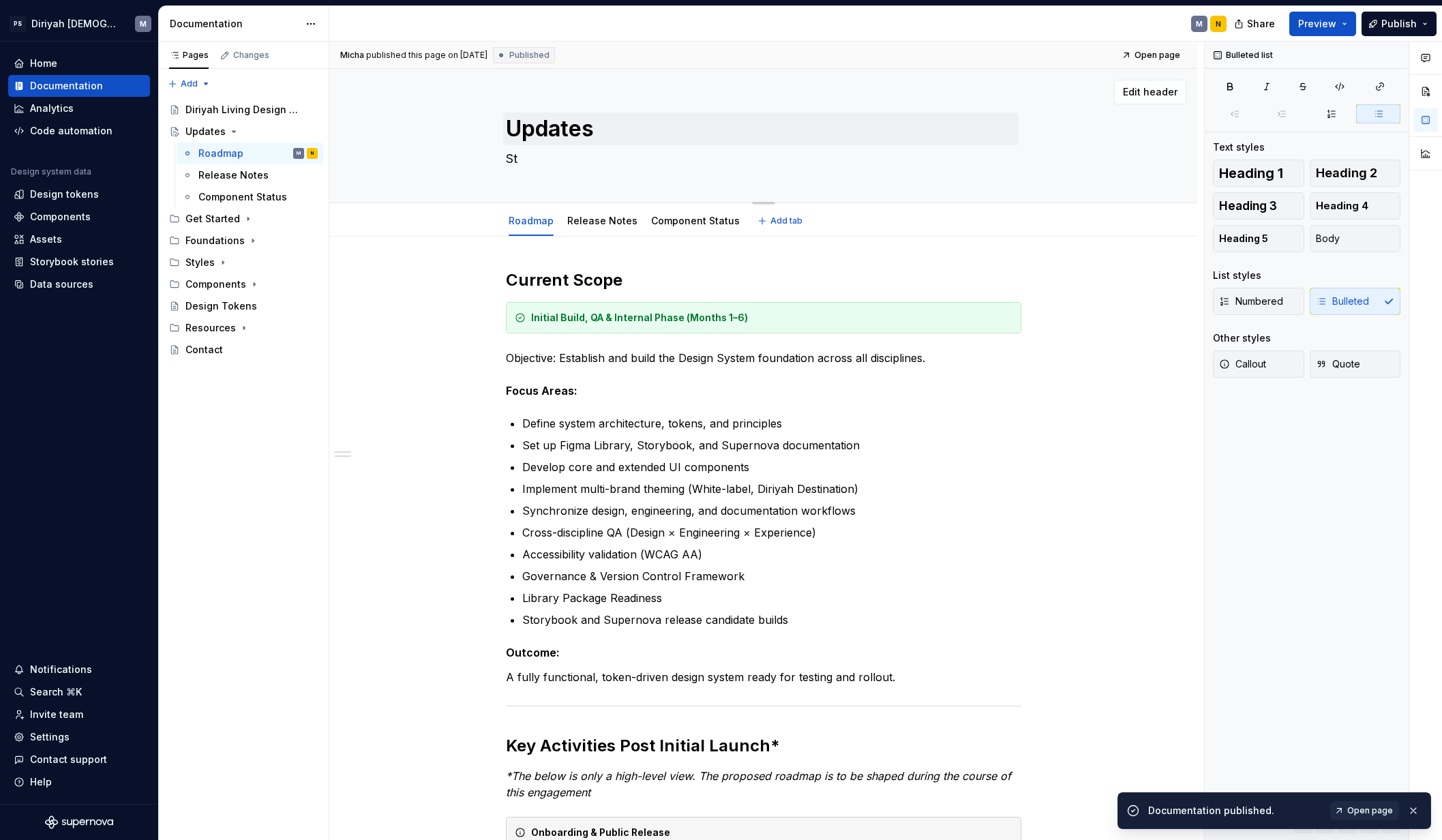
type textarea "S"
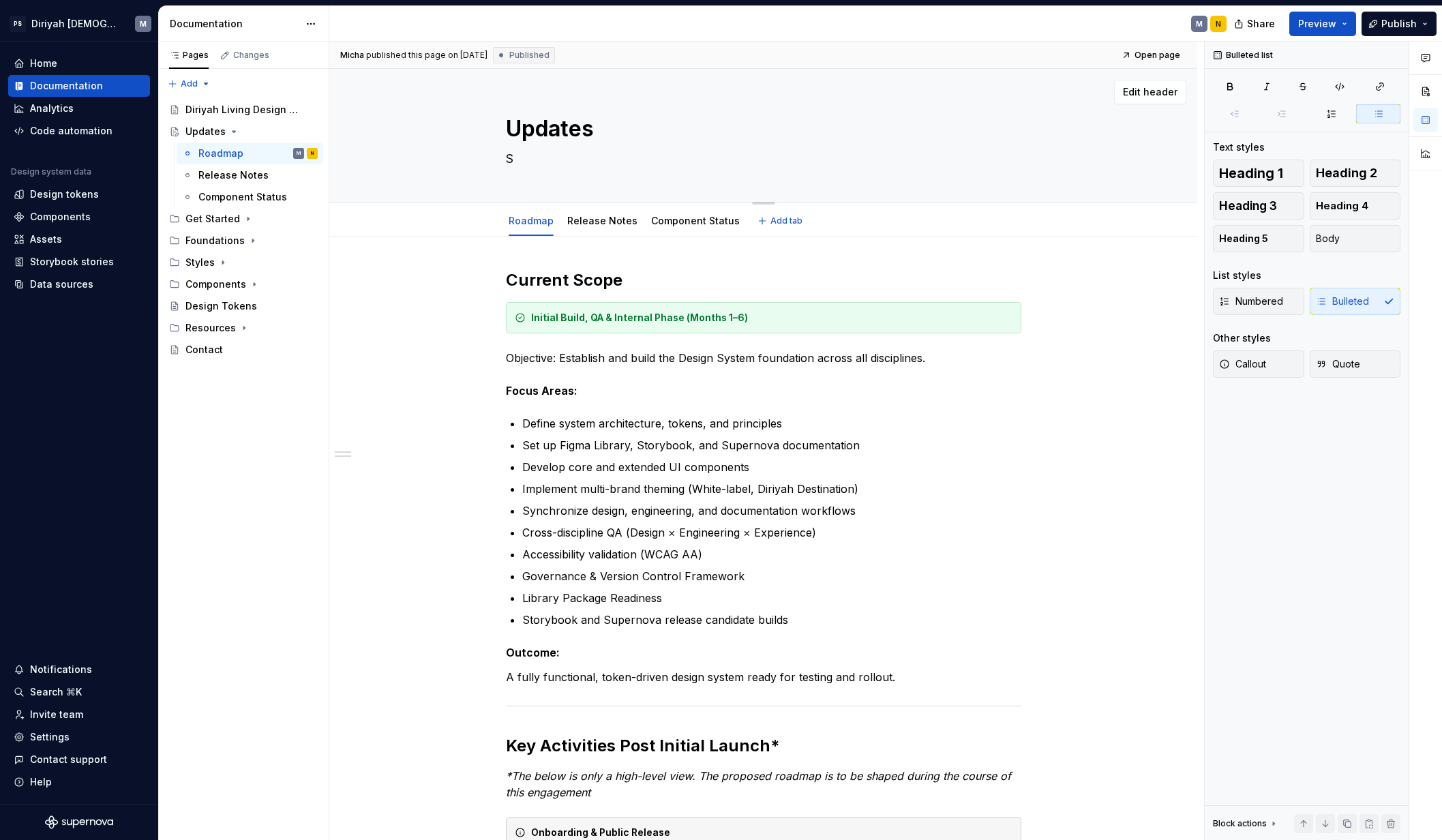
type textarea "*"
click at [543, 163] on textarea at bounding box center [761, 159] width 516 height 22
paste textarea "Track the evolution of the Living Design System. Find the latest roadmap, relea…"
type textarea "*"
type textarea "Track the evolution of the Living Design System. Find the latest roadmap, relea…"
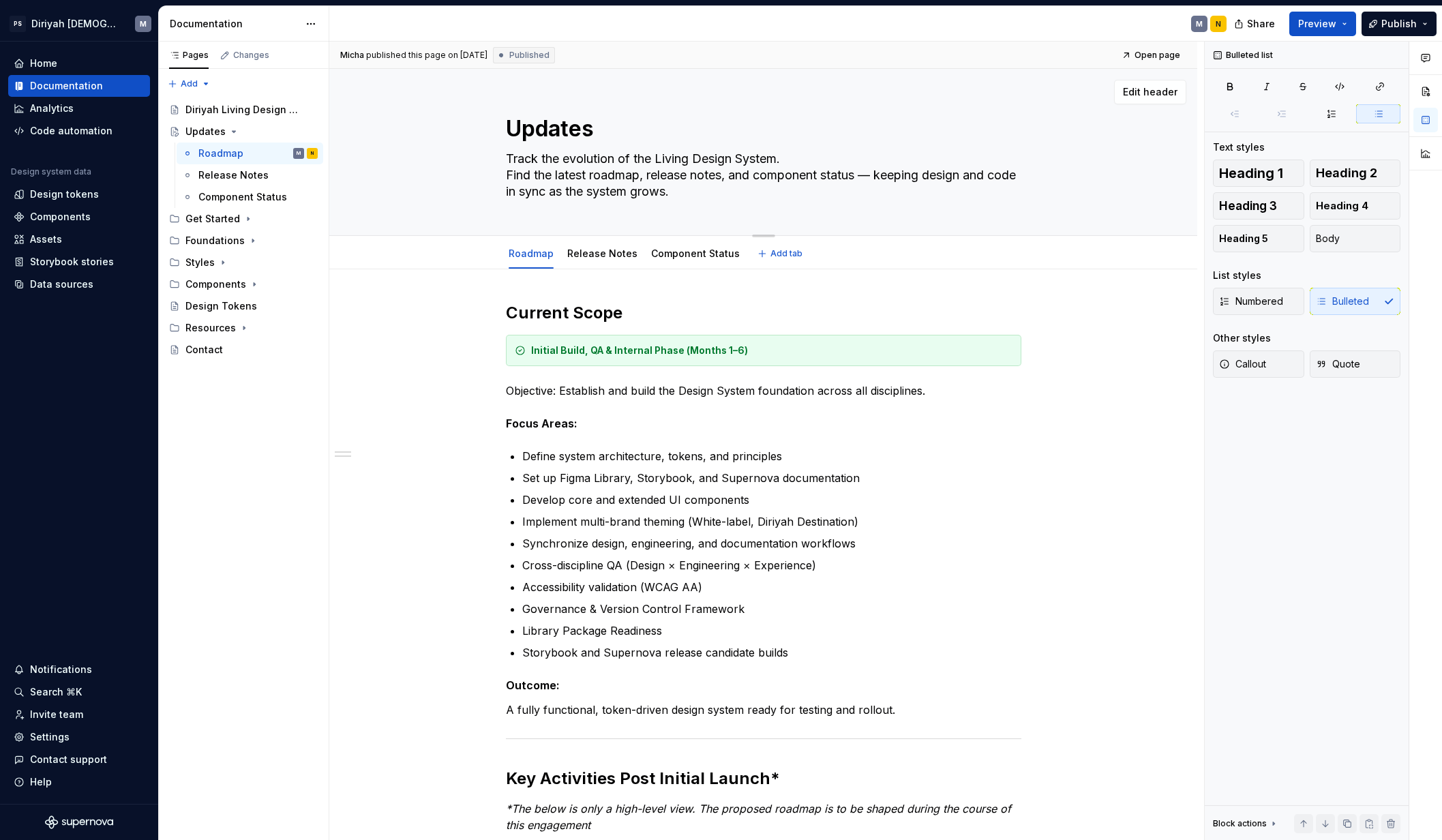
drag, startPoint x: 504, startPoint y: 170, endPoint x: 505, endPoint y: 157, distance: 13.0
click at [505, 157] on textarea "Track the evolution of the Living Design System. Find the latest roadmap, relea…" at bounding box center [761, 175] width 516 height 54
click at [940, 179] on textarea "Track the evolution of the Living Design System. Find the latest roadmap, relea…" at bounding box center [761, 175] width 516 height 54
click at [749, 190] on textarea "Track the evolution of the Living Design System. Find the latest roadmap, relea…" at bounding box center [761, 175] width 516 height 54
drag, startPoint x: 556, startPoint y: 173, endPoint x: 528, endPoint y: 173, distance: 28.0
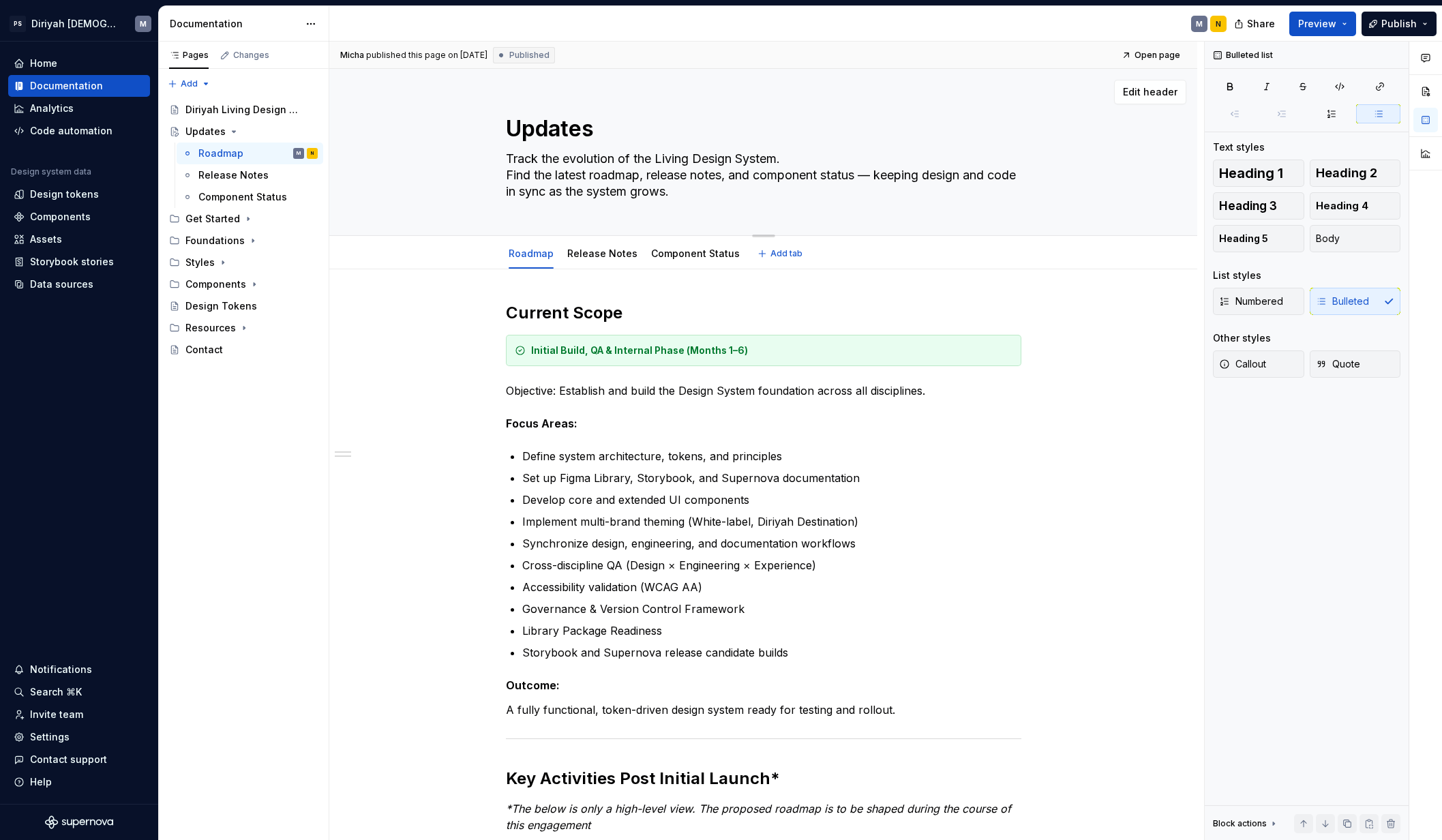
click at [528, 173] on textarea "Track the evolution of the Living Design System. Find the latest roadmap, relea…" at bounding box center [761, 175] width 516 height 54
click at [535, 174] on textarea "Track the evolution of the Living Design System. Find the latest roadmap, relea…" at bounding box center [761, 175] width 516 height 54
drag, startPoint x: 555, startPoint y: 175, endPoint x: 507, endPoint y: 174, distance: 48.0
click at [507, 174] on textarea "Track the evolution of the Living Design System. Find the latest roadmap, relea…" at bounding box center [761, 175] width 516 height 54
drag, startPoint x: 541, startPoint y: 156, endPoint x: 428, endPoint y: 159, distance: 113.0
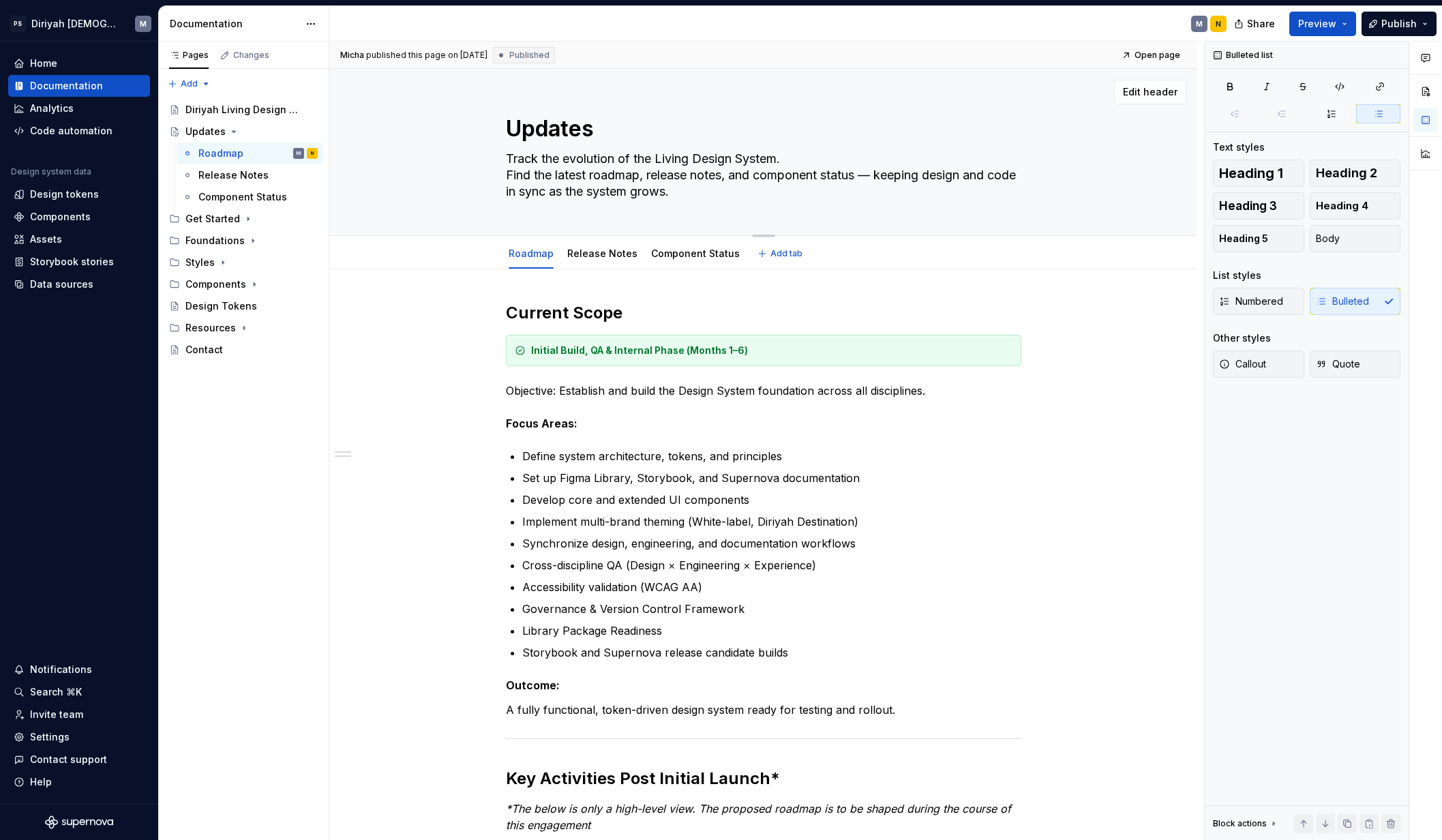
click at [427, 159] on div "Updates Track the evolution of the Living Design System. Find the latest roadma…" at bounding box center [763, 152] width 759 height 167
click at [689, 172] on textarea "Track the evolution of the Living Design System. Find the latest roadmap, relea…" at bounding box center [761, 175] width 516 height 54
click at [860, 175] on textarea "Track the evolution of the Living Design System. Find the latest roadmap, relea…" at bounding box center [761, 175] width 516 height 54
drag, startPoint x: 860, startPoint y: 175, endPoint x: 462, endPoint y: 173, distance: 398.0
click at [462, 173] on div "Updates Track the evolution of the Living Design System. Find the latest roadma…" at bounding box center [763, 152] width 759 height 167
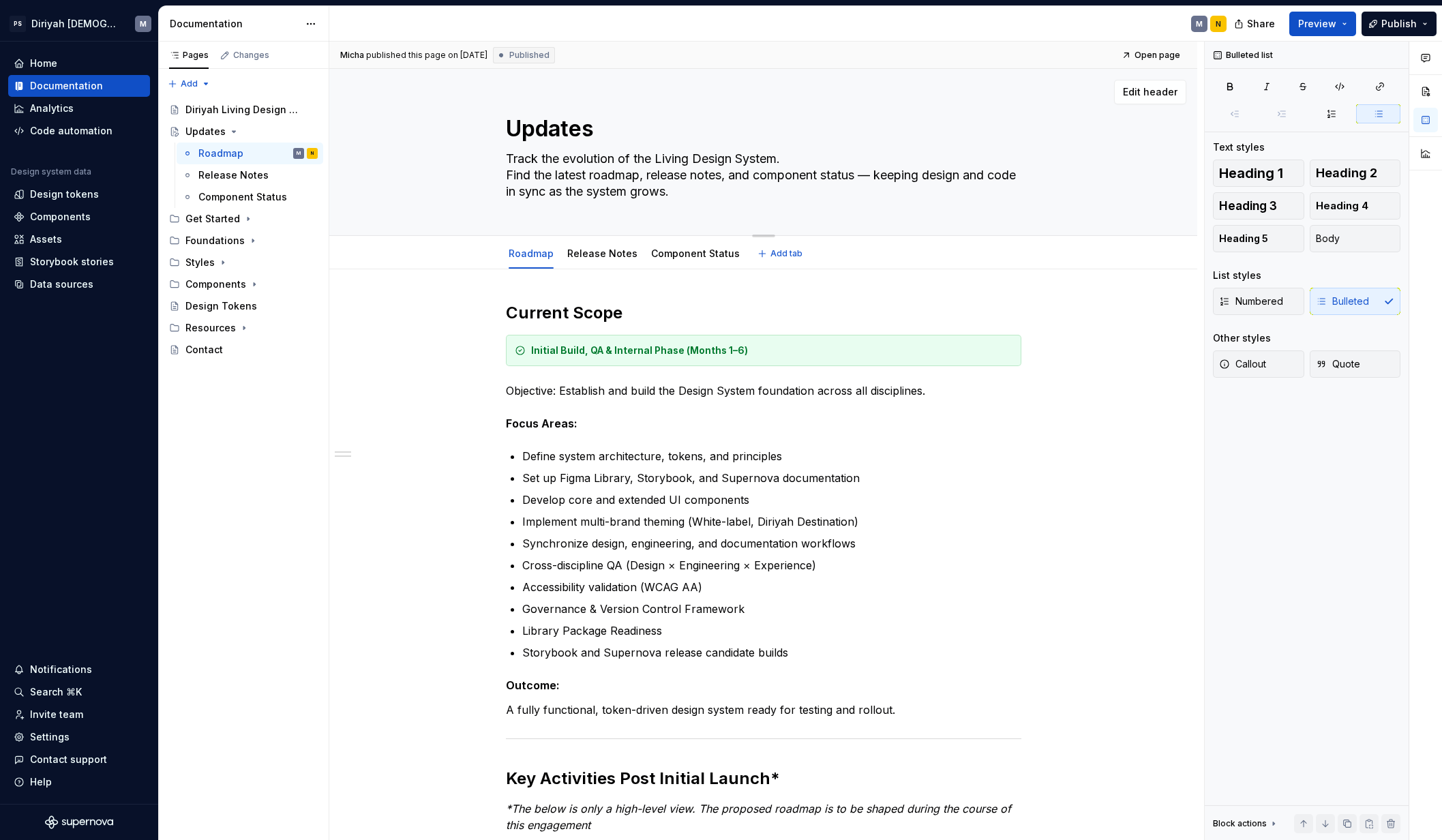
click at [902, 185] on textarea "Track the evolution of the Living Design System. Find the latest roadmap, relea…" at bounding box center [761, 175] width 516 height 54
drag, startPoint x: 747, startPoint y: 193, endPoint x: 441, endPoint y: 172, distance: 306.7
click at [441, 172] on div "Updates Track the evolution of the Living Design System. Find the latest roadma…" at bounding box center [763, 152] width 759 height 167
type textarea "*"
type textarea "Track the evolution of the Living Design System."
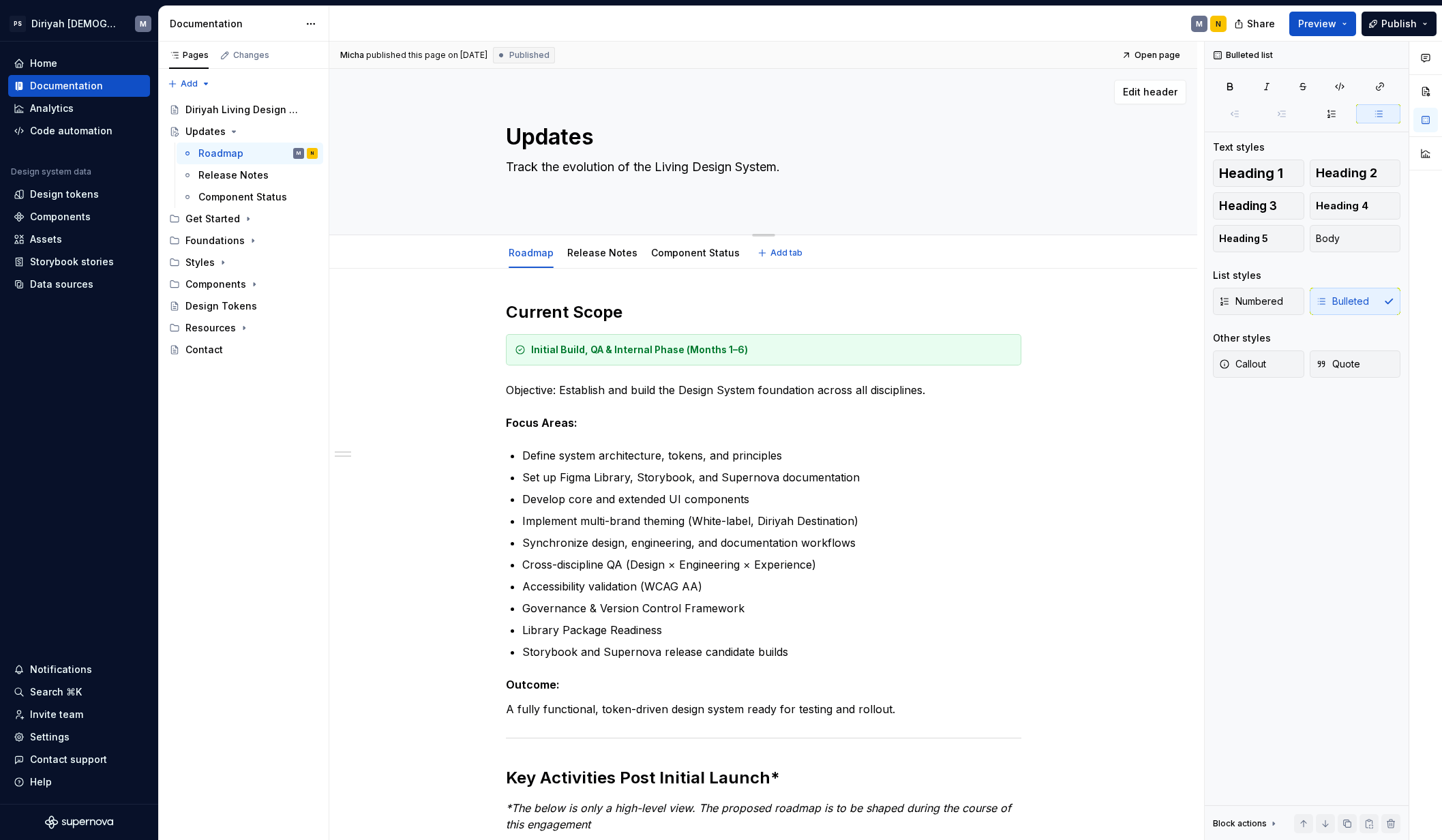
type textarea "*"
type textarea "Track the evolution of the Living Design System."
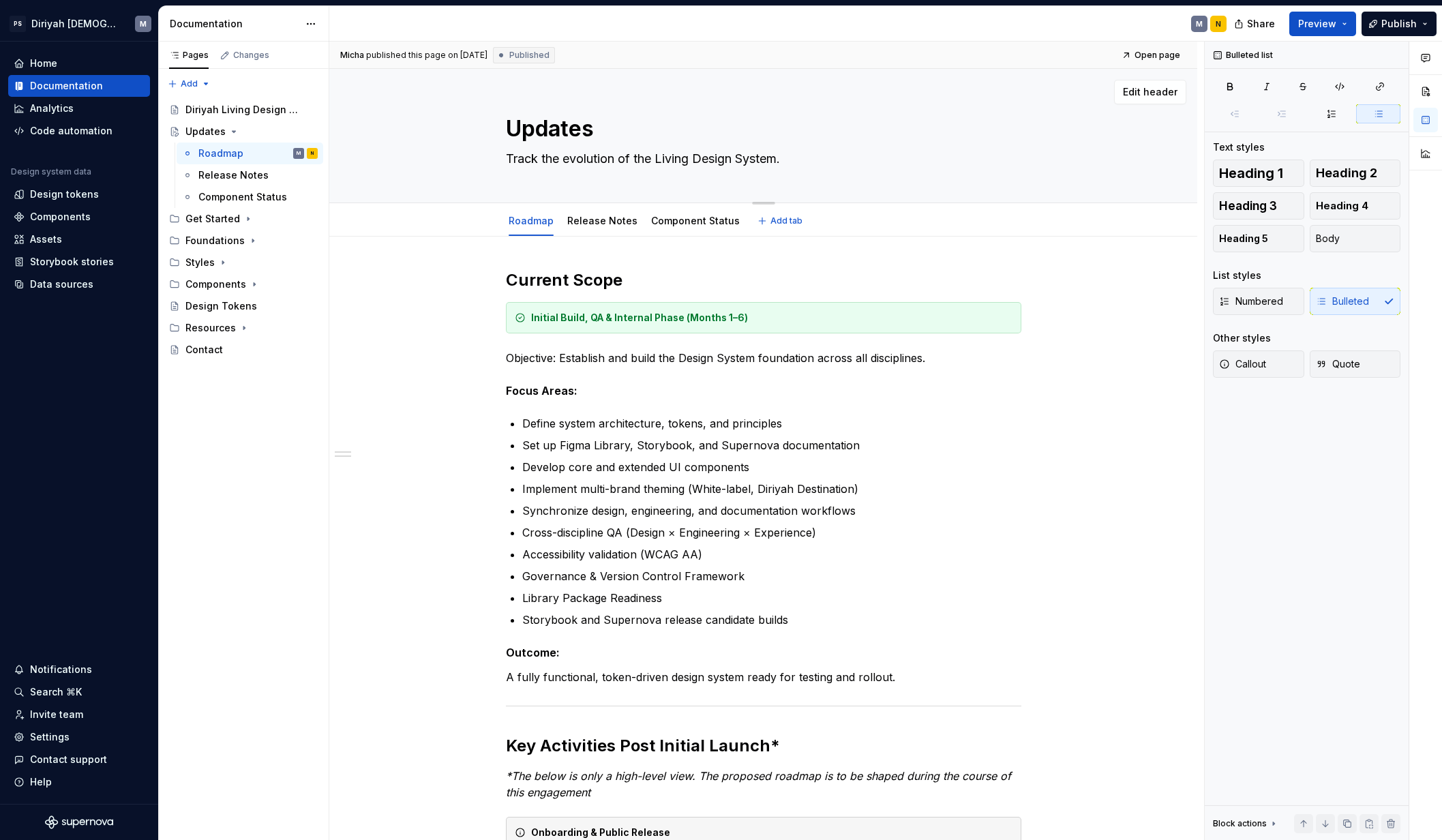
type textarea "*"
type textarea "Track the evolution of the Living Design System"
type textarea "*"
type textarea "Track the evolution of the Living Design System"
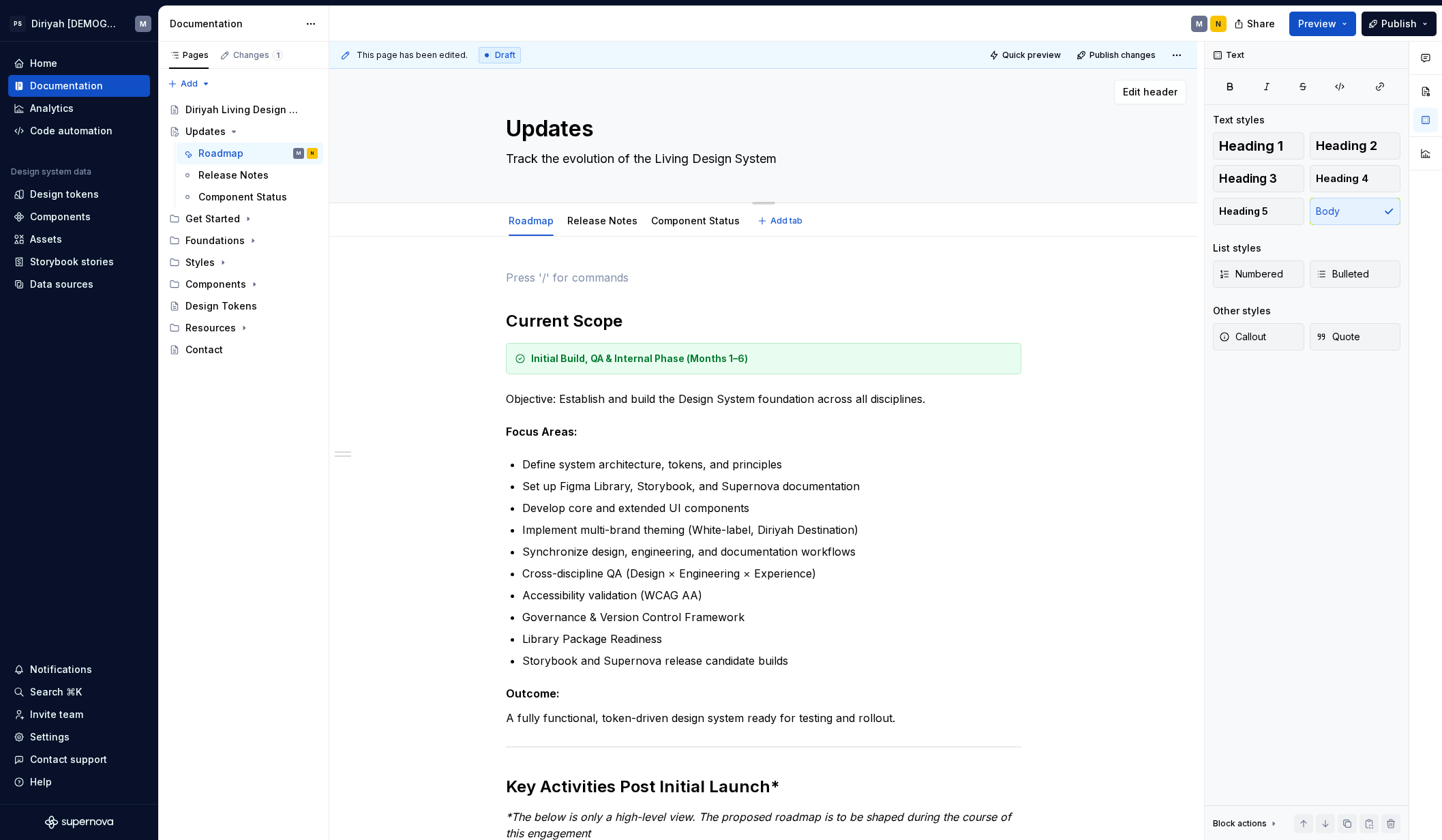
click at [783, 156] on textarea "Track the evolution of the Living Design System" at bounding box center [761, 159] width 516 height 22
type textarea "*"
type textarea "Track the evolution of the Living Design System."
type textarea "*"
type textarea "Track the evolution of the Living Design System."
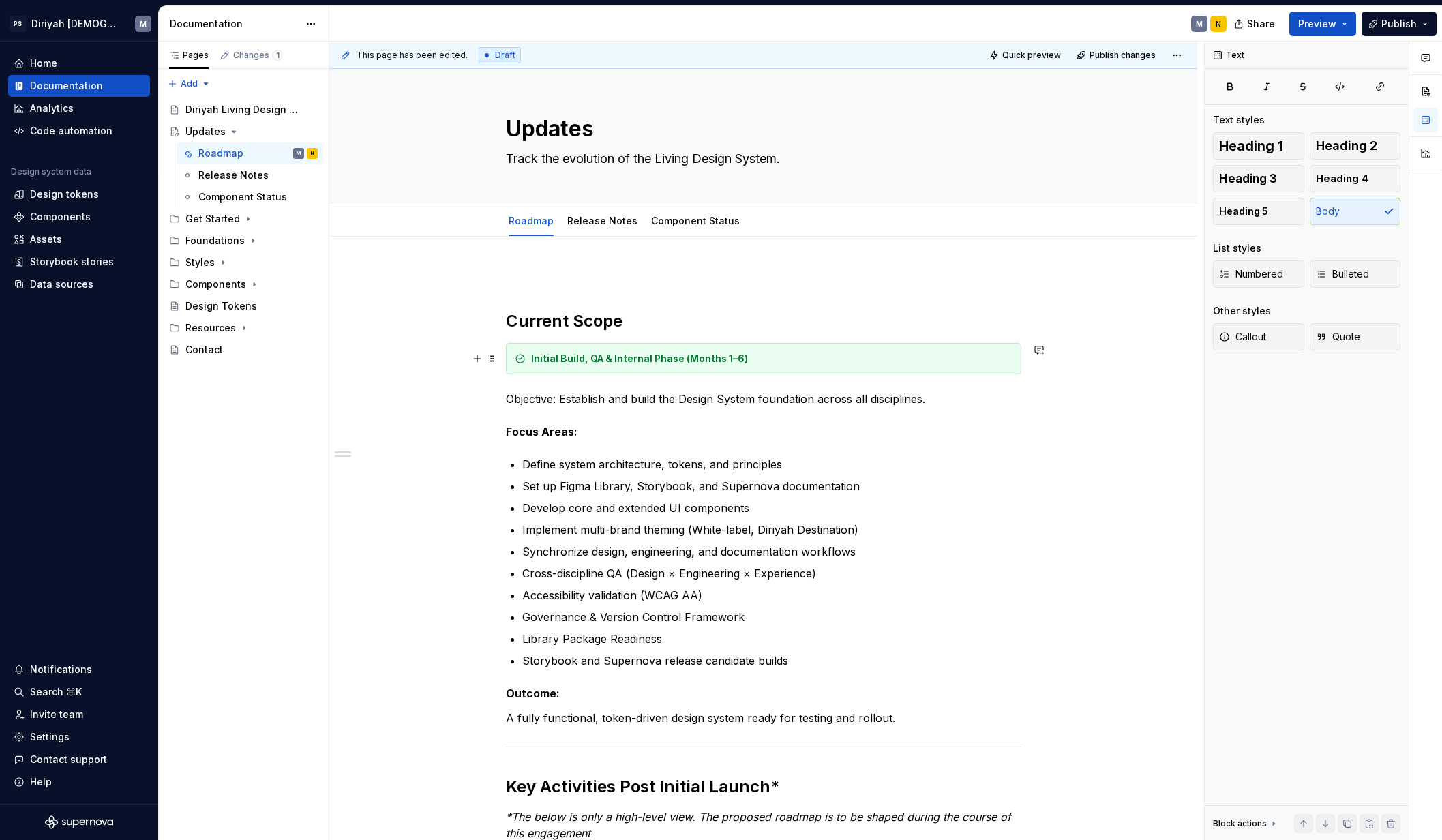
click at [617, 231] on div "Release Notes" at bounding box center [603, 221] width 81 height 22
click at [613, 215] on link "Release Notes" at bounding box center [602, 220] width 70 height 12
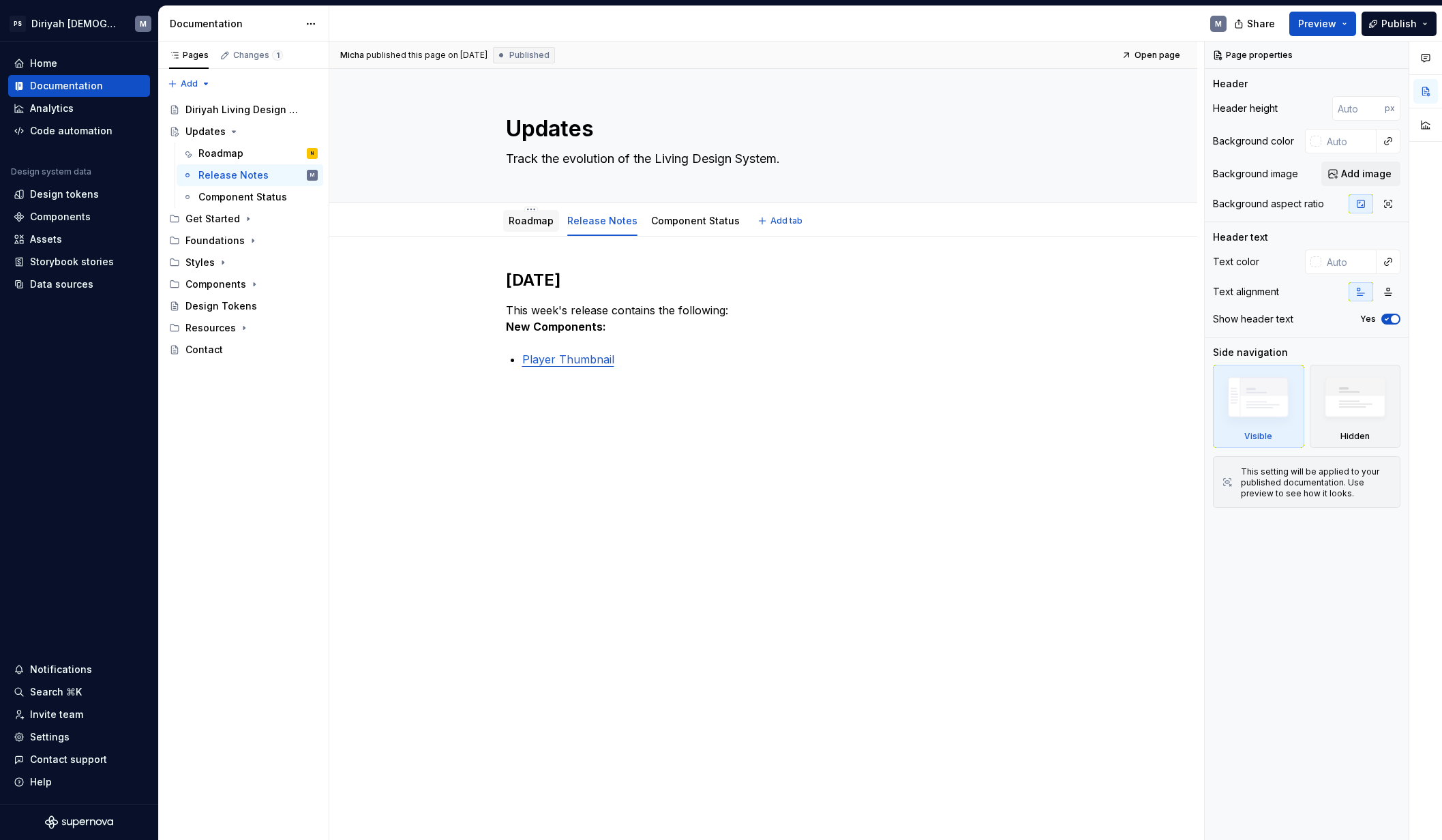
click at [533, 217] on link "Roadmap" at bounding box center [531, 220] width 45 height 12
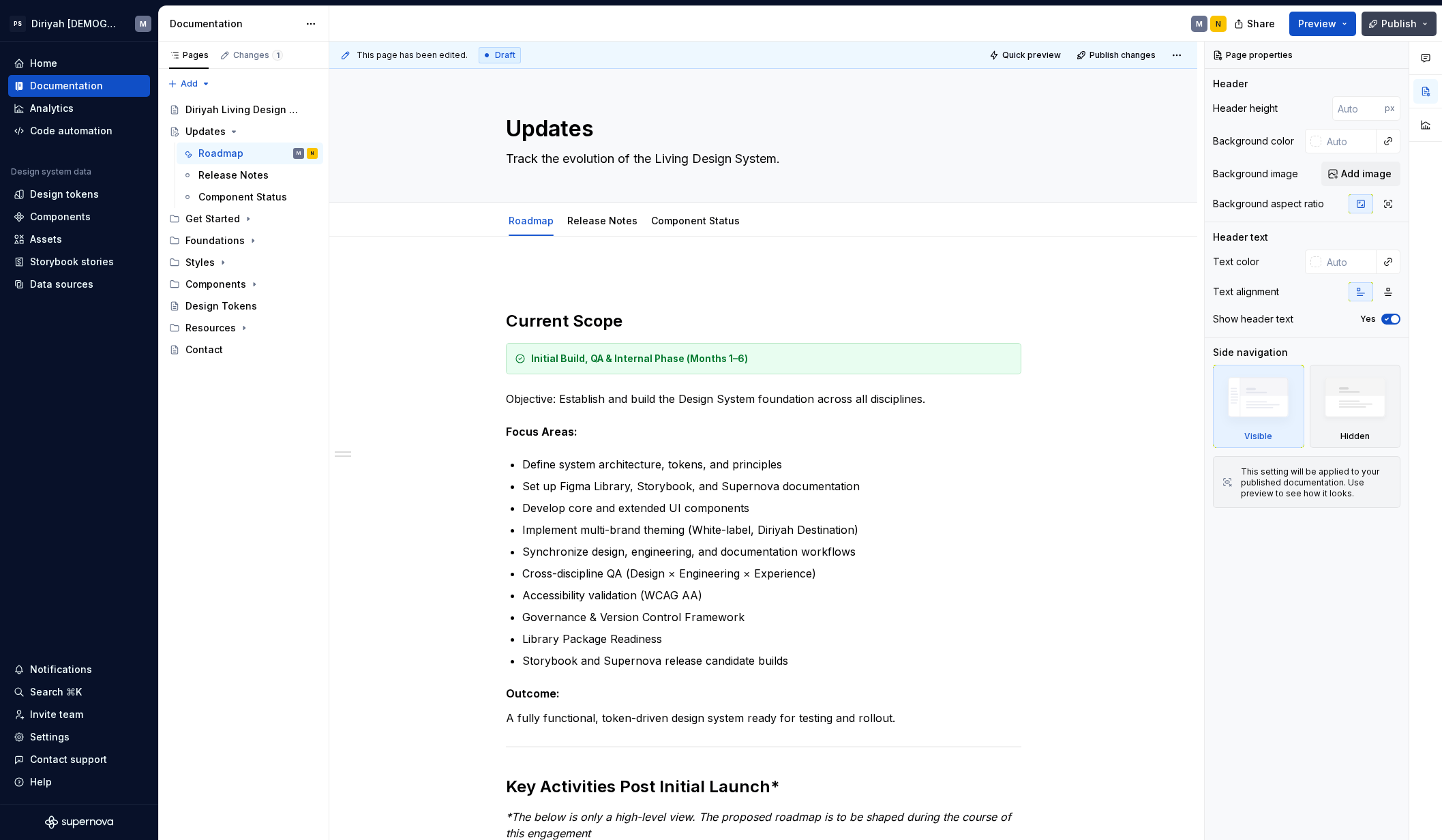
click at [1137, 25] on button "Publish" at bounding box center [1399, 24] width 75 height 25
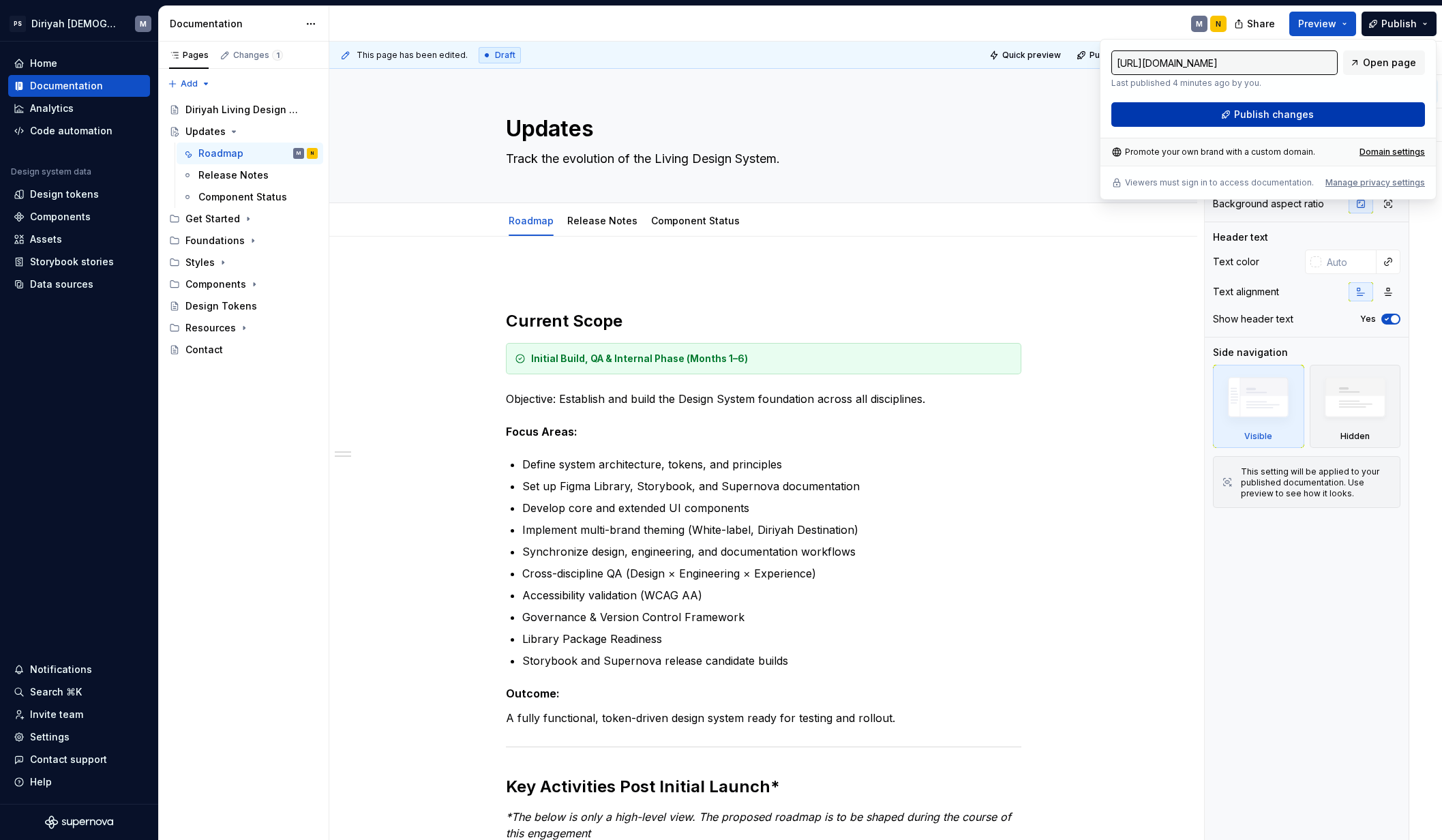
click at [1137, 109] on button "Publish changes" at bounding box center [1267, 114] width 314 height 25
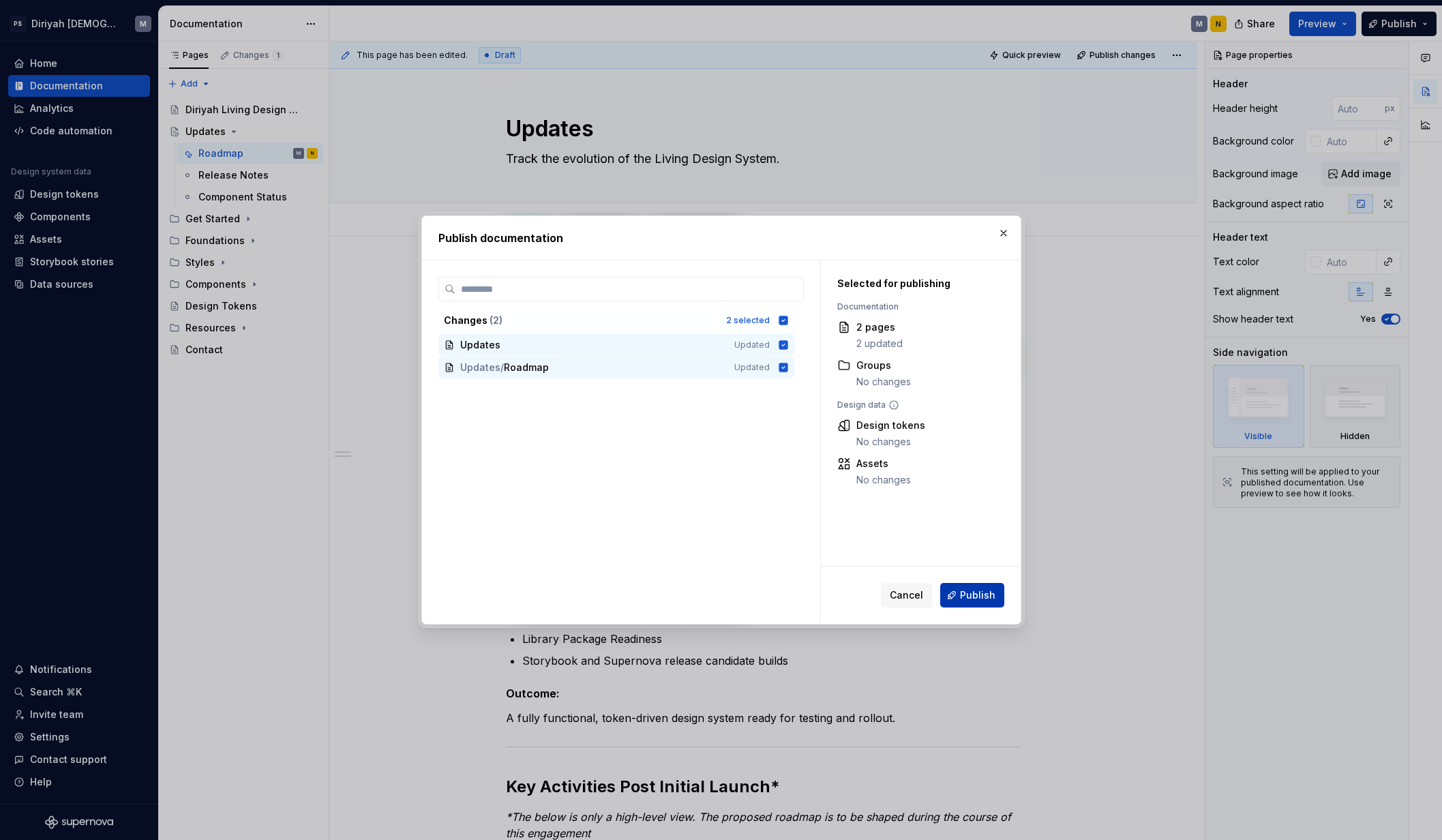
click at [975, 589] on span "Publish" at bounding box center [977, 595] width 35 height 14
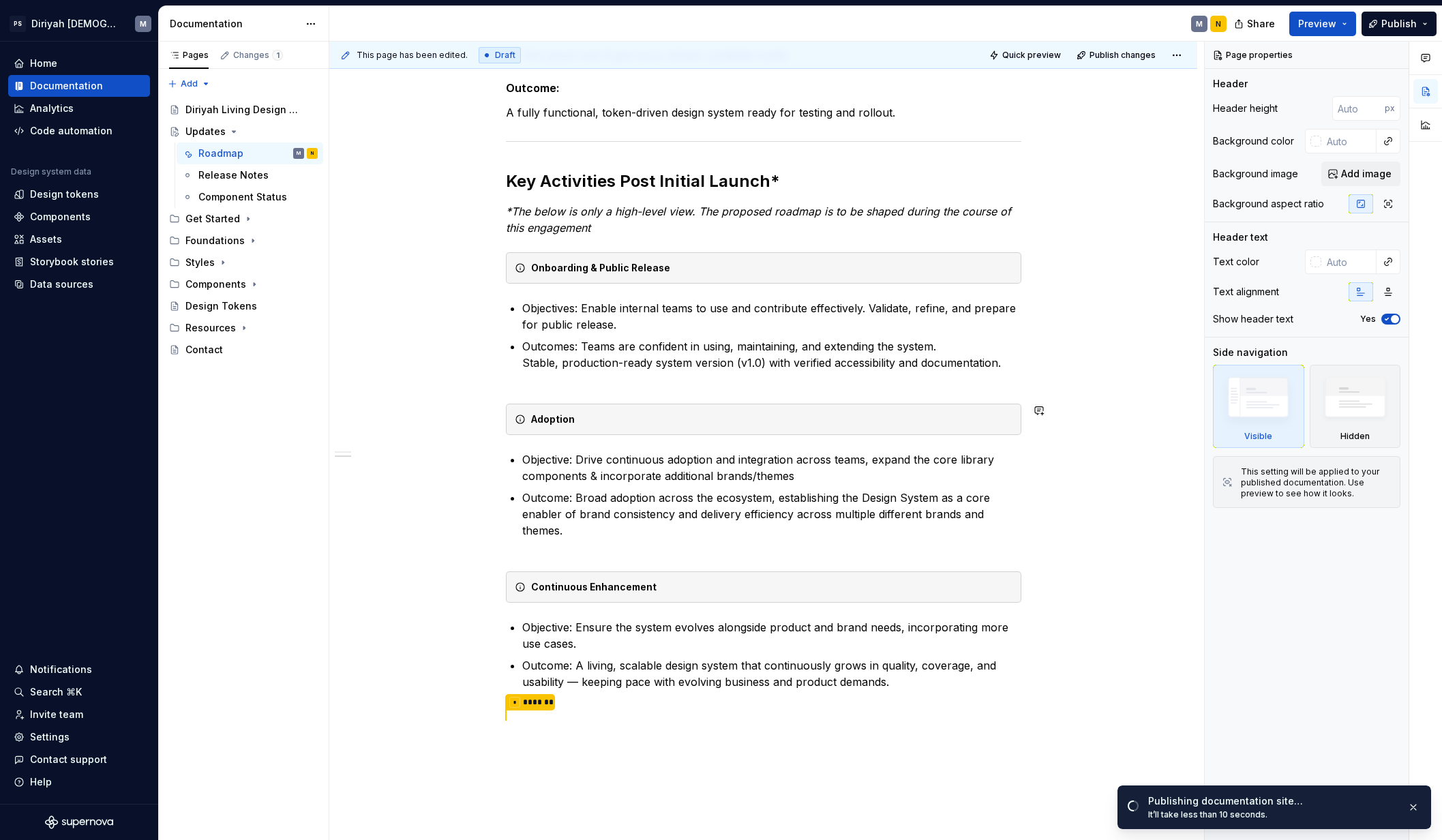
scroll to position [615, 0]
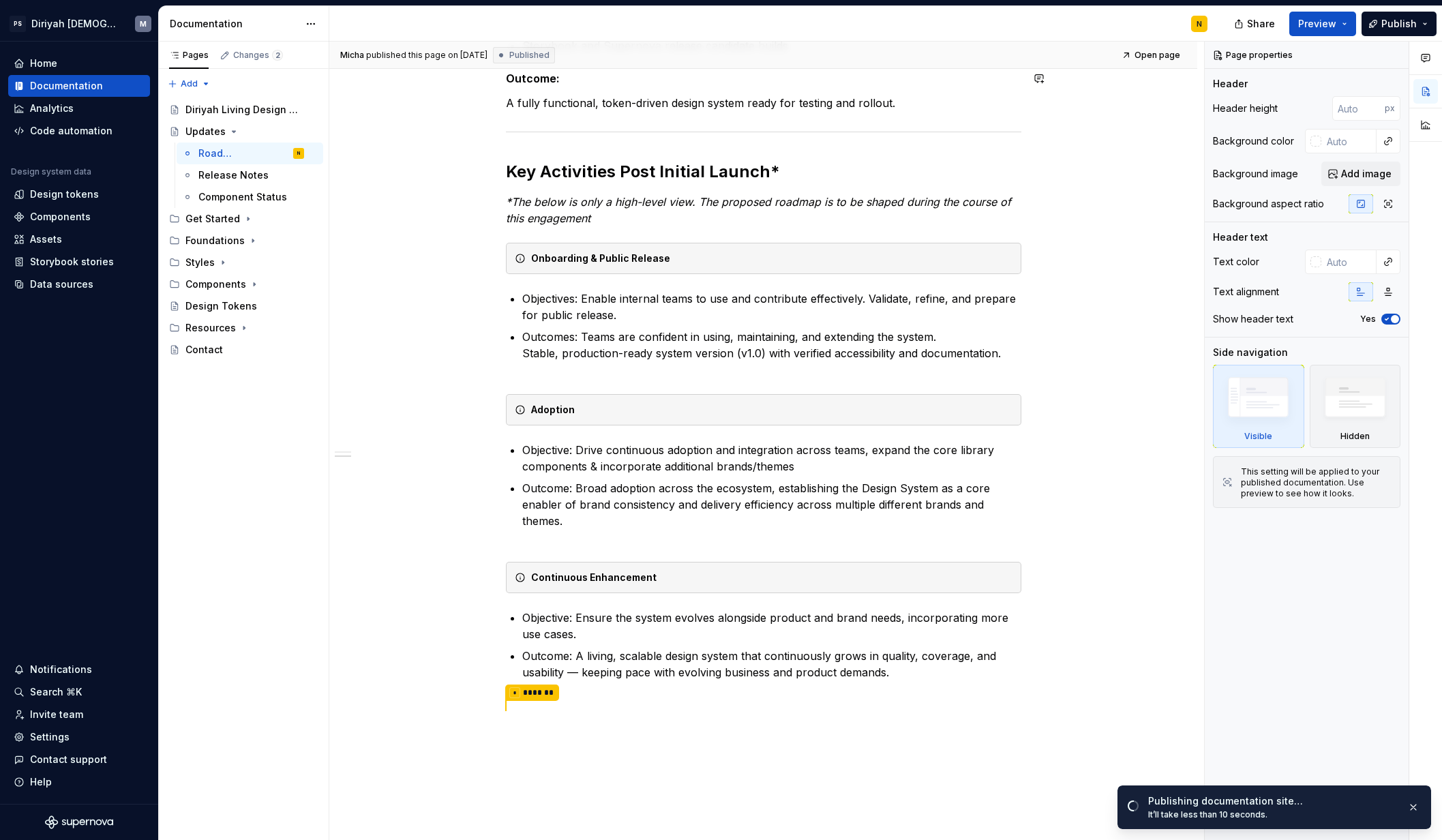
type textarea "*"
